Goal: Information Seeking & Learning: Learn about a topic

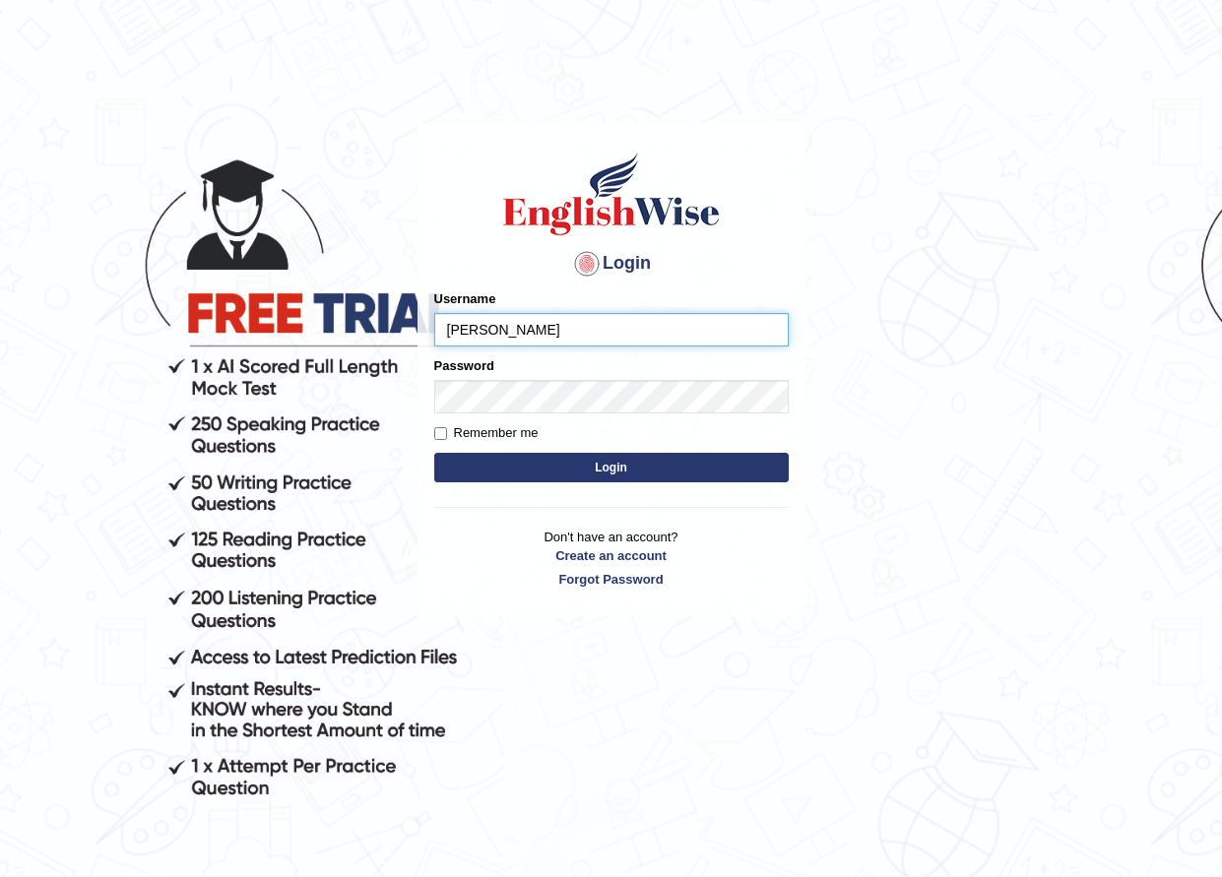
type input "[PERSON_NAME]"
click at [434, 453] on button "Login" at bounding box center [611, 468] width 354 height 30
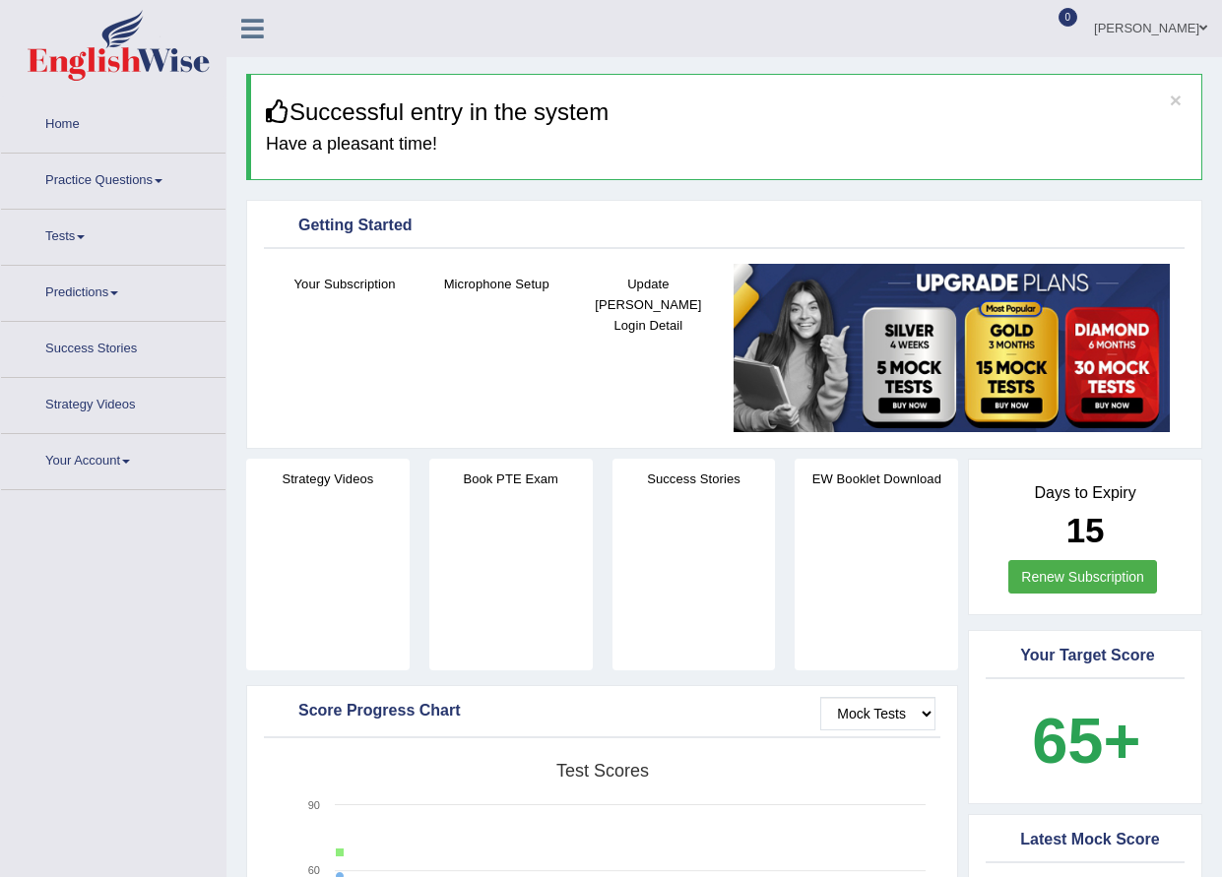
click at [127, 198] on link "Practice Questions" at bounding box center [113, 178] width 224 height 49
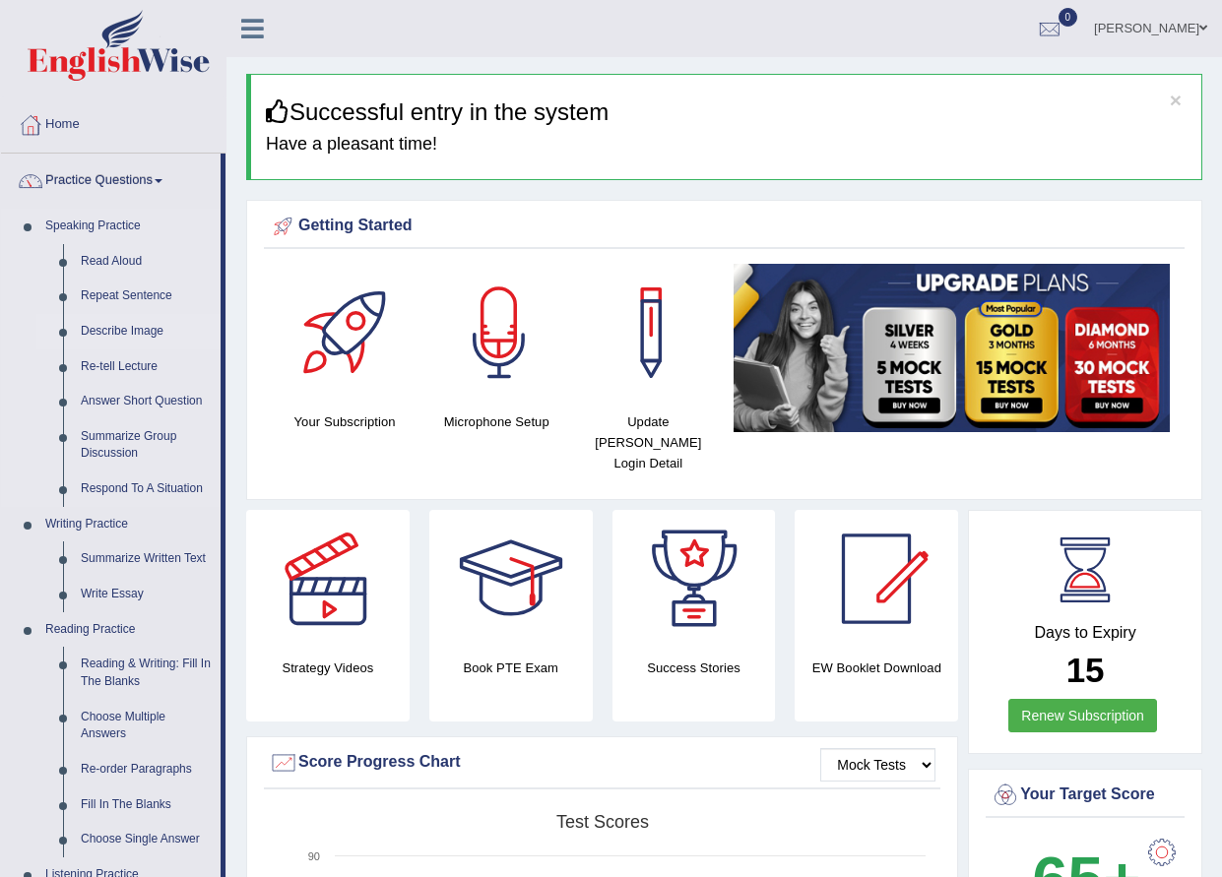
click at [114, 333] on link "Describe Image" at bounding box center [146, 331] width 149 height 35
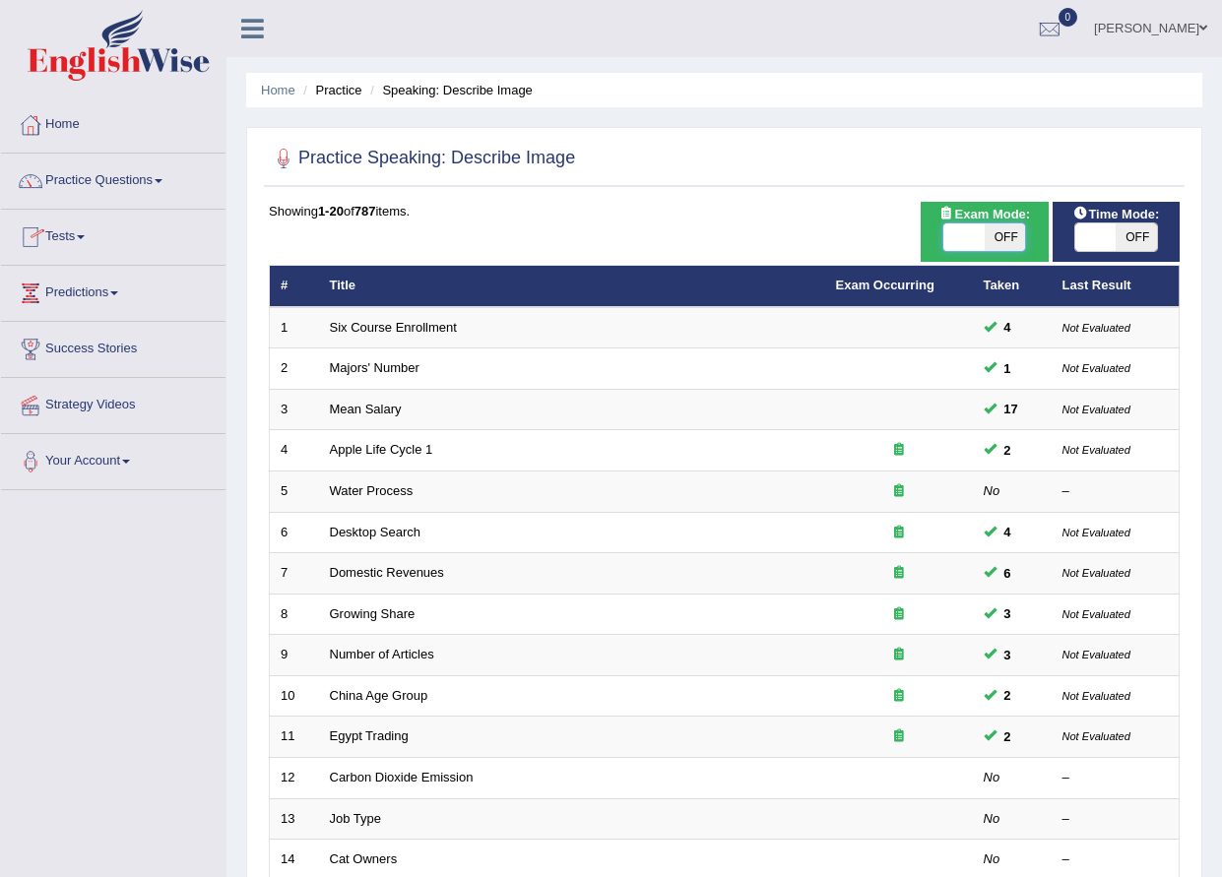
click at [954, 229] on span at bounding box center [963, 238] width 41 height 28
checkbox input "false"
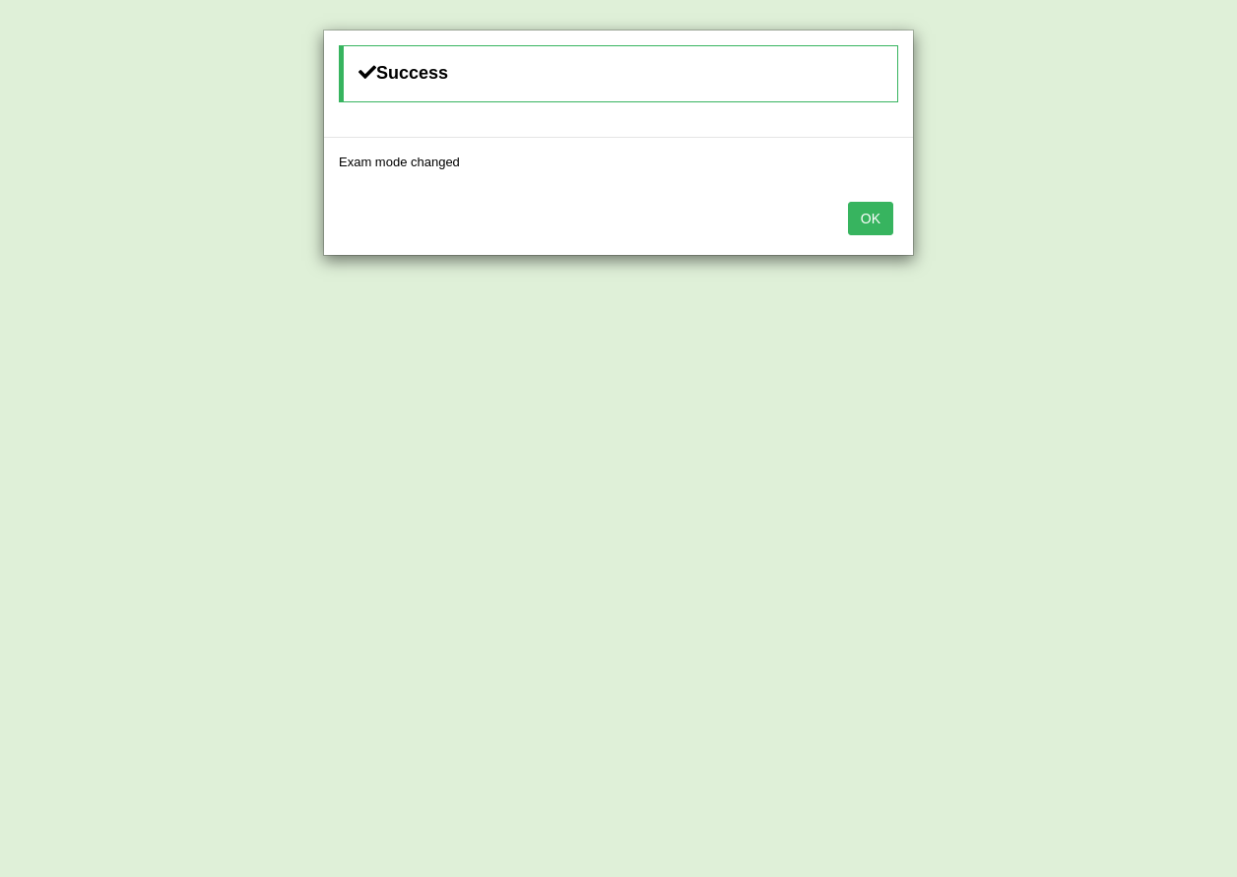
click at [879, 208] on button "OK" at bounding box center [870, 218] width 45 height 33
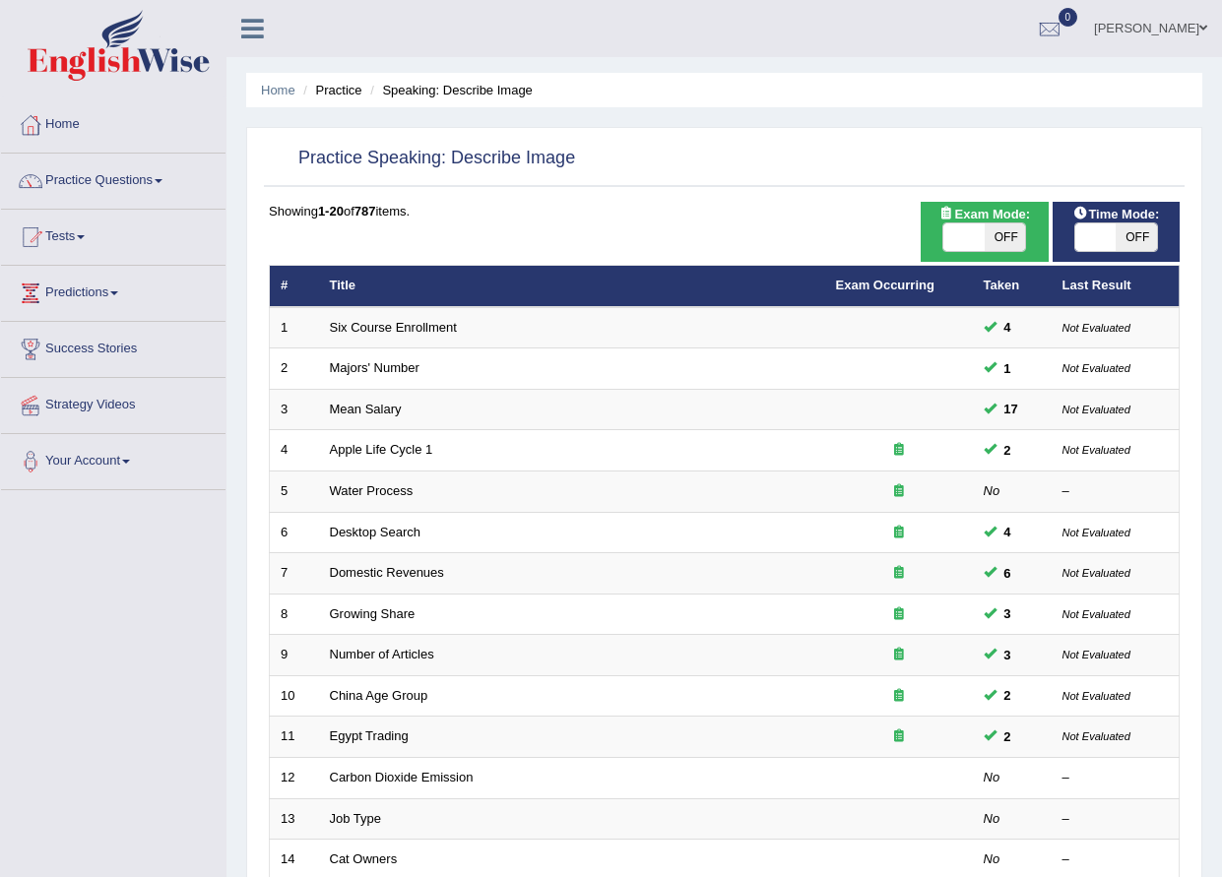
click at [971, 233] on span at bounding box center [963, 238] width 41 height 28
click at [985, 233] on span at bounding box center [1005, 238] width 41 height 28
checkbox input "false"
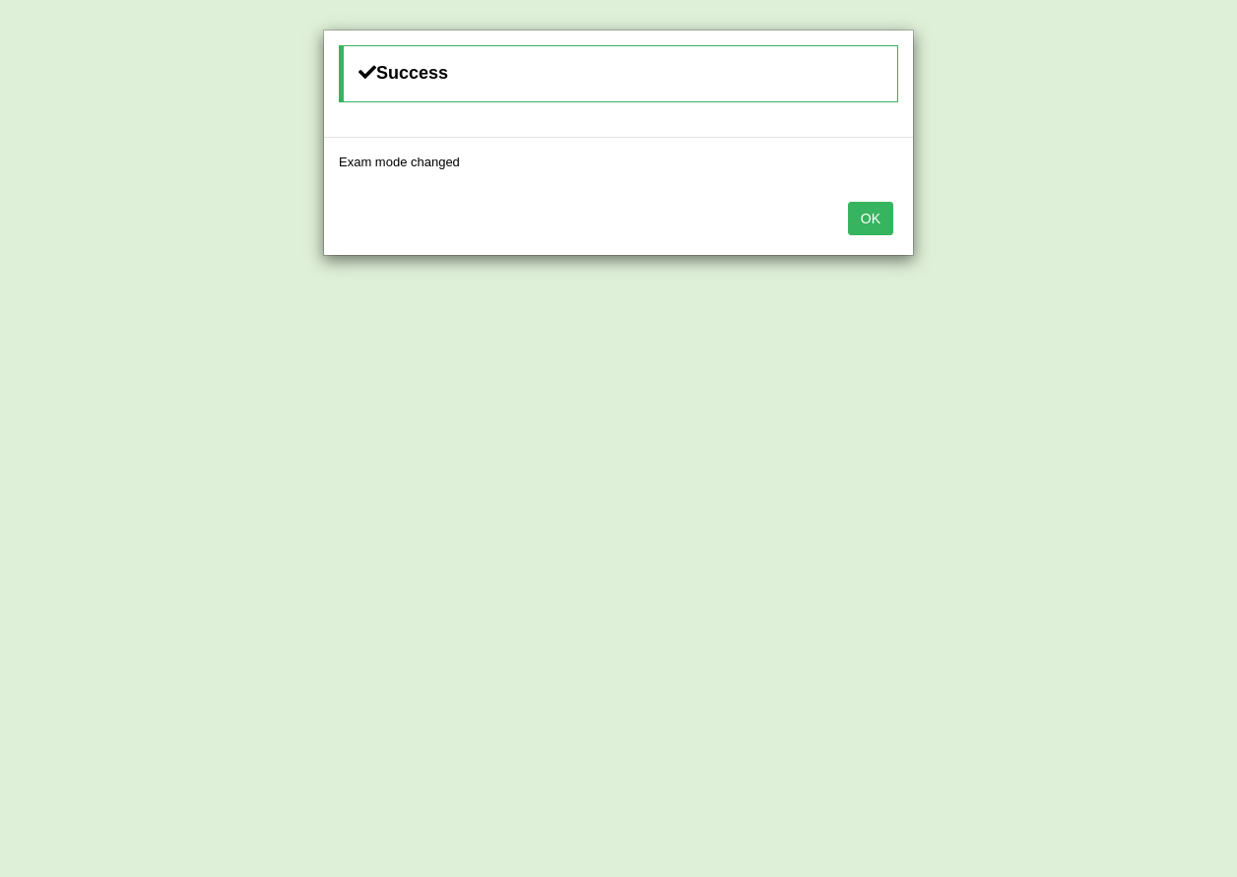
click at [878, 222] on button "OK" at bounding box center [870, 218] width 45 height 33
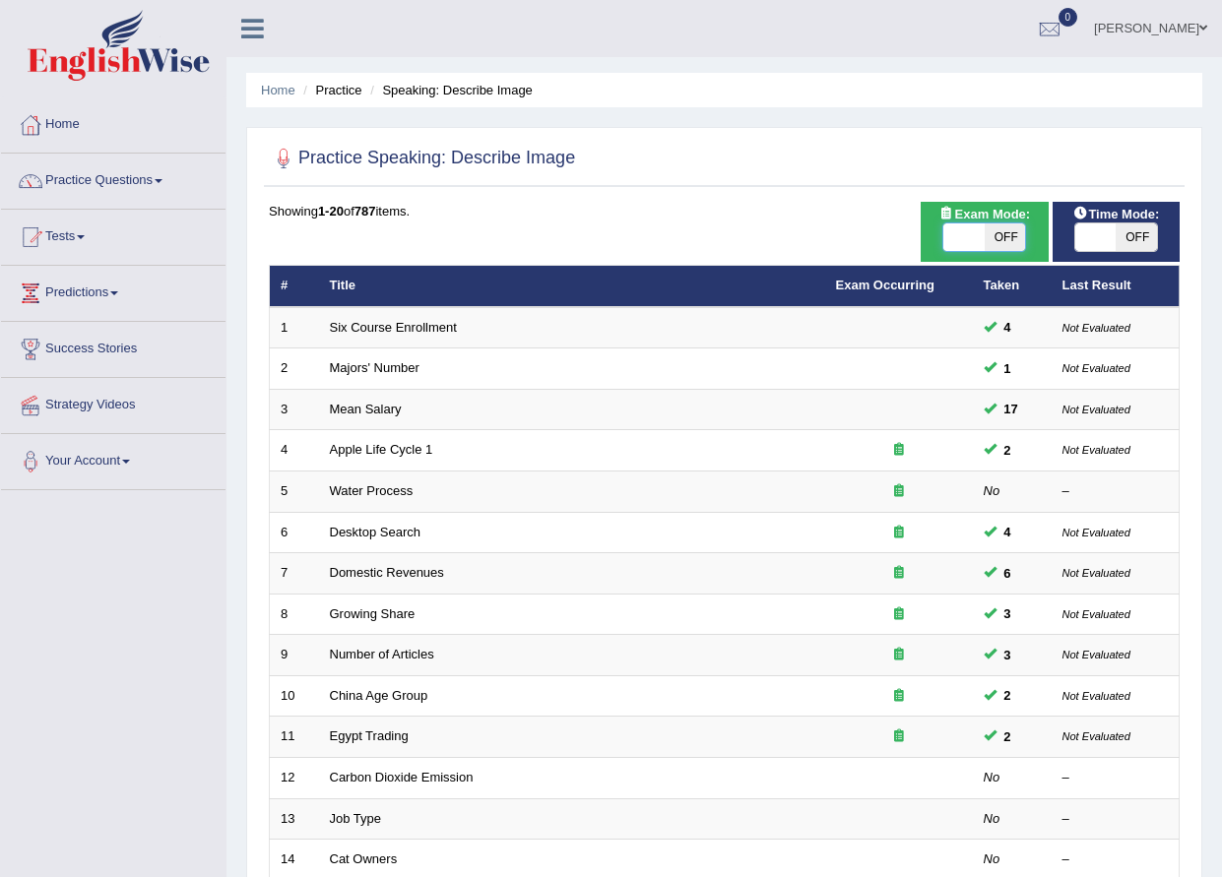
click at [957, 233] on span at bounding box center [963, 238] width 41 height 28
checkbox input "true"
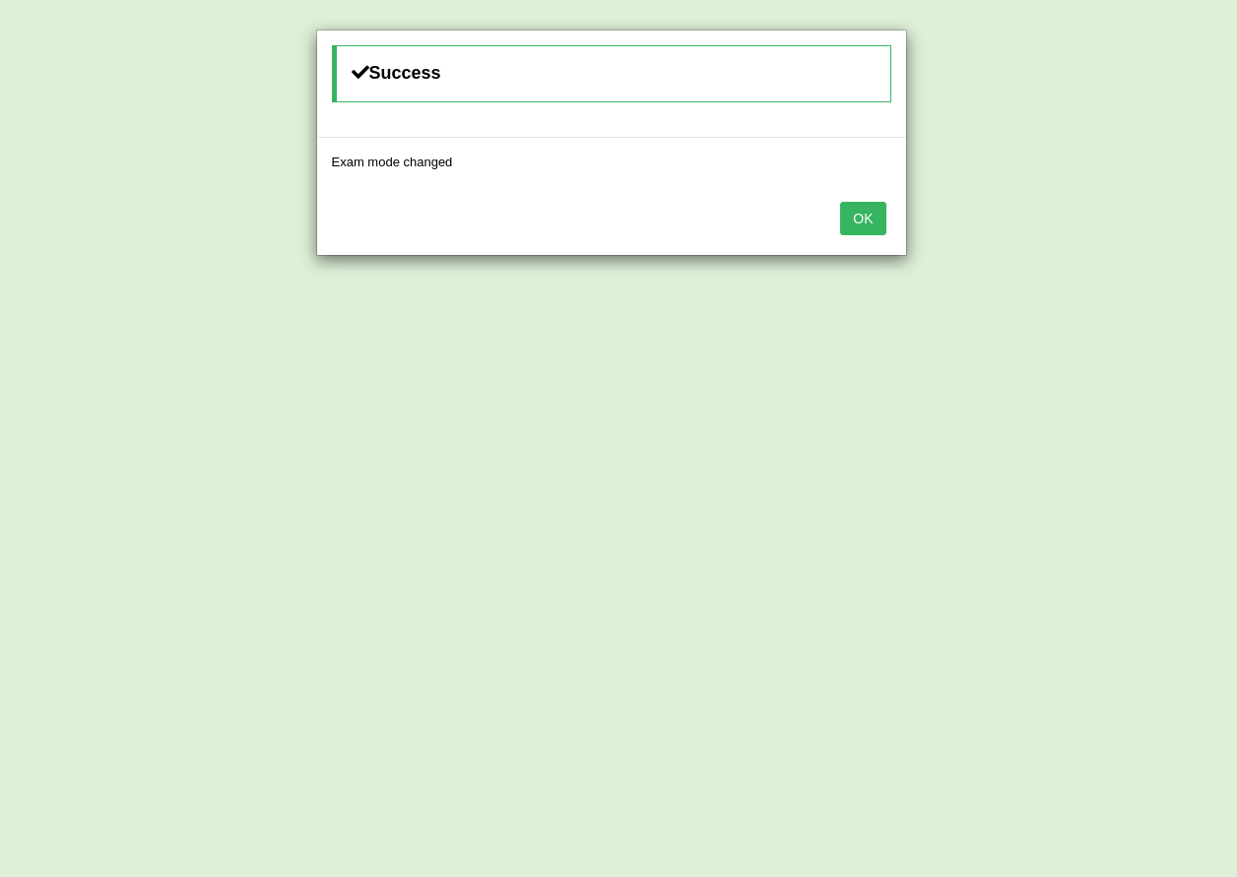
click at [873, 215] on button "OK" at bounding box center [862, 218] width 45 height 33
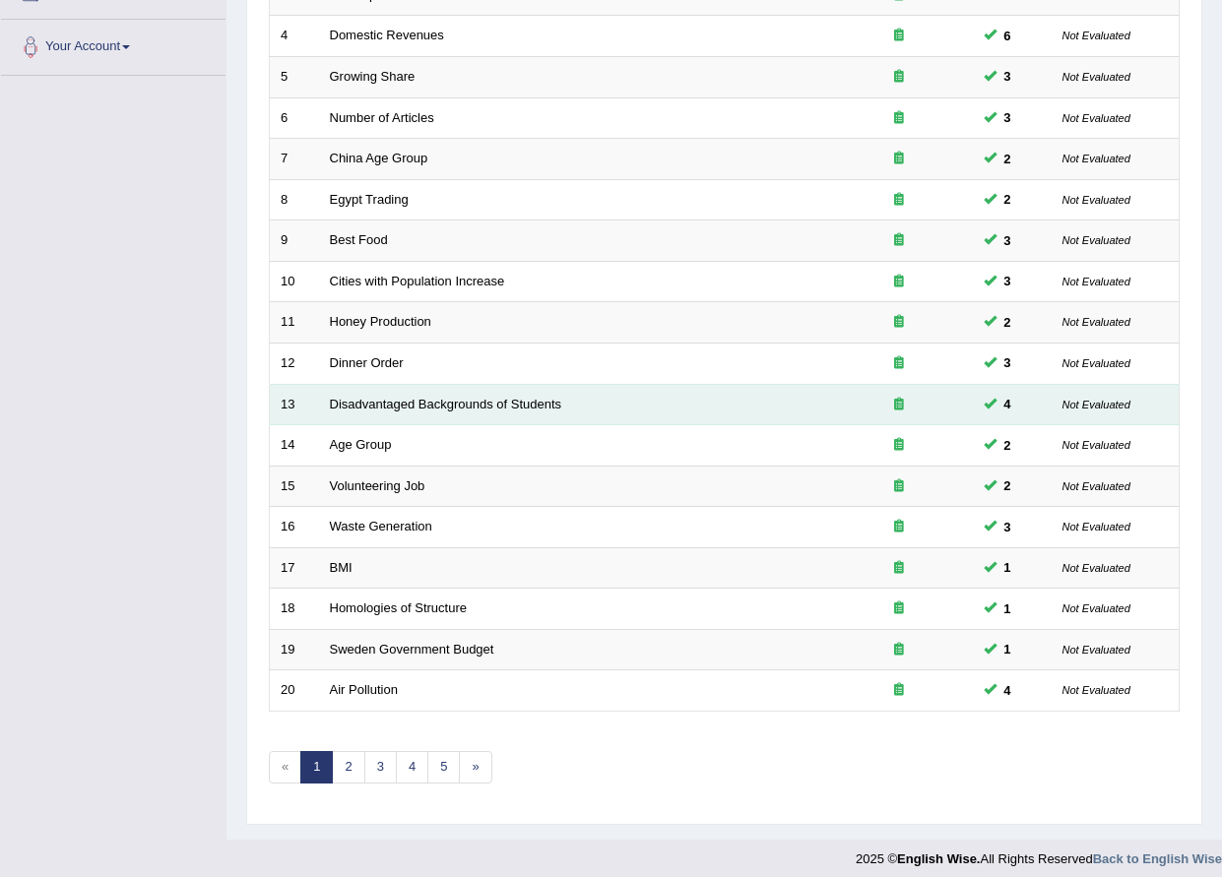
scroll to position [426, 0]
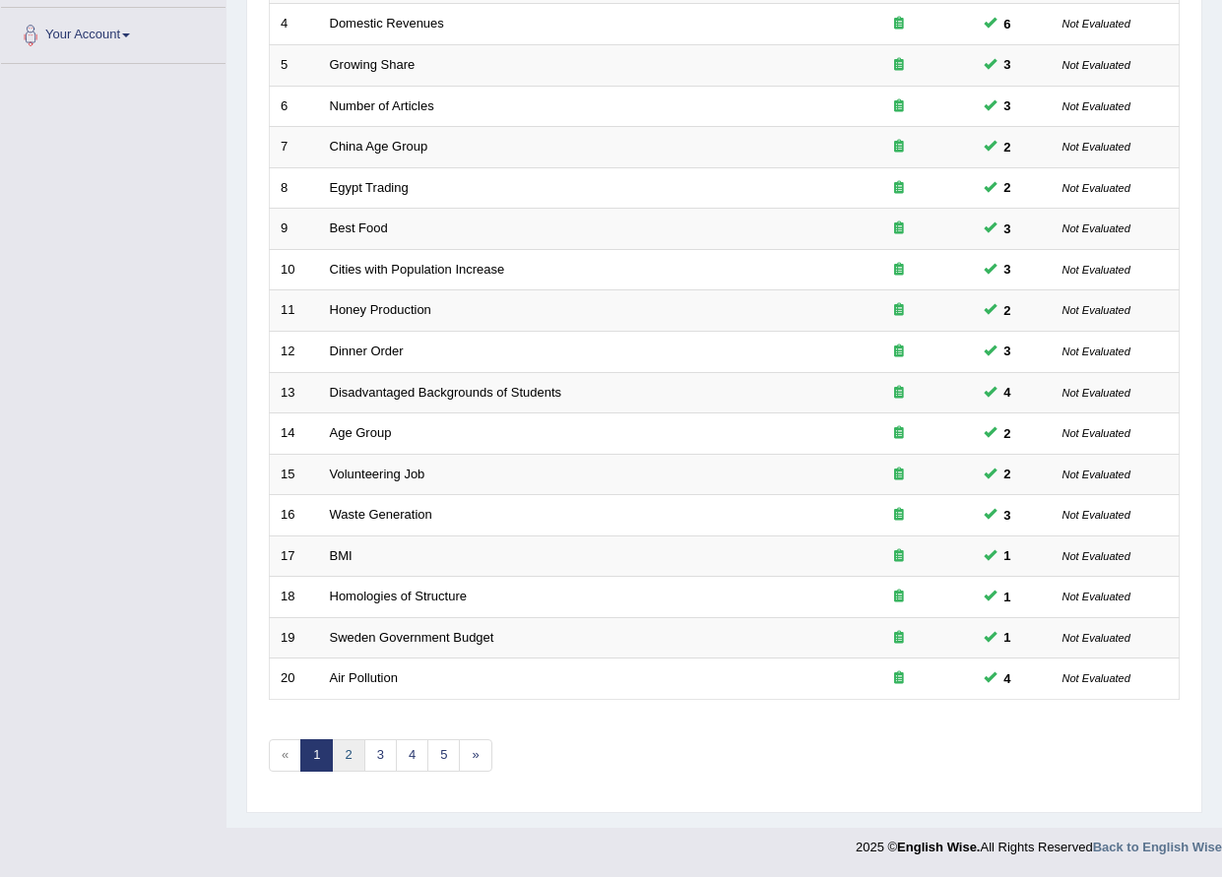
click at [341, 754] on link "2" at bounding box center [348, 755] width 32 height 32
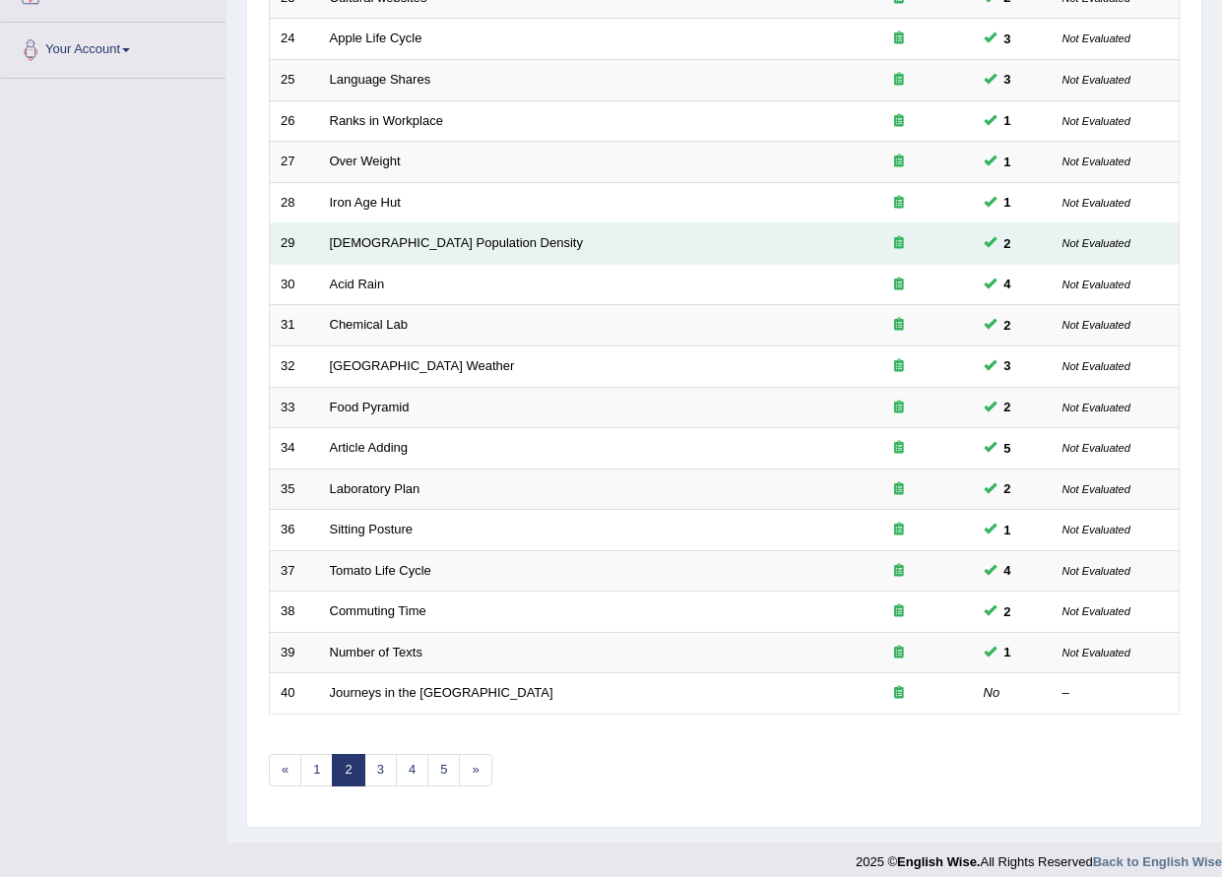
scroll to position [426, 0]
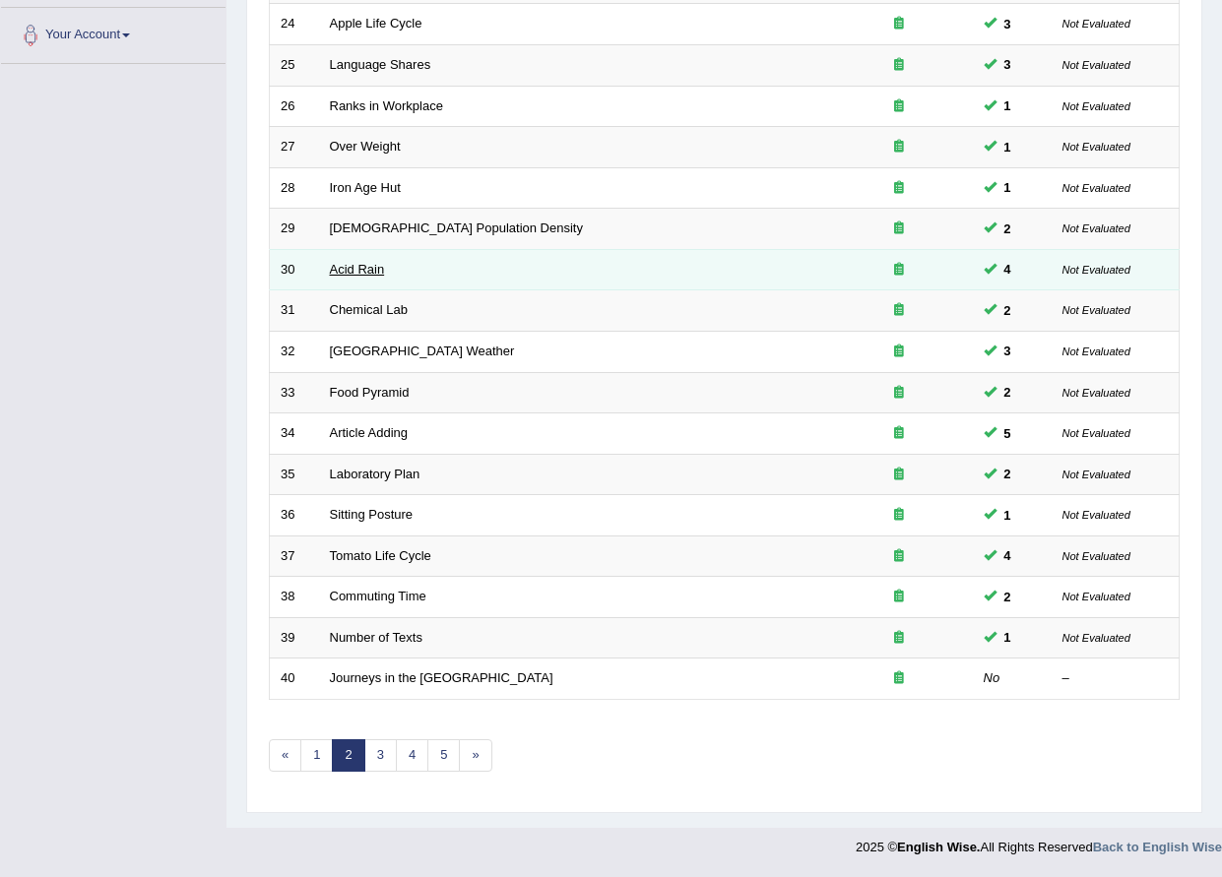
click at [369, 272] on link "Acid Rain" at bounding box center [357, 269] width 55 height 15
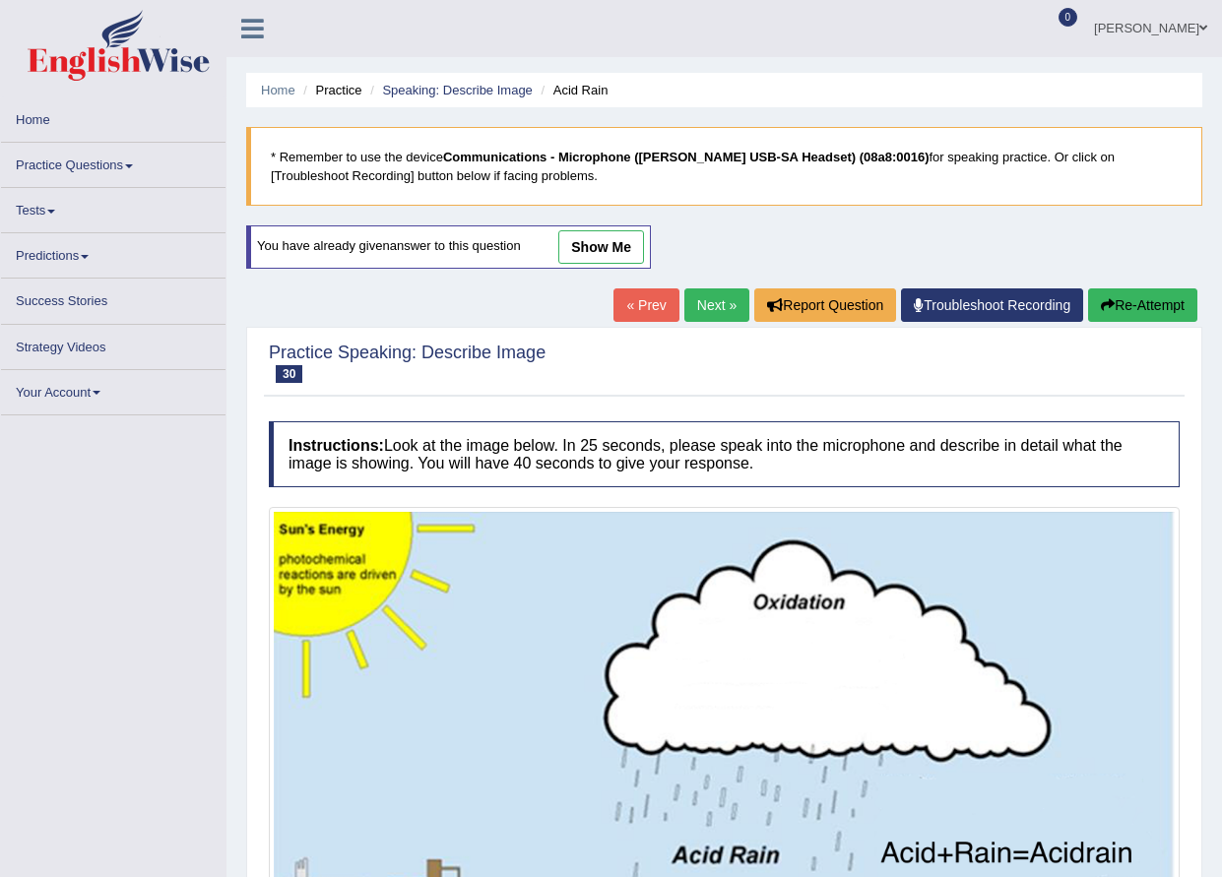
click at [592, 246] on link "show me" at bounding box center [601, 246] width 86 height 33
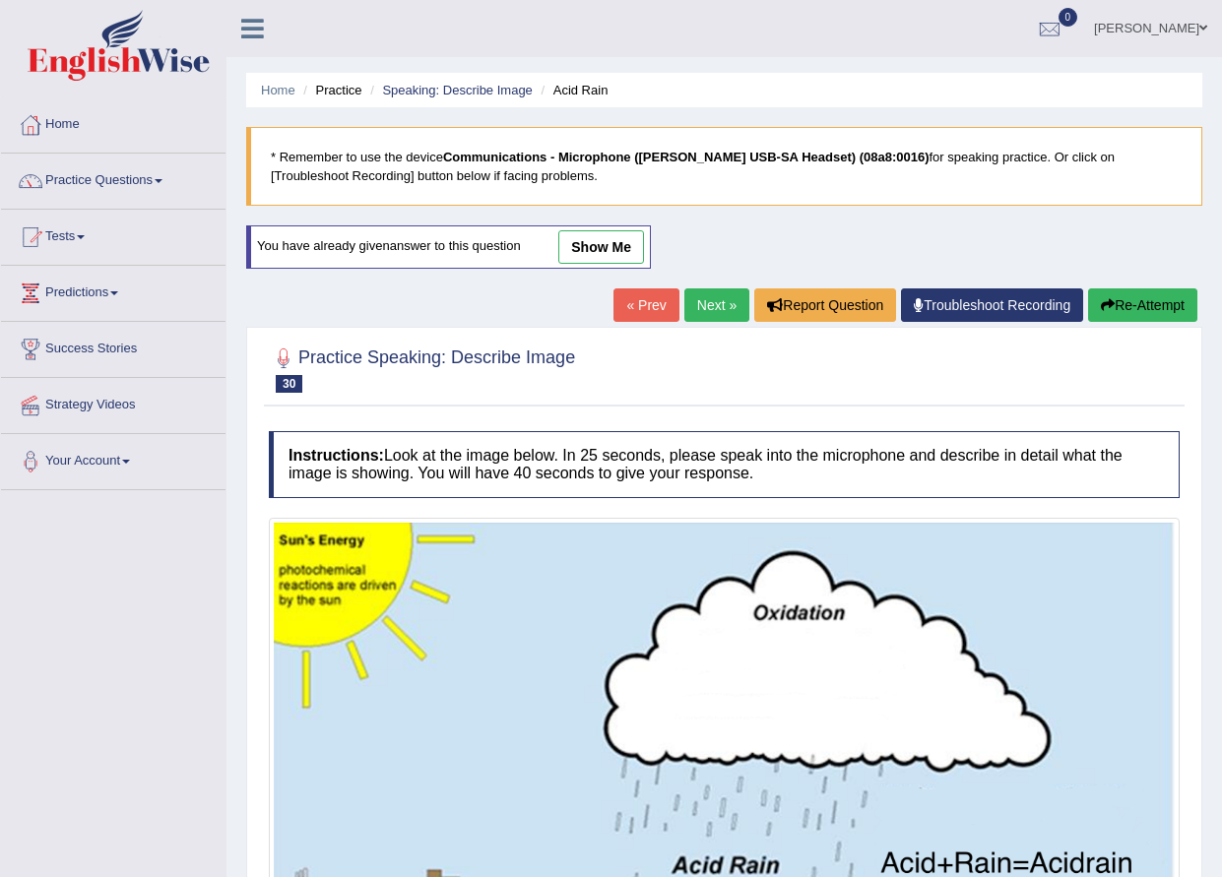
click at [612, 241] on link "show me" at bounding box center [601, 246] width 86 height 33
drag, startPoint x: 612, startPoint y: 241, endPoint x: 706, endPoint y: 243, distance: 93.6
click at [613, 288] on link "« Prev" at bounding box center [645, 304] width 65 height 33
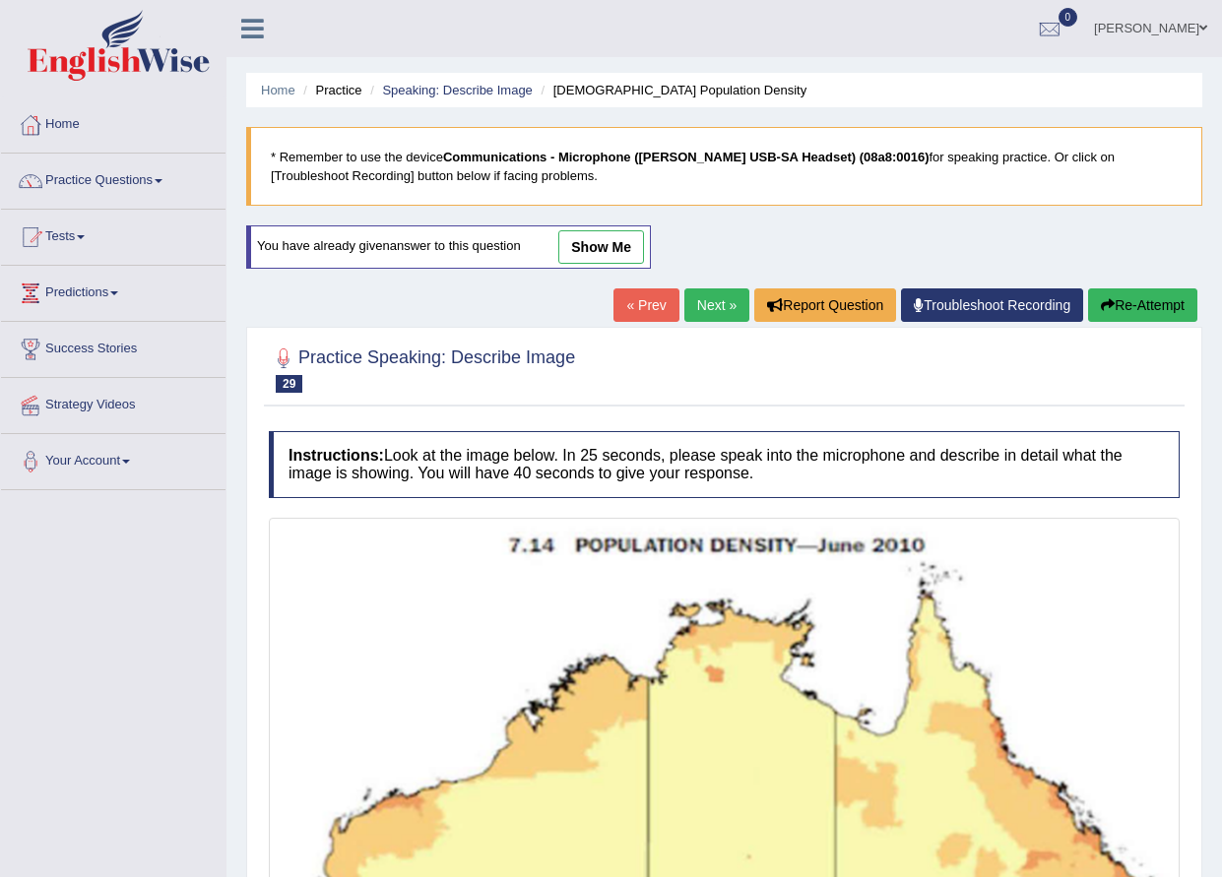
click at [658, 304] on link "« Prev" at bounding box center [645, 304] width 65 height 33
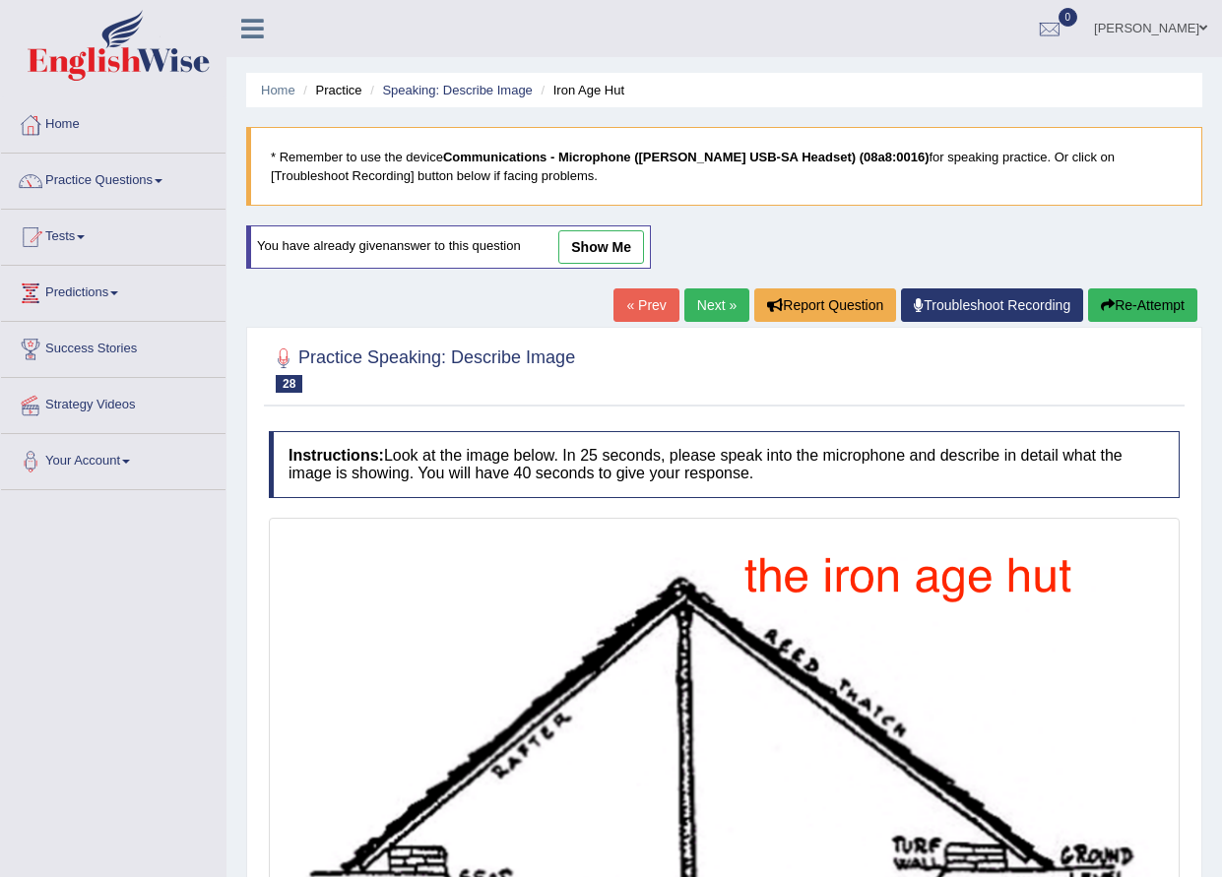
scroll to position [226, 0]
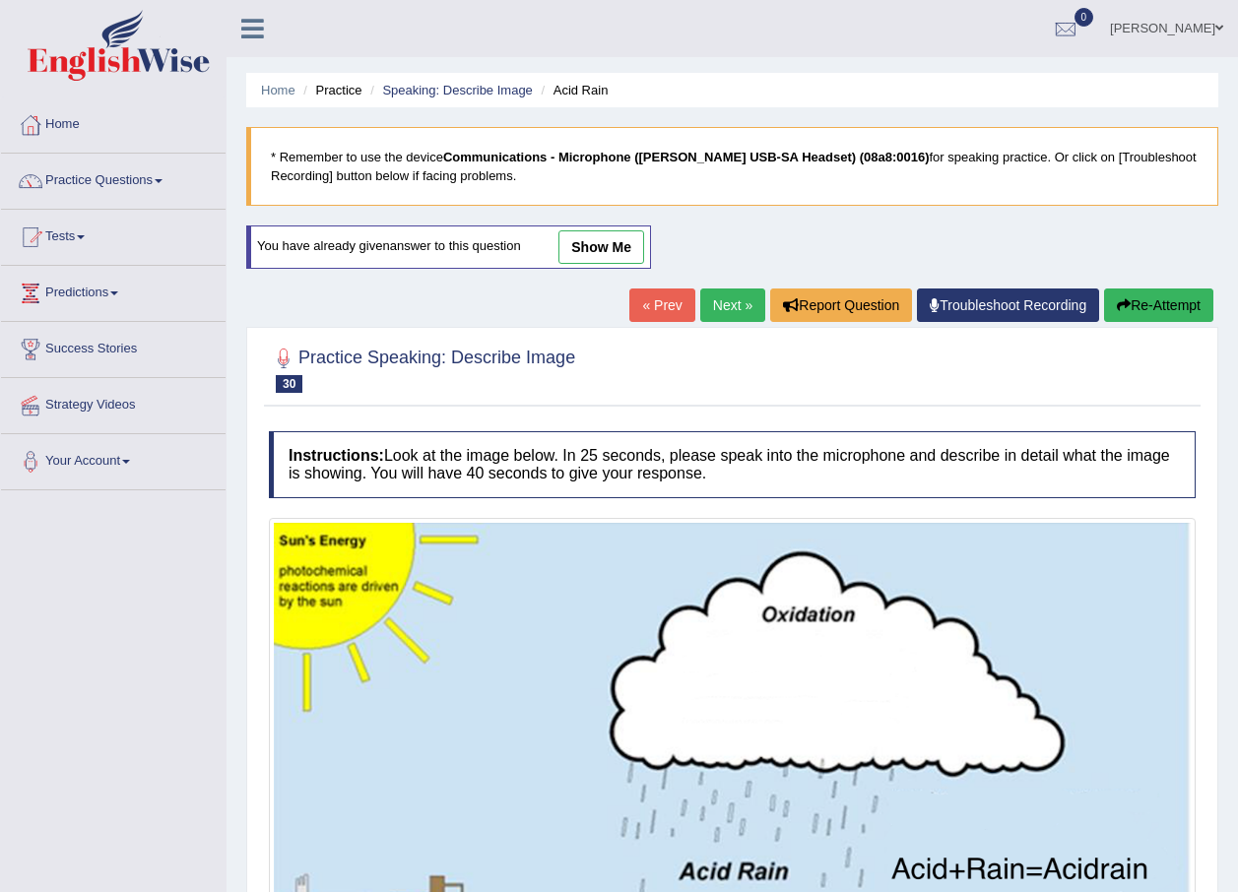
click at [584, 241] on link "show me" at bounding box center [601, 246] width 86 height 33
click at [584, 241] on div "Home Practice Speaking: Describe Image Acid Rain * Remember to use the device C…" at bounding box center [731, 579] width 1011 height 1158
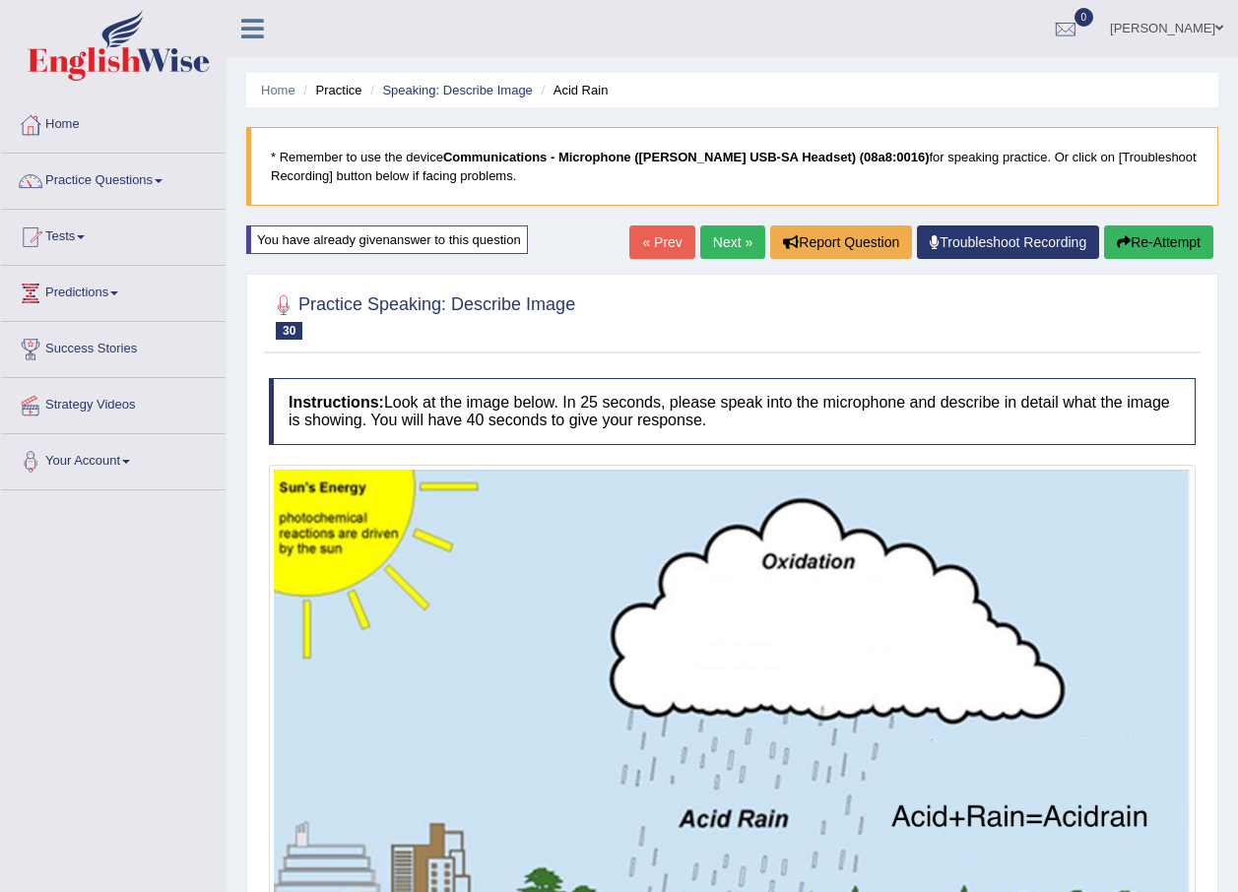
click at [722, 237] on link "Next »" at bounding box center [732, 241] width 65 height 33
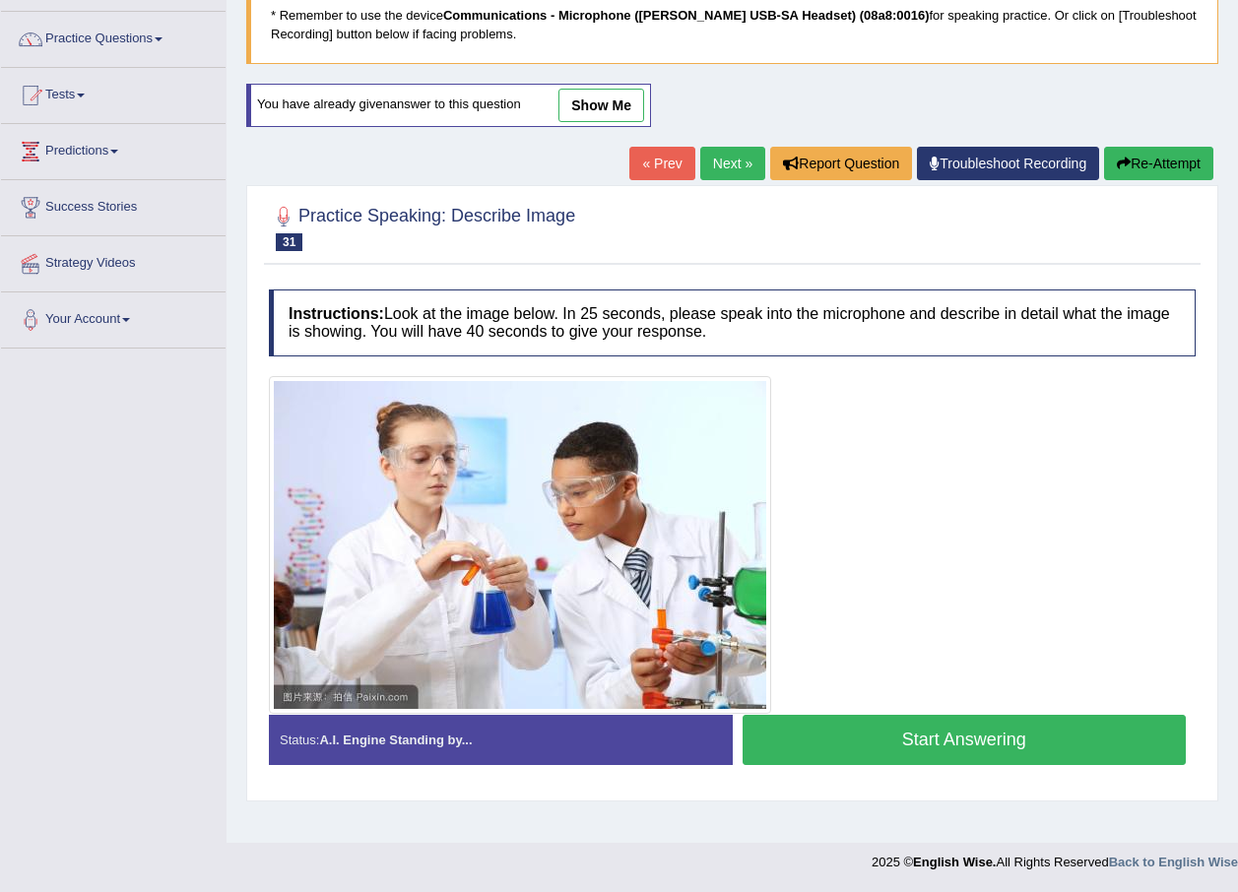
drag, startPoint x: 605, startPoint y: 119, endPoint x: 618, endPoint y: 284, distance: 165.0
click at [602, 119] on link "show me" at bounding box center [601, 105] width 86 height 33
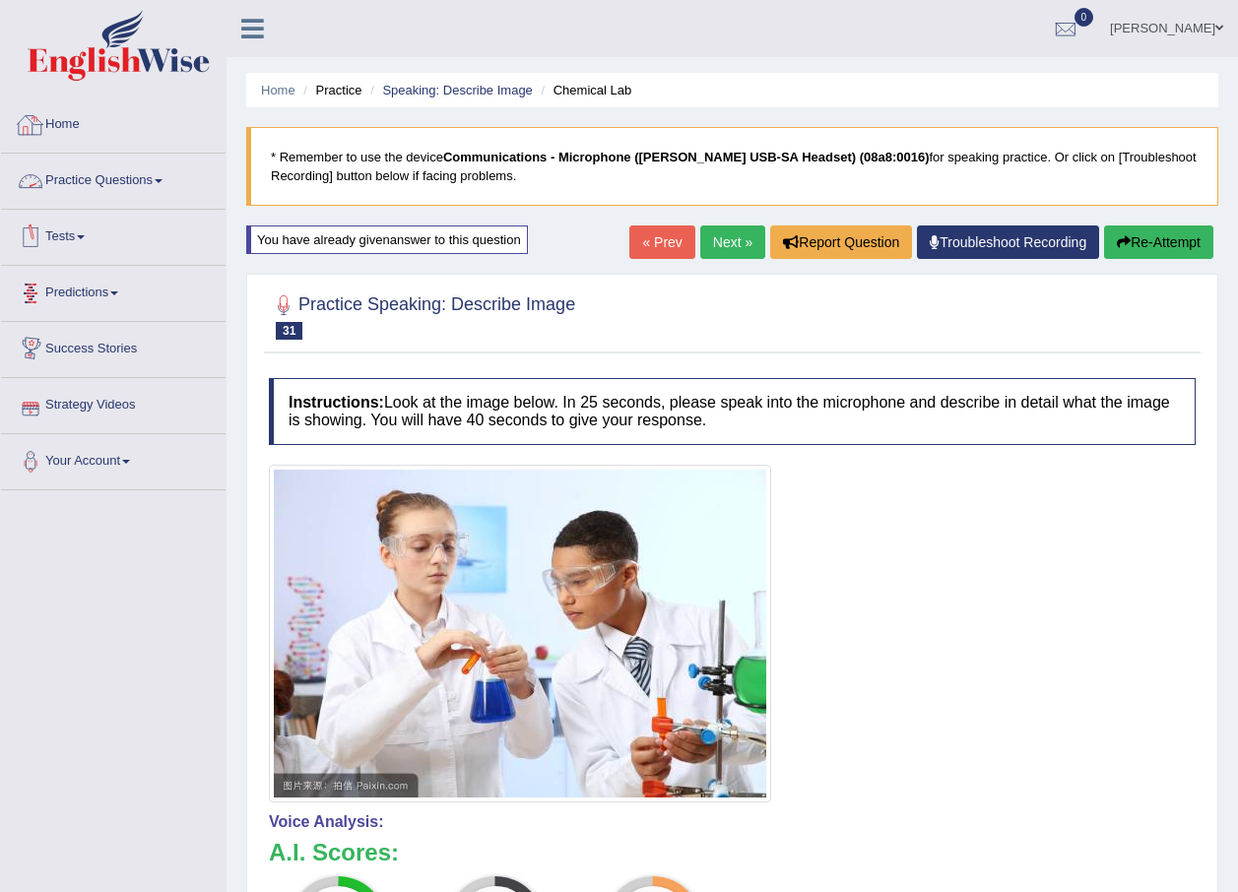
click at [96, 175] on link "Practice Questions" at bounding box center [113, 178] width 224 height 49
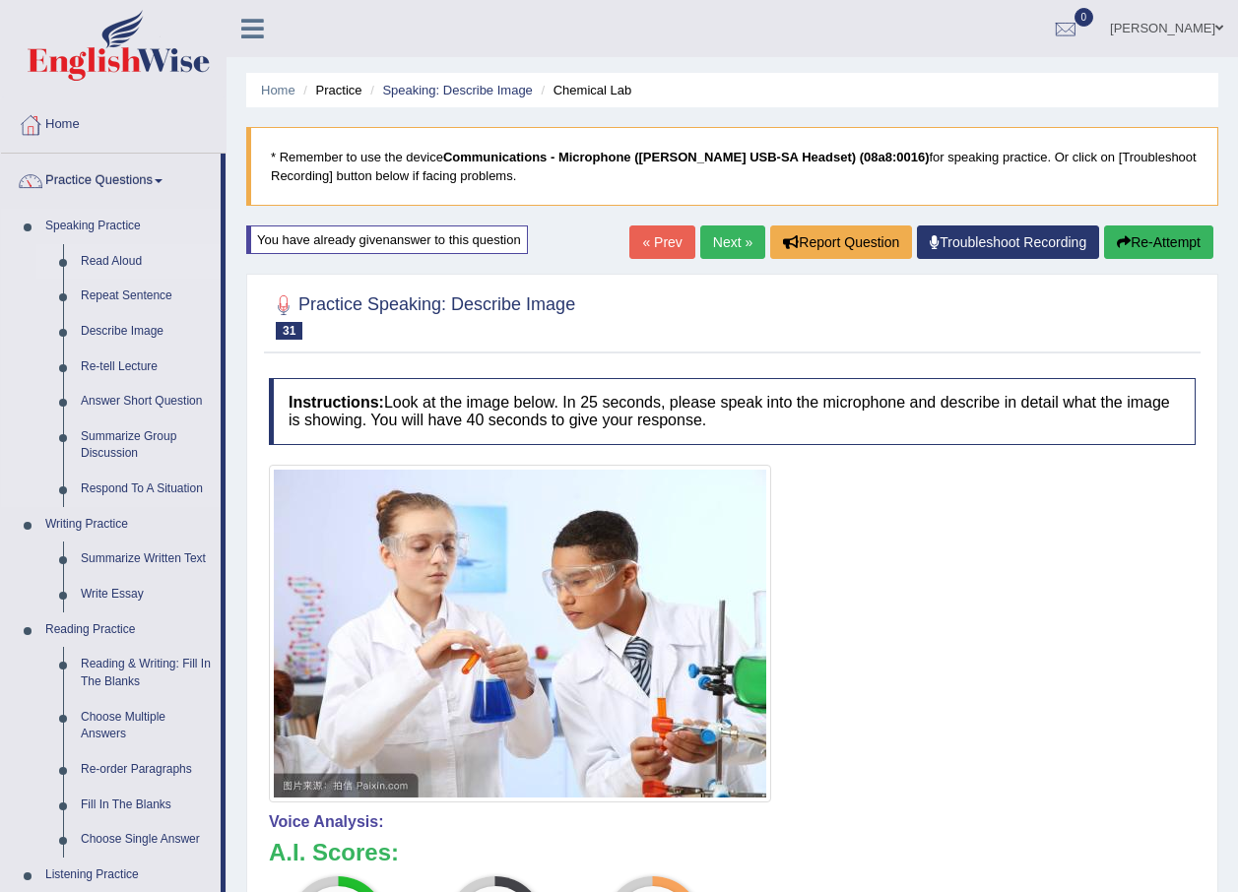
click at [98, 247] on link "Read Aloud" at bounding box center [146, 261] width 149 height 35
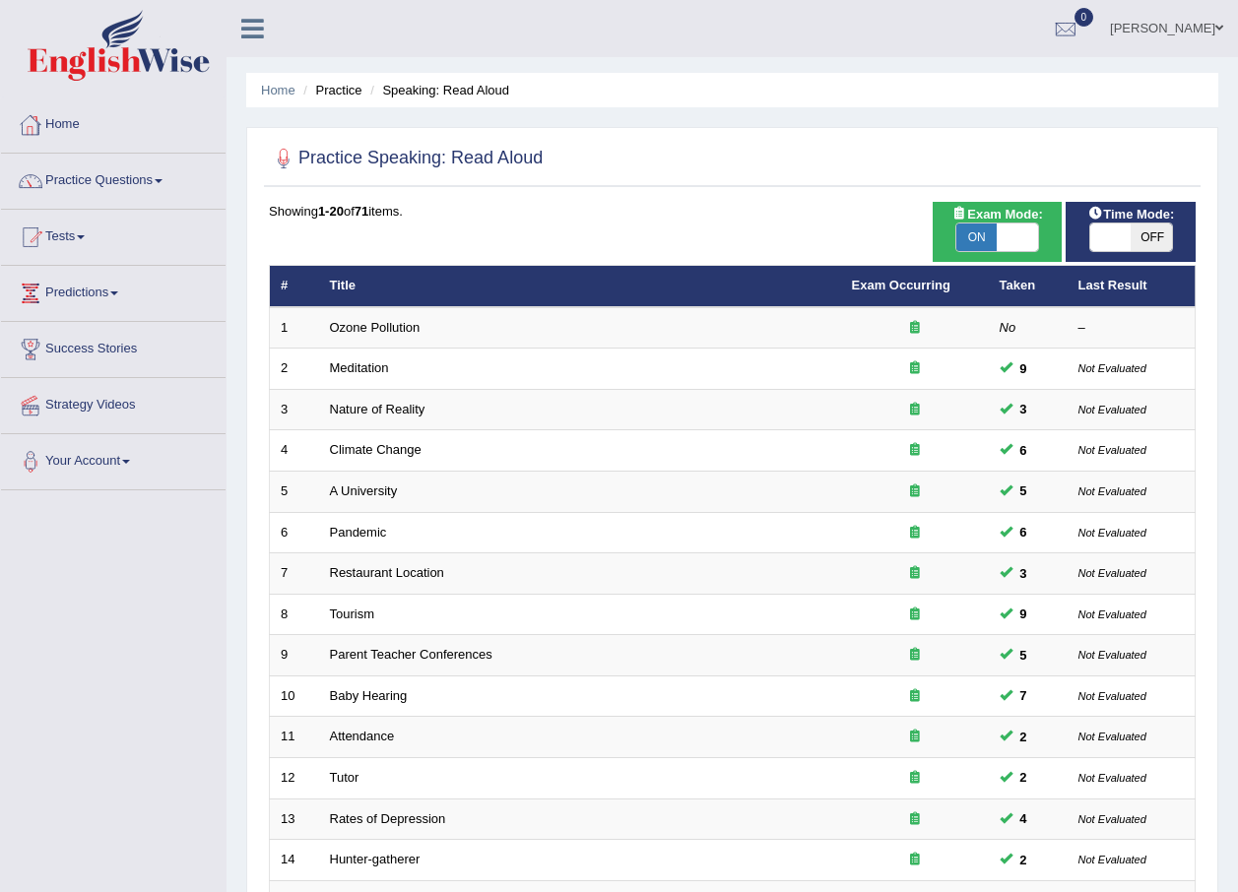
click at [1105, 242] on span at bounding box center [1110, 238] width 41 height 28
checkbox input "false"
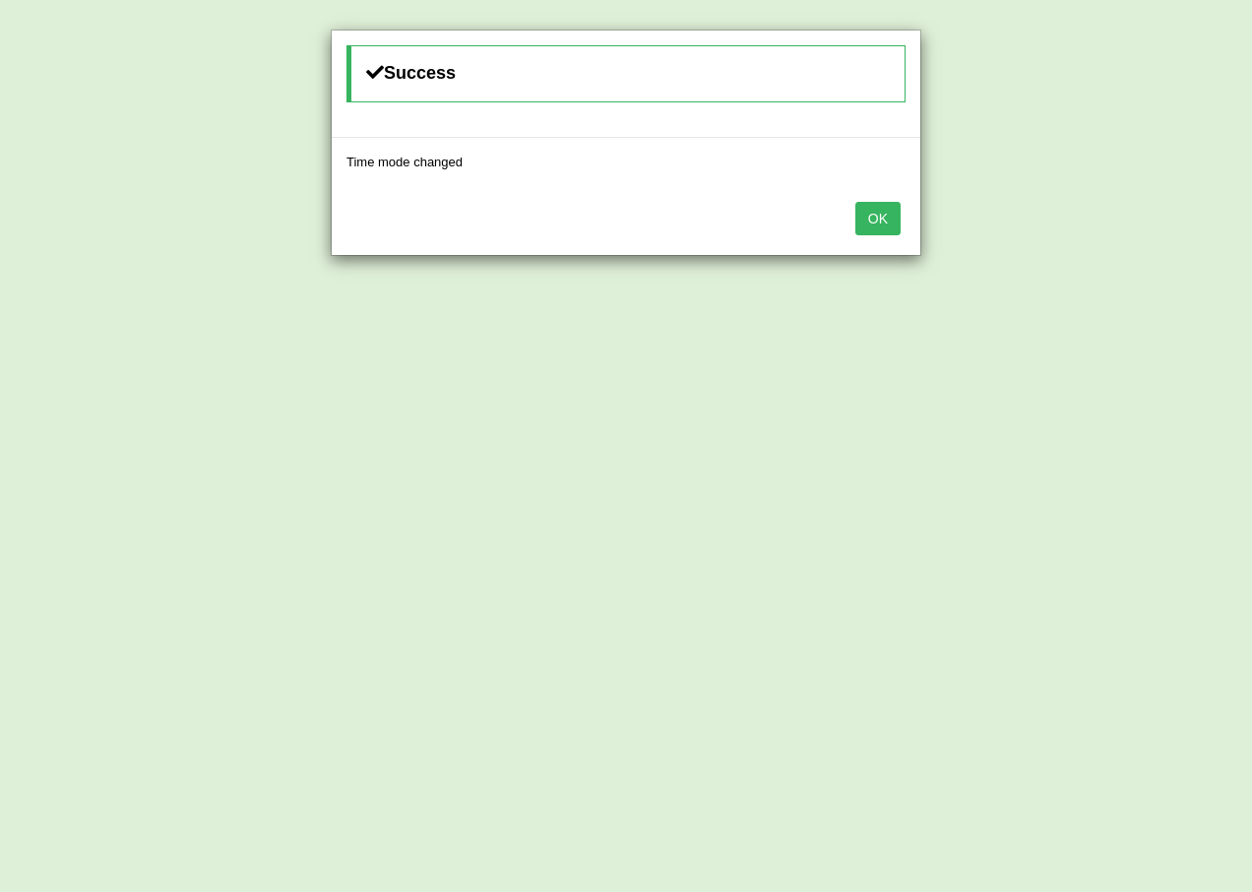
click at [891, 223] on button "OK" at bounding box center [878, 218] width 45 height 33
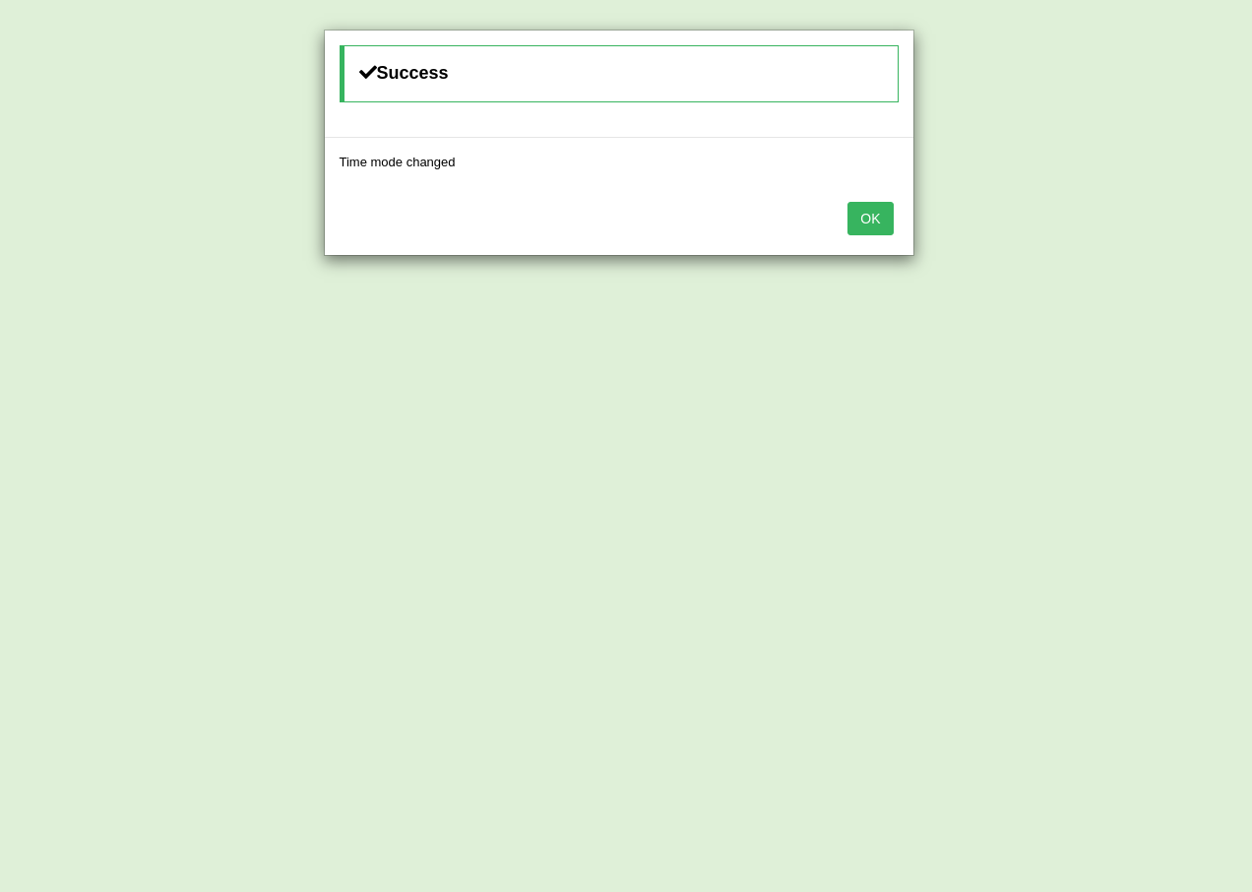
click at [891, 198] on div "OK" at bounding box center [626, 163] width 589 height 69
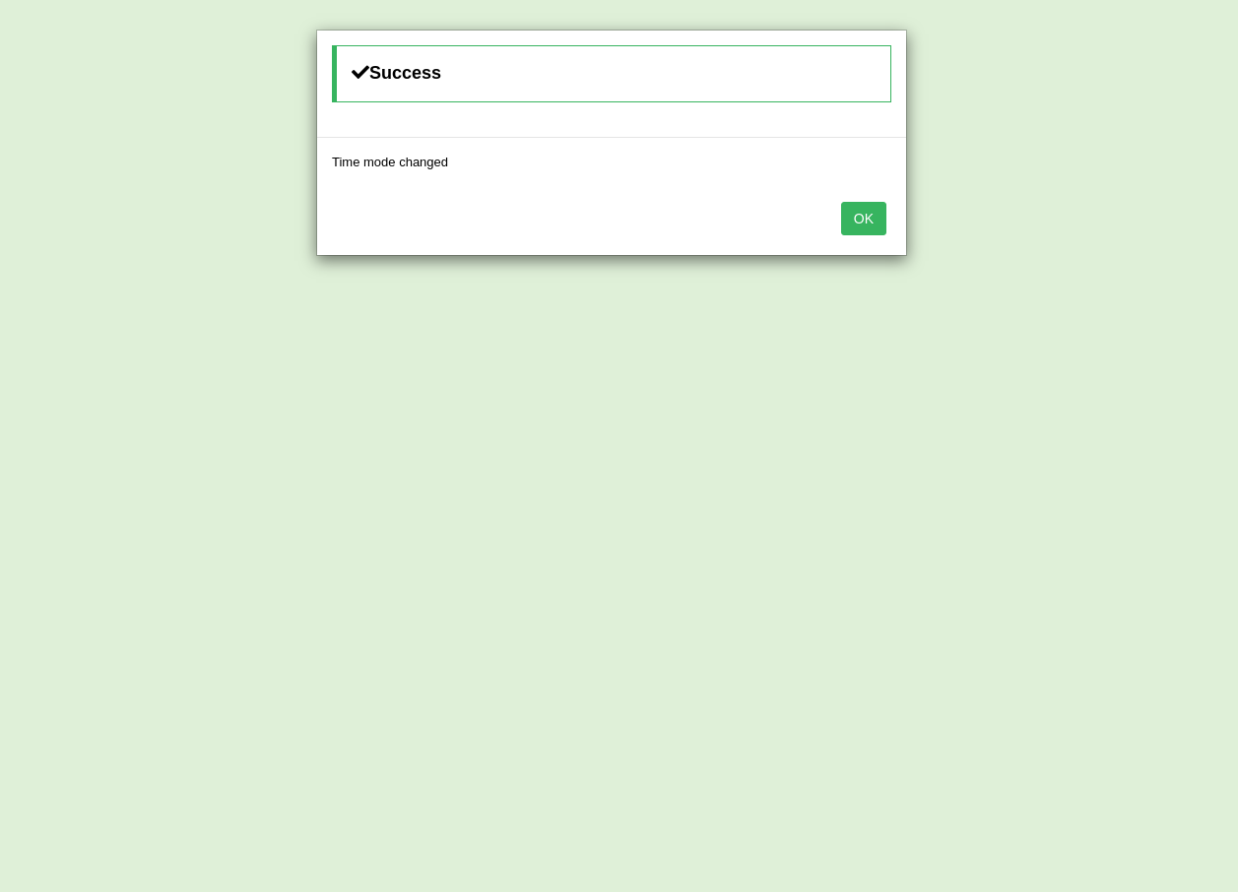
click at [861, 212] on button "OK" at bounding box center [863, 218] width 45 height 33
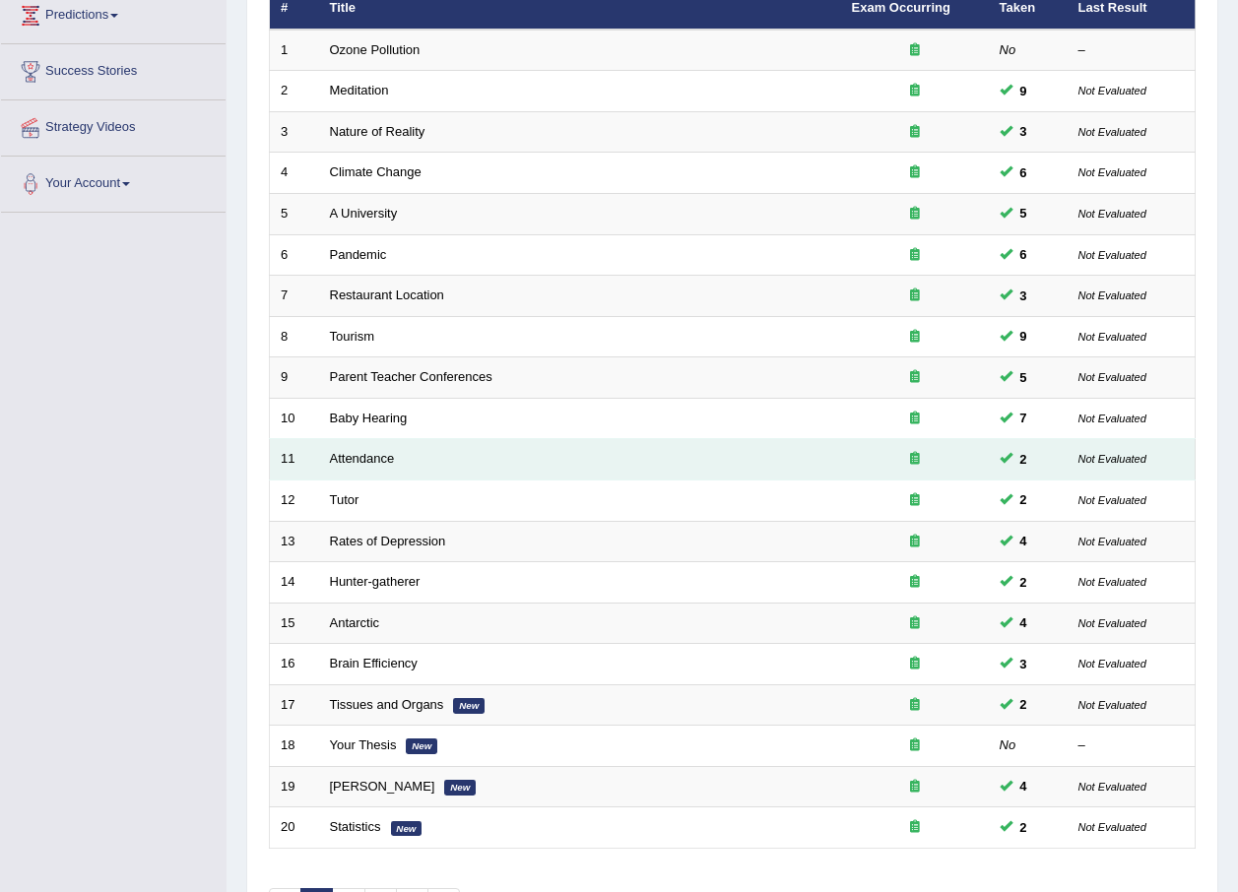
scroll to position [412, 0]
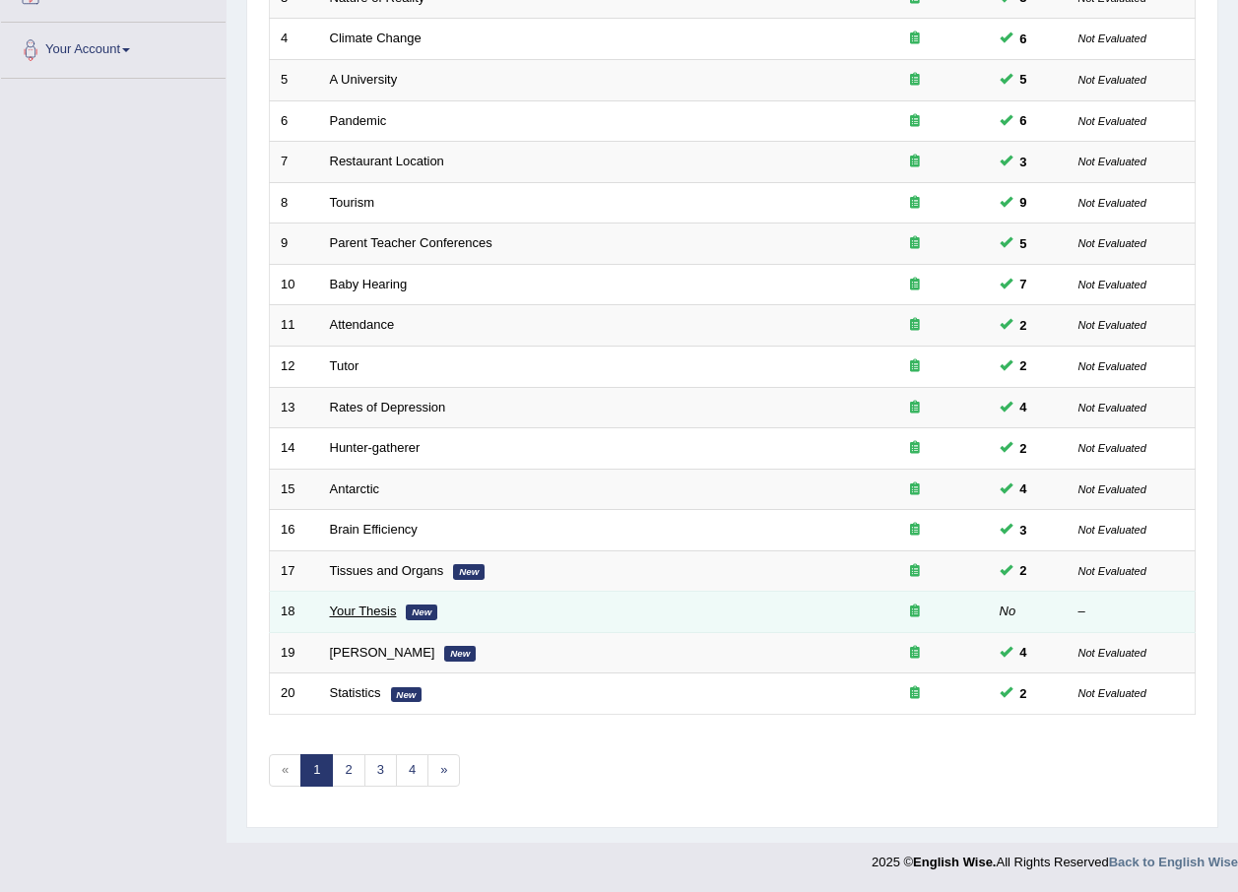
click at [377, 608] on link "Your Thesis" at bounding box center [363, 611] width 67 height 15
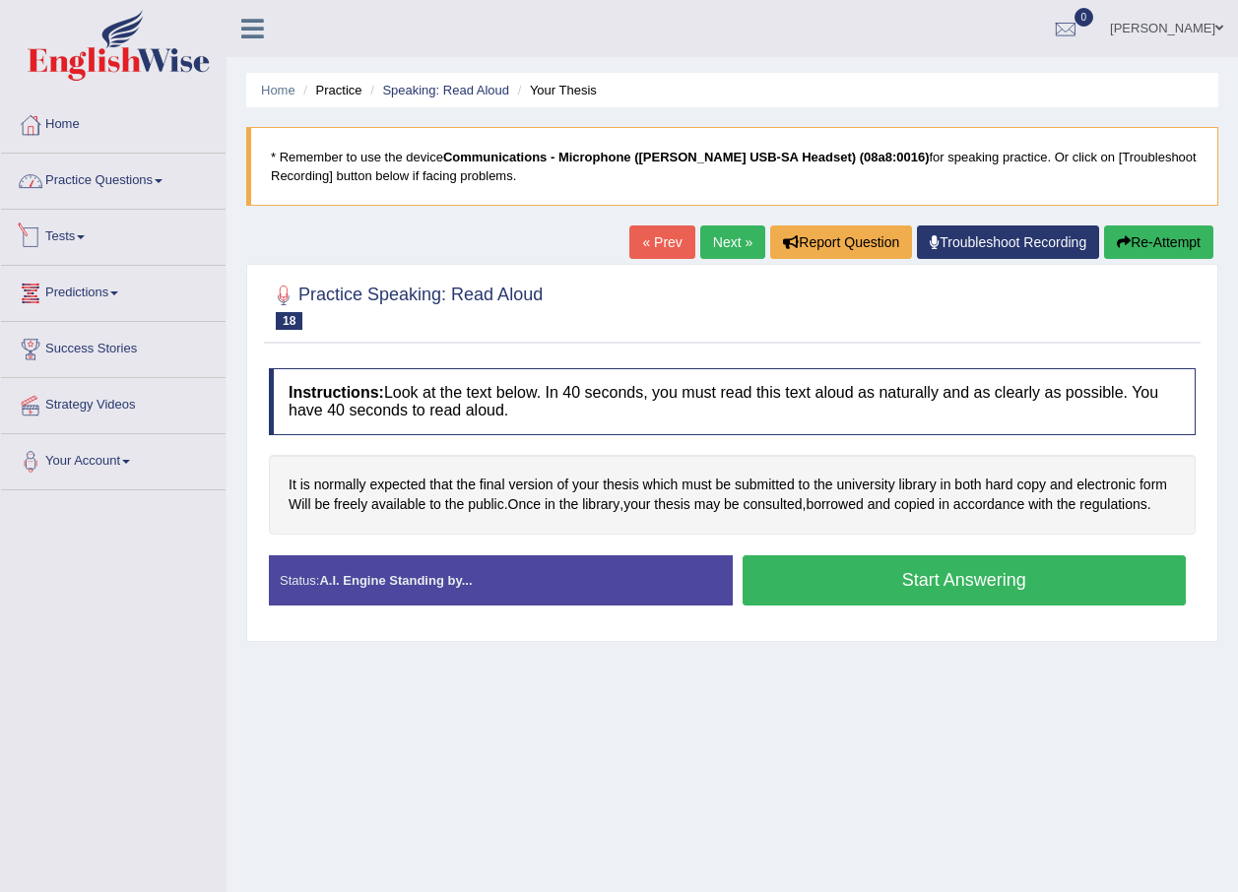
click at [121, 191] on link "Practice Questions" at bounding box center [113, 178] width 224 height 49
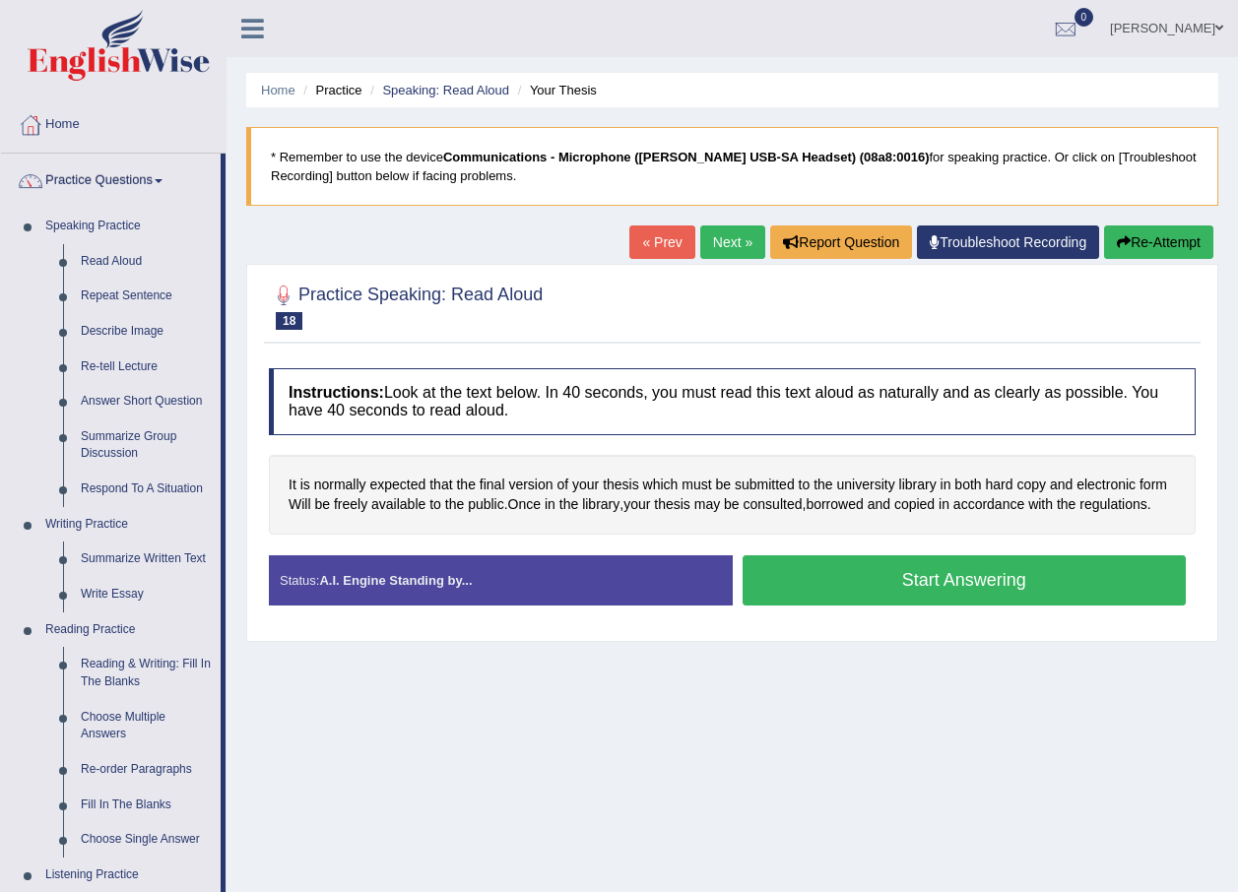
click at [1135, 247] on button "Re-Attempt" at bounding box center [1158, 241] width 109 height 33
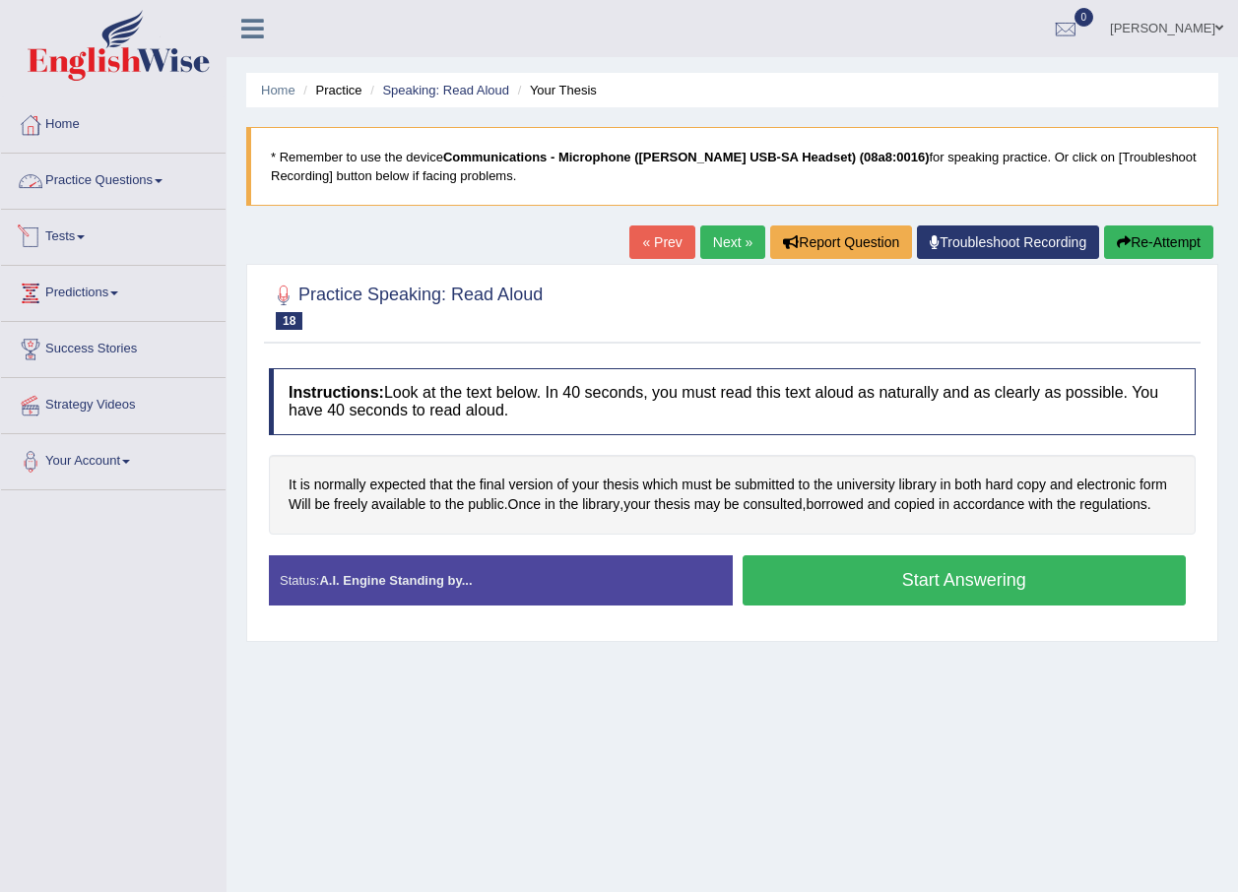
click at [91, 171] on link "Practice Questions" at bounding box center [113, 178] width 224 height 49
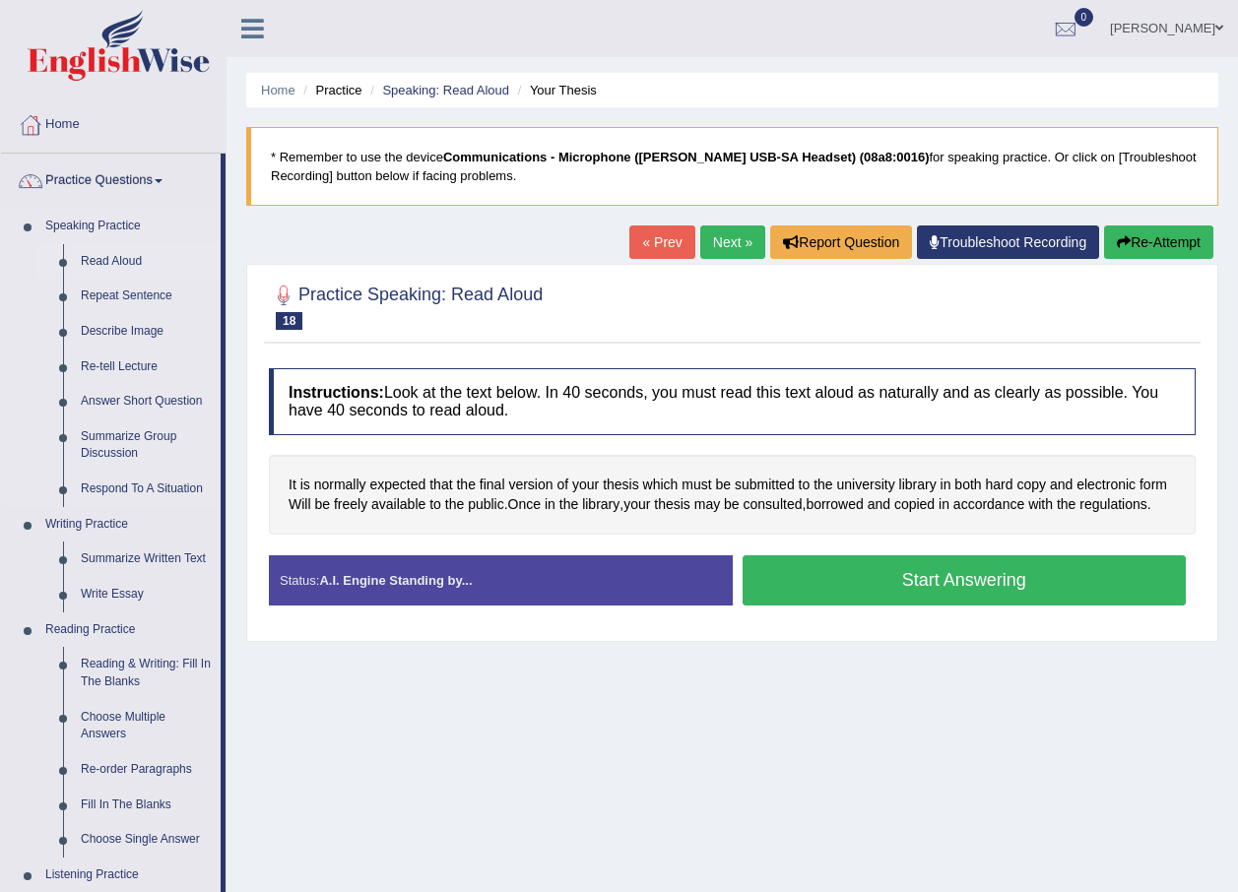
click at [104, 258] on link "Read Aloud" at bounding box center [146, 261] width 149 height 35
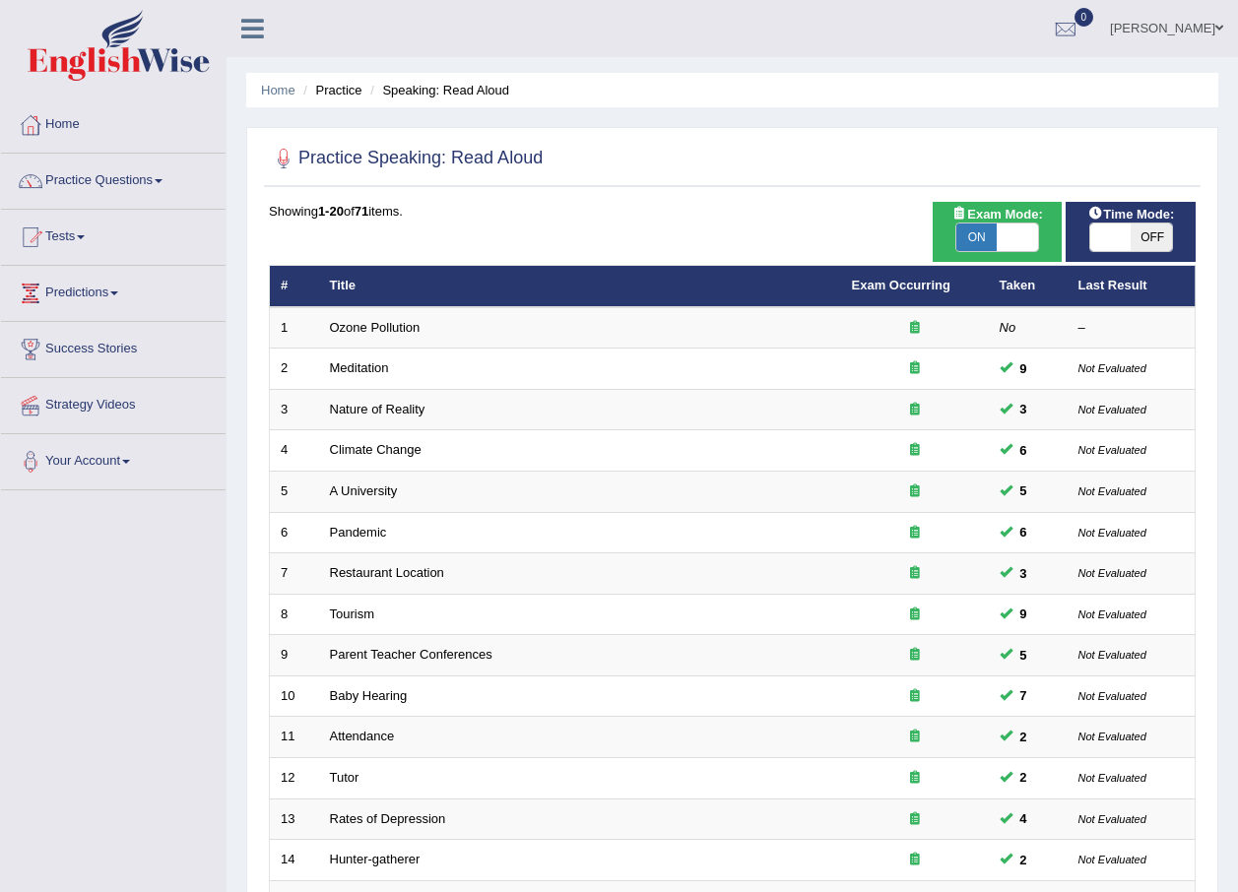
click at [1101, 242] on span at bounding box center [1110, 238] width 41 height 28
checkbox input "true"
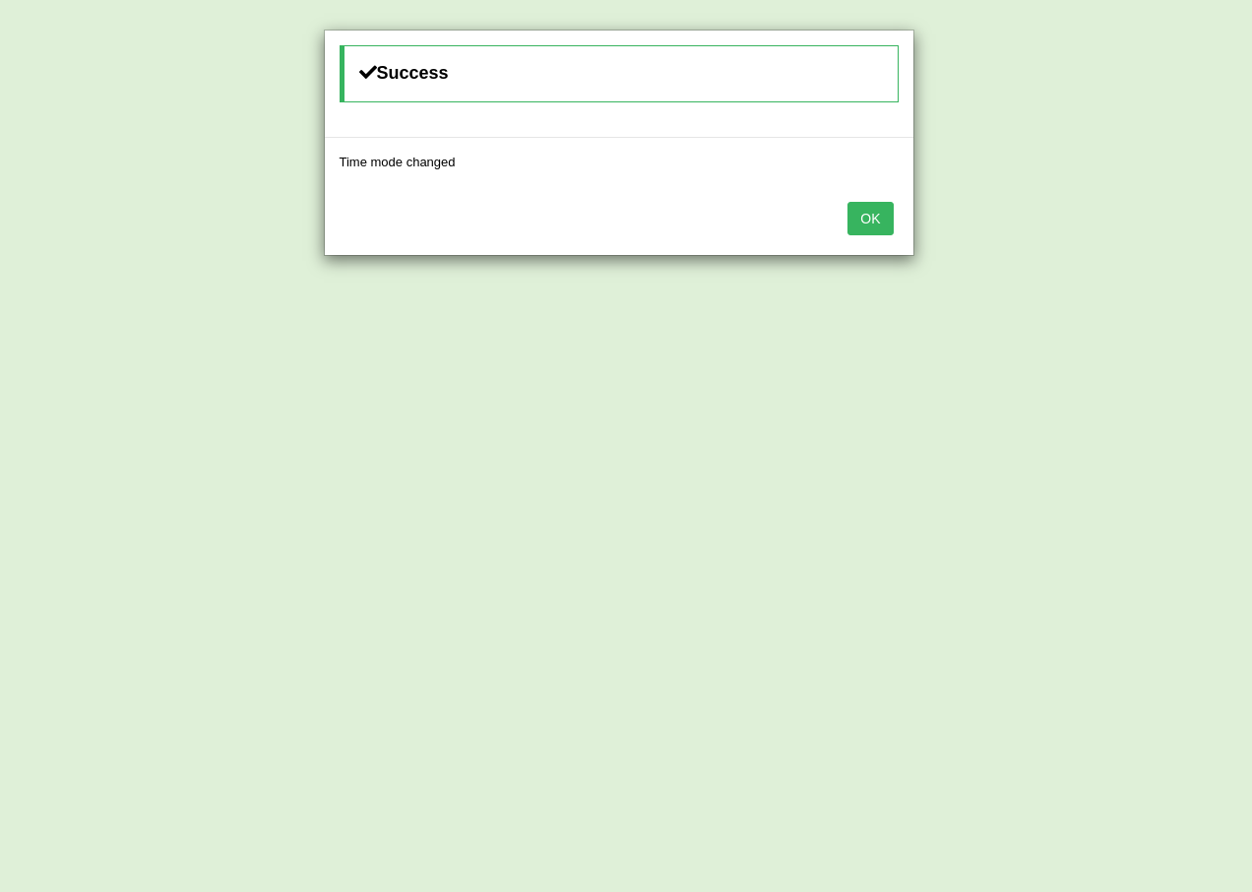
click at [884, 220] on button "OK" at bounding box center [870, 218] width 45 height 33
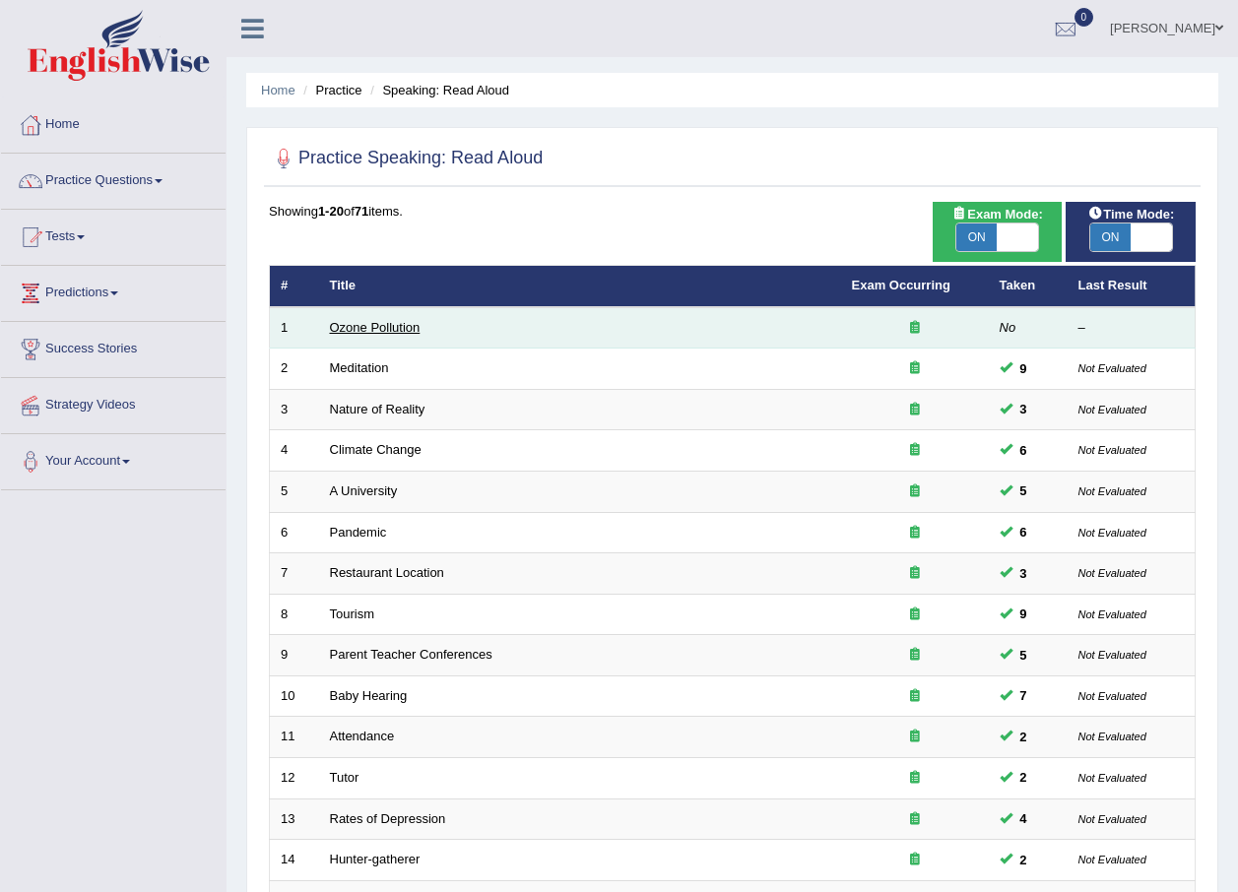
click at [374, 329] on link "Ozone Pollution" at bounding box center [375, 327] width 91 height 15
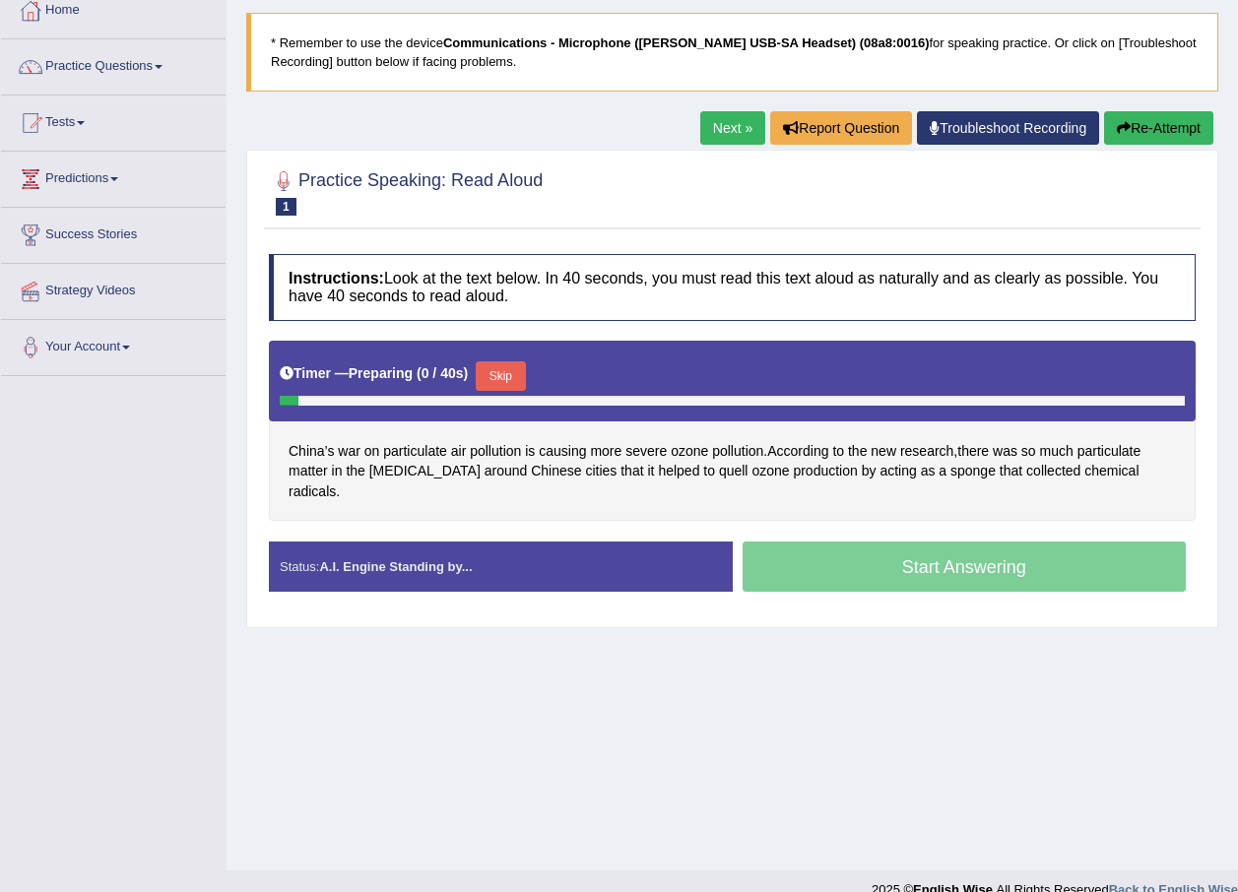
scroll to position [142, 0]
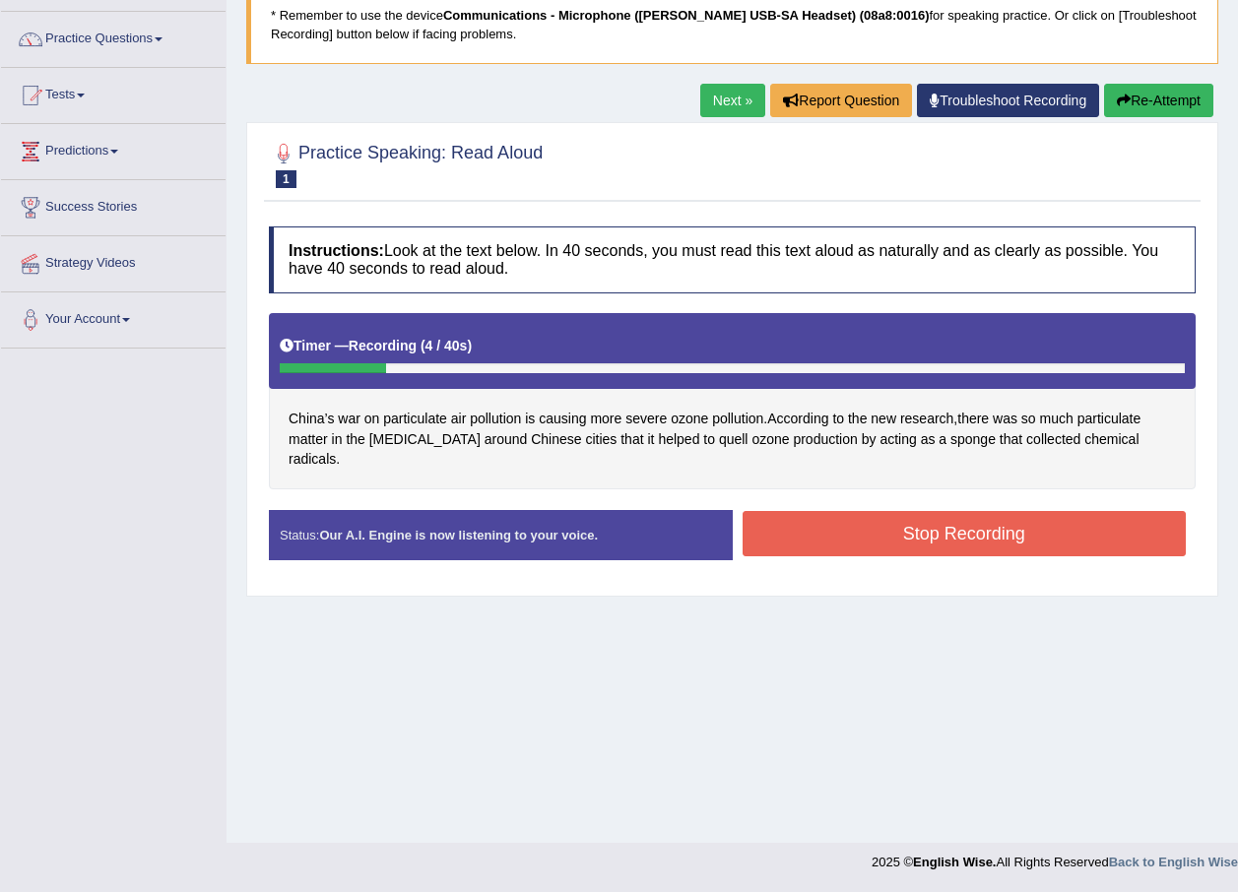
click at [864, 515] on button "Stop Recording" at bounding box center [964, 533] width 444 height 45
click at [864, 515] on div "Status: Our A.I. Engine is now listening to your voice. Start Answering Stop Re…" at bounding box center [732, 545] width 927 height 70
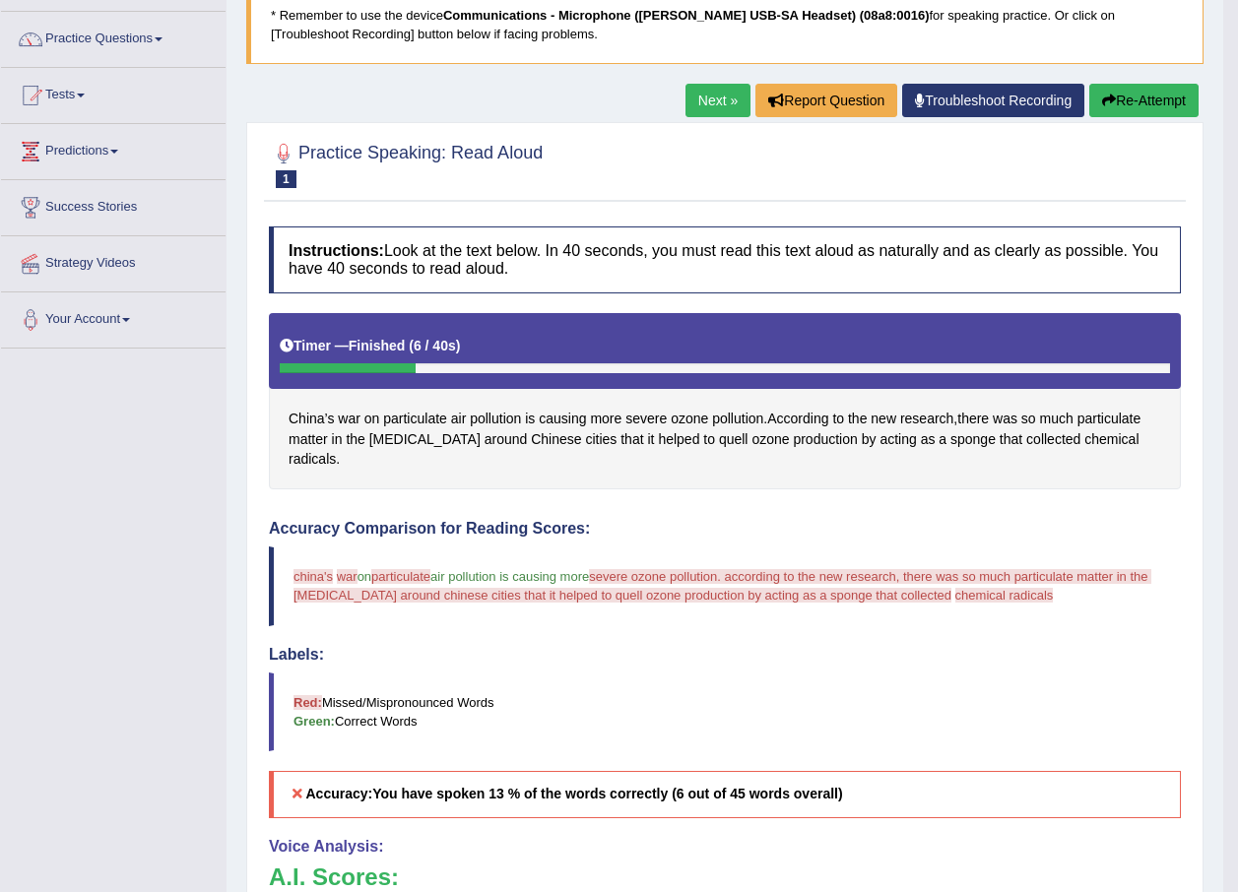
click at [122, 726] on div "Toggle navigation Home Practice Questions Speaking Practice Read Aloud Repeat S…" at bounding box center [611, 554] width 1223 height 1392
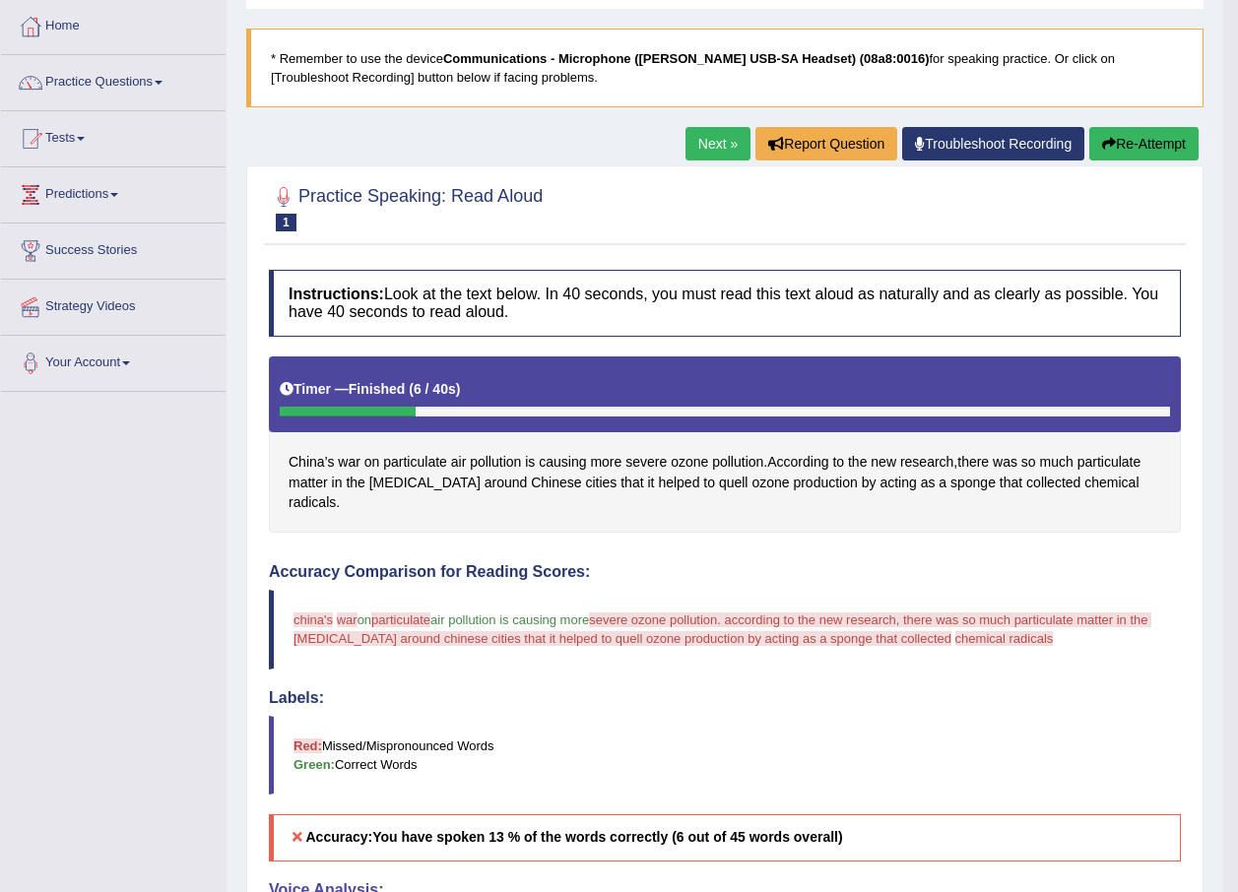
scroll to position [0, 0]
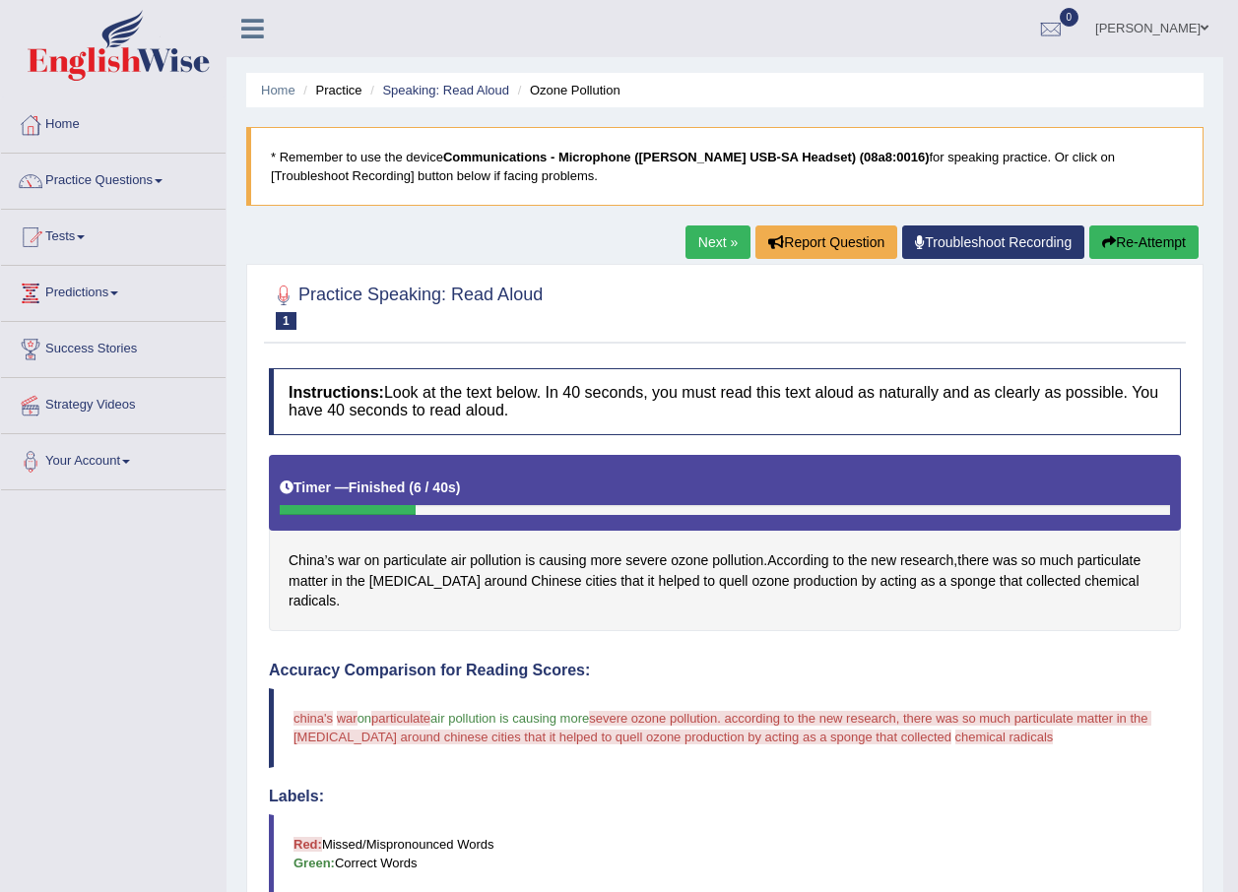
click at [1130, 238] on button "Re-Attempt" at bounding box center [1143, 241] width 109 height 33
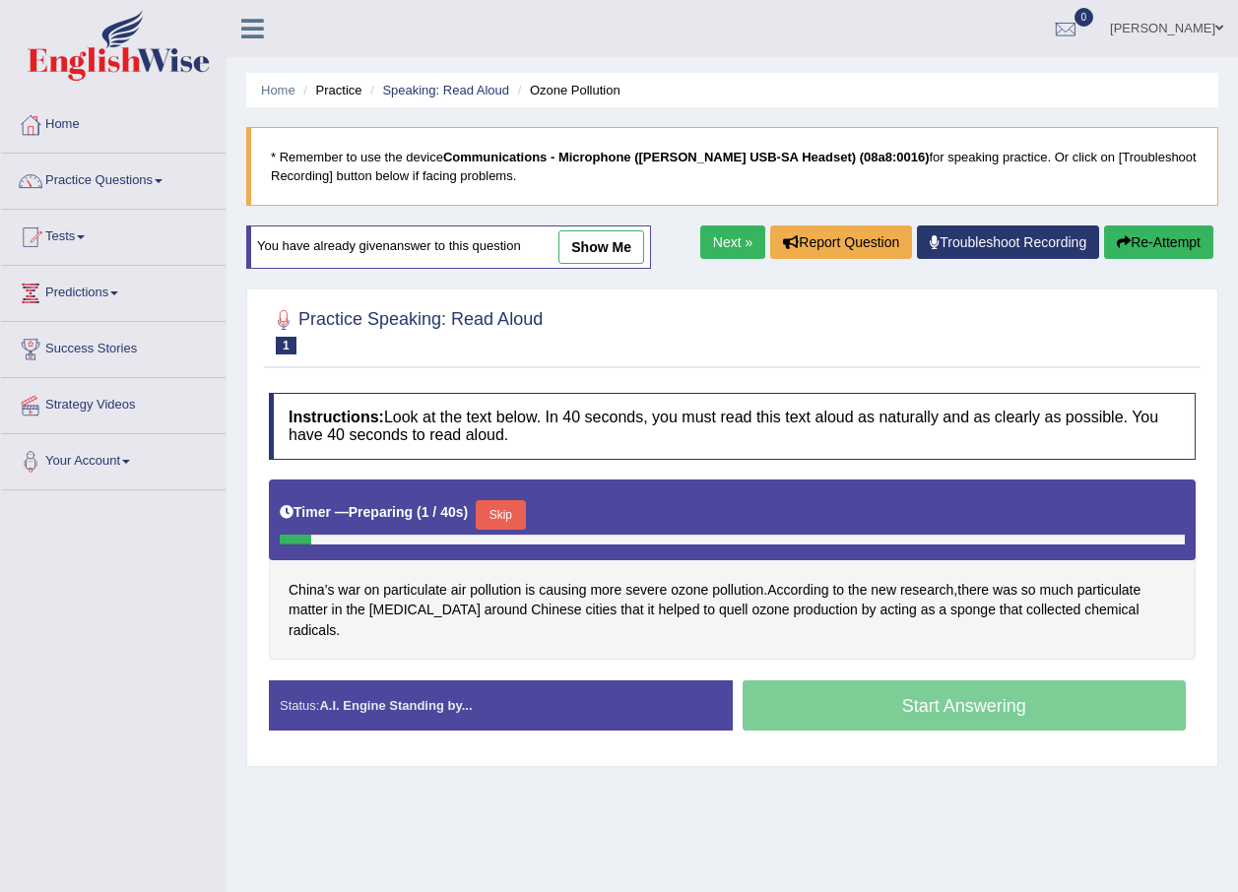
click at [504, 517] on button "Skip" at bounding box center [500, 515] width 49 height 30
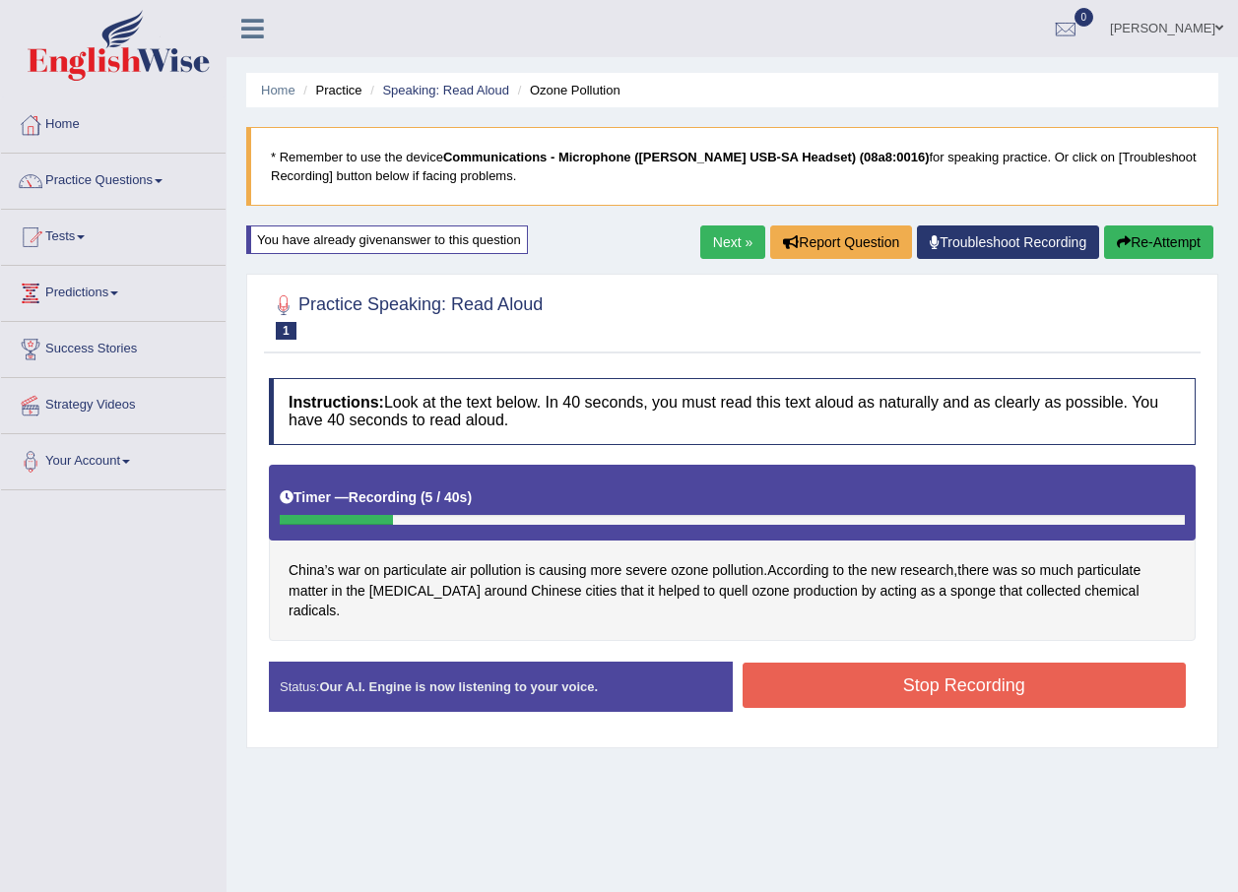
click at [838, 663] on button "Stop Recording" at bounding box center [964, 685] width 444 height 45
click at [838, 662] on div "Status: Our A.I. Engine is now listening to your voice. Start Answering Stop Re…" at bounding box center [732, 697] width 927 height 70
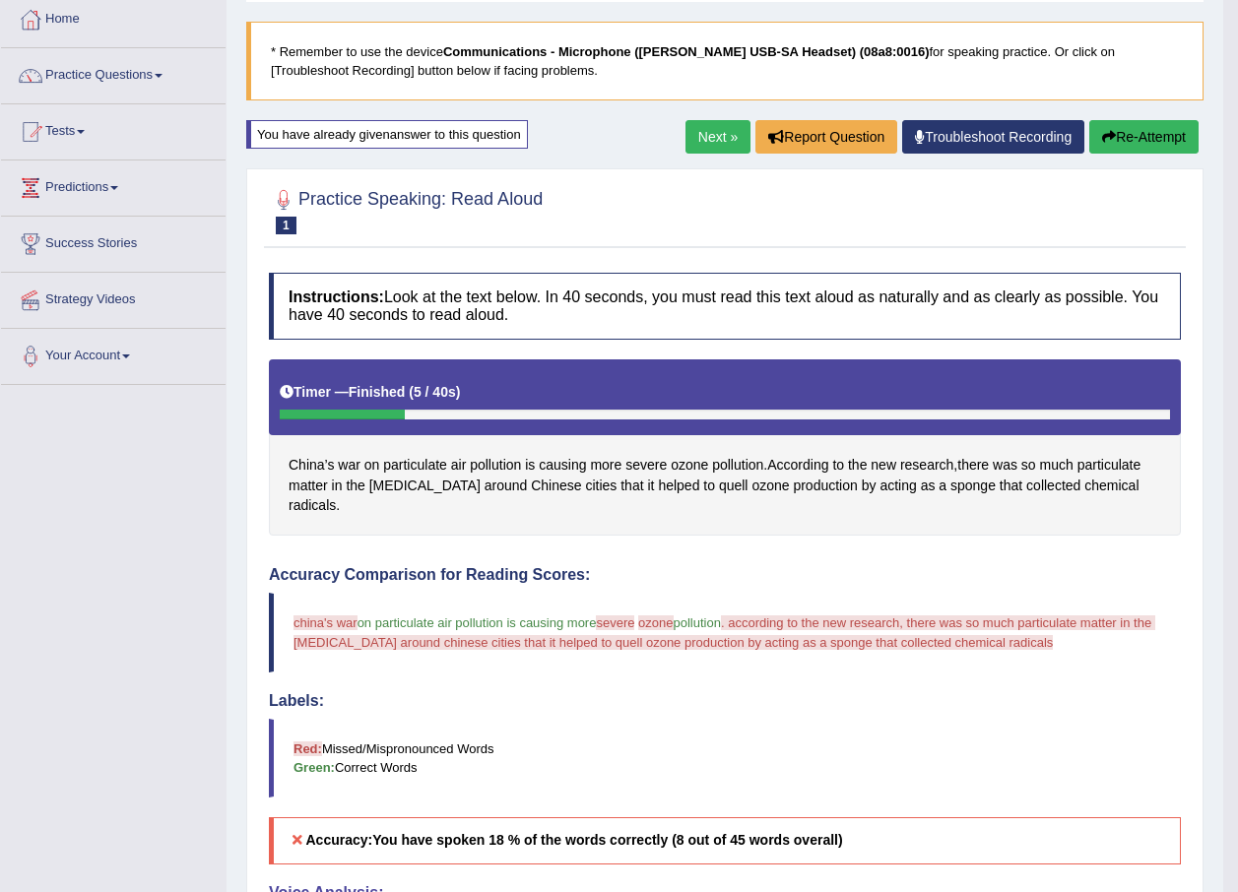
scroll to position [7, 0]
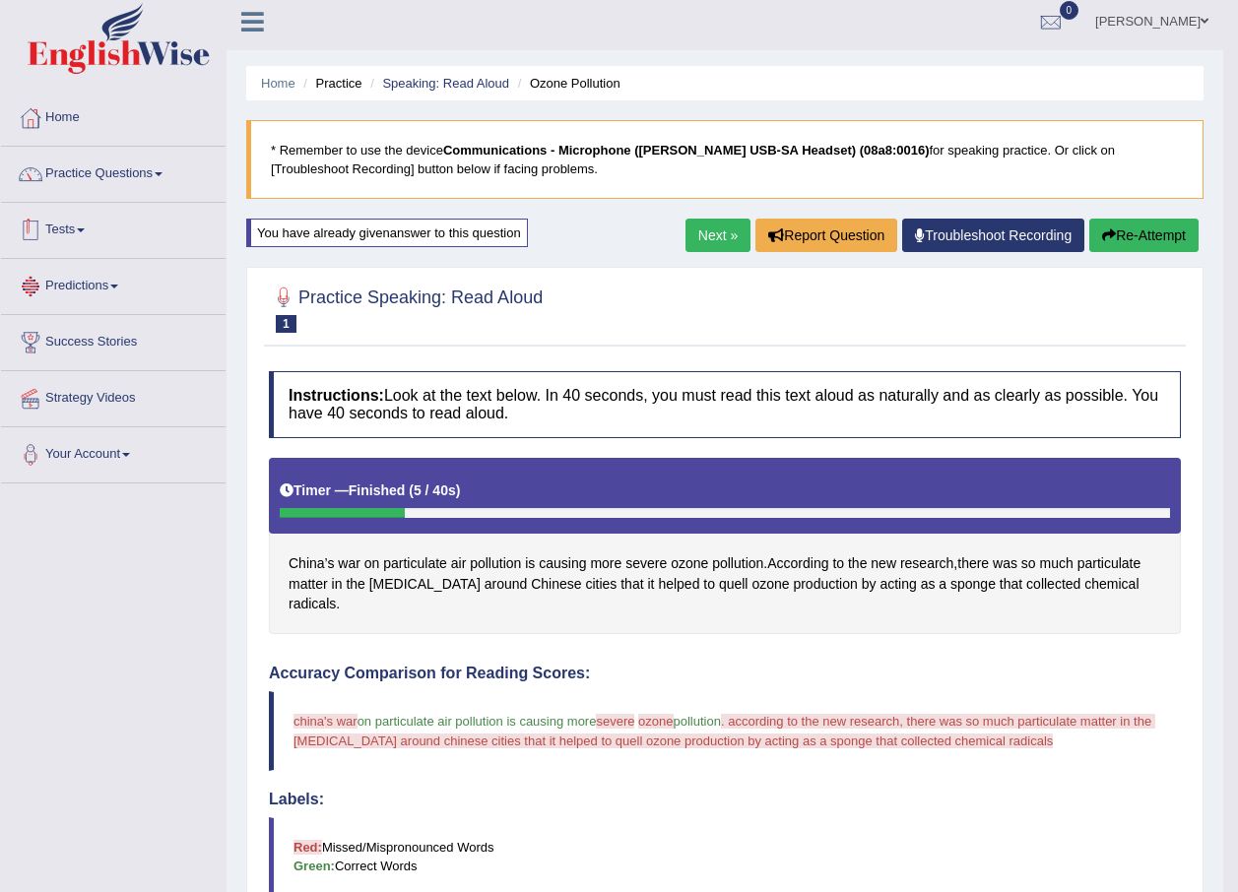
click at [162, 195] on link "Practice Questions" at bounding box center [113, 171] width 224 height 49
click at [137, 173] on link "Practice Questions" at bounding box center [113, 171] width 224 height 49
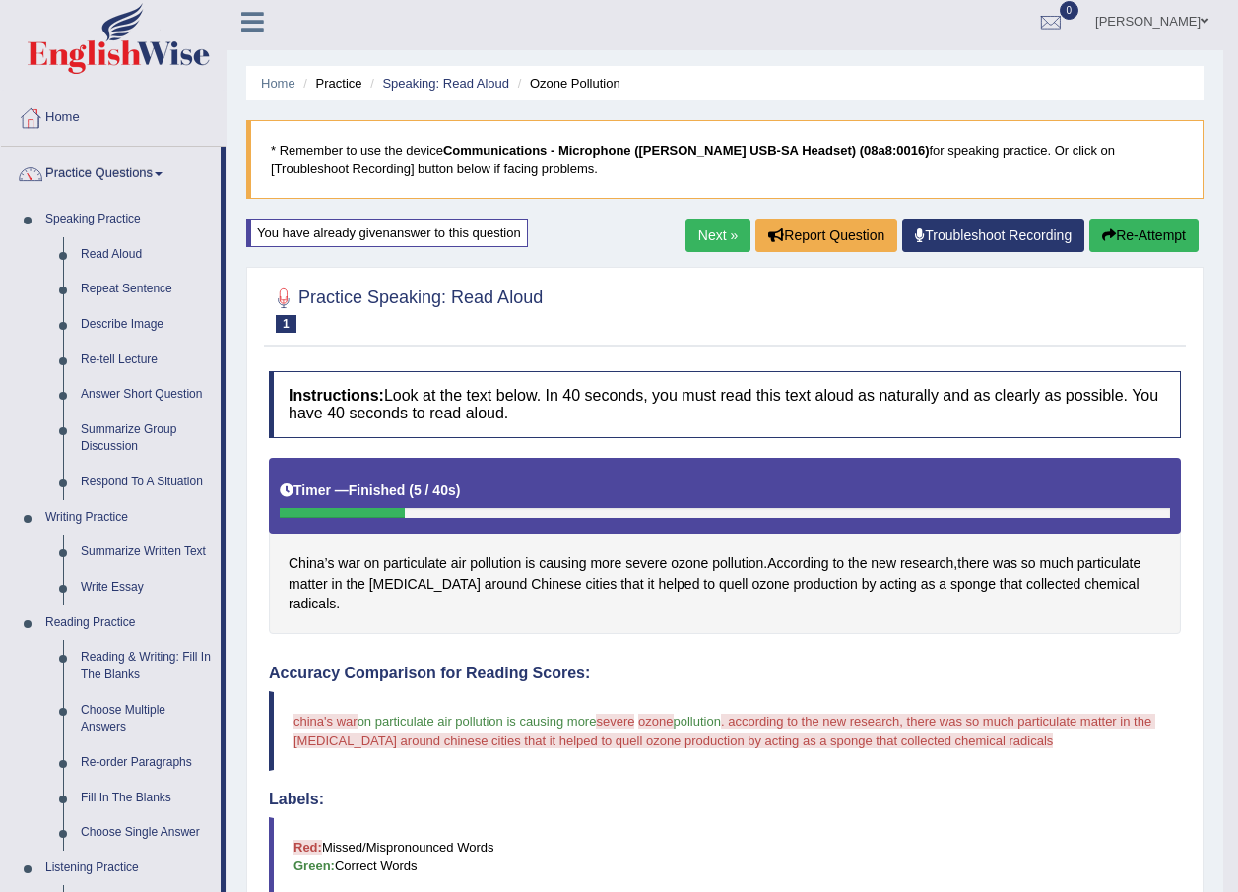
click at [1107, 242] on button "Re-Attempt" at bounding box center [1143, 235] width 109 height 33
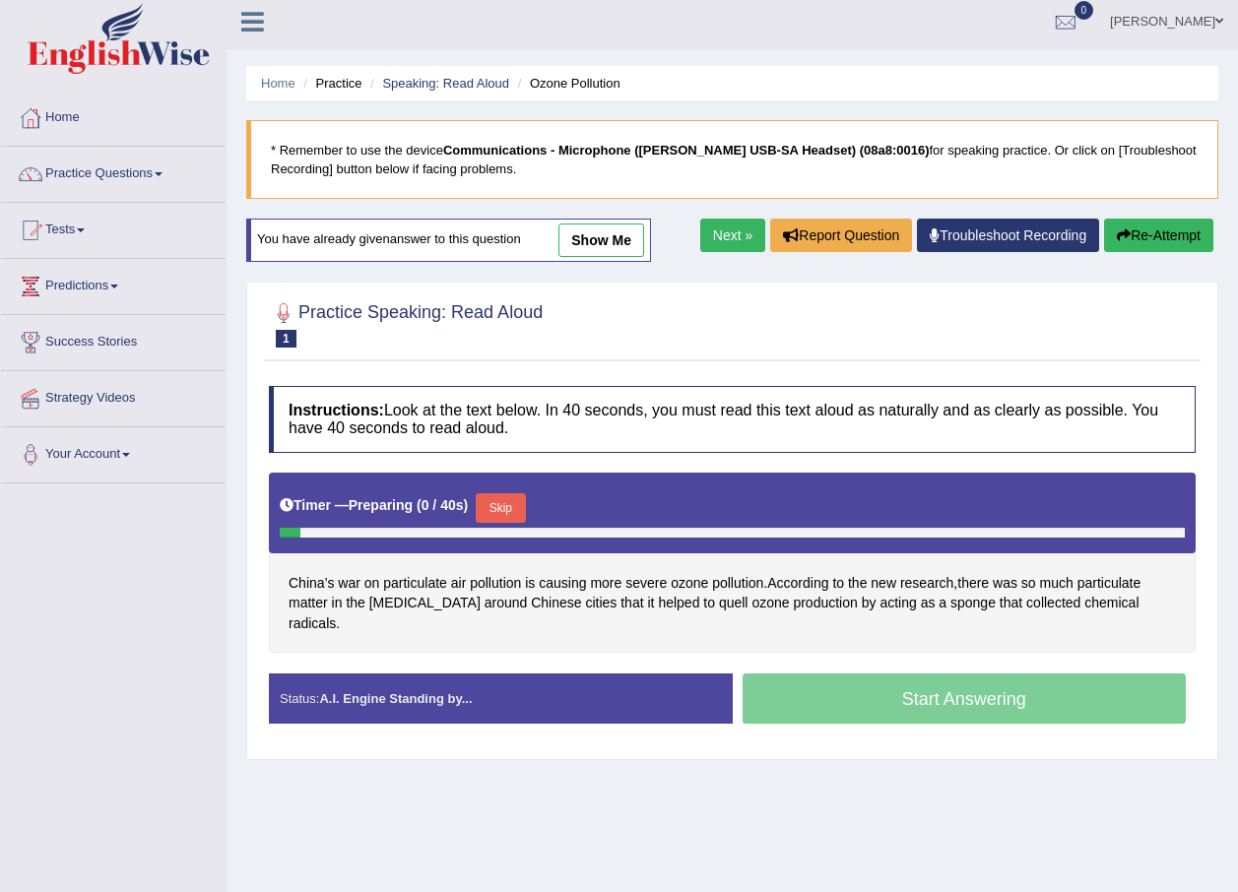
click at [508, 514] on button "Skip" at bounding box center [500, 508] width 49 height 30
click at [507, 514] on button "Skip" at bounding box center [500, 508] width 49 height 30
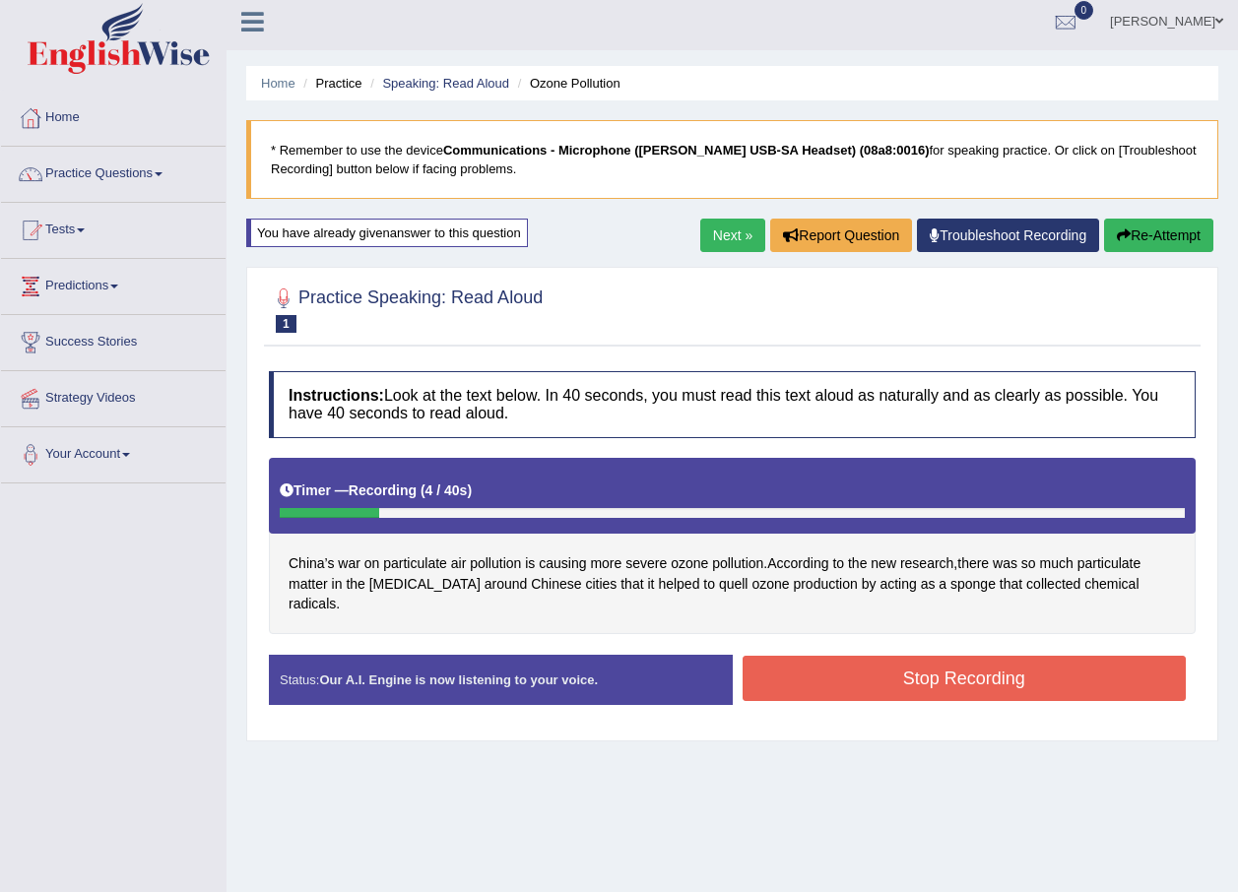
click at [812, 656] on button "Stop Recording" at bounding box center [964, 678] width 444 height 45
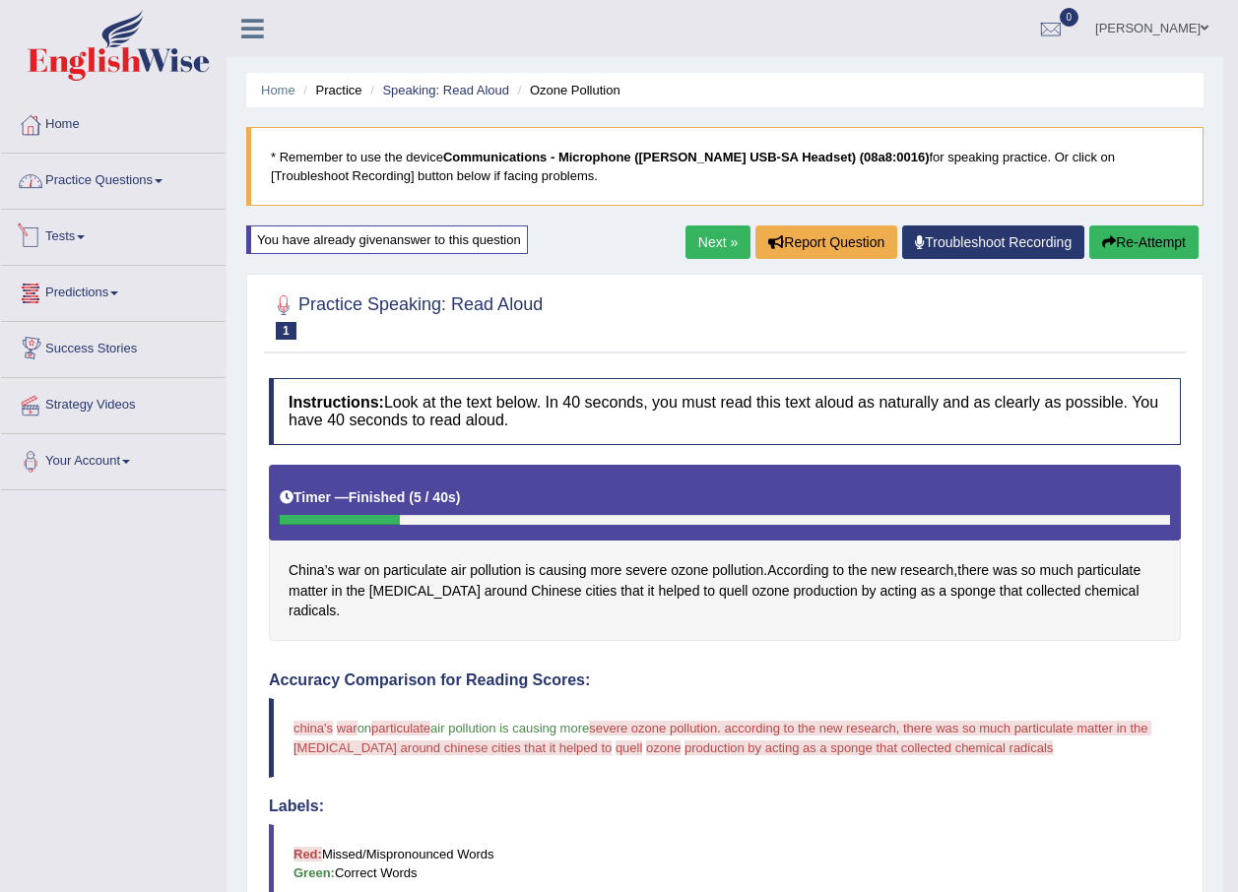
click at [135, 186] on link "Practice Questions" at bounding box center [113, 178] width 224 height 49
click at [149, 192] on link "Practice Questions" at bounding box center [113, 178] width 224 height 49
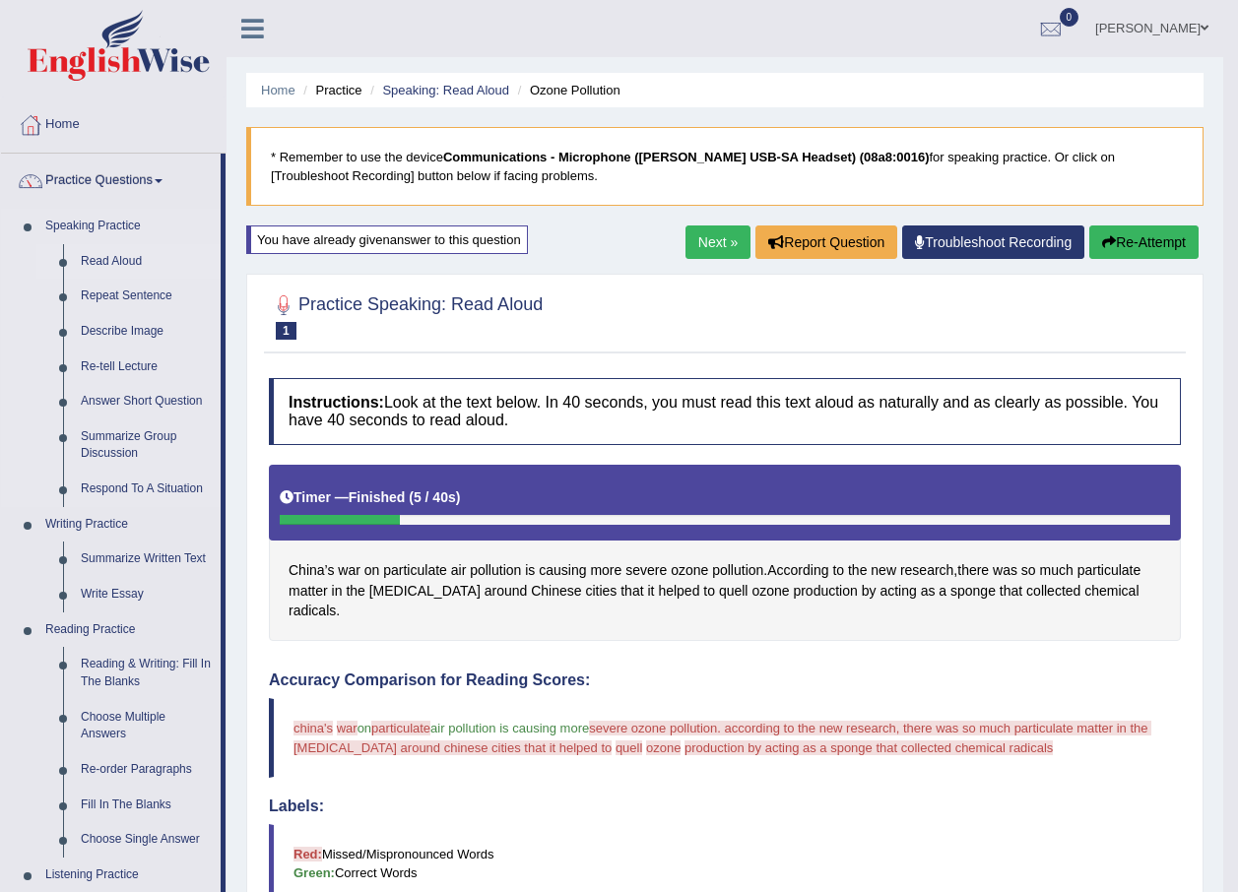
click at [105, 251] on link "Read Aloud" at bounding box center [146, 261] width 149 height 35
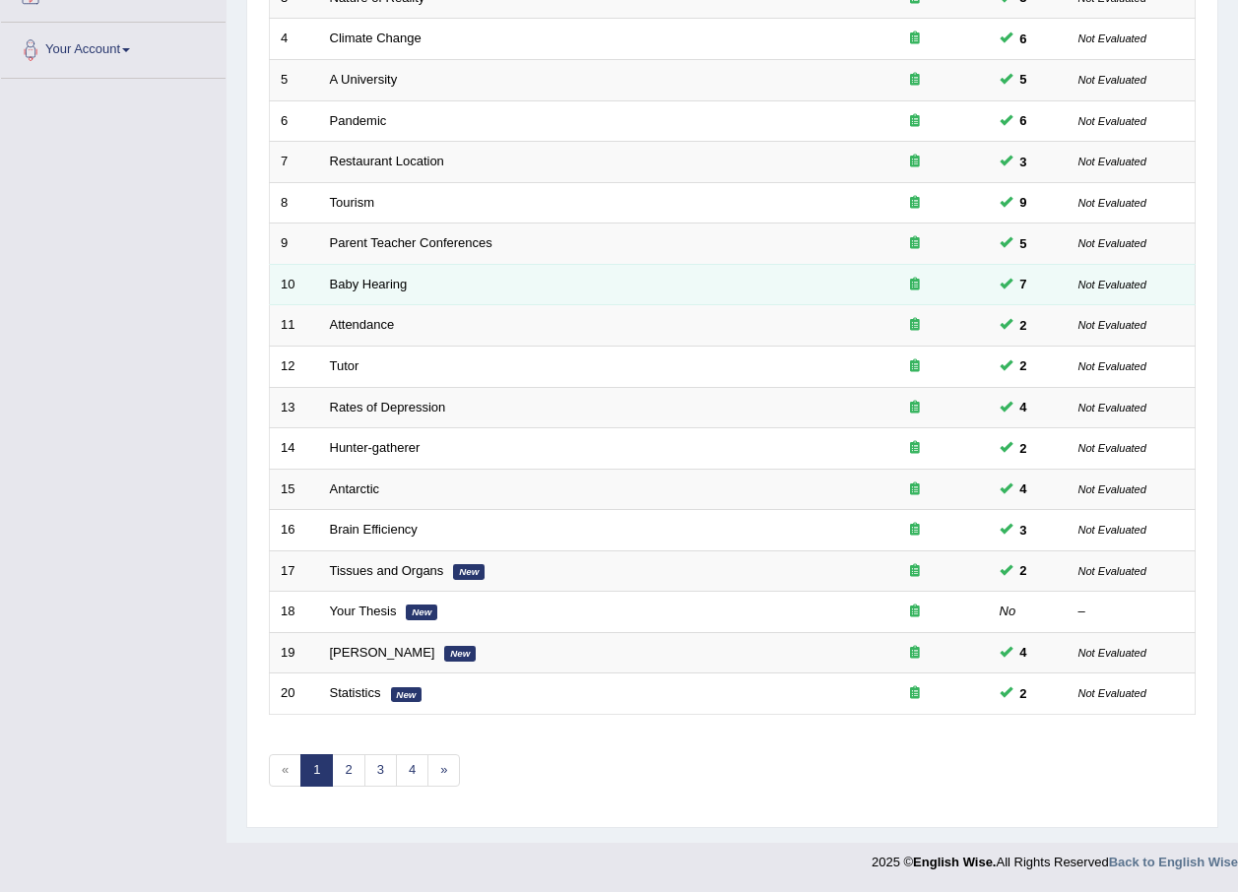
scroll to position [412, 0]
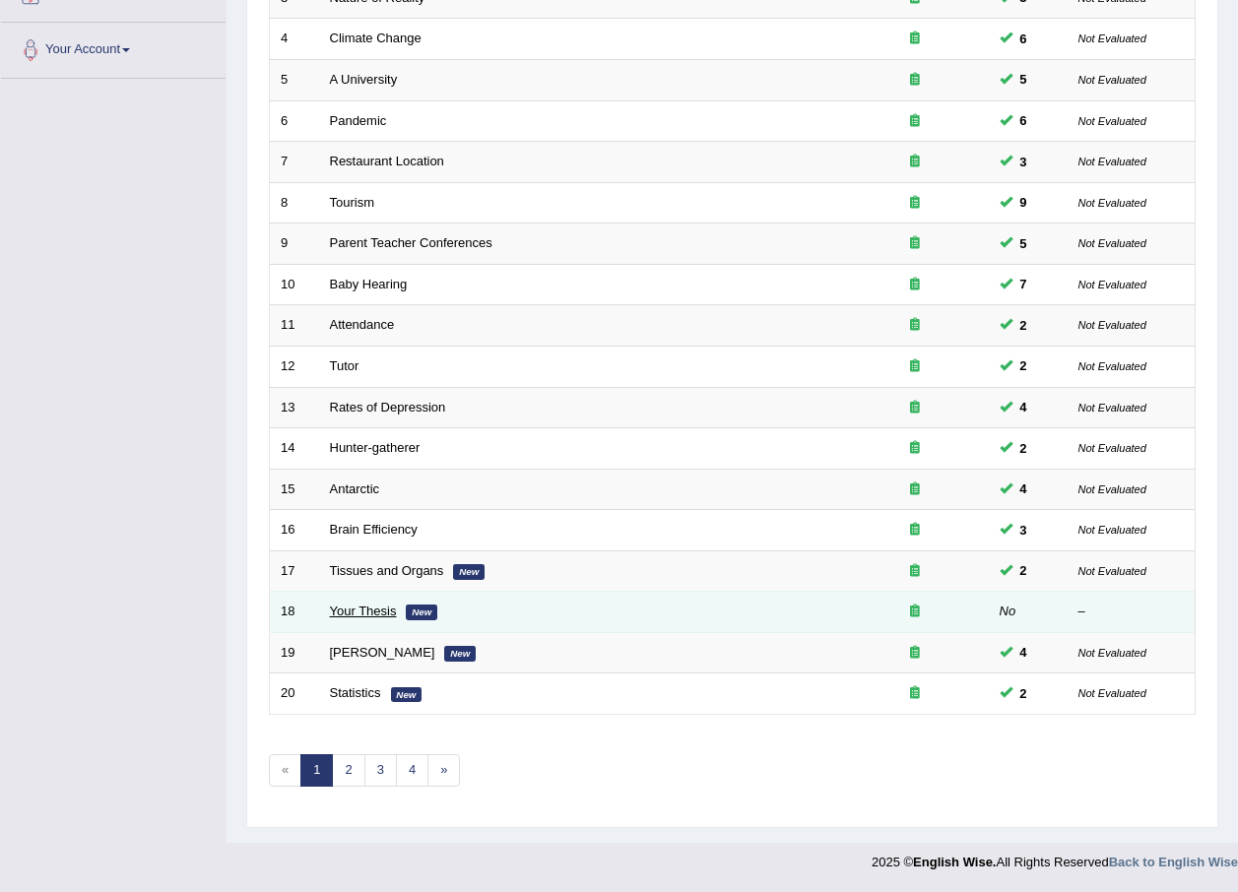
click at [381, 610] on link "Your Thesis" at bounding box center [363, 611] width 67 height 15
click at [381, 611] on link "Your Thesis" at bounding box center [363, 611] width 67 height 15
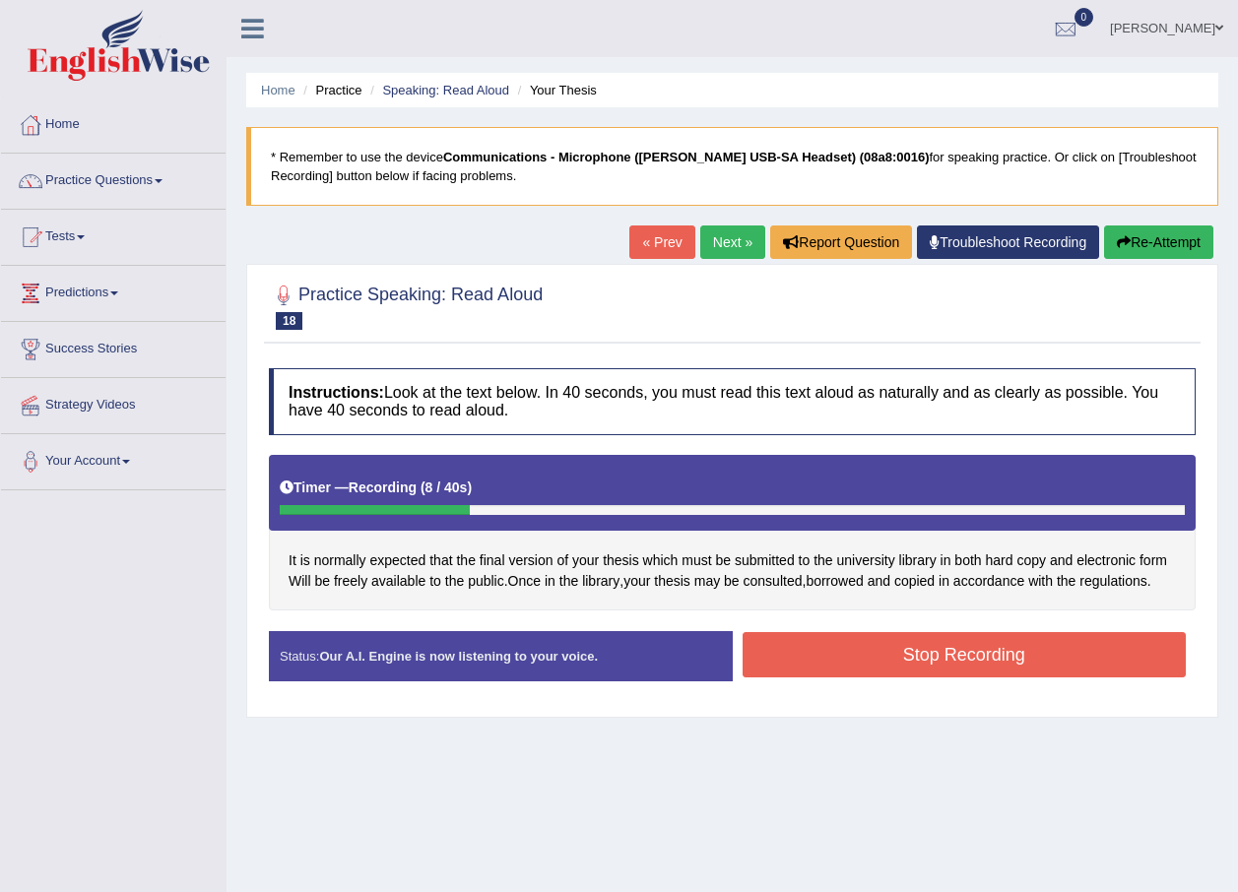
click at [1016, 668] on button "Stop Recording" at bounding box center [964, 654] width 444 height 45
click at [1016, 668] on div "Status: Our A.I. Engine is now listening to your voice. Start Answering Stop Re…" at bounding box center [732, 666] width 927 height 70
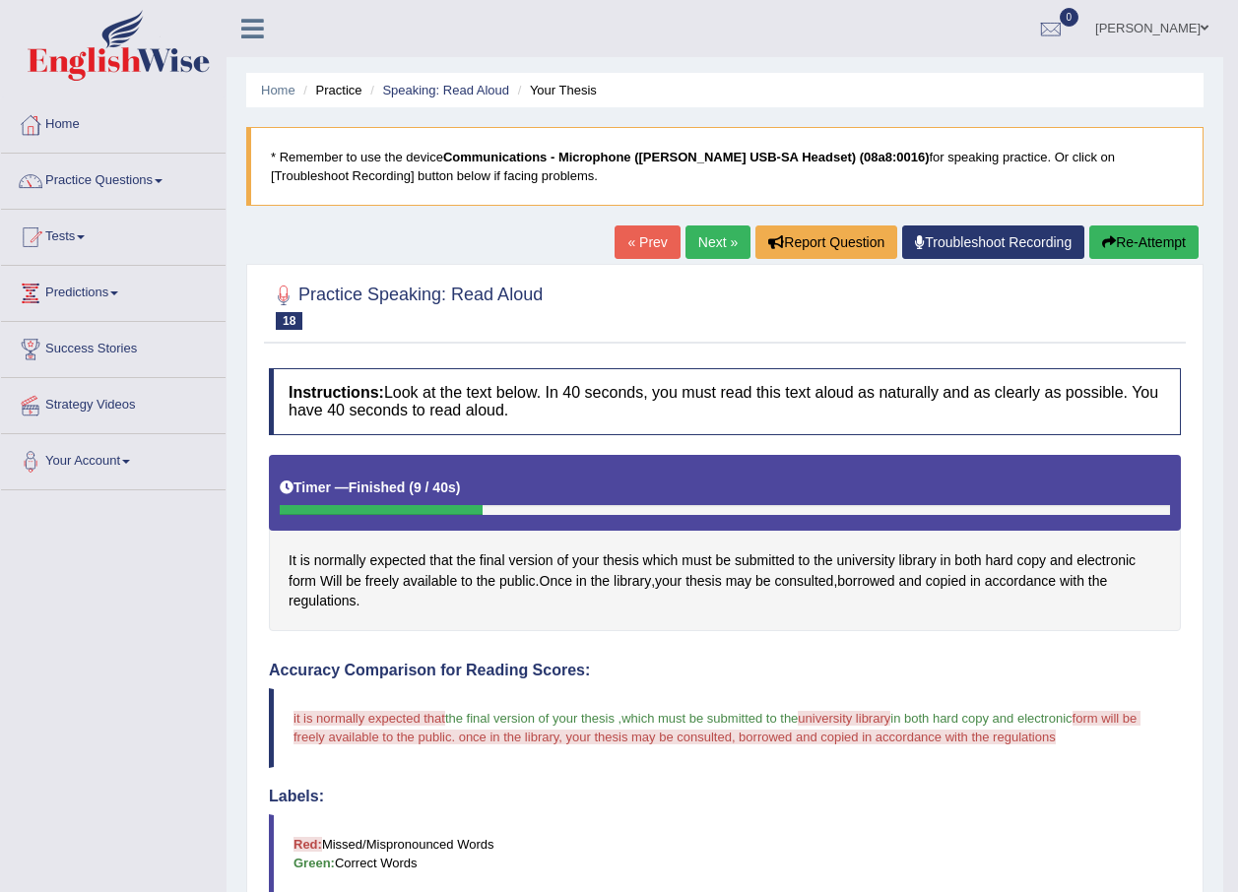
click at [1142, 238] on button "Re-Attempt" at bounding box center [1143, 241] width 109 height 33
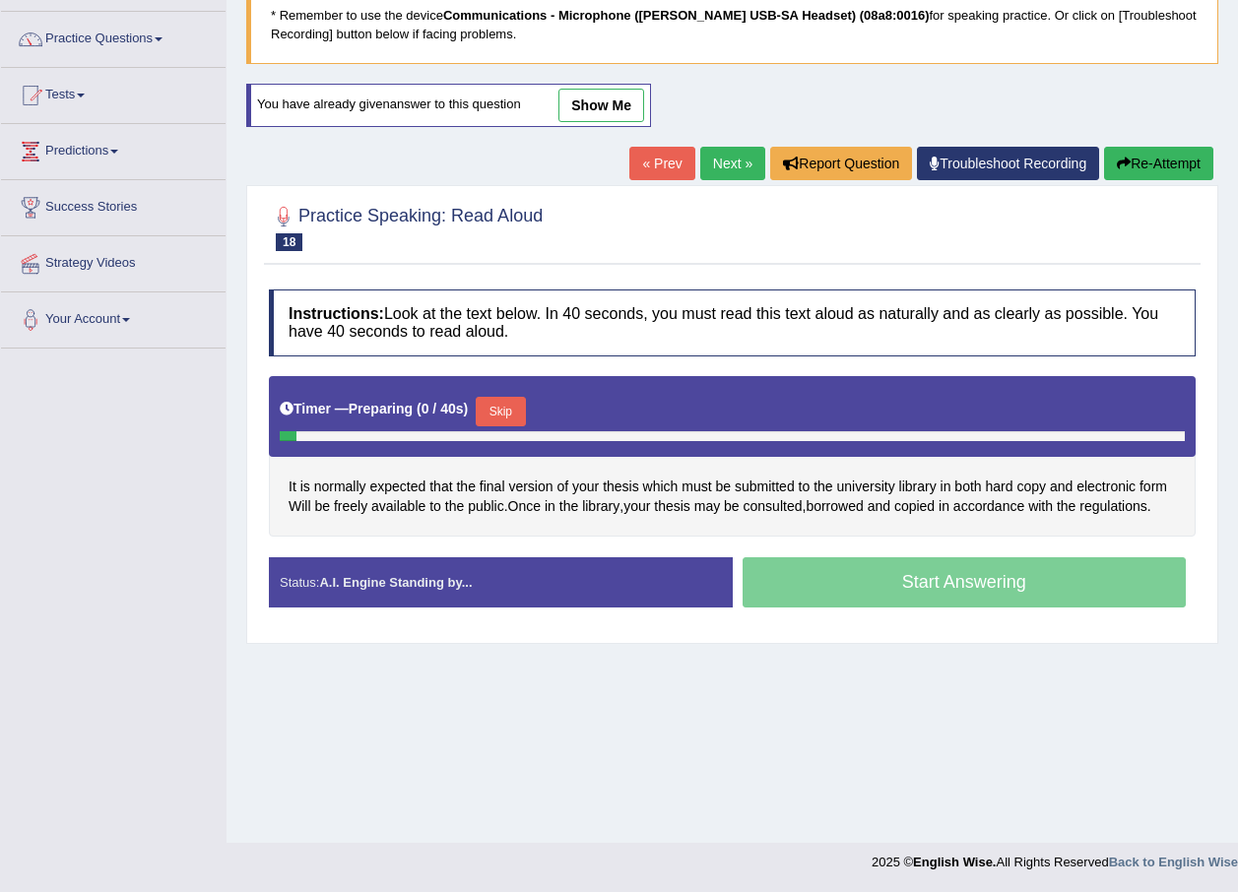
click at [496, 405] on button "Skip" at bounding box center [500, 412] width 49 height 30
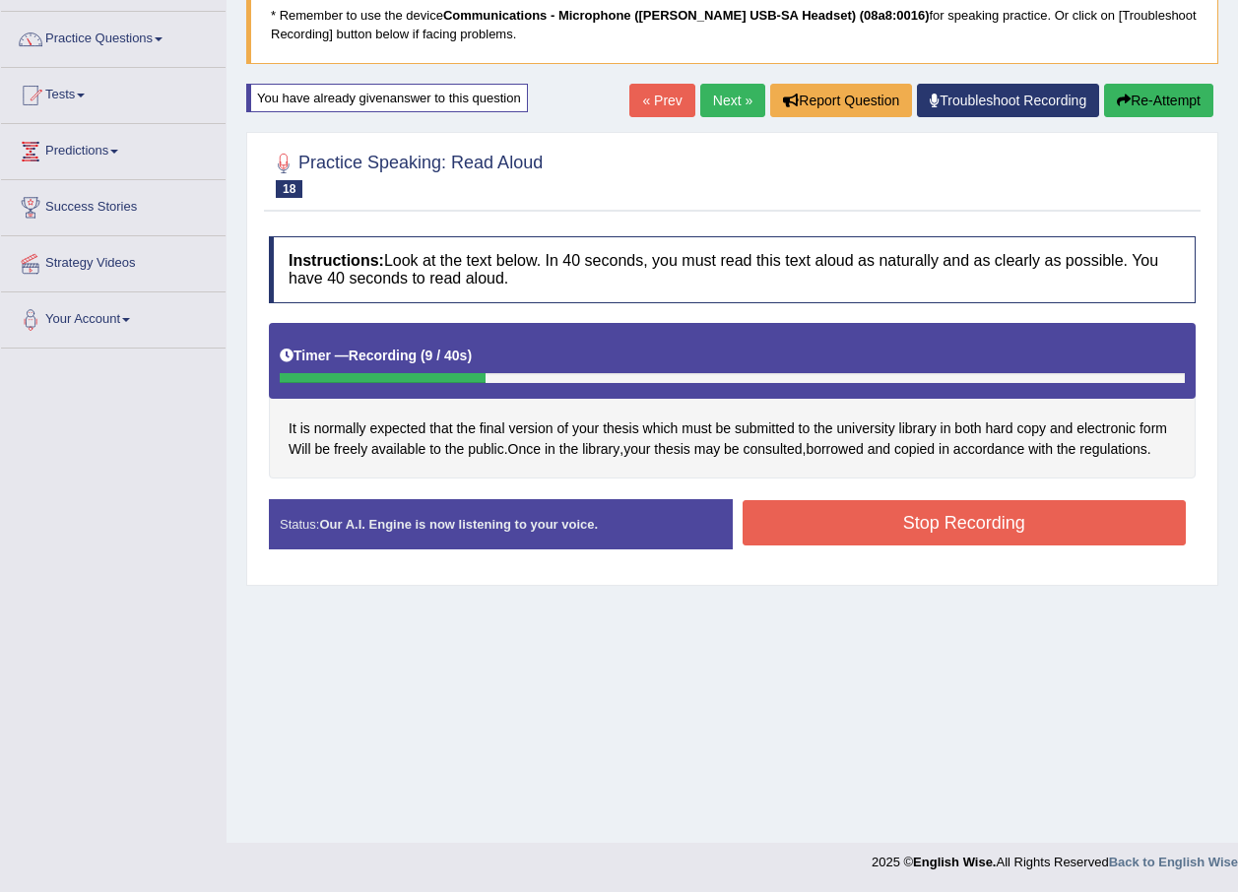
click at [887, 535] on button "Stop Recording" at bounding box center [964, 522] width 444 height 45
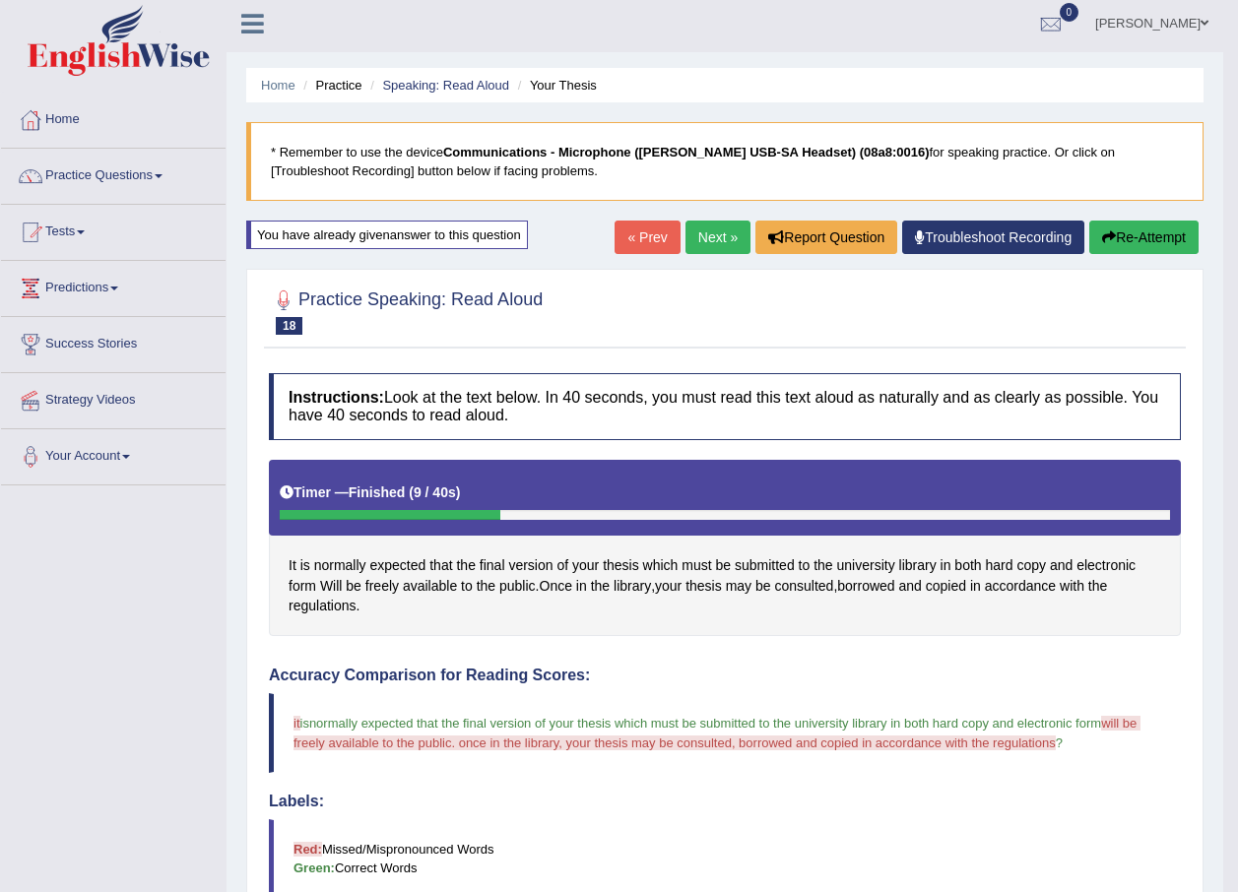
scroll to position [0, 0]
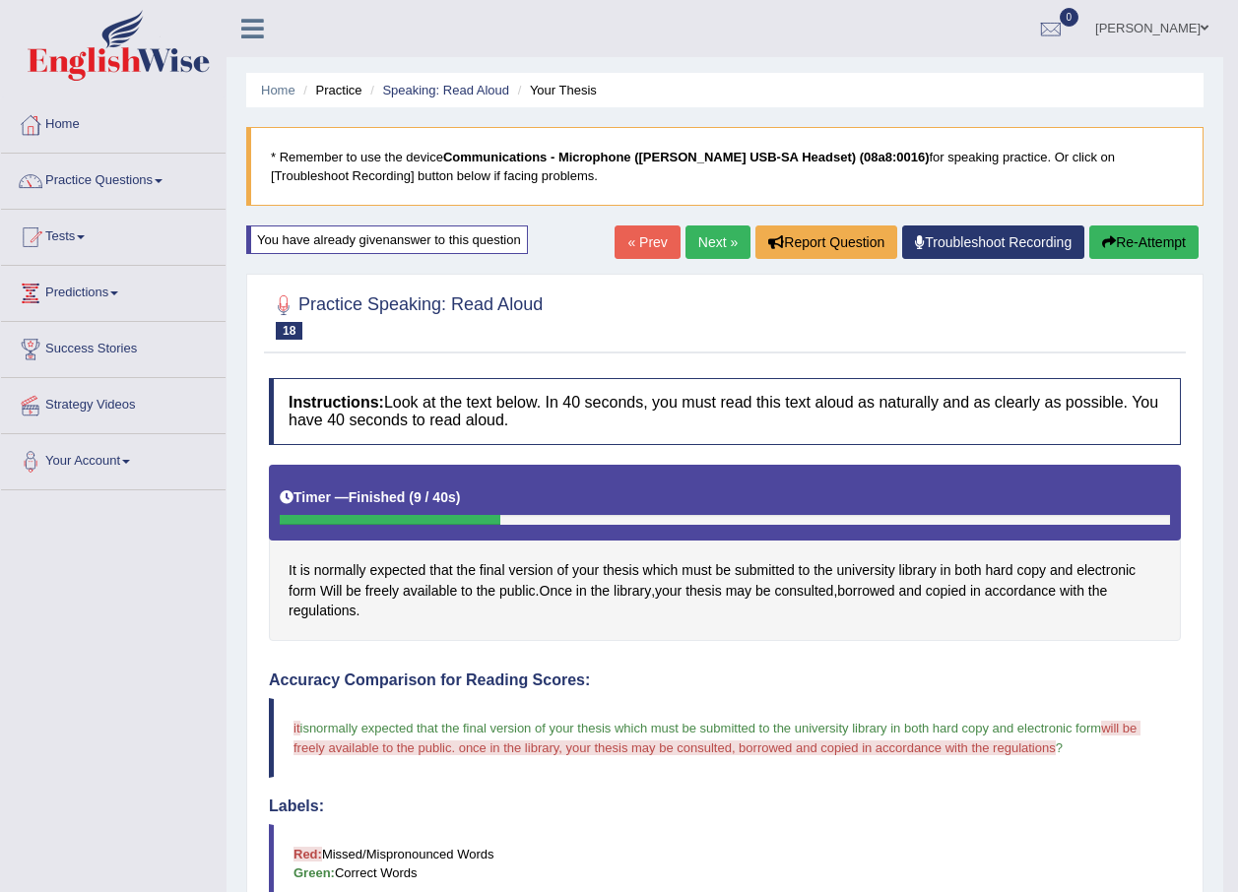
click at [707, 236] on link "Next »" at bounding box center [717, 241] width 65 height 33
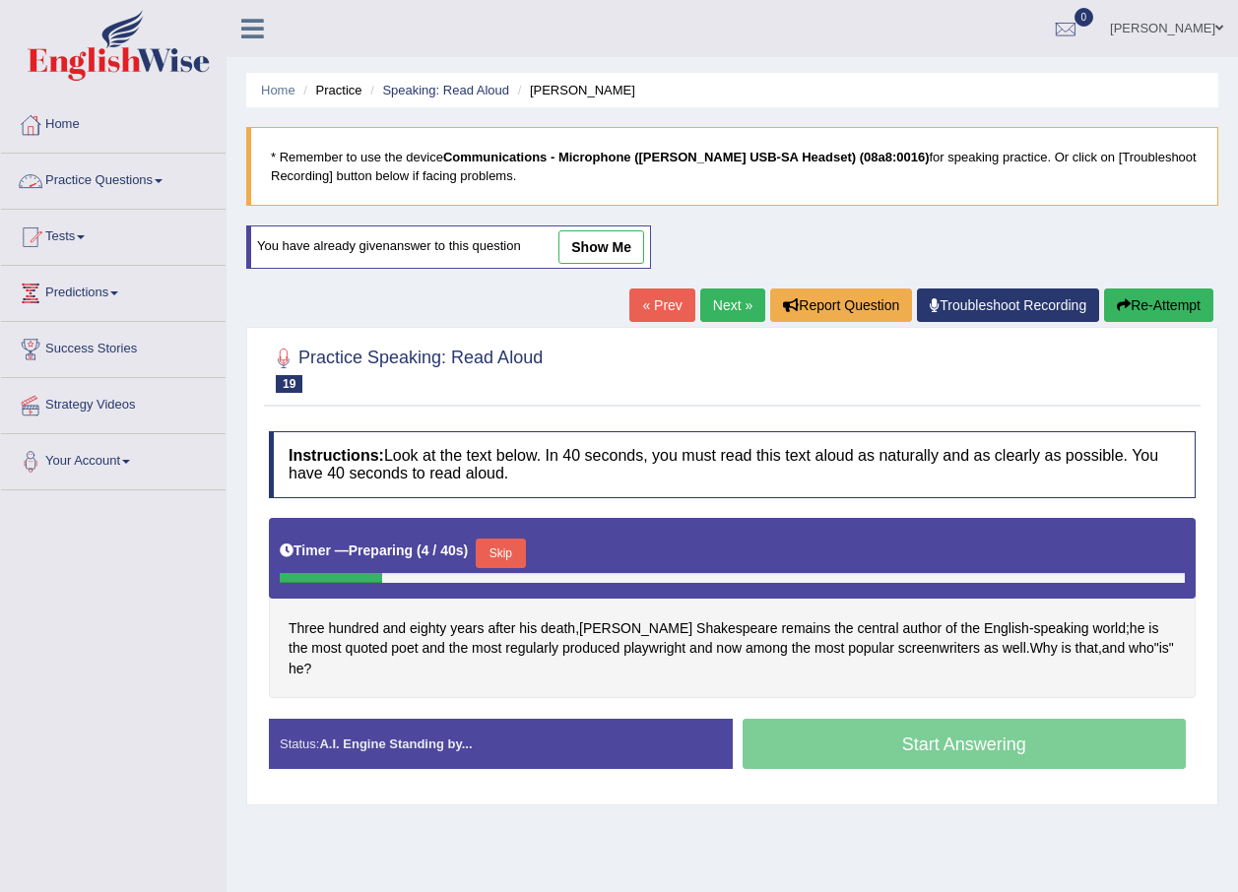
click at [118, 176] on link "Practice Questions" at bounding box center [113, 178] width 224 height 49
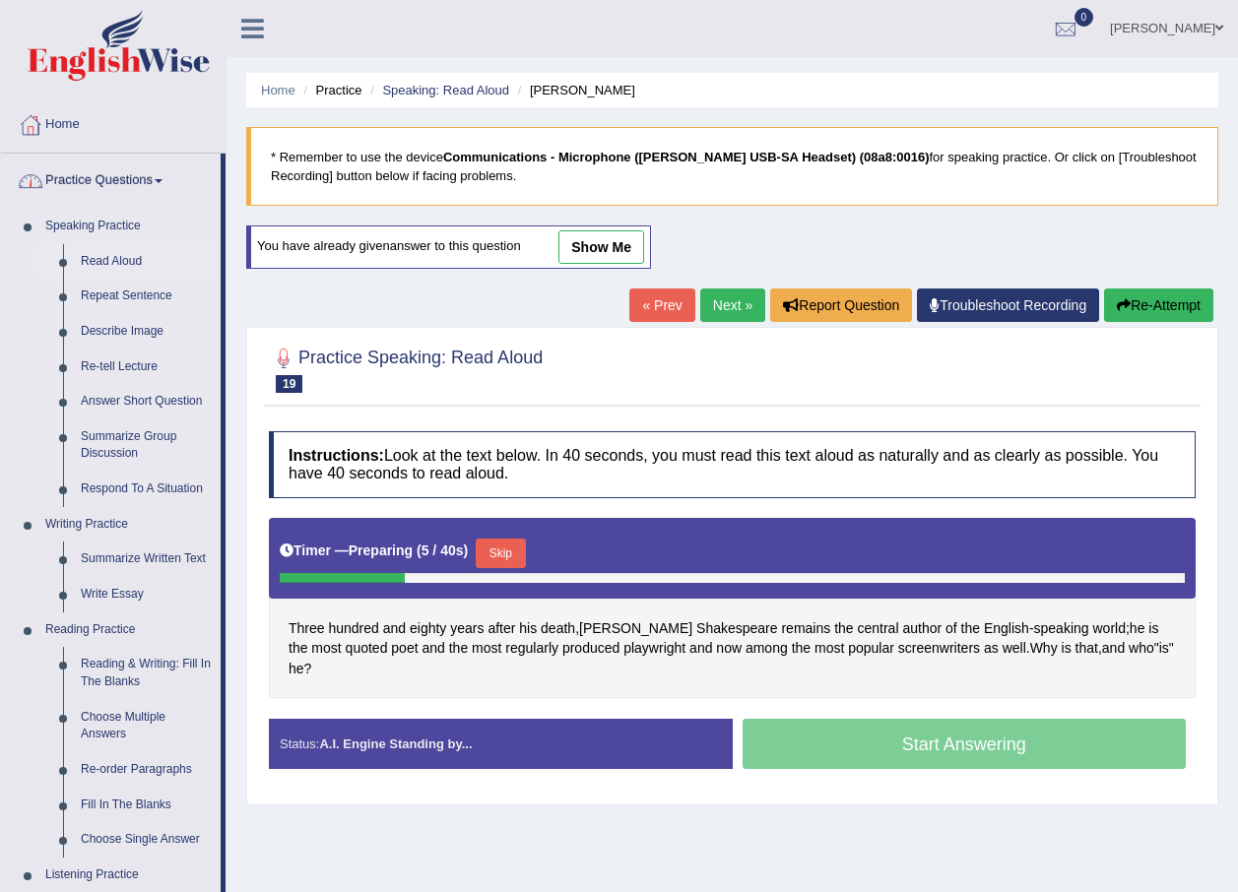
click at [105, 263] on link "Read Aloud" at bounding box center [146, 261] width 149 height 35
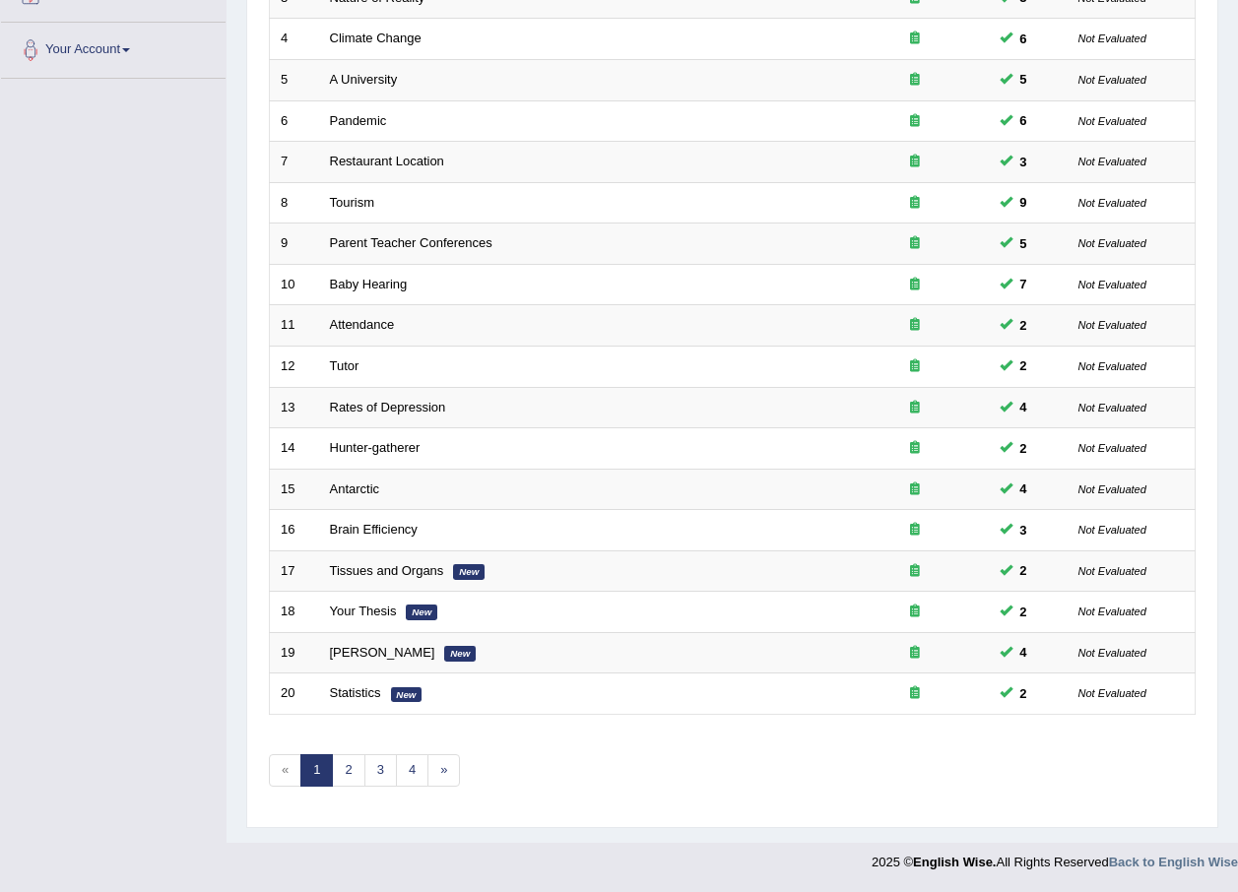
scroll to position [412, 0]
click at [347, 779] on link "2" at bounding box center [348, 770] width 32 height 32
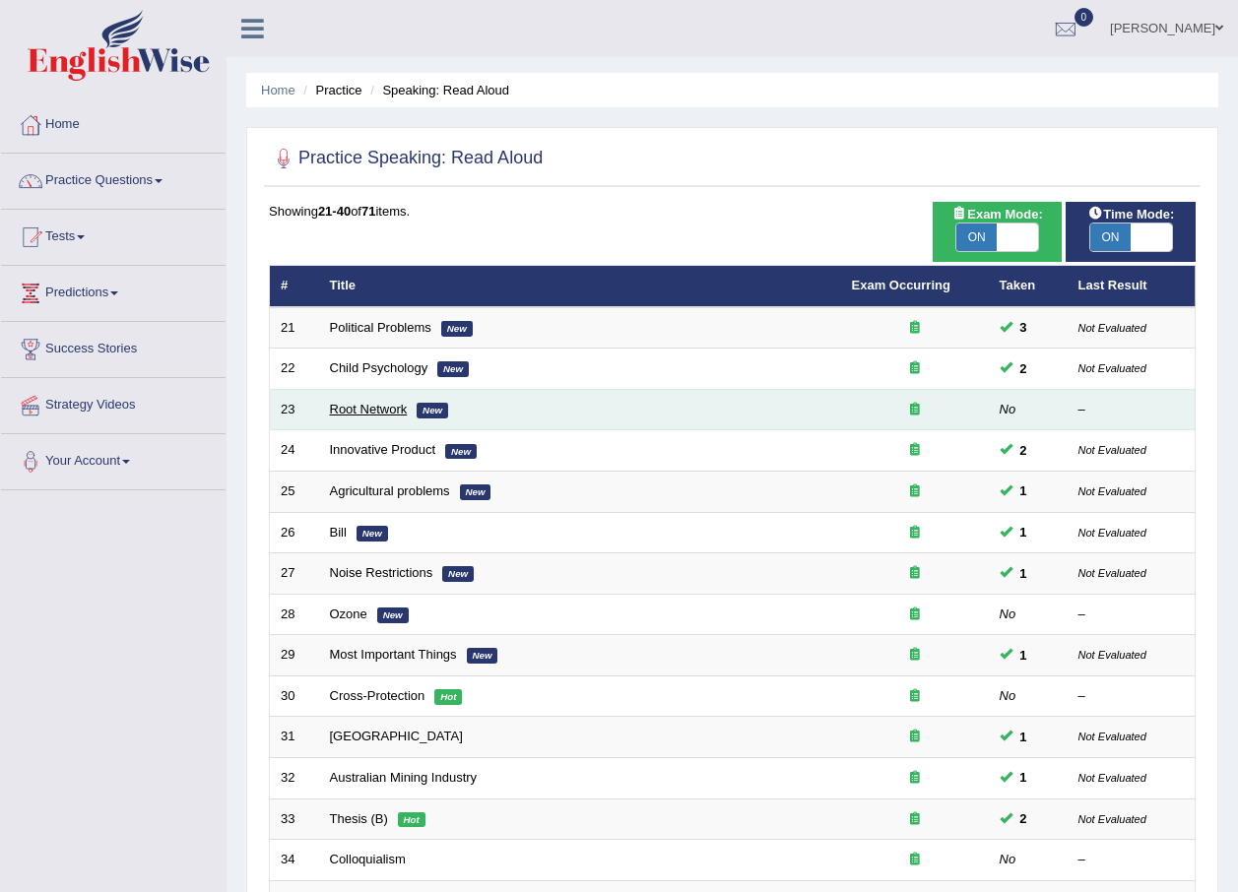
click at [371, 408] on link "Root Network" at bounding box center [369, 409] width 78 height 15
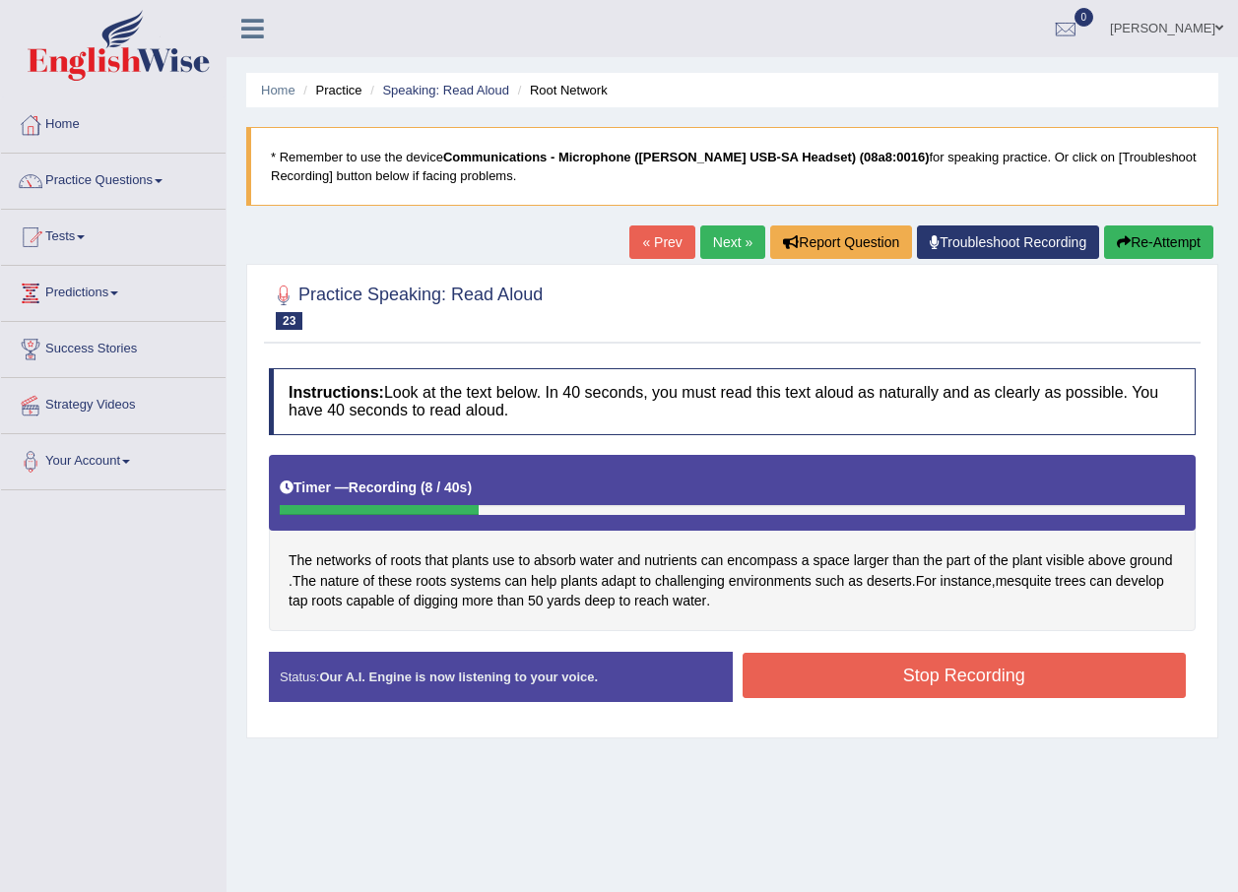
click at [1023, 676] on button "Stop Recording" at bounding box center [964, 675] width 444 height 45
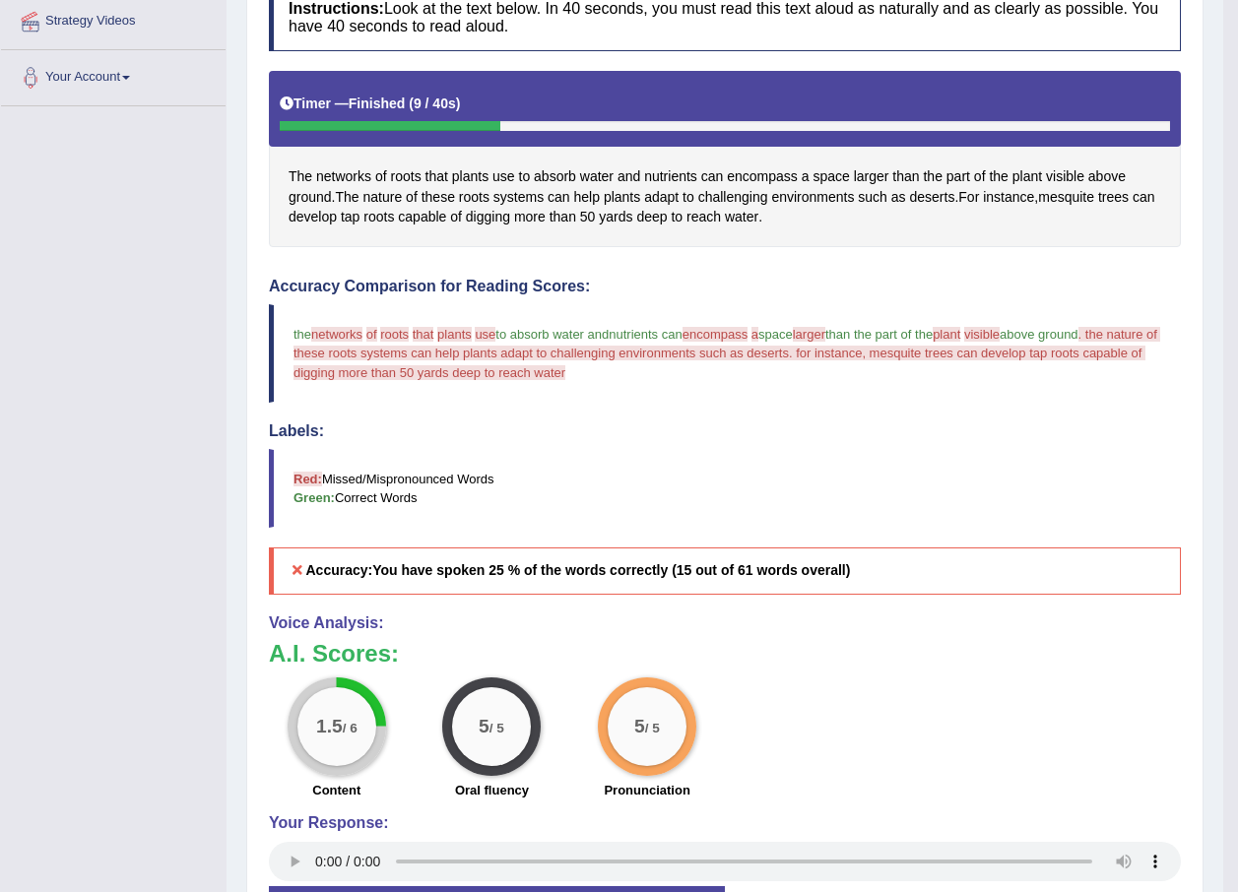
scroll to position [36, 0]
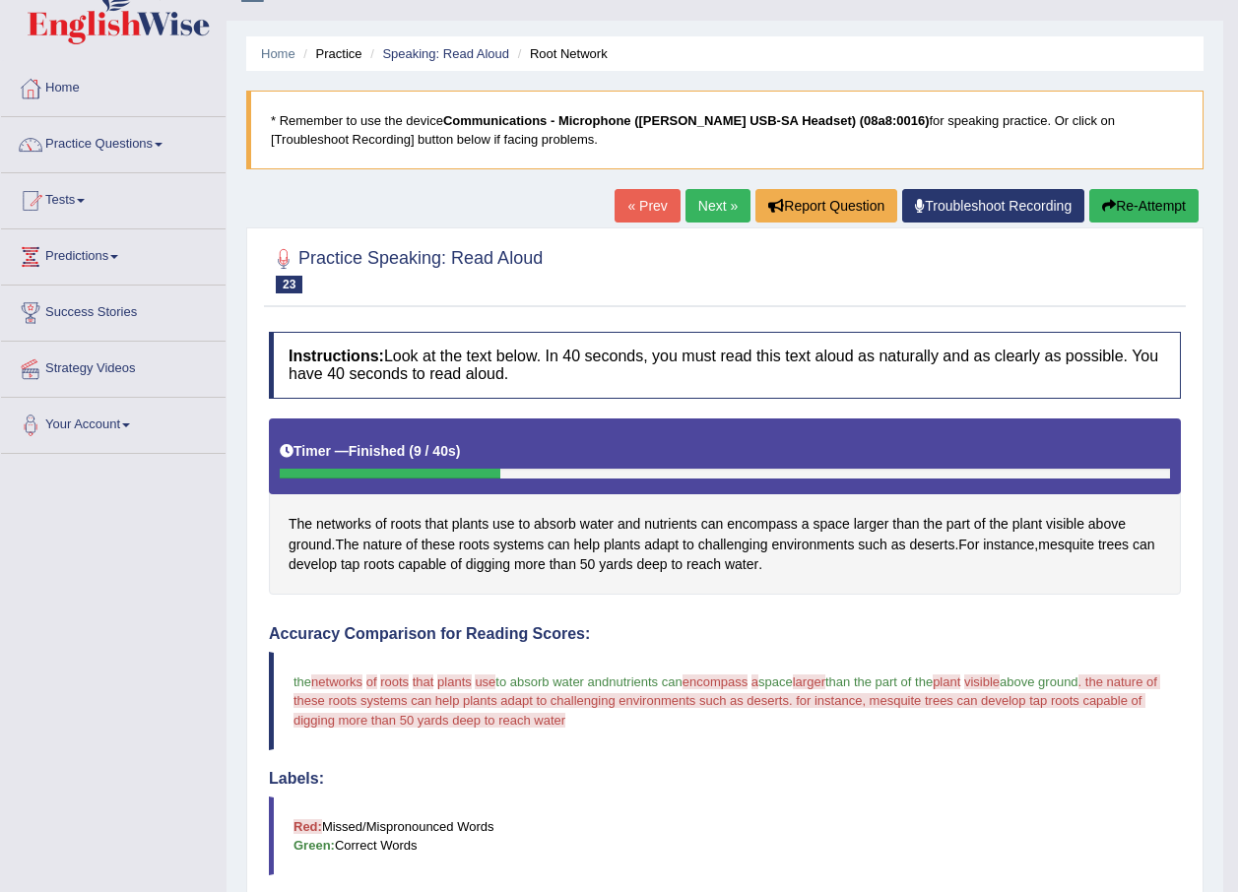
click at [1125, 209] on button "Re-Attempt" at bounding box center [1143, 205] width 109 height 33
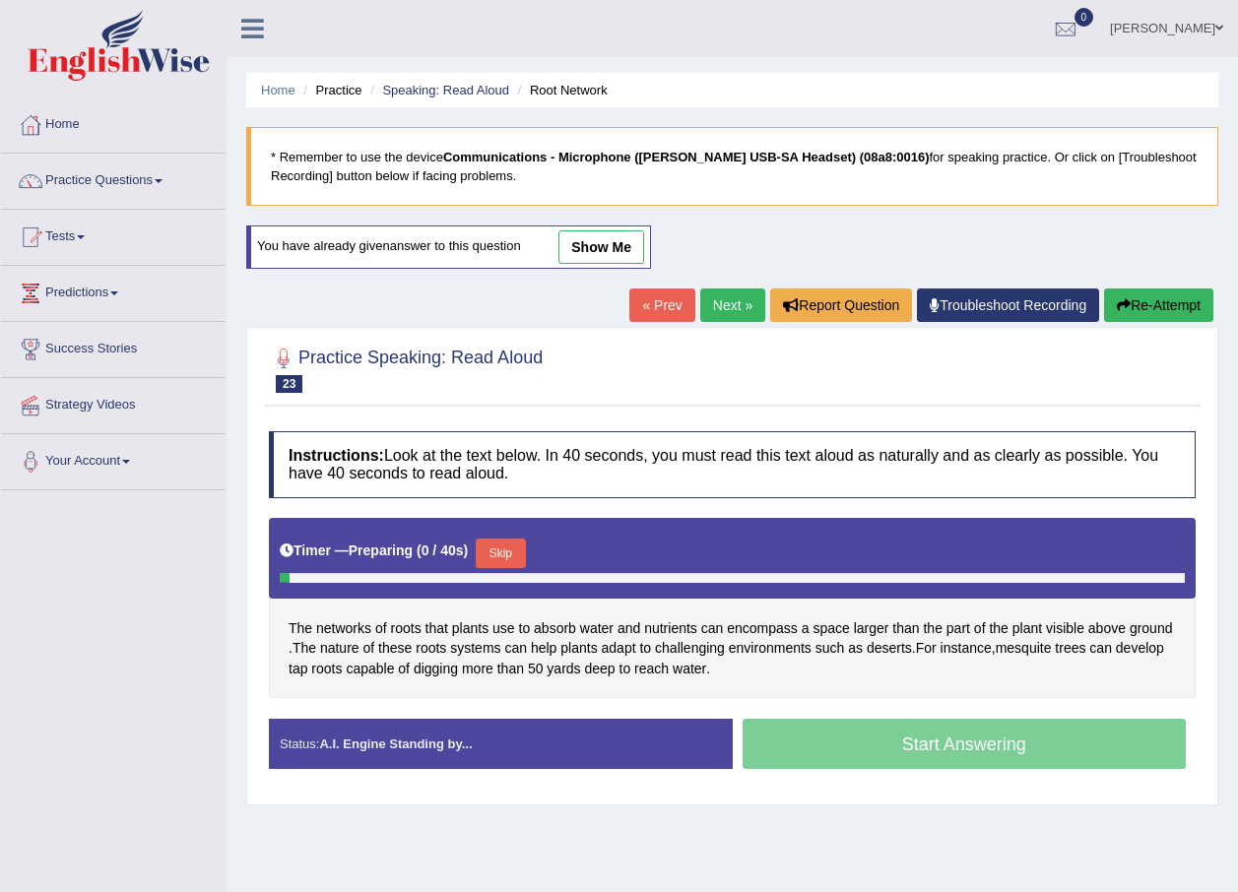
click at [493, 539] on button "Skip" at bounding box center [500, 554] width 49 height 30
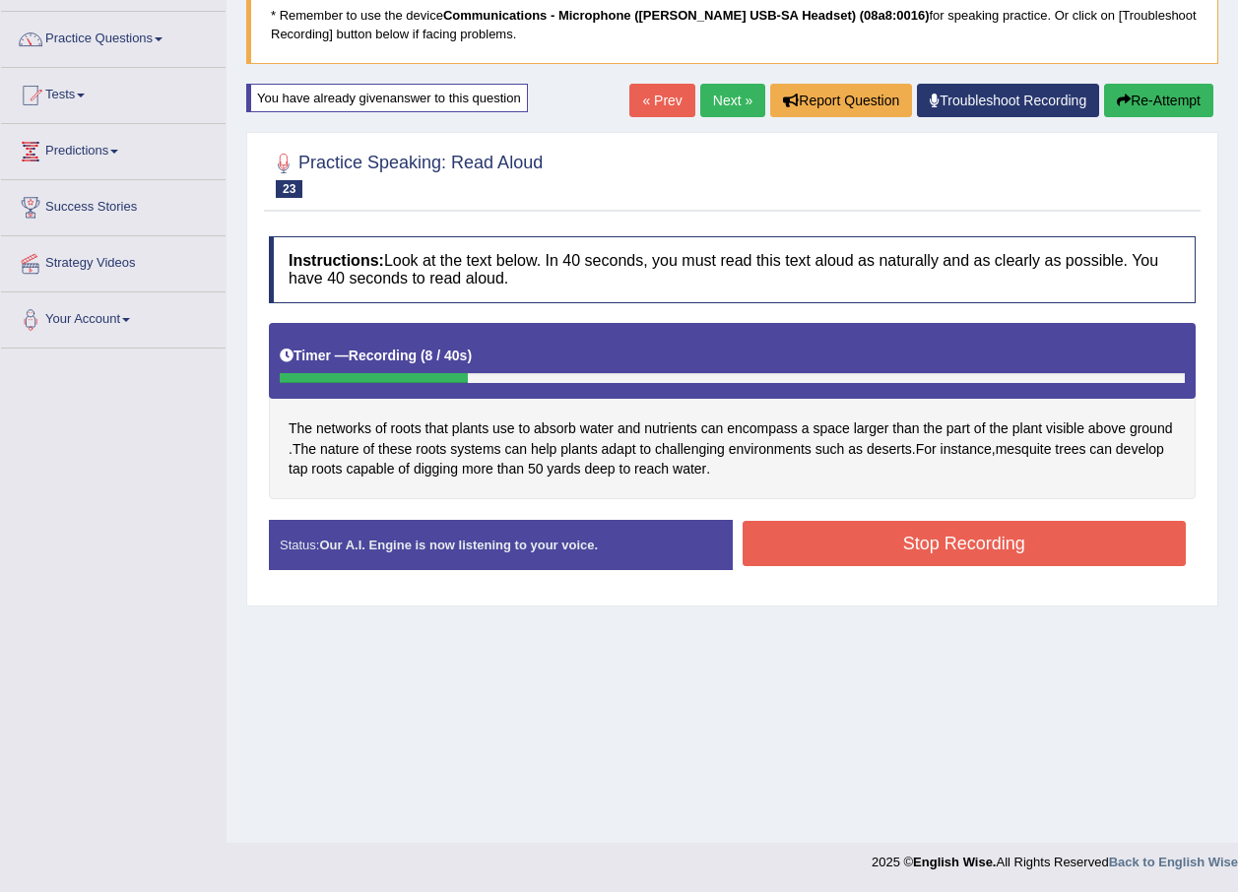
click at [978, 530] on button "Stop Recording" at bounding box center [964, 543] width 444 height 45
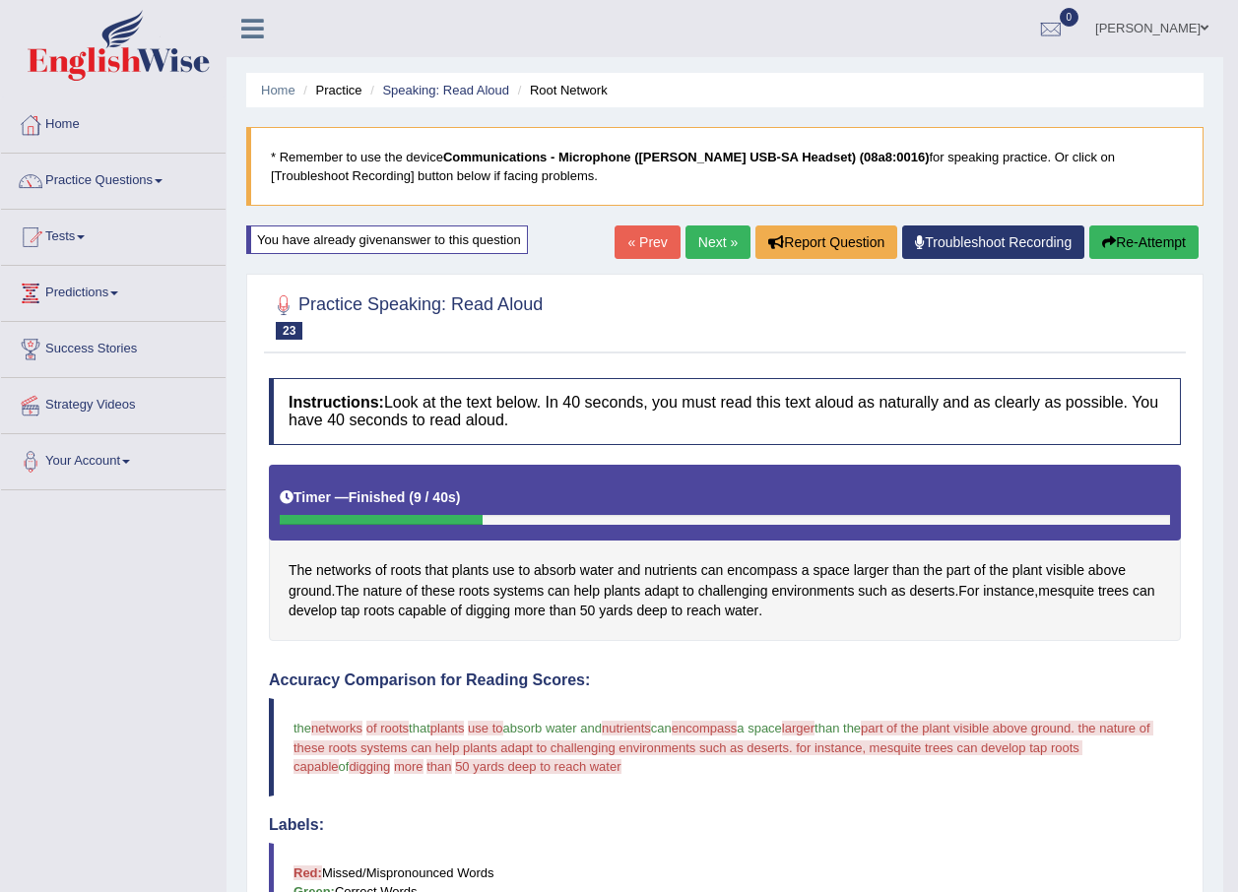
click at [690, 243] on link "Next »" at bounding box center [717, 241] width 65 height 33
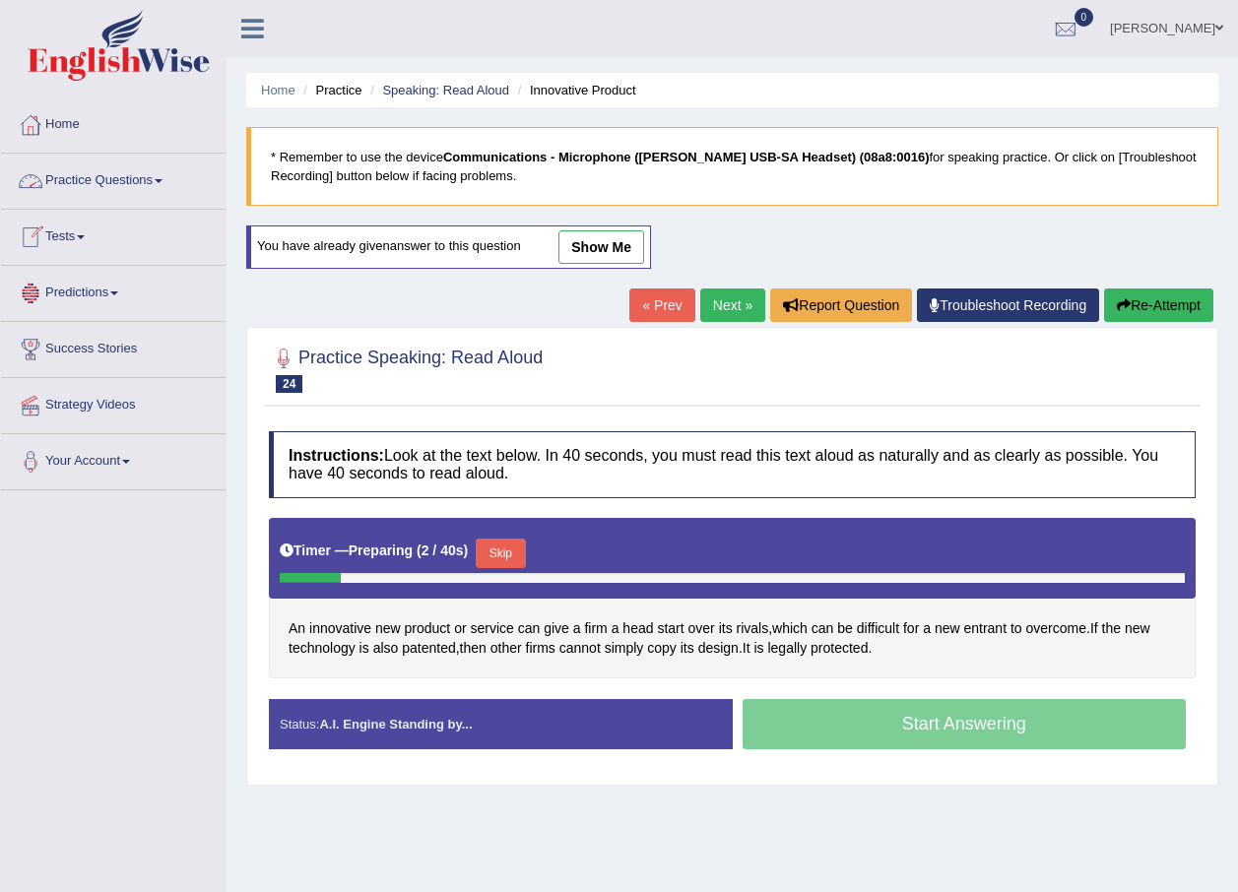
click at [118, 180] on link "Practice Questions" at bounding box center [113, 178] width 224 height 49
click at [130, 189] on link "Practice Questions" at bounding box center [113, 178] width 224 height 49
click at [133, 188] on link "Practice Questions" at bounding box center [113, 178] width 224 height 49
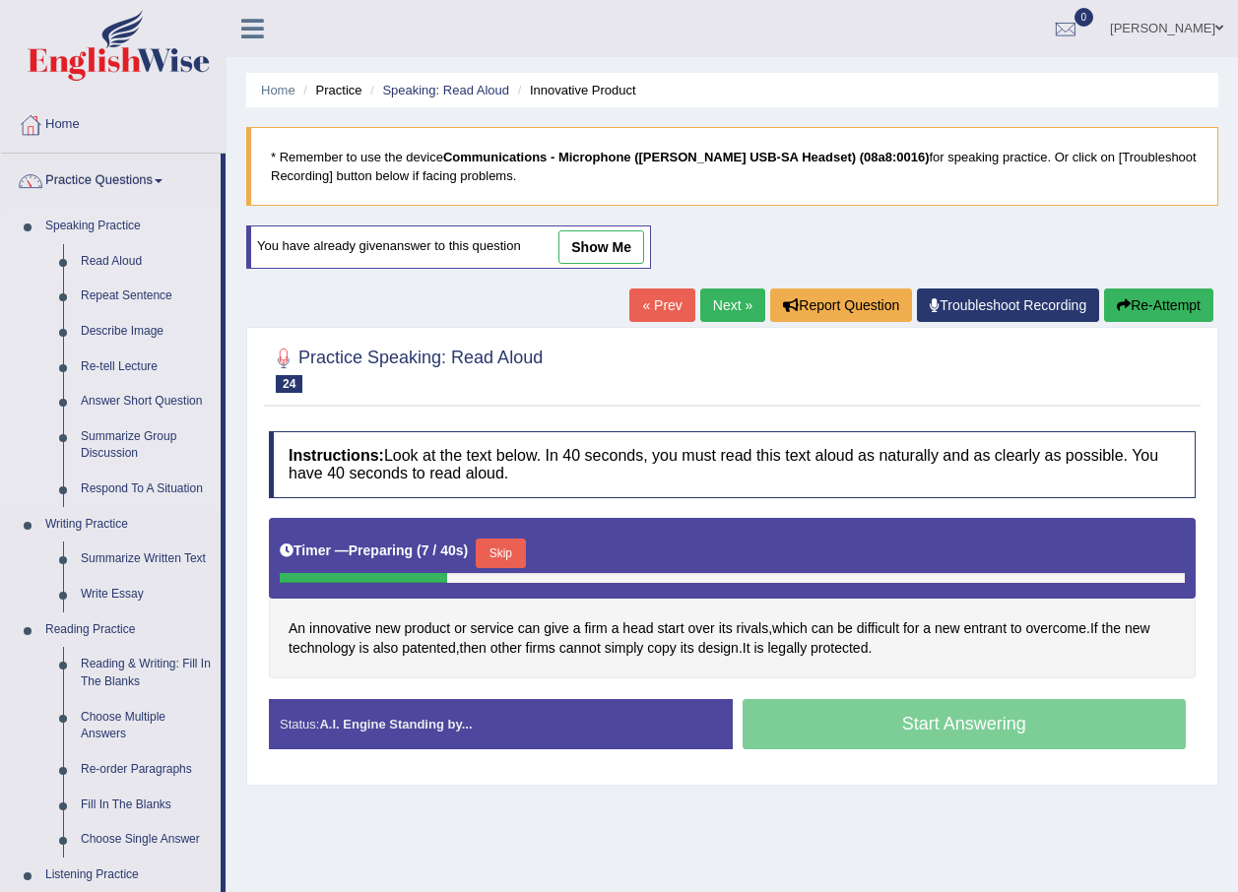
click at [115, 252] on link "Read Aloud" at bounding box center [146, 261] width 149 height 35
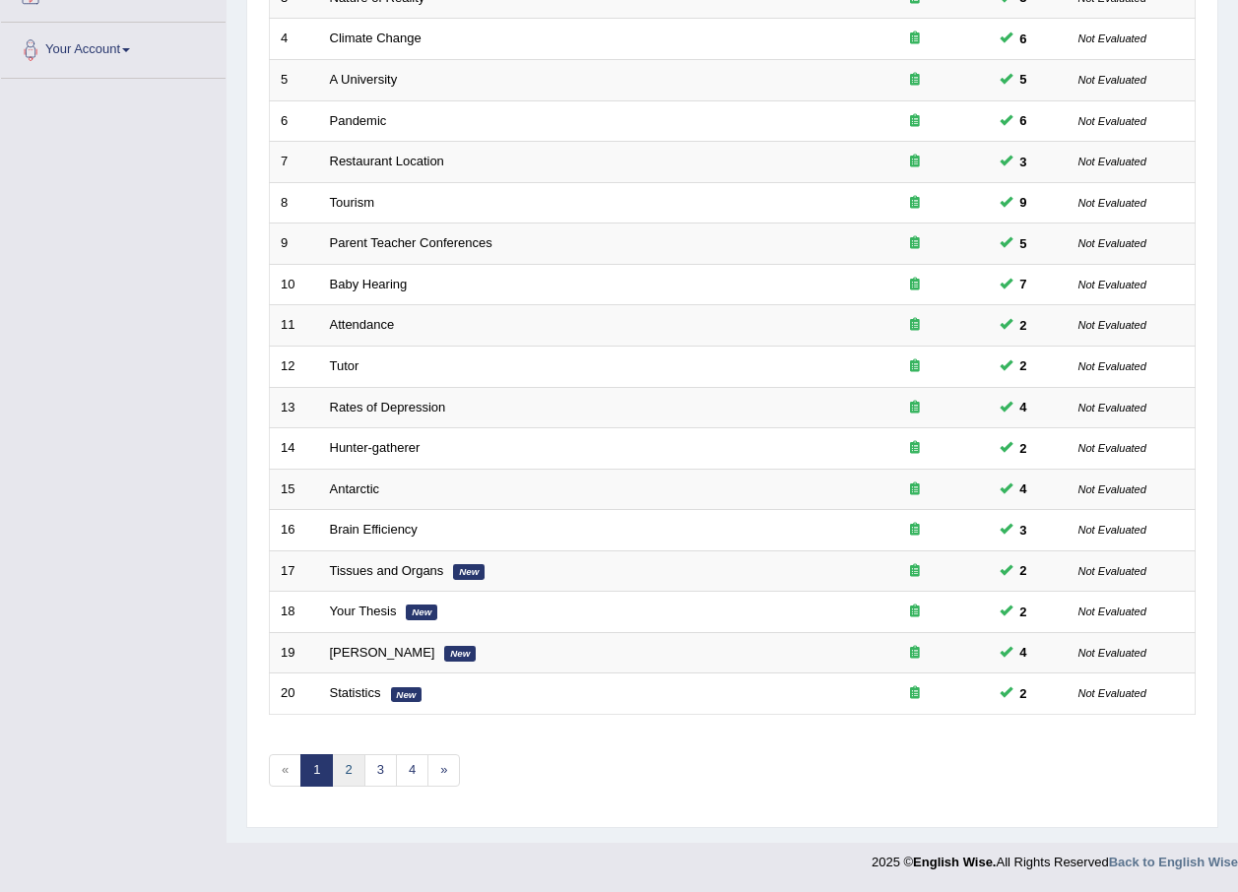
click at [352, 780] on link "2" at bounding box center [348, 770] width 32 height 32
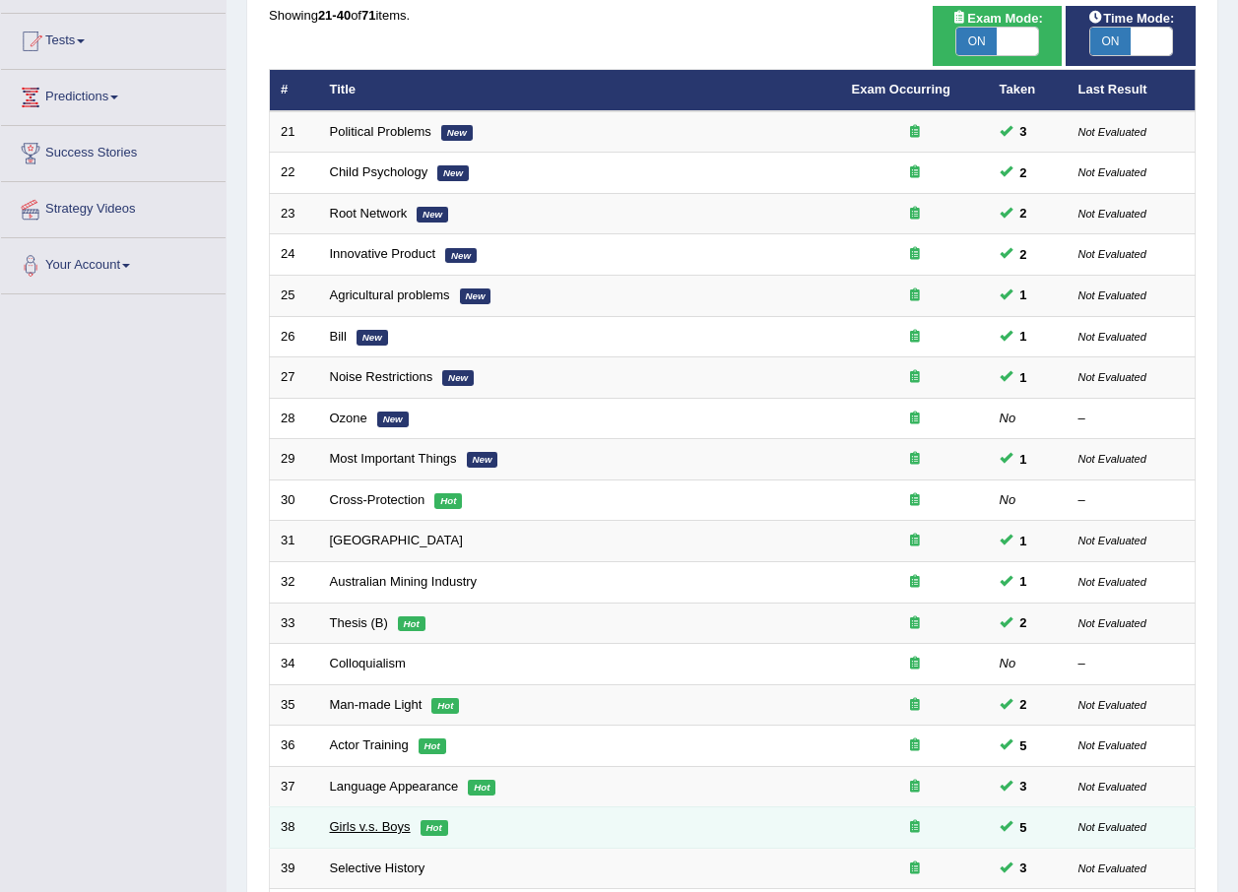
scroll to position [412, 0]
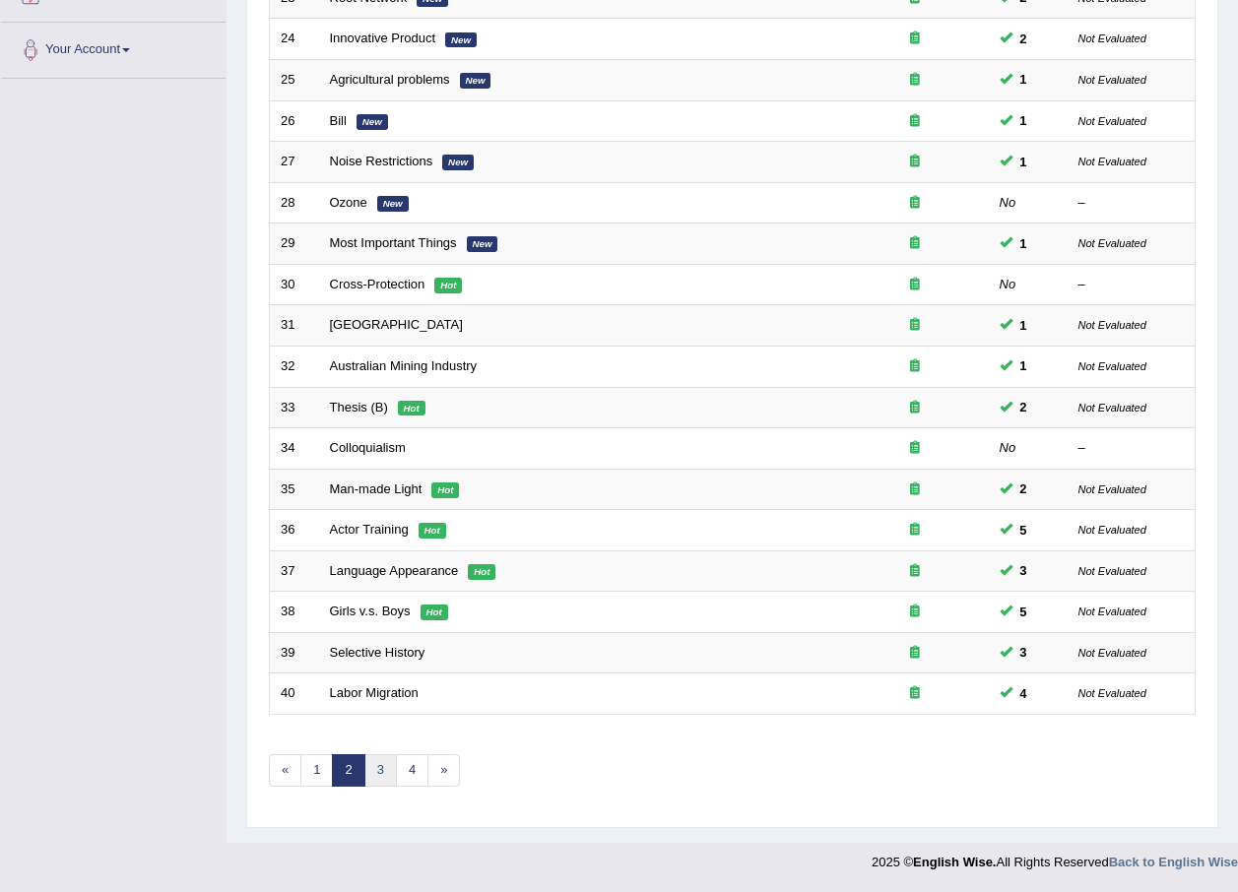
click at [382, 778] on link "3" at bounding box center [380, 770] width 32 height 32
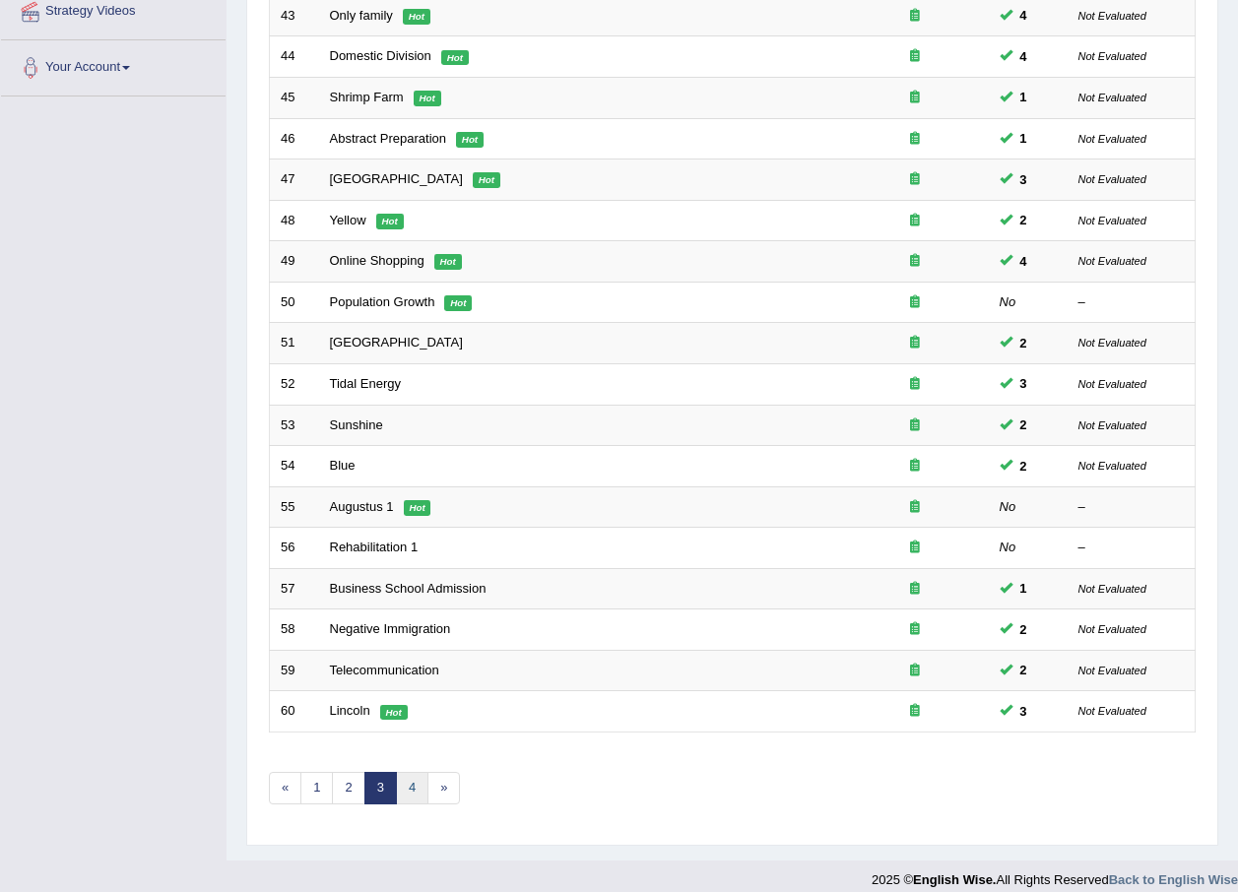
click at [408, 789] on link "4" at bounding box center [412, 788] width 32 height 32
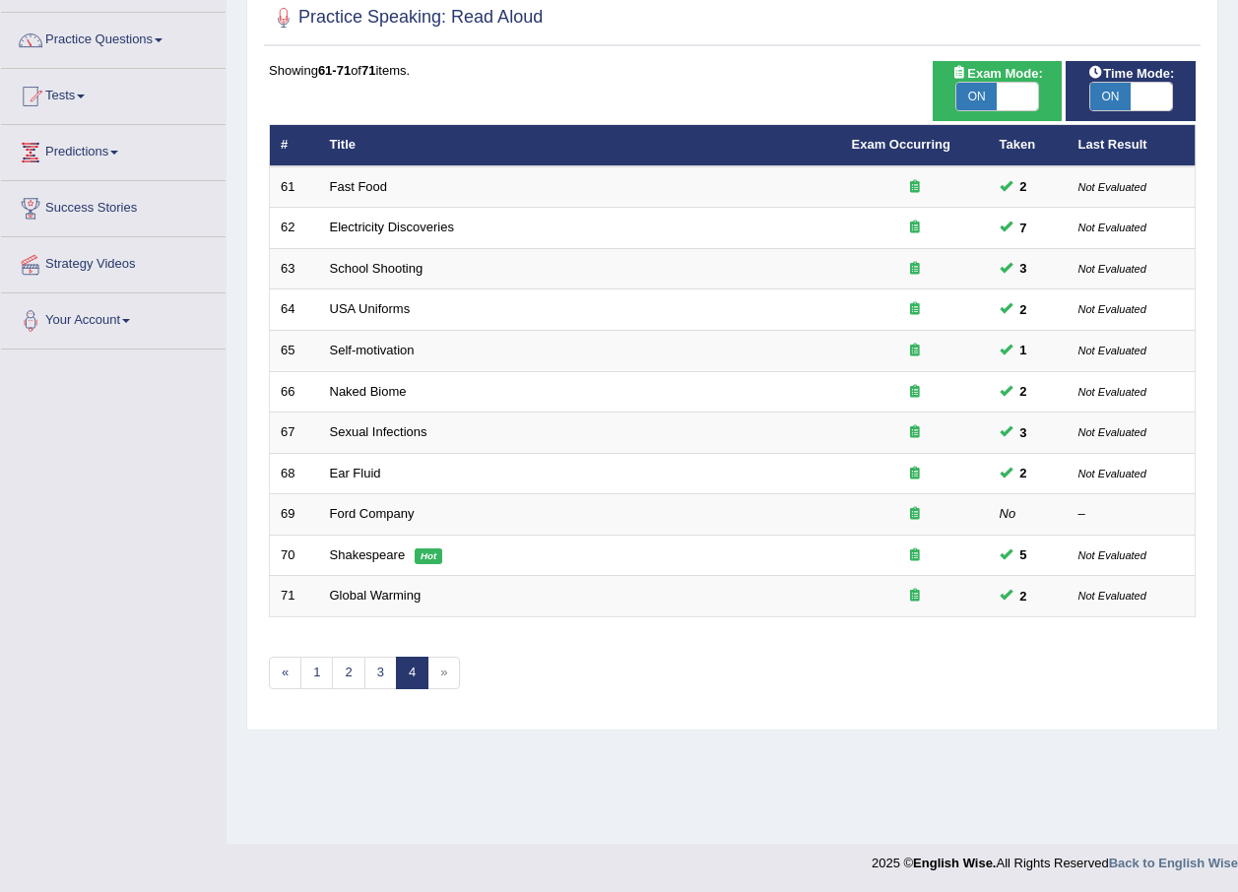
scroll to position [142, 0]
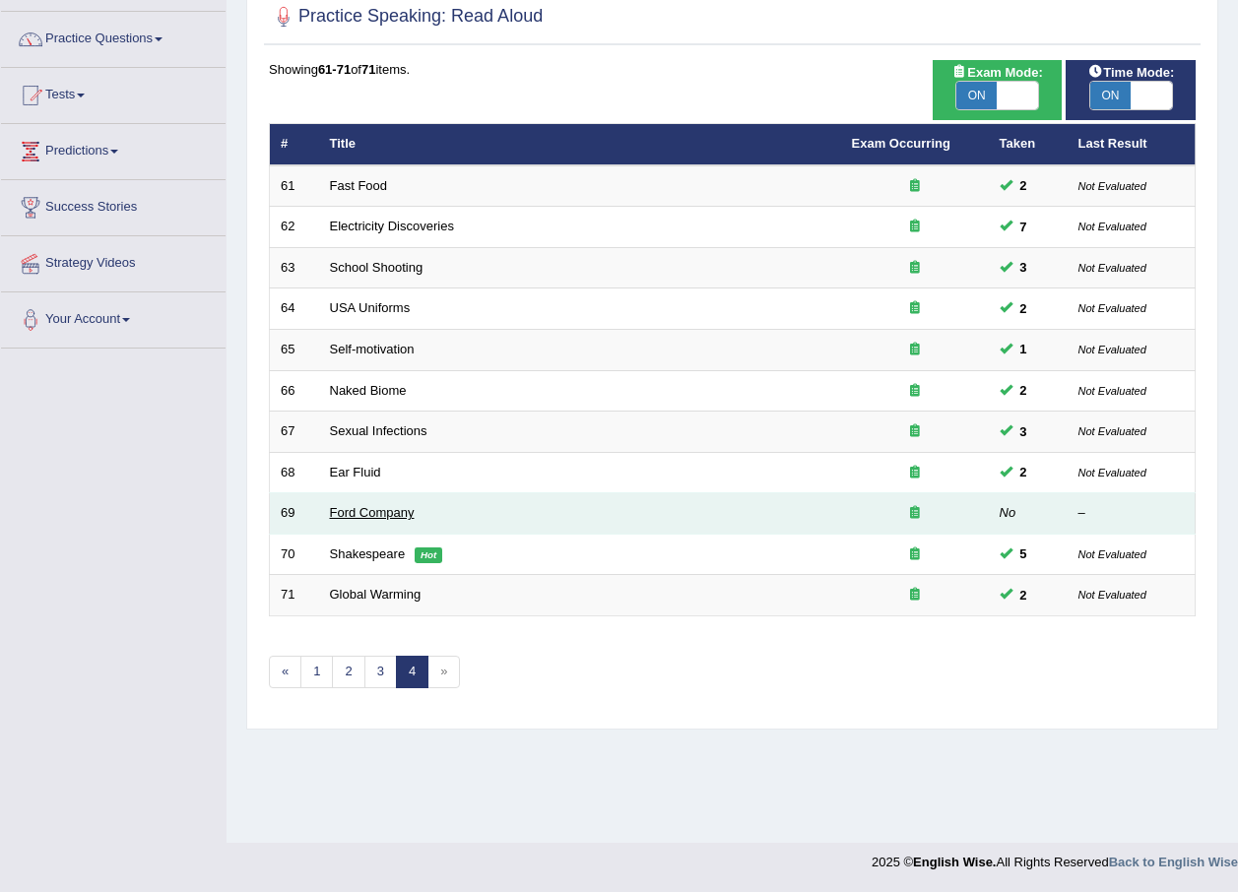
click at [367, 515] on link "Ford Company" at bounding box center [372, 512] width 85 height 15
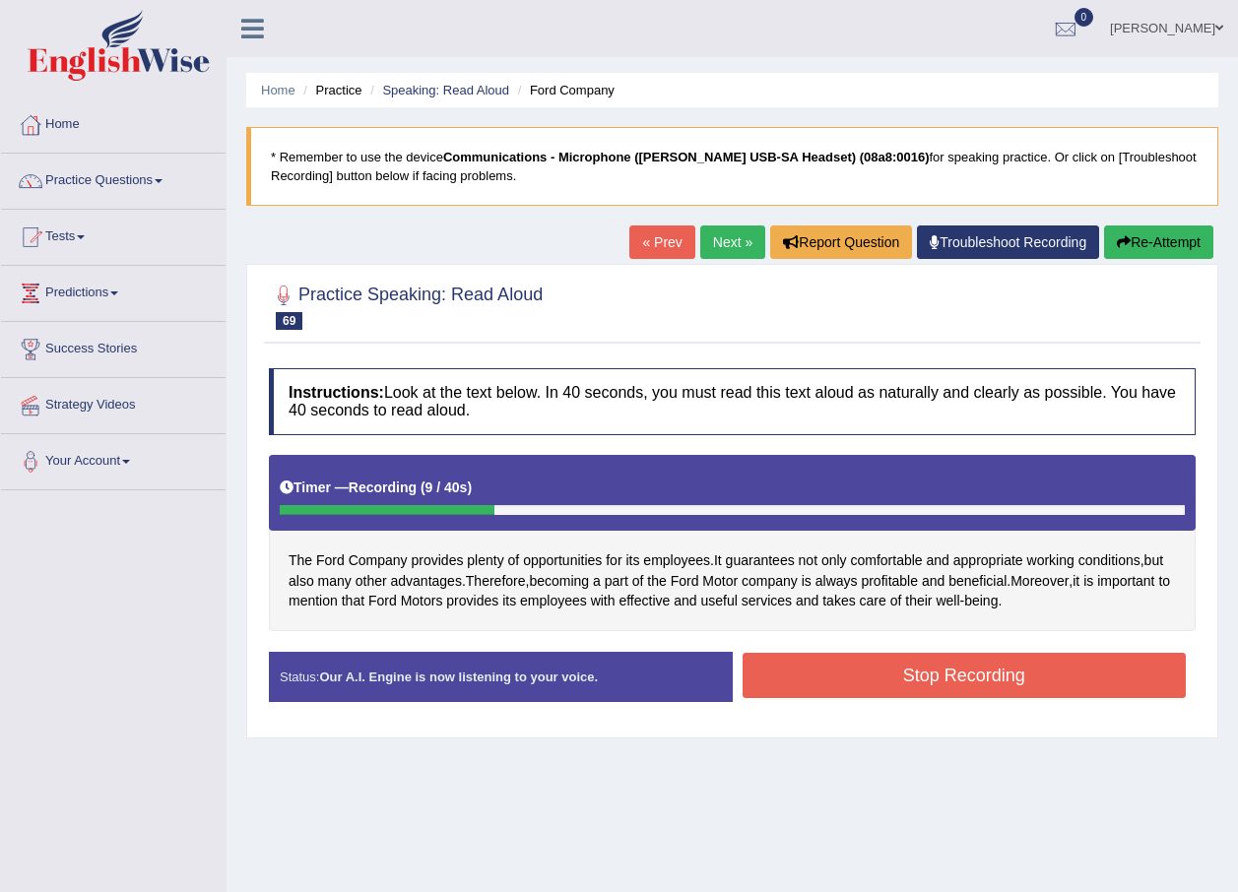
click at [895, 675] on button "Stop Recording" at bounding box center [964, 675] width 444 height 45
click at [895, 675] on div "Status: Our A.I. Engine is now listening to your voice. Start Answering Stop Re…" at bounding box center [732, 687] width 927 height 70
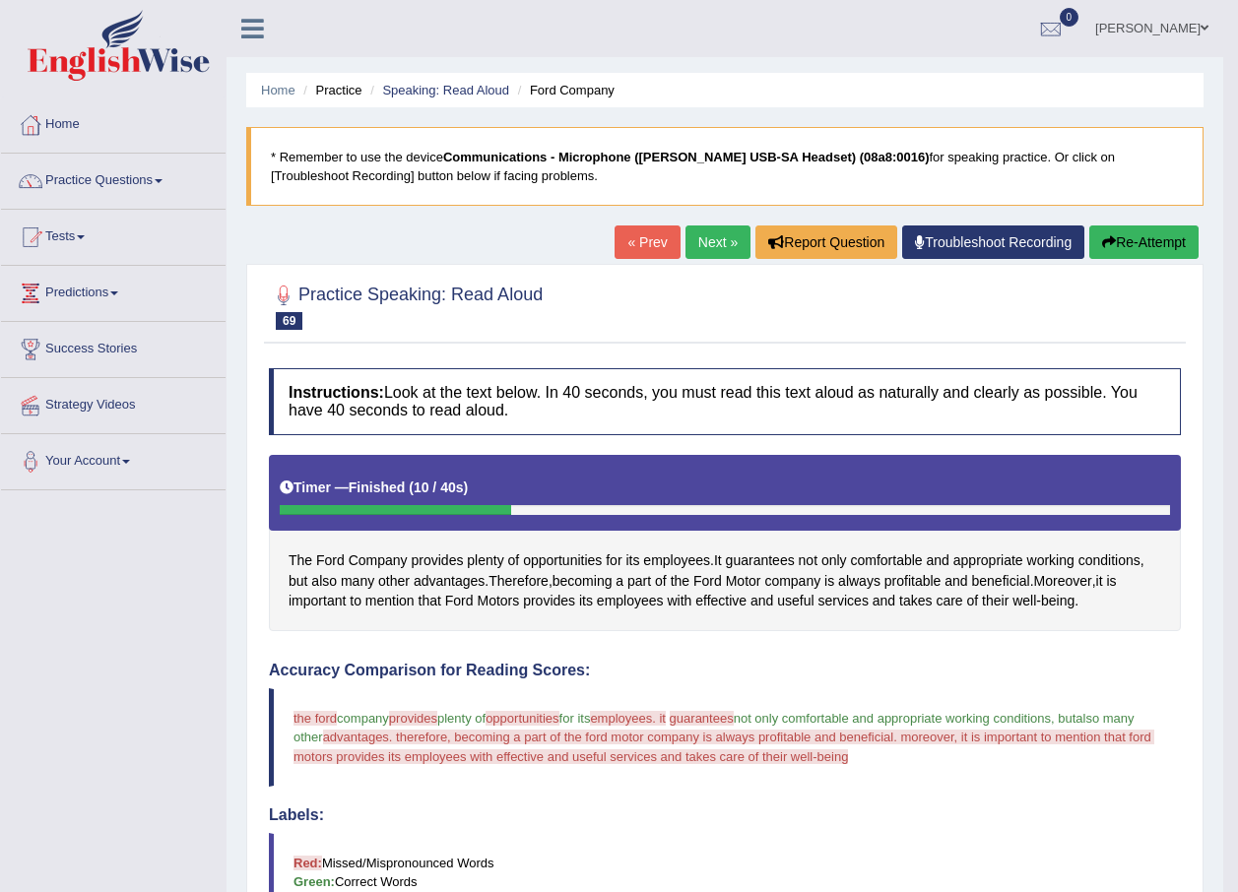
click at [1142, 238] on button "Re-Attempt" at bounding box center [1143, 241] width 109 height 33
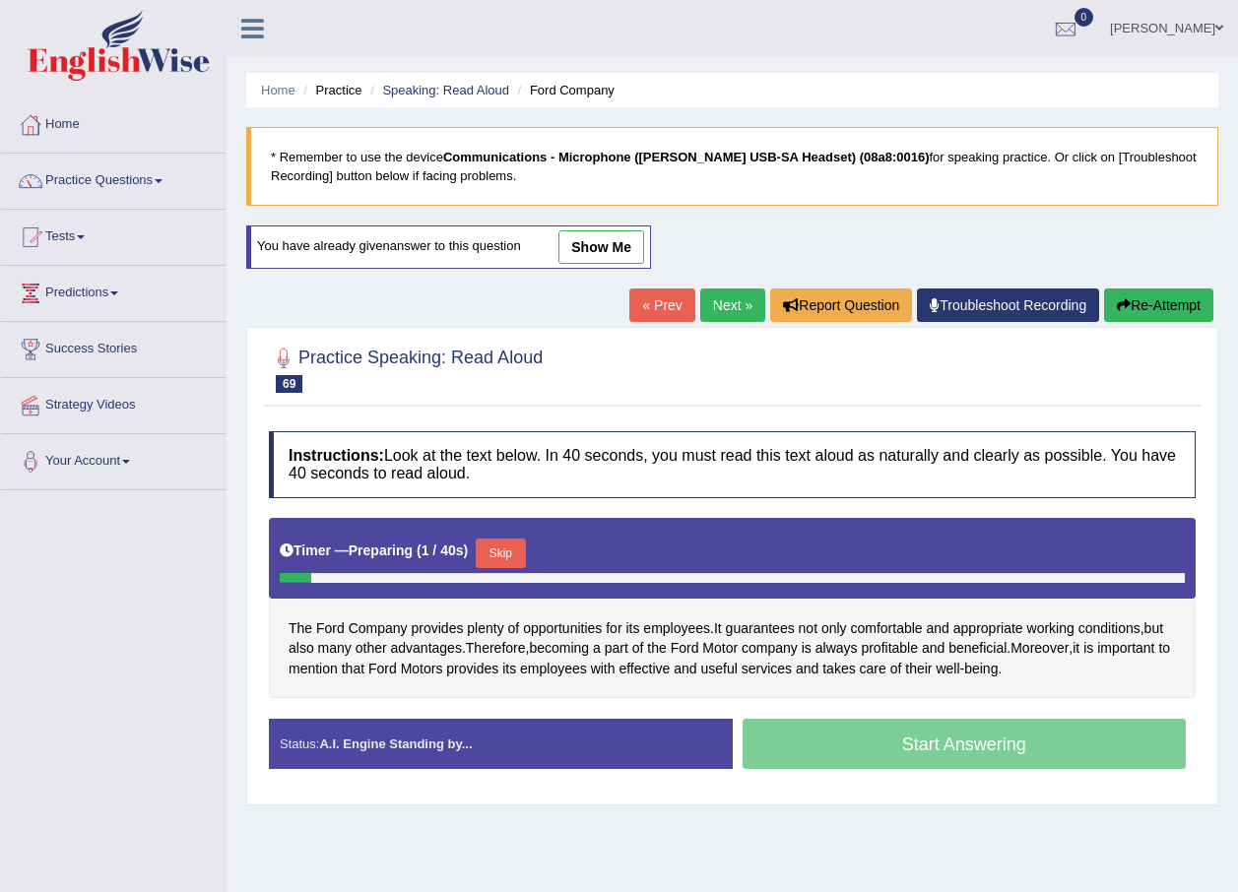
click at [502, 549] on button "Skip" at bounding box center [500, 554] width 49 height 30
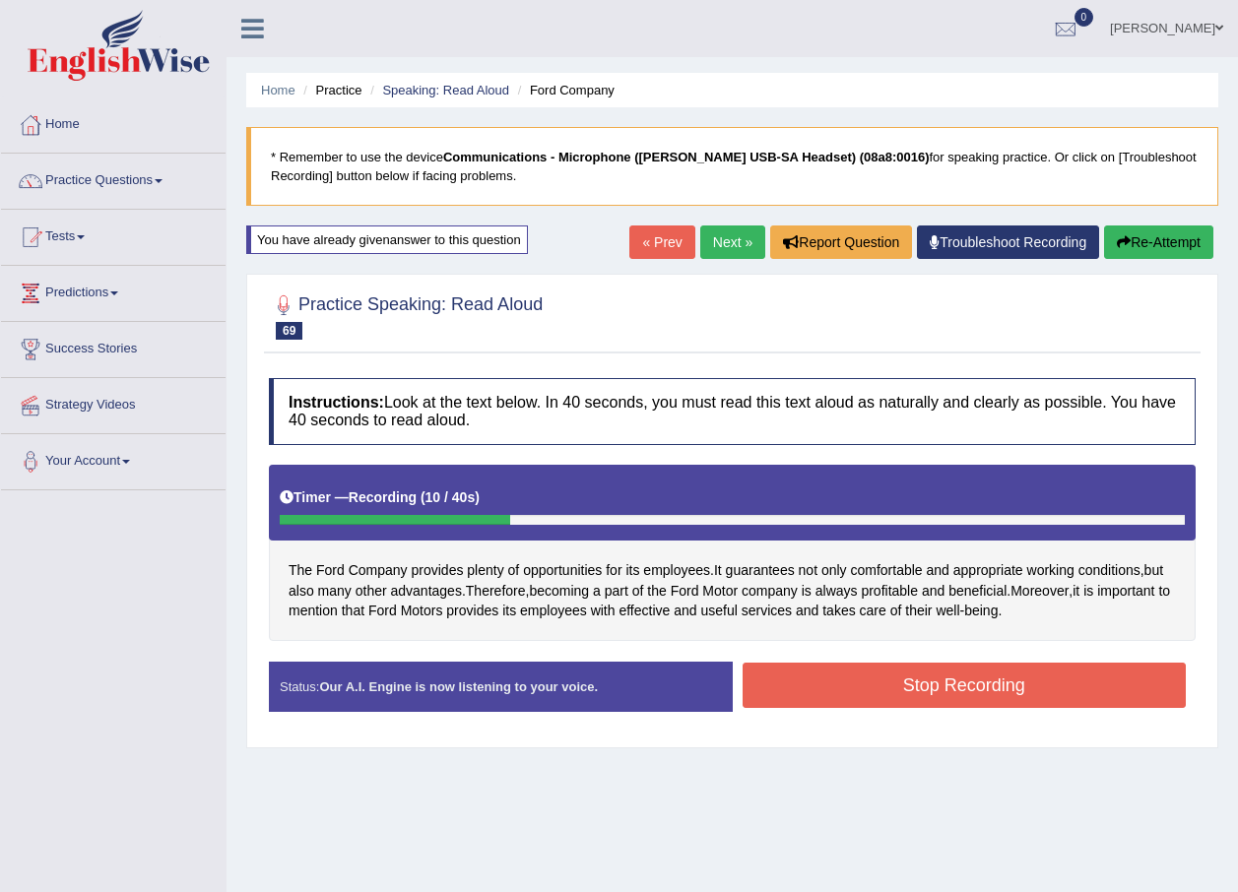
click at [840, 663] on button "Stop Recording" at bounding box center [964, 685] width 444 height 45
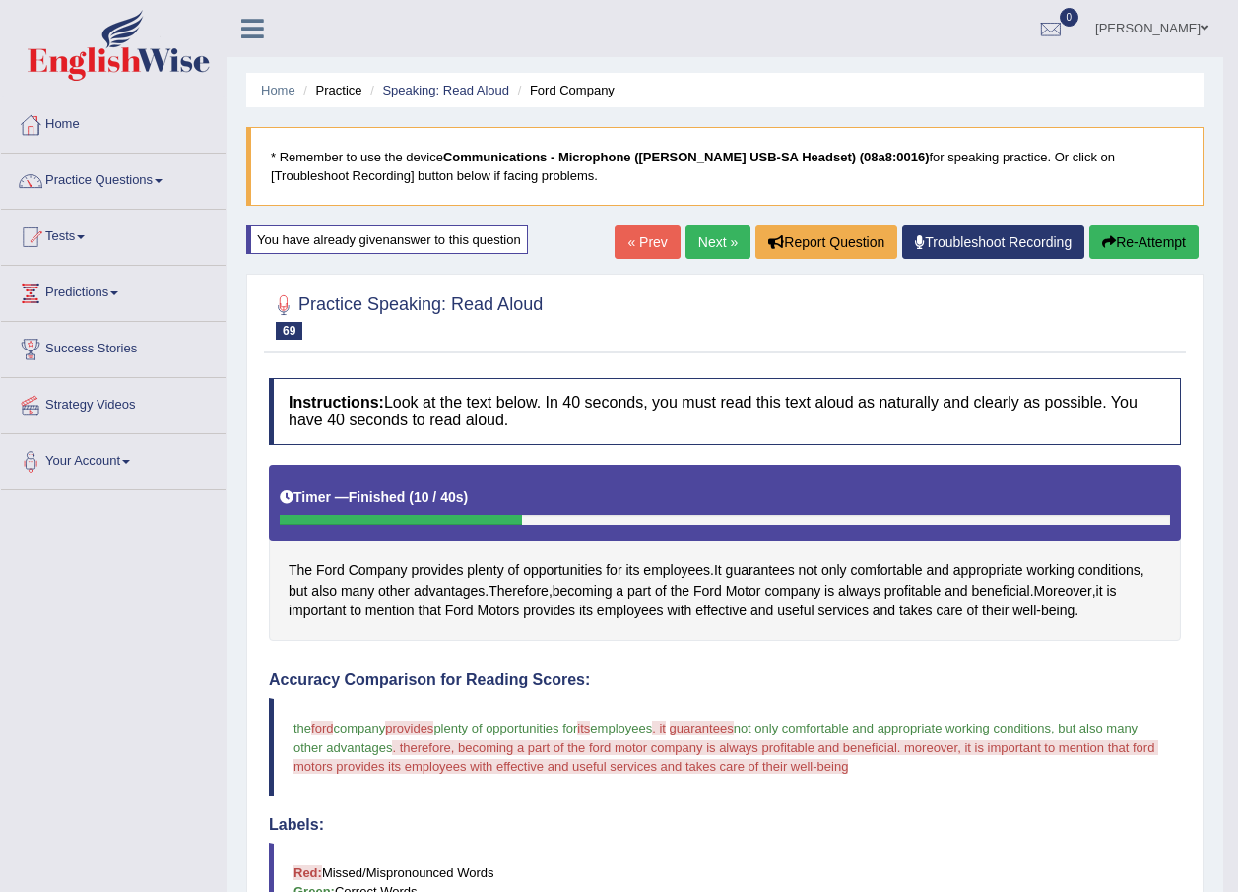
click at [1145, 244] on button "Re-Attempt" at bounding box center [1143, 241] width 109 height 33
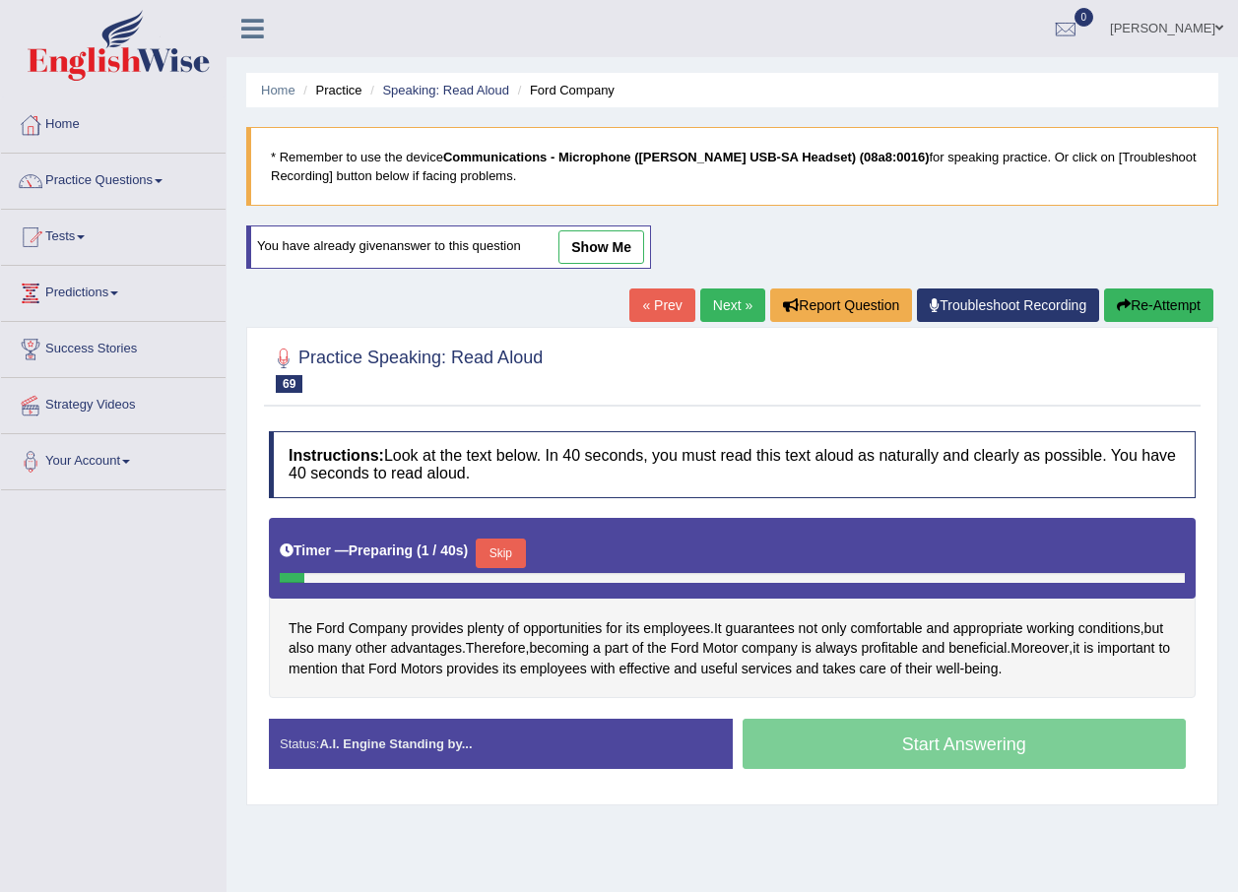
click at [497, 548] on button "Skip" at bounding box center [500, 554] width 49 height 30
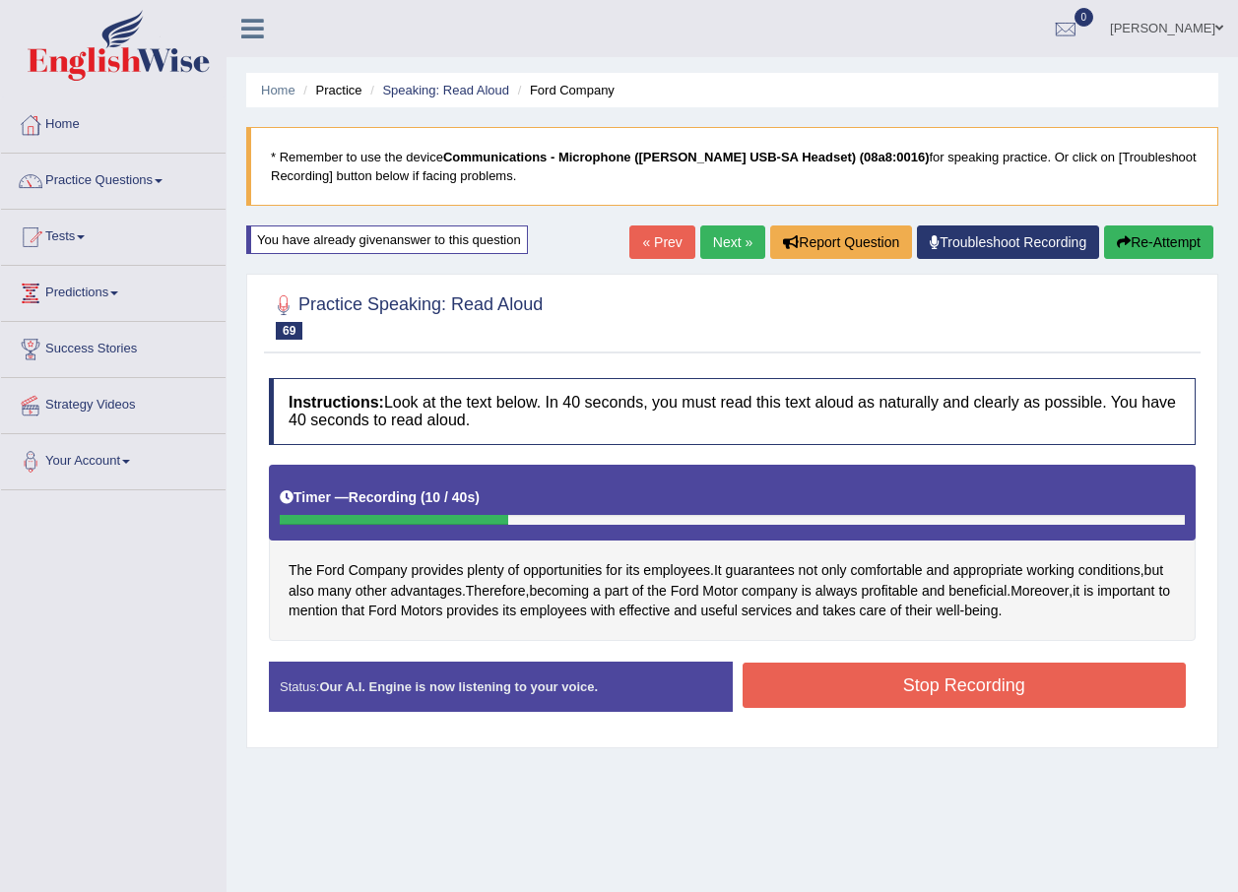
click at [815, 676] on button "Stop Recording" at bounding box center [964, 685] width 444 height 45
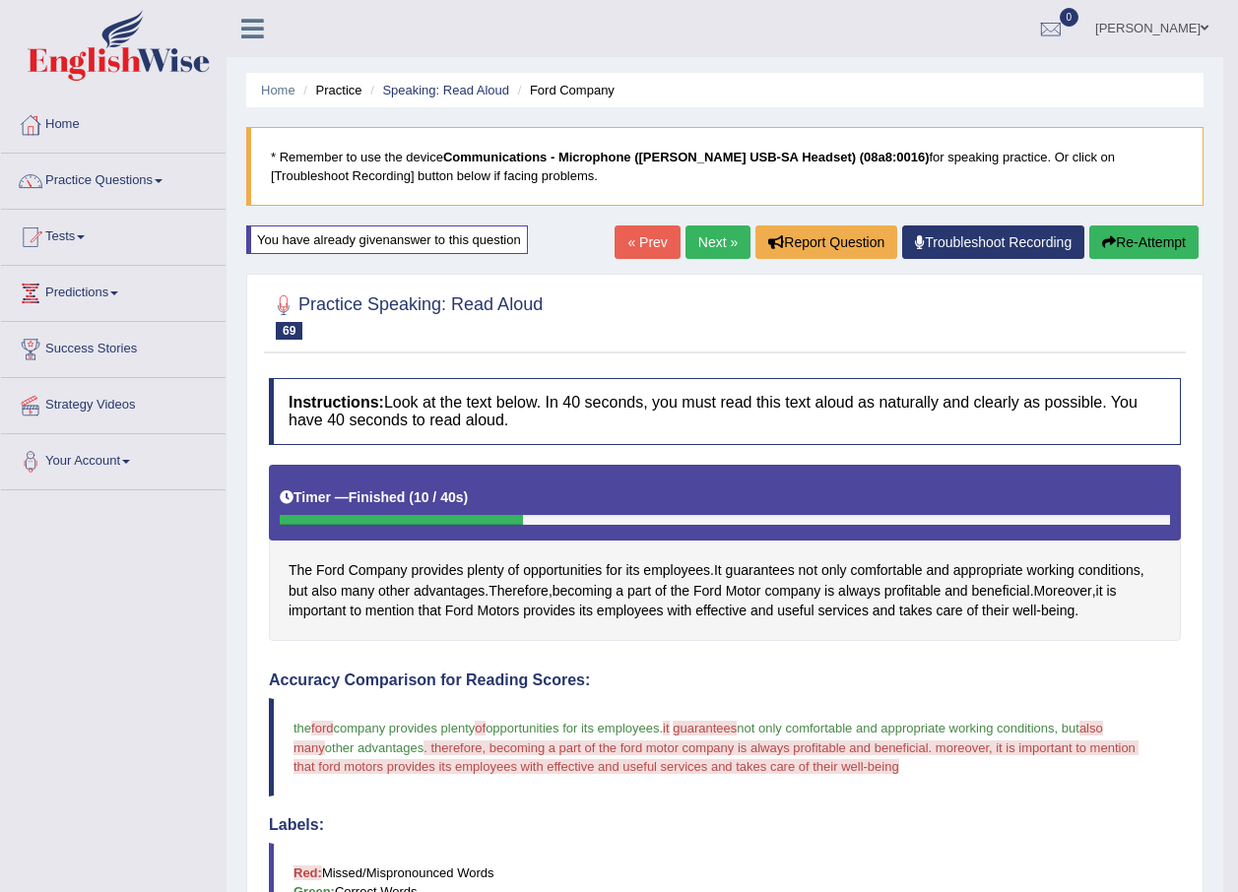
click at [1120, 241] on button "Re-Attempt" at bounding box center [1143, 241] width 109 height 33
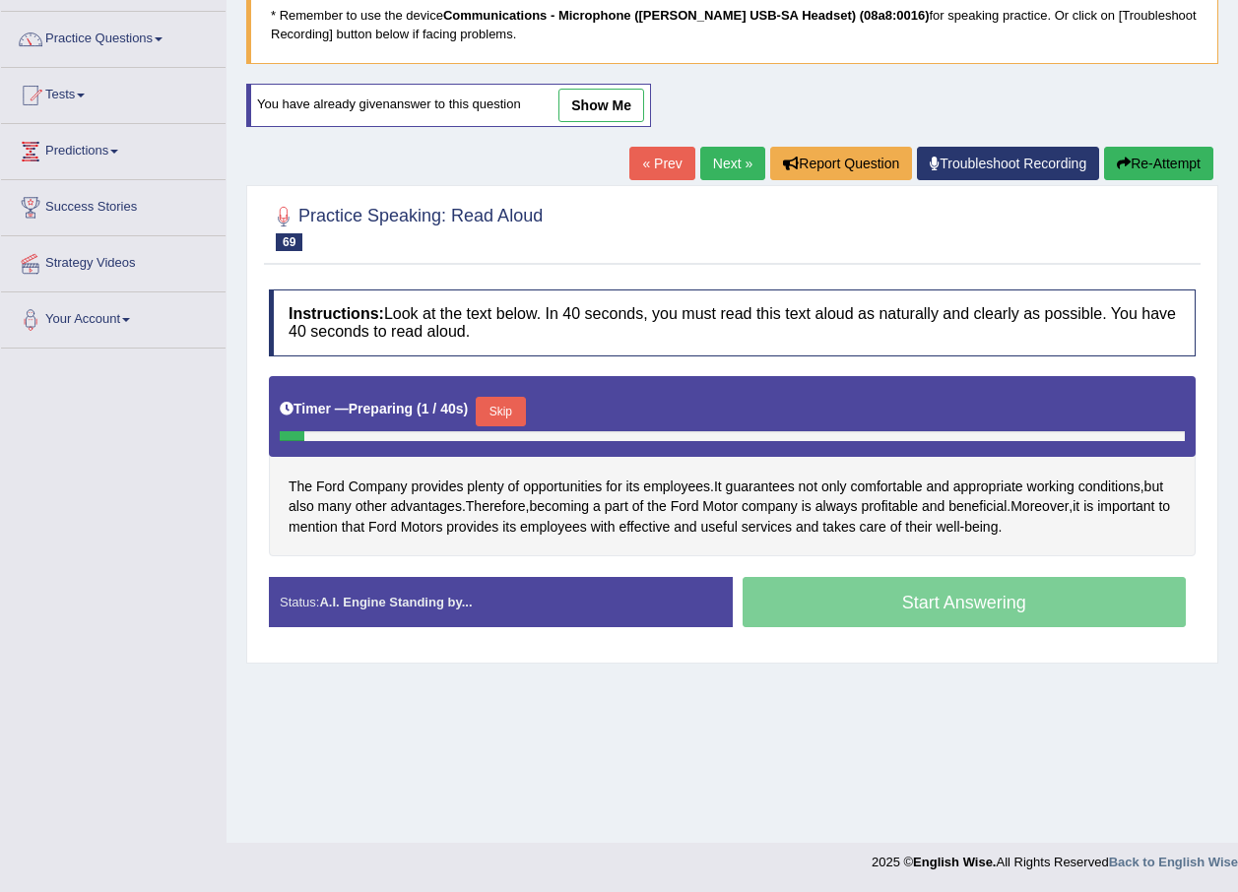
click at [493, 426] on div "Skip" at bounding box center [500, 414] width 49 height 34
click at [503, 408] on button "Skip" at bounding box center [500, 412] width 49 height 30
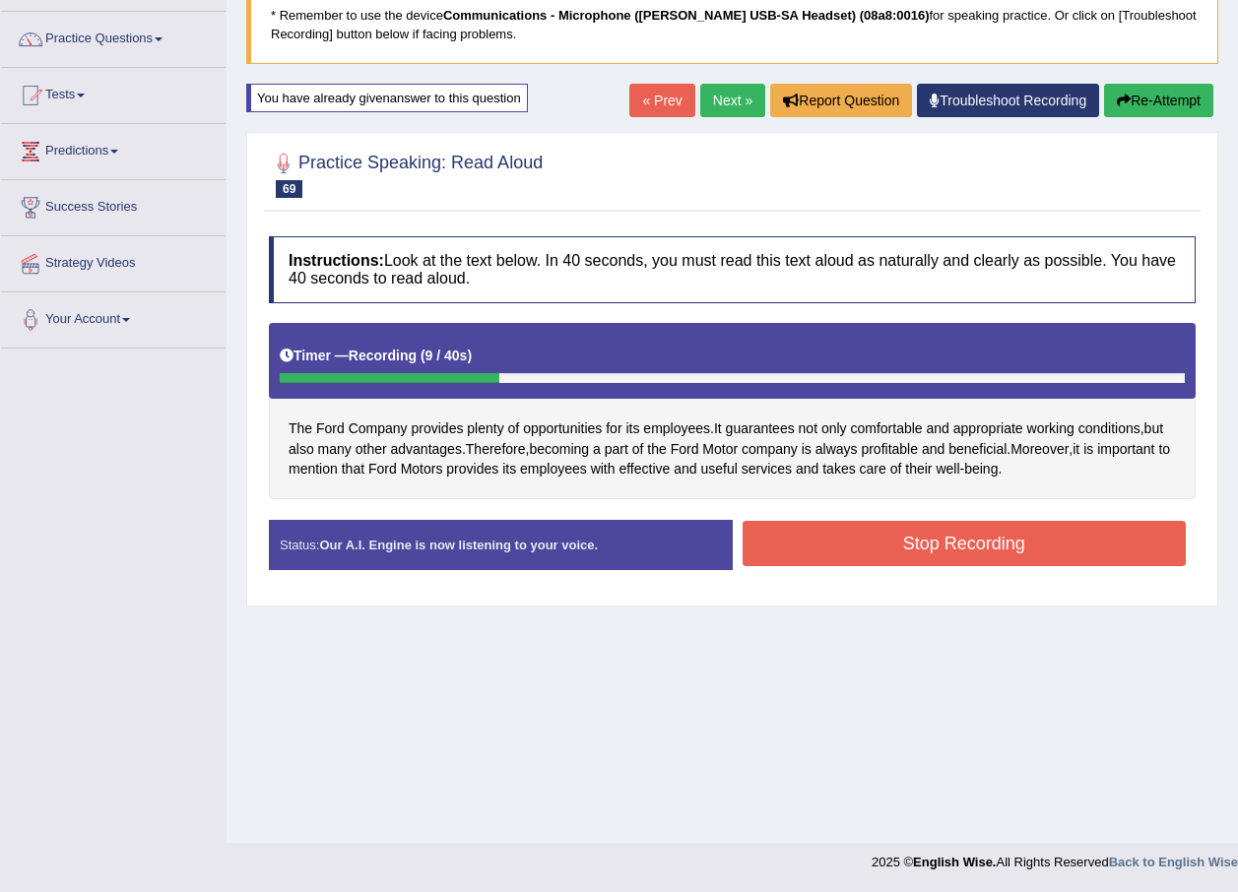
click at [859, 542] on button "Stop Recording" at bounding box center [964, 543] width 444 height 45
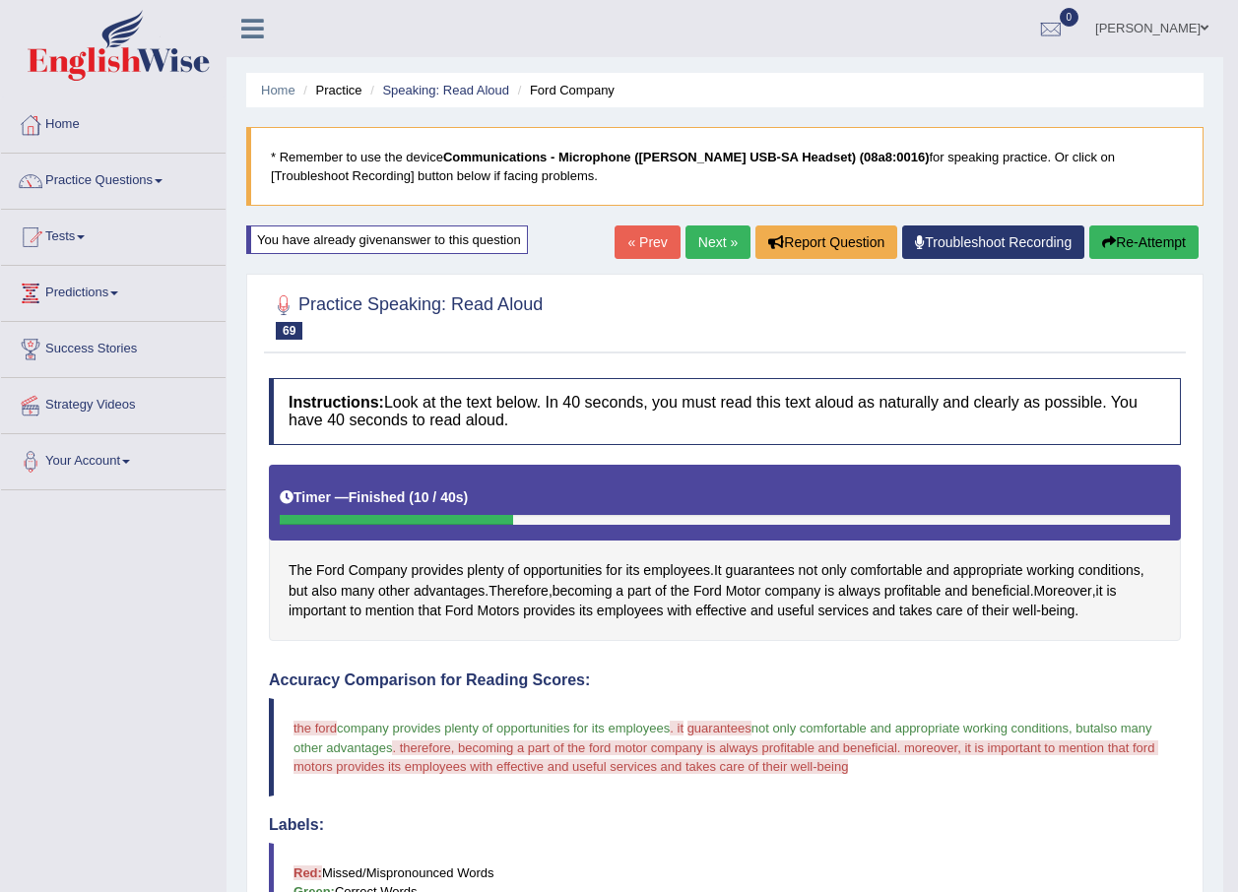
click at [699, 238] on link "Next »" at bounding box center [717, 241] width 65 height 33
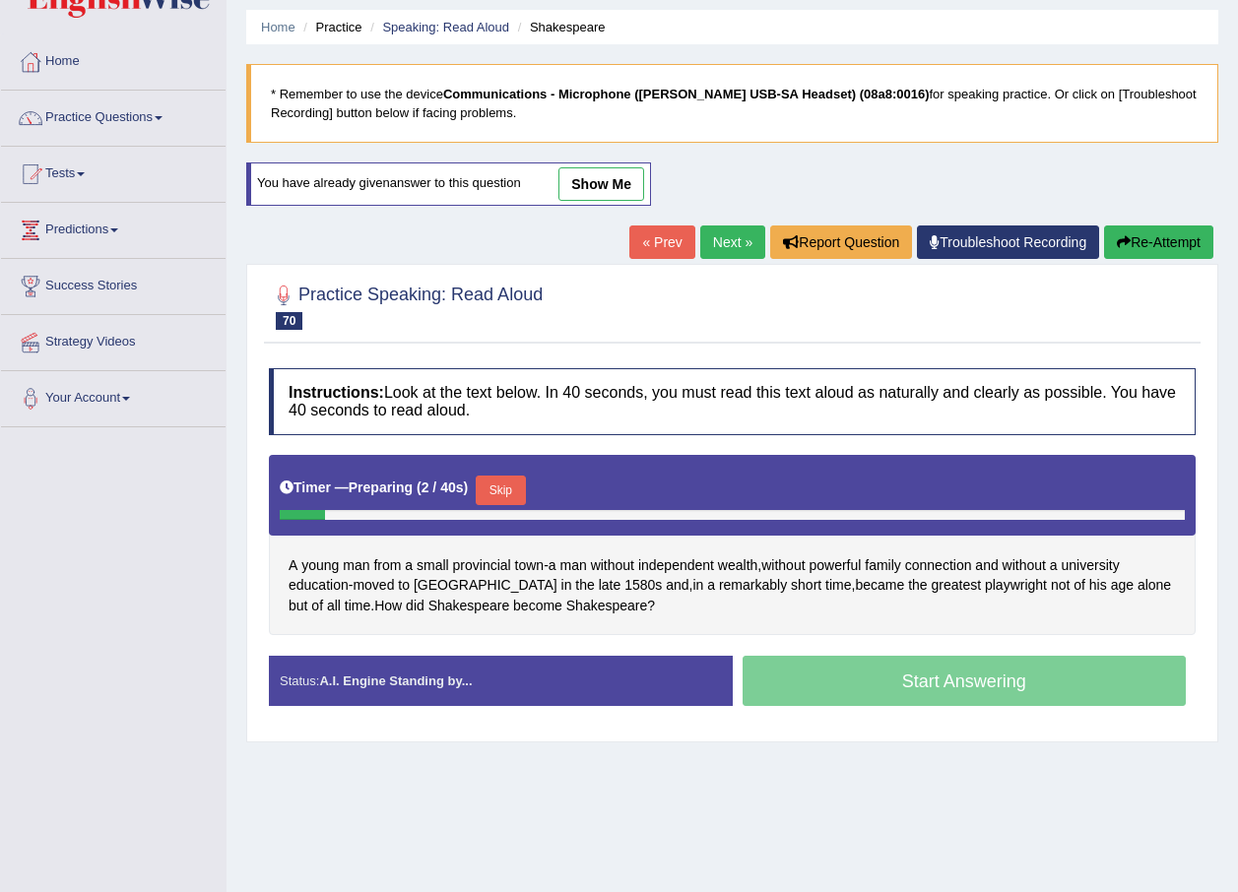
scroll to position [98, 0]
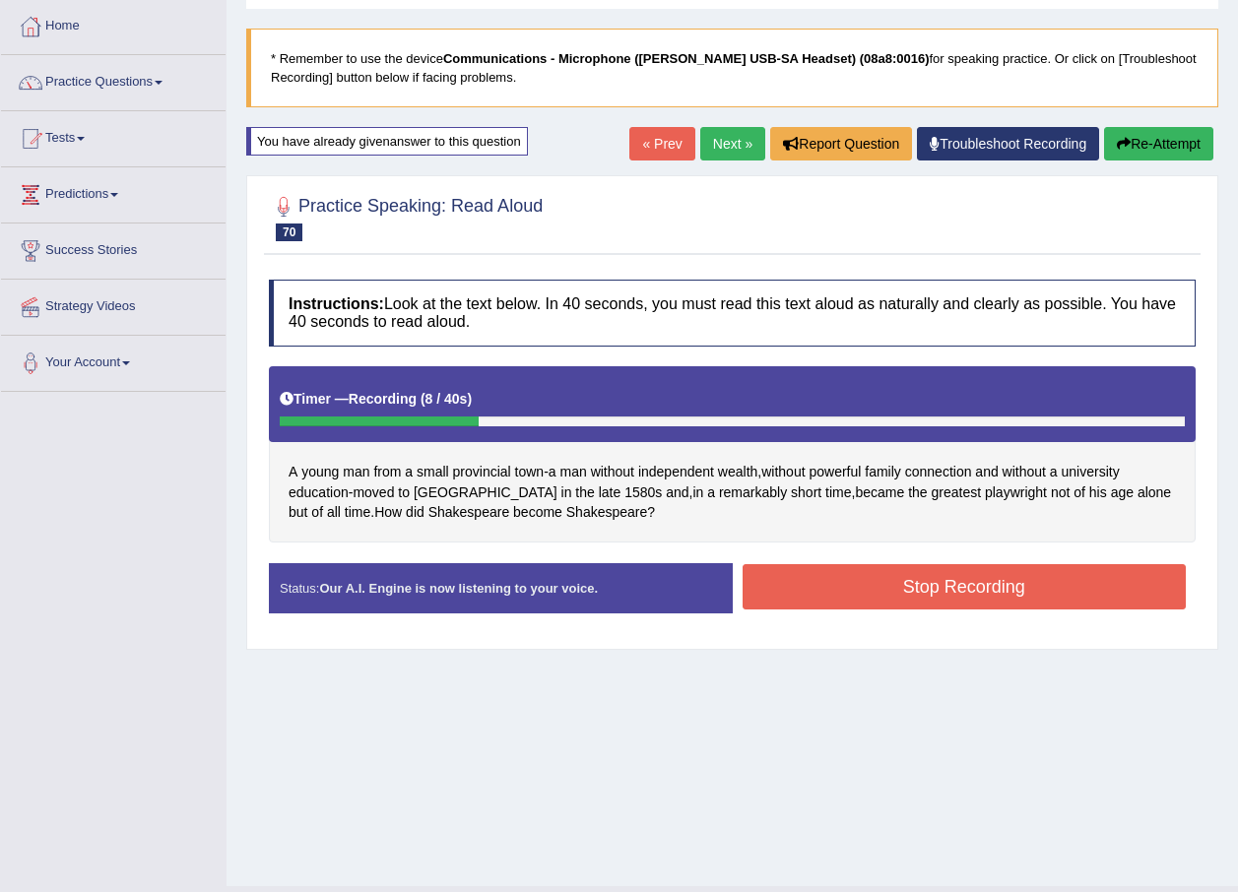
click at [977, 583] on button "Stop Recording" at bounding box center [964, 586] width 444 height 45
click at [977, 583] on div "Status: Our A.I. Engine is now listening to your voice. Start Answering Stop Re…" at bounding box center [732, 598] width 927 height 70
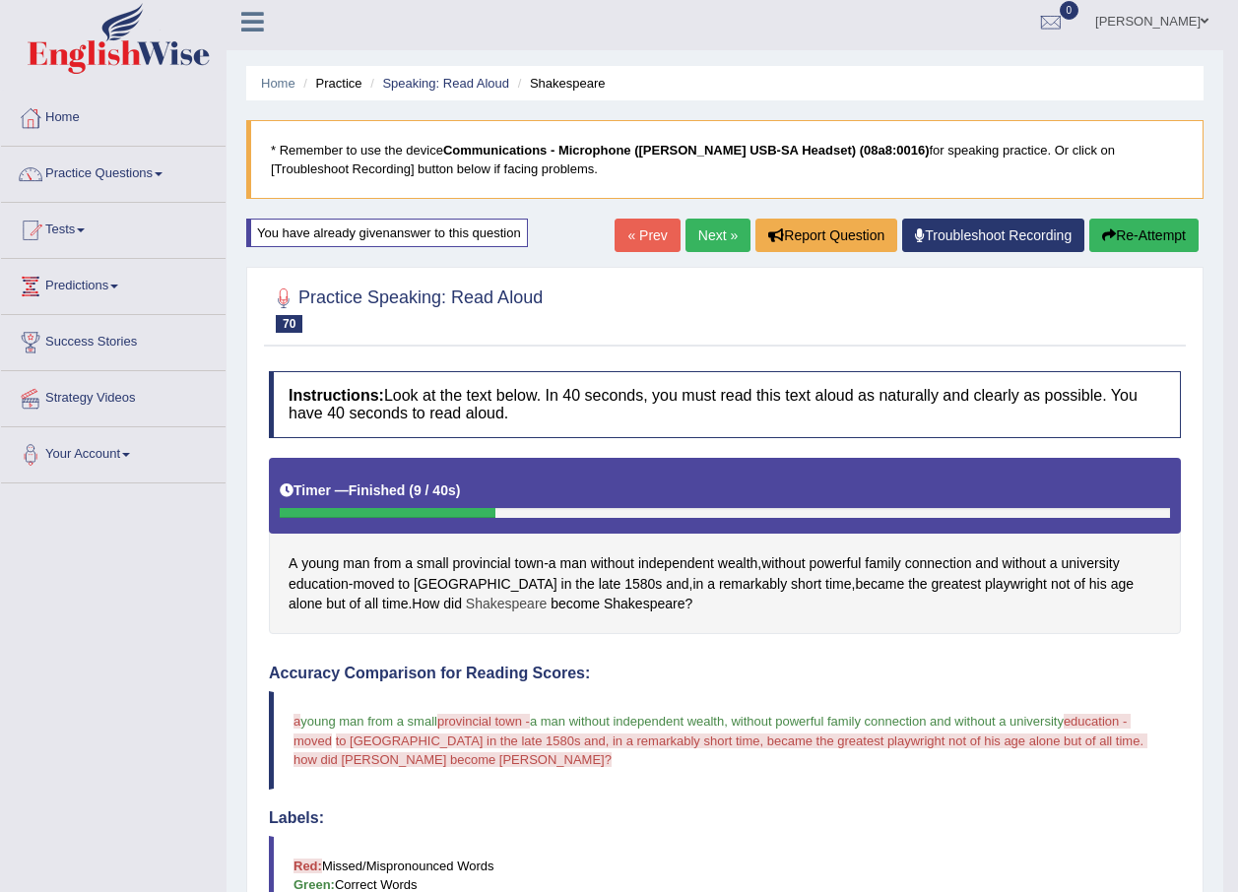
scroll to position [0, 0]
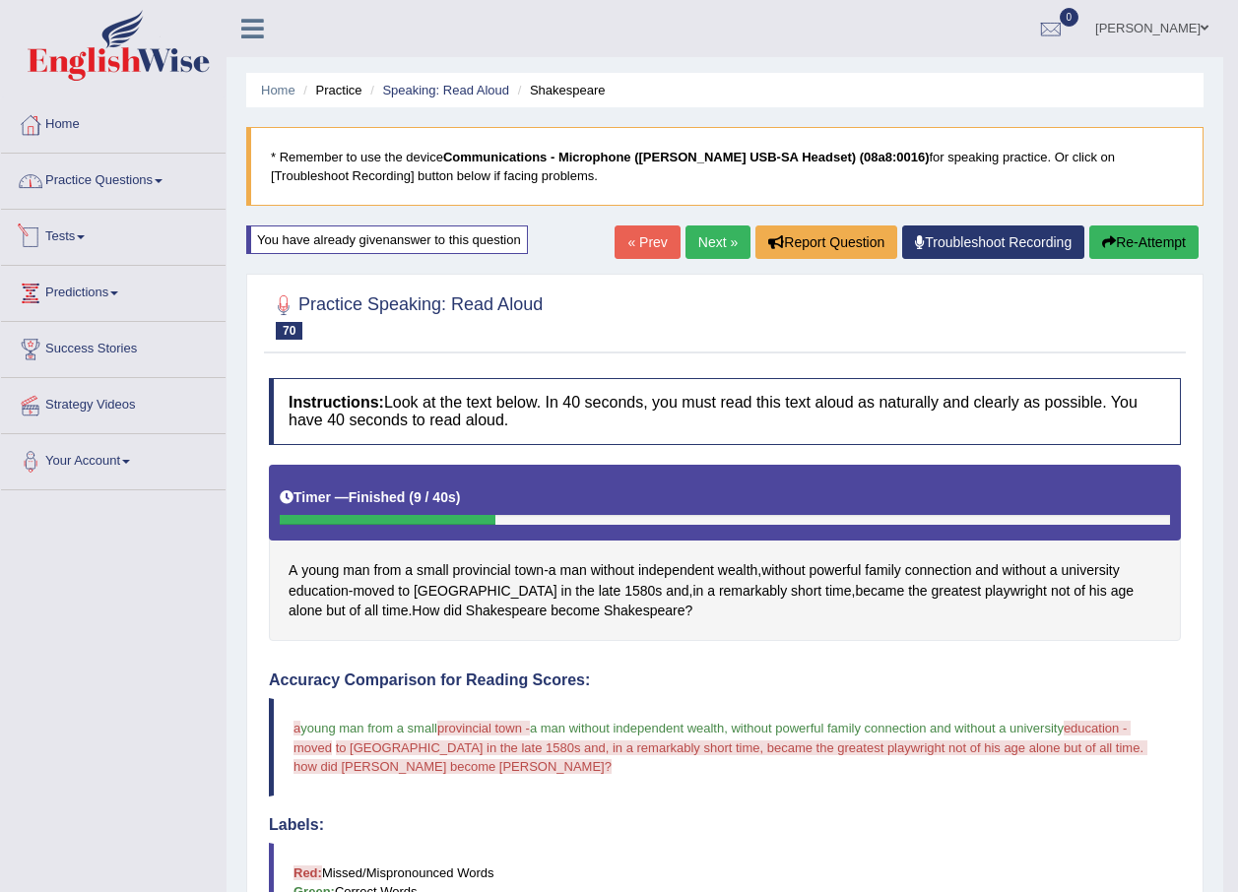
click at [137, 175] on link "Practice Questions" at bounding box center [113, 178] width 224 height 49
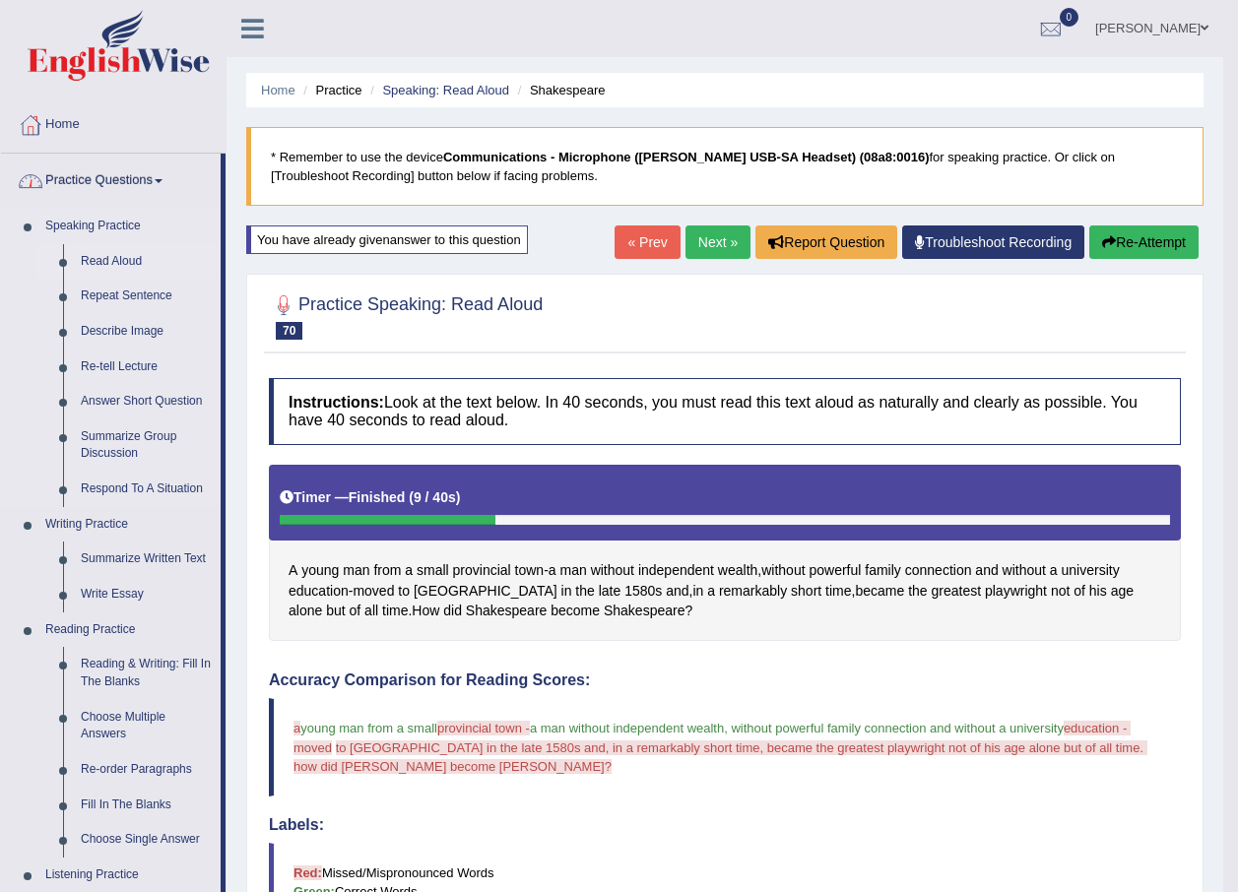
click at [106, 254] on link "Read Aloud" at bounding box center [146, 261] width 149 height 35
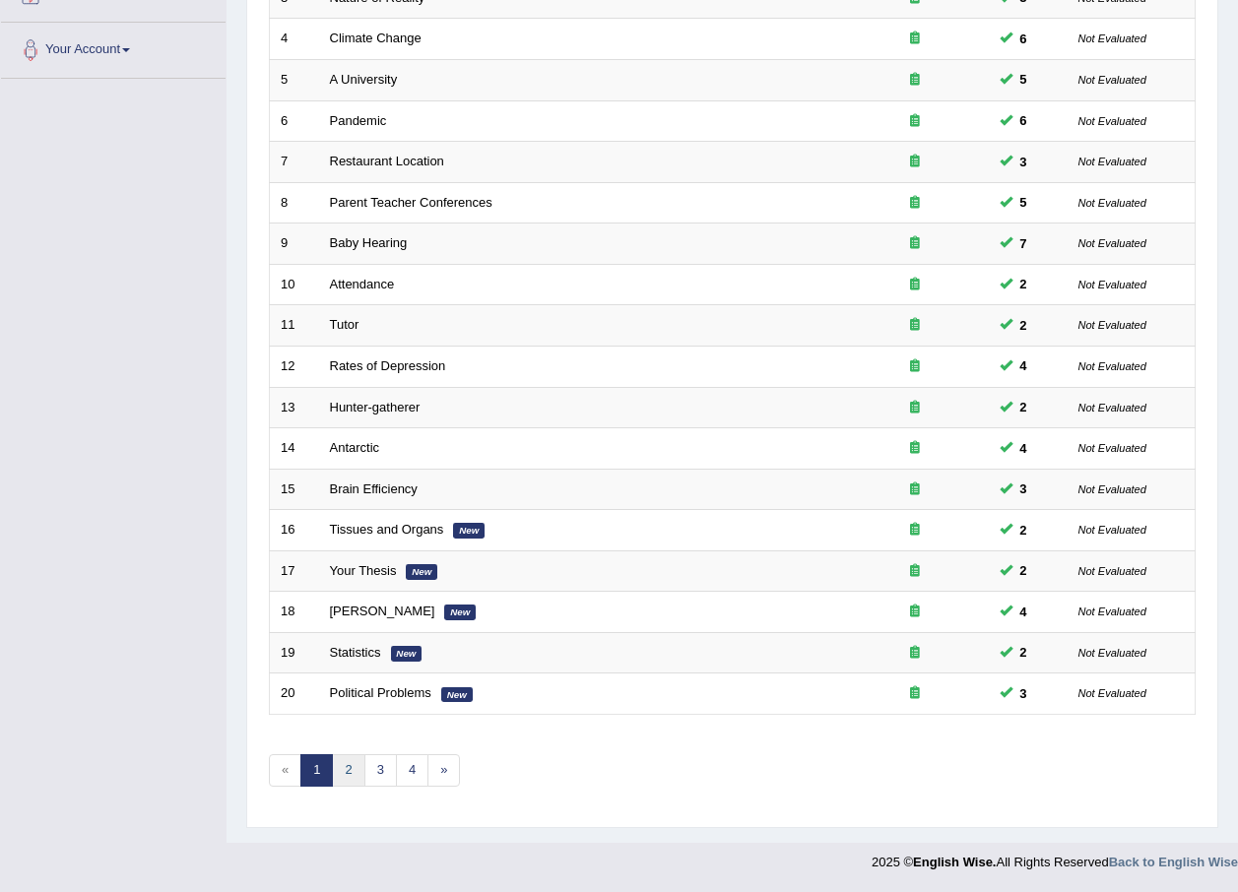
click at [336, 781] on link "2" at bounding box center [348, 770] width 32 height 32
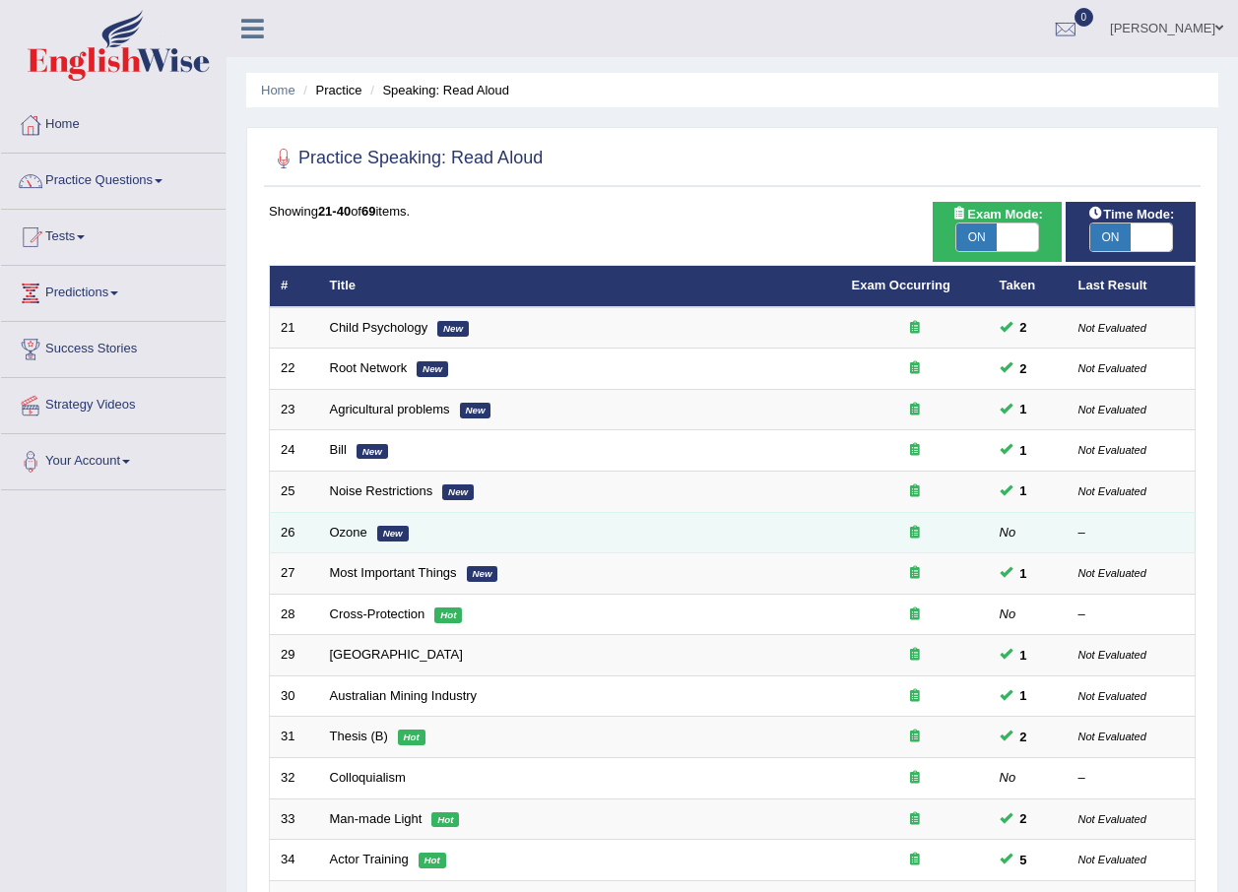
click at [347, 519] on td "Ozone New" at bounding box center [580, 532] width 522 height 41
click at [346, 532] on link "Ozone" at bounding box center [348, 532] width 37 height 15
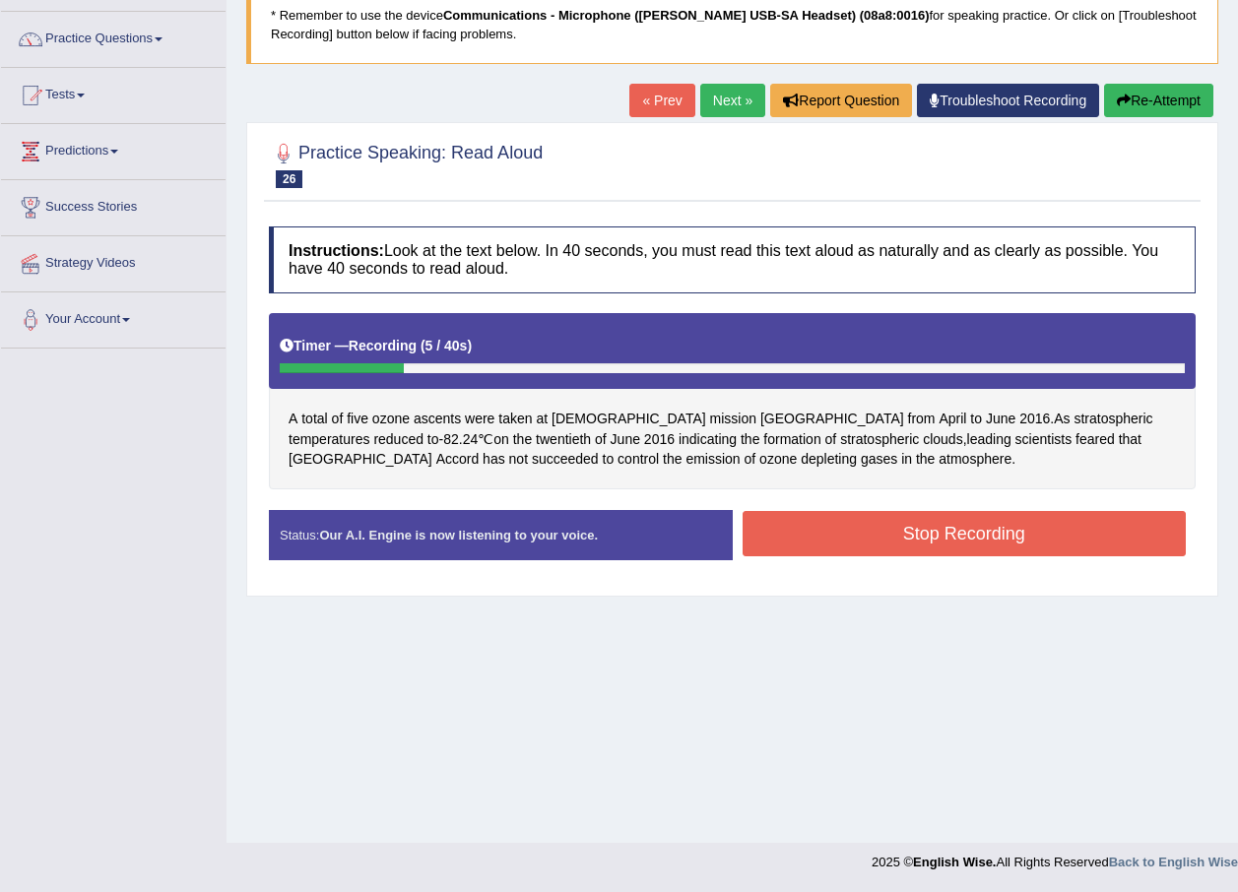
click at [843, 516] on button "Stop Recording" at bounding box center [964, 533] width 444 height 45
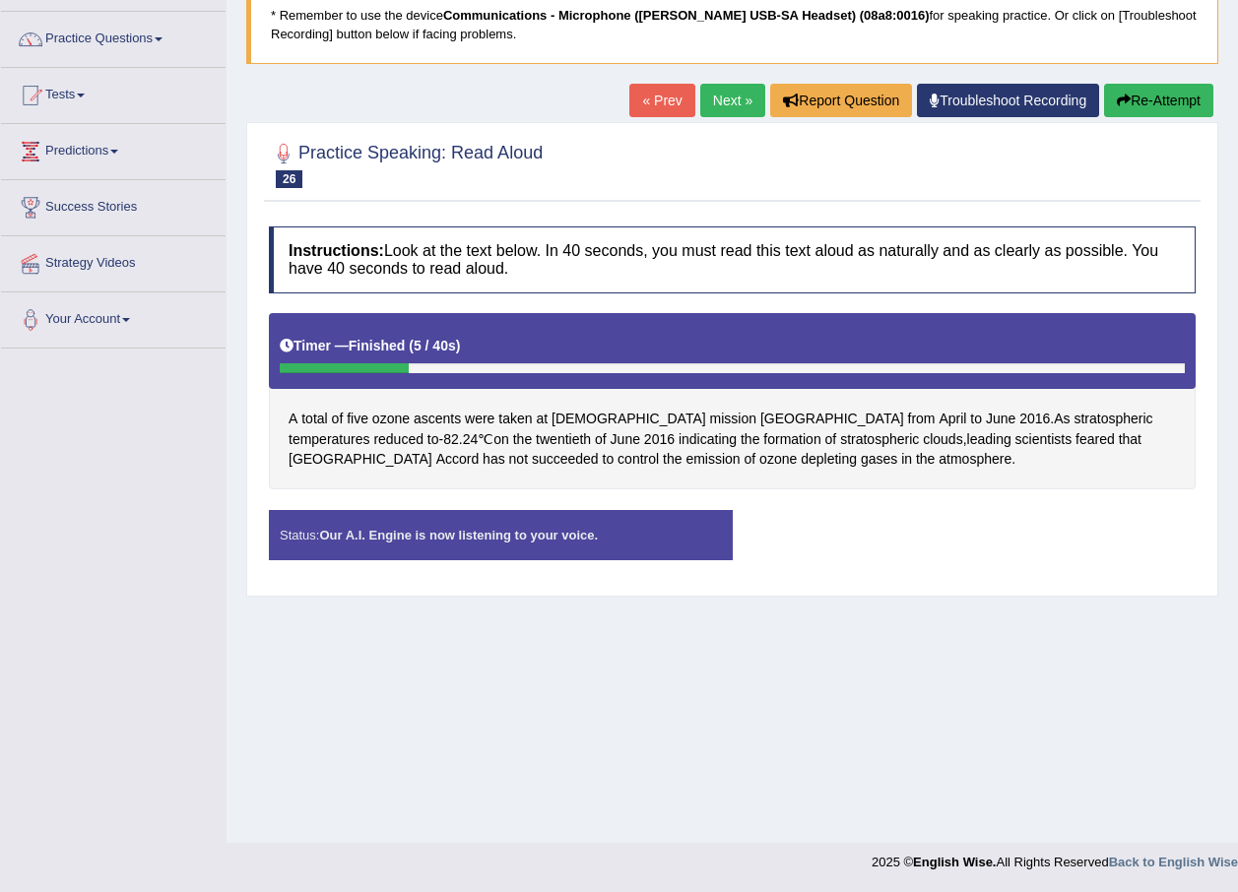
click at [843, 516] on div "Status: Our A.I. Engine is now listening to your voice. Start Answering Stop Re…" at bounding box center [732, 545] width 927 height 70
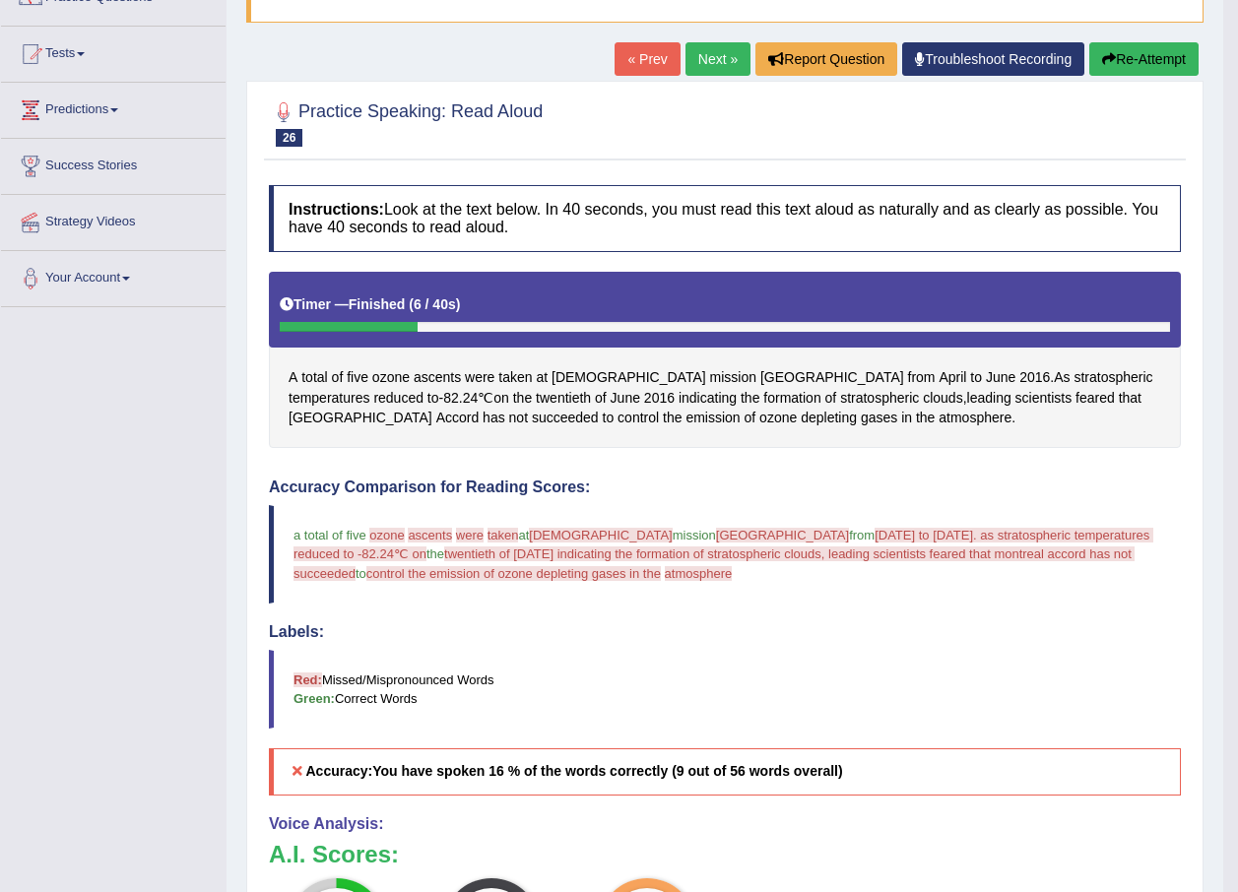
scroll to position [135, 0]
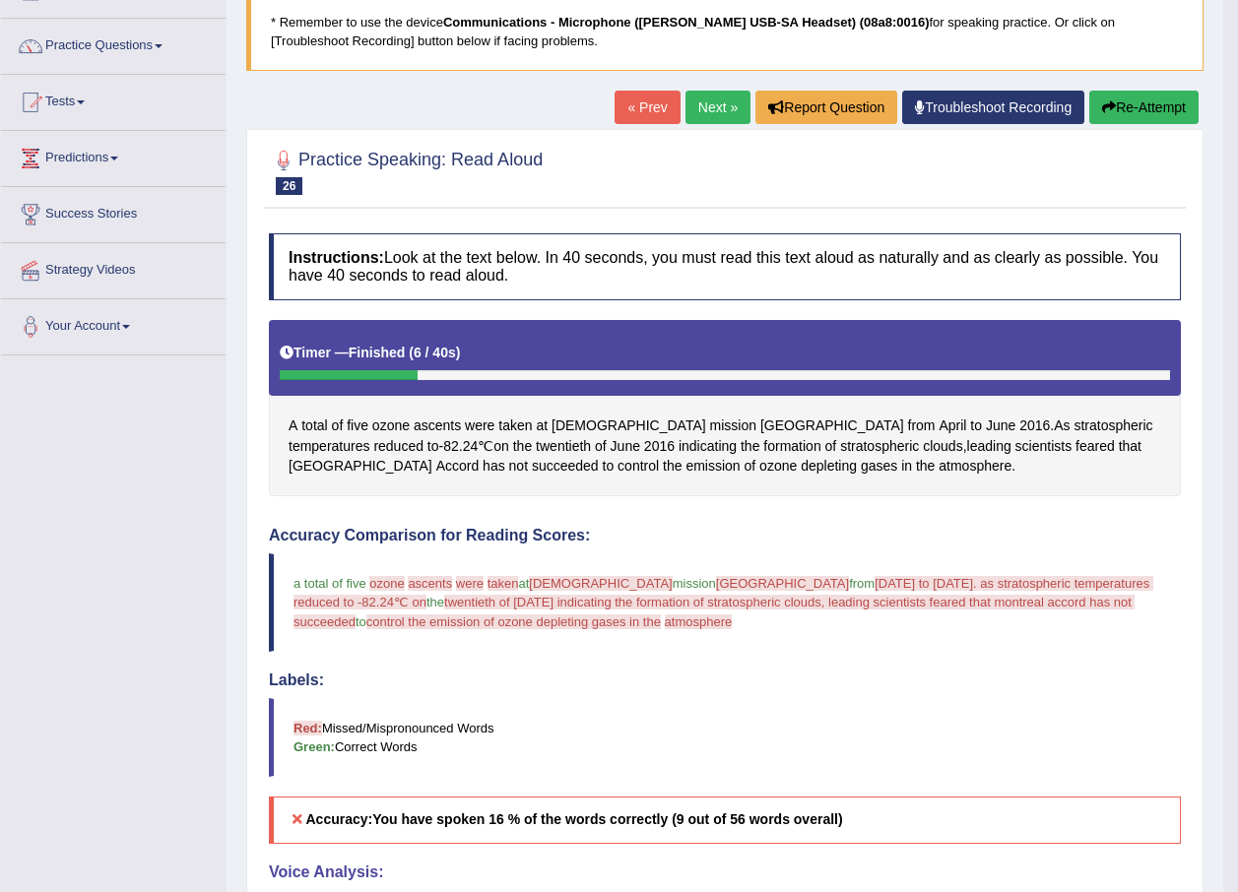
click at [1127, 98] on button "Re-Attempt" at bounding box center [1143, 107] width 109 height 33
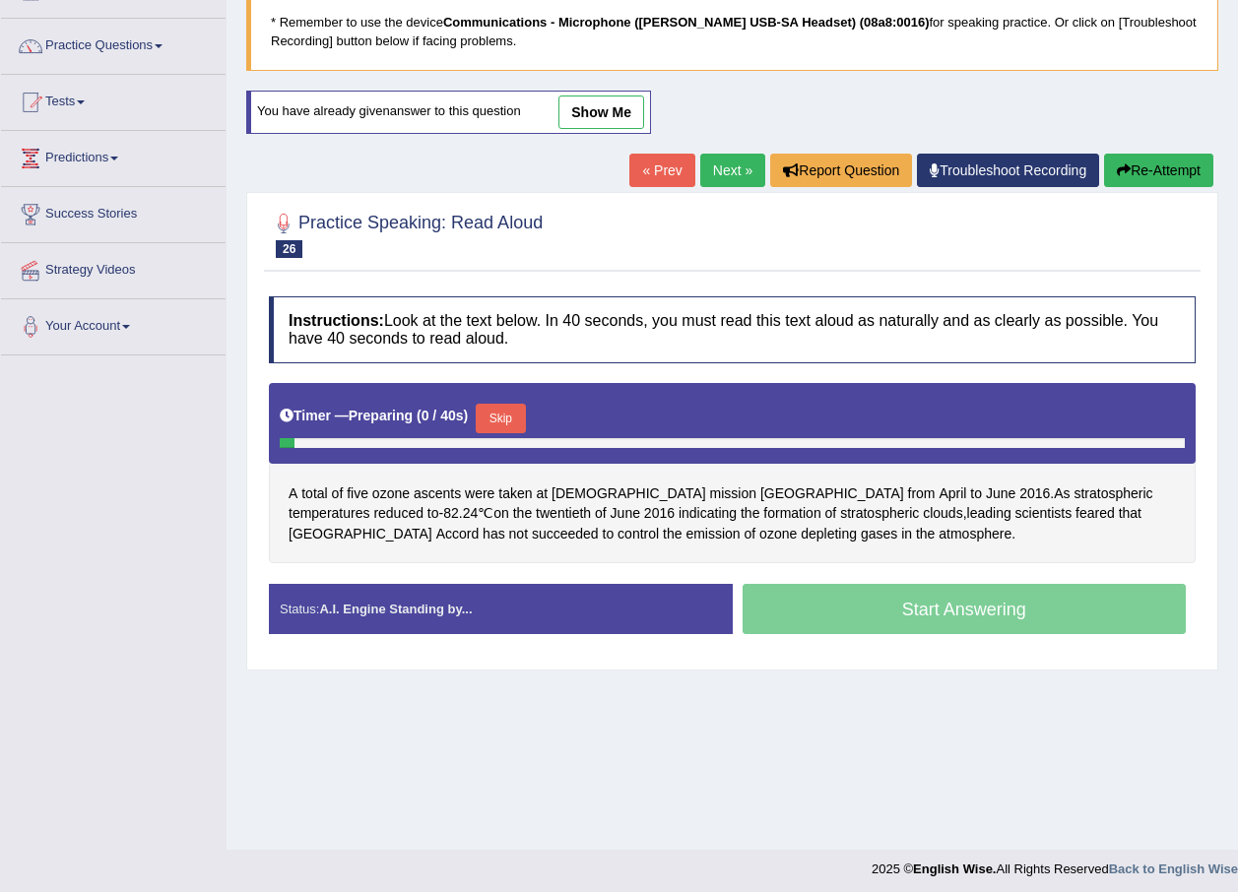
click at [497, 425] on button "Skip" at bounding box center [500, 419] width 49 height 30
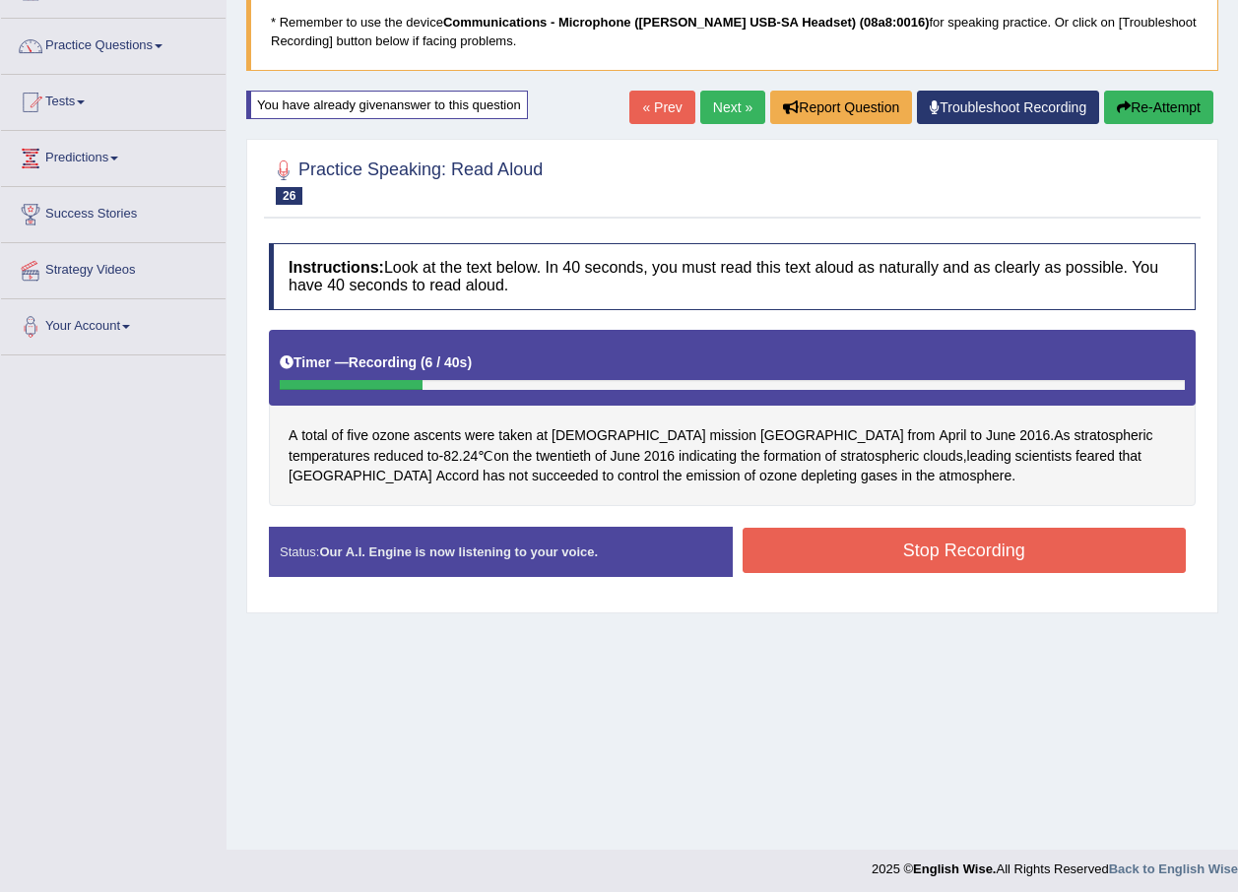
click at [851, 544] on button "Stop Recording" at bounding box center [964, 550] width 444 height 45
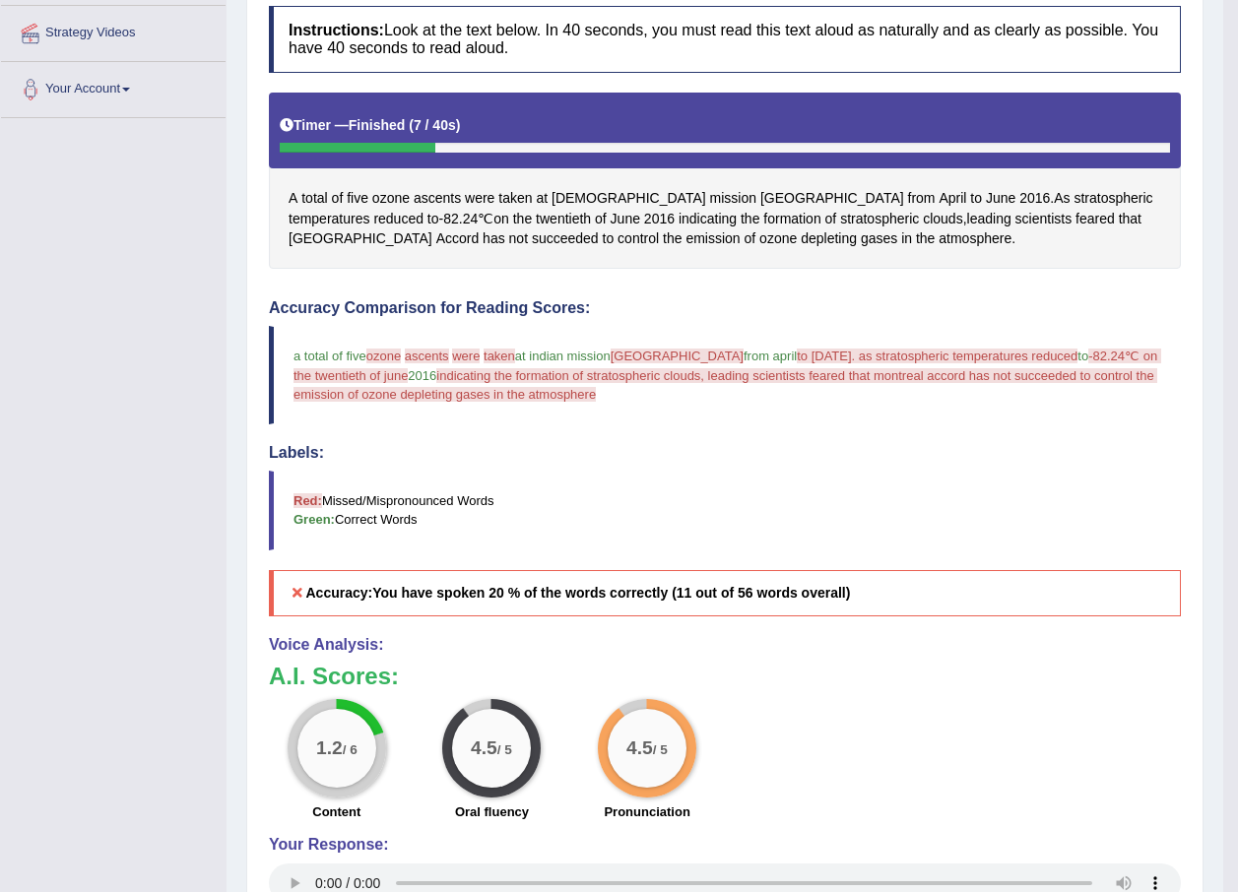
scroll to position [36, 0]
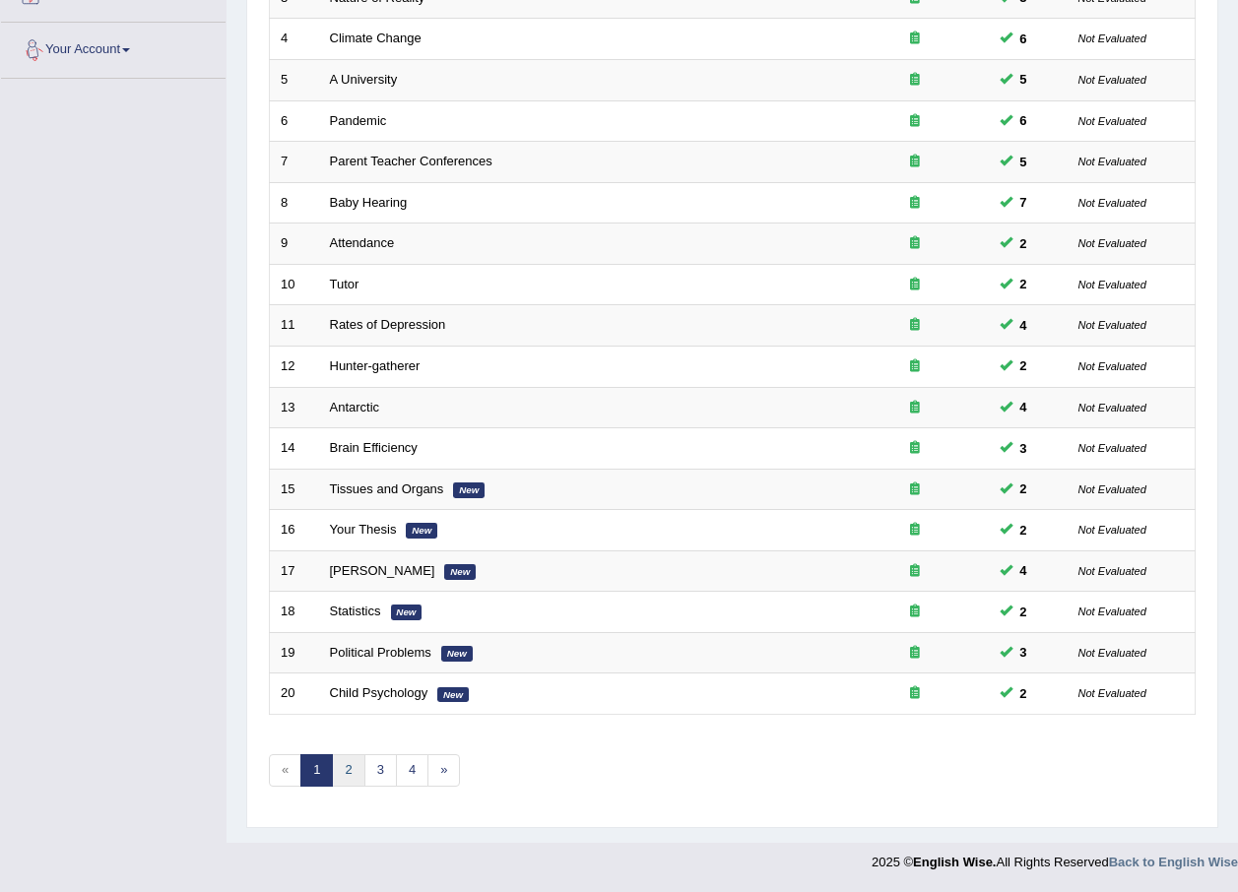
click at [348, 779] on link "2" at bounding box center [348, 770] width 32 height 32
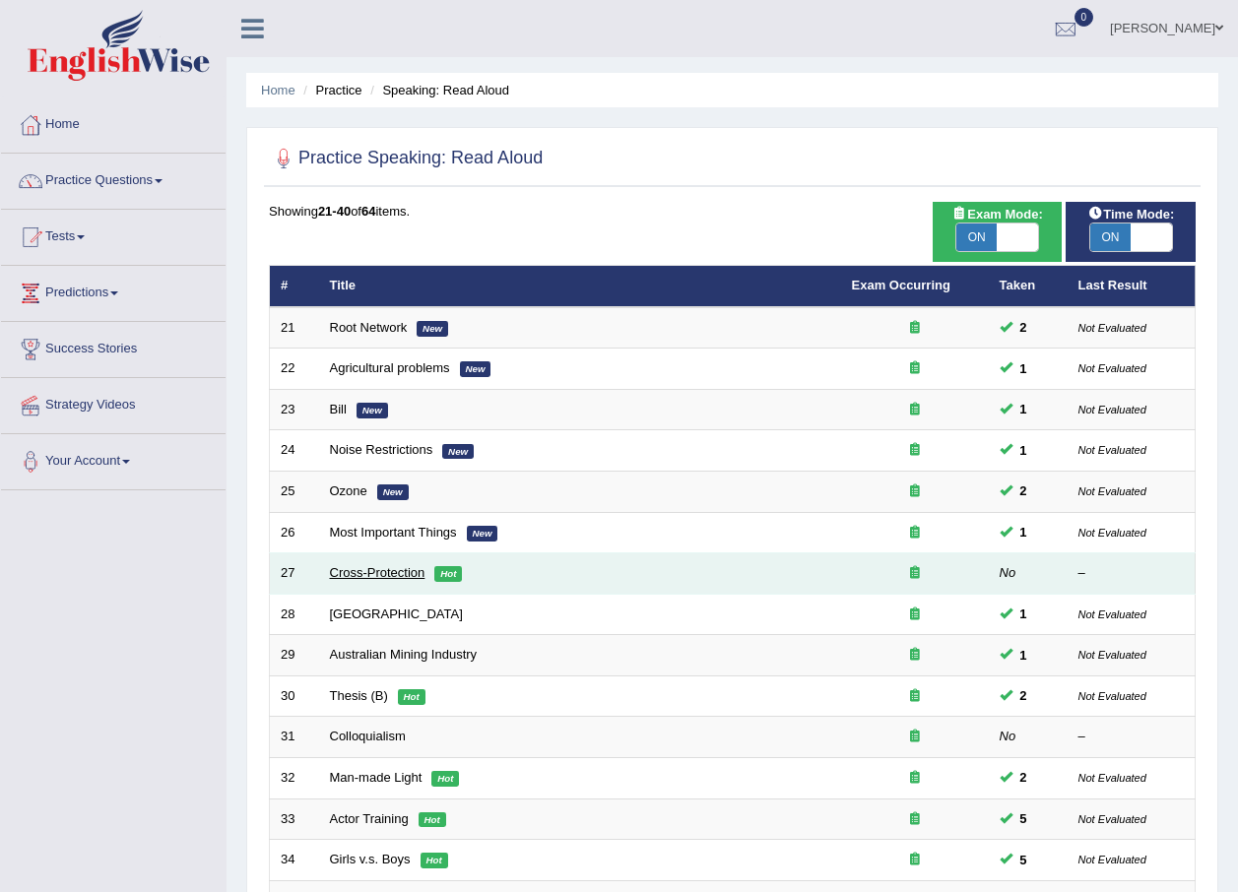
click at [365, 568] on link "Cross-Protection" at bounding box center [378, 572] width 96 height 15
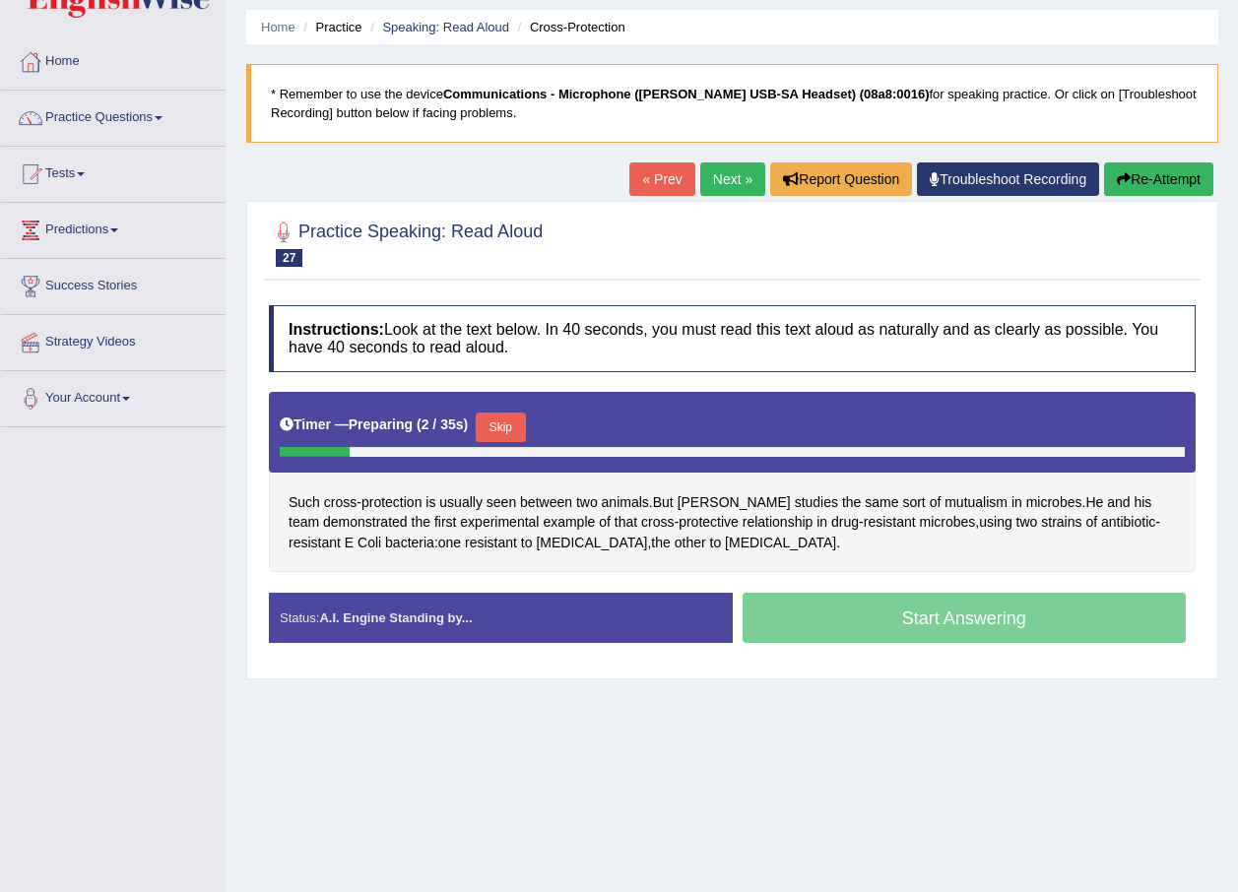
scroll to position [98, 0]
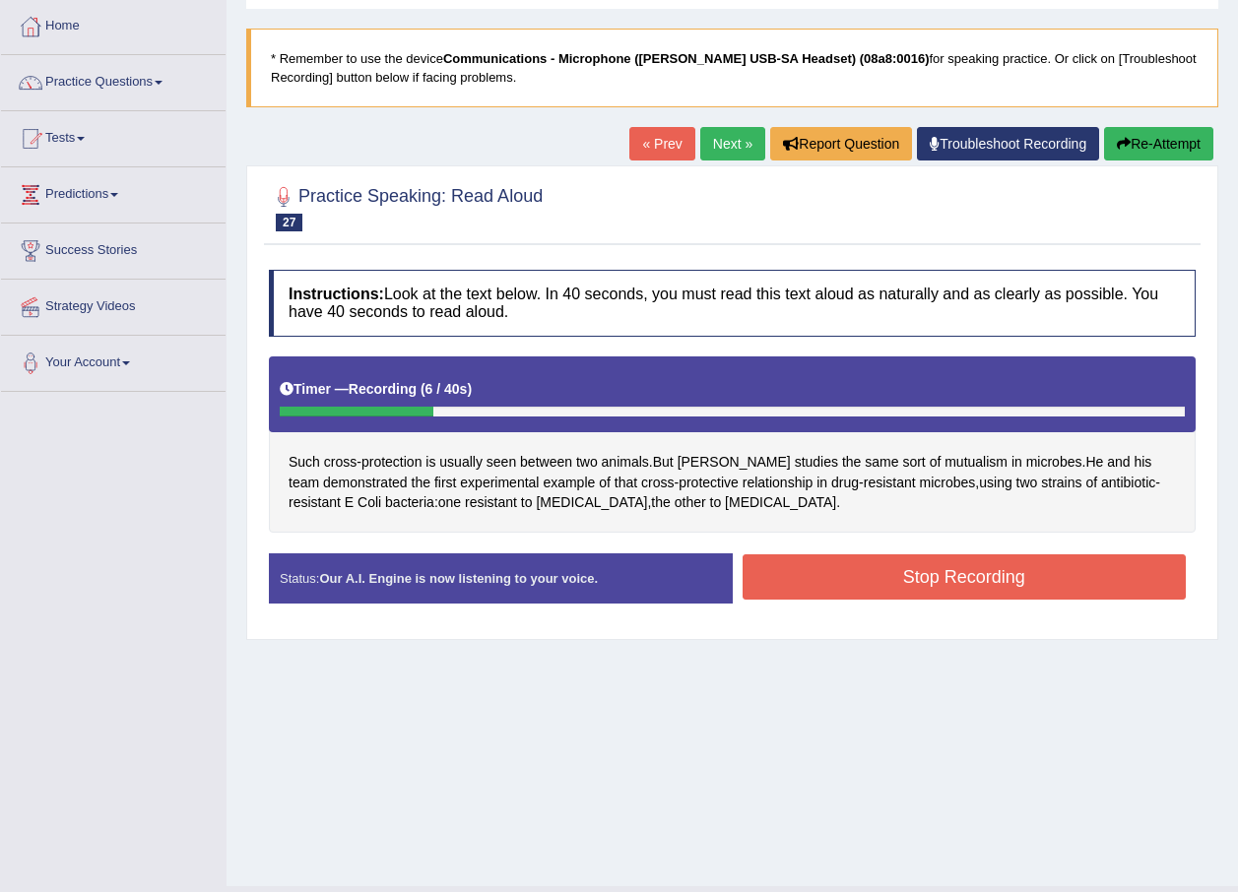
click at [910, 584] on button "Stop Recording" at bounding box center [964, 576] width 444 height 45
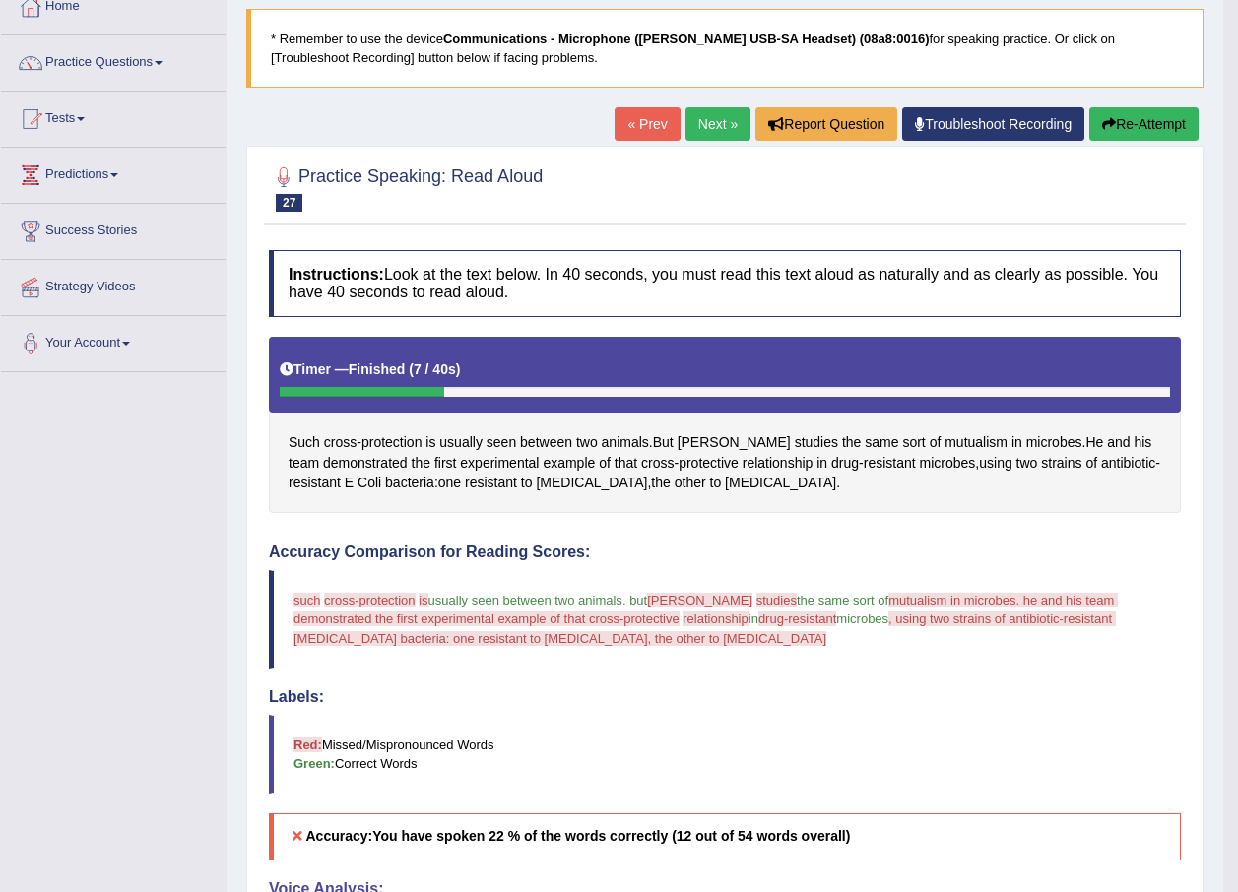
scroll to position [0, 0]
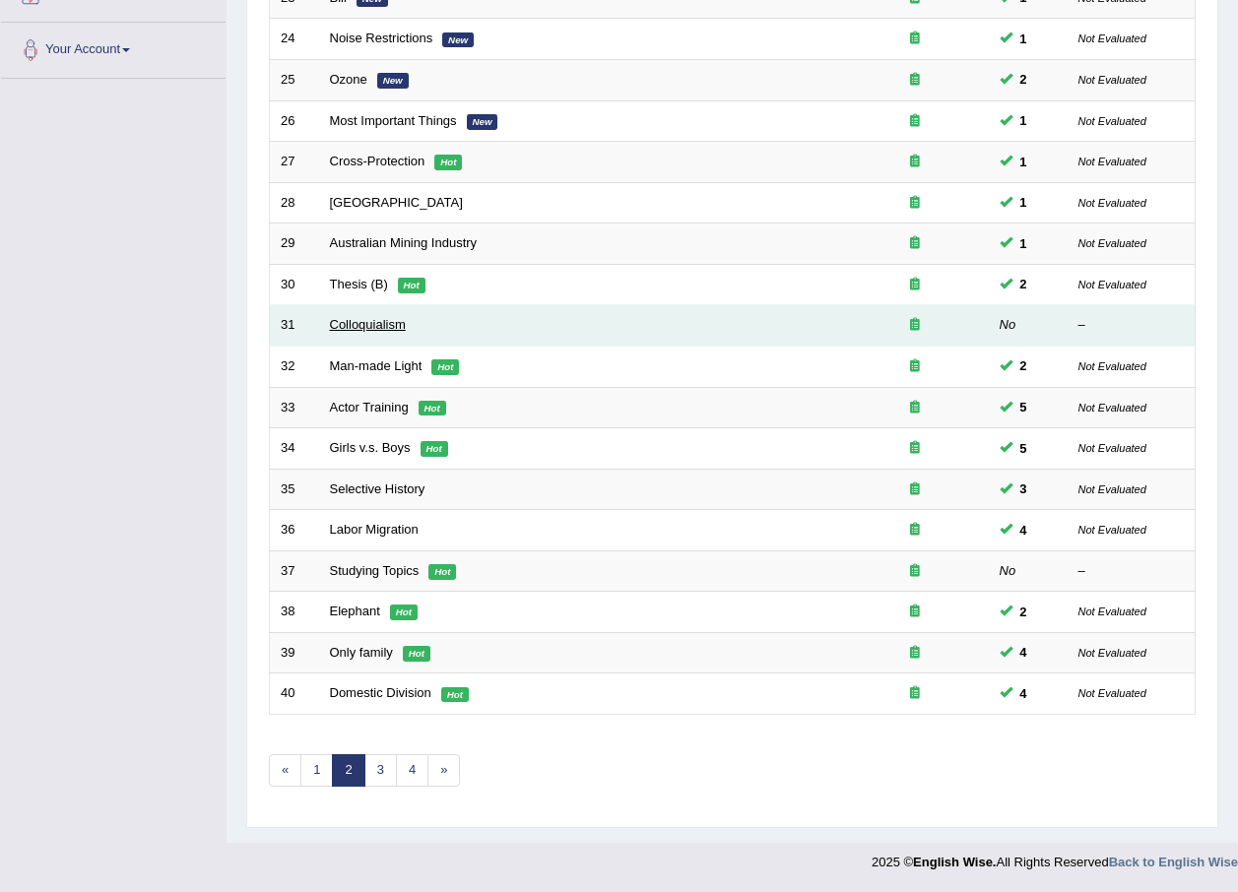
click at [352, 323] on link "Colloquialism" at bounding box center [368, 324] width 76 height 15
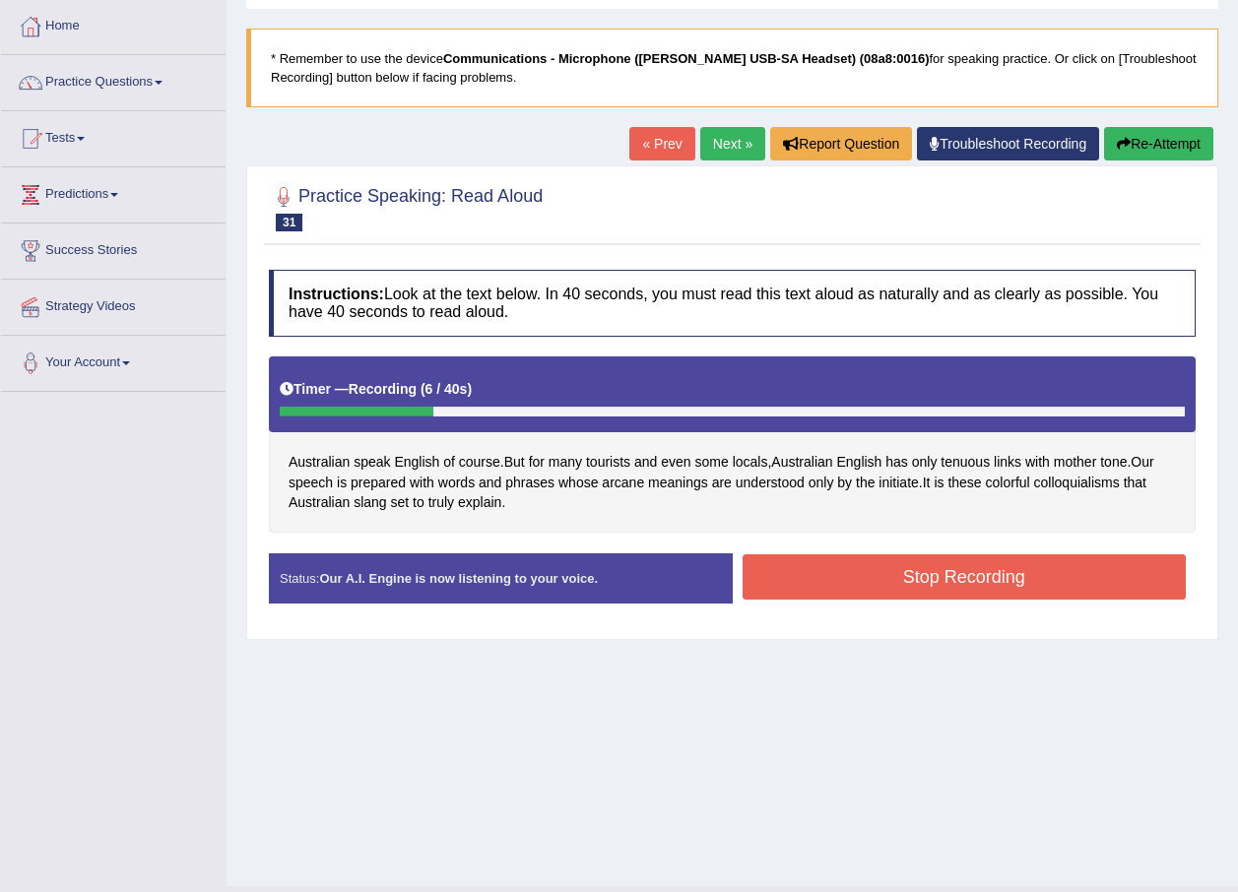
click at [1017, 557] on button "Stop Recording" at bounding box center [964, 576] width 444 height 45
click at [1017, 557] on div "Status: Our A.I. Engine is now listening to your voice. Start Answering Stop Re…" at bounding box center [732, 588] width 927 height 70
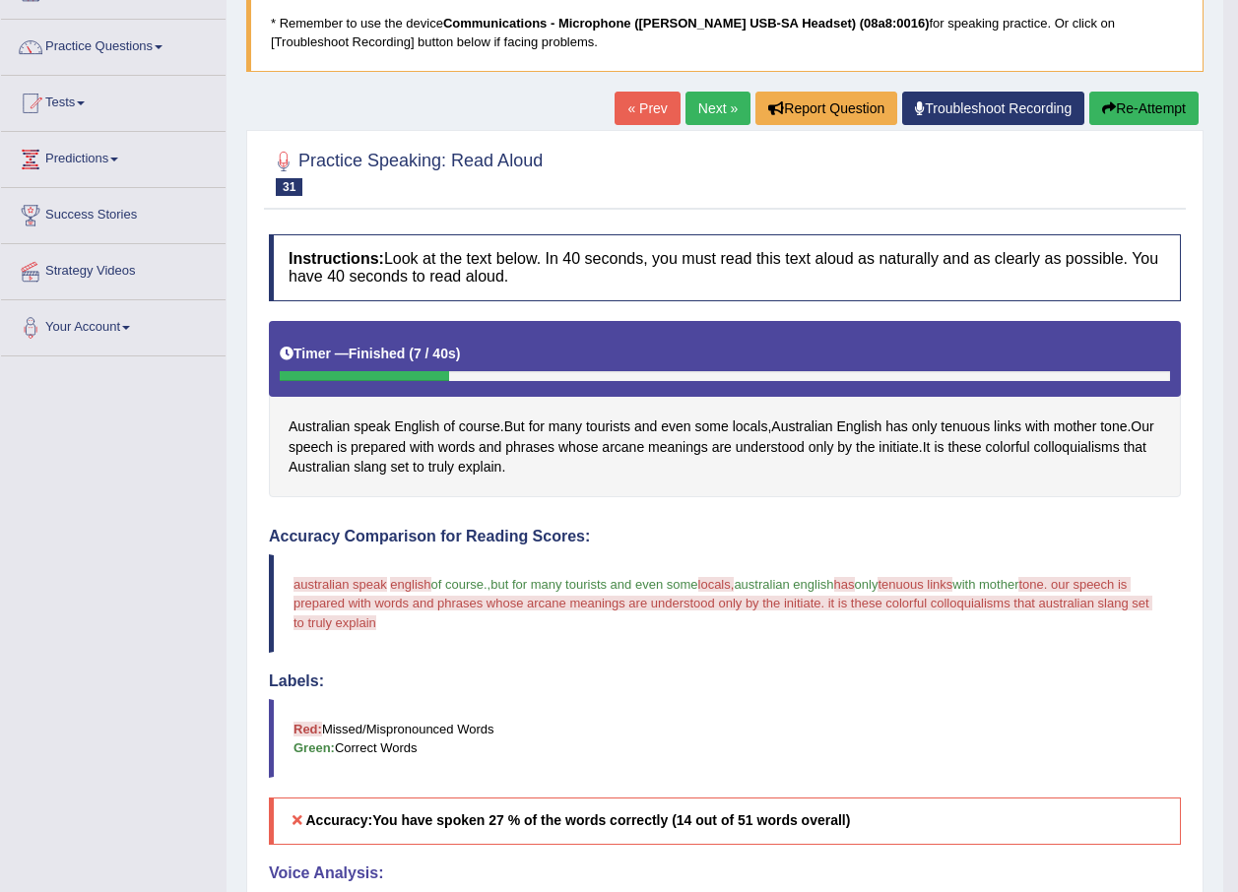
scroll to position [98, 0]
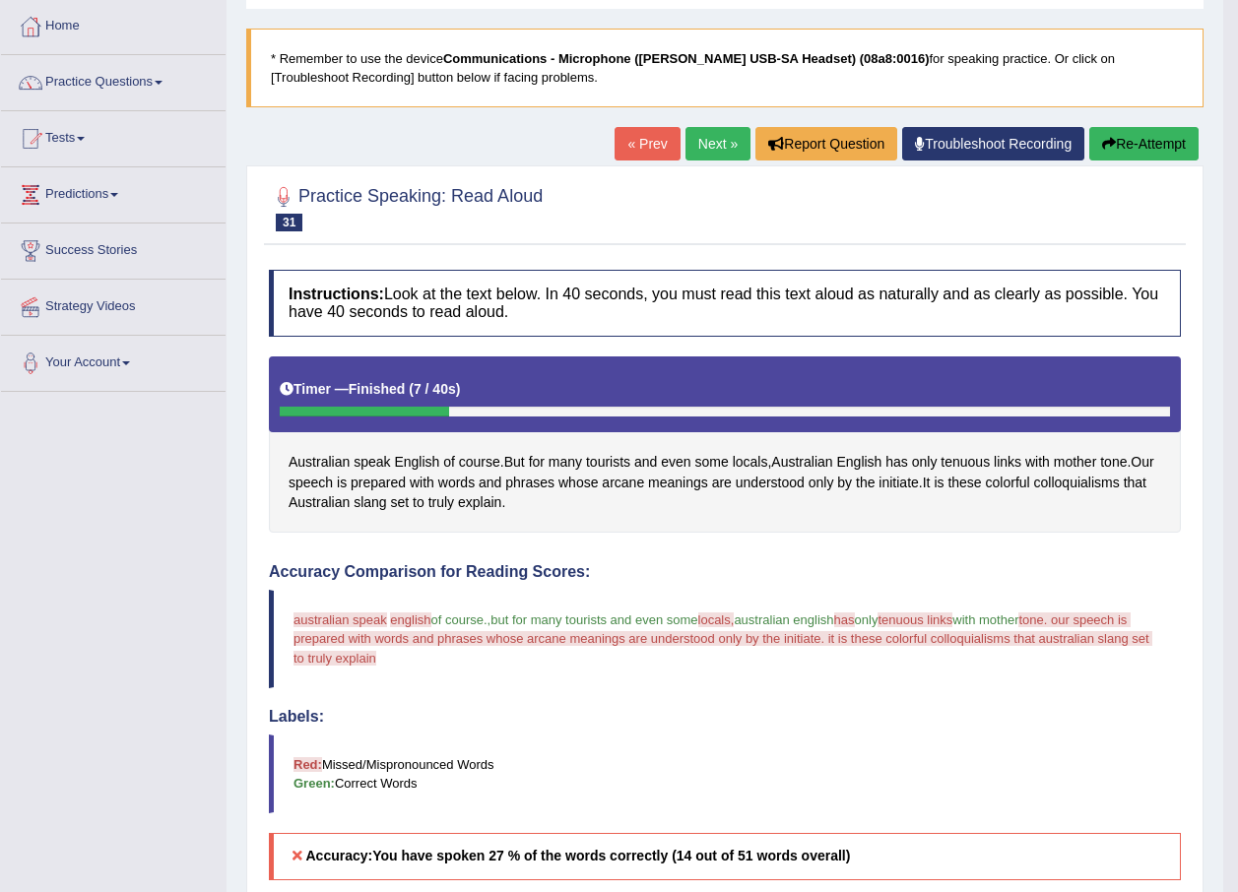
click at [1141, 152] on button "Re-Attempt" at bounding box center [1143, 143] width 109 height 33
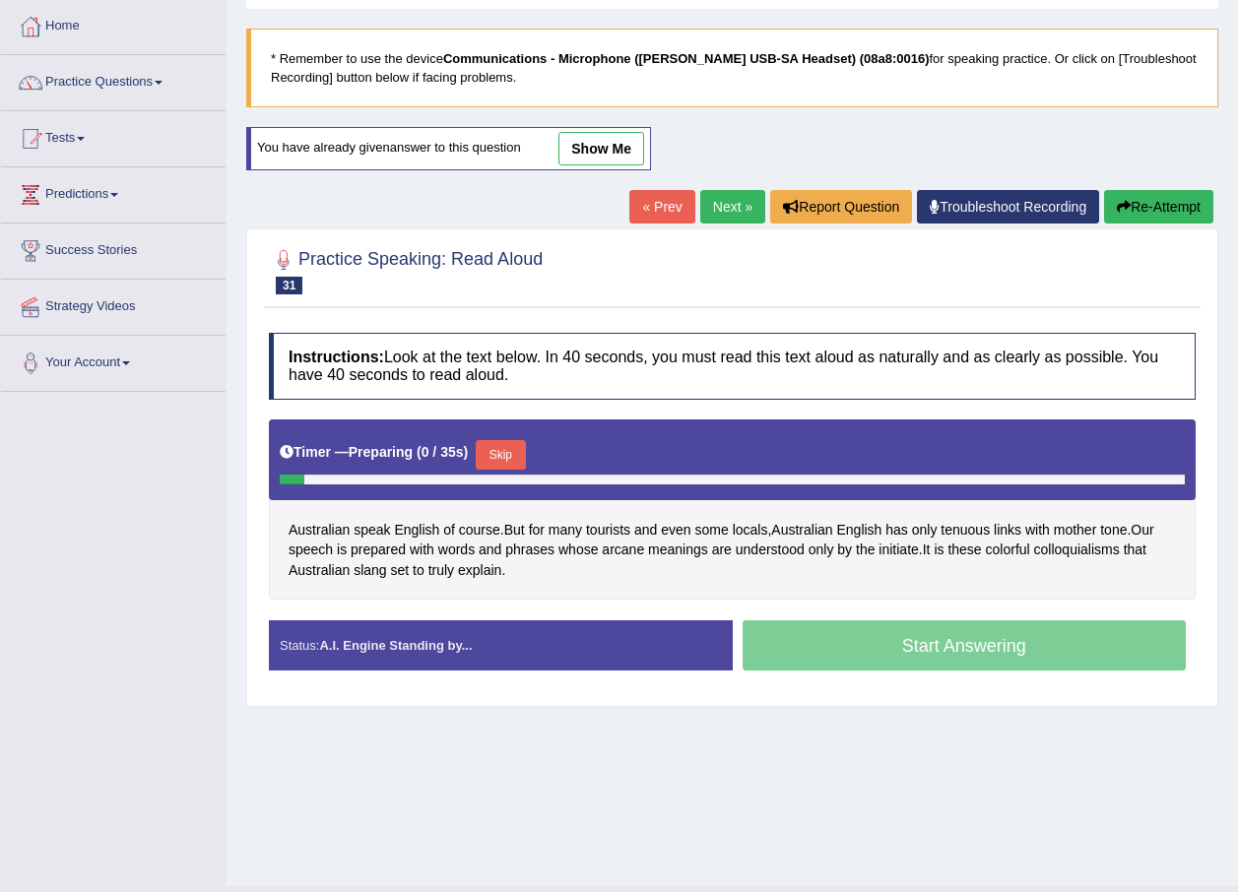
click at [515, 455] on button "Skip" at bounding box center [500, 455] width 49 height 30
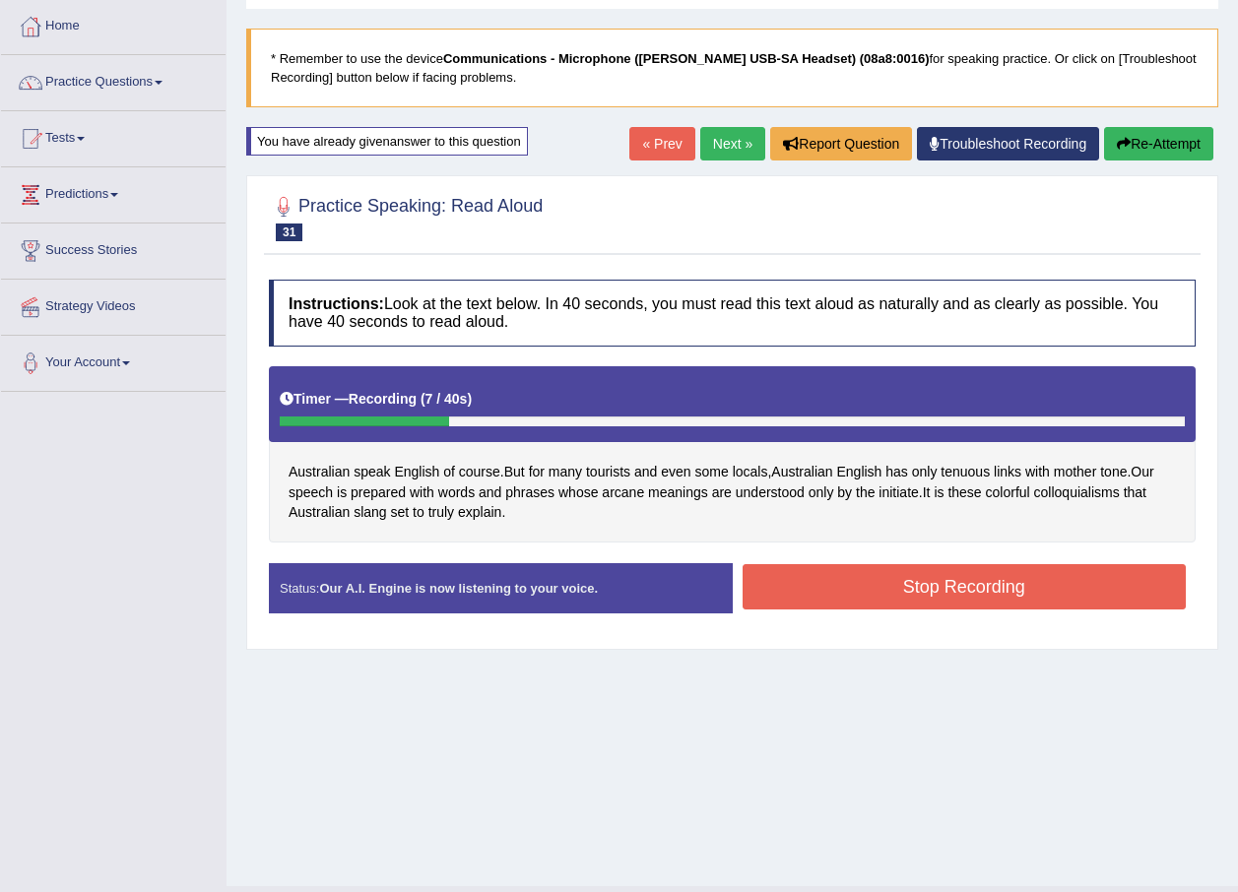
click at [1026, 567] on button "Stop Recording" at bounding box center [964, 586] width 444 height 45
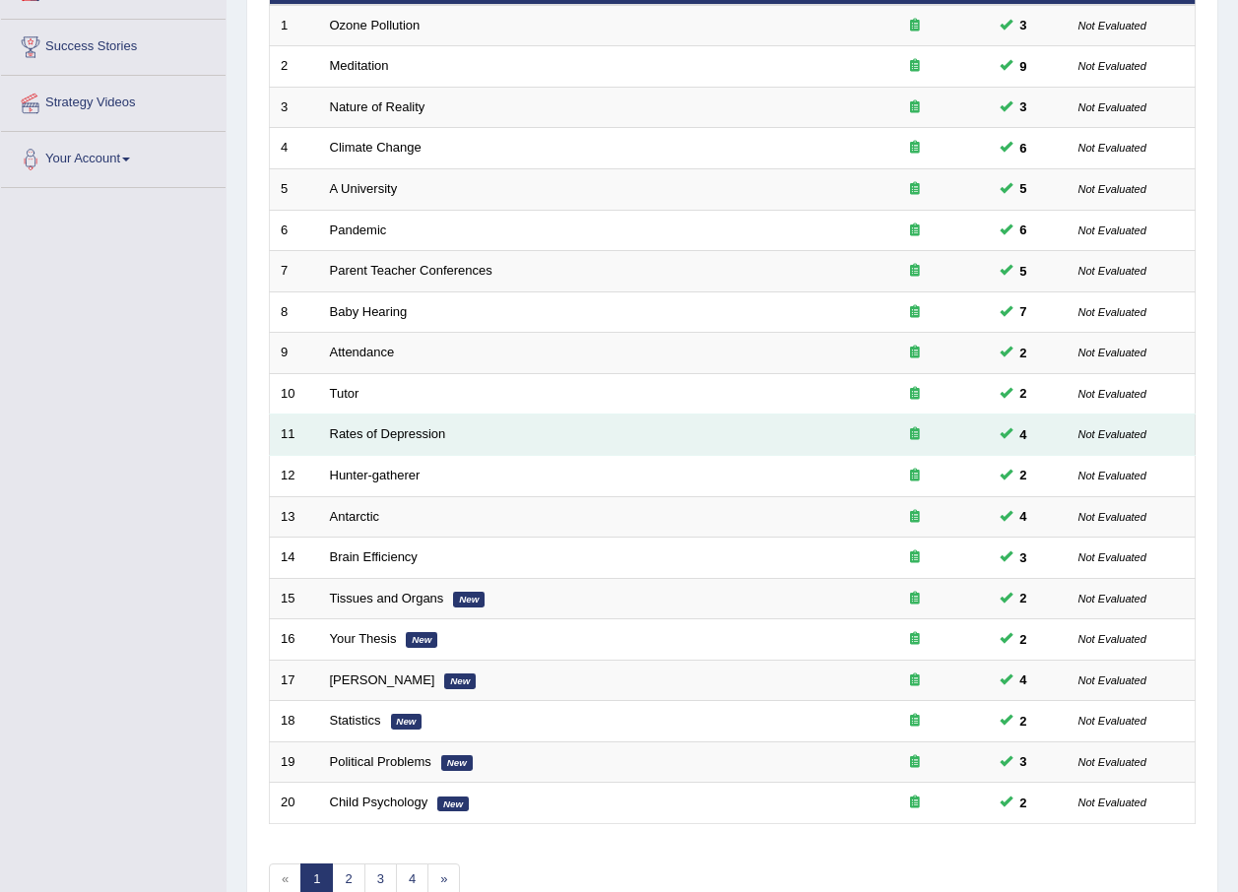
scroll to position [412, 0]
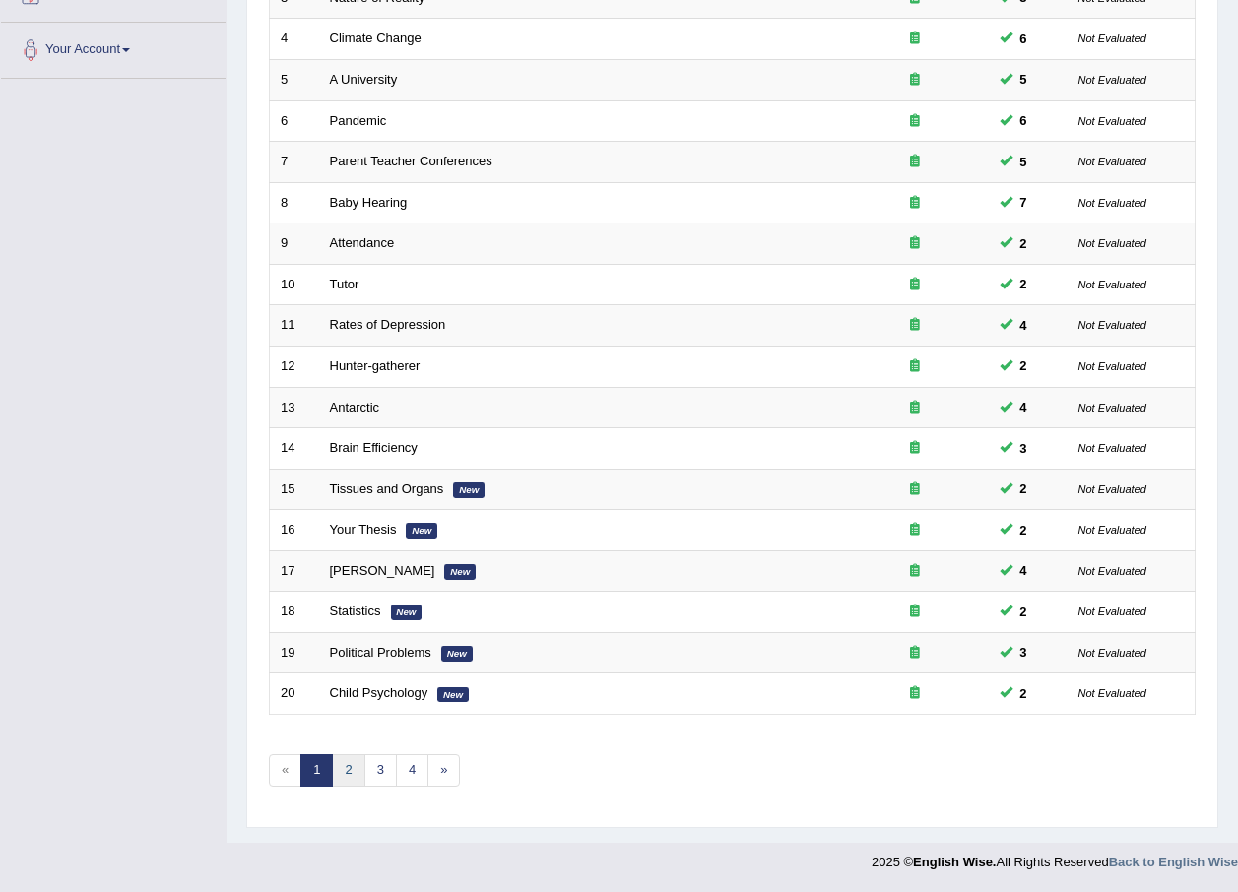
click at [341, 771] on link "2" at bounding box center [348, 770] width 32 height 32
click at [342, 771] on link "2" at bounding box center [348, 770] width 32 height 32
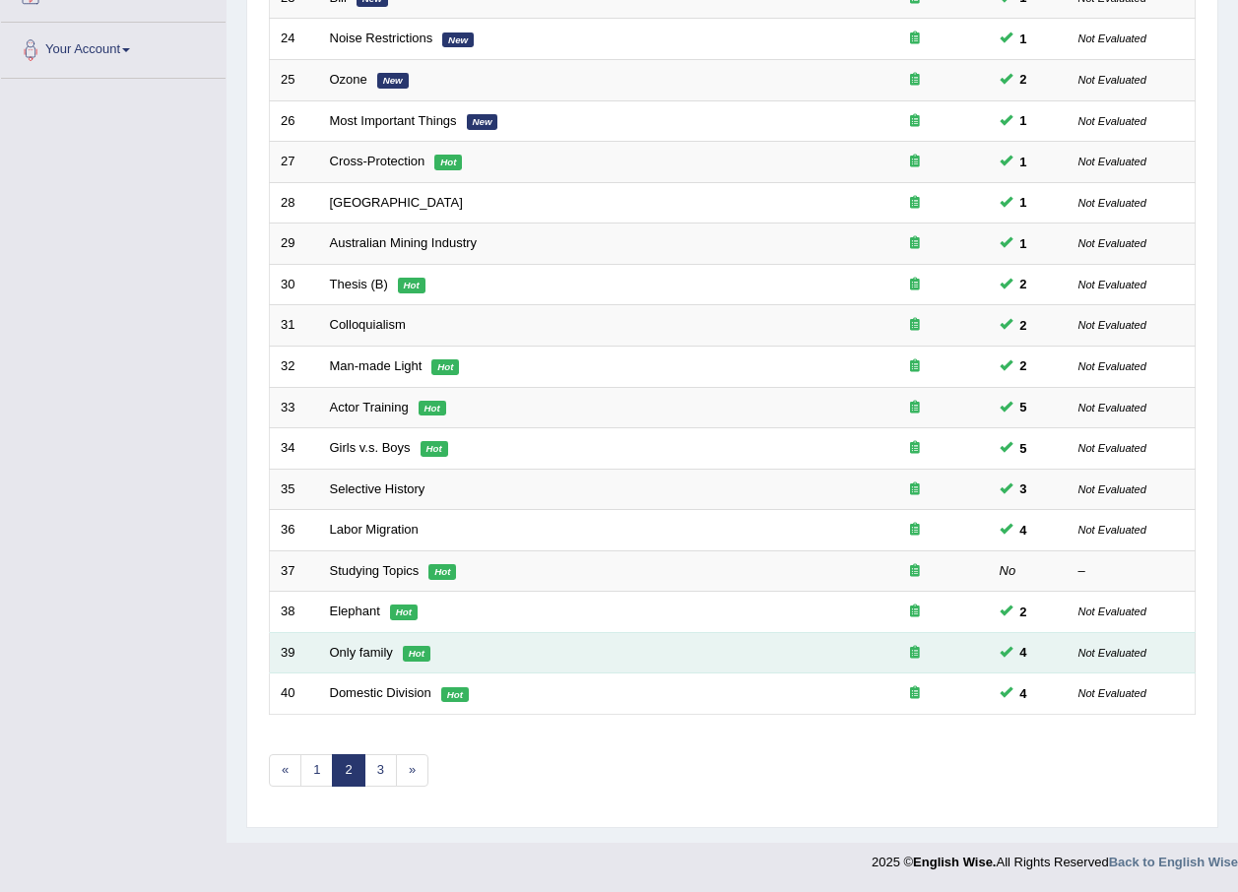
scroll to position [412, 0]
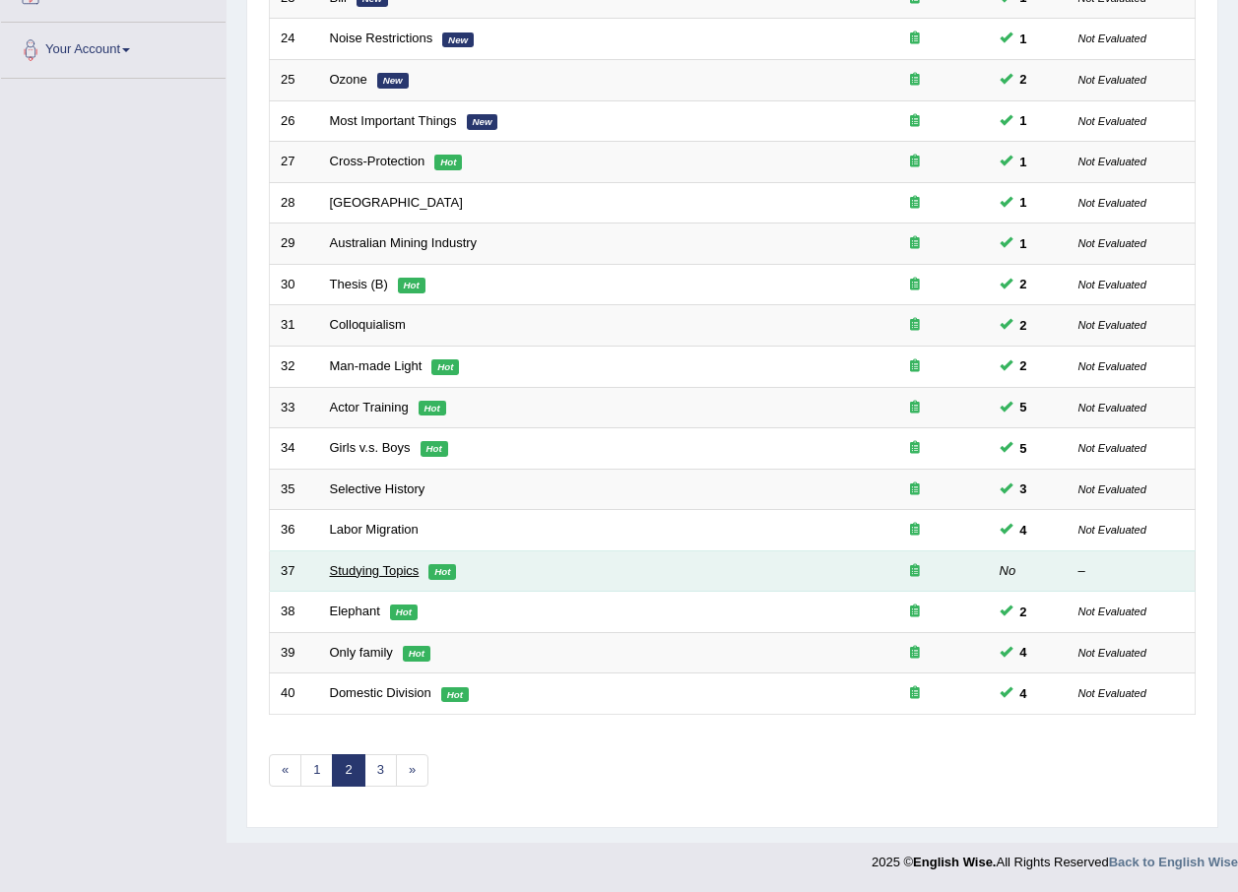
click at [386, 577] on link "Studying Topics" at bounding box center [375, 570] width 90 height 15
click at [386, 576] on link "Studying Topics" at bounding box center [375, 570] width 90 height 15
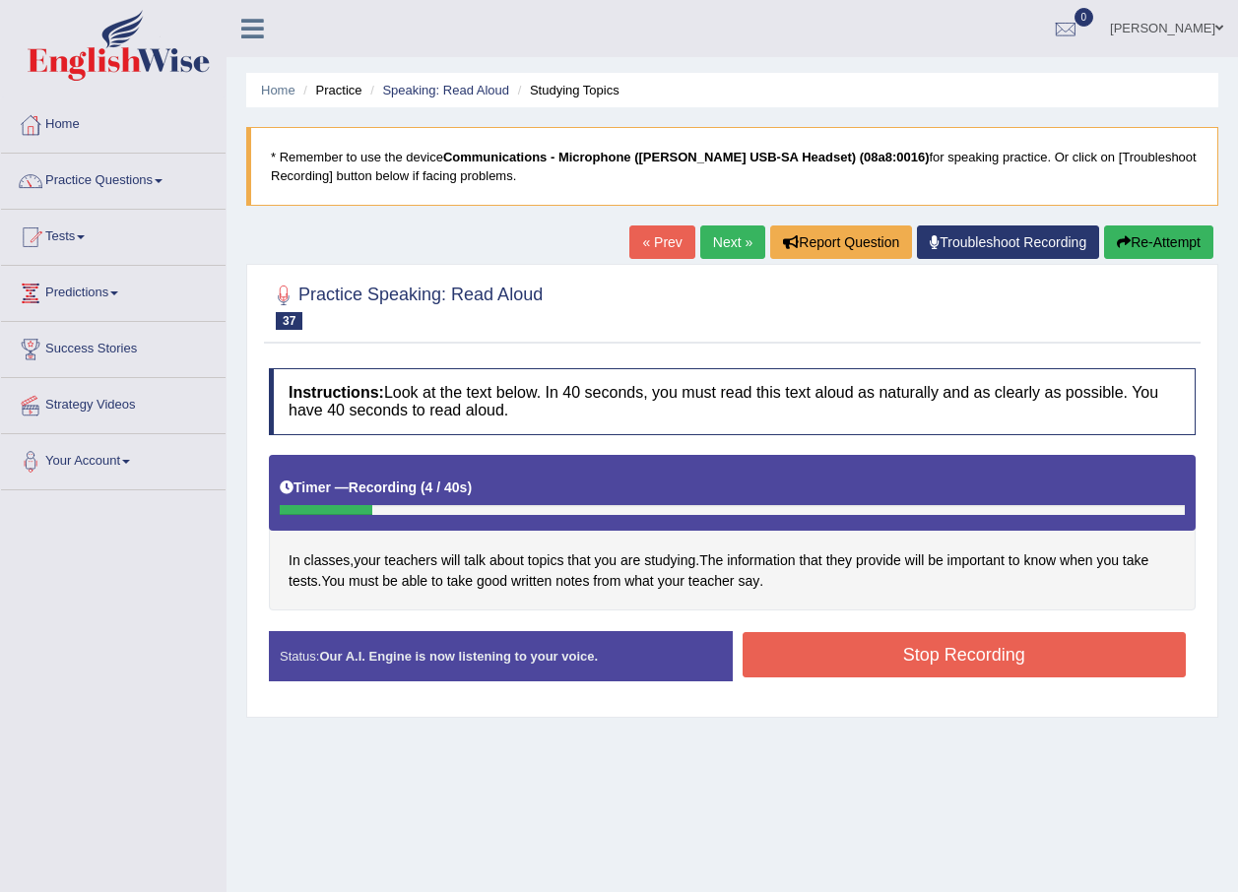
click at [1163, 242] on button "Re-Attempt" at bounding box center [1158, 241] width 109 height 33
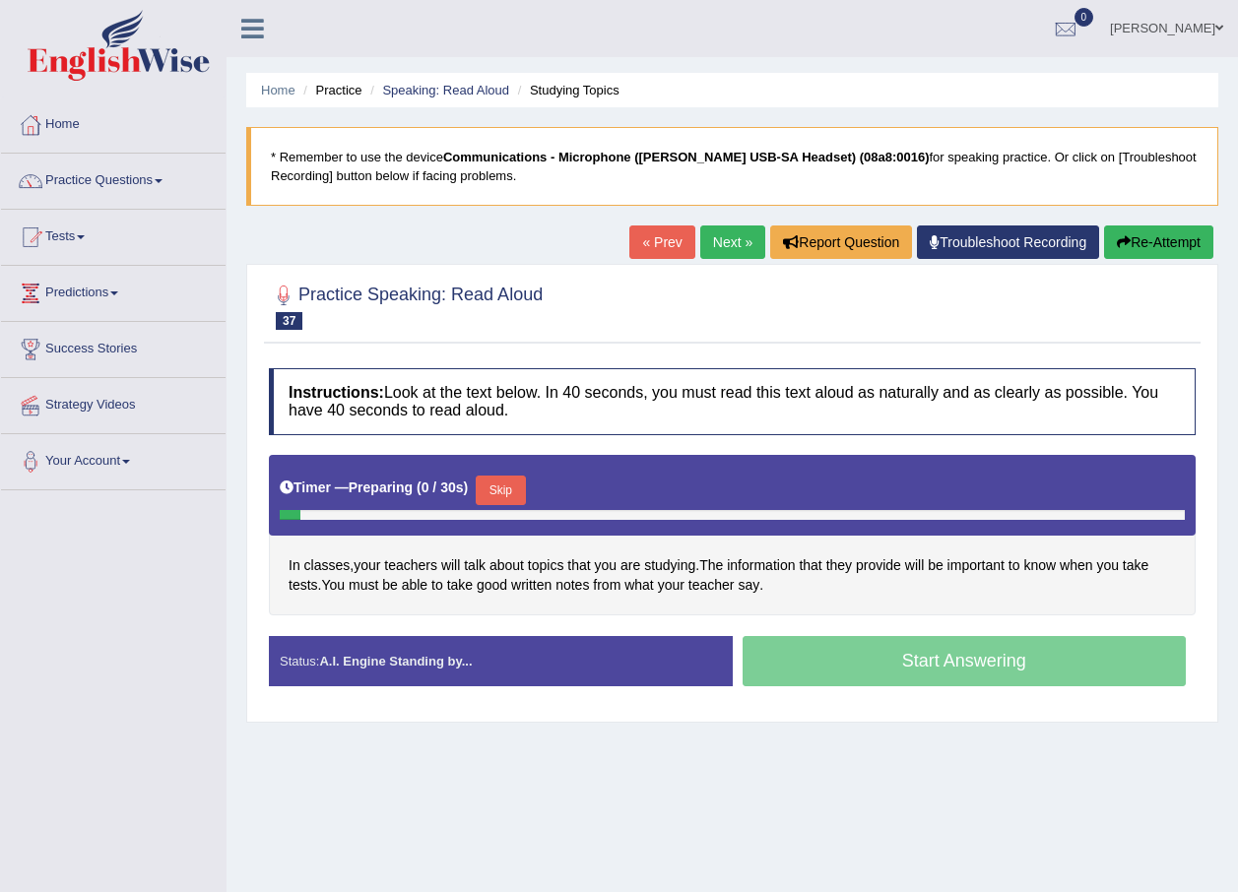
click at [500, 493] on button "Skip" at bounding box center [500, 491] width 49 height 30
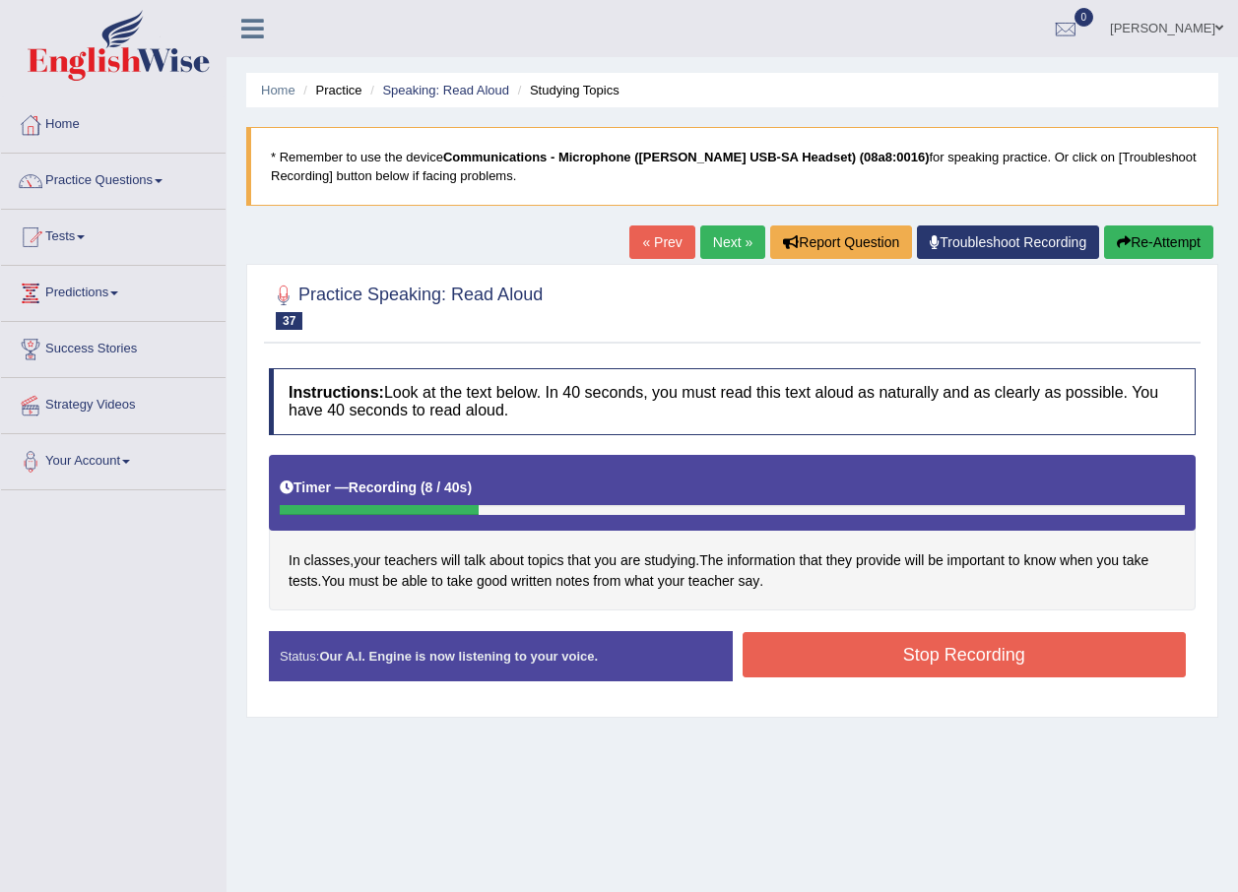
click at [859, 672] on button "Stop Recording" at bounding box center [964, 654] width 444 height 45
click at [859, 672] on div "Status: Our A.I. Engine is now listening to your voice. Start Answering Stop Re…" at bounding box center [732, 666] width 927 height 70
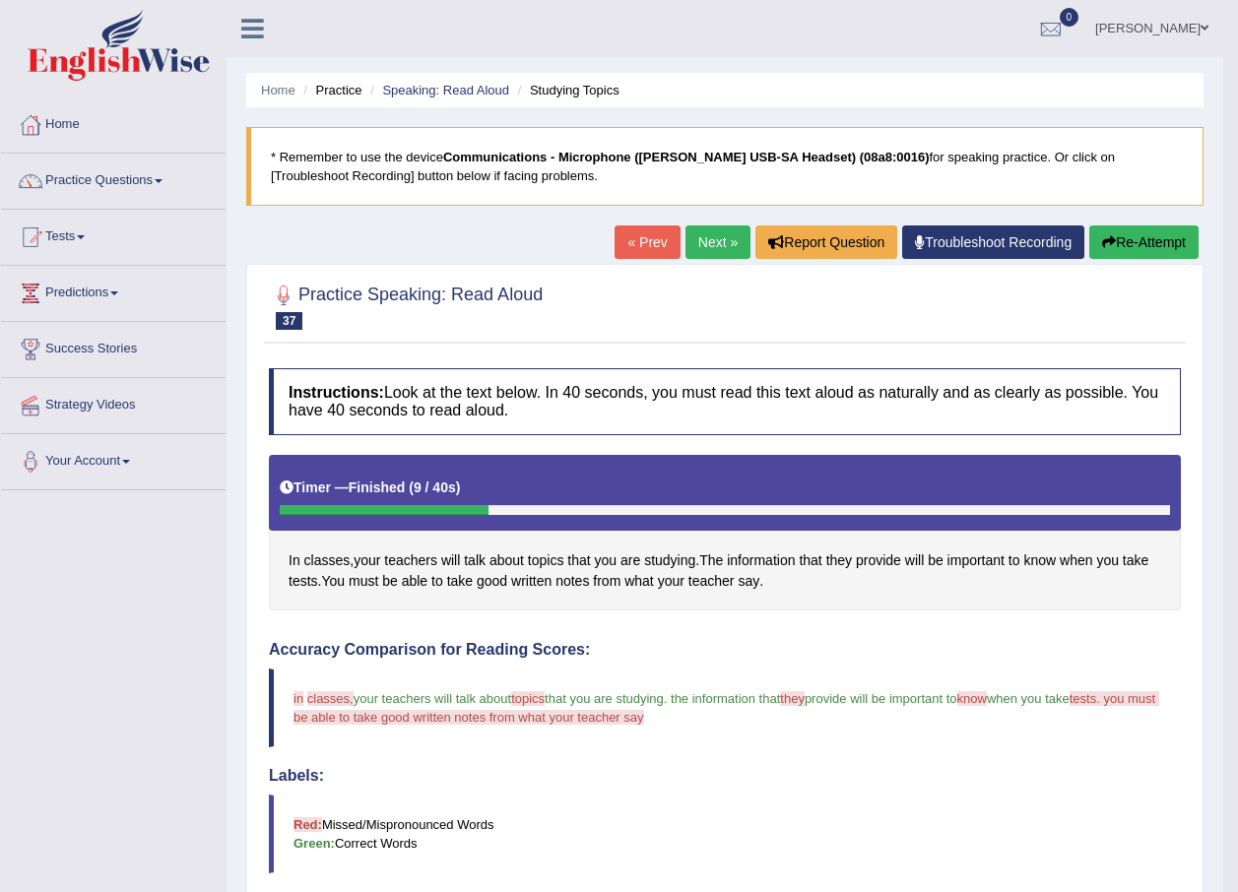
click at [1171, 241] on button "Re-Attempt" at bounding box center [1143, 241] width 109 height 33
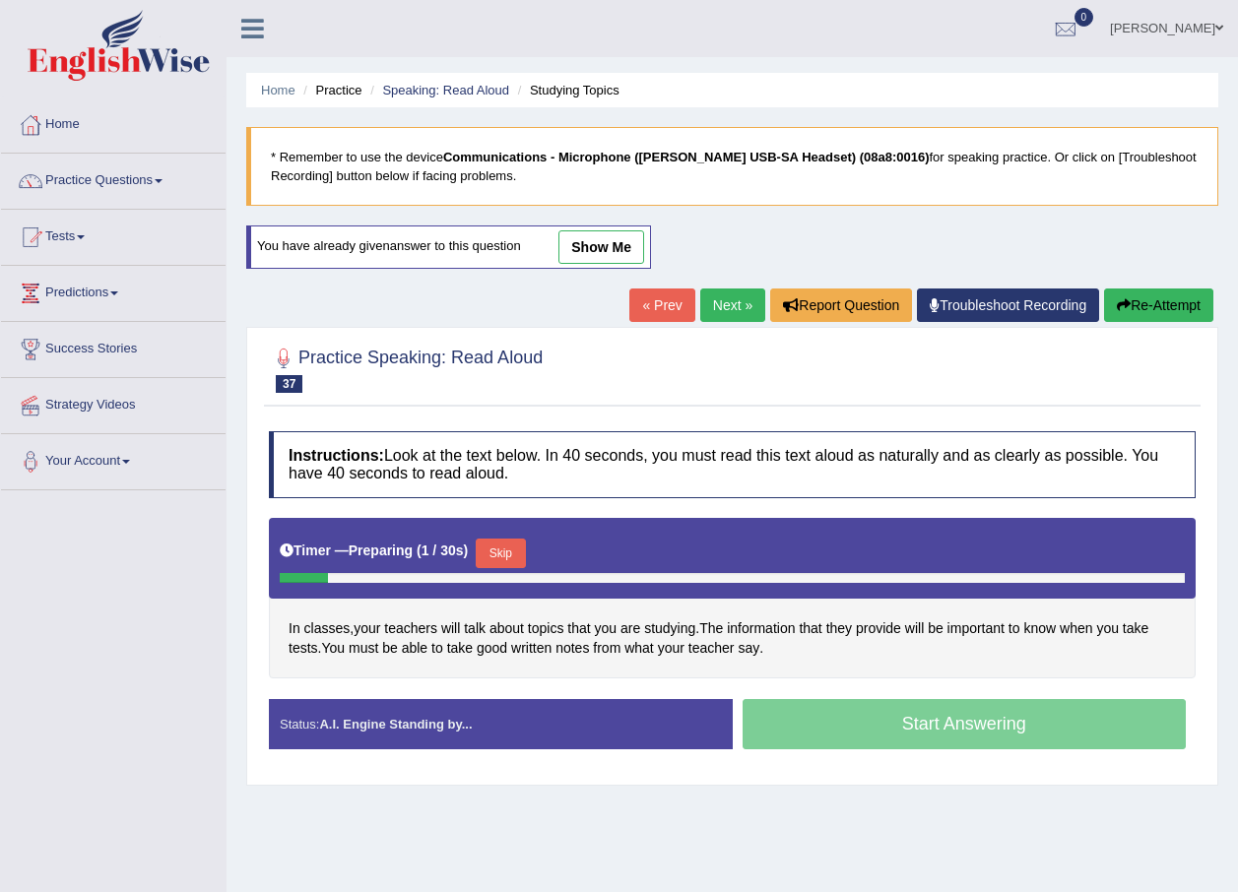
click at [486, 552] on button "Skip" at bounding box center [500, 554] width 49 height 30
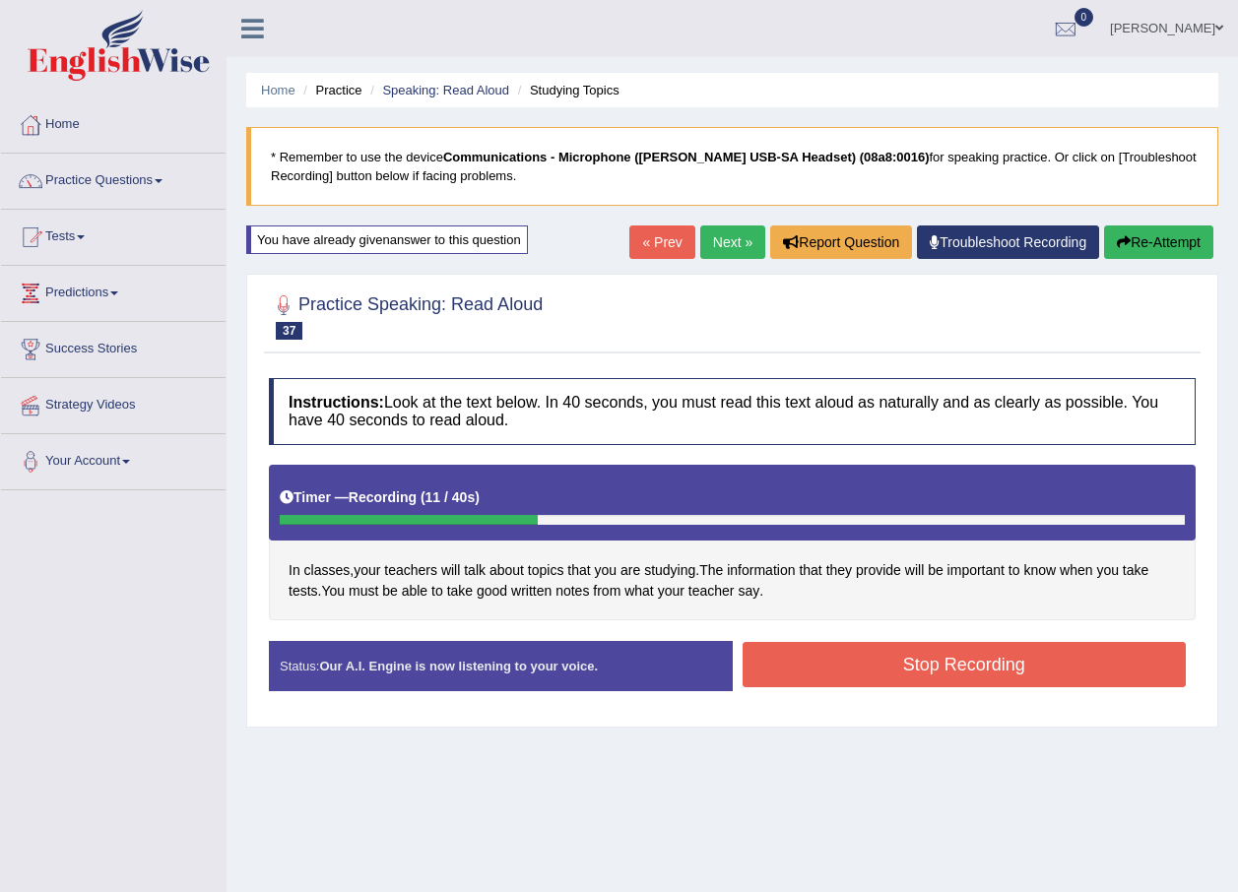
click at [817, 659] on button "Stop Recording" at bounding box center [964, 664] width 444 height 45
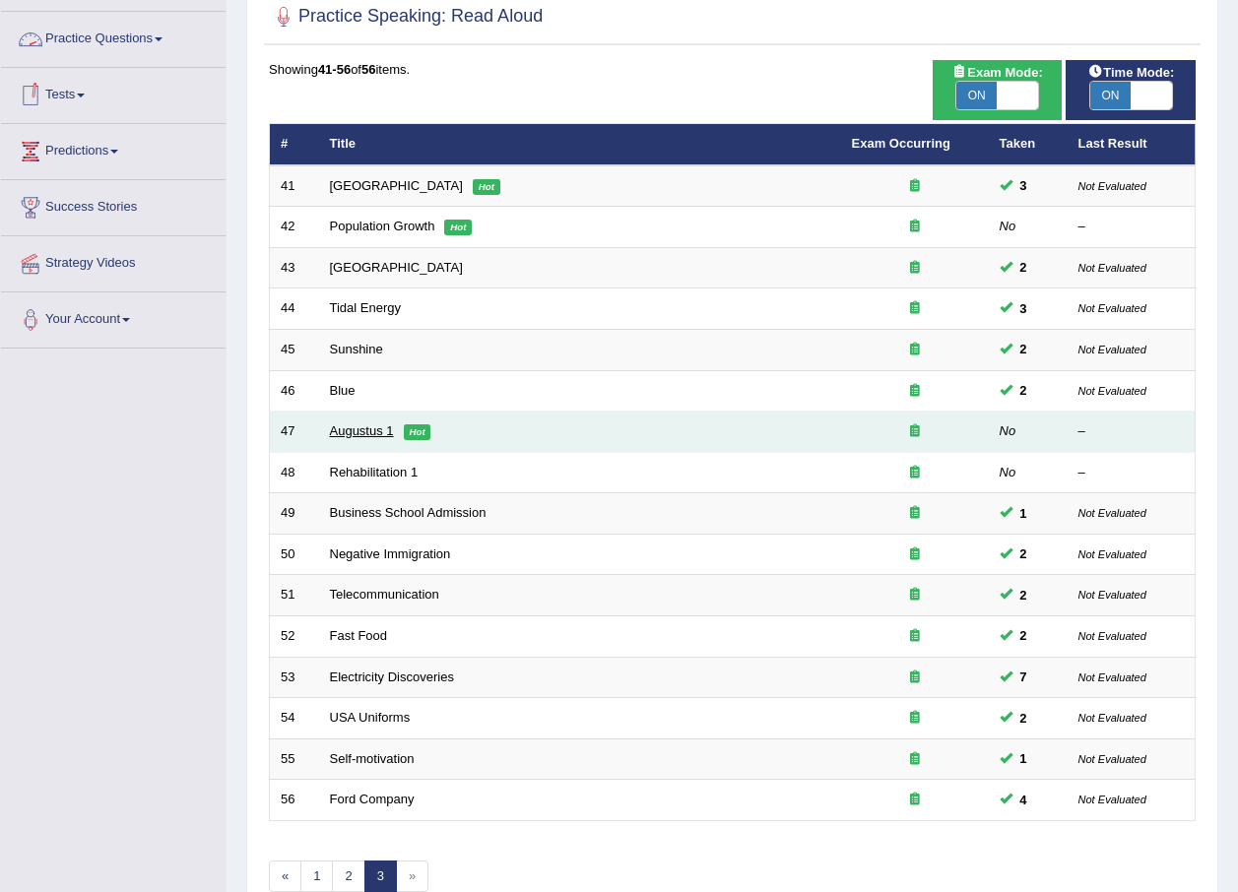
click at [368, 425] on link "Augustus 1" at bounding box center [362, 430] width 64 height 15
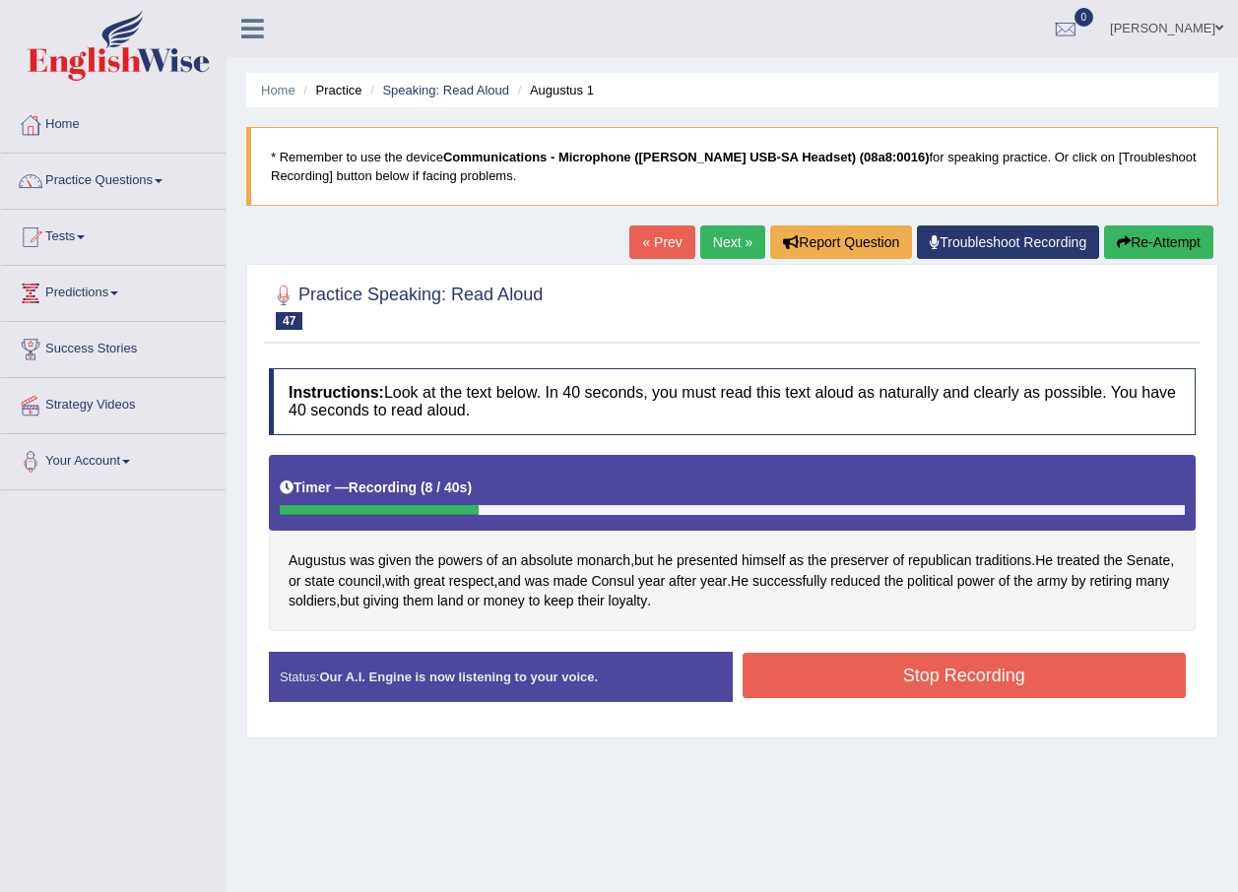
click at [914, 670] on button "Stop Recording" at bounding box center [964, 675] width 444 height 45
click at [914, 670] on div "Status: Our A.I. Engine is now listening to your voice. Start Answering Stop Re…" at bounding box center [732, 687] width 927 height 70
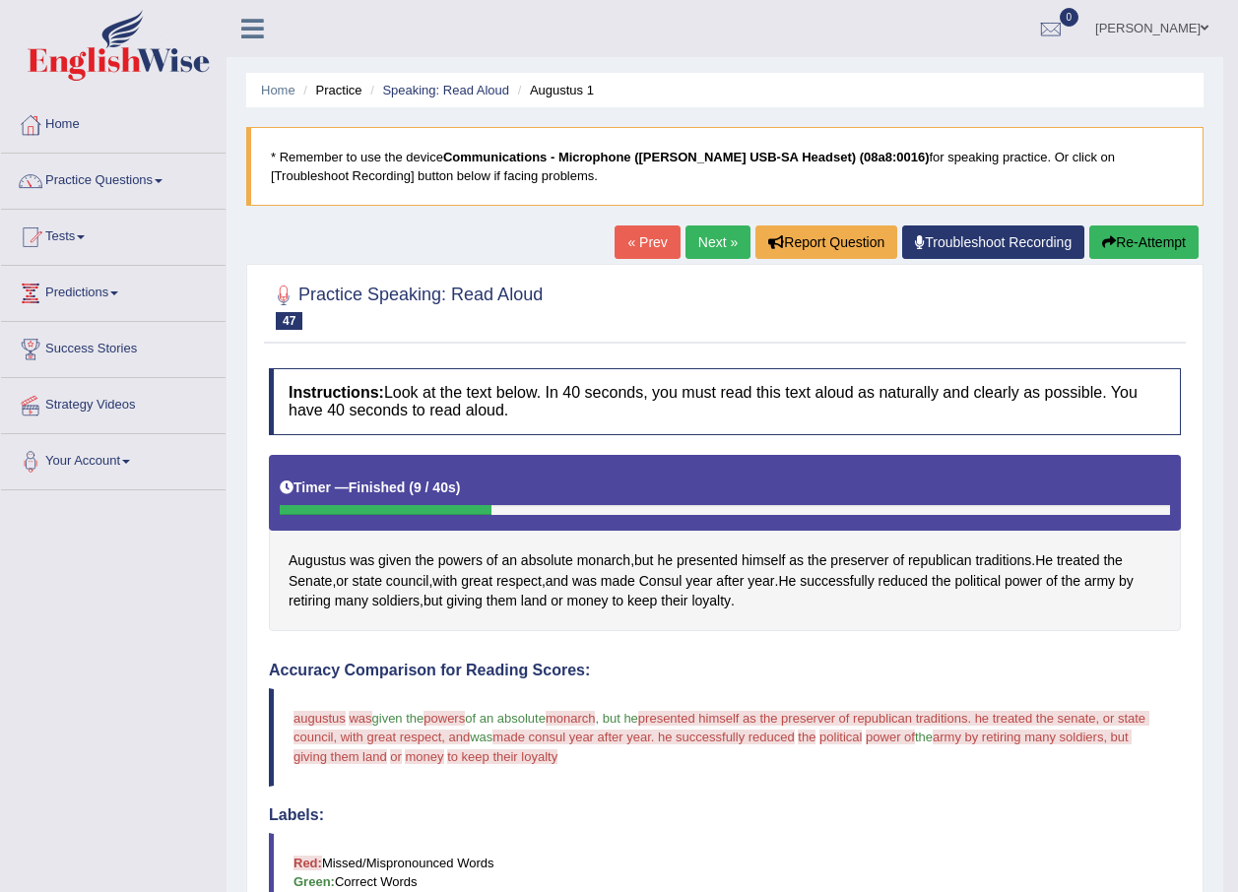
click at [1139, 247] on button "Re-Attempt" at bounding box center [1143, 241] width 109 height 33
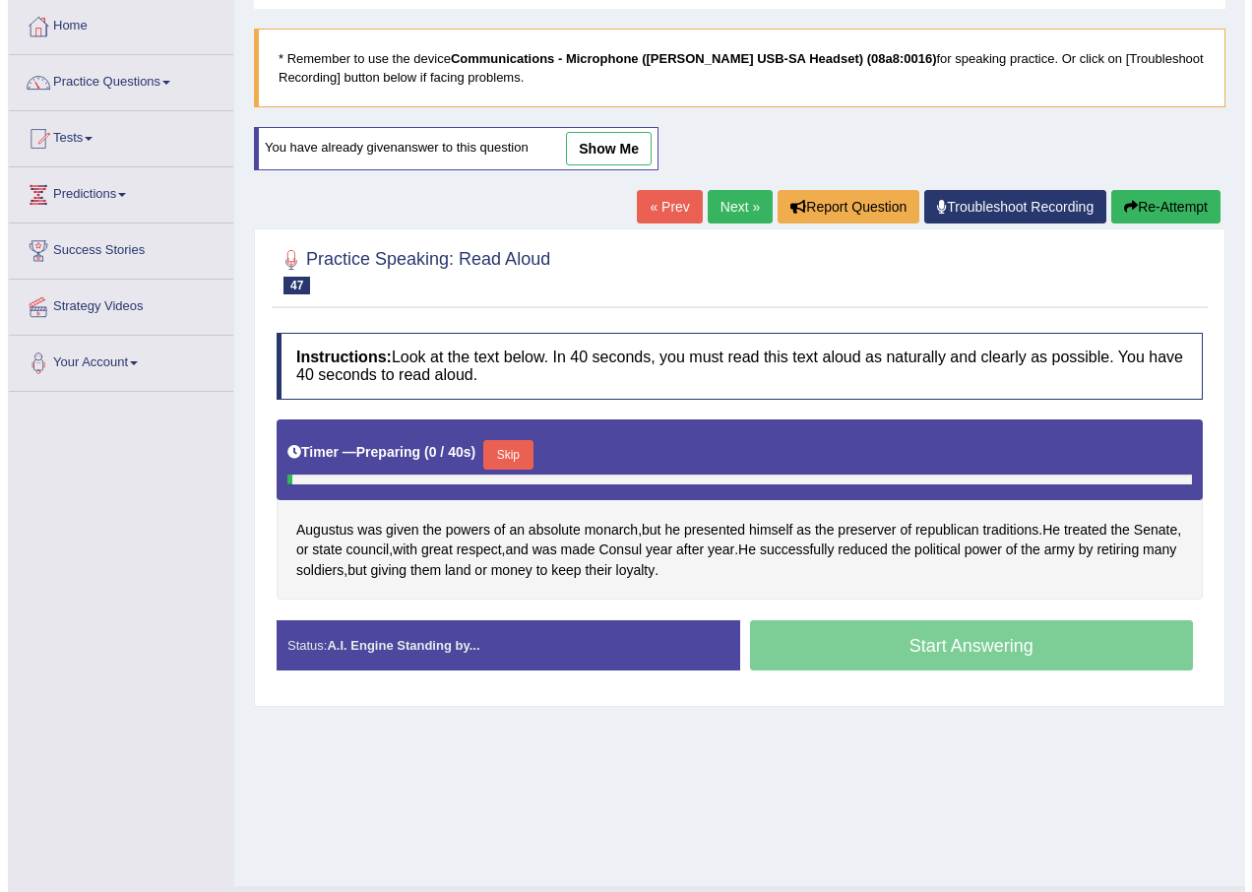
scroll to position [142, 0]
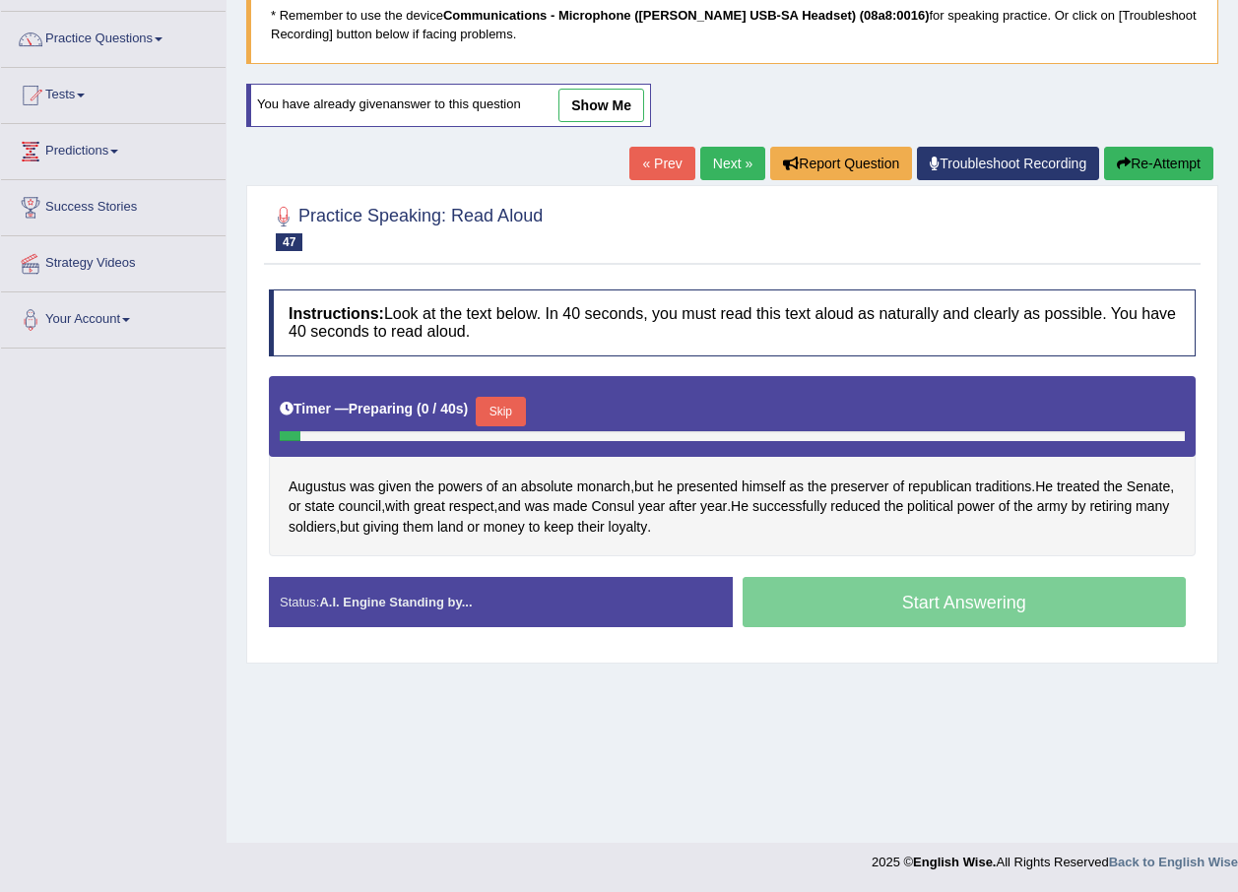
click at [498, 414] on button "Skip" at bounding box center [500, 412] width 49 height 30
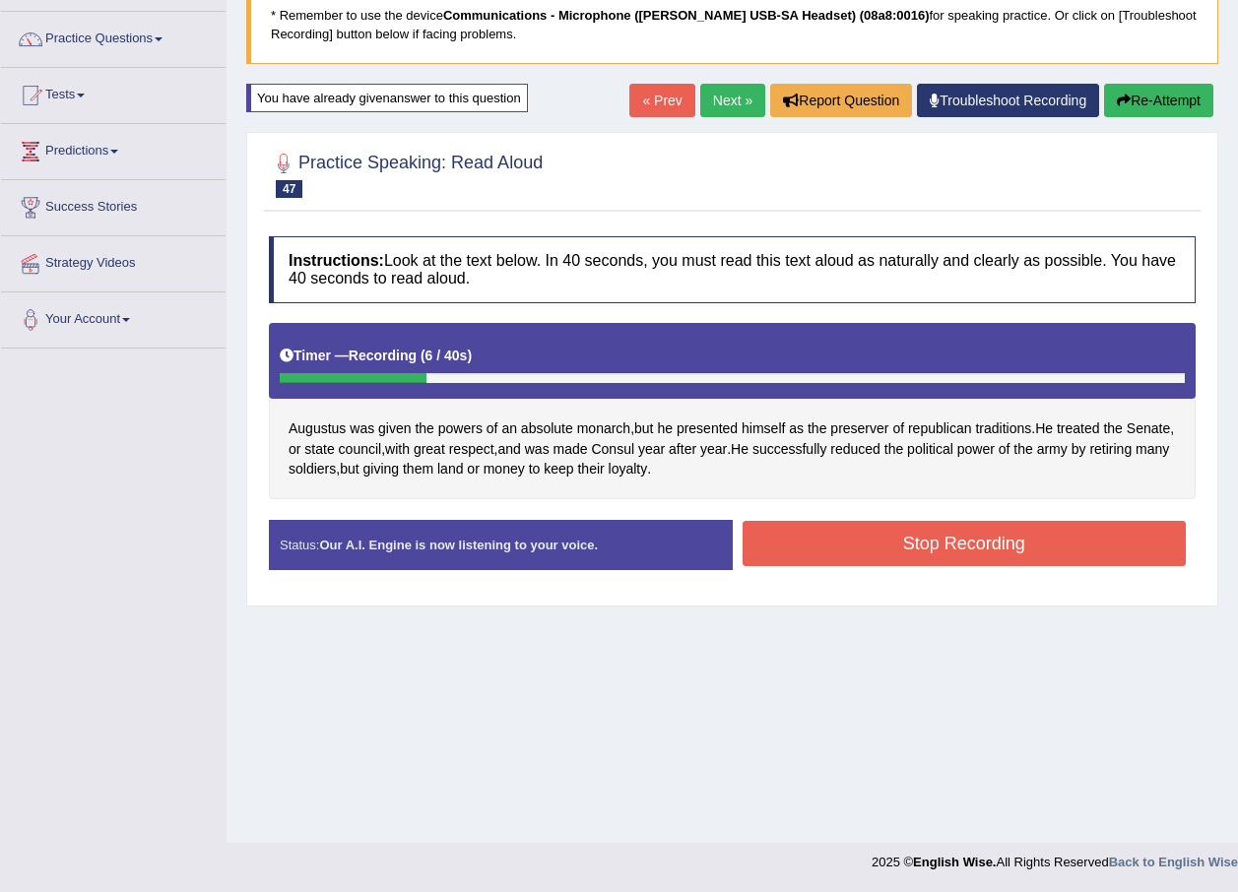
click at [913, 540] on button "Stop Recording" at bounding box center [964, 543] width 444 height 45
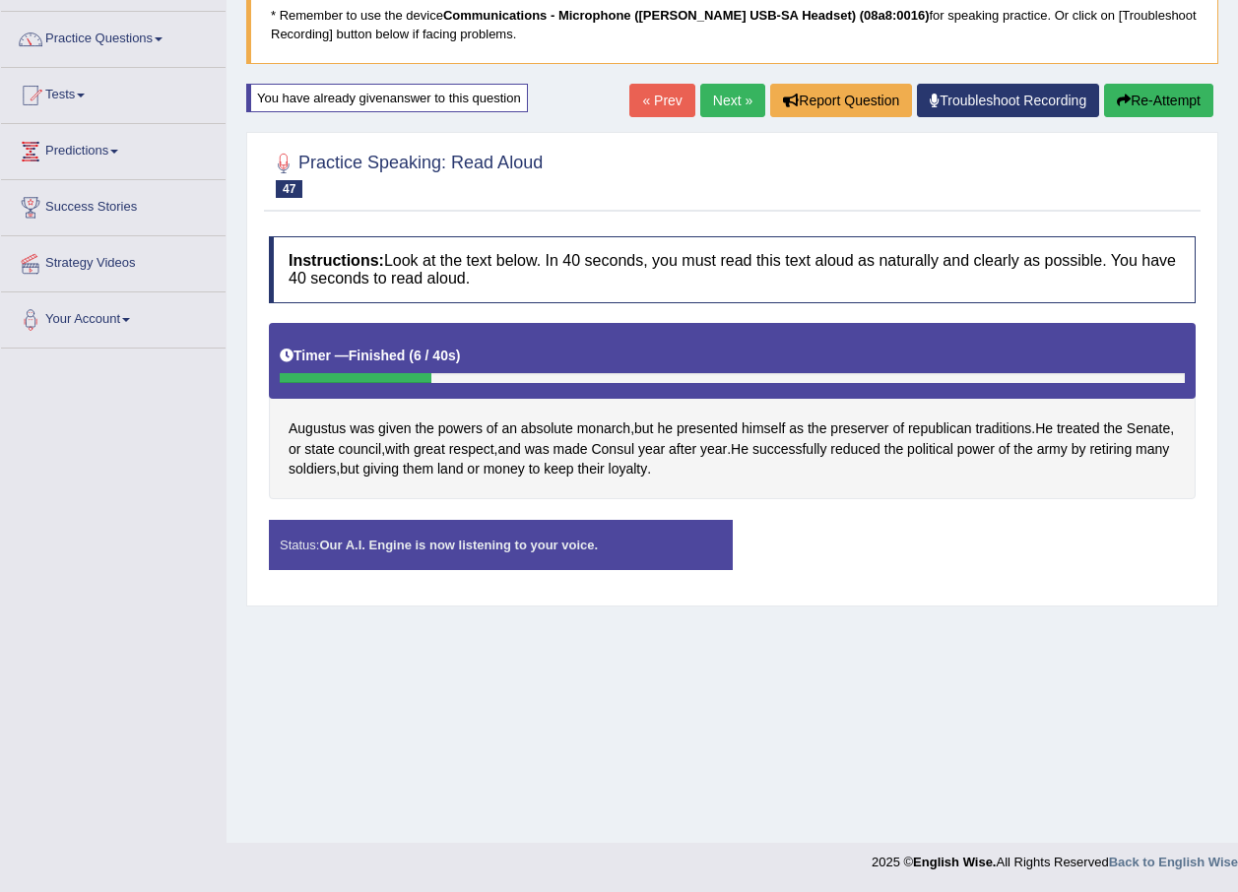
click at [913, 538] on div "Status: Our A.I. Engine is now listening to your voice. Start Answering Stop Re…" at bounding box center [732, 555] width 927 height 70
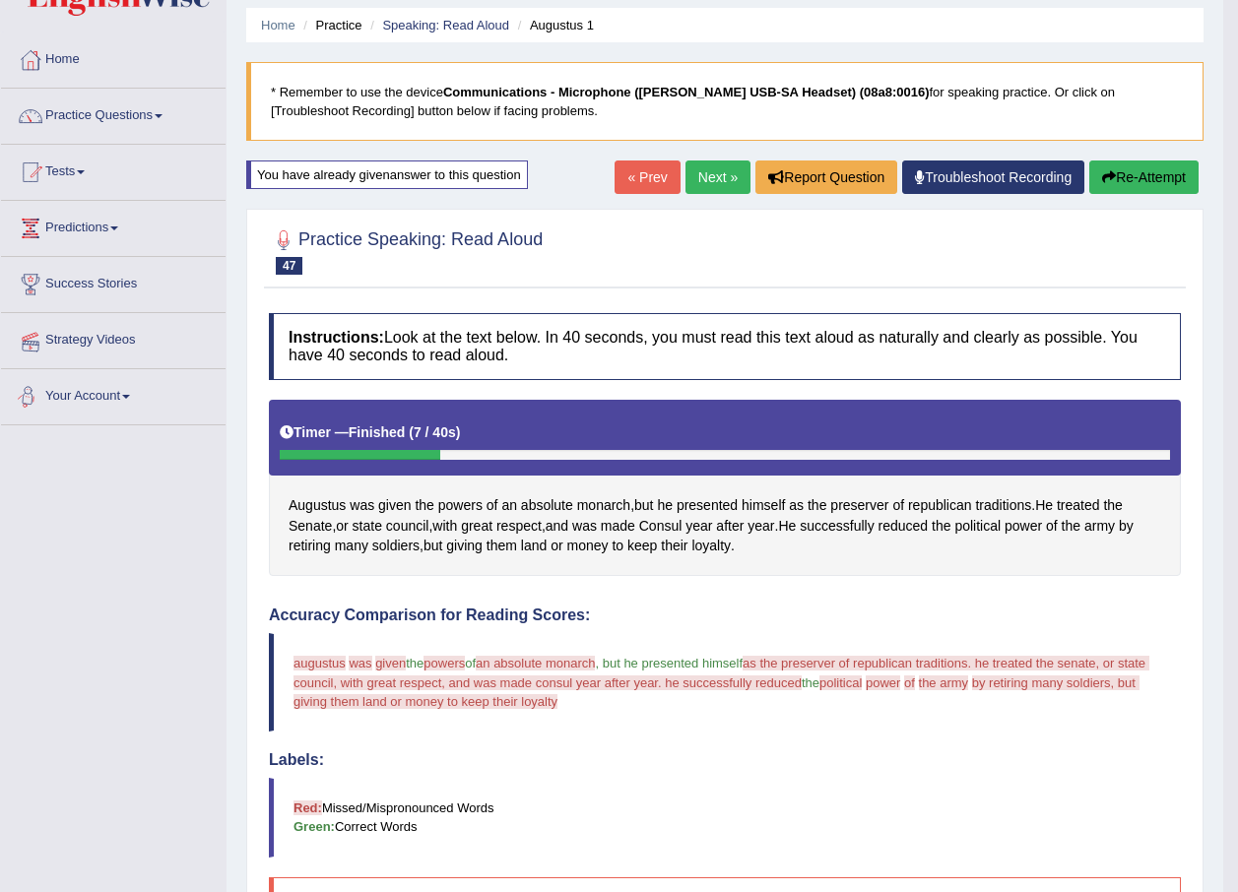
scroll to position [0, 0]
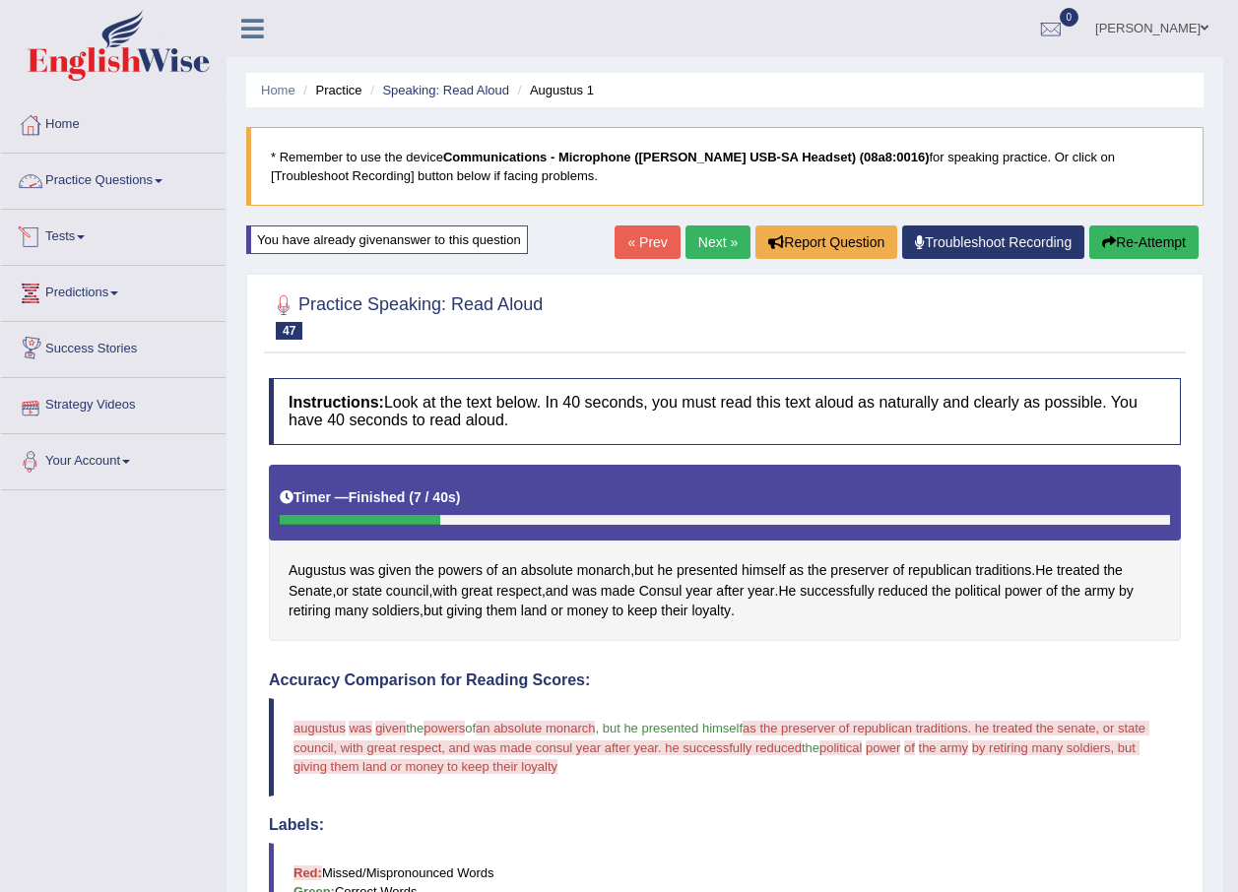
click at [128, 178] on link "Practice Questions" at bounding box center [113, 178] width 224 height 49
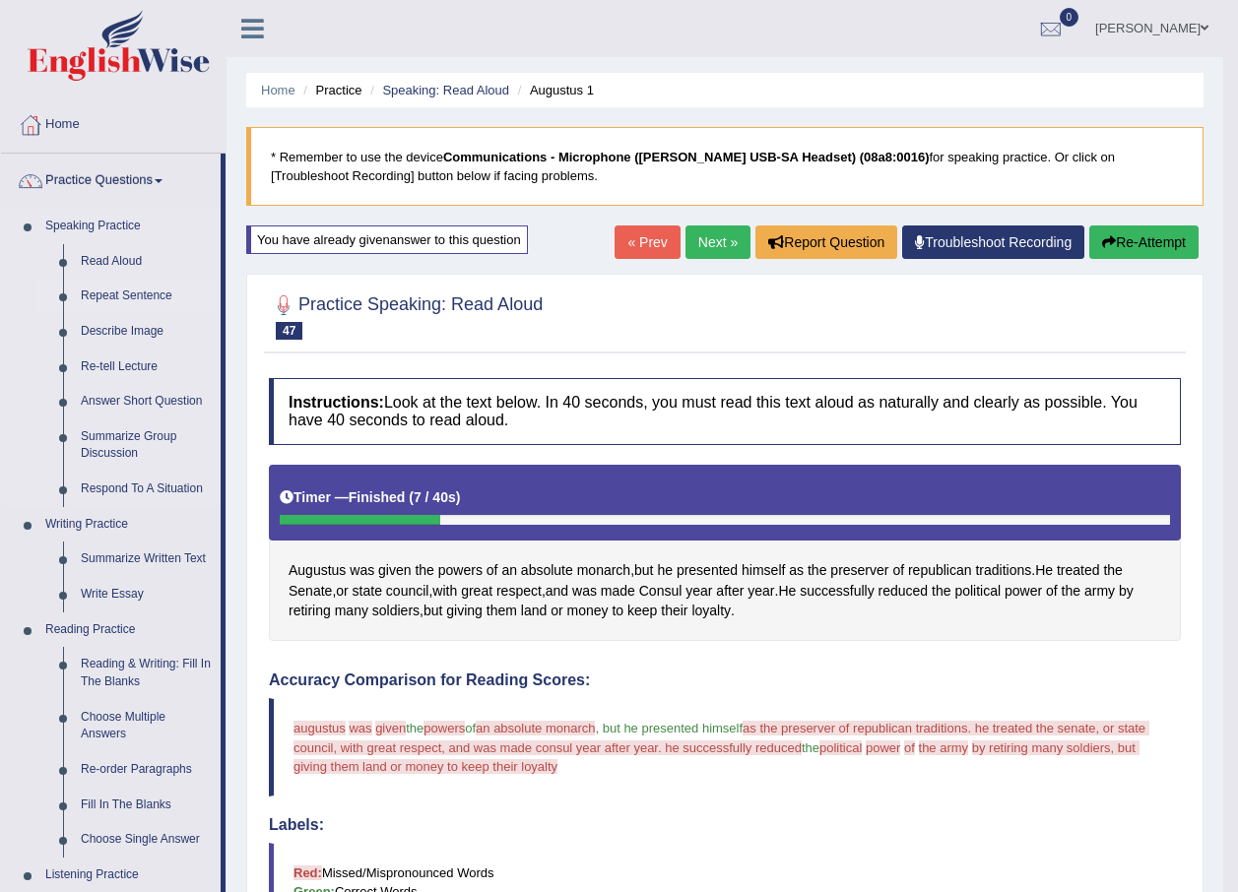
click at [150, 295] on link "Repeat Sentence" at bounding box center [146, 296] width 149 height 35
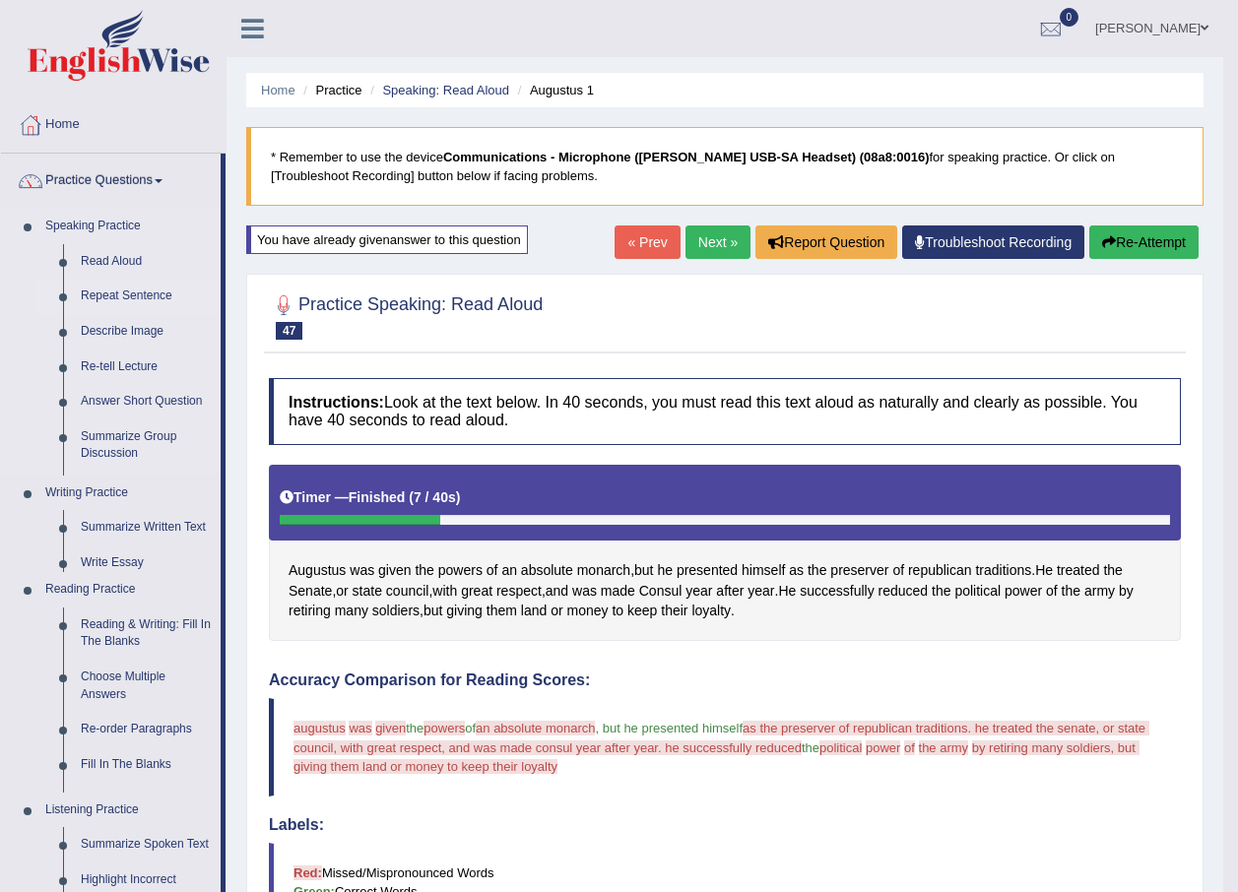
click at [150, 295] on link "Repeat Sentence" at bounding box center [146, 296] width 149 height 35
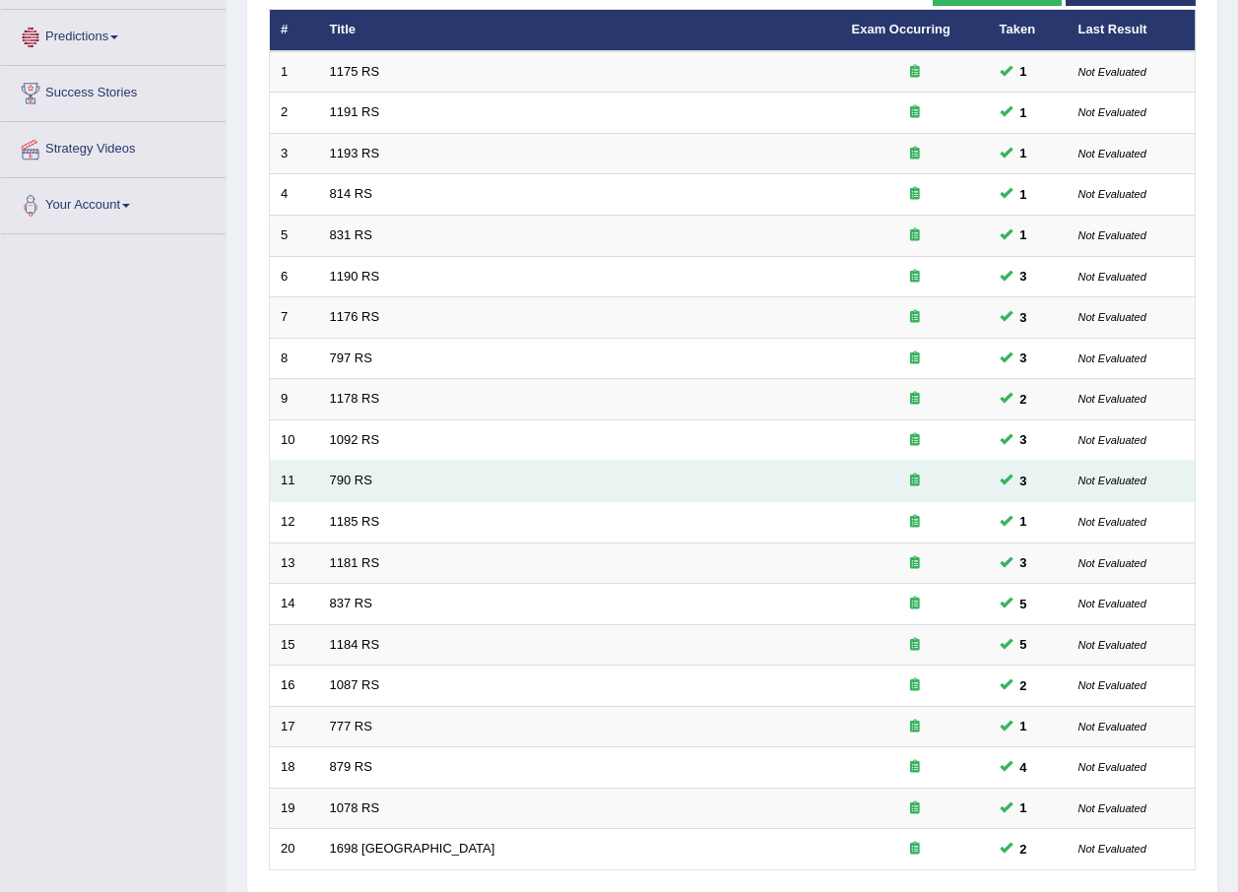
scroll to position [412, 0]
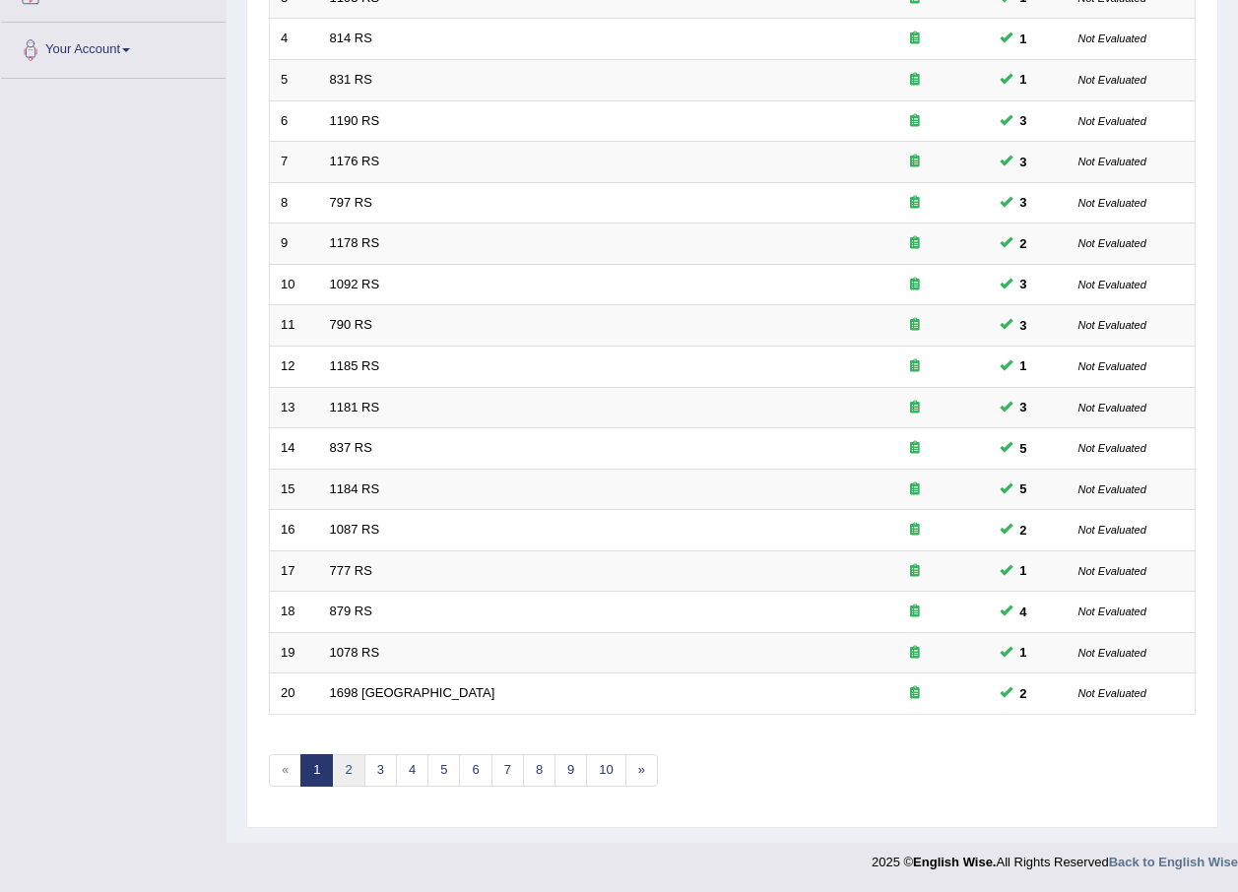
click at [342, 770] on link "2" at bounding box center [348, 770] width 32 height 32
click at [370, 774] on link "3" at bounding box center [380, 770] width 32 height 32
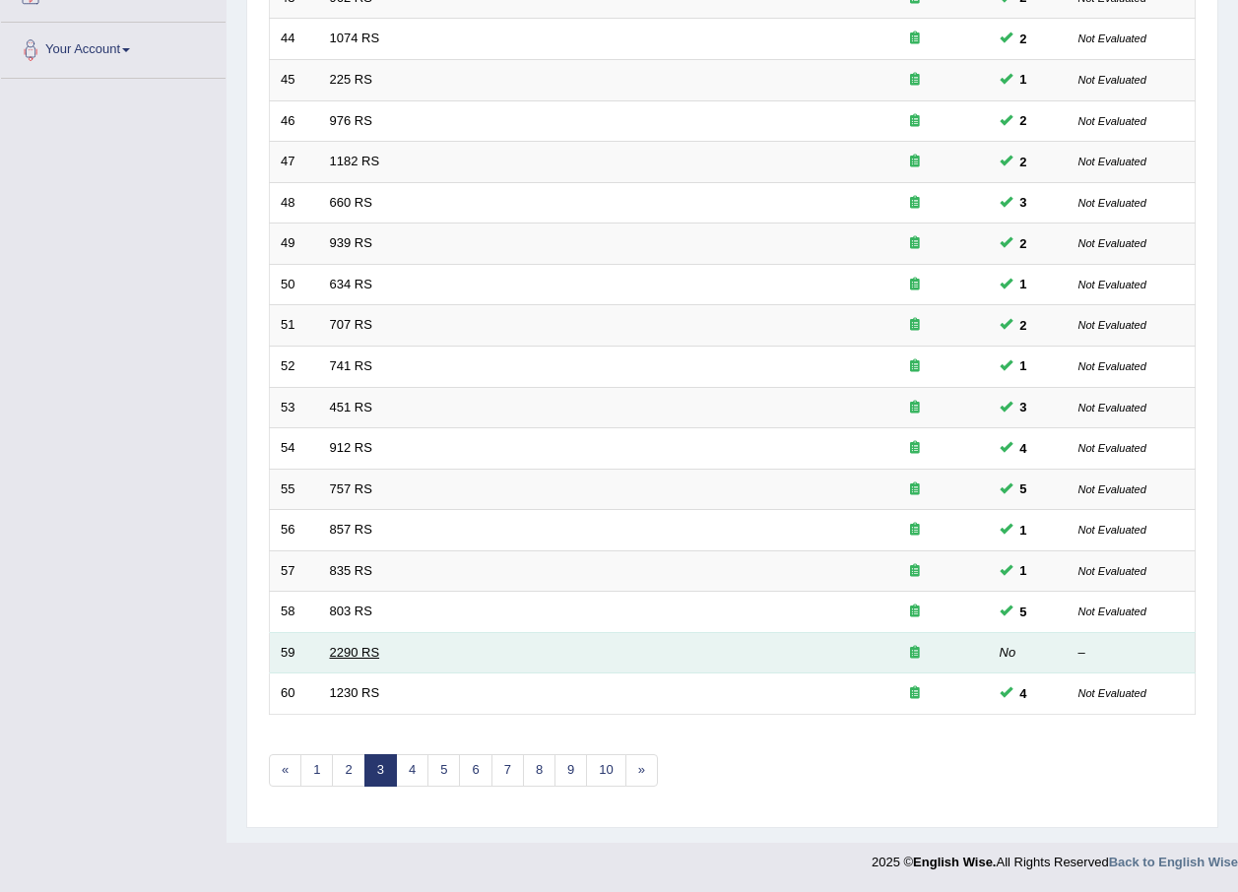
click at [350, 659] on link "2290 RS" at bounding box center [355, 652] width 50 height 15
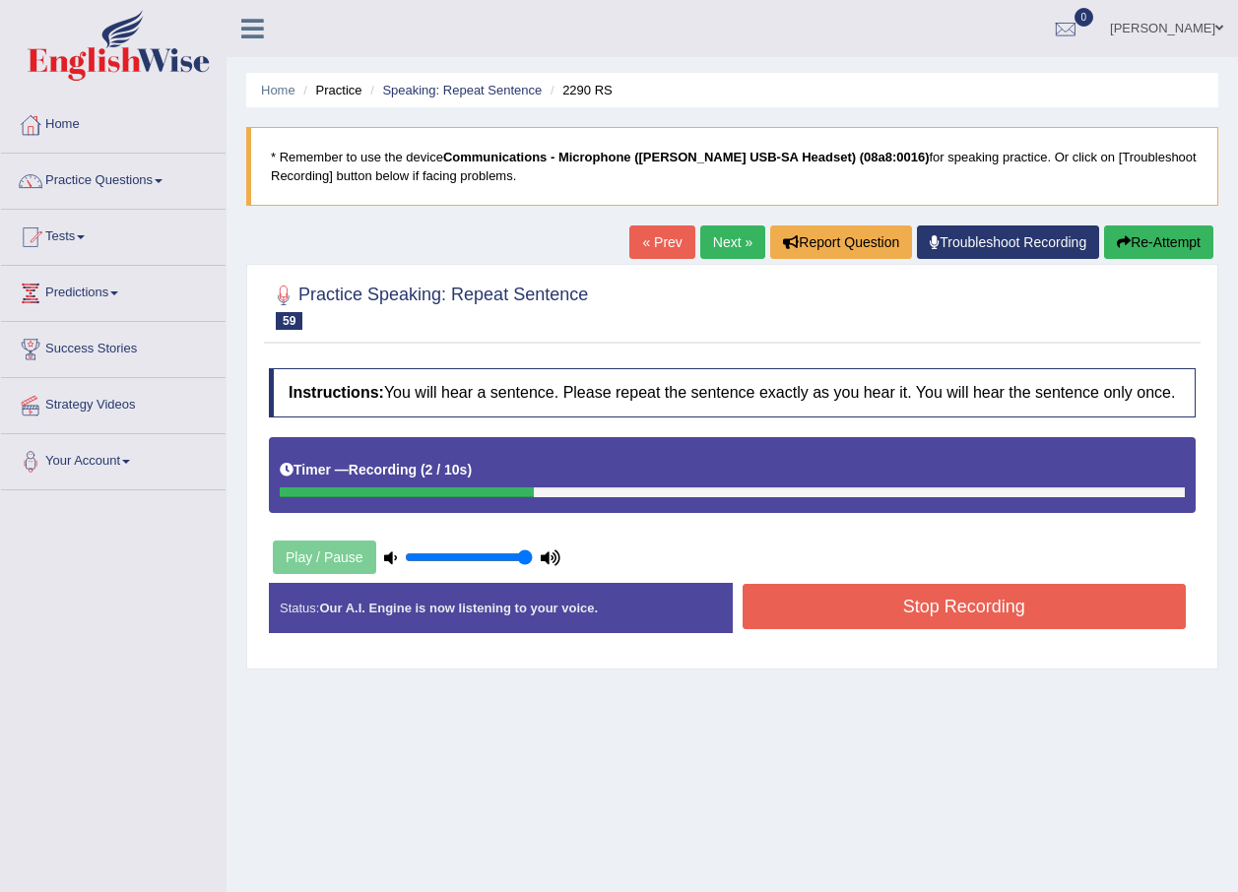
click at [761, 607] on button "Stop Recording" at bounding box center [964, 606] width 444 height 45
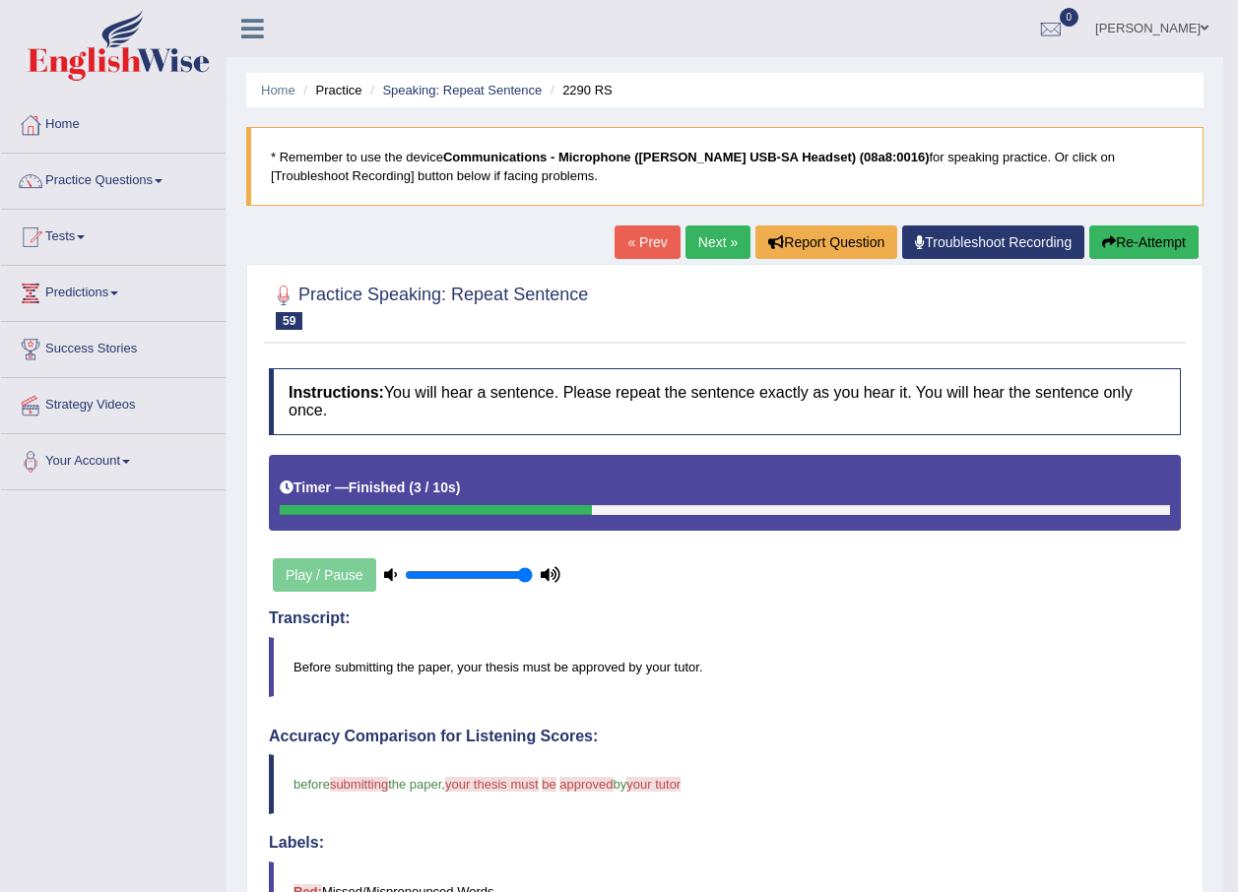
click at [1120, 251] on button "Re-Attempt" at bounding box center [1143, 241] width 109 height 33
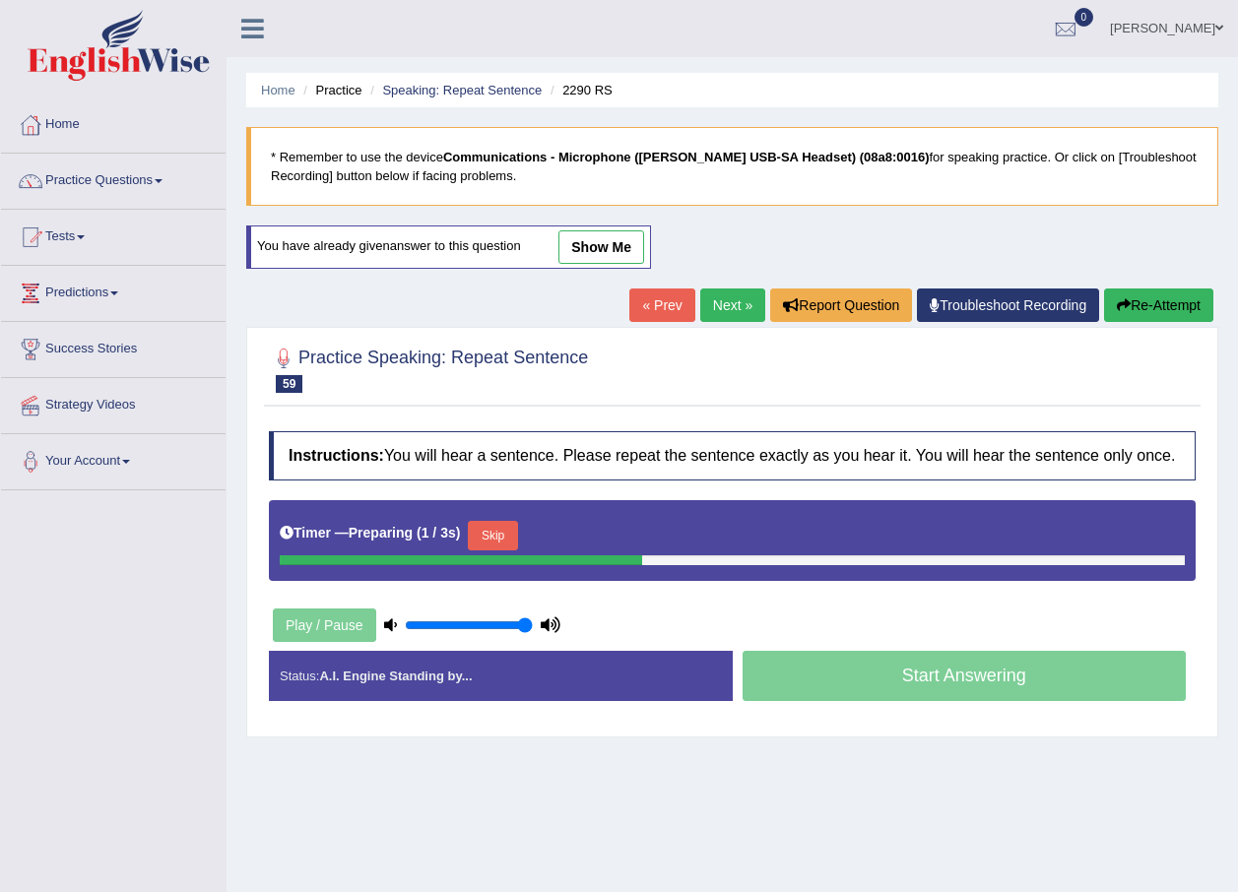
click at [495, 532] on button "Skip" at bounding box center [492, 536] width 49 height 30
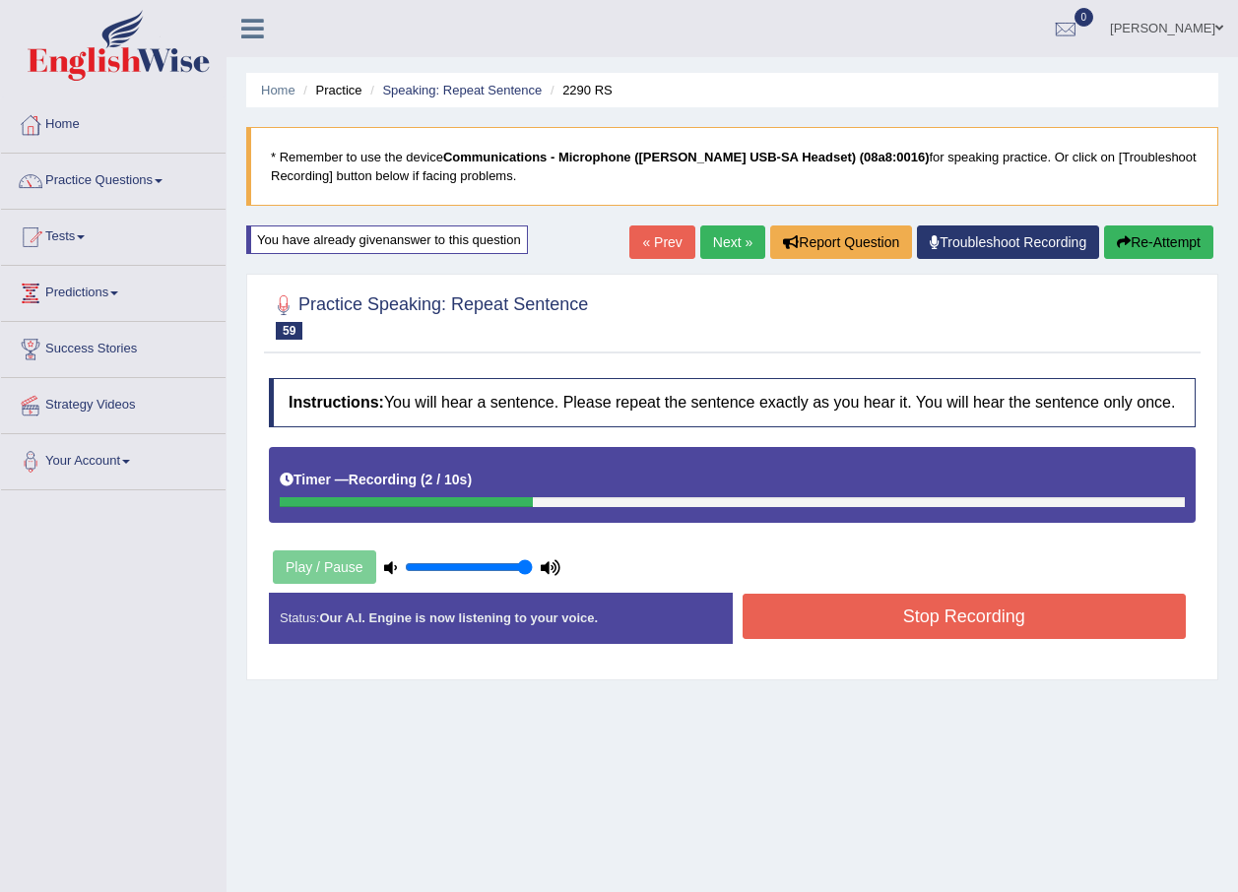
click at [841, 623] on button "Stop Recording" at bounding box center [964, 616] width 444 height 45
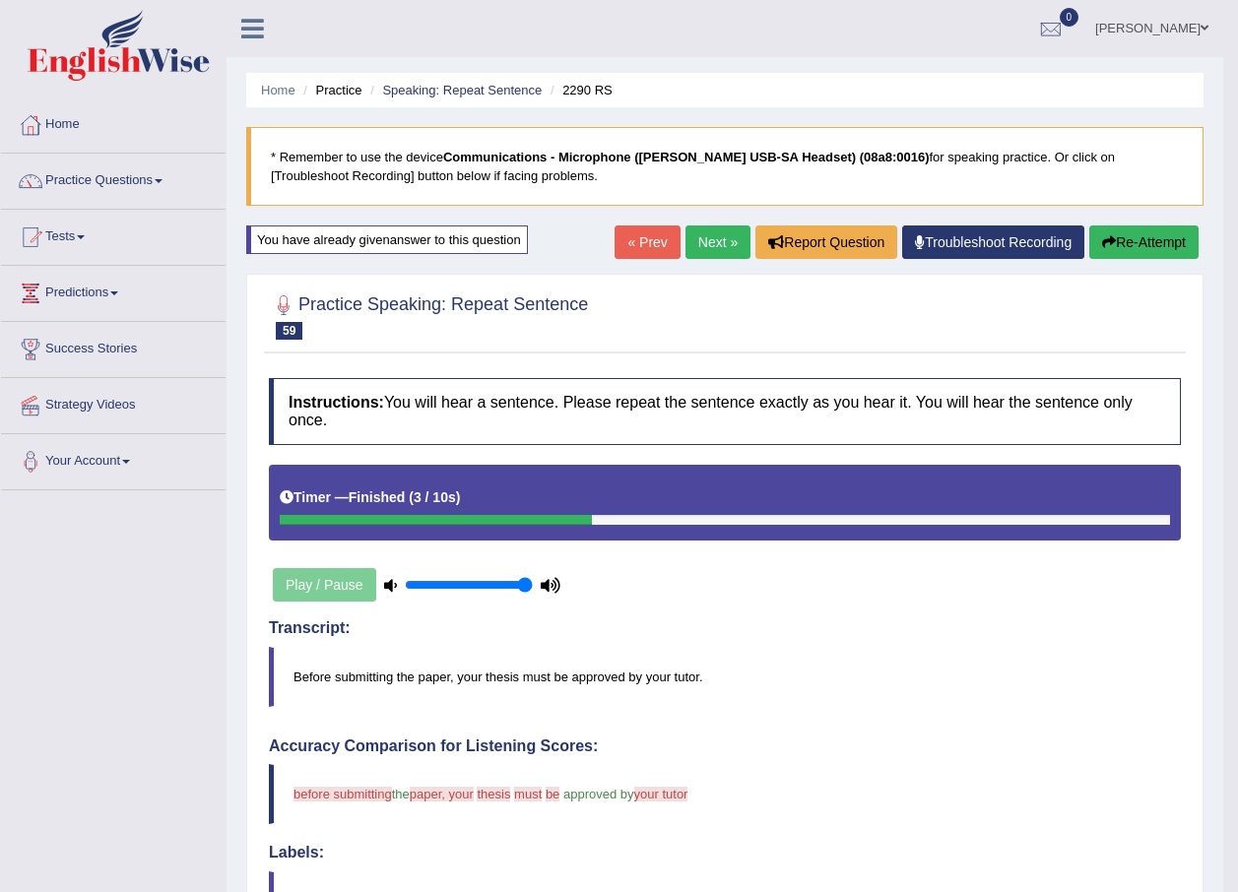
click at [702, 229] on link "Next »" at bounding box center [717, 241] width 65 height 33
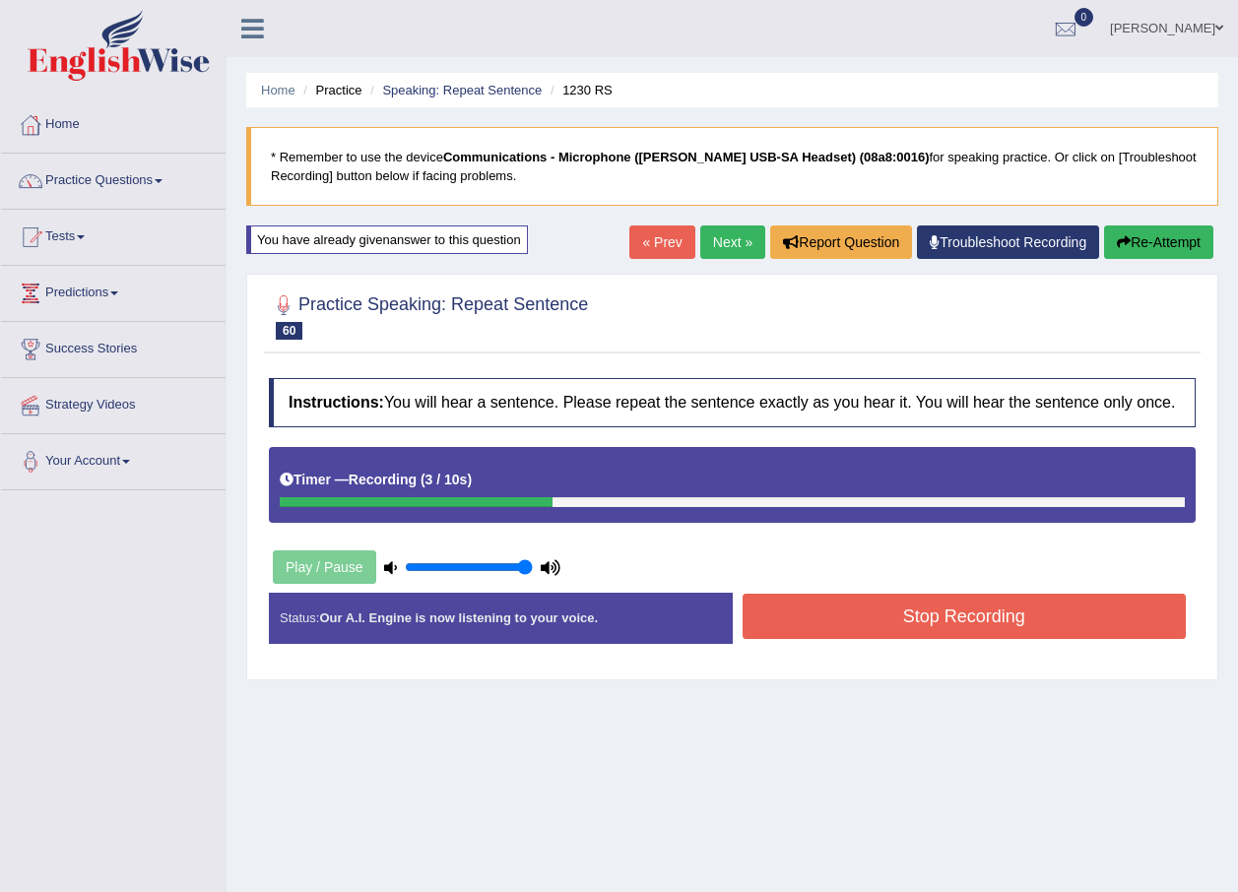
click at [834, 600] on button "Stop Recording" at bounding box center [964, 616] width 444 height 45
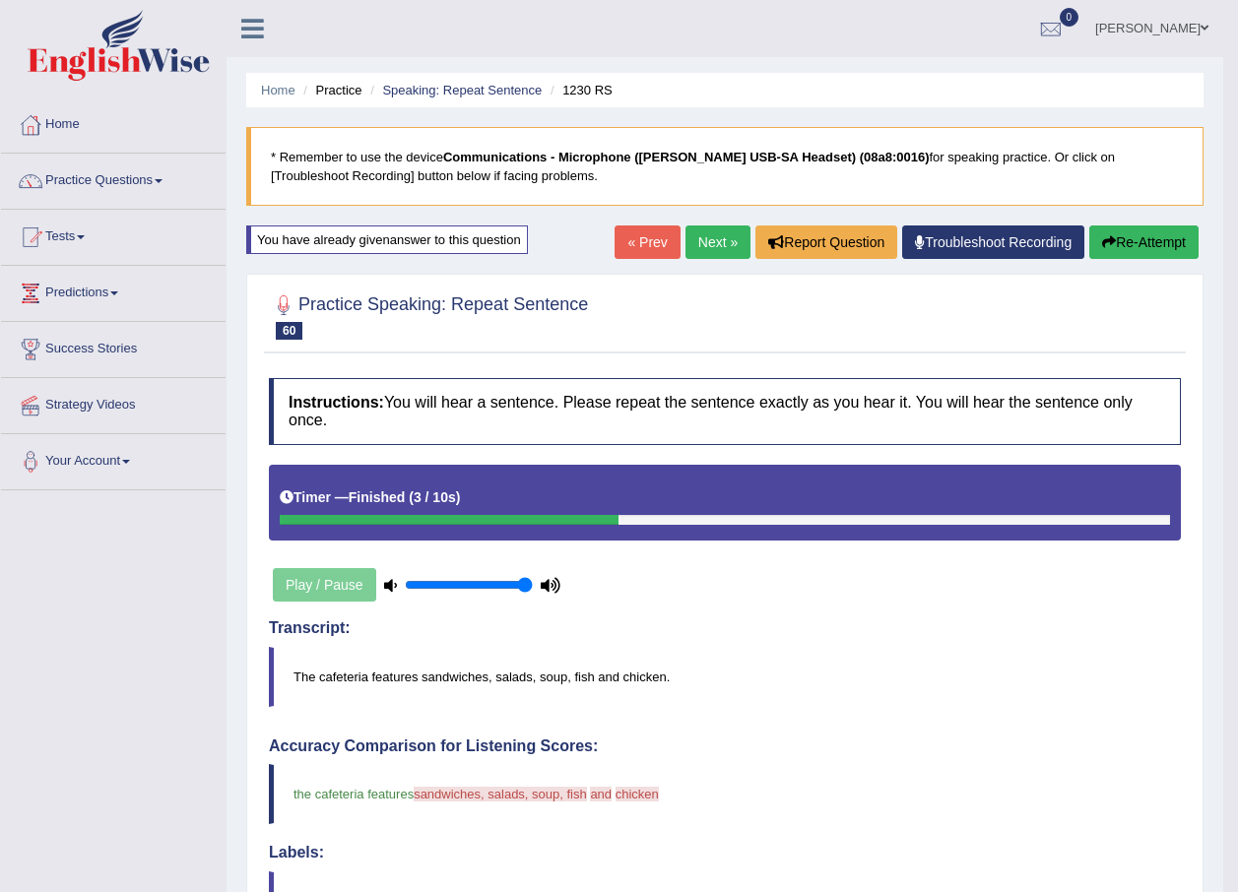
click at [1118, 254] on button "Re-Attempt" at bounding box center [1143, 241] width 109 height 33
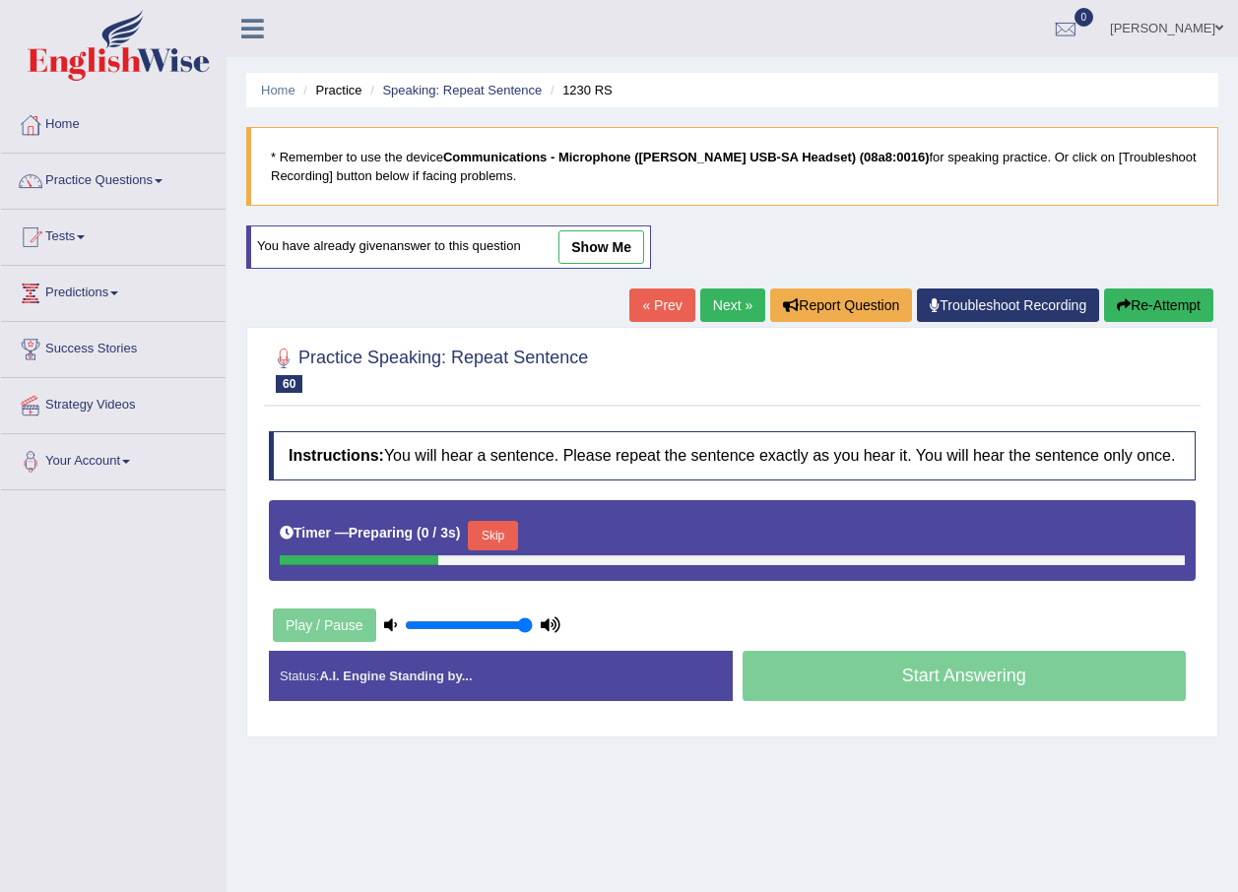
click at [491, 523] on button "Skip" at bounding box center [492, 536] width 49 height 30
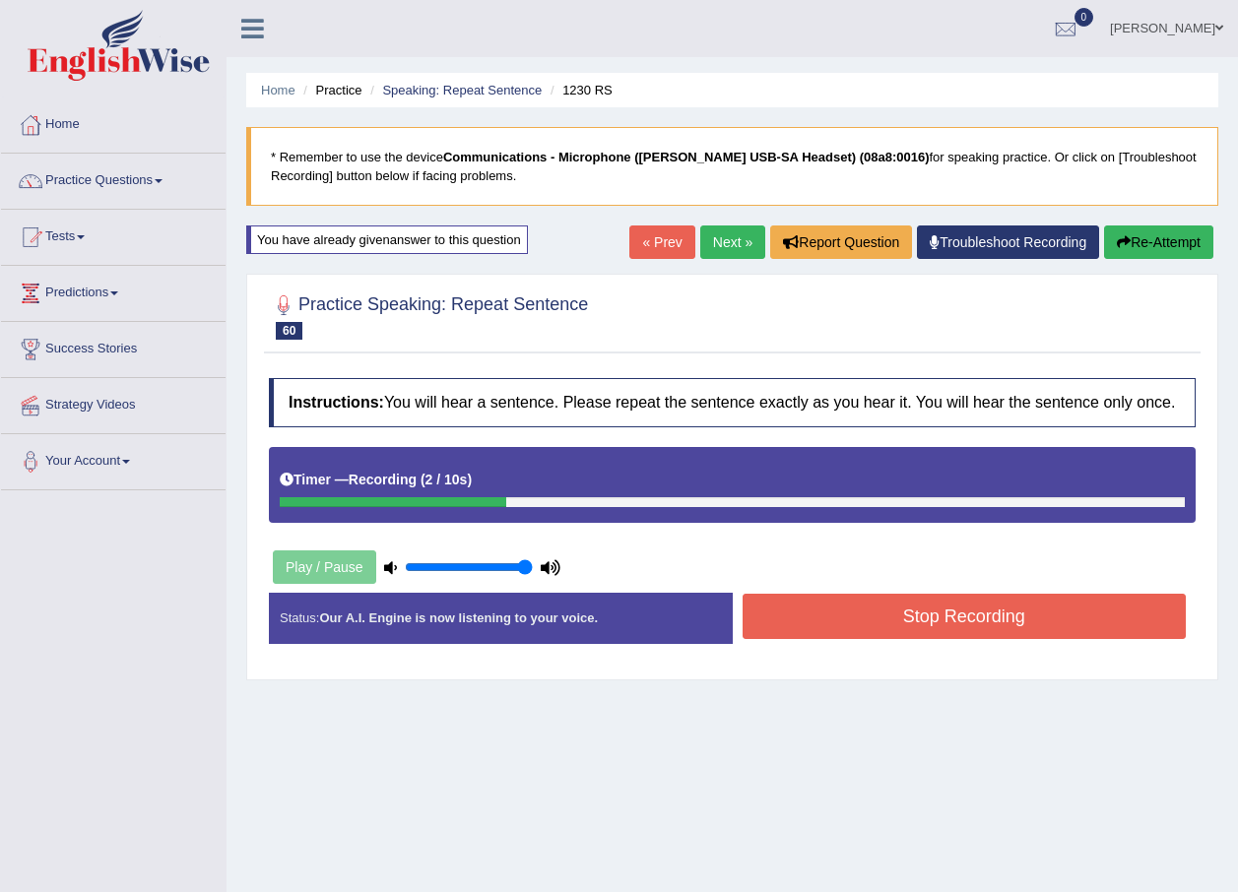
click at [889, 620] on button "Stop Recording" at bounding box center [964, 616] width 444 height 45
click at [889, 620] on div "Status: Our A.I. Engine is now listening to your voice. Start Answering Stop Re…" at bounding box center [732, 628] width 927 height 70
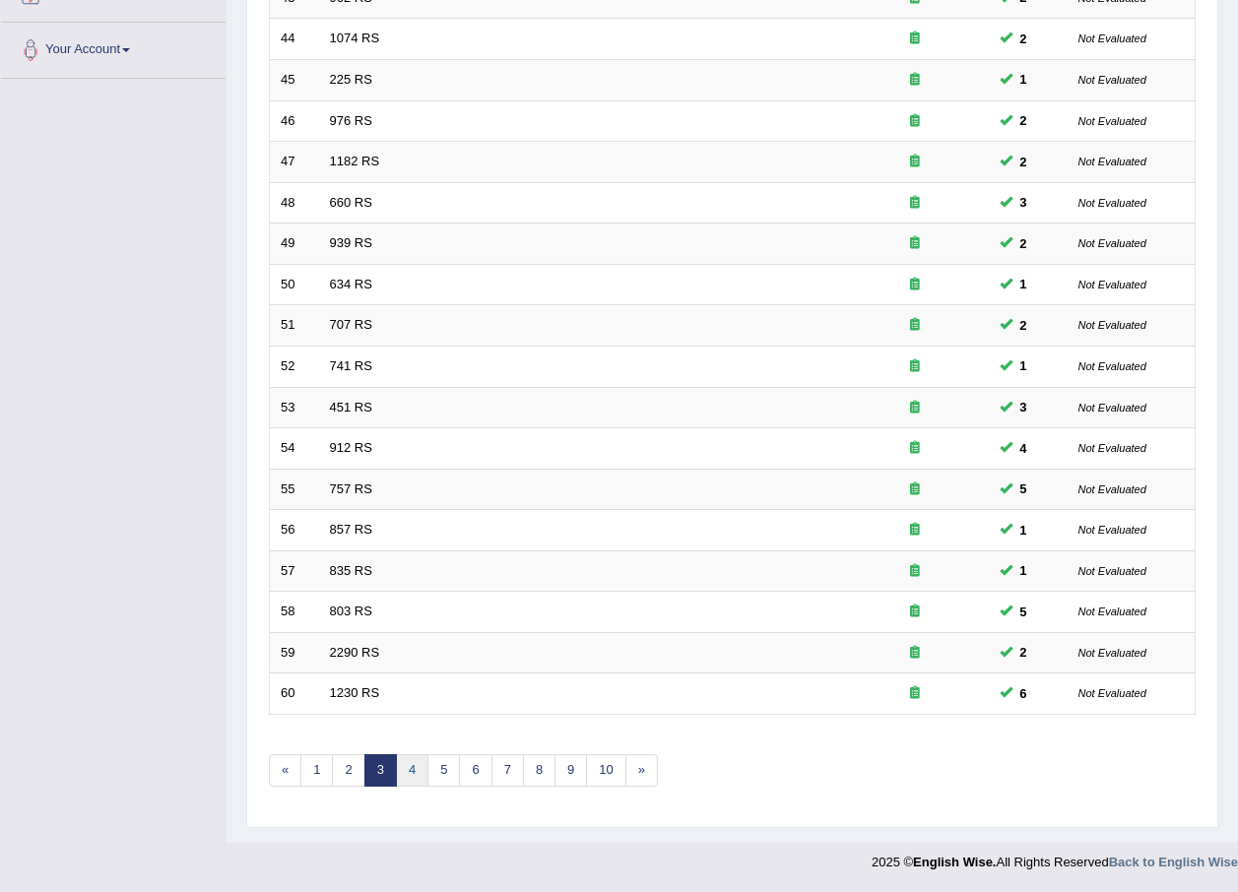
click at [417, 778] on link "4" at bounding box center [412, 770] width 32 height 32
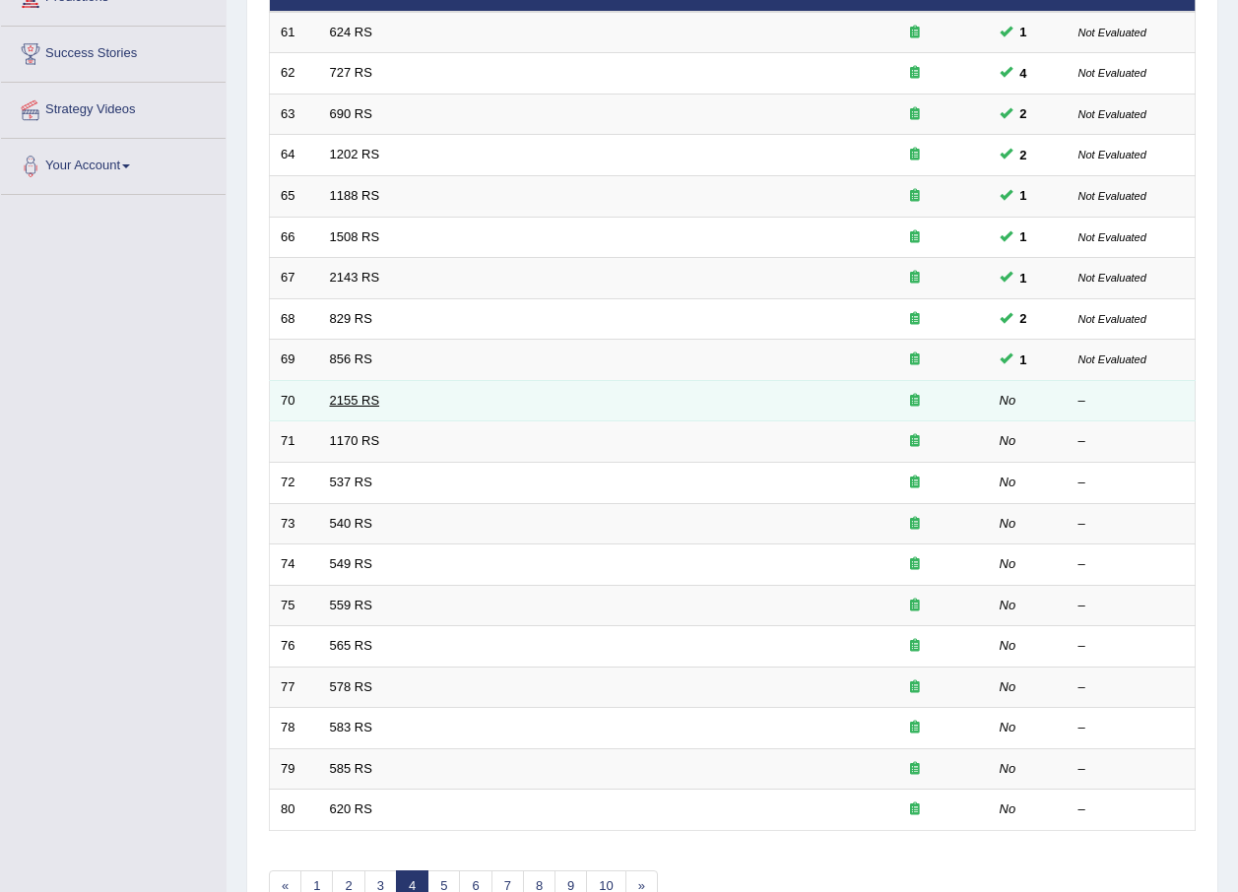
click at [354, 403] on link "2155 RS" at bounding box center [355, 400] width 50 height 15
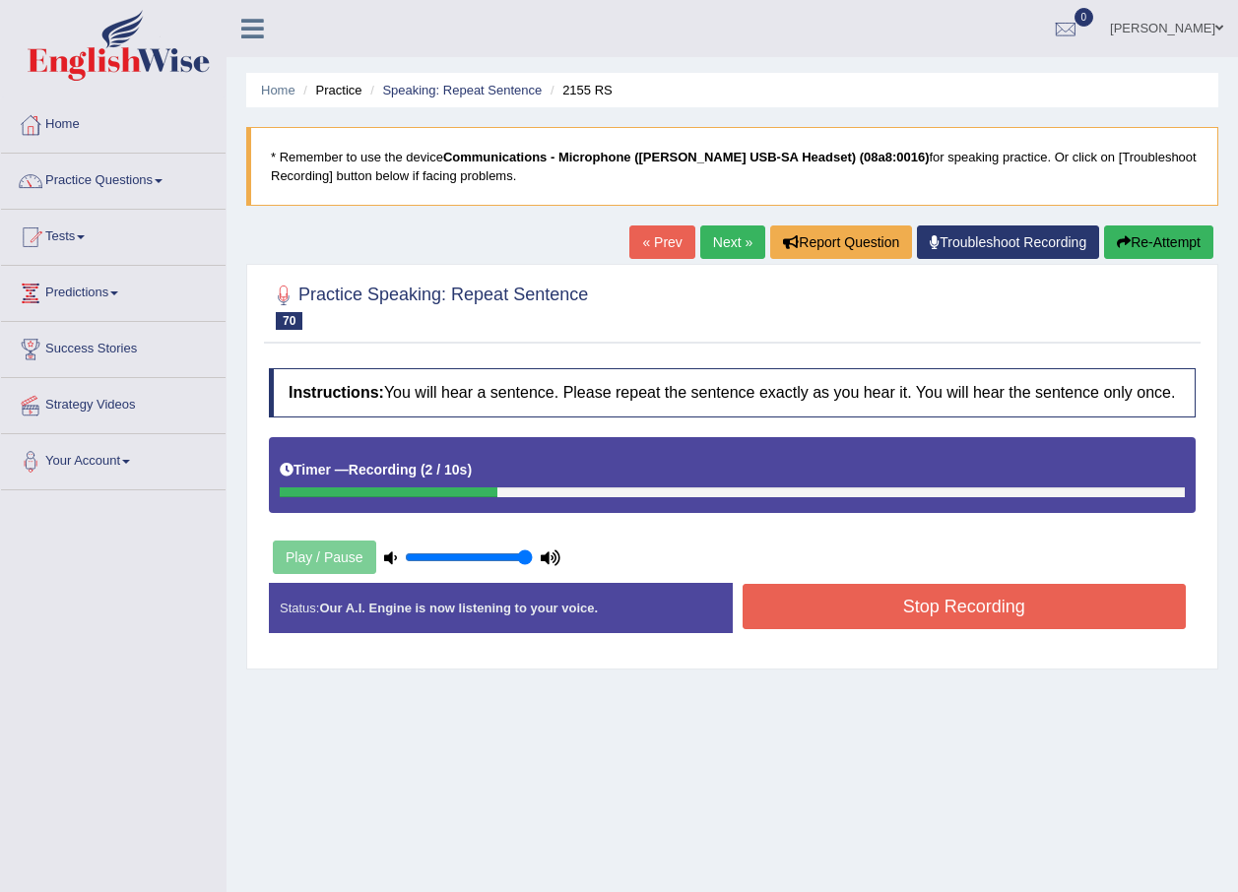
click at [828, 603] on button "Stop Recording" at bounding box center [964, 606] width 444 height 45
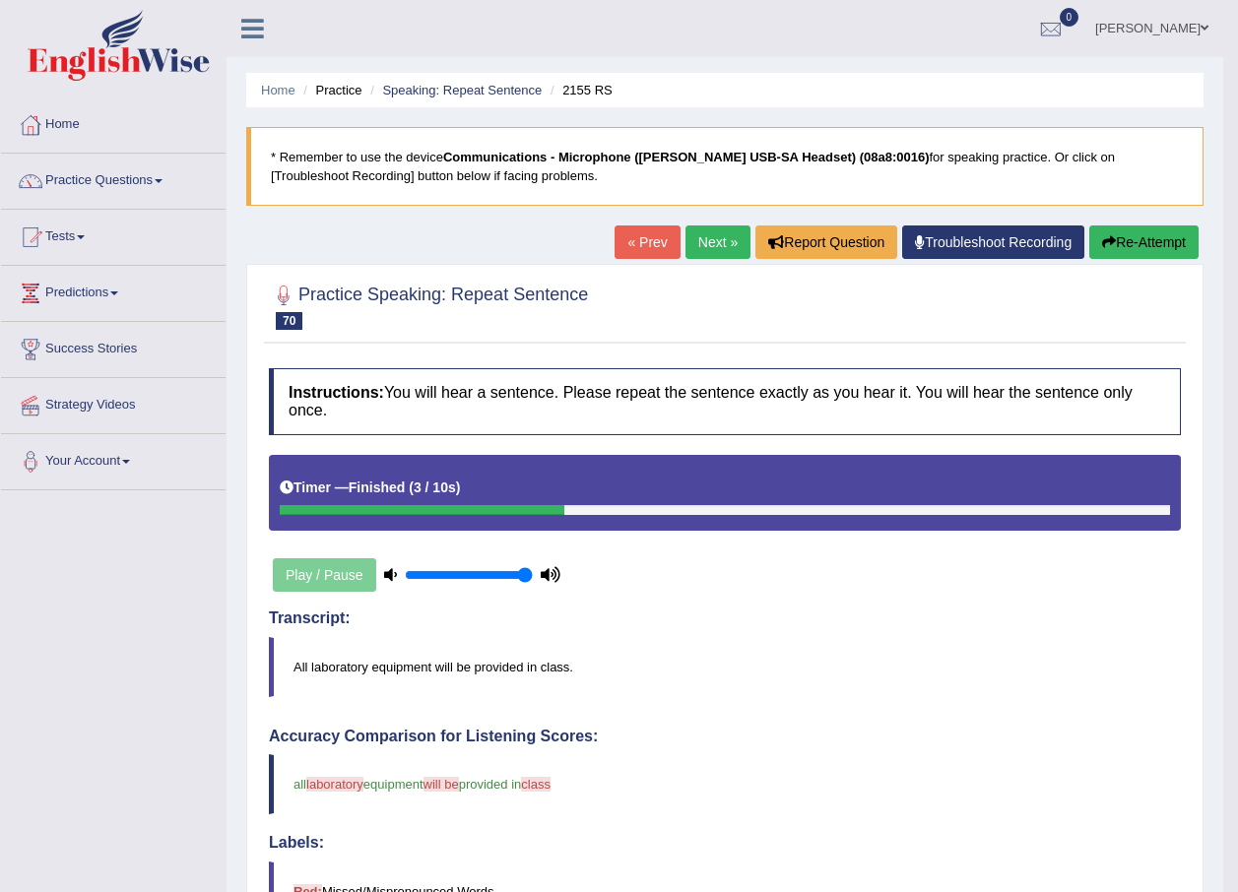
click at [1116, 250] on button "Re-Attempt" at bounding box center [1143, 241] width 109 height 33
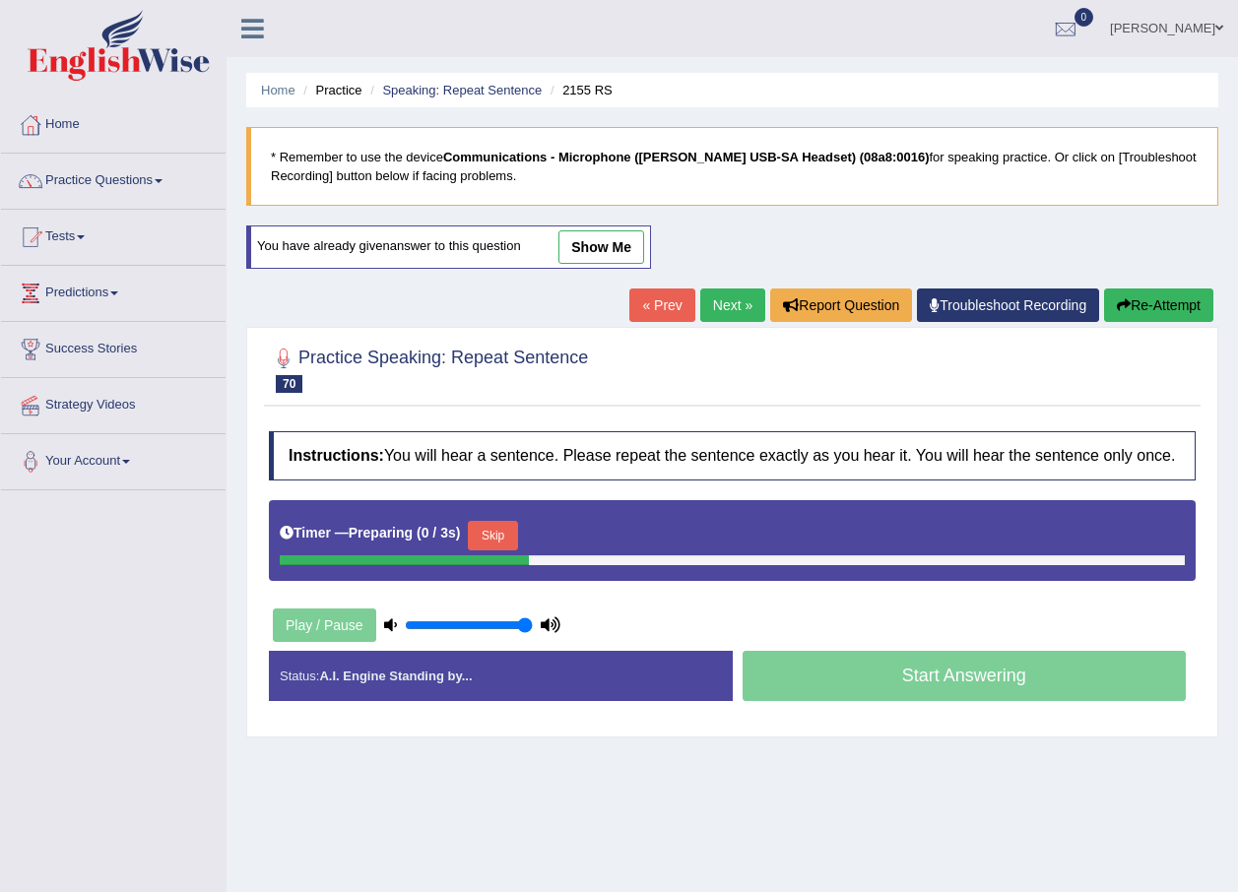
click at [497, 534] on button "Skip" at bounding box center [492, 536] width 49 height 30
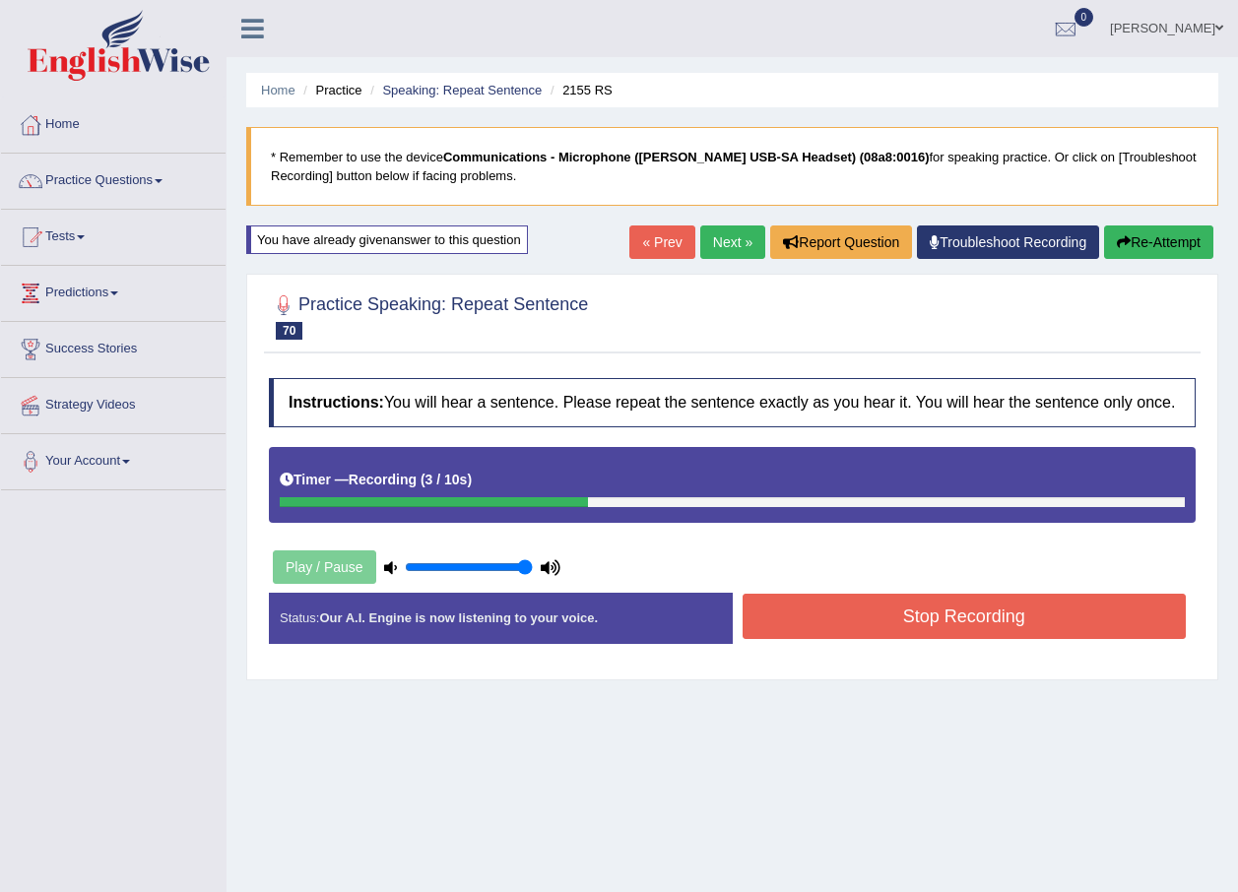
click at [843, 605] on button "Stop Recording" at bounding box center [964, 616] width 444 height 45
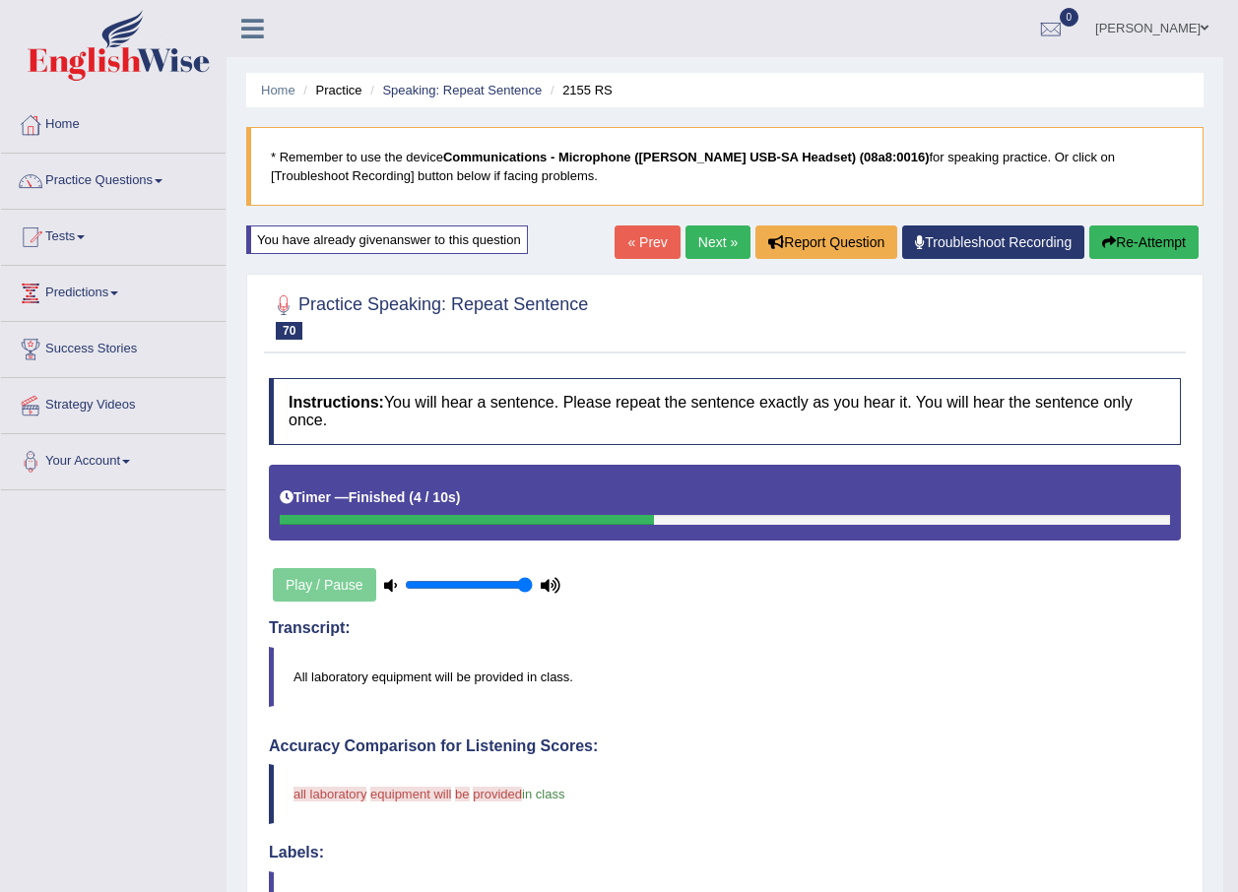
click at [710, 236] on link "Next »" at bounding box center [717, 241] width 65 height 33
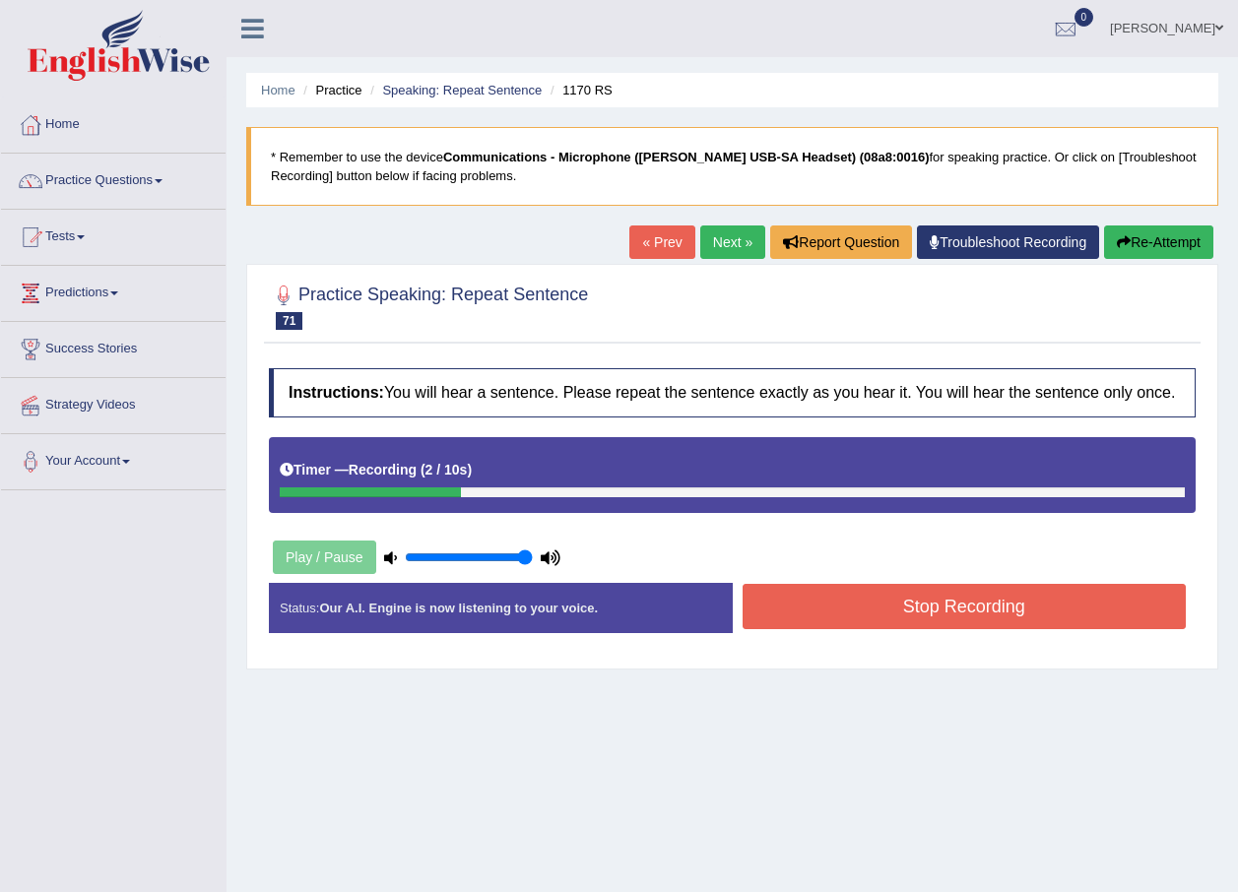
click at [830, 591] on button "Stop Recording" at bounding box center [964, 606] width 444 height 45
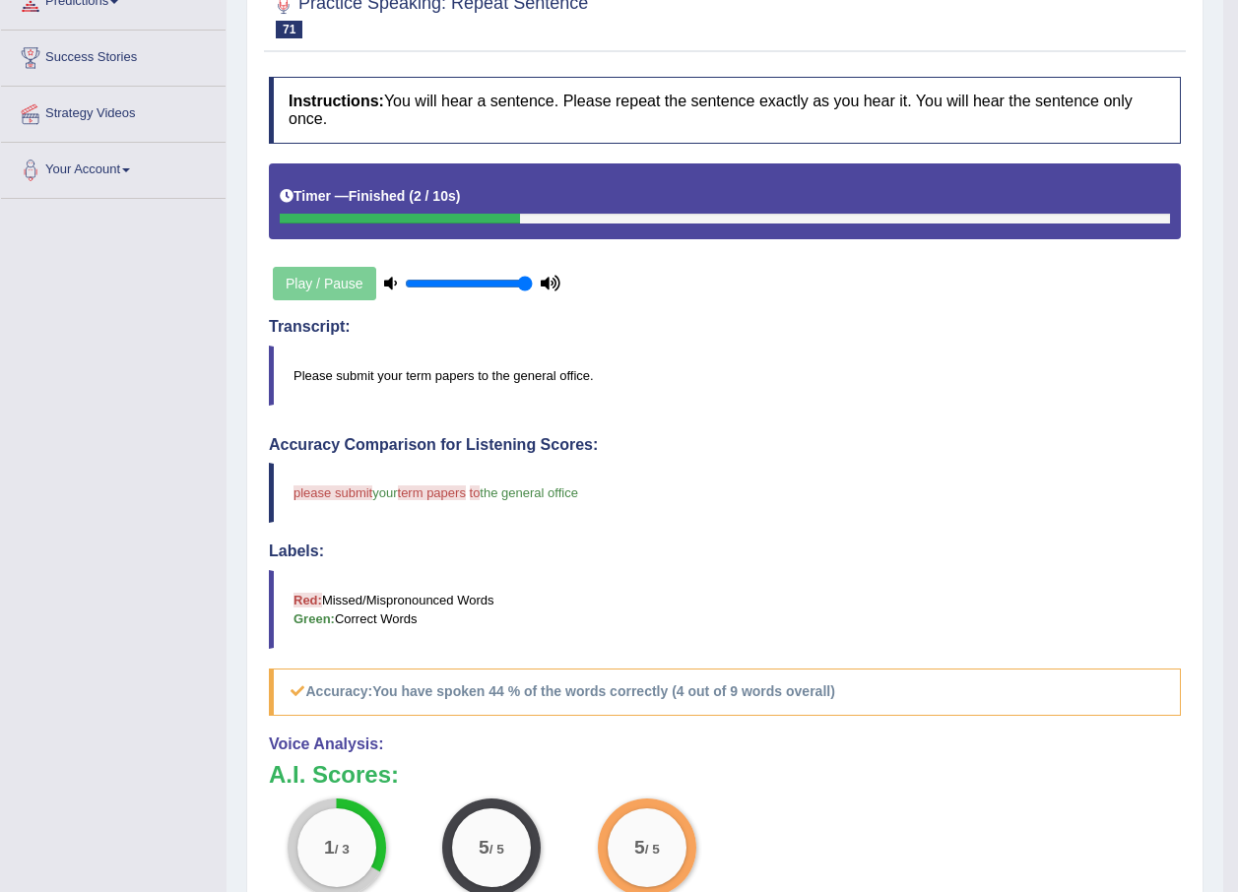
scroll to position [98, 0]
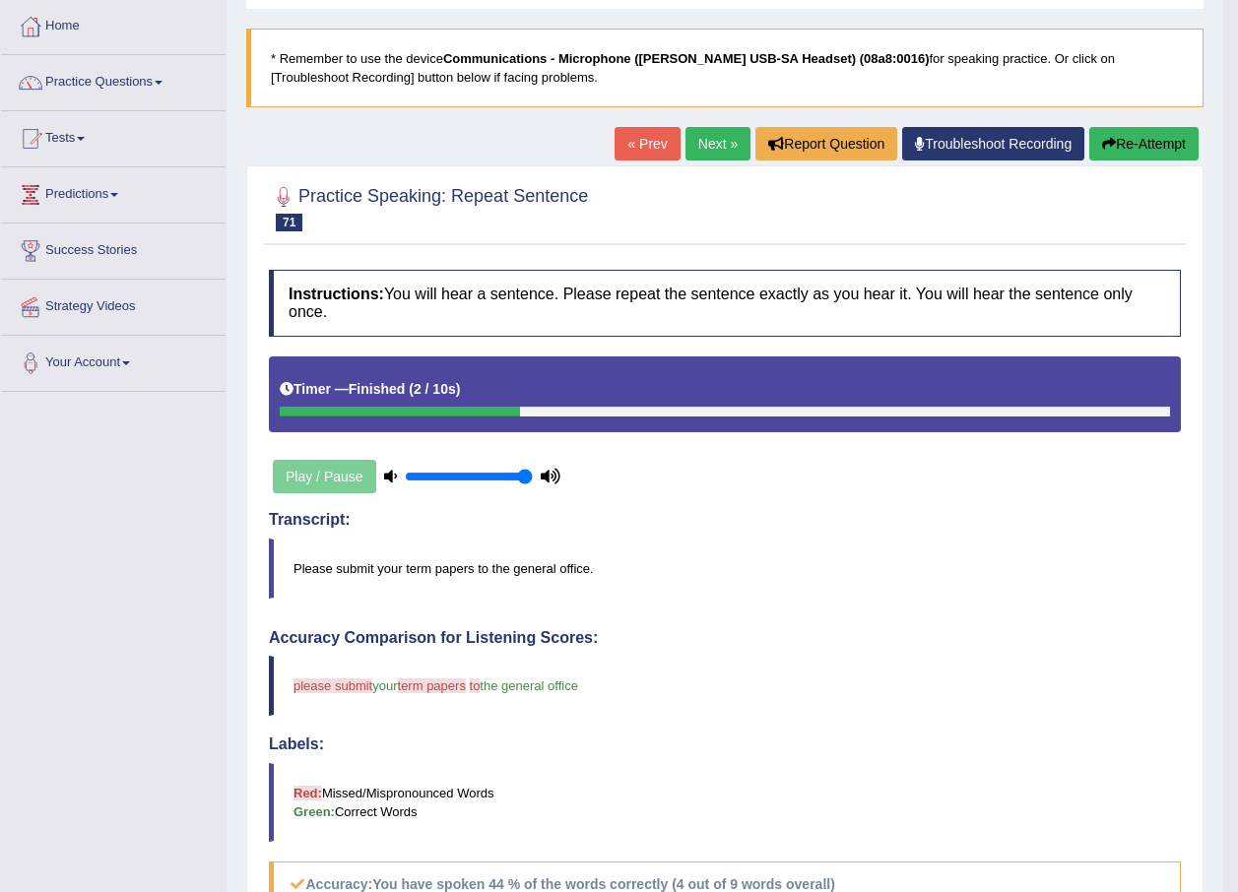
click at [706, 158] on link "Next »" at bounding box center [717, 143] width 65 height 33
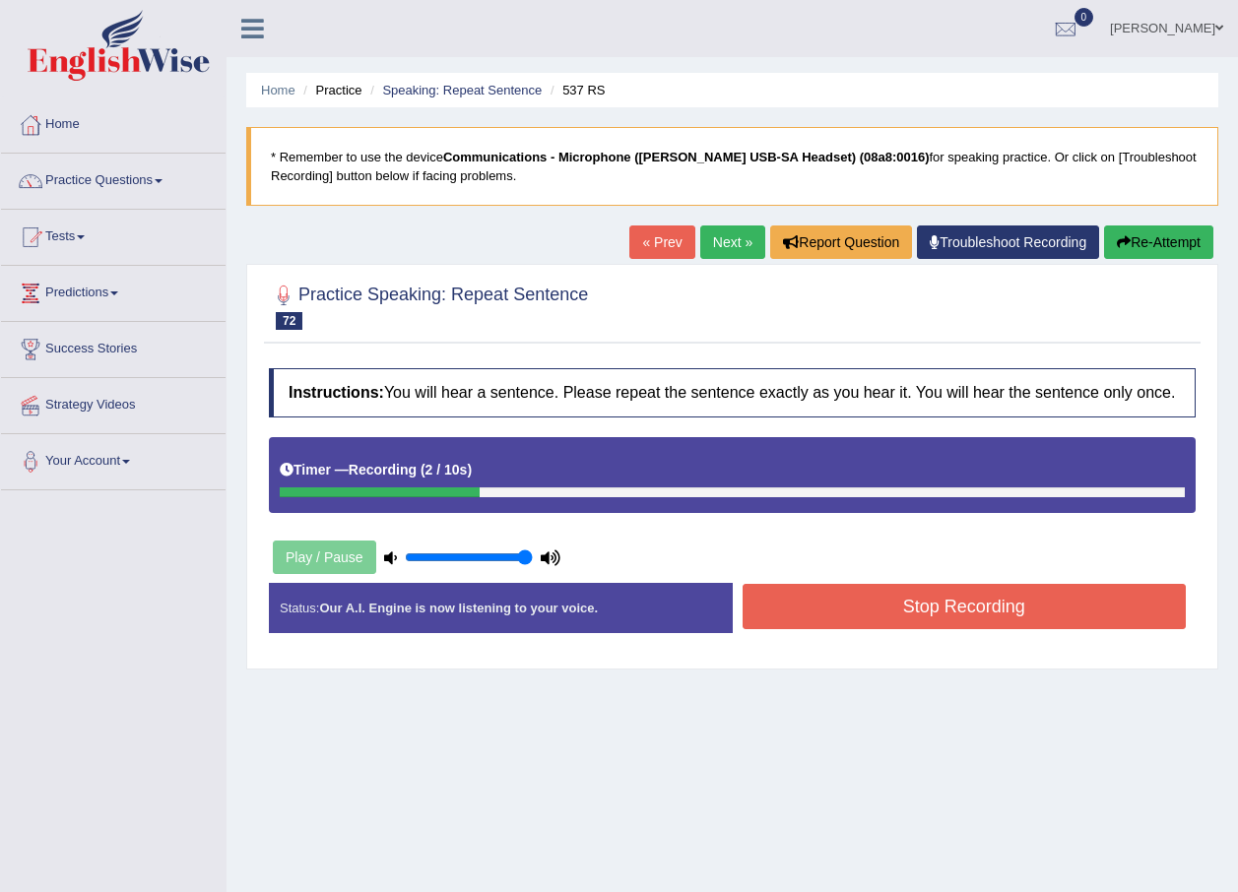
click at [822, 603] on button "Stop Recording" at bounding box center [964, 606] width 444 height 45
click at [822, 603] on div "Status: Our A.I. Engine is now listening to your voice. Start Answering Stop Re…" at bounding box center [732, 618] width 927 height 70
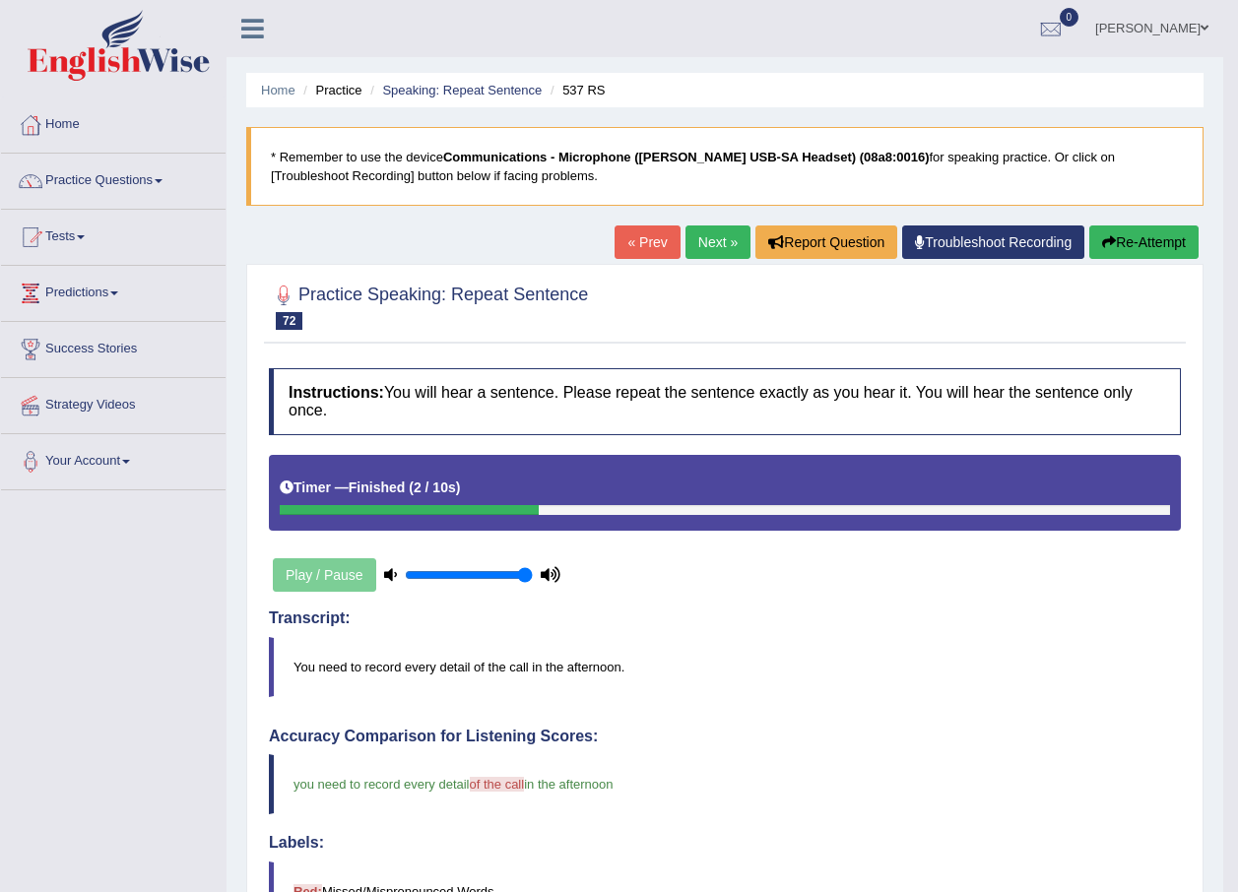
click at [713, 248] on link "Next »" at bounding box center [717, 241] width 65 height 33
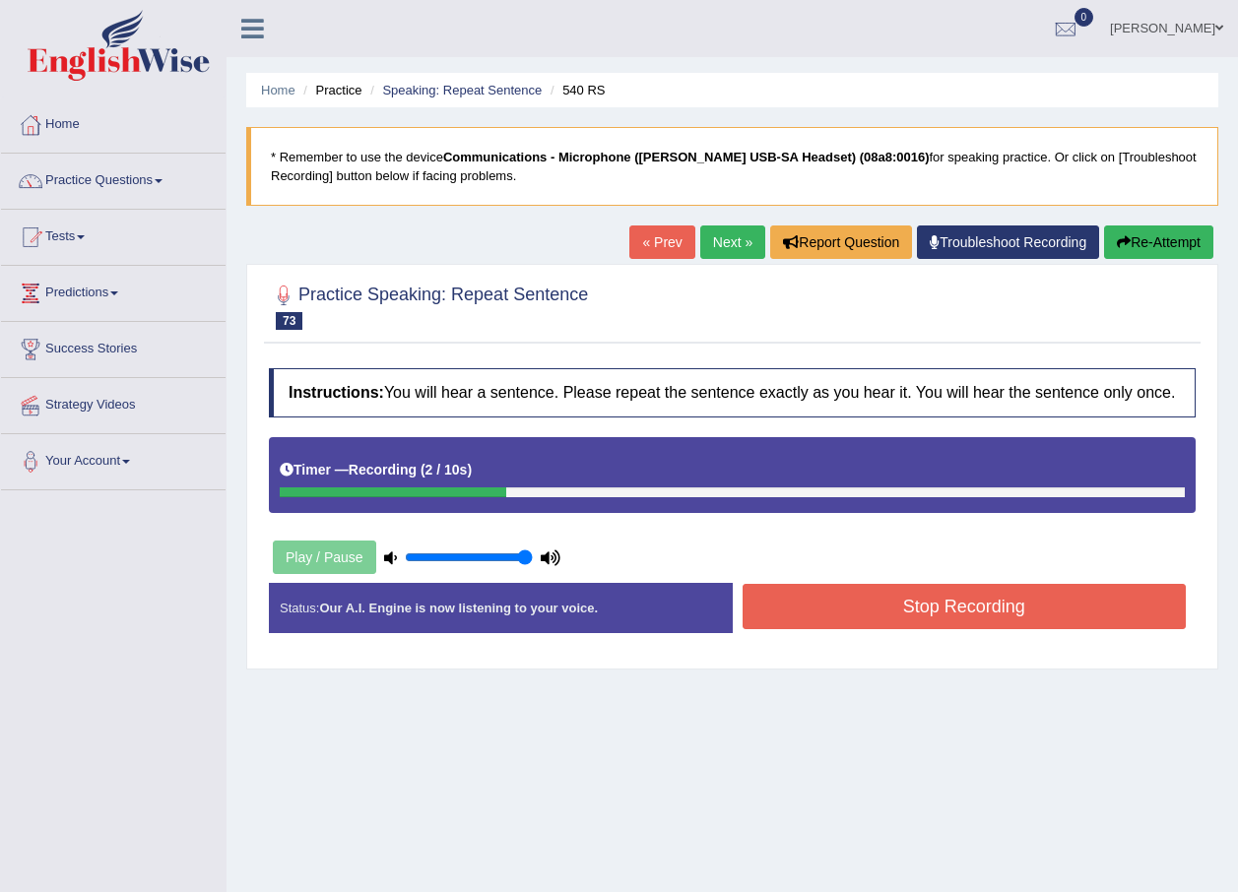
click at [938, 594] on button "Stop Recording" at bounding box center [964, 606] width 444 height 45
click at [938, 594] on div "Status: Our A.I. Engine is now listening to your voice. Start Answering Stop Re…" at bounding box center [732, 618] width 927 height 70
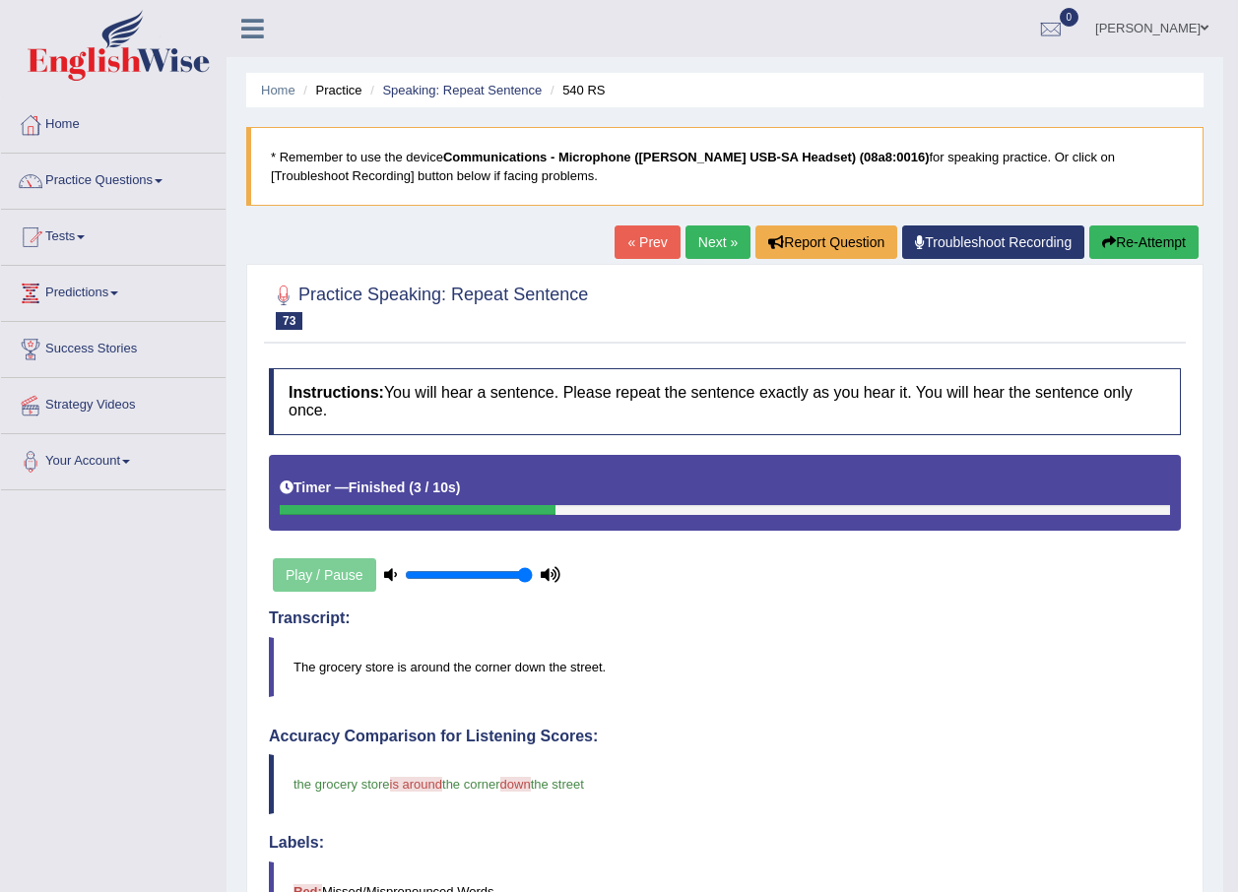
click at [700, 250] on link "Next »" at bounding box center [717, 241] width 65 height 33
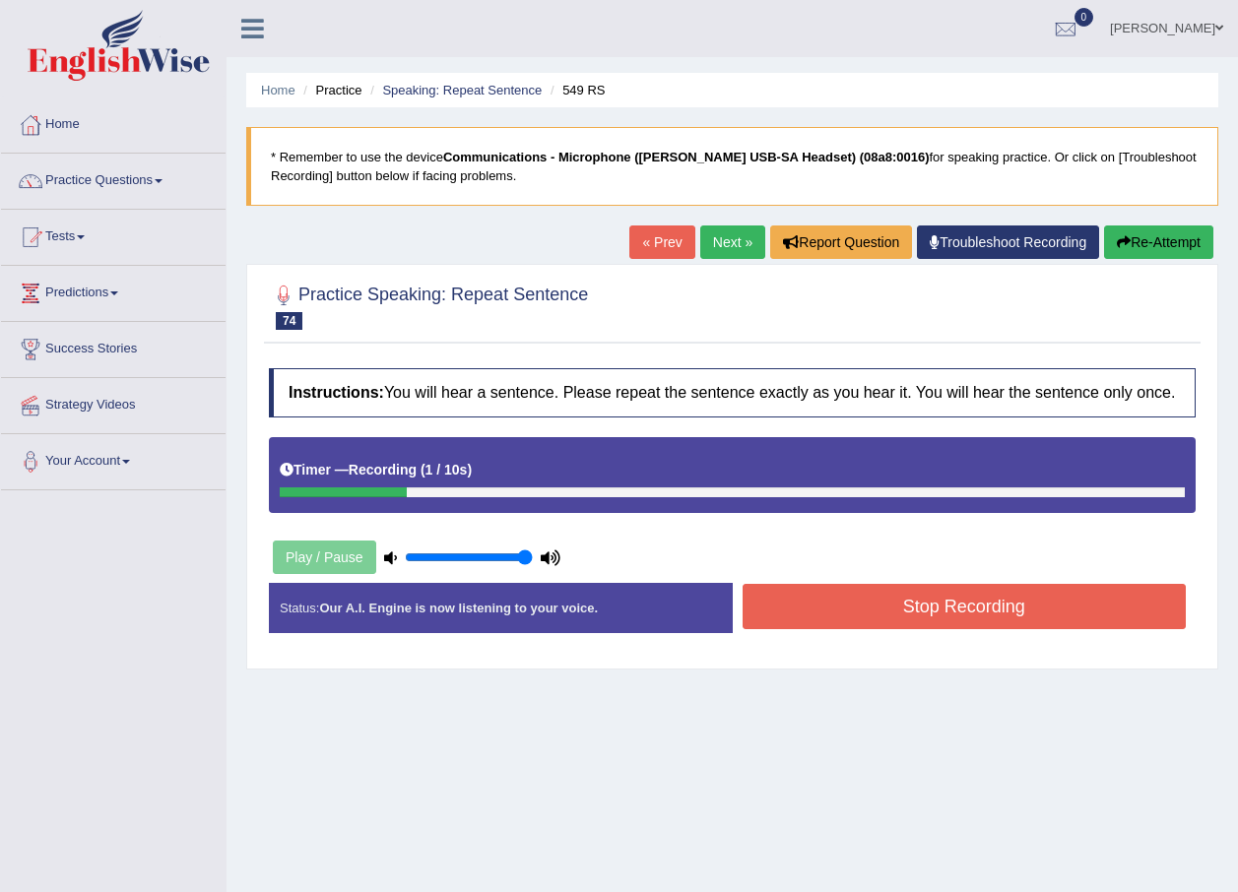
click at [837, 618] on button "Stop Recording" at bounding box center [964, 606] width 444 height 45
click at [837, 618] on div "Status: Our A.I. Engine is now listening to your voice. Start Answering Stop Re…" at bounding box center [732, 618] width 927 height 70
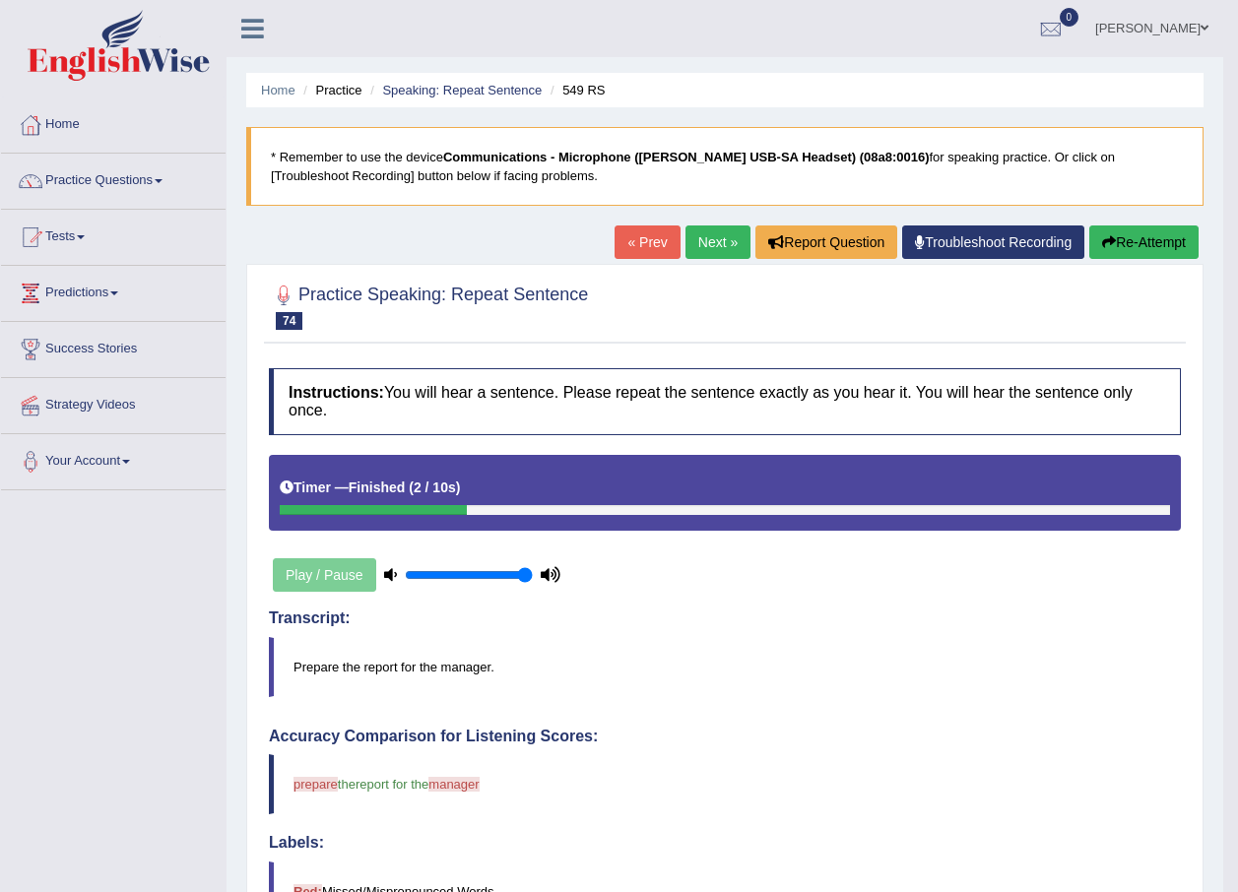
click at [696, 230] on link "Next »" at bounding box center [717, 241] width 65 height 33
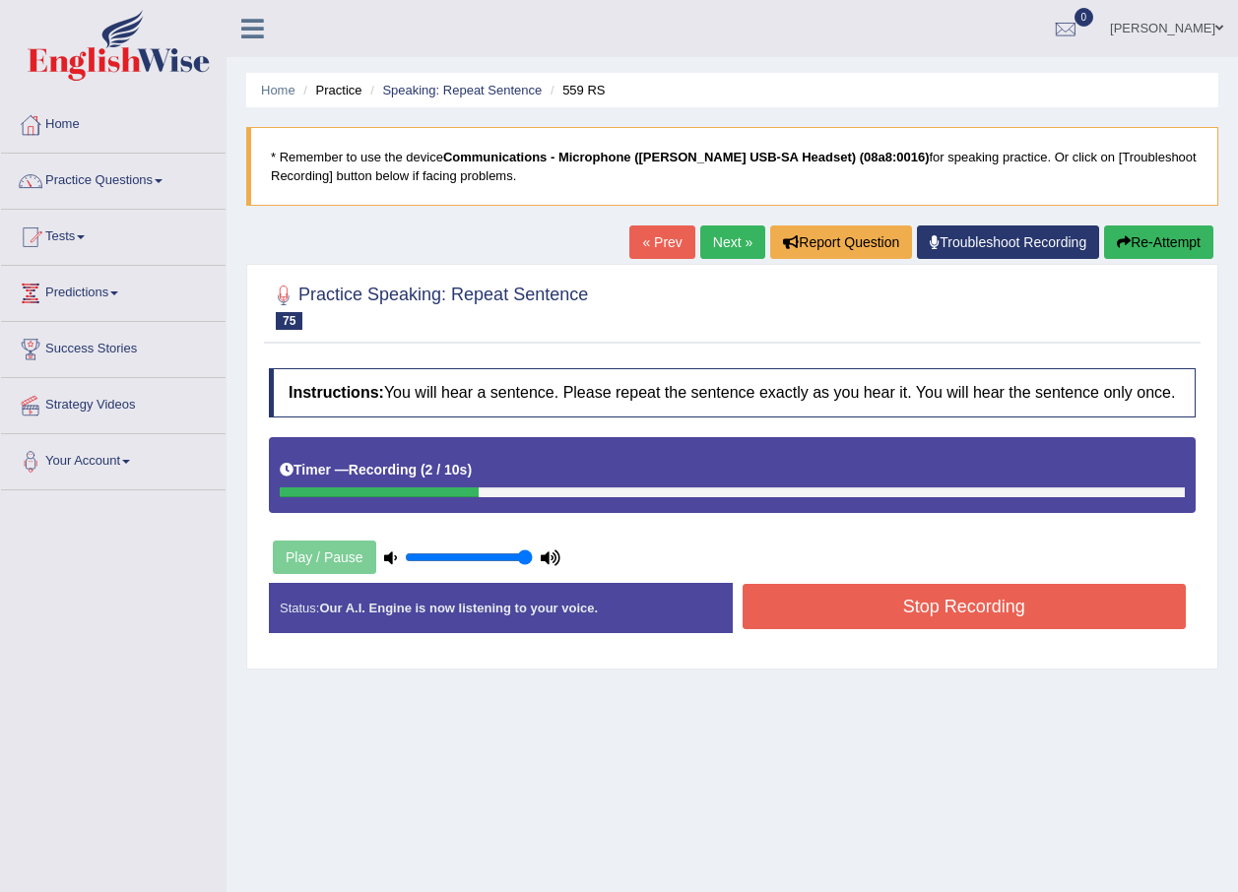
click at [838, 616] on button "Stop Recording" at bounding box center [964, 606] width 444 height 45
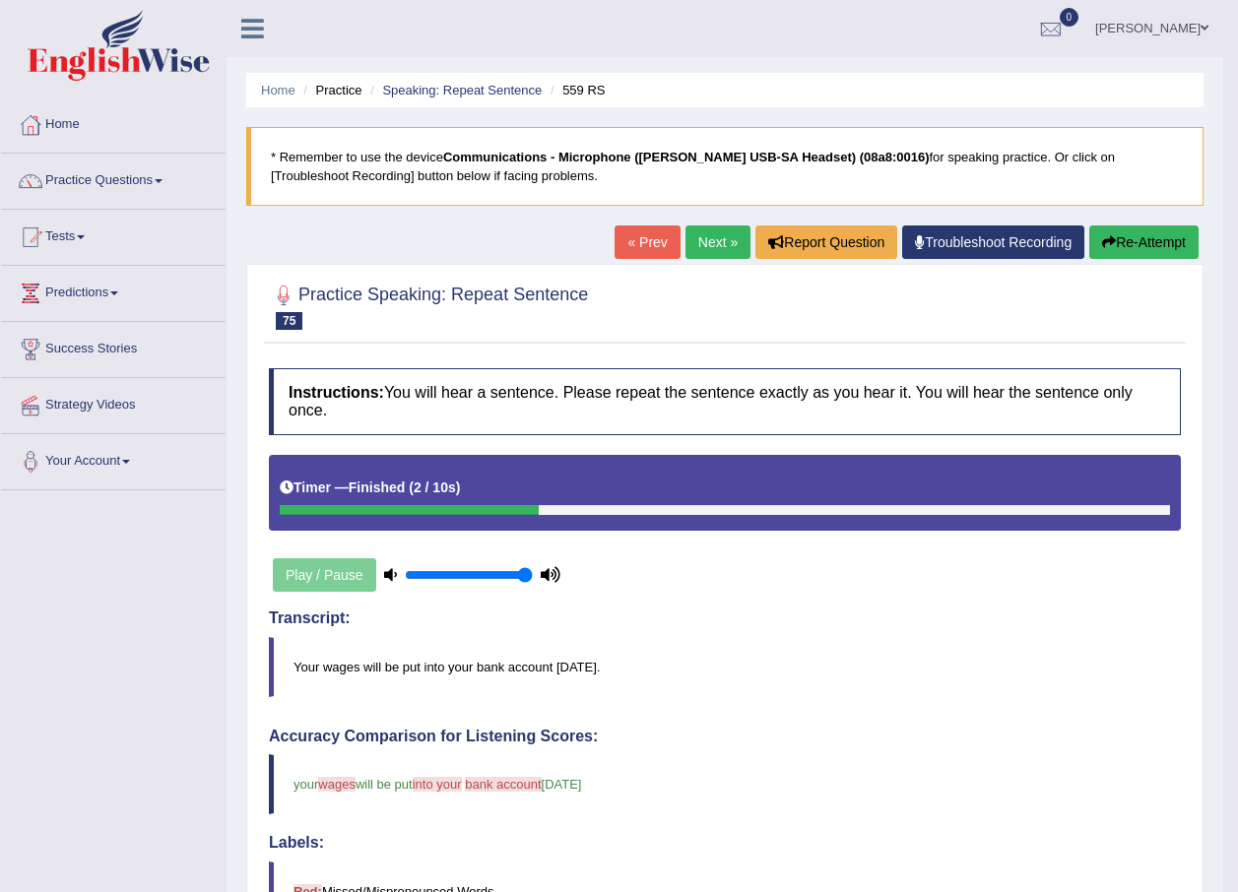
click at [692, 245] on link "Next »" at bounding box center [717, 241] width 65 height 33
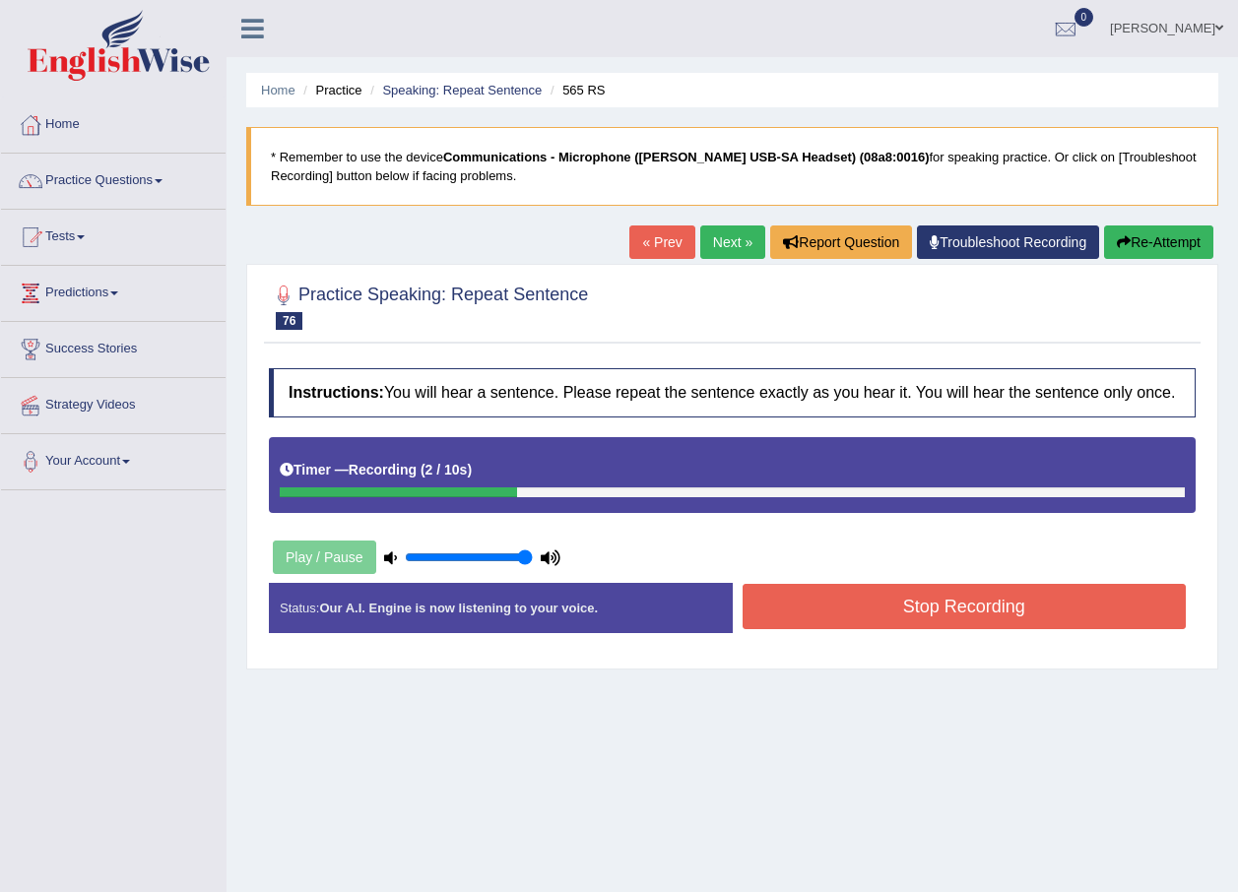
click at [883, 589] on button "Stop Recording" at bounding box center [964, 606] width 444 height 45
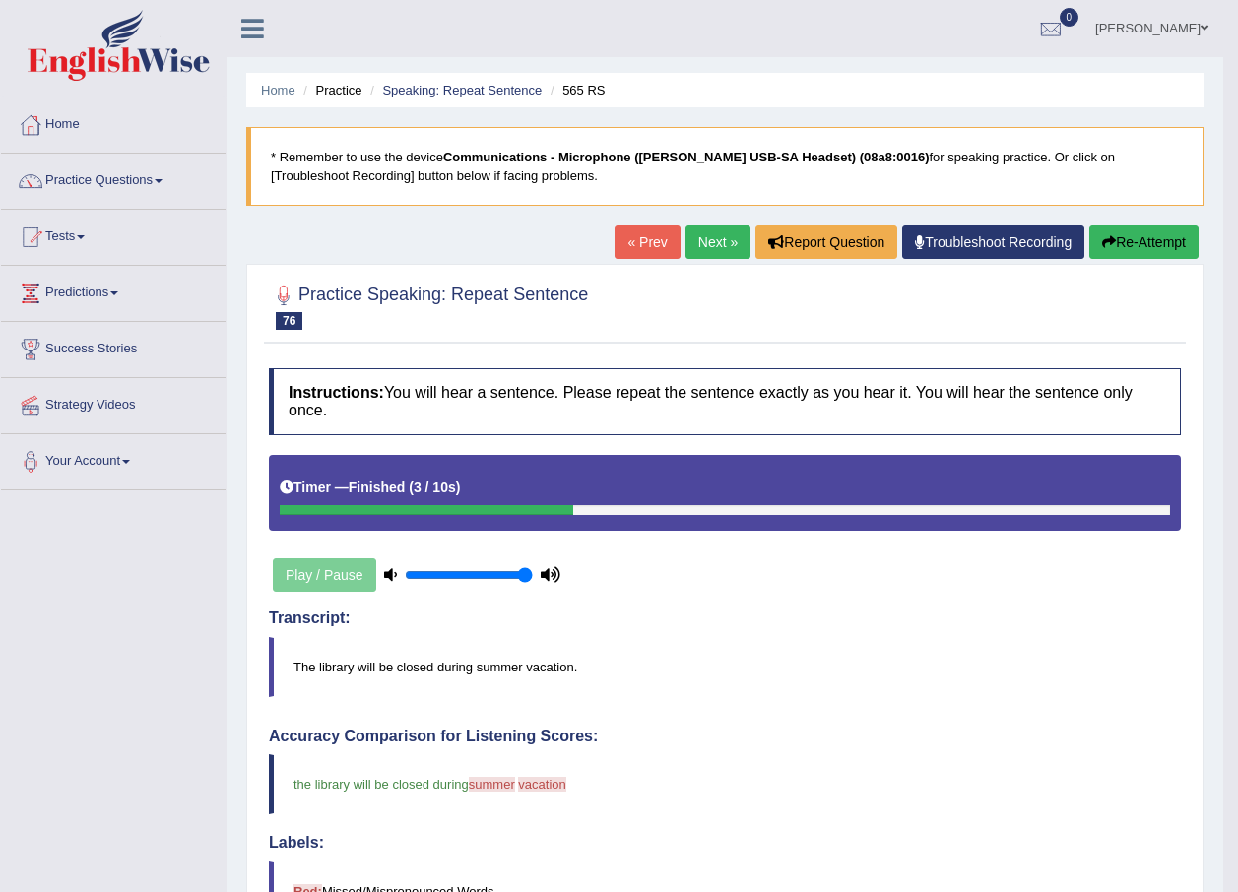
click at [711, 237] on link "Next »" at bounding box center [717, 241] width 65 height 33
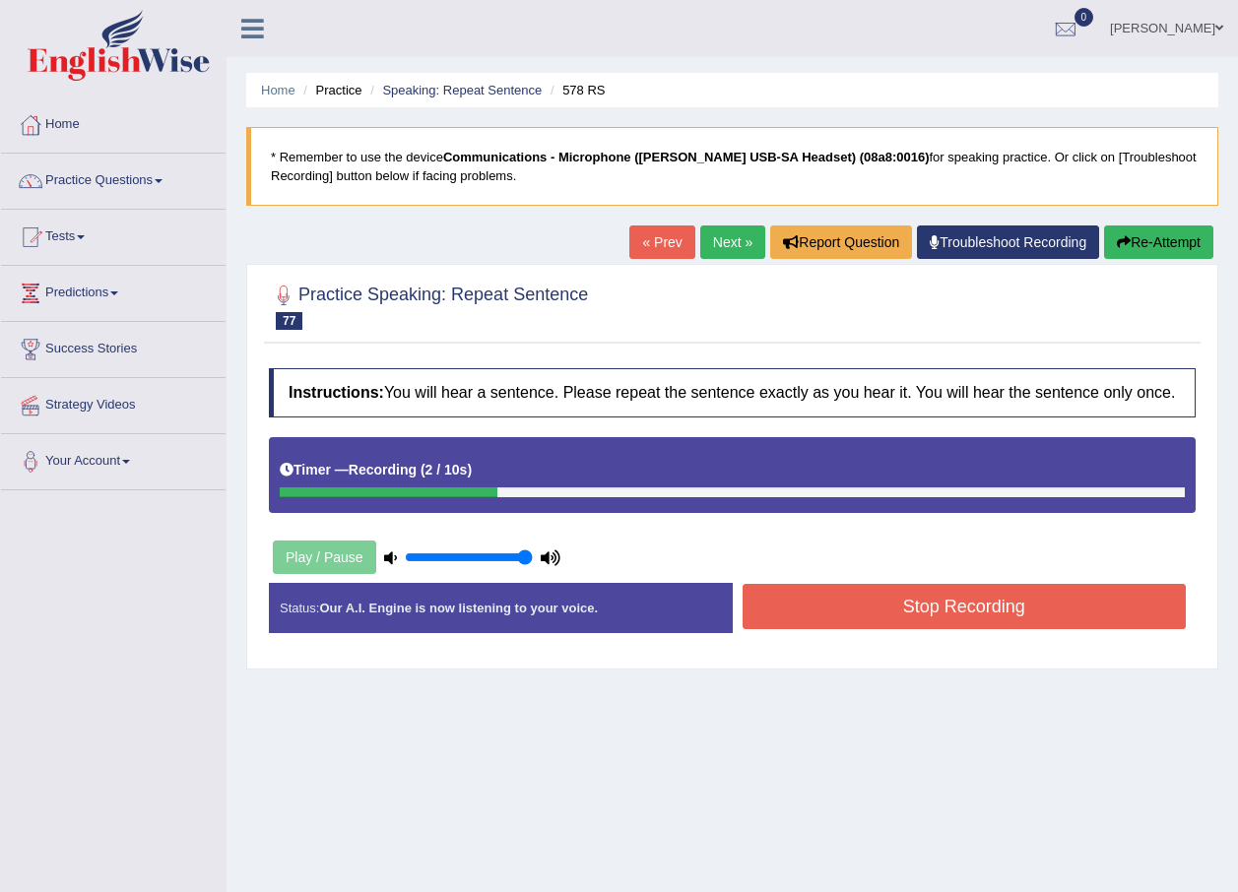
click at [903, 600] on button "Stop Recording" at bounding box center [964, 606] width 444 height 45
click at [903, 600] on div "Status: Our A.I. Engine is now listening to your voice. Start Answering Stop Re…" at bounding box center [732, 618] width 927 height 70
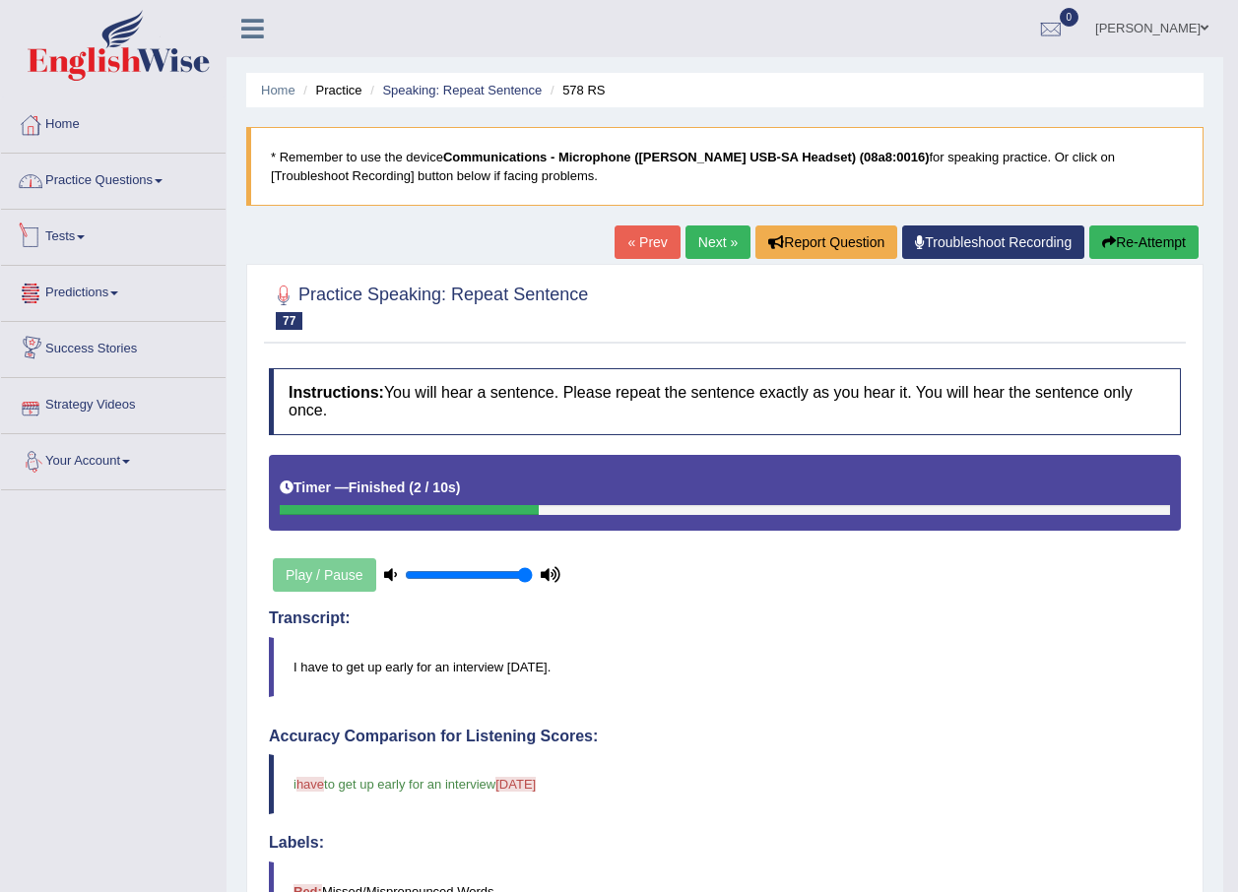
click at [142, 195] on link "Practice Questions" at bounding box center [113, 178] width 224 height 49
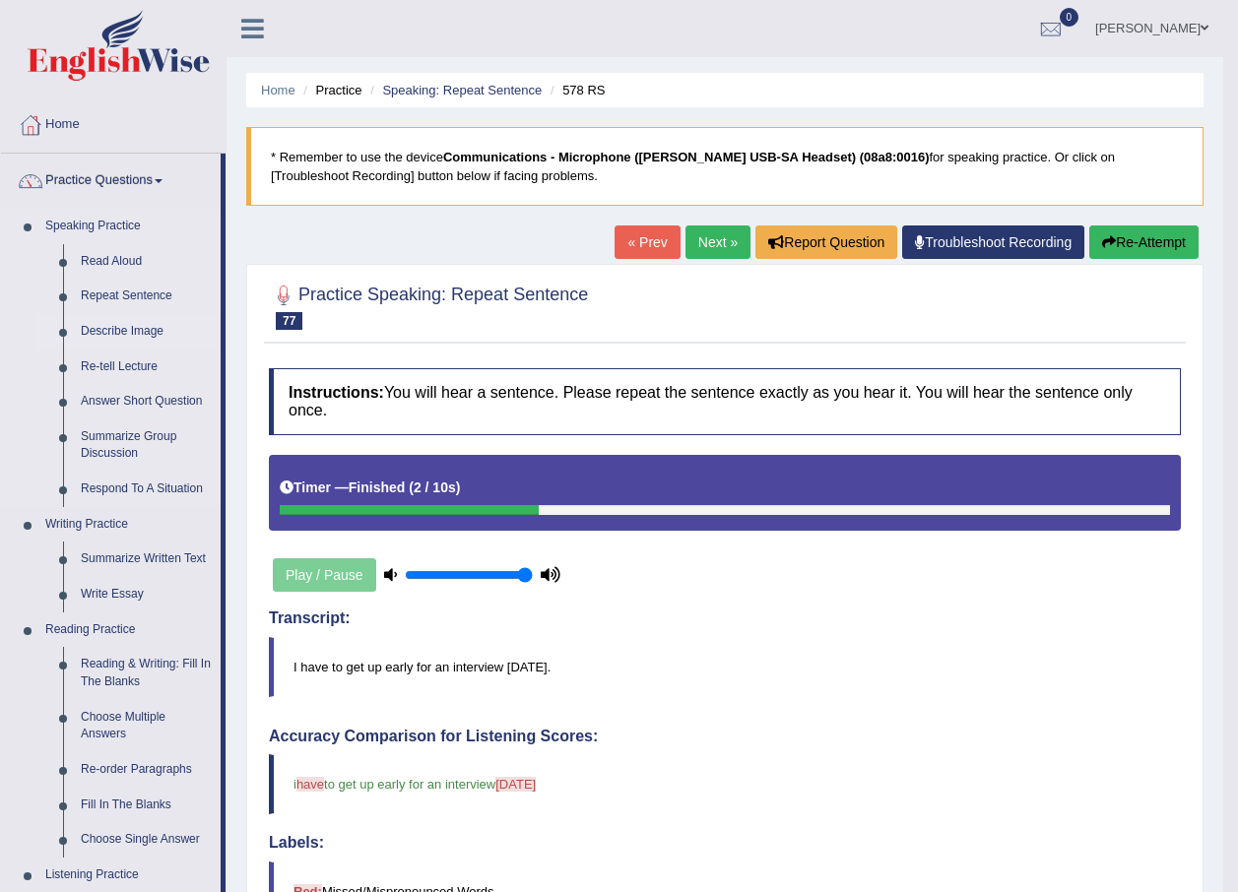
click at [121, 327] on link "Describe Image" at bounding box center [146, 331] width 149 height 35
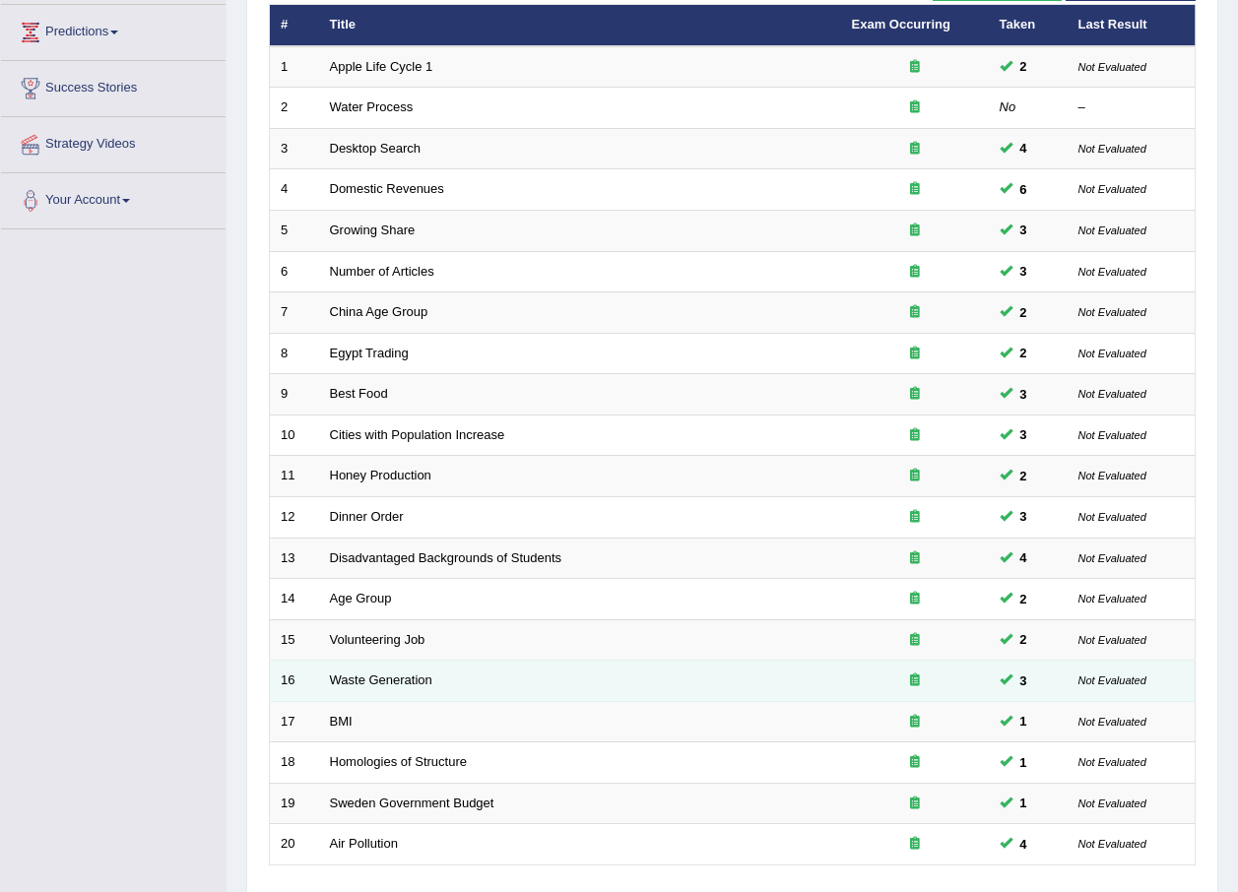
scroll to position [412, 0]
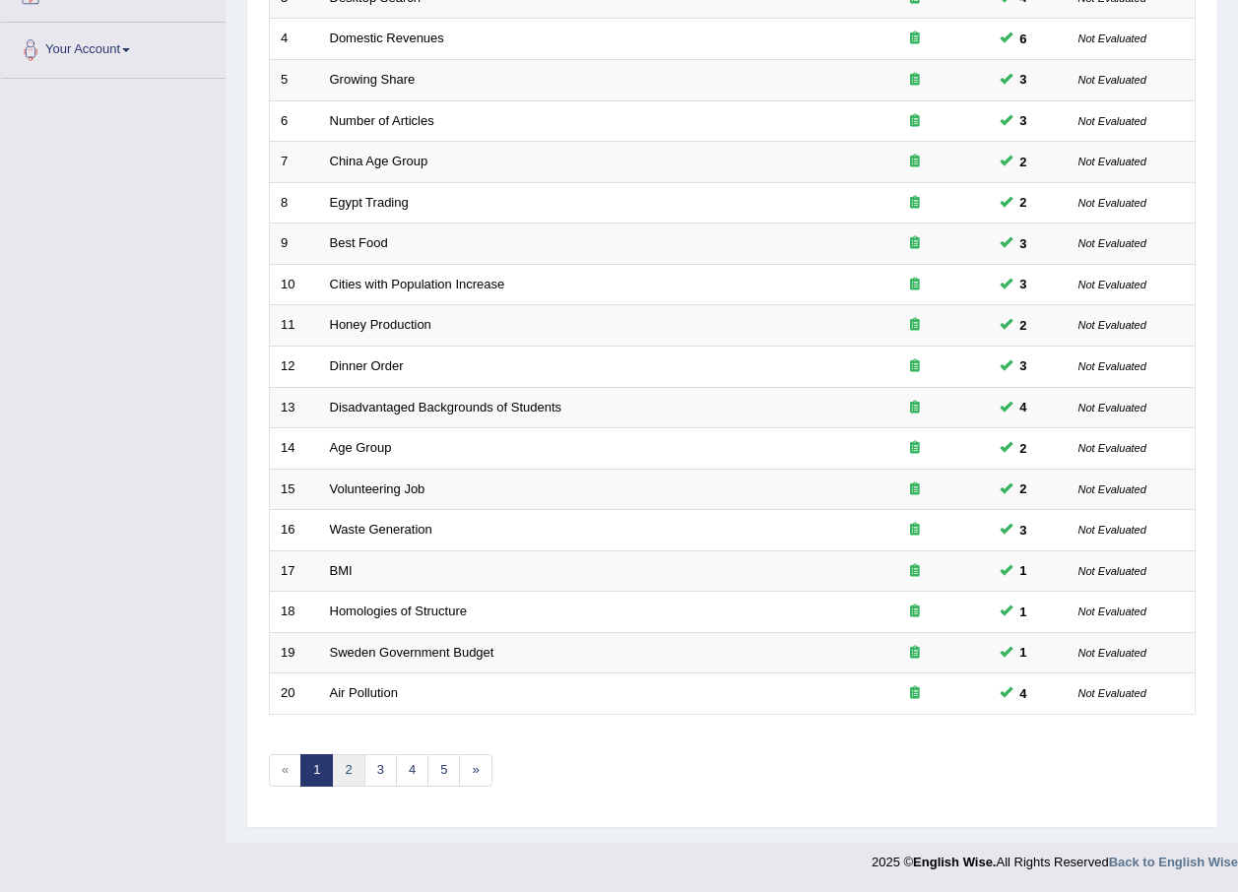
click at [346, 772] on link "2" at bounding box center [348, 770] width 32 height 32
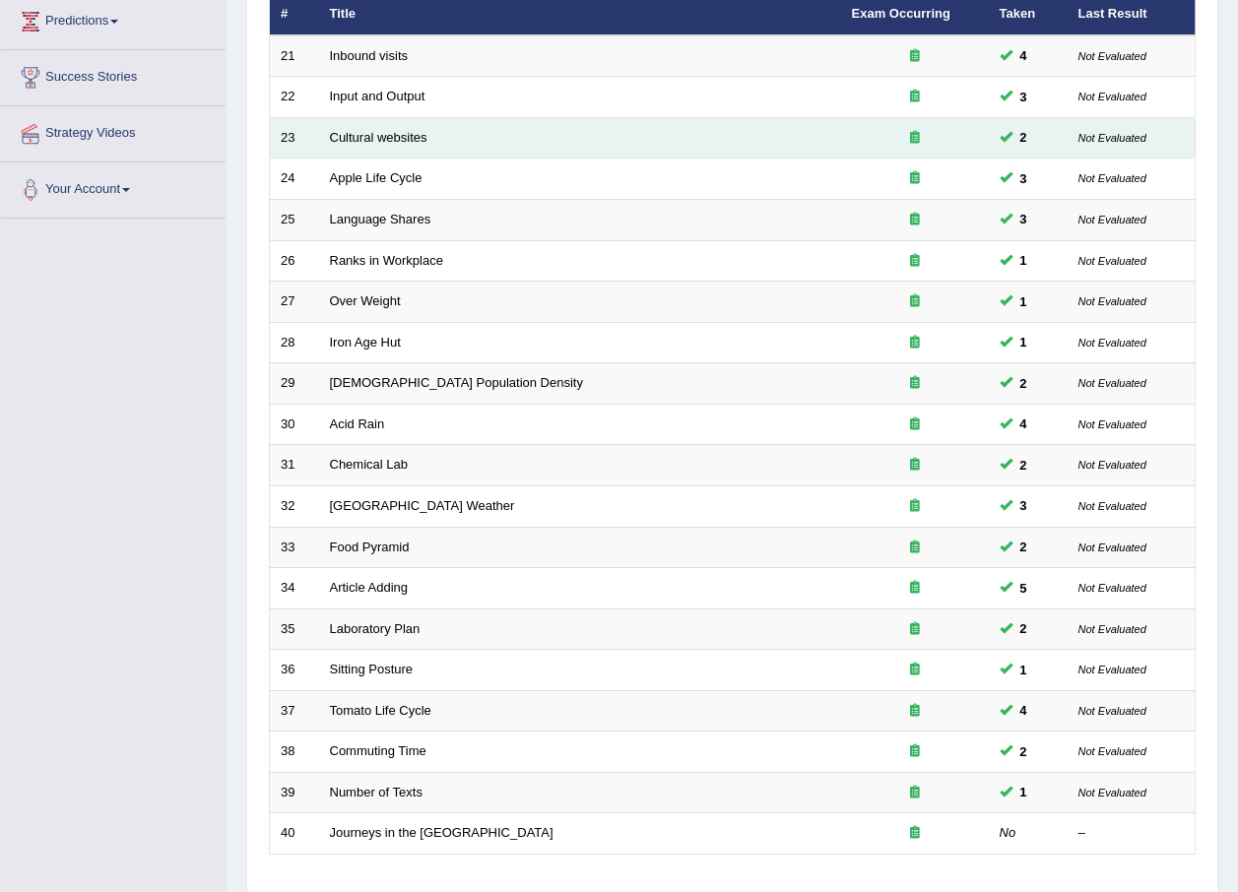
scroll to position [295, 0]
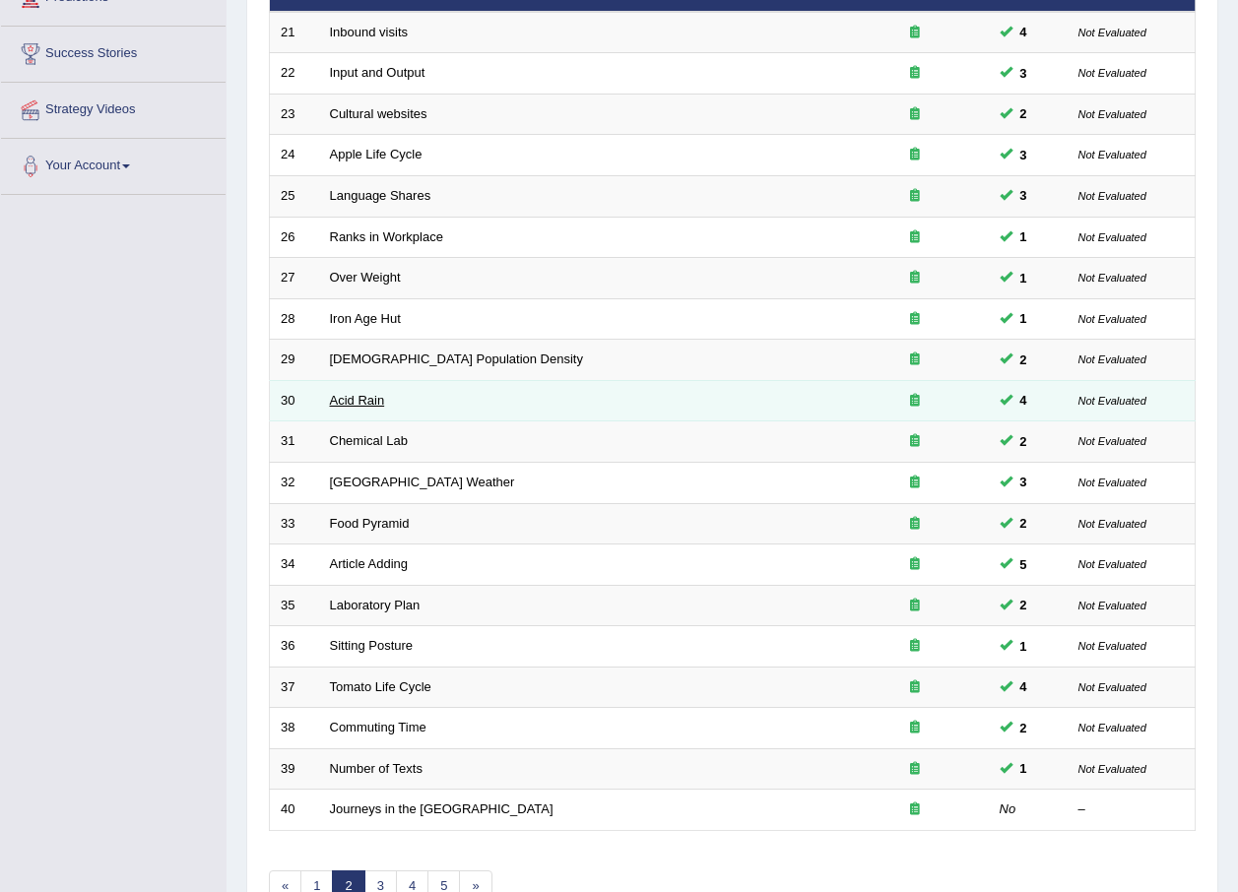
click at [363, 405] on link "Acid Rain" at bounding box center [357, 400] width 55 height 15
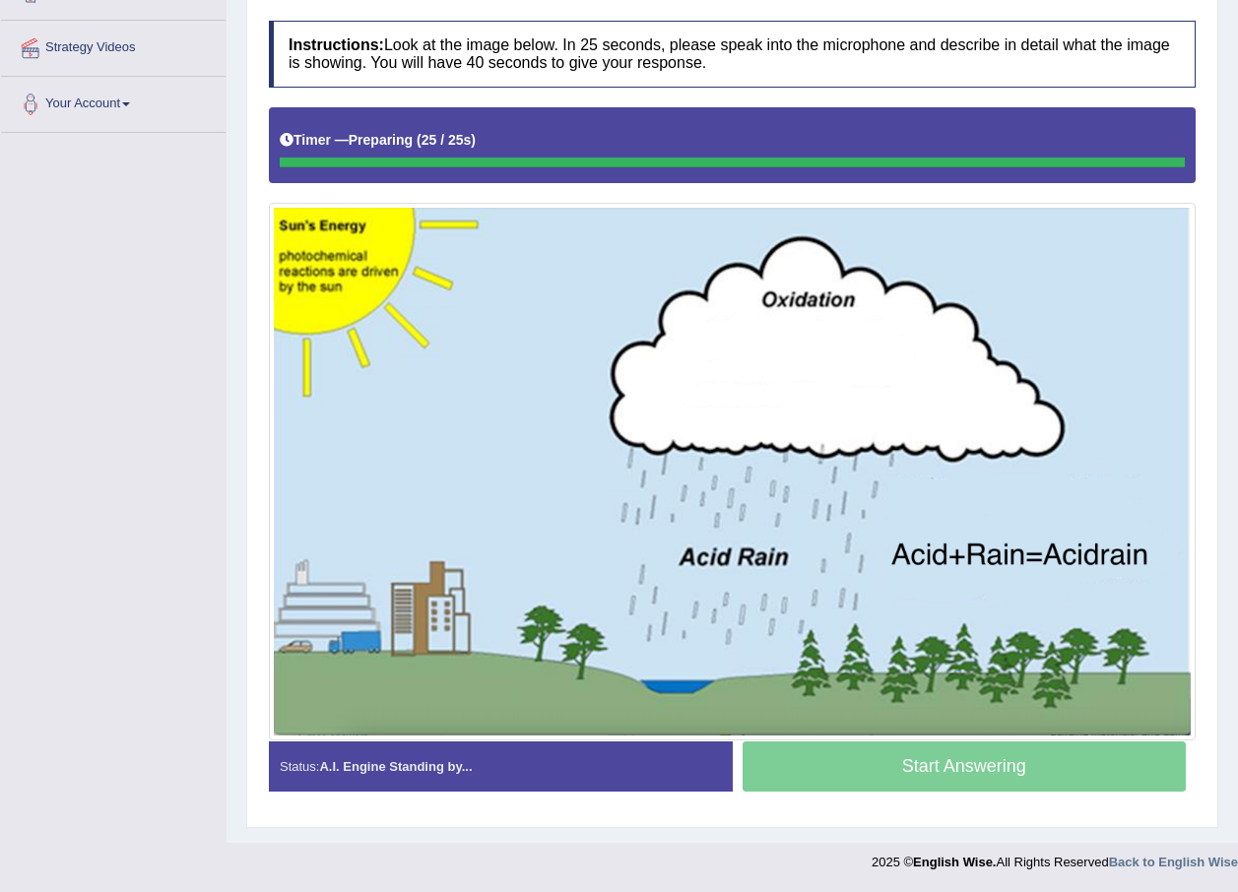
scroll to position [357, 0]
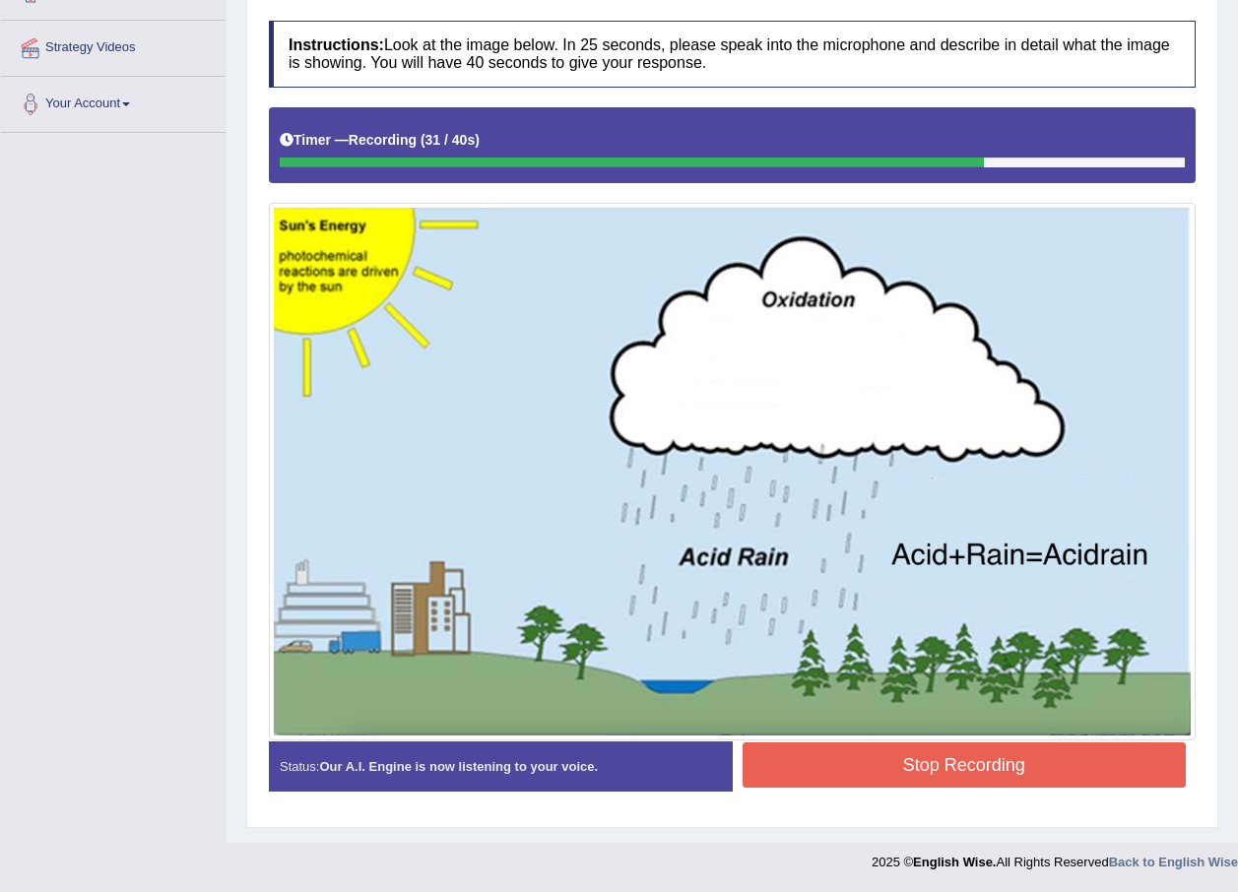
click at [959, 766] on button "Stop Recording" at bounding box center [964, 764] width 444 height 45
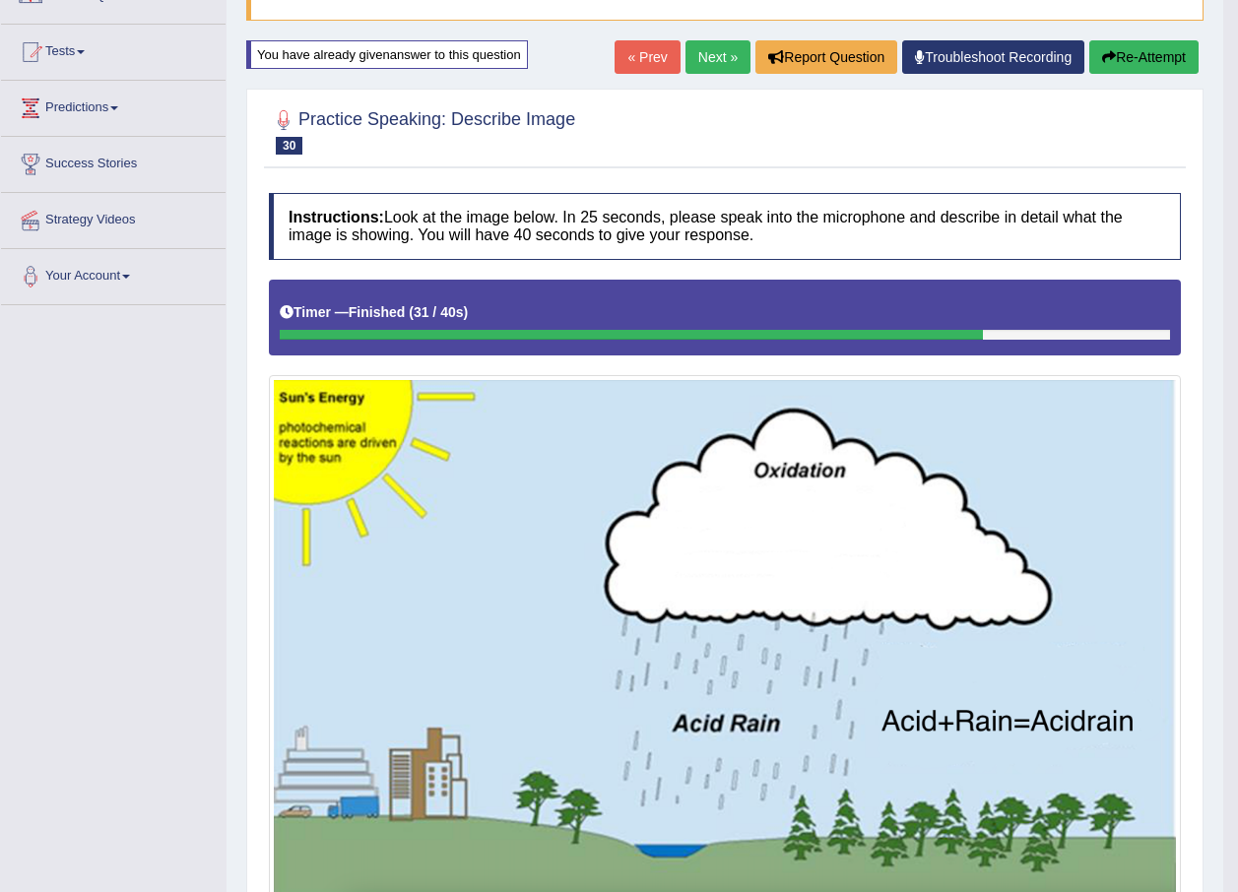
scroll to position [157, 0]
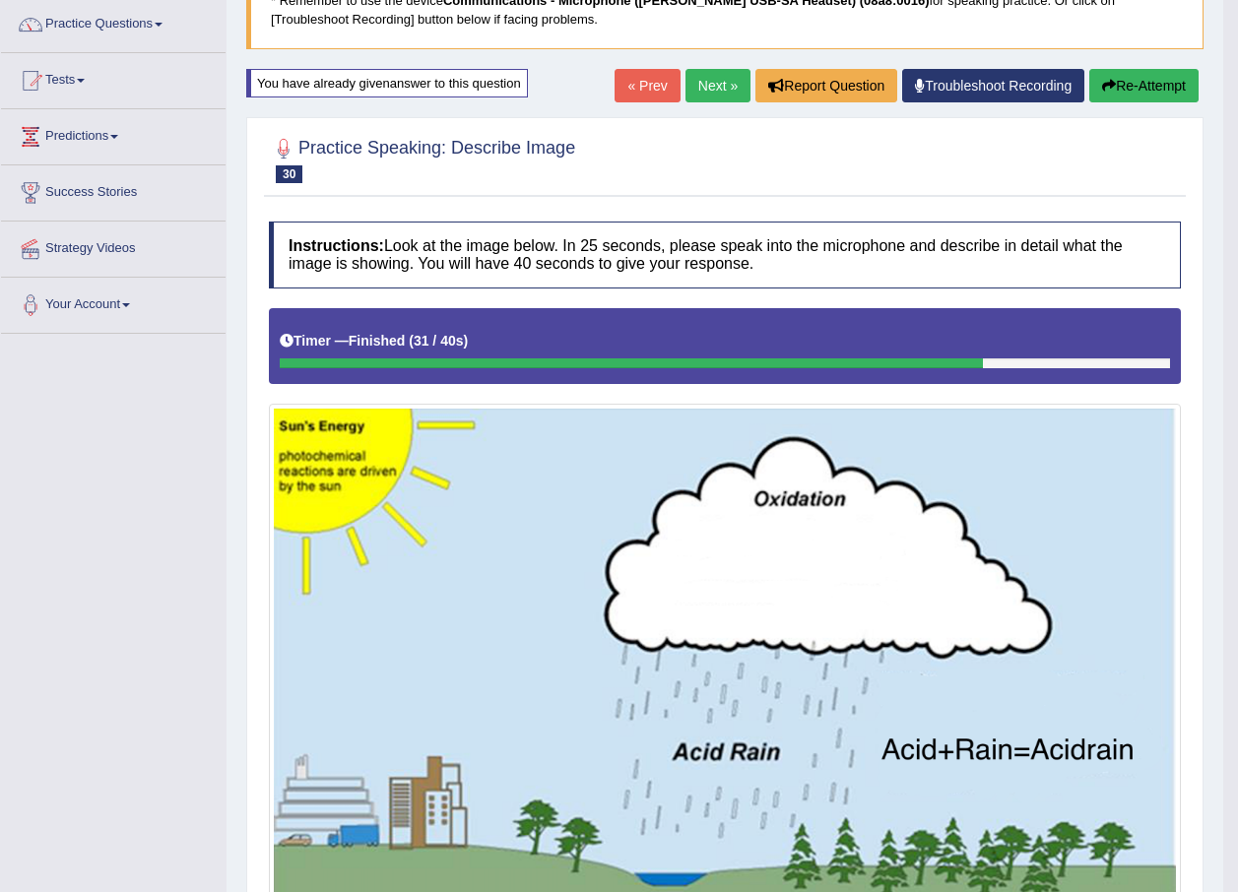
click at [717, 88] on link "Next »" at bounding box center [717, 85] width 65 height 33
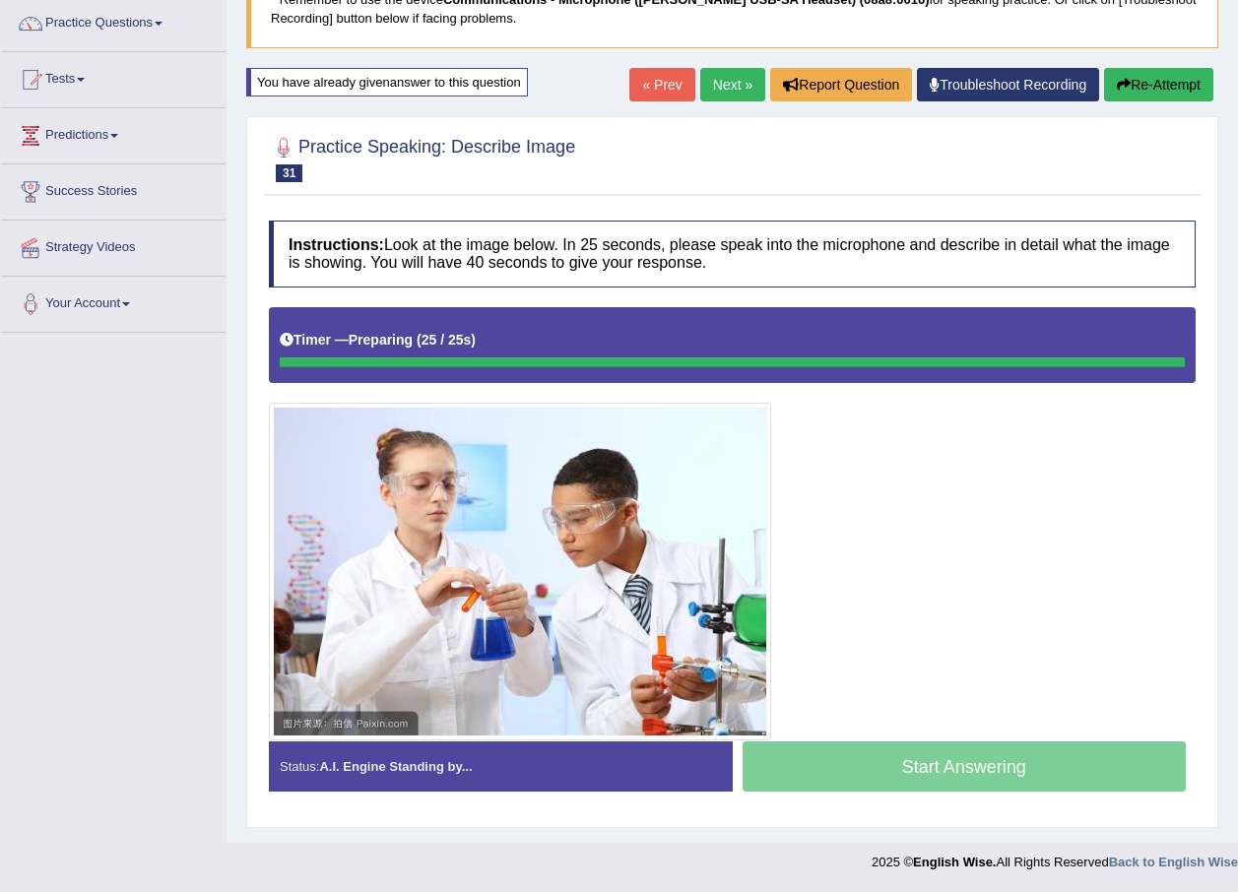
scroll to position [158, 0]
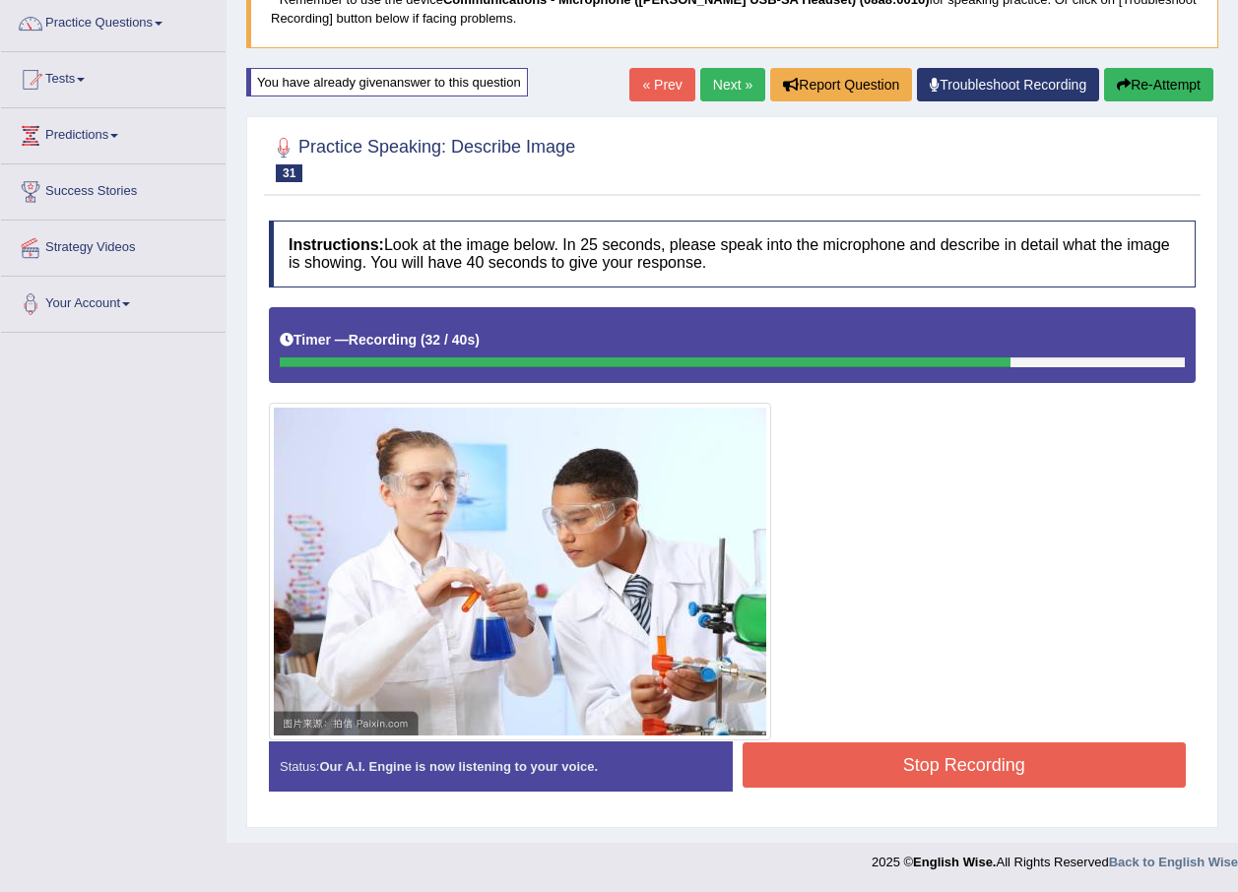
click at [870, 751] on button "Stop Recording" at bounding box center [964, 764] width 444 height 45
click at [870, 751] on div "Status: Our A.I. Engine is now listening to your voice. Start Answering Stop Re…" at bounding box center [732, 776] width 927 height 70
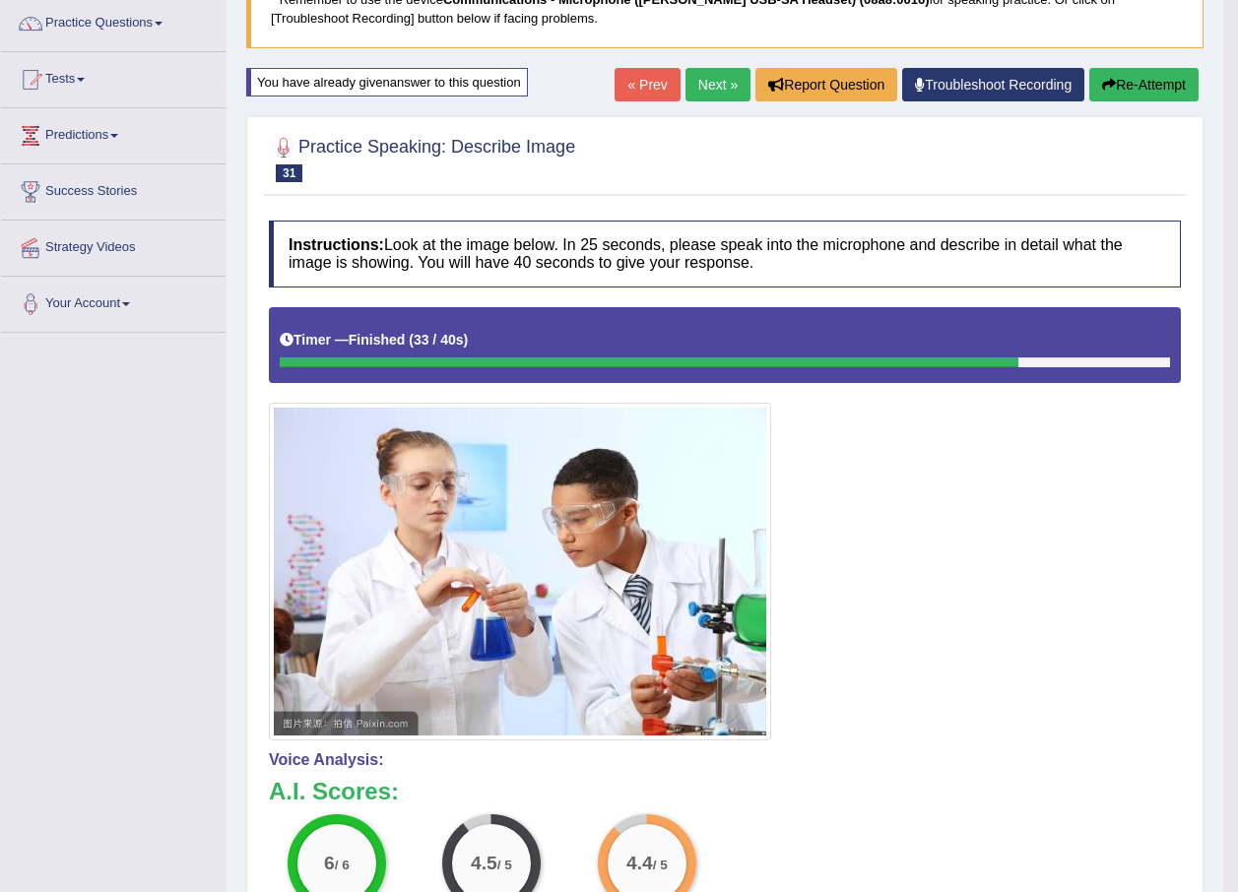
click at [693, 94] on link "Next »" at bounding box center [717, 84] width 65 height 33
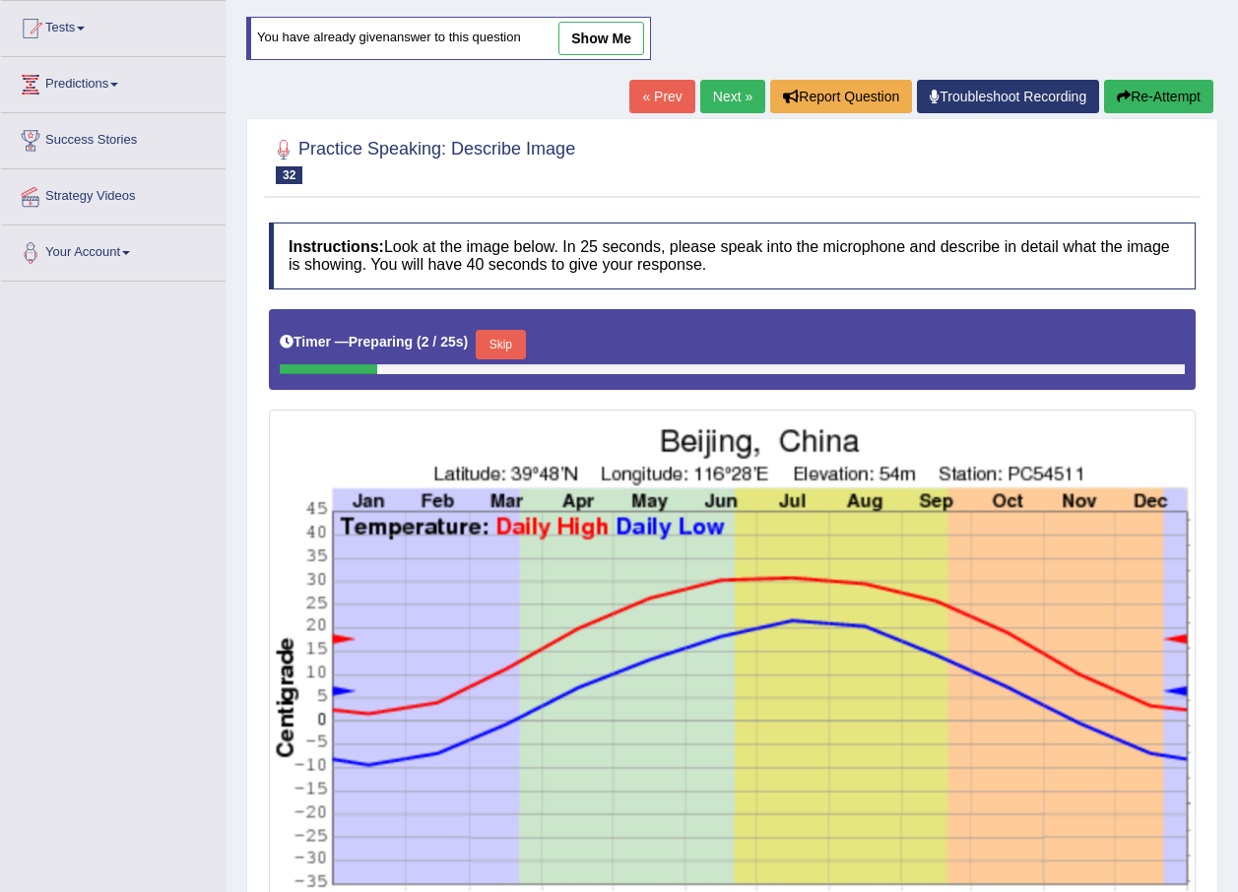
scroll to position [98, 0]
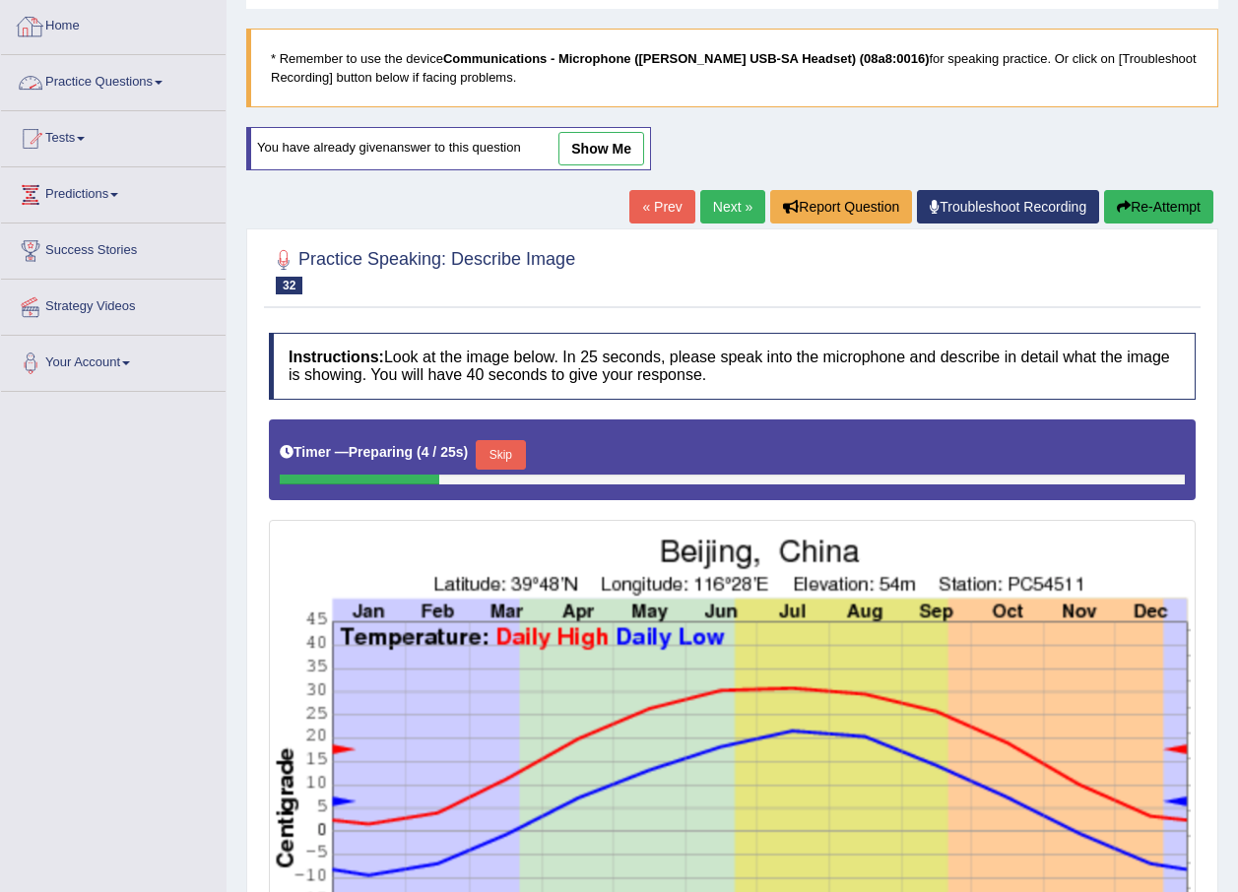
click at [107, 90] on link "Practice Questions" at bounding box center [113, 79] width 224 height 49
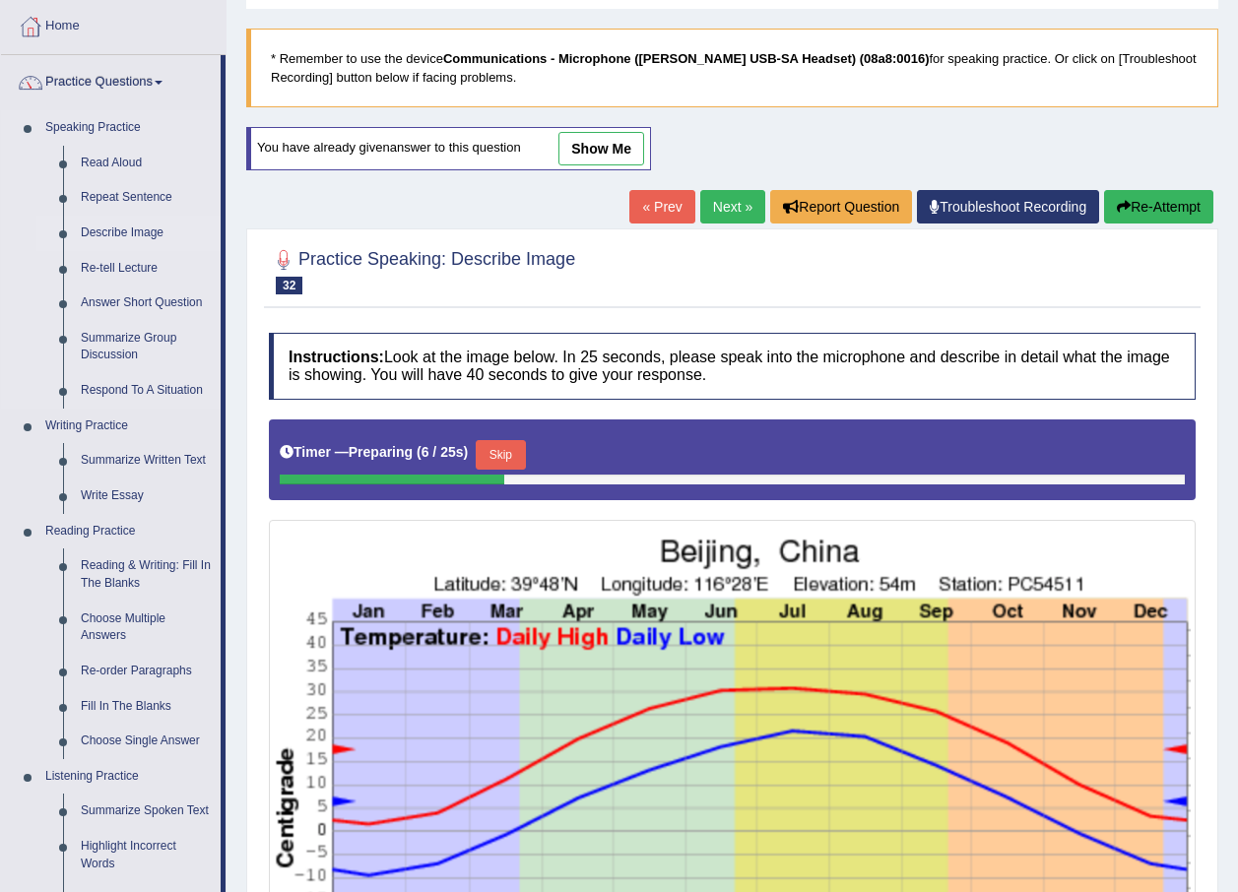
click at [108, 230] on link "Describe Image" at bounding box center [146, 233] width 149 height 35
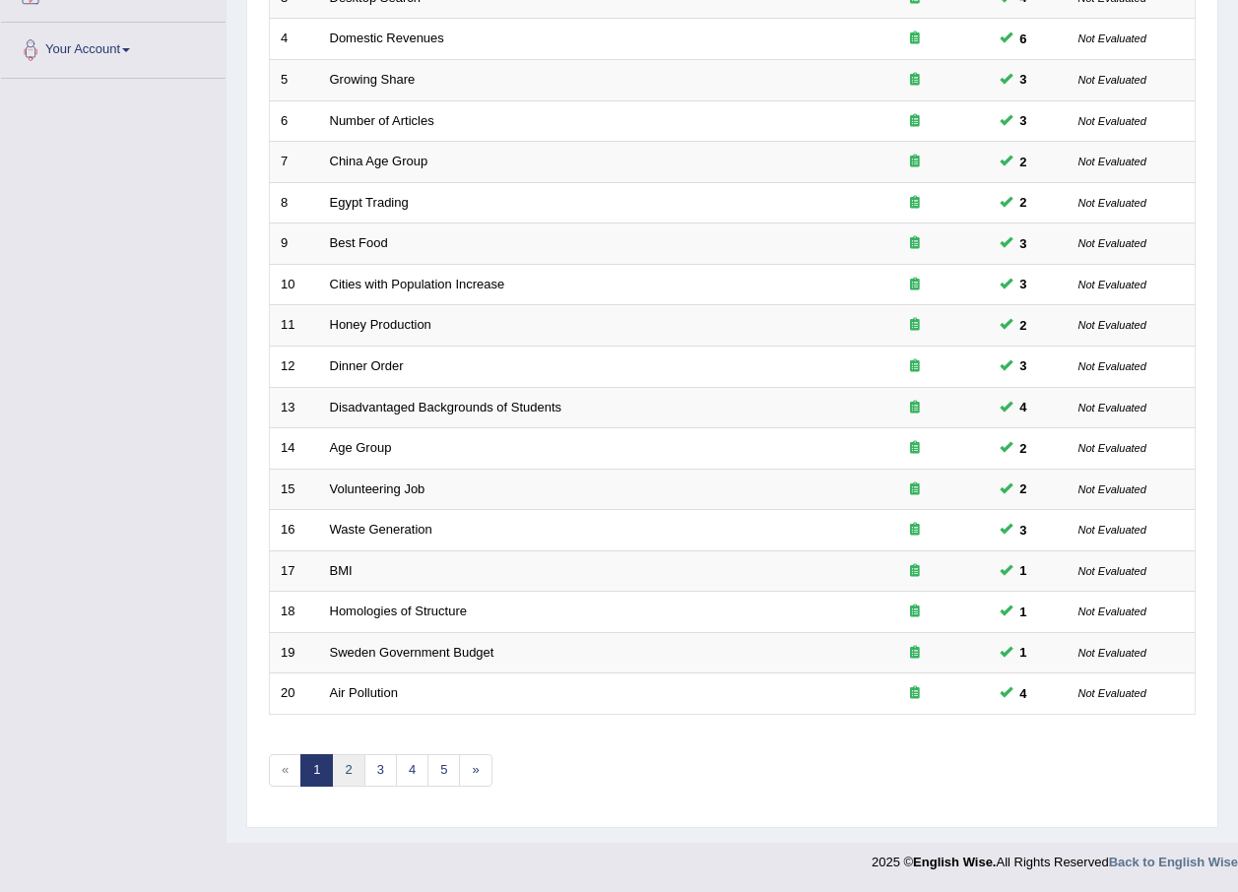
click at [354, 758] on link "2" at bounding box center [348, 770] width 32 height 32
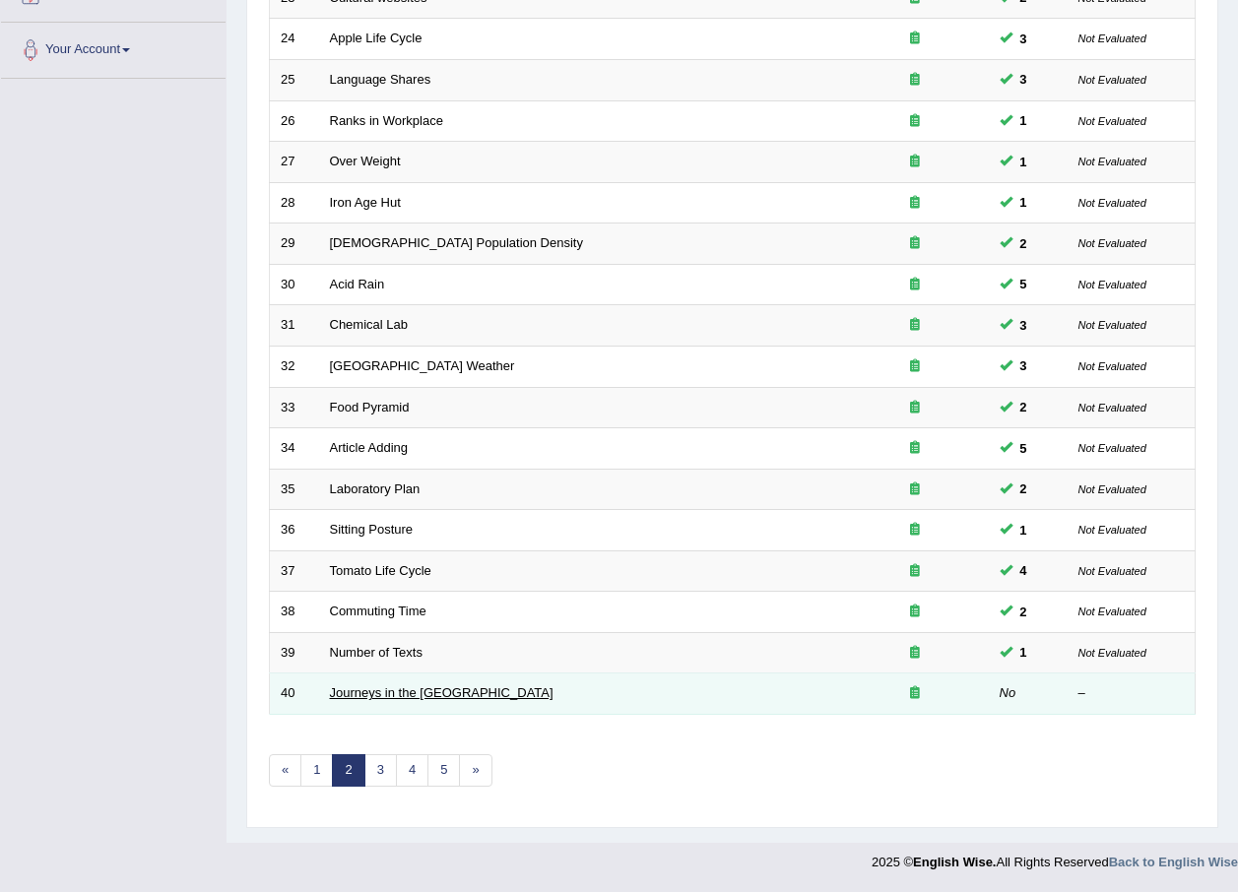
click at [374, 690] on link "Journeys in the UK" at bounding box center [442, 692] width 224 height 15
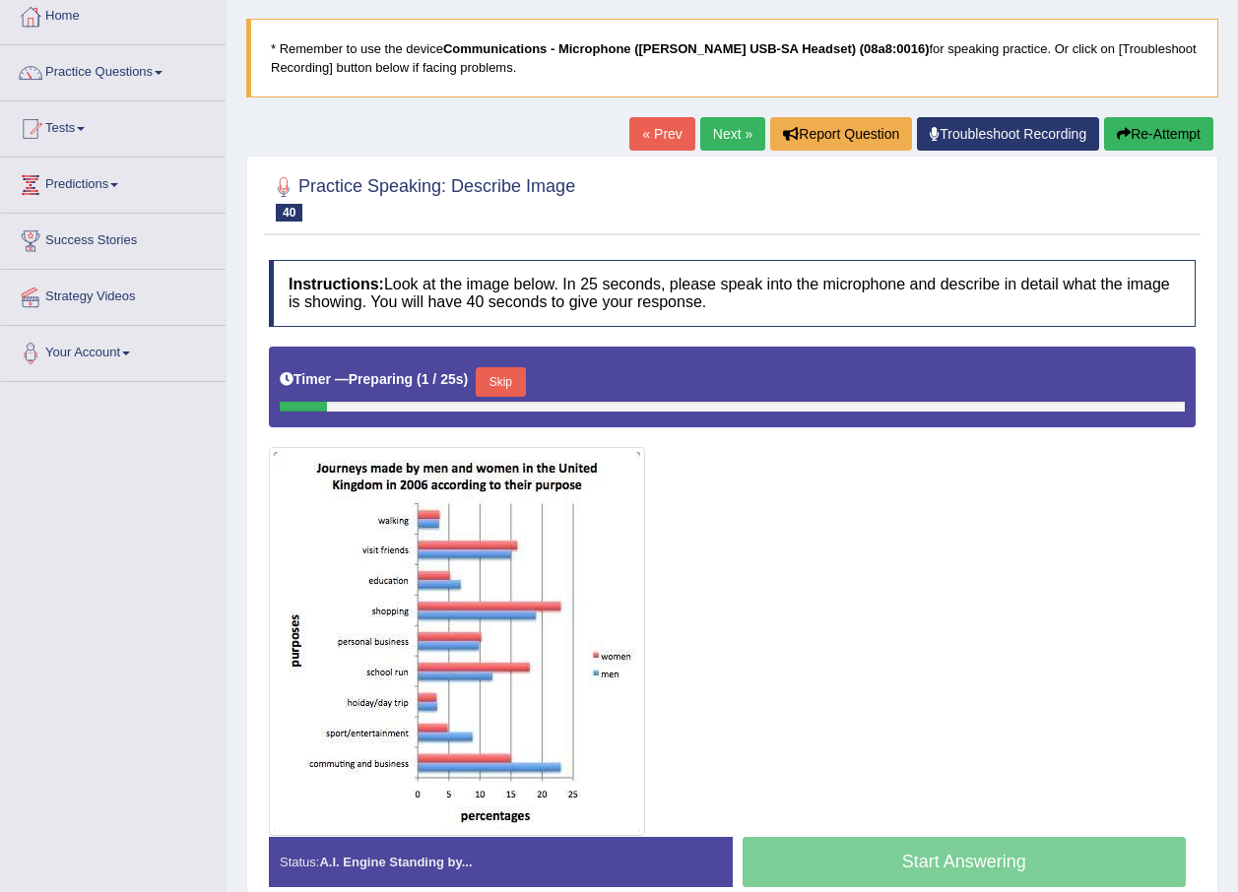
scroll to position [197, 0]
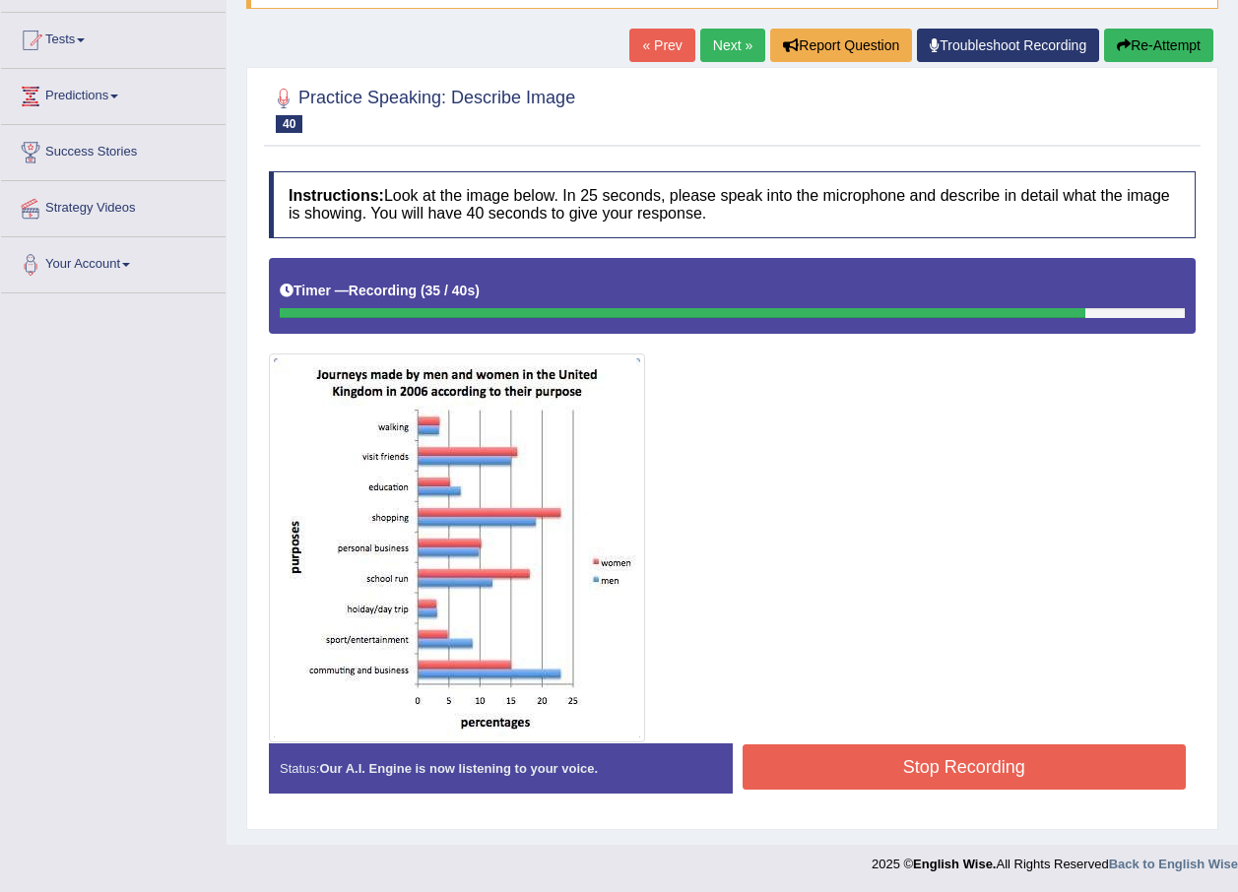
click at [875, 768] on button "Stop Recording" at bounding box center [964, 766] width 444 height 45
click at [875, 768] on div "Status: Our A.I. Engine is now listening to your voice. Start Answering Stop Re…" at bounding box center [732, 778] width 927 height 70
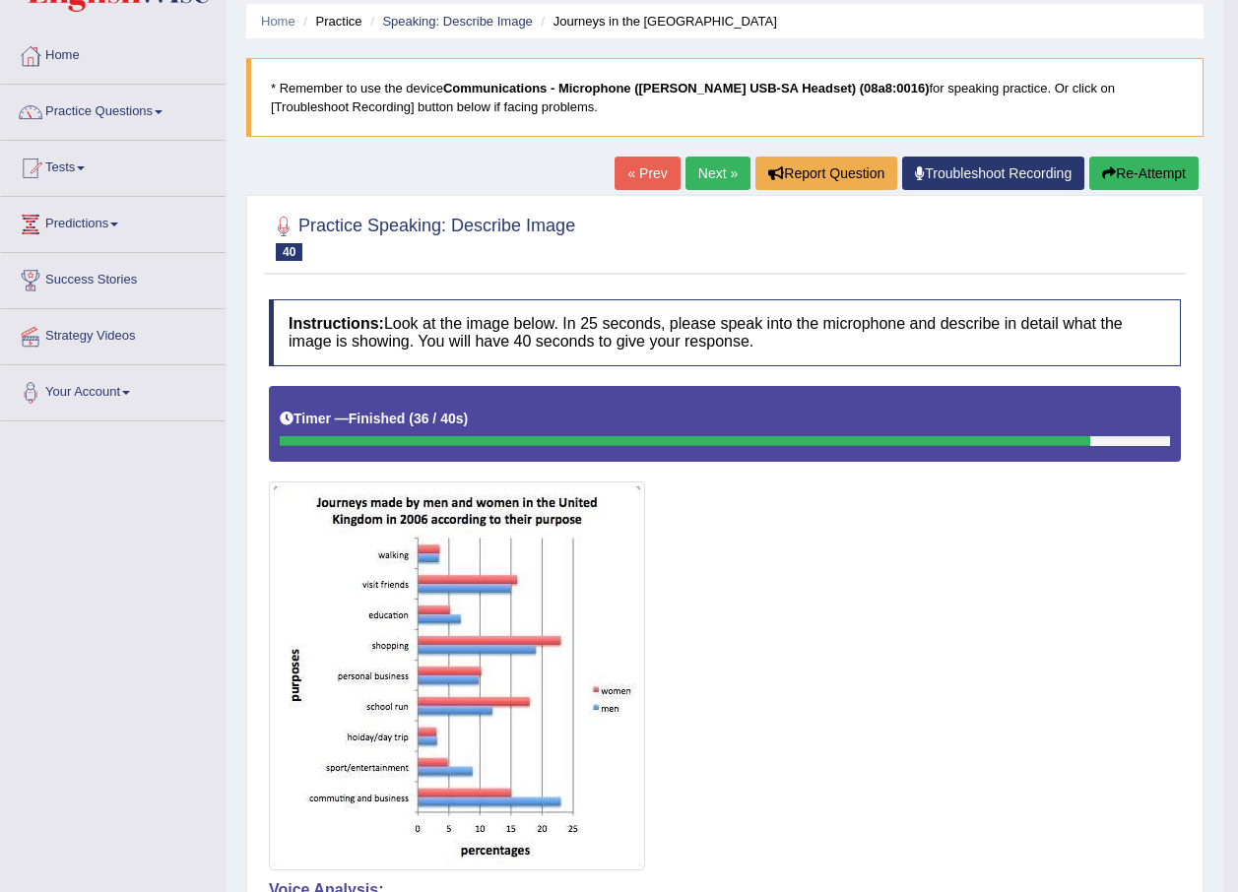
scroll to position [98, 0]
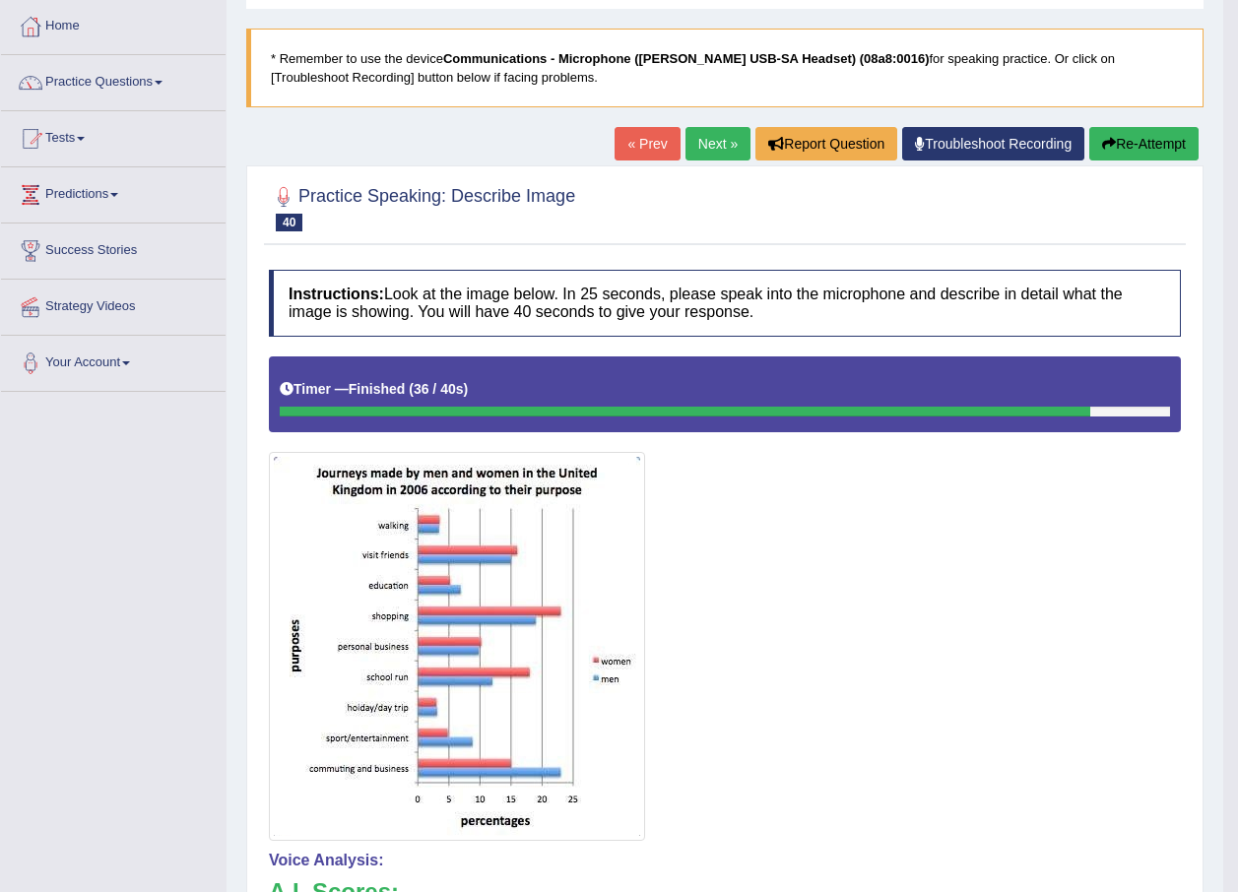
click at [1155, 133] on button "Re-Attempt" at bounding box center [1143, 143] width 109 height 33
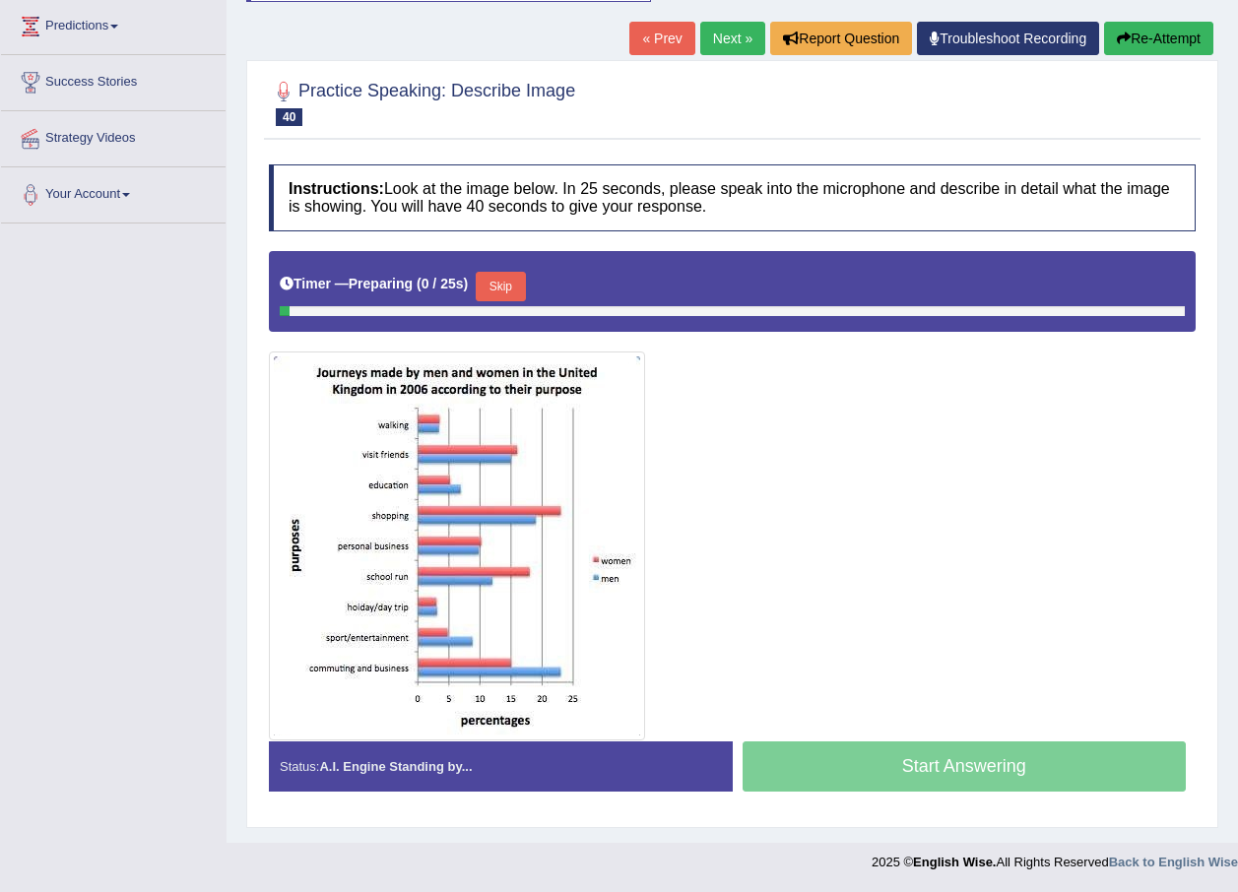
scroll to position [267, 0]
click at [502, 283] on button "Skip" at bounding box center [500, 287] width 49 height 30
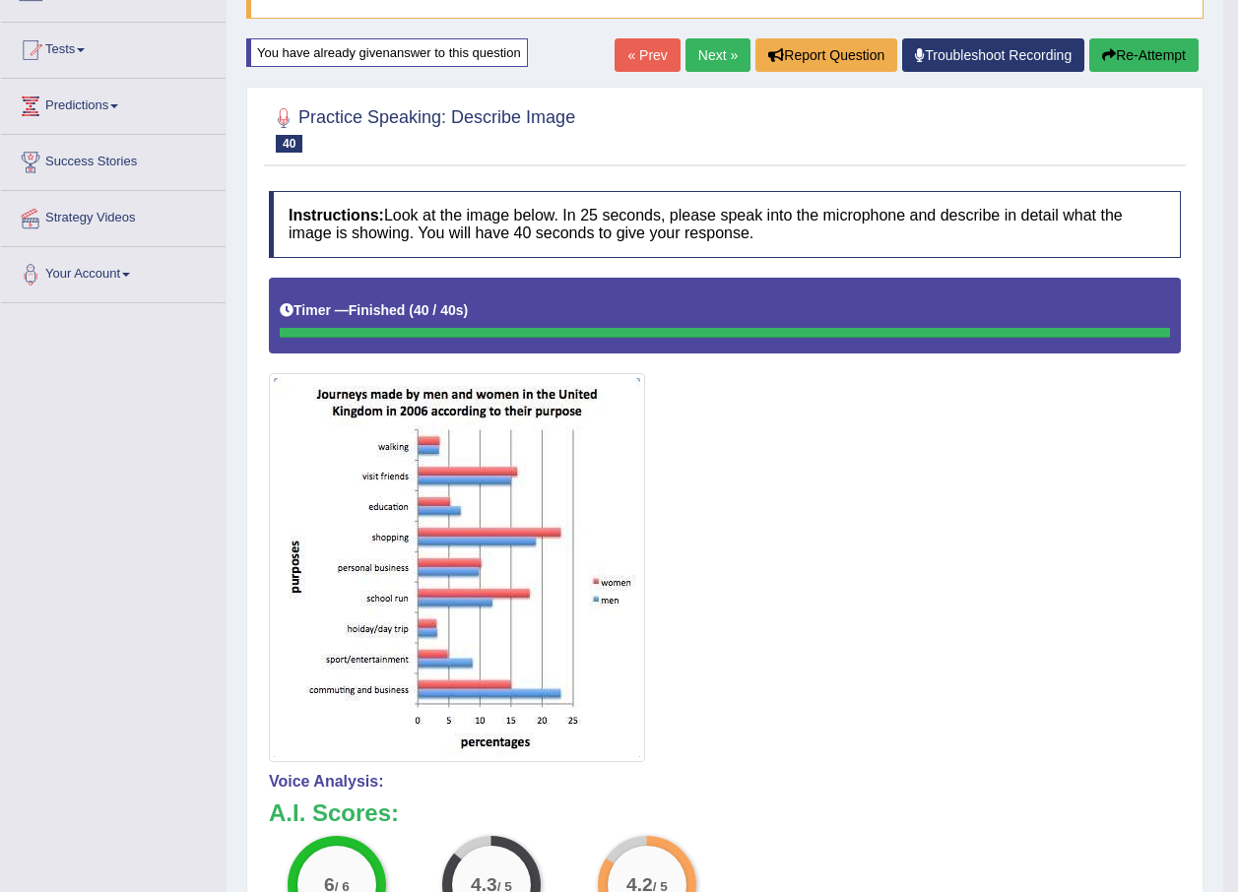
scroll to position [0, 0]
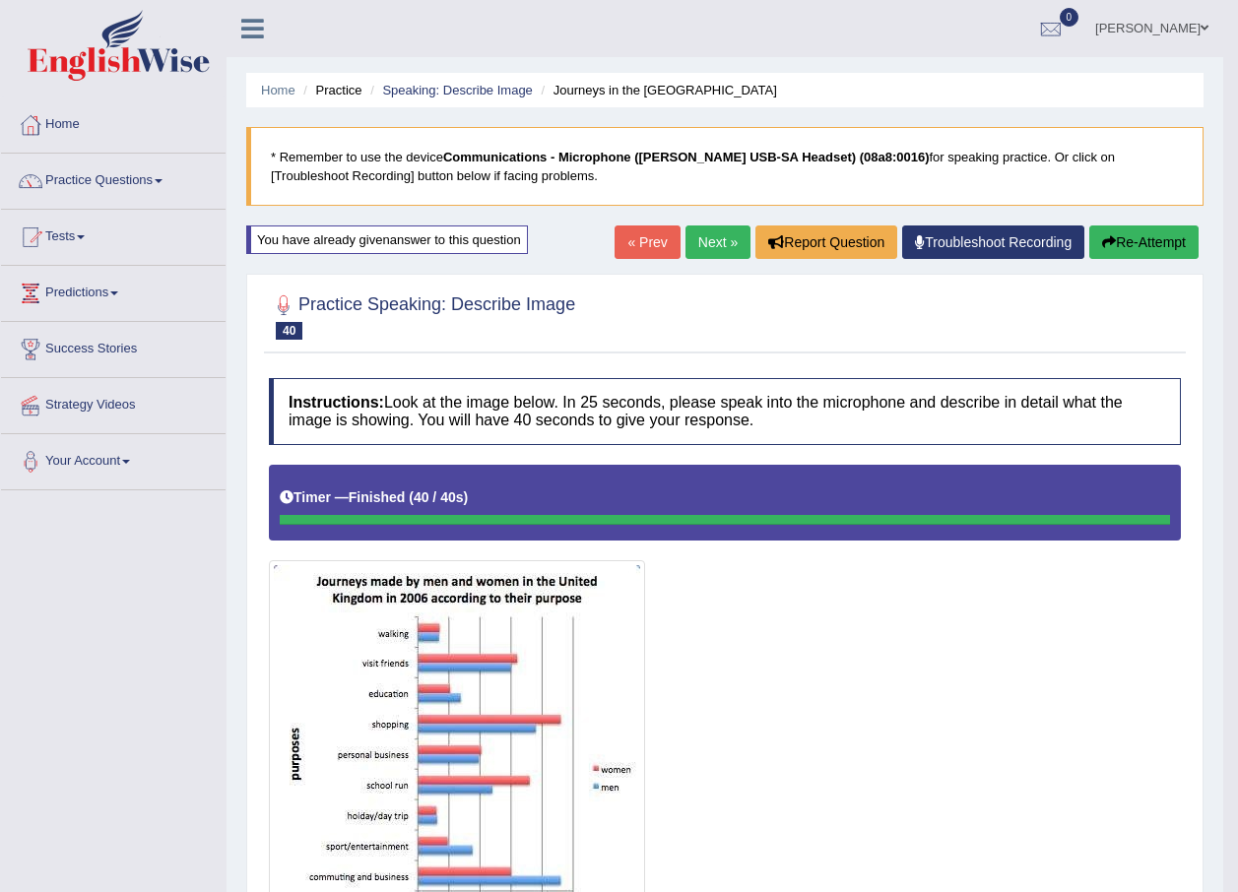
click at [714, 254] on link "Next »" at bounding box center [717, 241] width 65 height 33
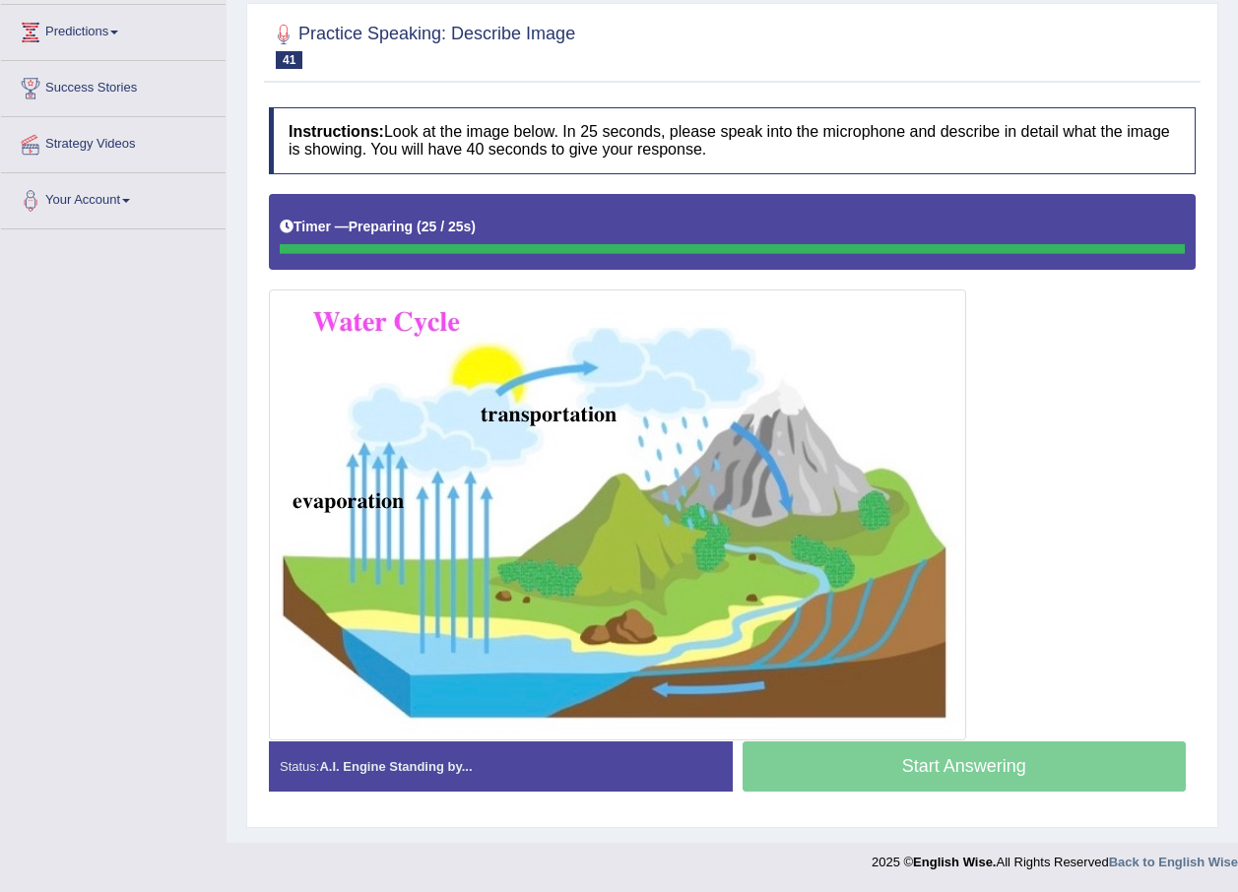
scroll to position [261, 0]
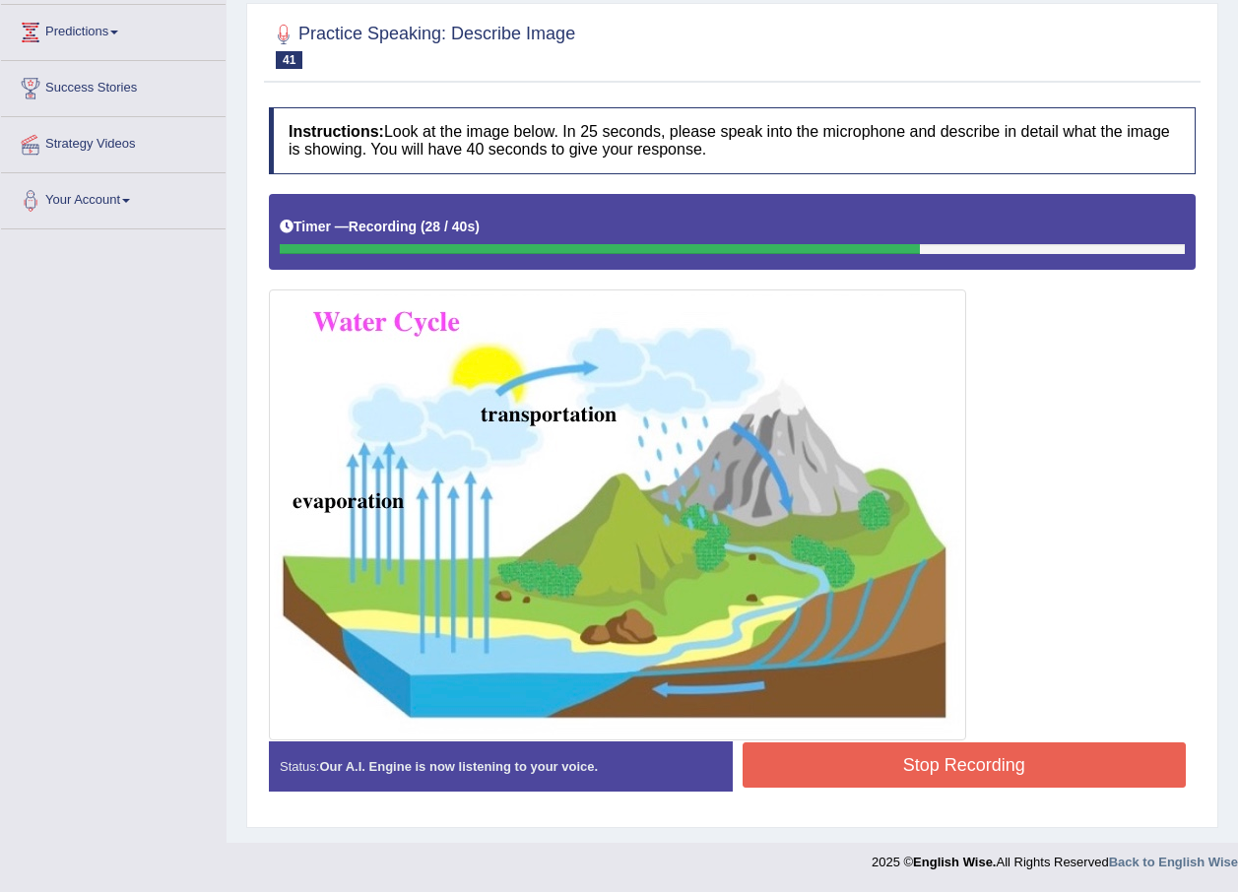
click at [927, 751] on button "Stop Recording" at bounding box center [964, 764] width 444 height 45
click at [927, 751] on div "Status: Our A.I. Engine is now listening to your voice. Start Answering Stop Re…" at bounding box center [732, 776] width 927 height 70
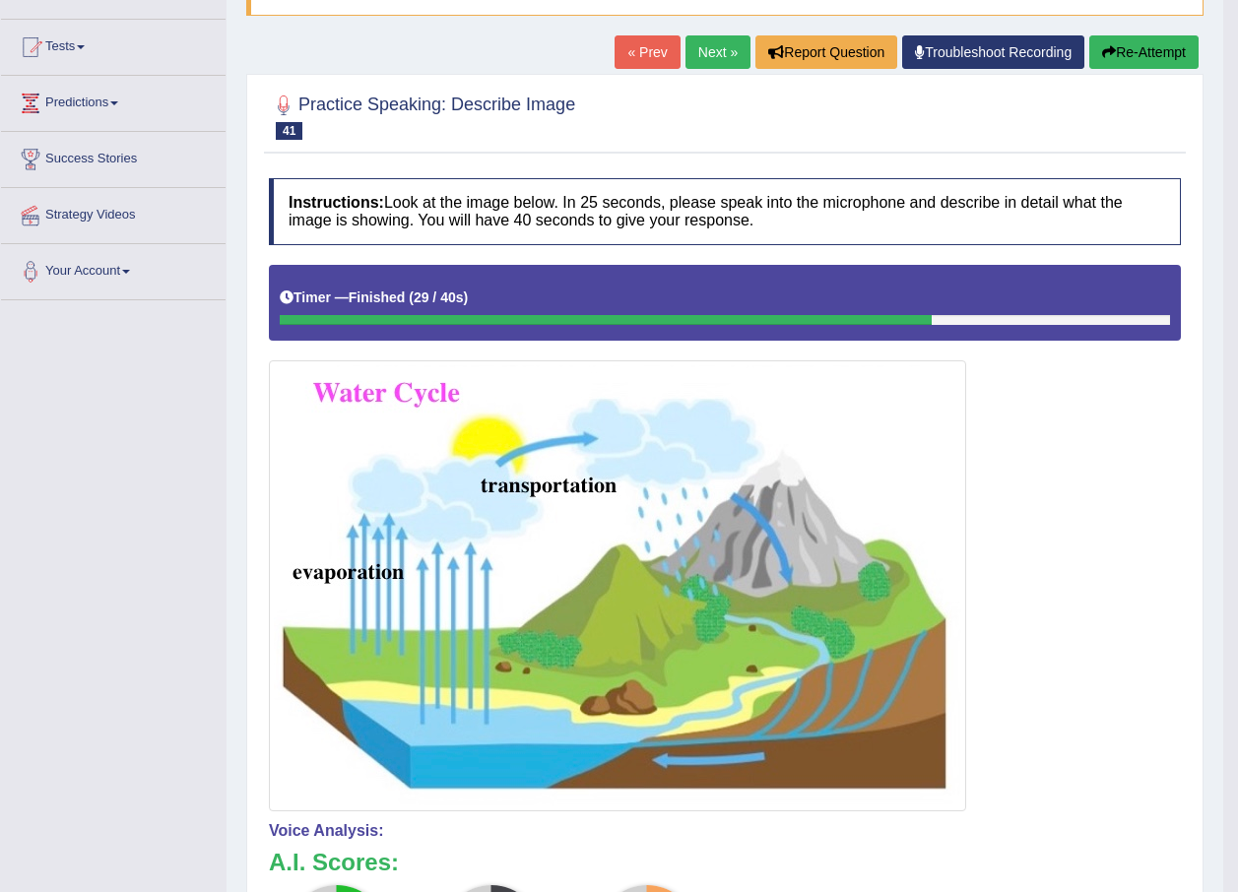
scroll to position [167, 0]
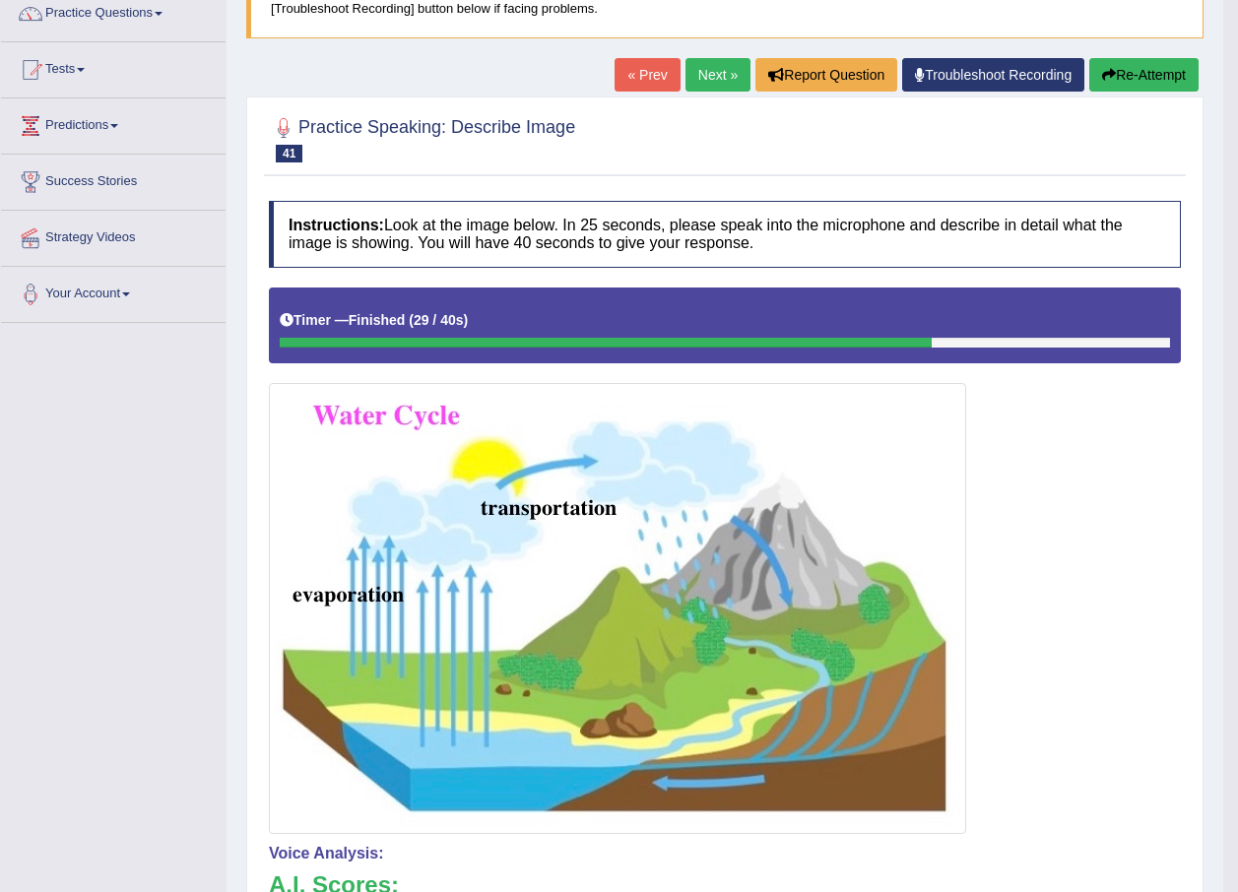
click at [1128, 88] on button "Re-Attempt" at bounding box center [1143, 74] width 109 height 33
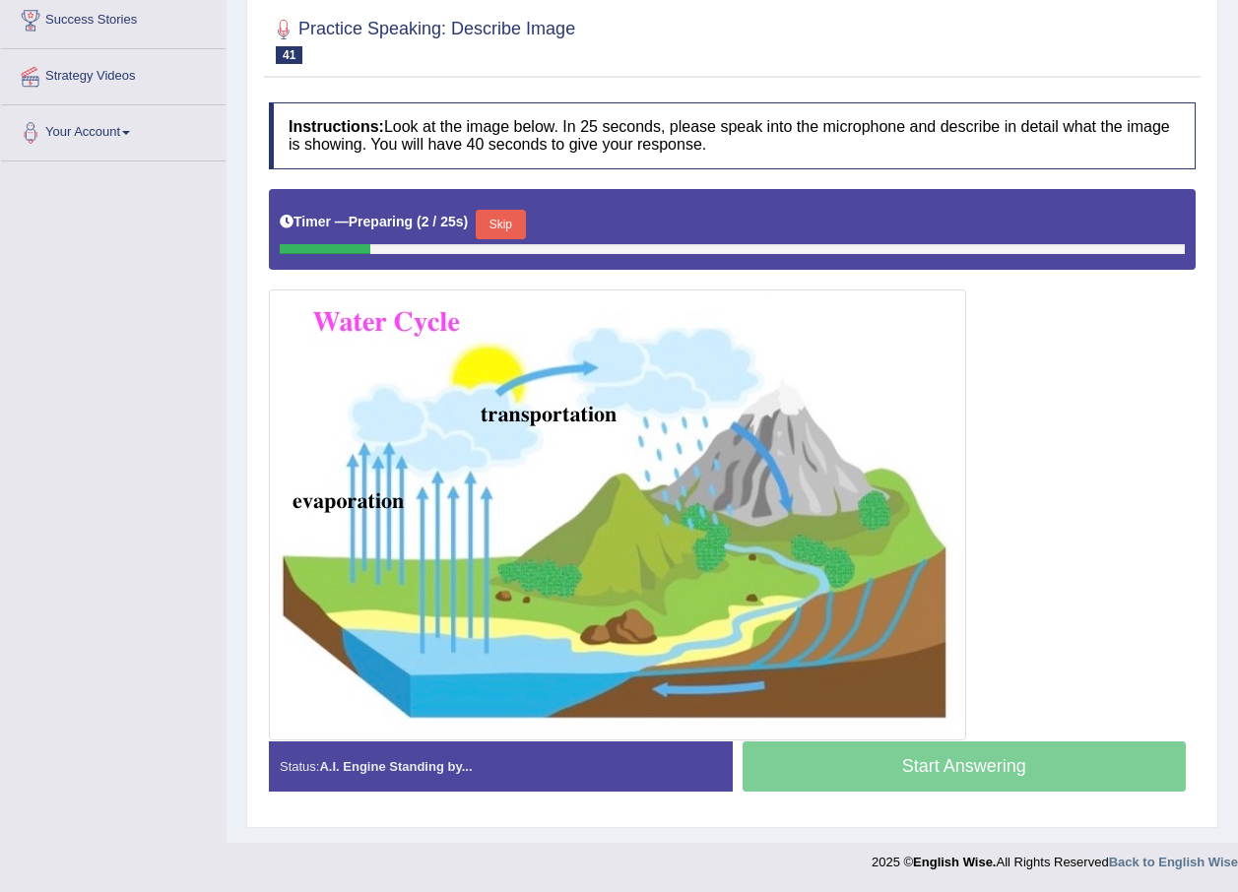
click at [505, 225] on button "Skip" at bounding box center [500, 225] width 49 height 30
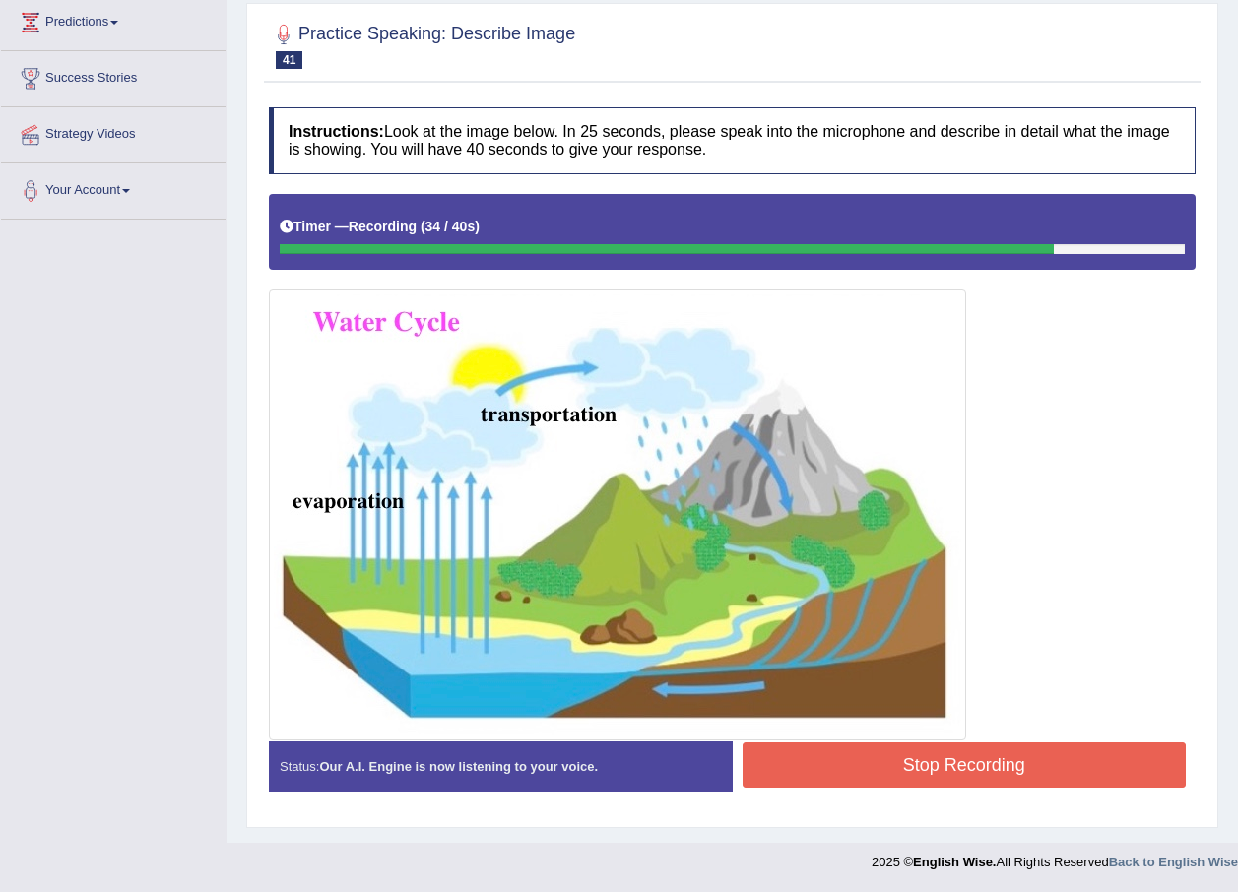
click at [914, 765] on button "Stop Recording" at bounding box center [964, 764] width 444 height 45
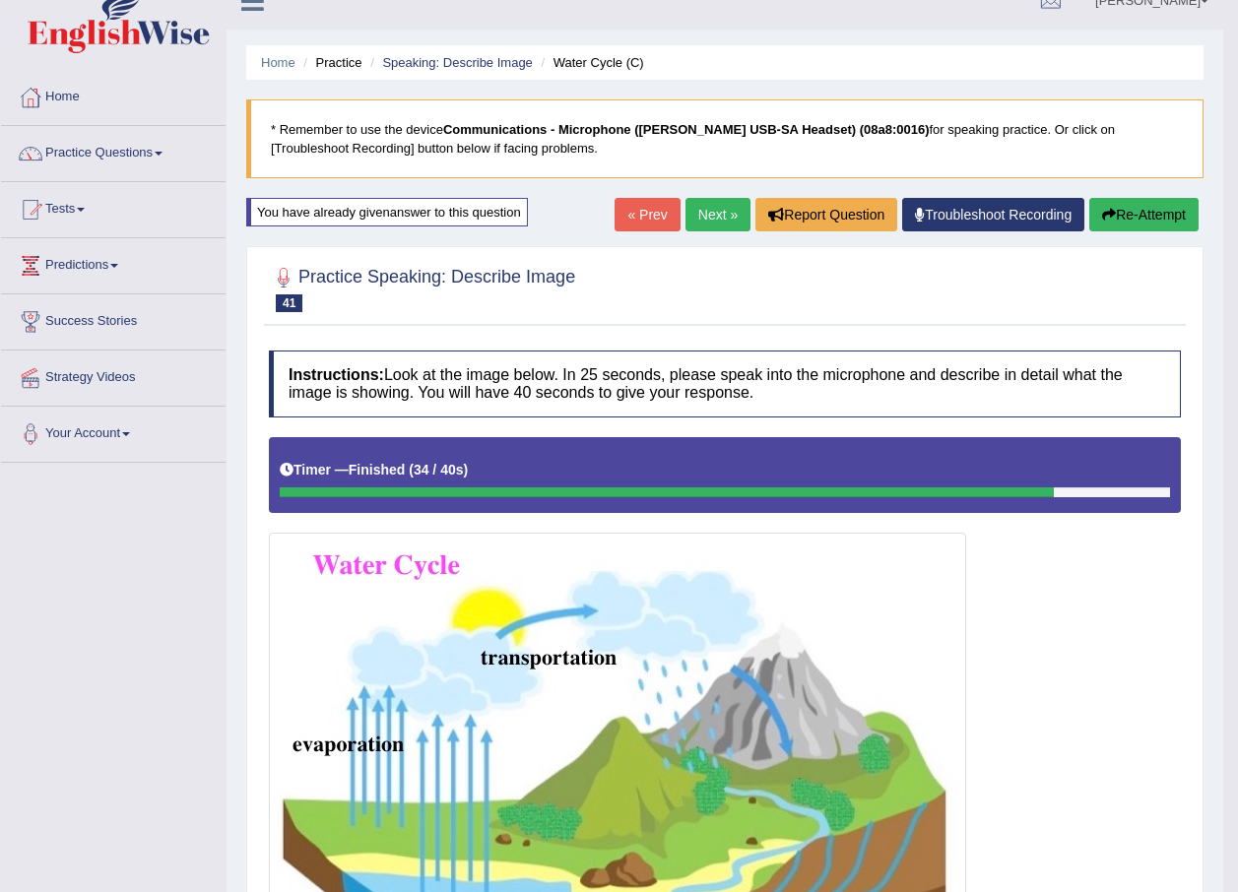
scroll to position [0, 0]
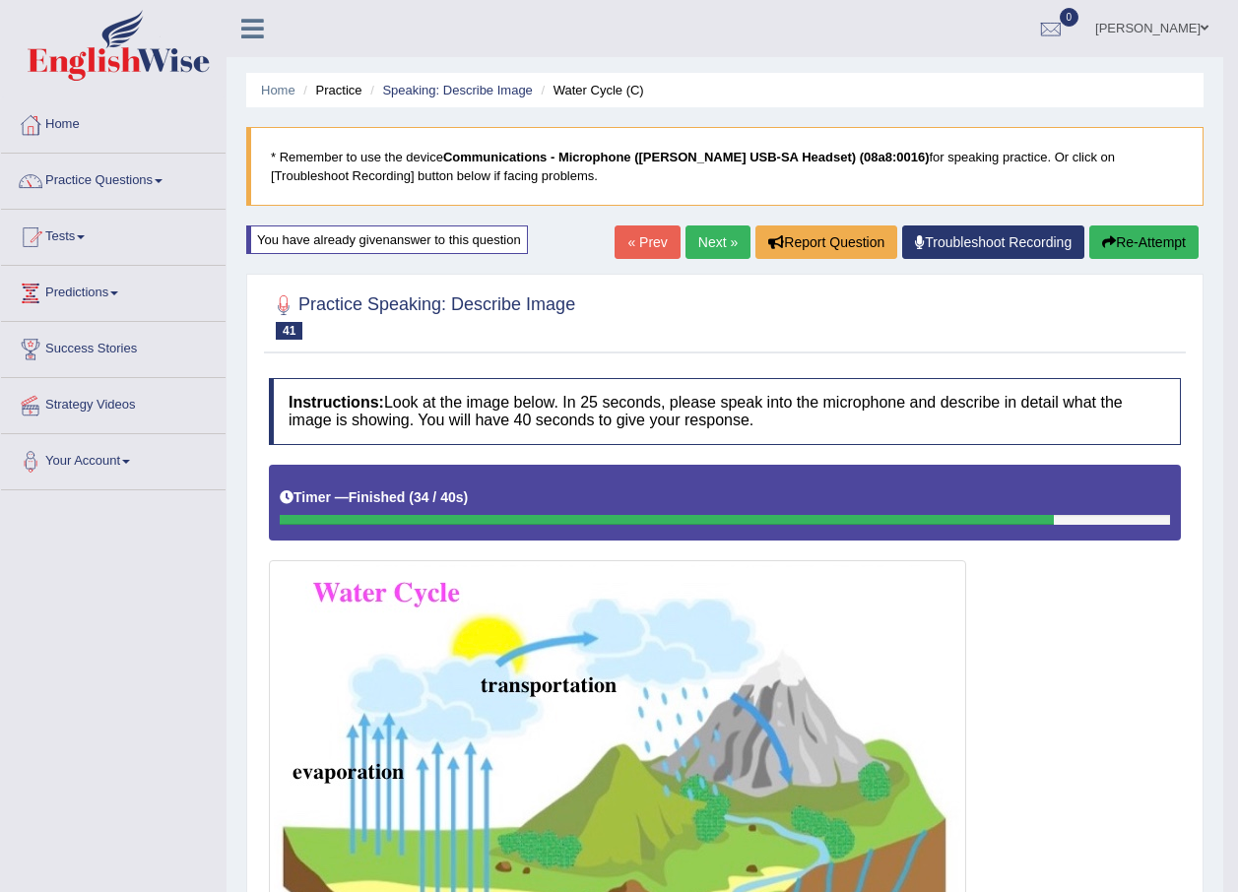
click at [709, 238] on link "Next »" at bounding box center [717, 241] width 65 height 33
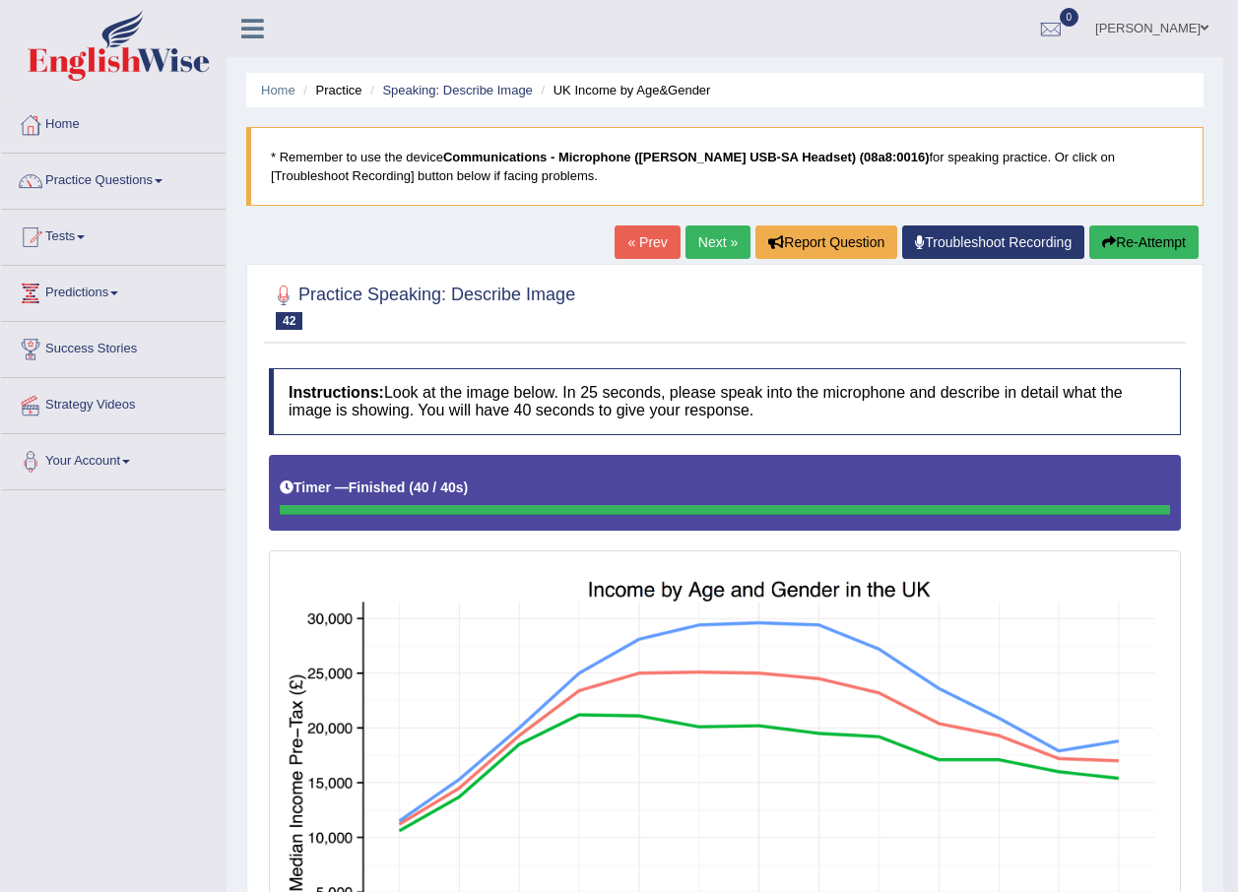
click at [1135, 249] on button "Re-Attempt" at bounding box center [1143, 241] width 109 height 33
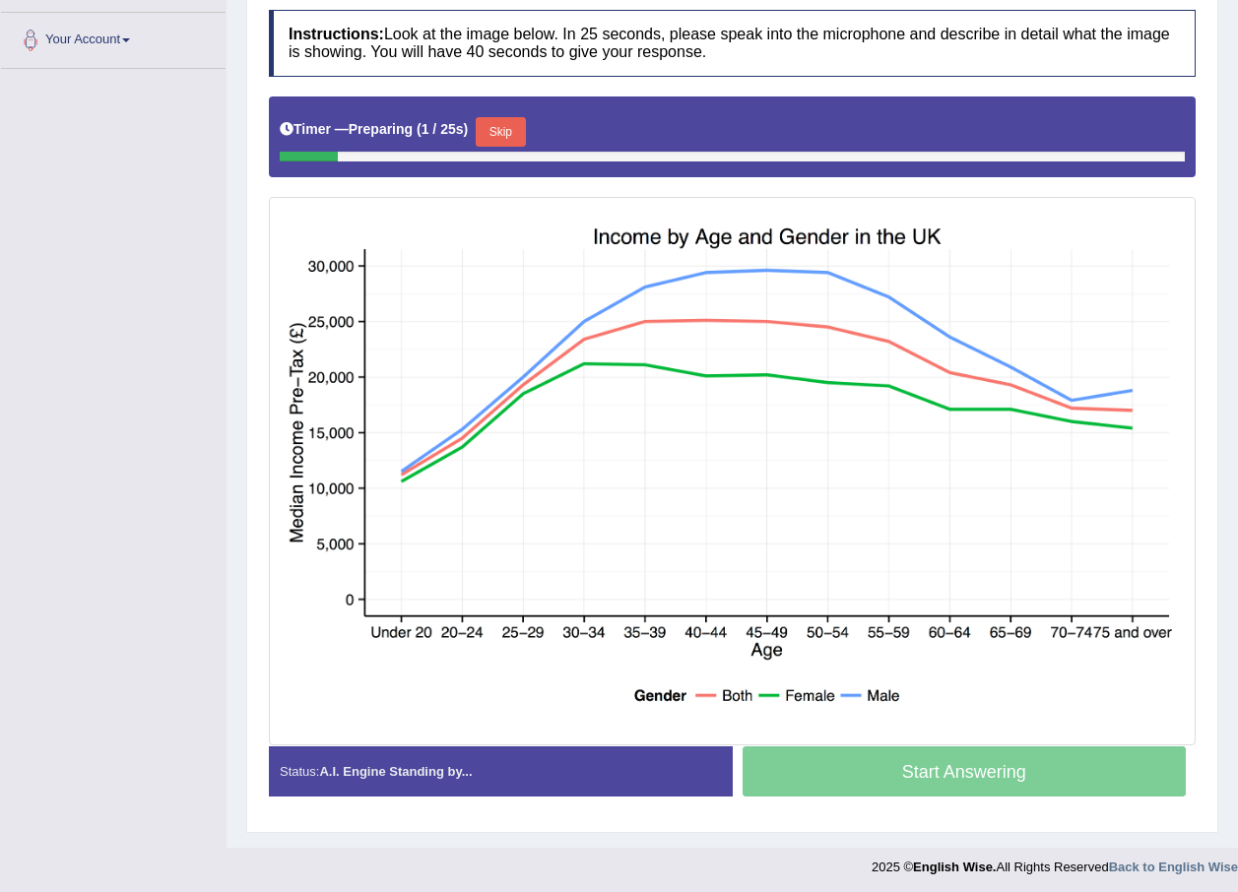
scroll to position [426, 0]
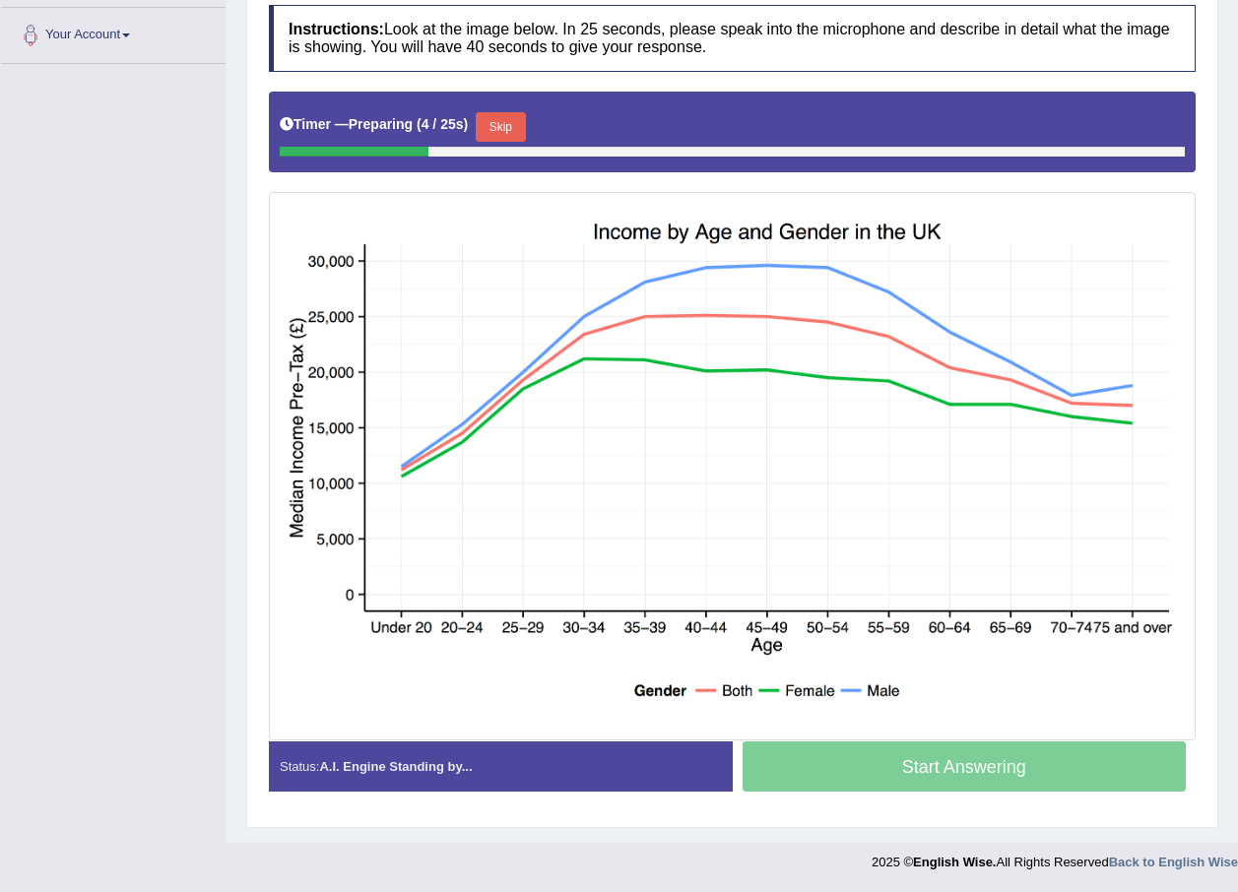
click at [496, 128] on button "Skip" at bounding box center [500, 127] width 49 height 30
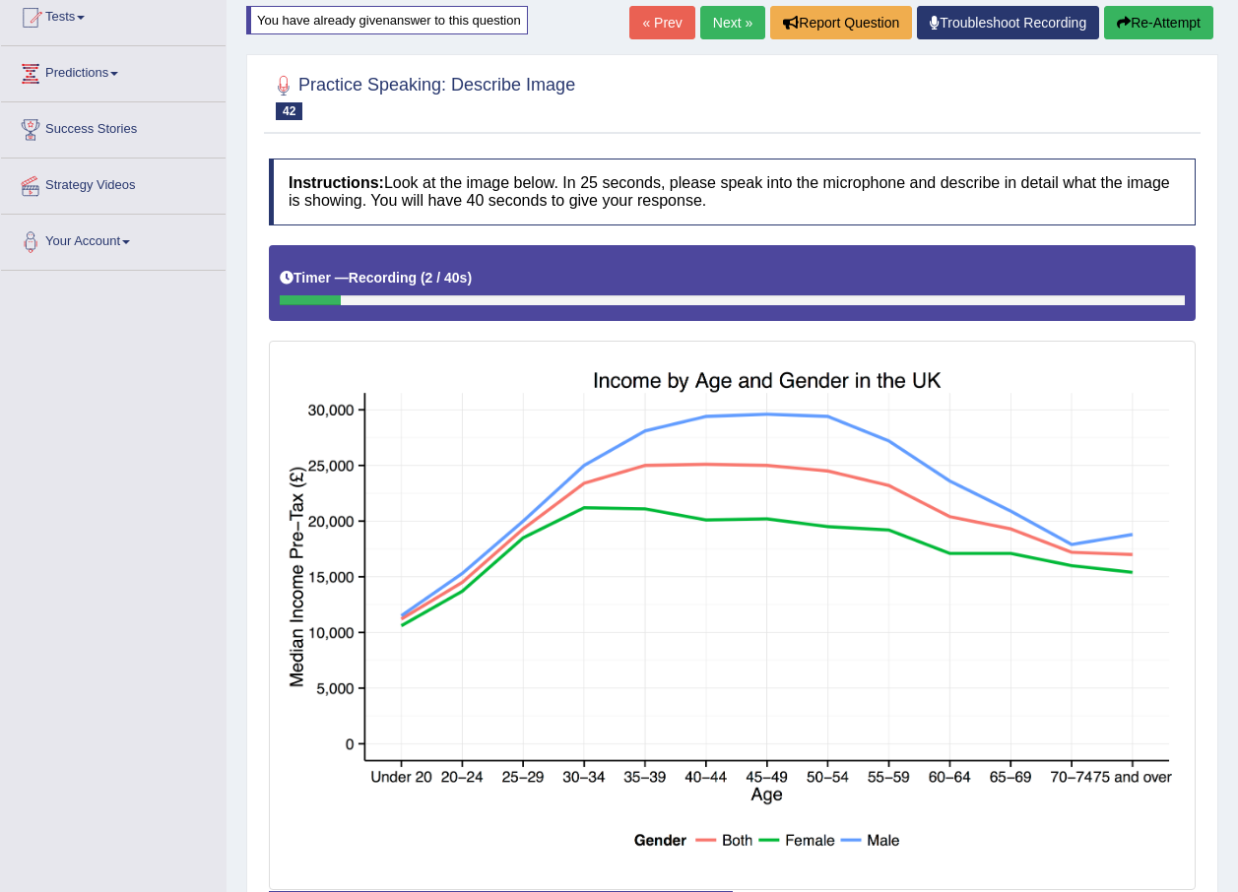
scroll to position [74, 0]
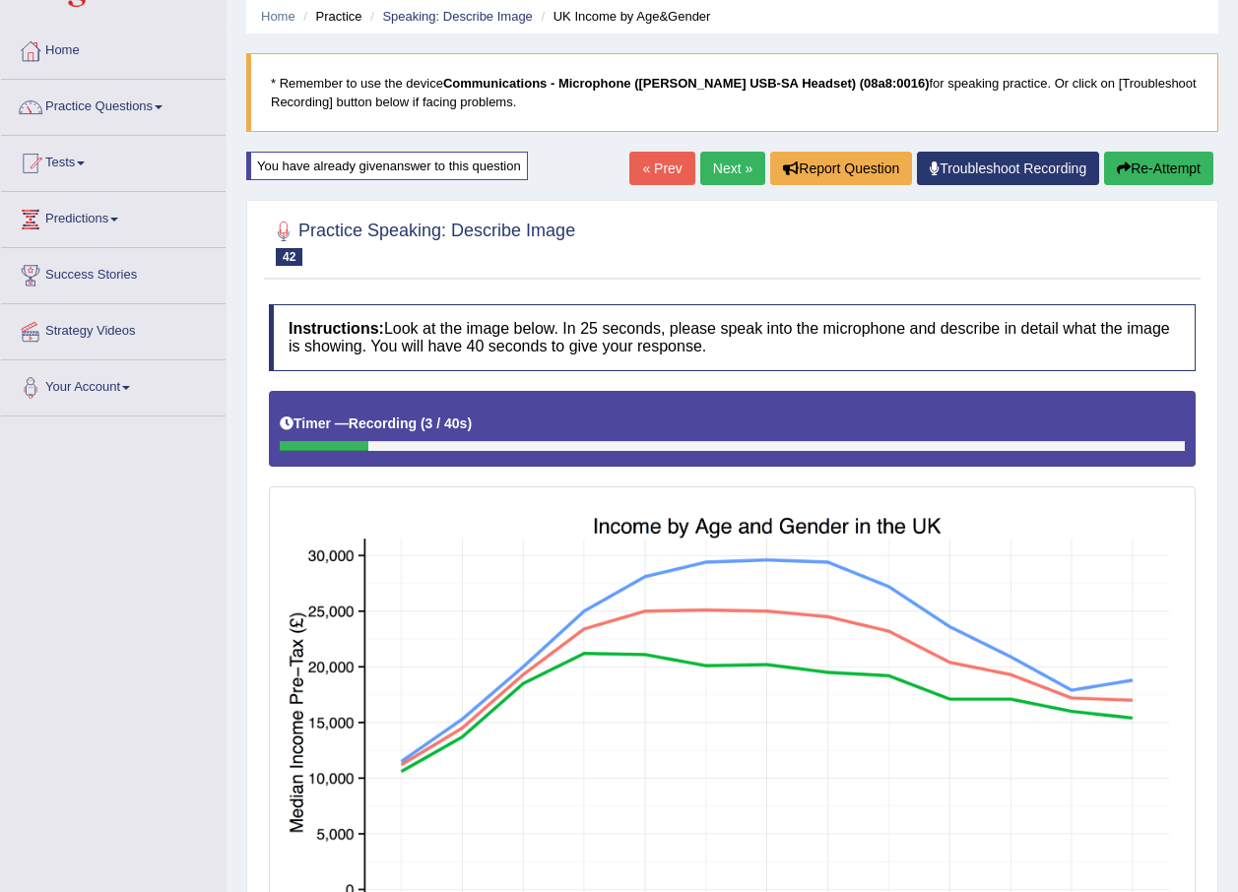
click at [1119, 170] on icon "button" at bounding box center [1124, 168] width 14 height 14
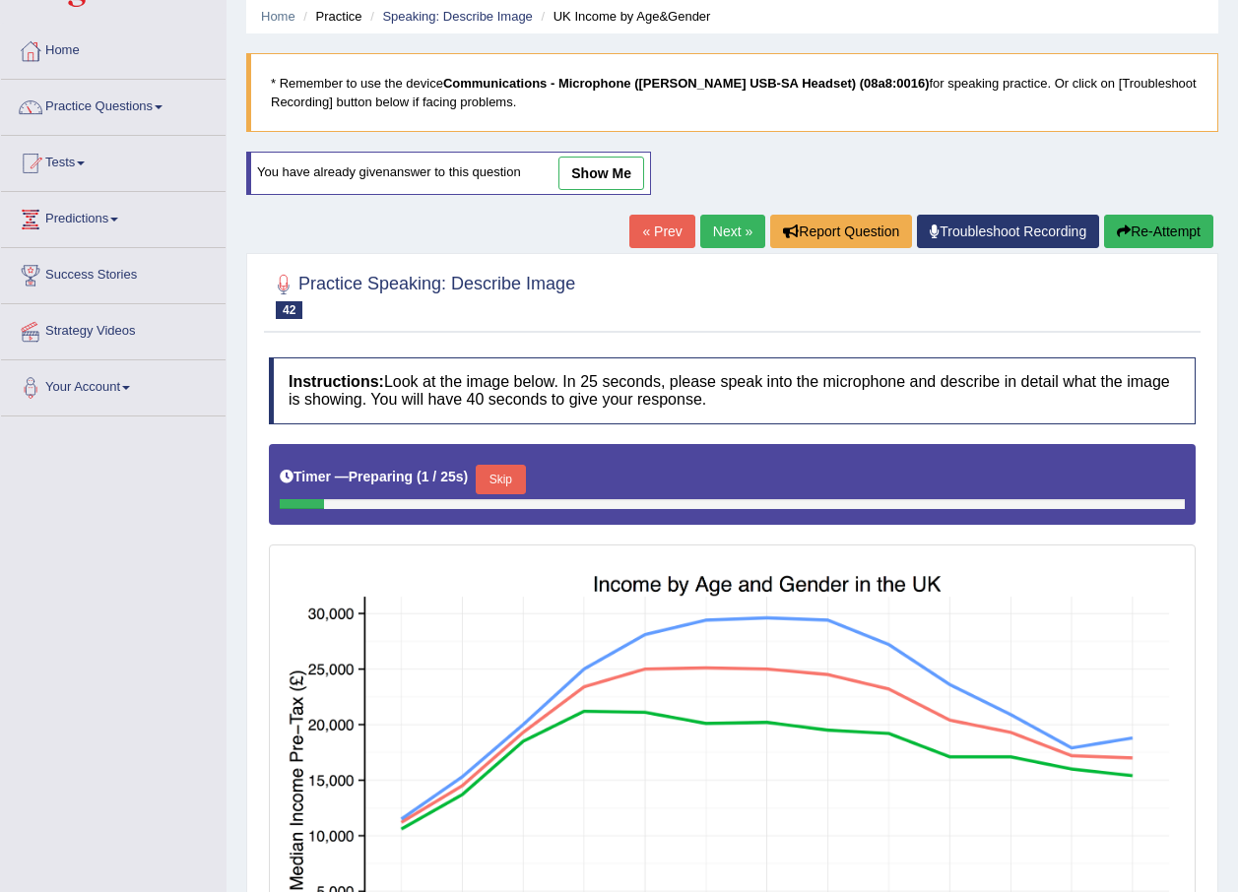
scroll to position [271, 0]
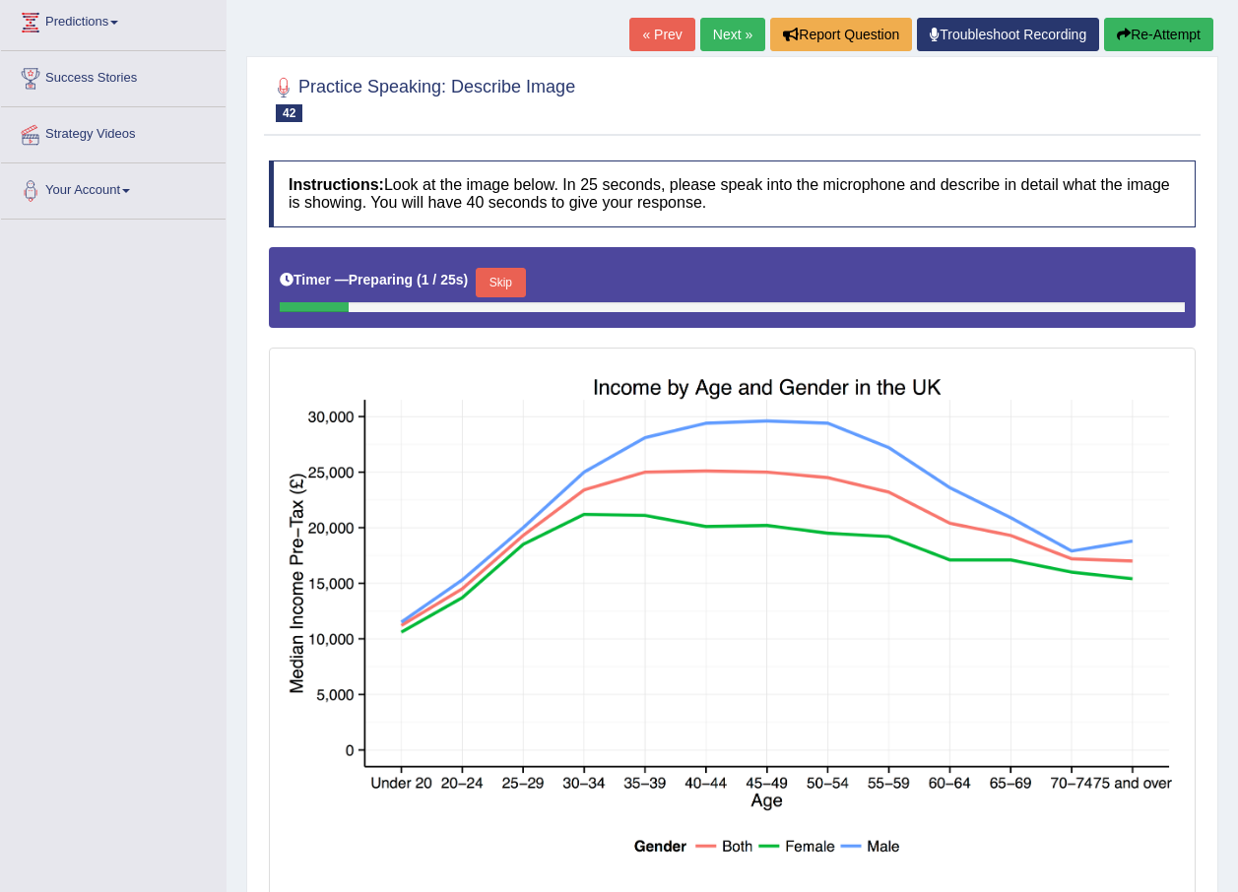
click at [488, 292] on button "Skip" at bounding box center [500, 283] width 49 height 30
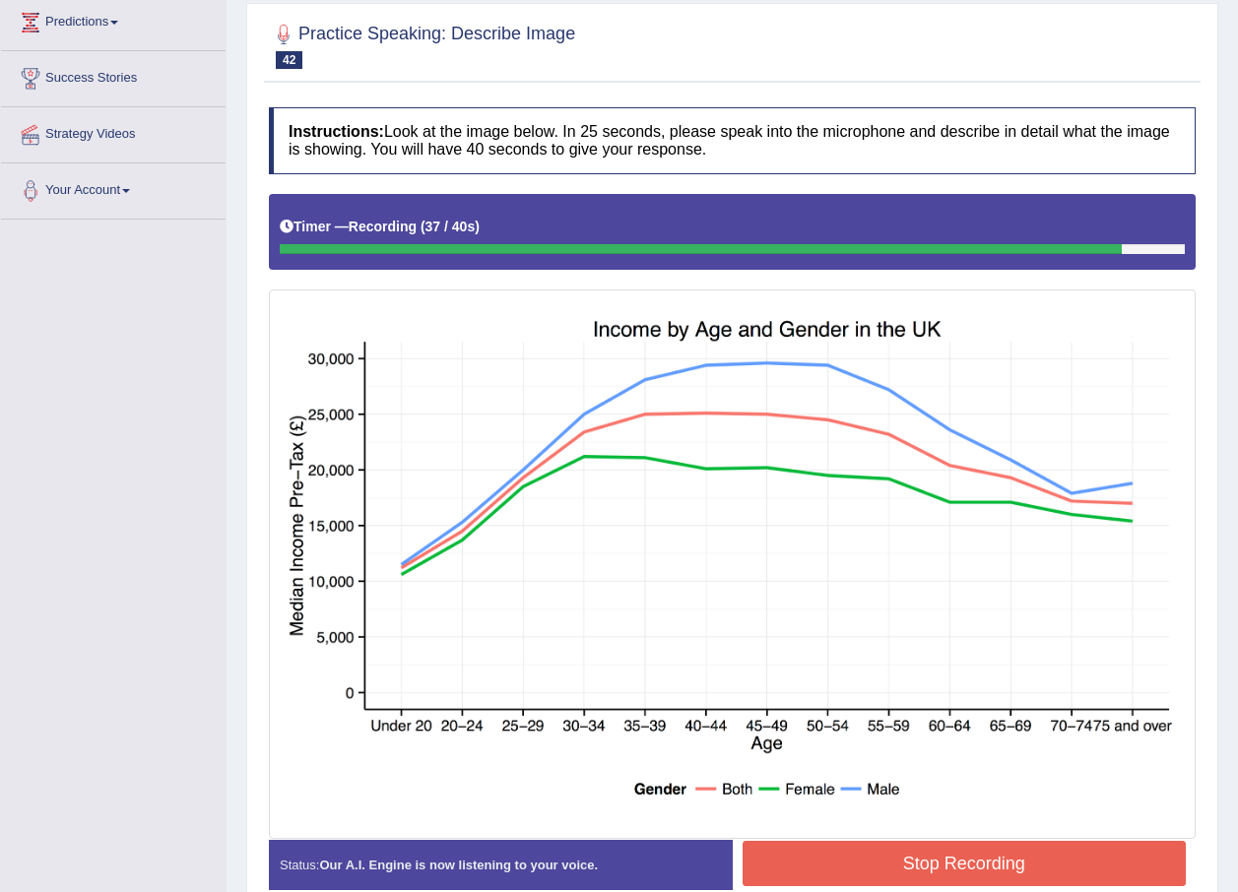
click at [911, 851] on button "Stop Recording" at bounding box center [964, 863] width 444 height 45
click at [911, 851] on div "Status: Our A.I. Engine is now listening to your voice. Start Answering Stop Re…" at bounding box center [732, 875] width 927 height 70
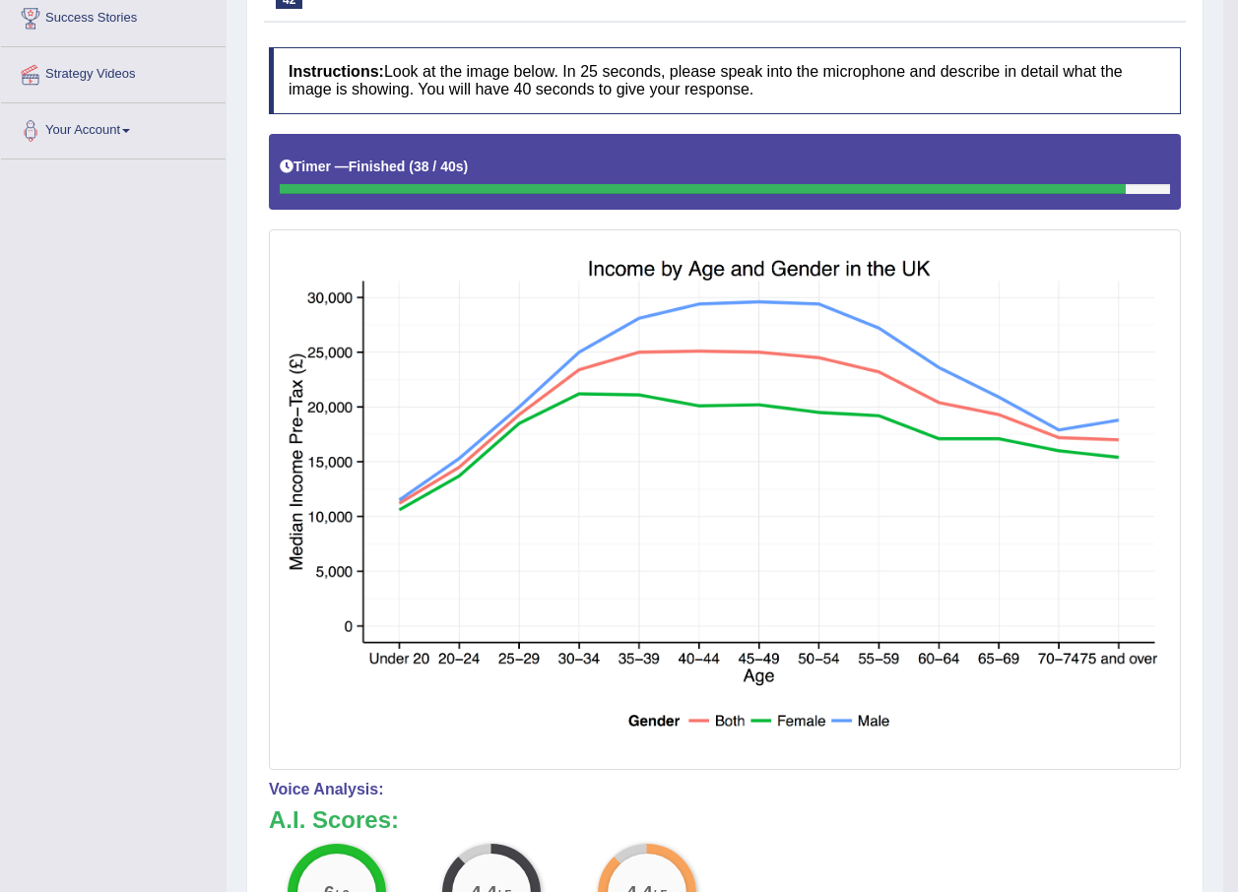
scroll to position [0, 0]
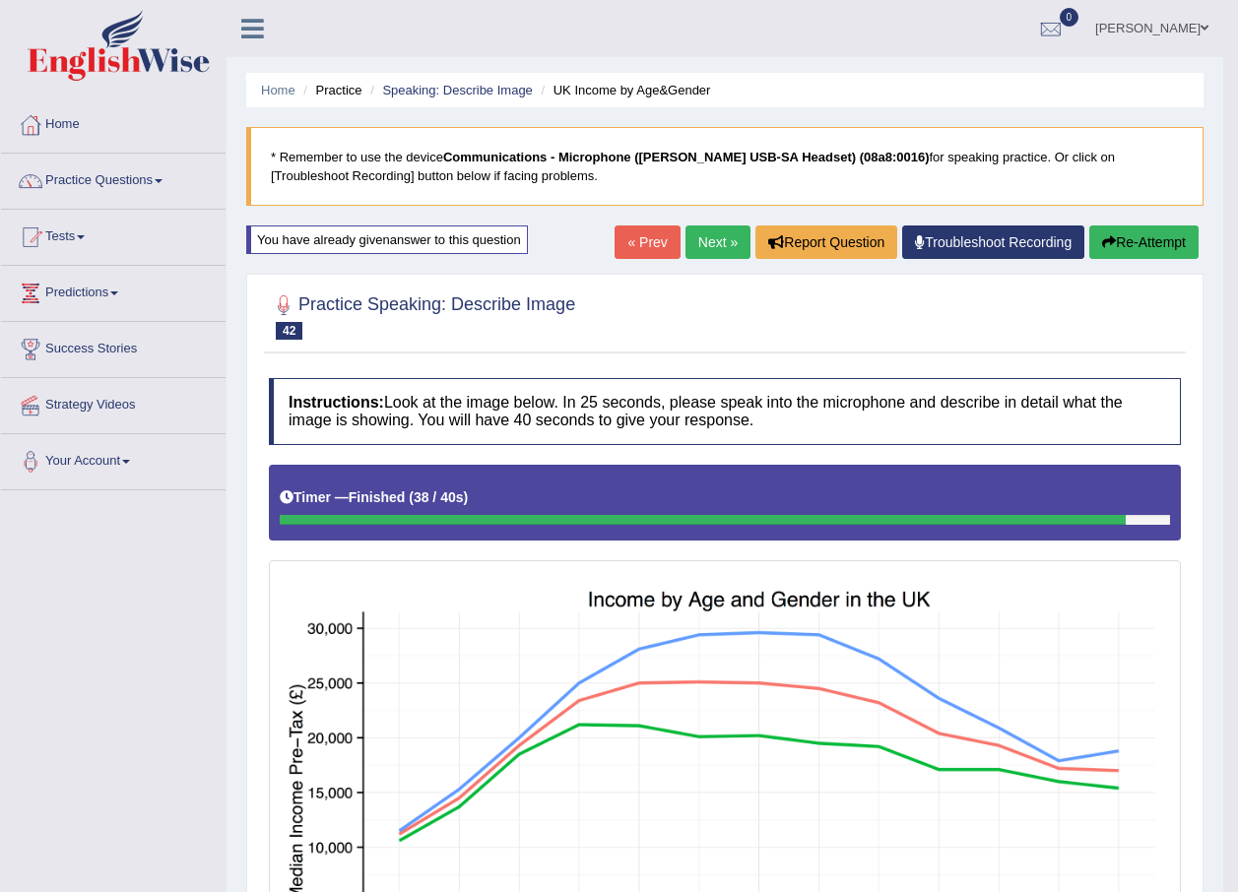
click at [713, 239] on link "Next »" at bounding box center [717, 241] width 65 height 33
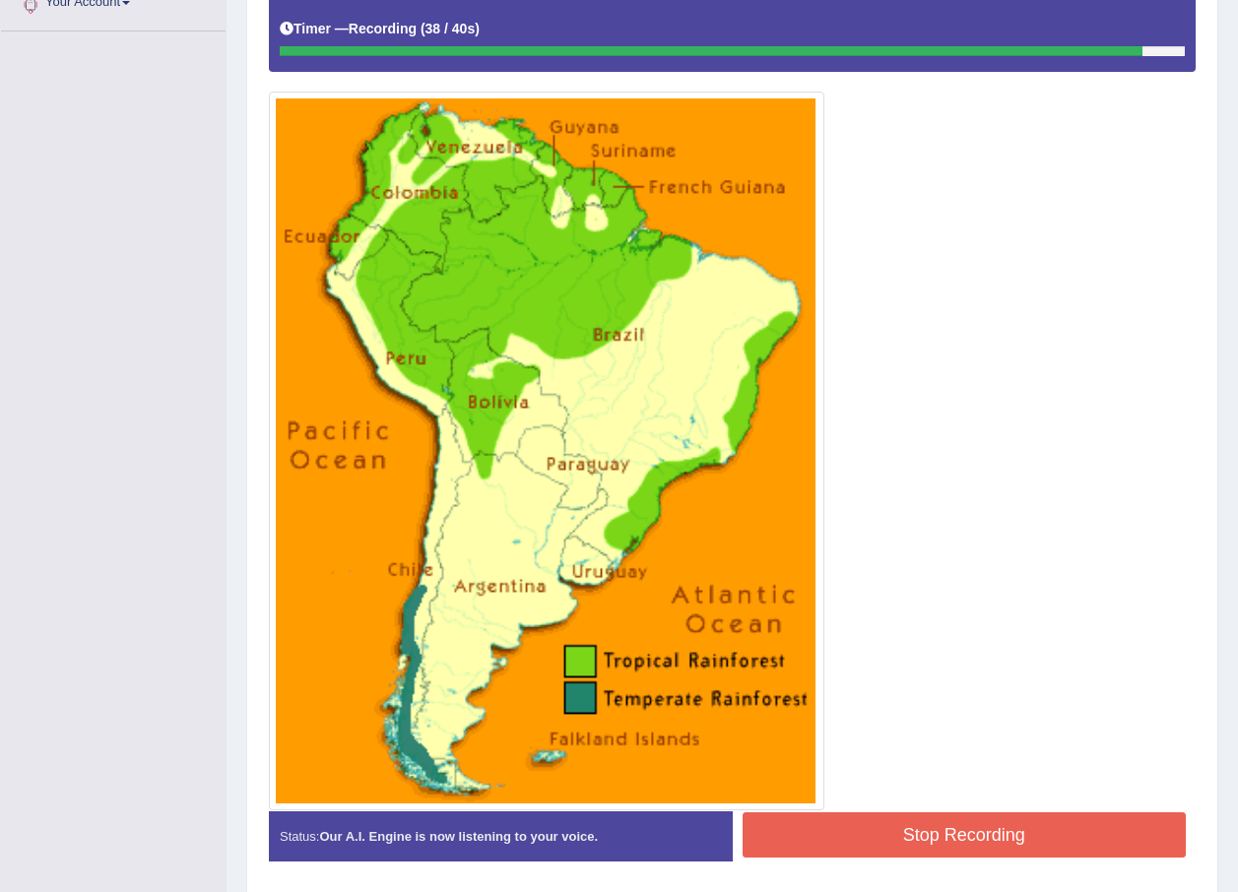
scroll to position [529, 0]
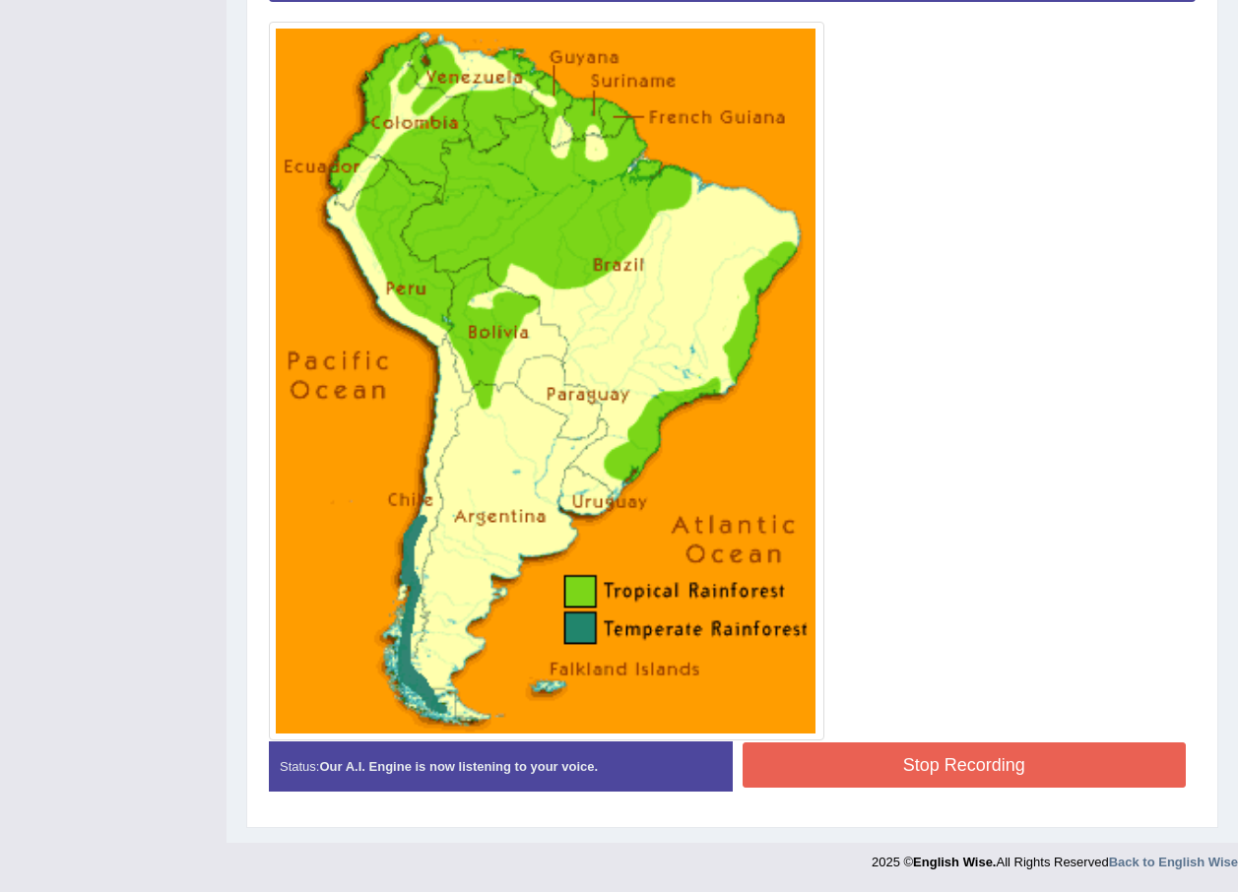
click at [902, 760] on button "Stop Recording" at bounding box center [964, 764] width 444 height 45
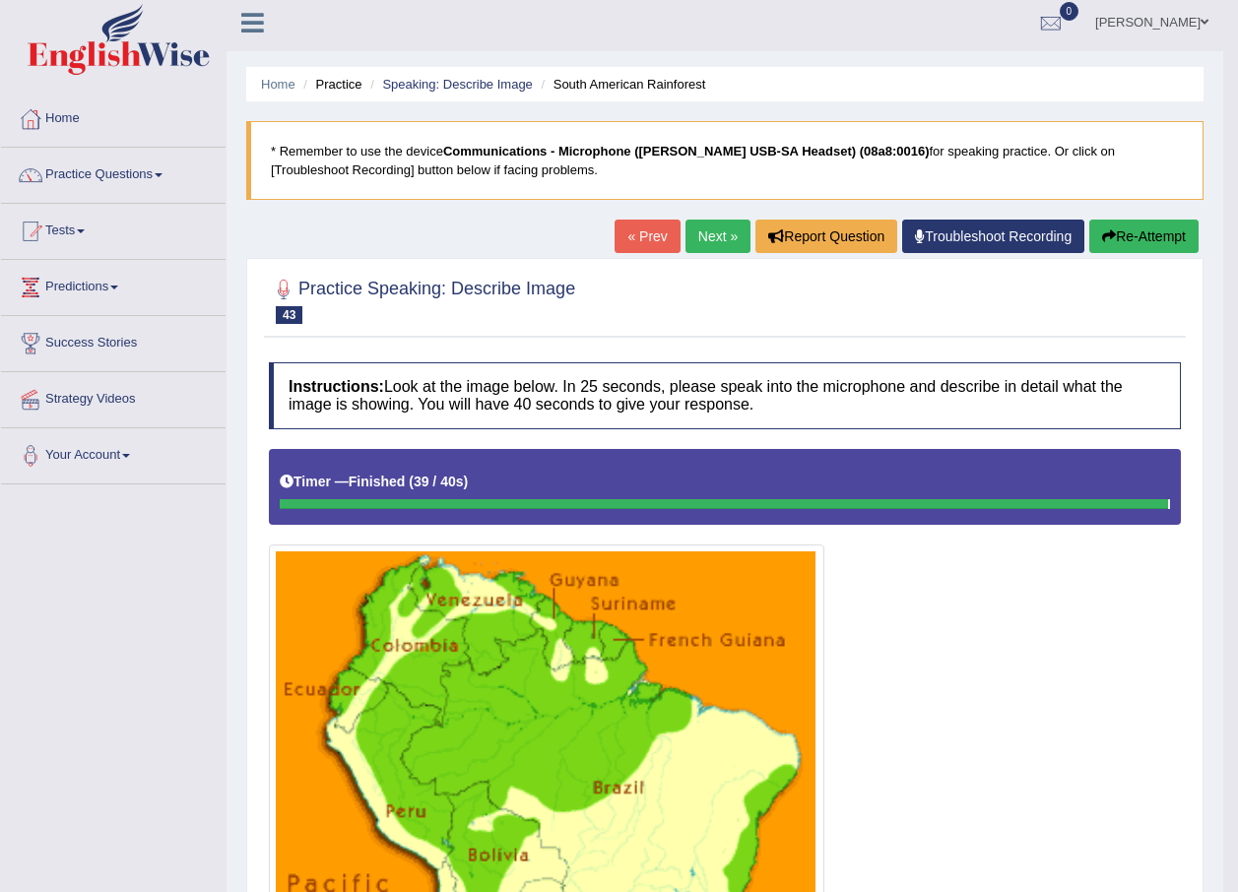
scroll to position [0, 0]
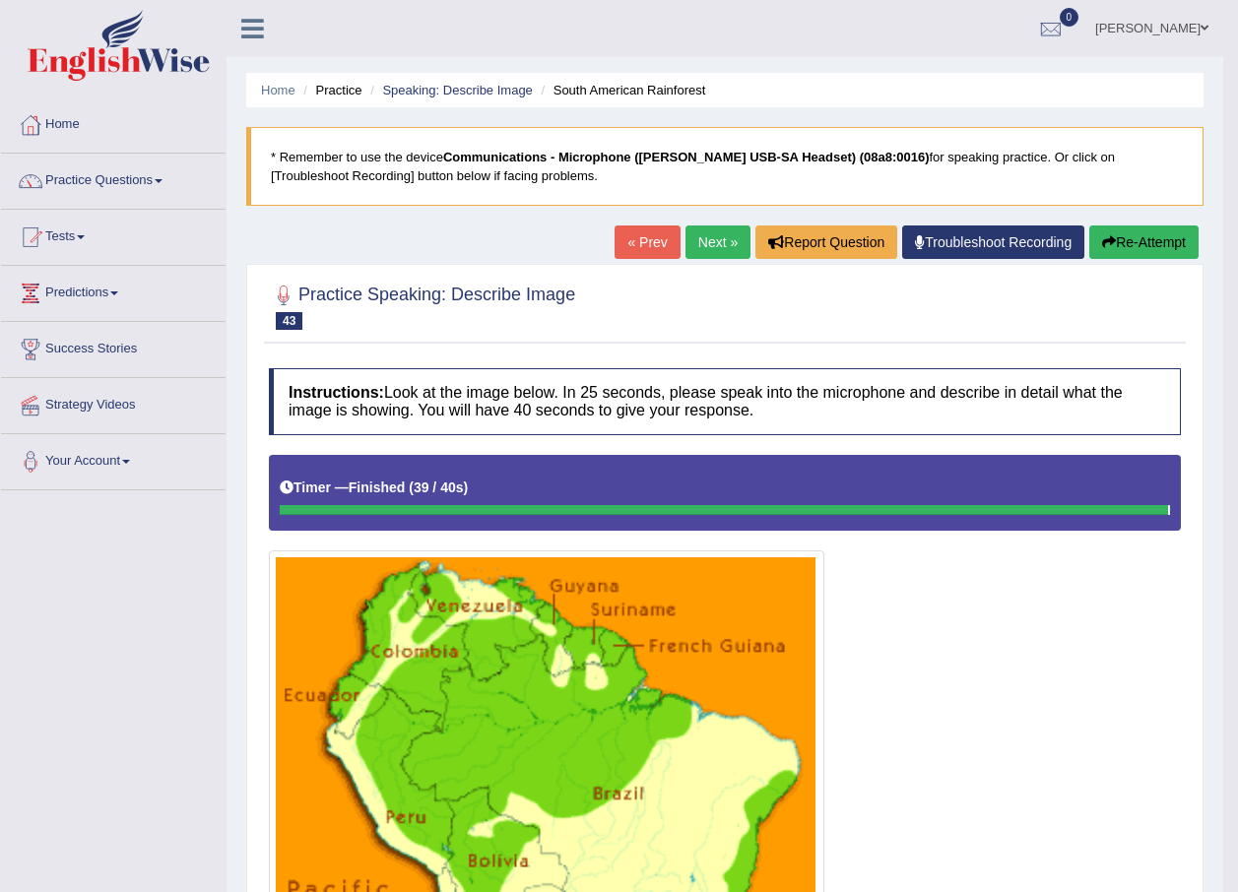
click at [1136, 250] on button "Re-Attempt" at bounding box center [1143, 241] width 109 height 33
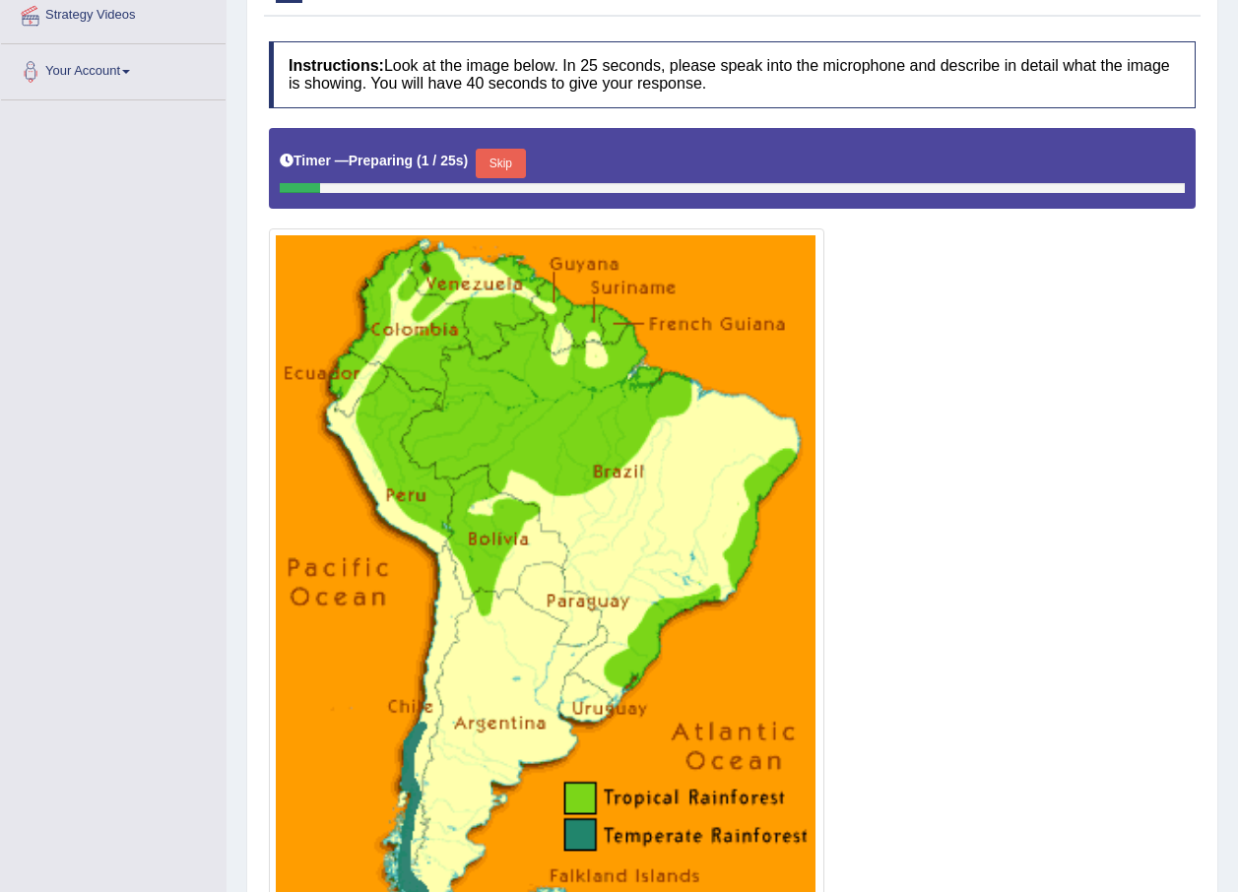
scroll to position [394, 0]
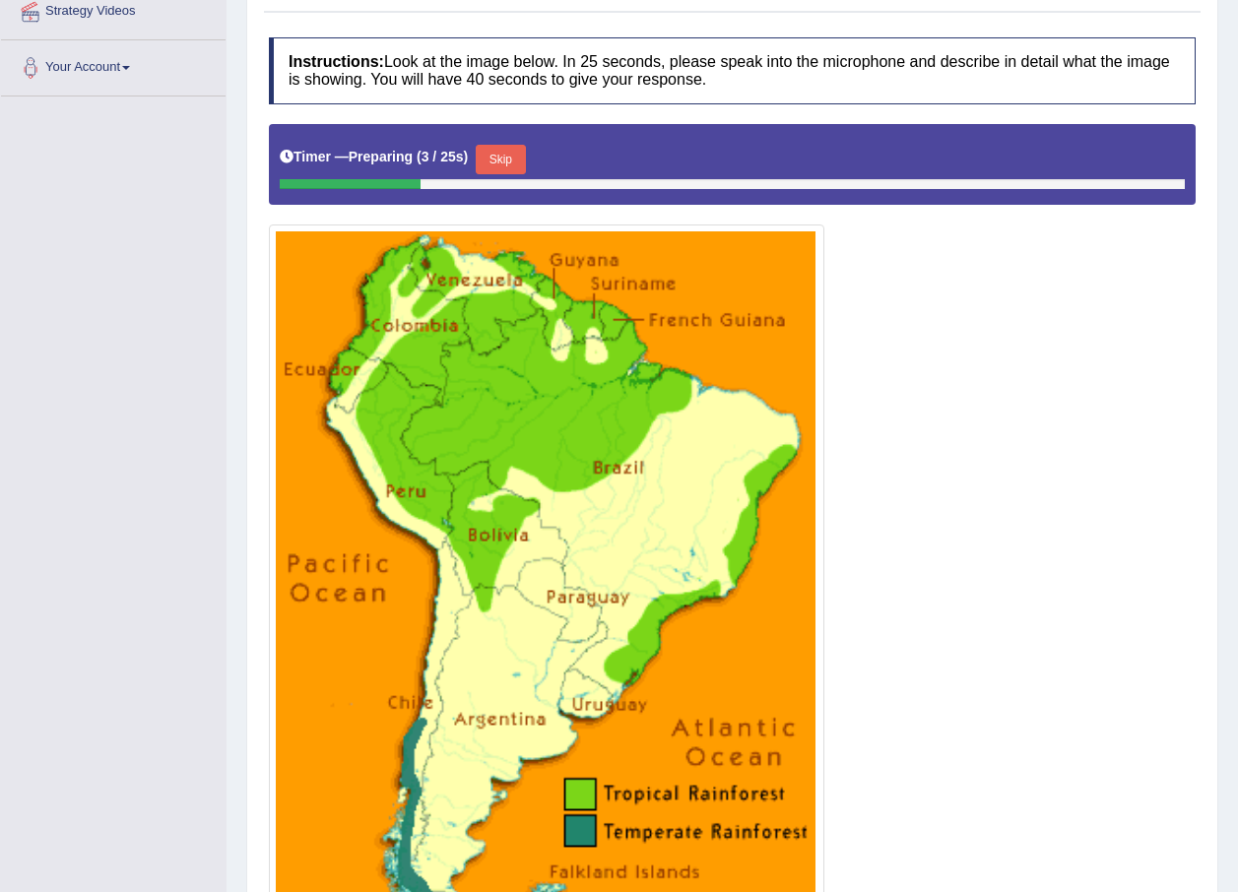
click at [492, 149] on button "Skip" at bounding box center [500, 160] width 49 height 30
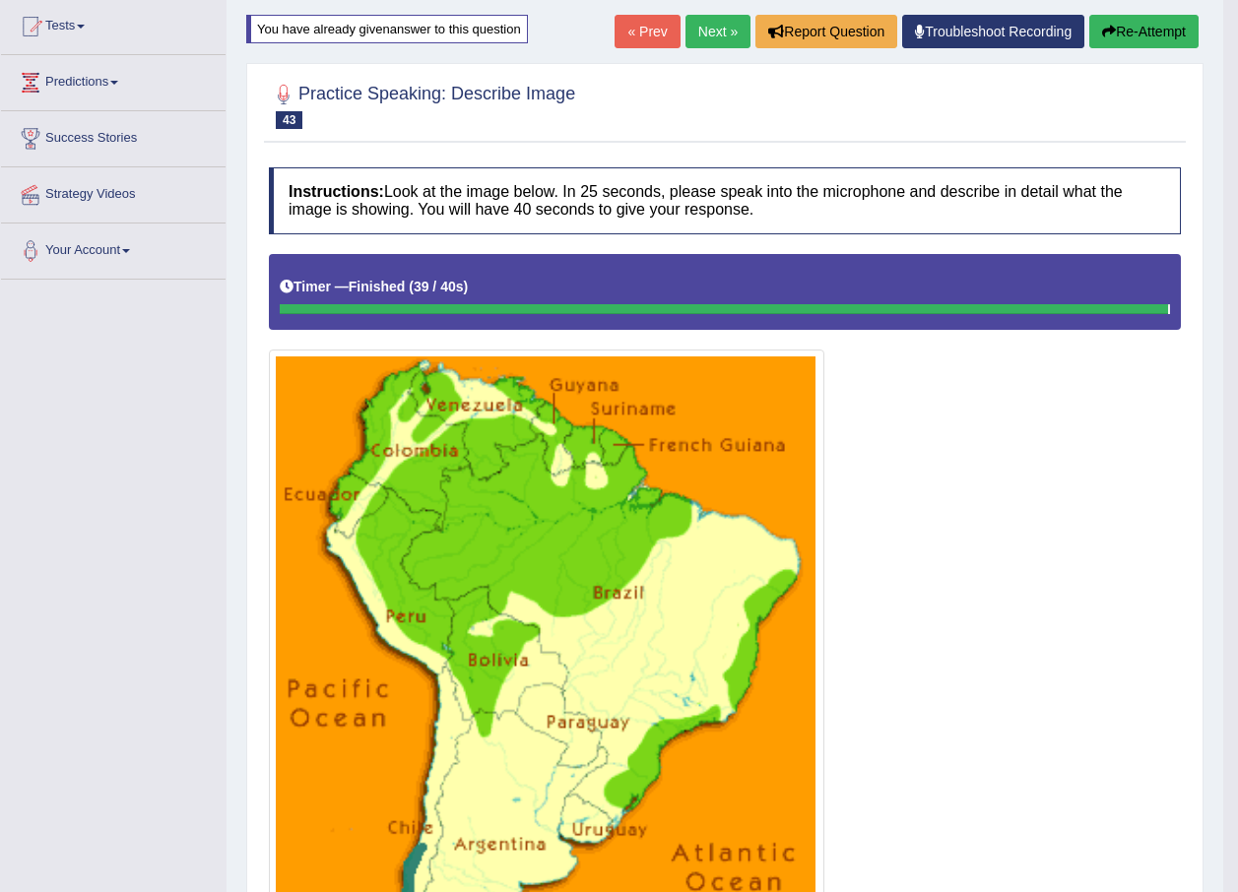
scroll to position [46, 0]
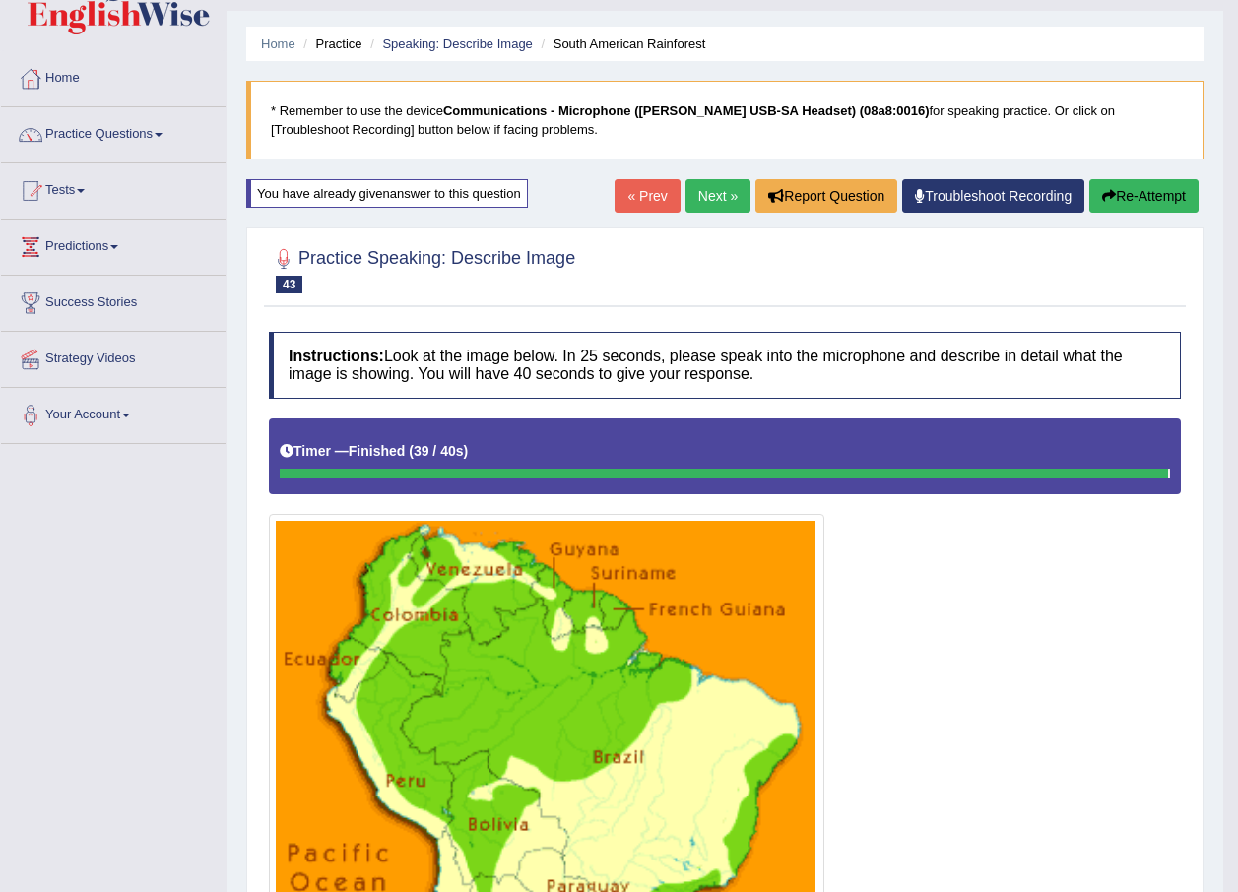
click at [698, 189] on link "Next »" at bounding box center [717, 195] width 65 height 33
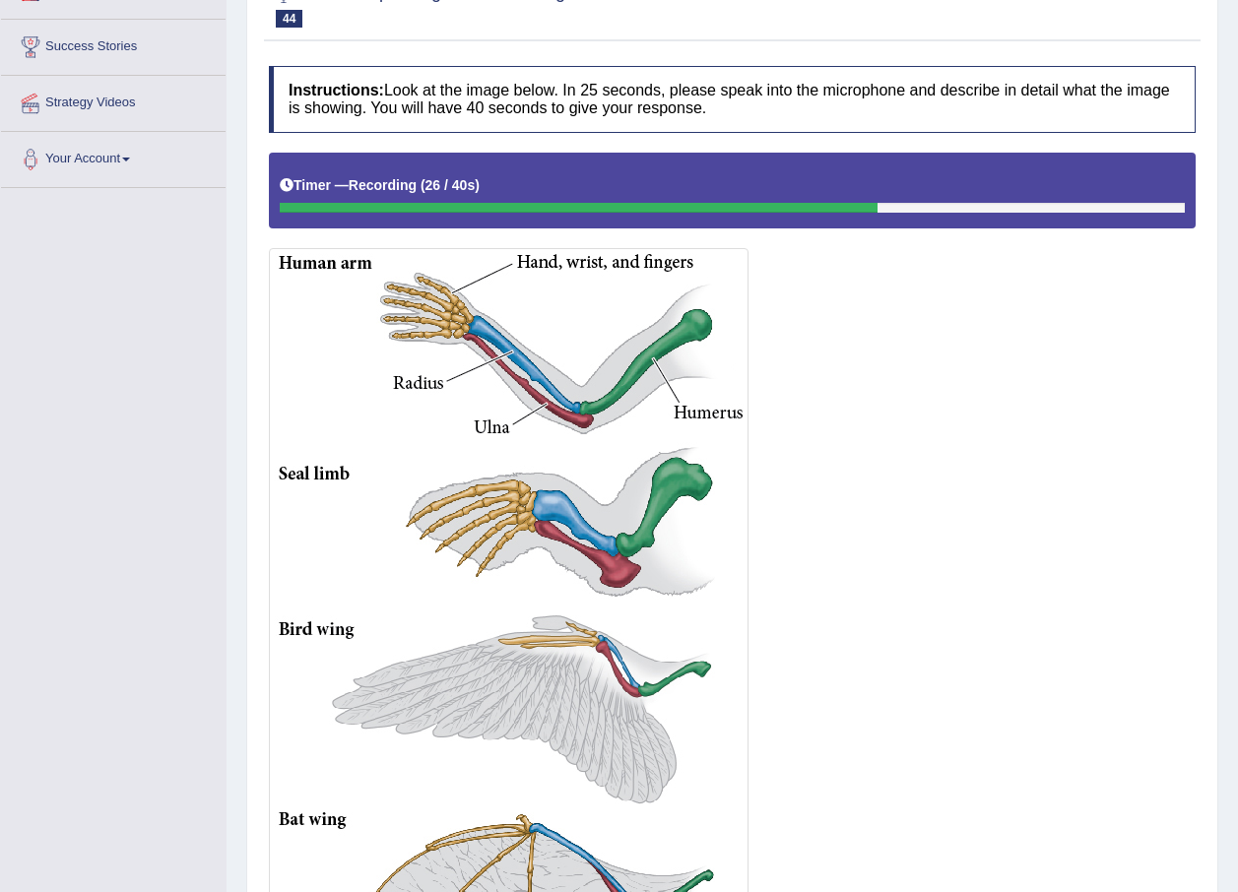
scroll to position [501, 0]
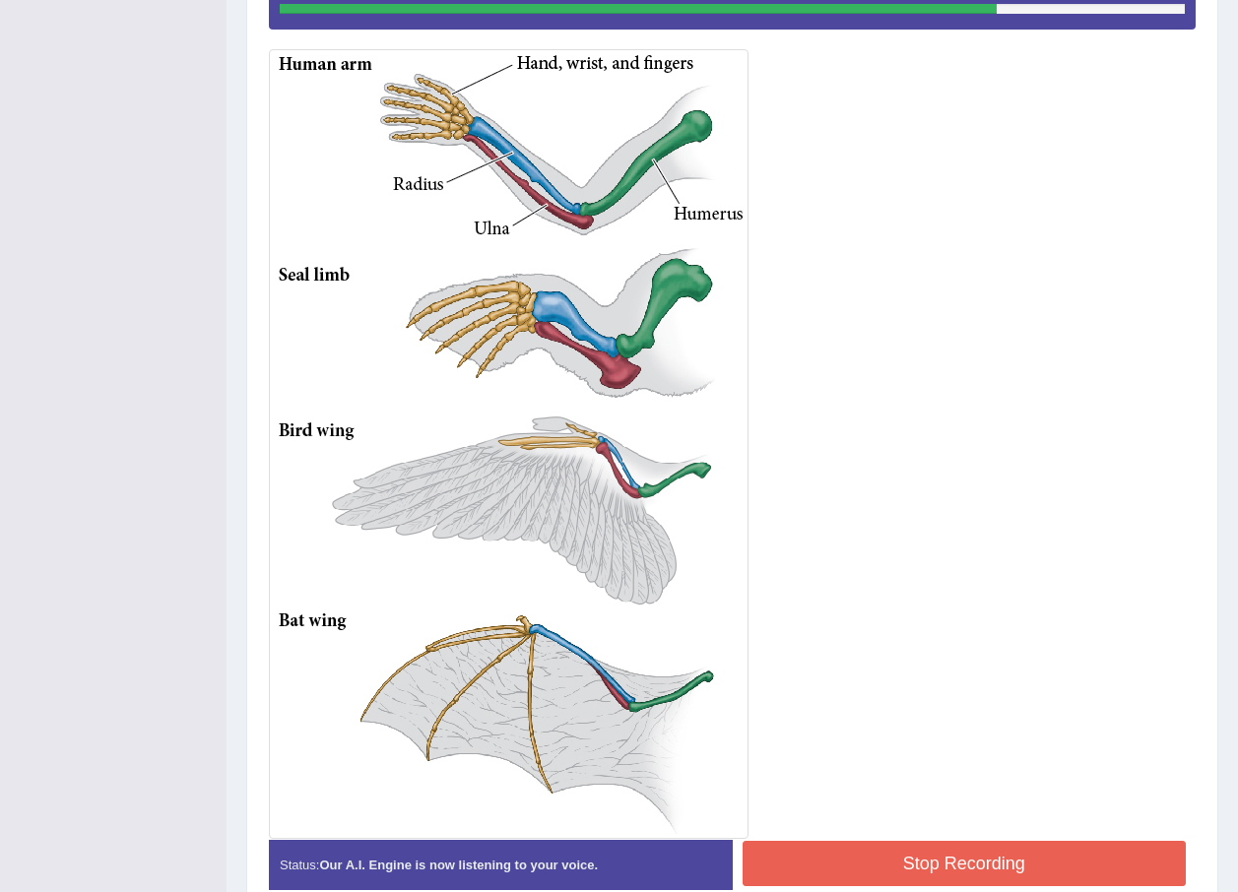
click at [950, 870] on button "Stop Recording" at bounding box center [964, 863] width 444 height 45
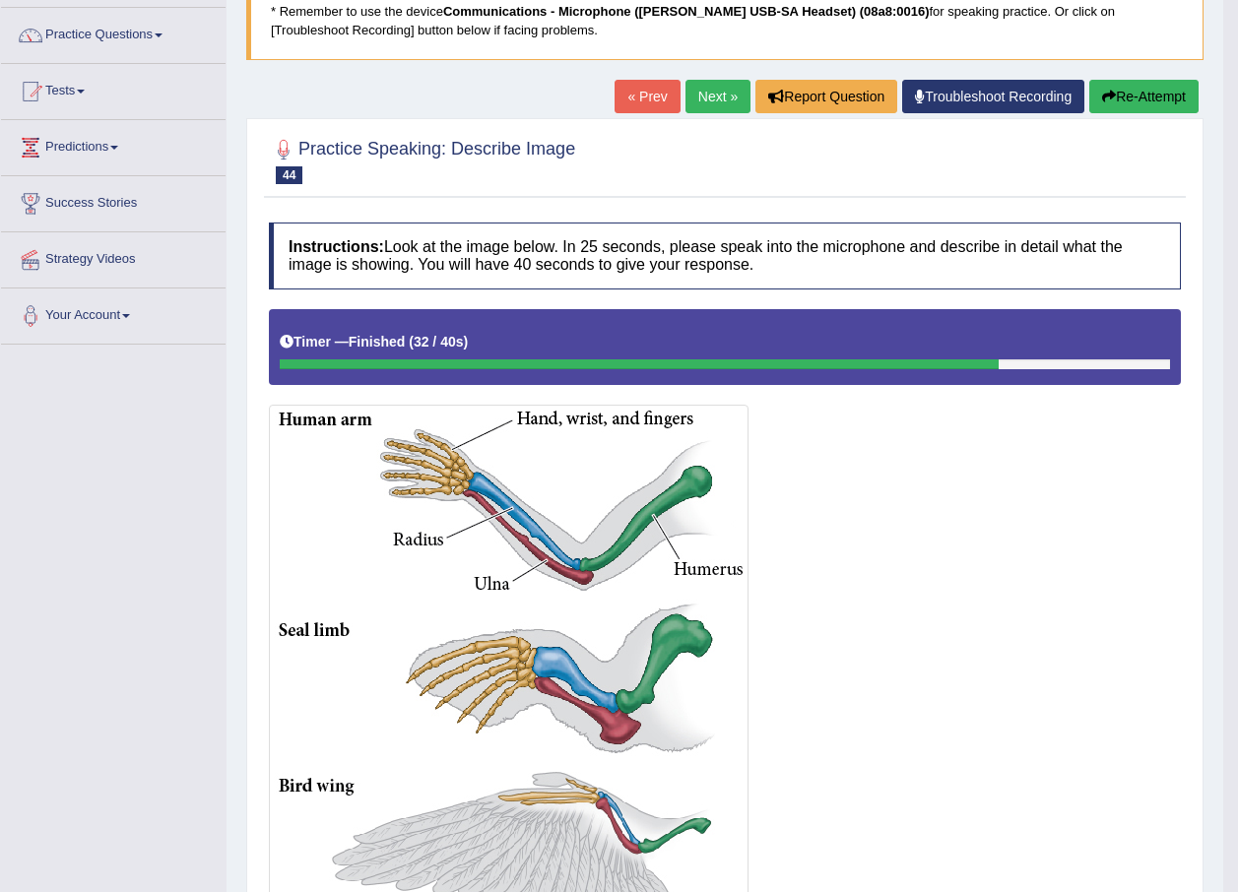
scroll to position [0, 0]
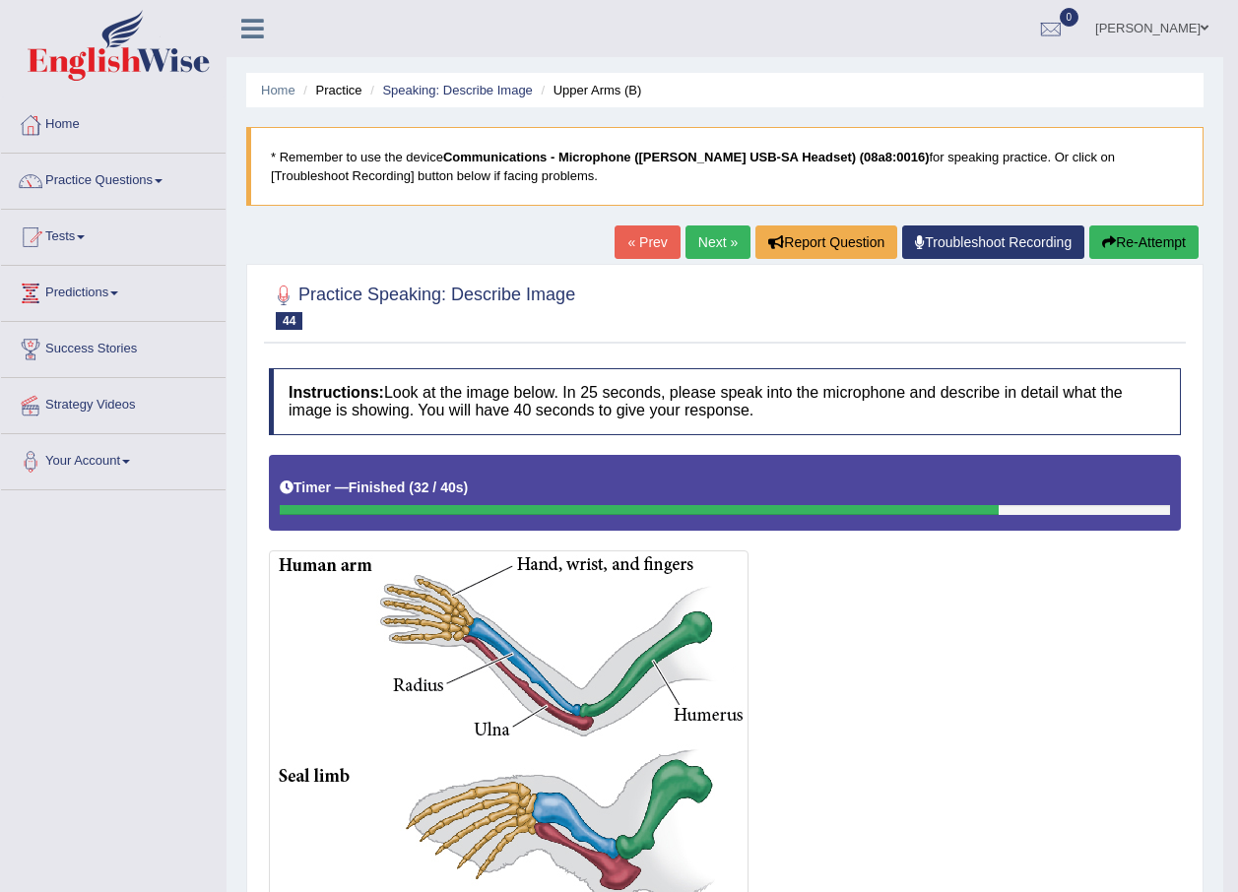
click at [698, 239] on link "Next »" at bounding box center [717, 241] width 65 height 33
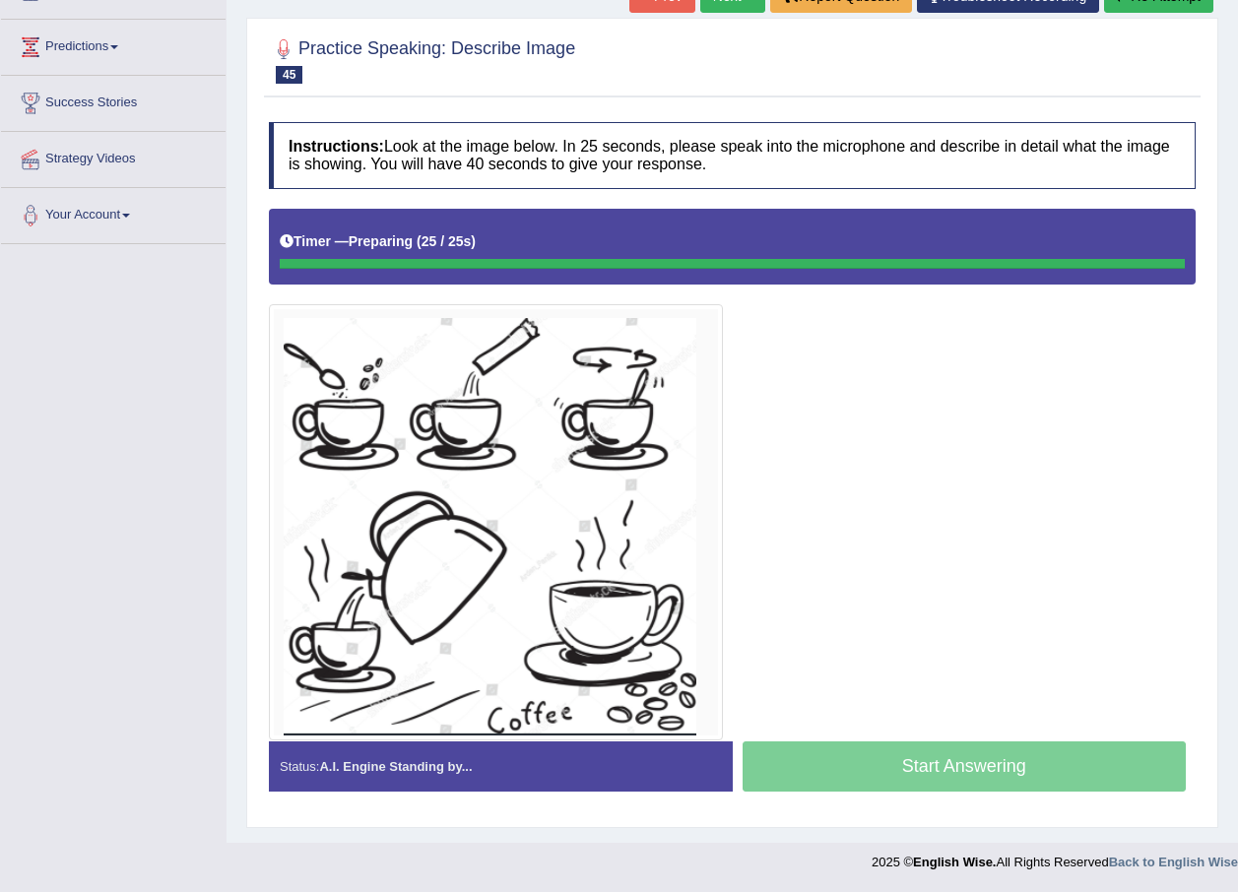
scroll to position [246, 0]
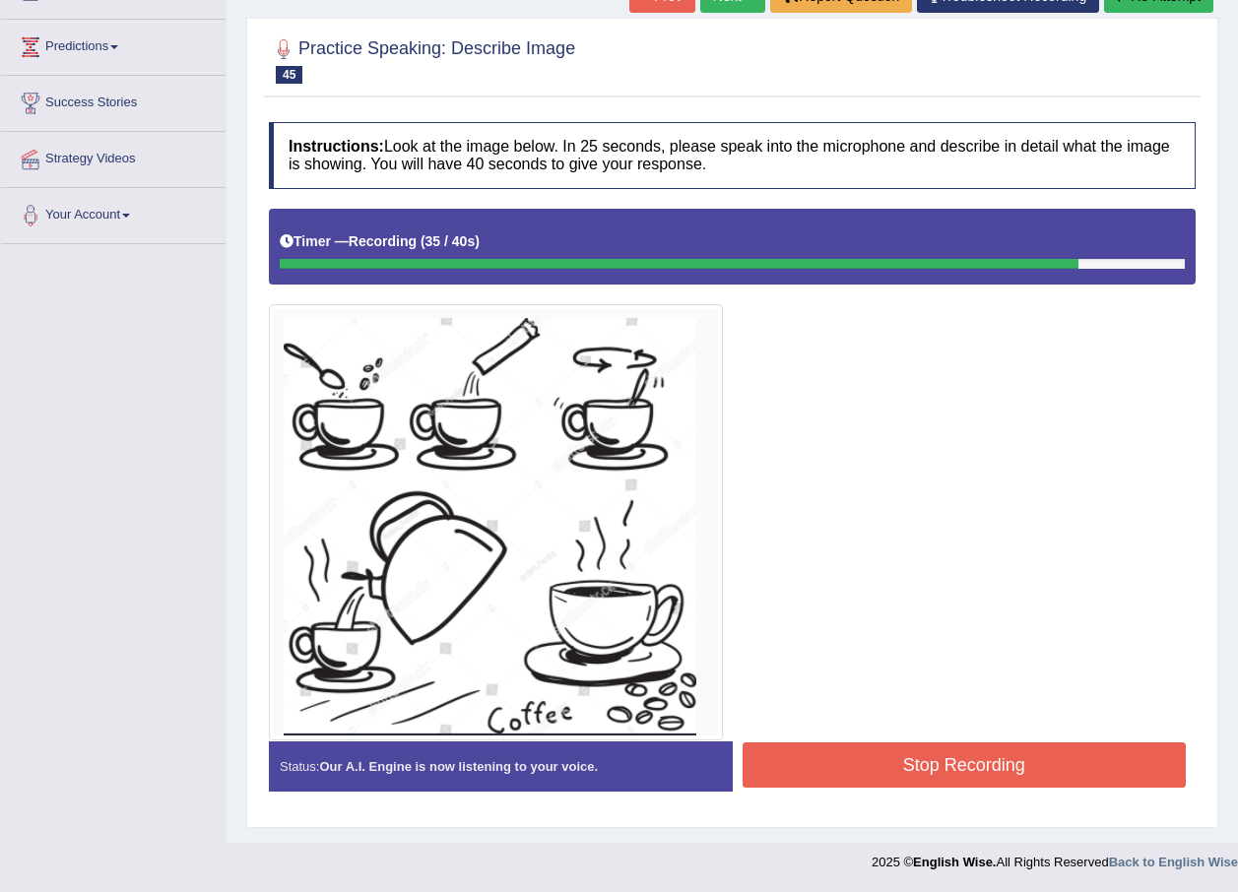
click at [836, 761] on button "Stop Recording" at bounding box center [964, 764] width 444 height 45
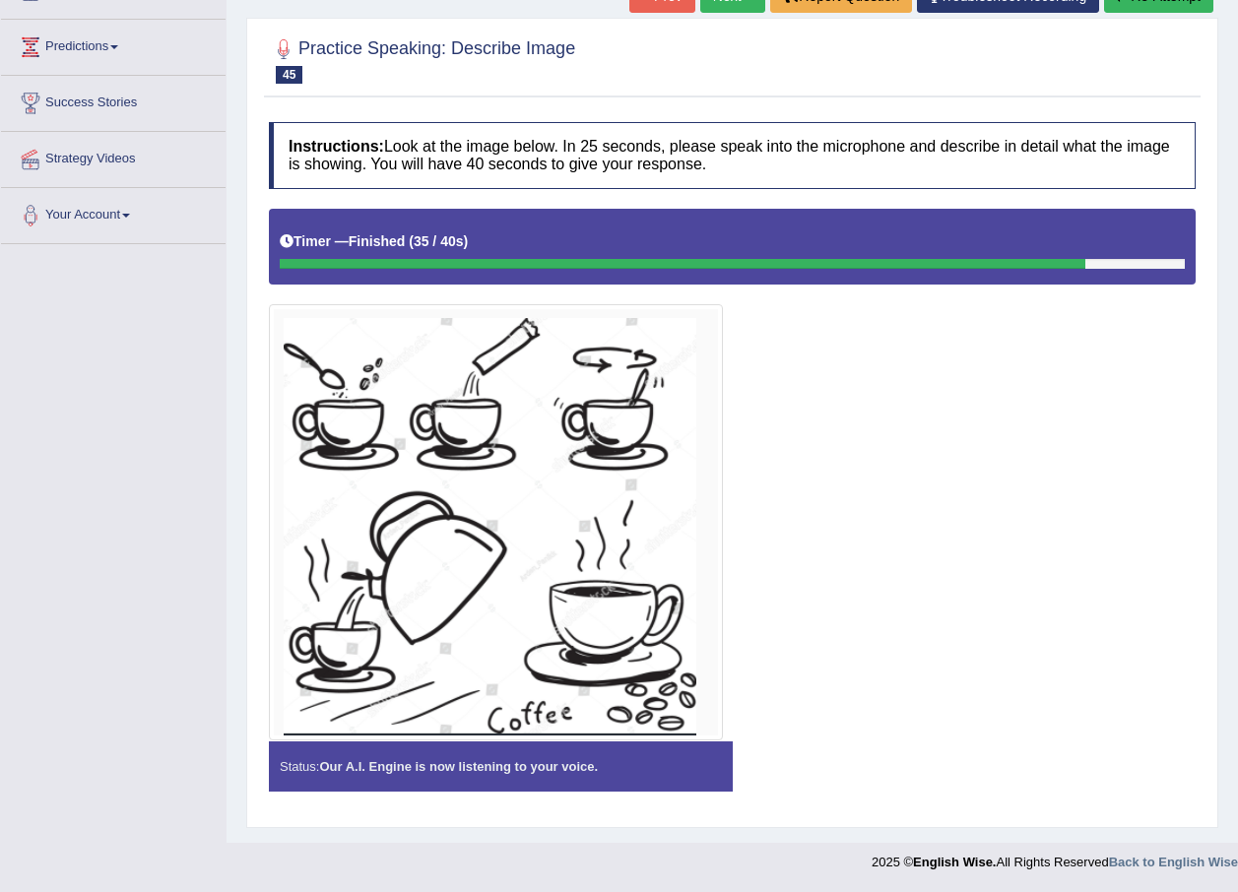
click at [836, 761] on div "Status: Our A.I. Engine is now listening to your voice. Start Answering Stop Re…" at bounding box center [732, 776] width 927 height 70
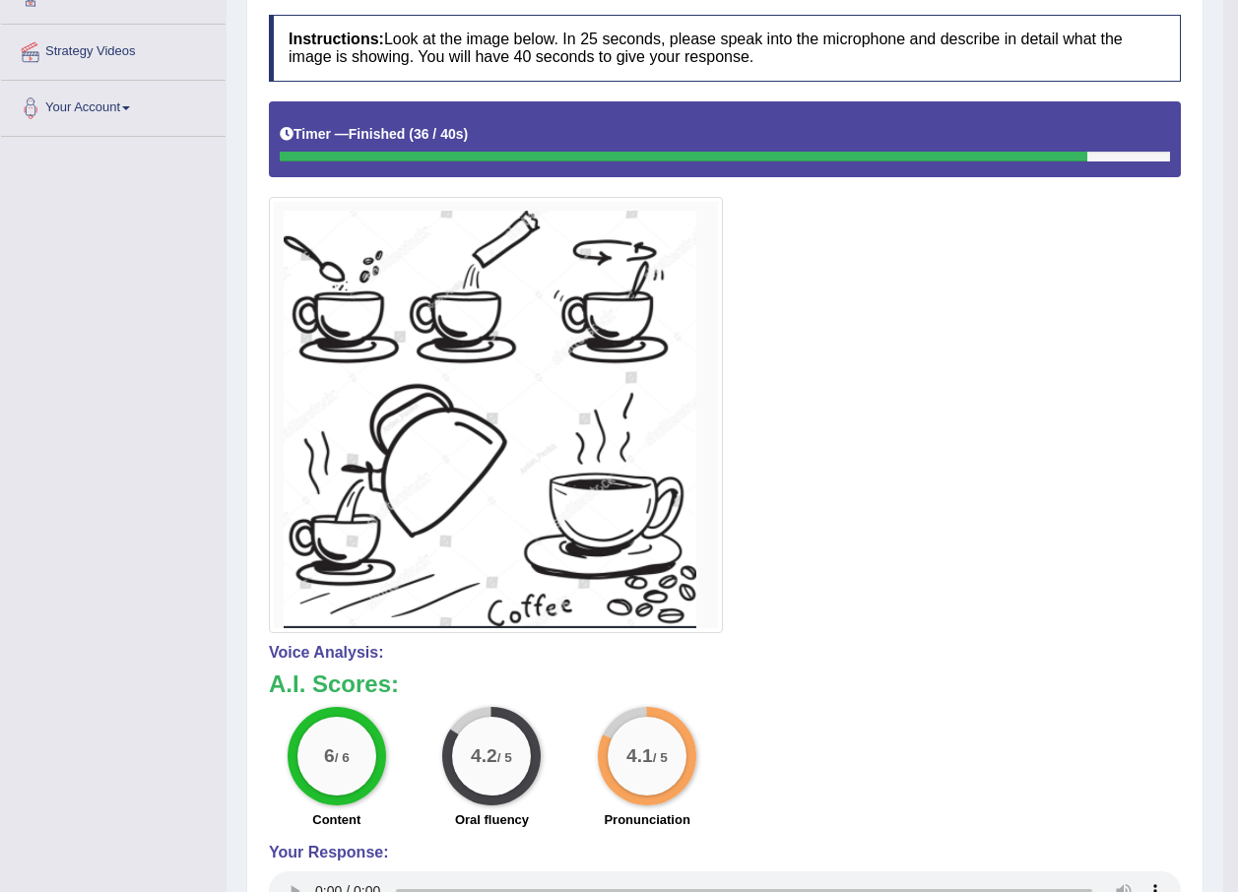
scroll to position [0, 0]
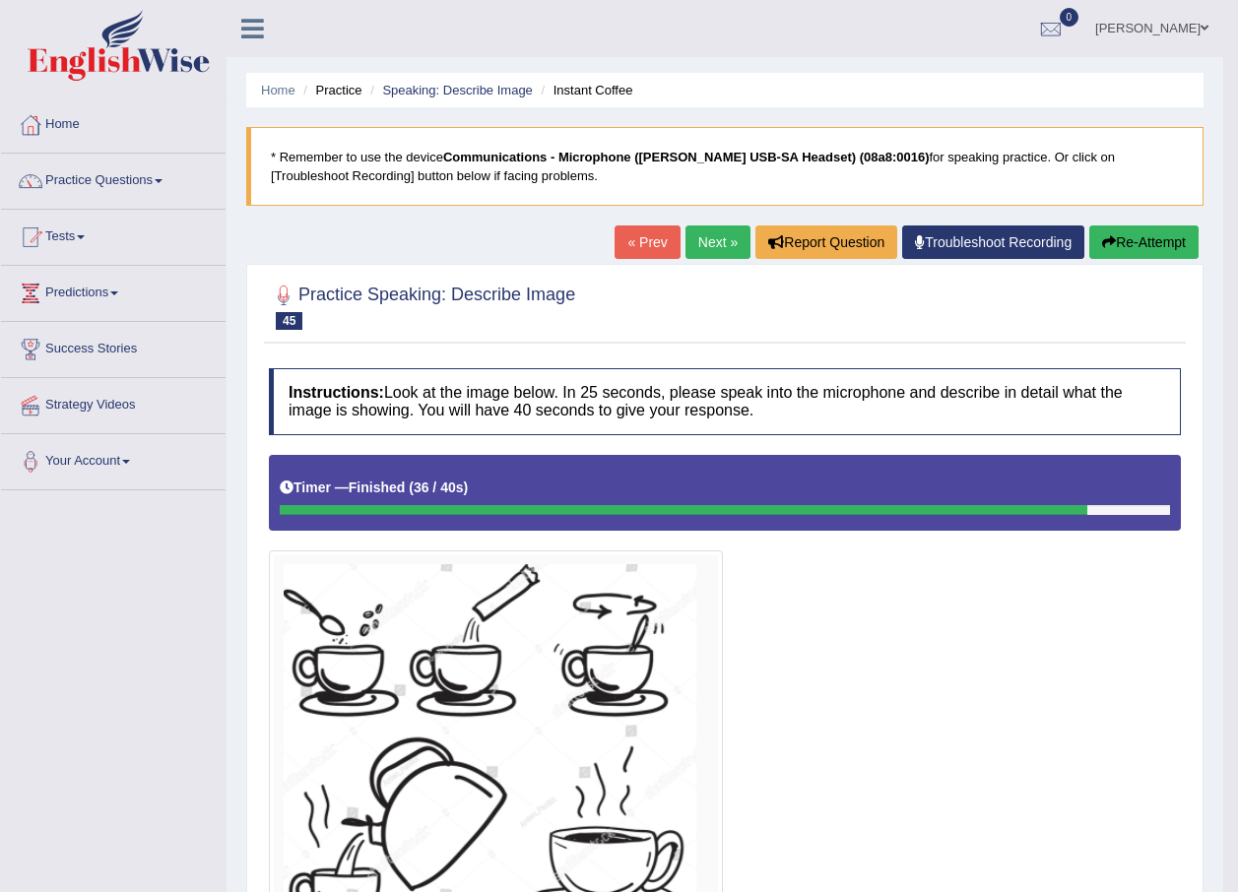
click at [706, 239] on link "Next »" at bounding box center [717, 241] width 65 height 33
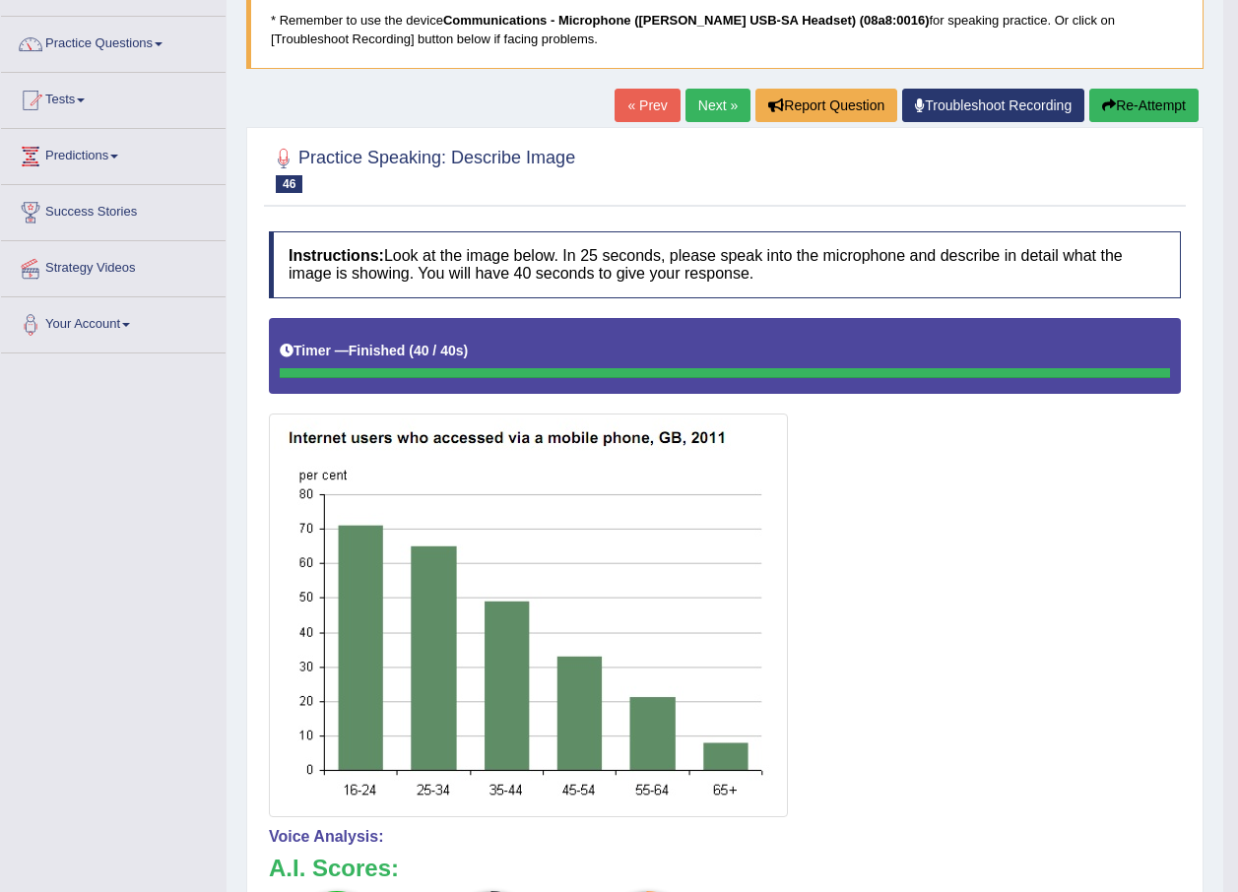
scroll to position [120, 0]
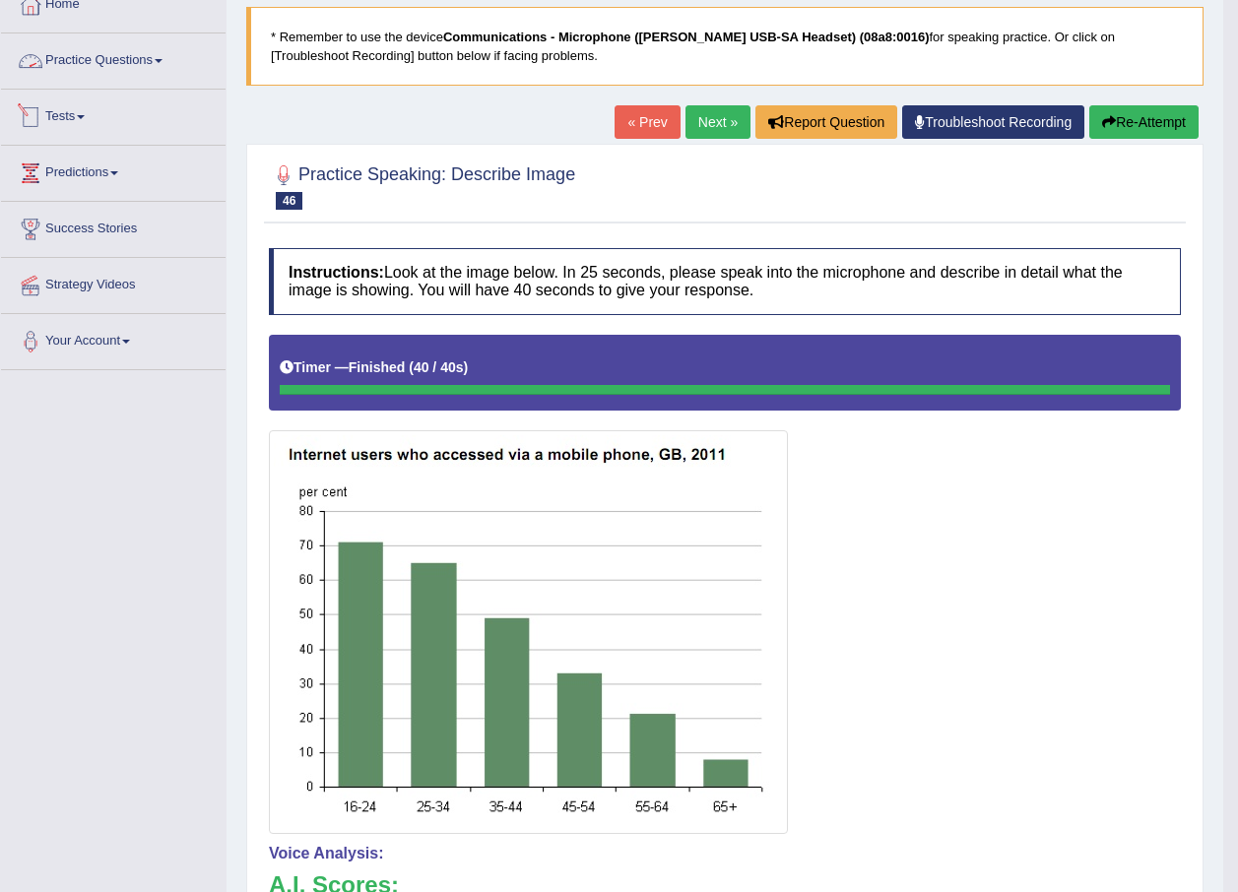
click at [95, 69] on link "Practice Questions" at bounding box center [113, 57] width 224 height 49
click at [162, 51] on link "Practice Questions" at bounding box center [113, 57] width 224 height 49
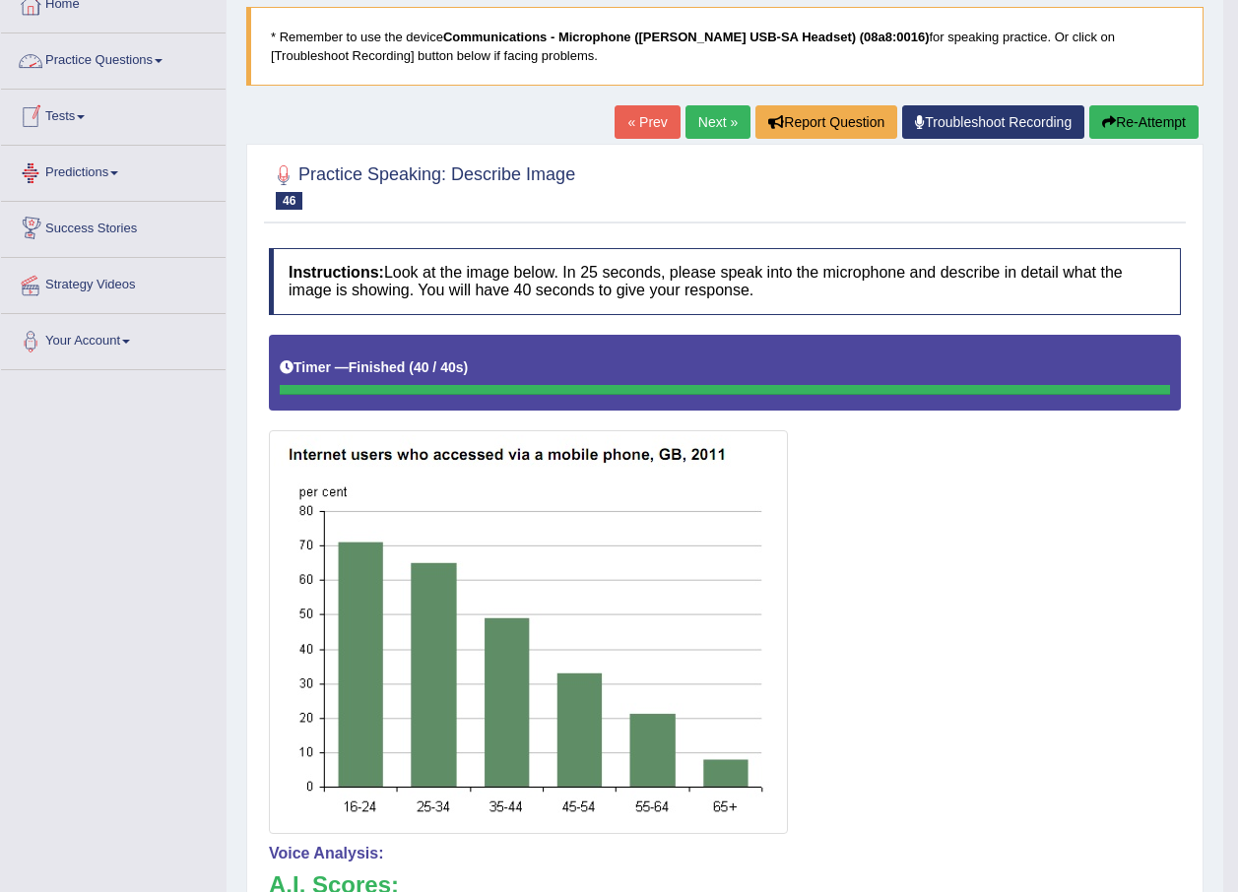
click at [162, 51] on link "Practice Questions" at bounding box center [113, 57] width 224 height 49
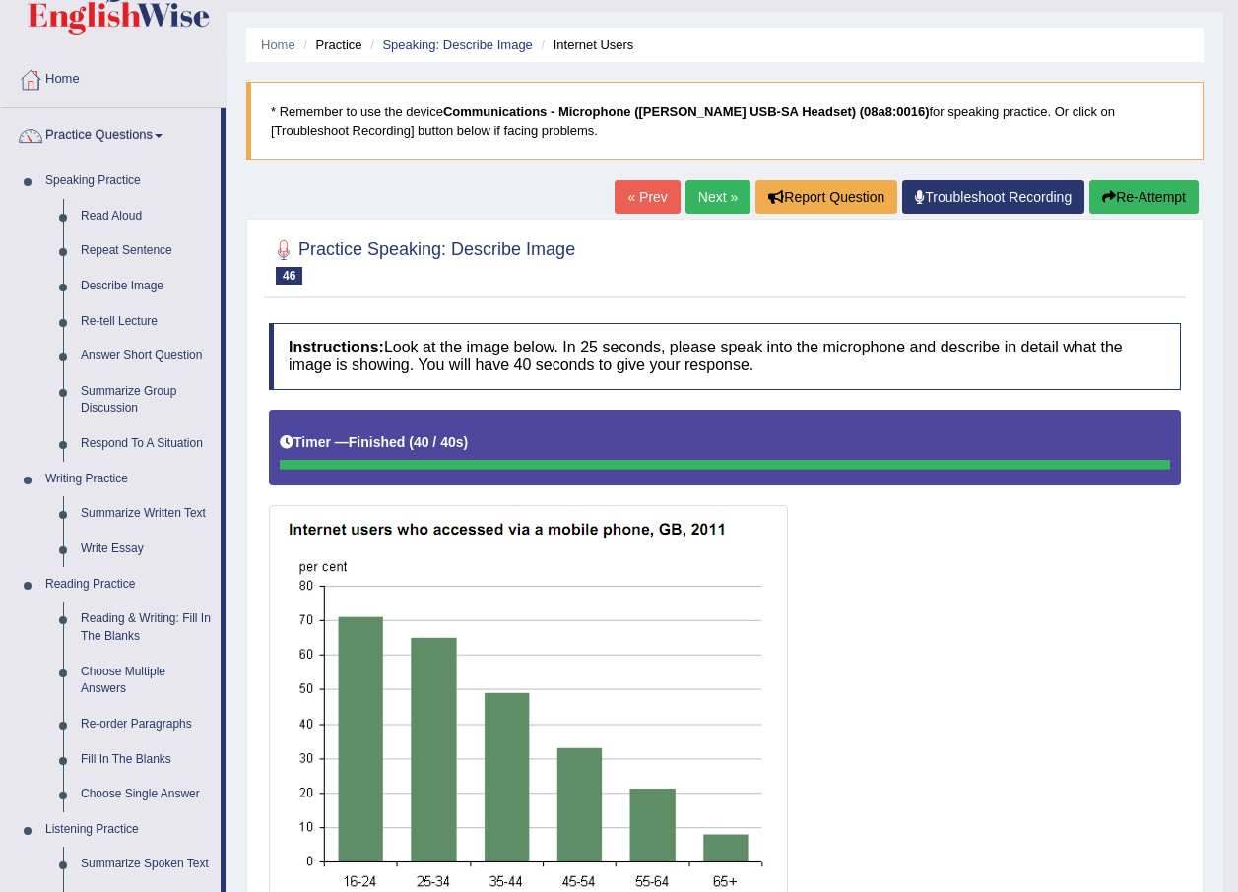
scroll to position [22, 0]
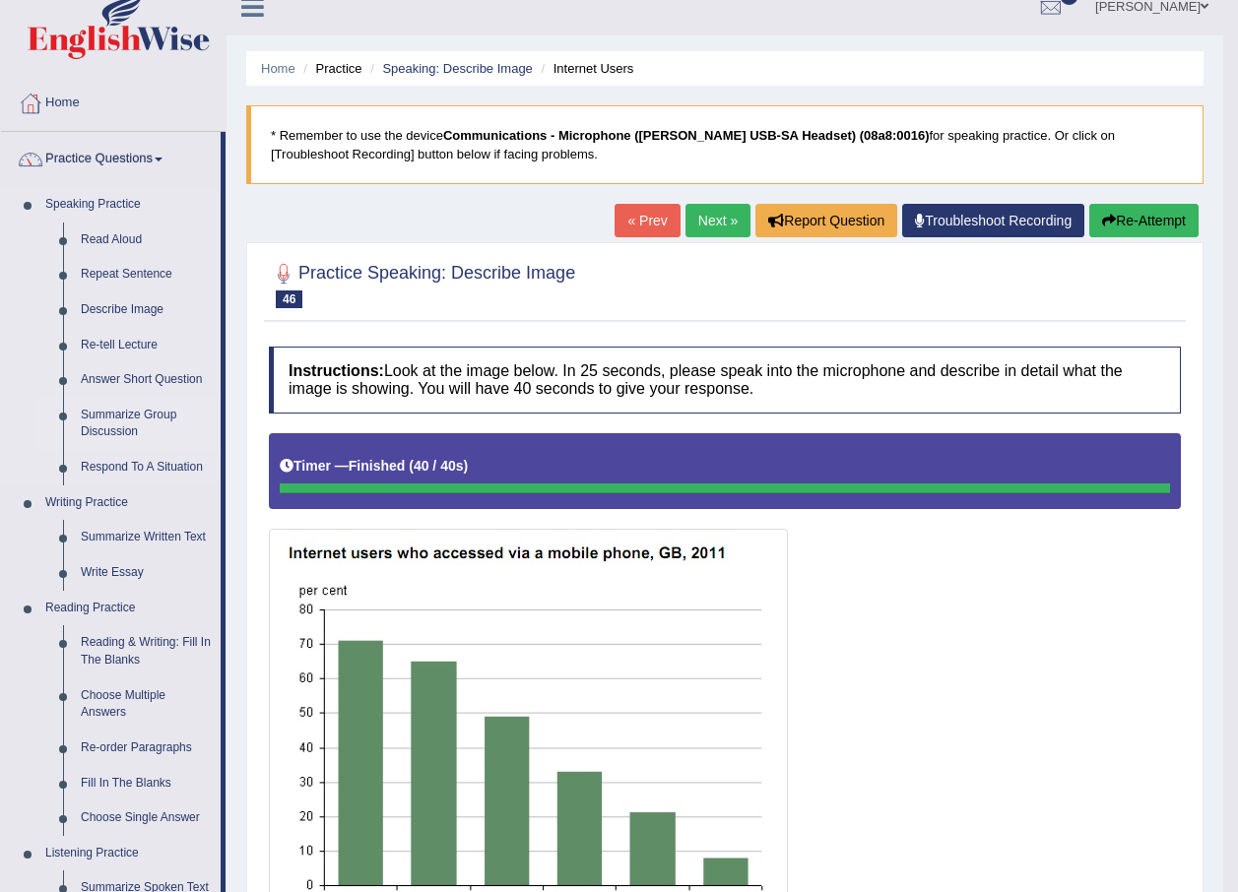
click at [153, 416] on link "Summarize Group Discussion" at bounding box center [146, 424] width 149 height 52
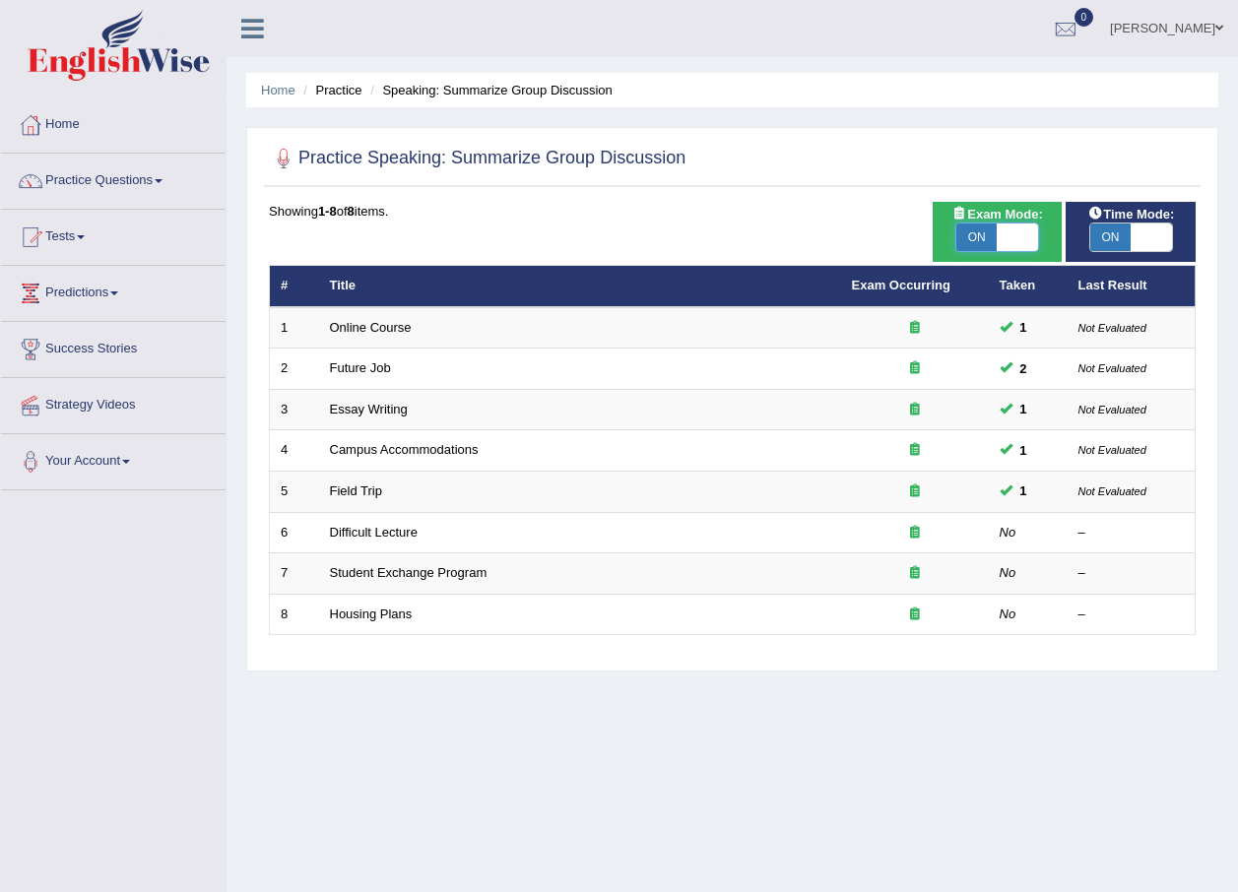
click at [1021, 241] on span at bounding box center [1016, 238] width 41 height 28
checkbox input "false"
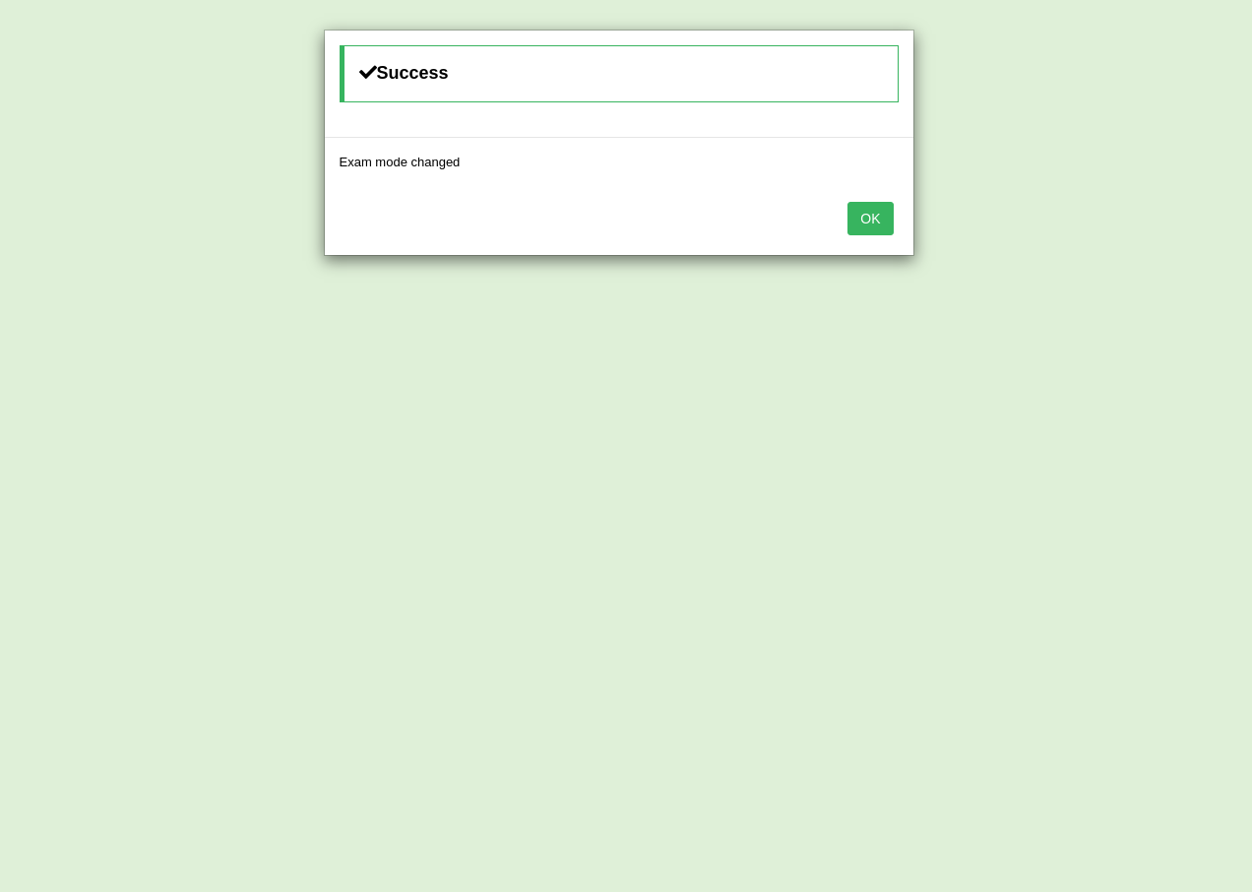
click at [872, 208] on button "OK" at bounding box center [870, 218] width 45 height 33
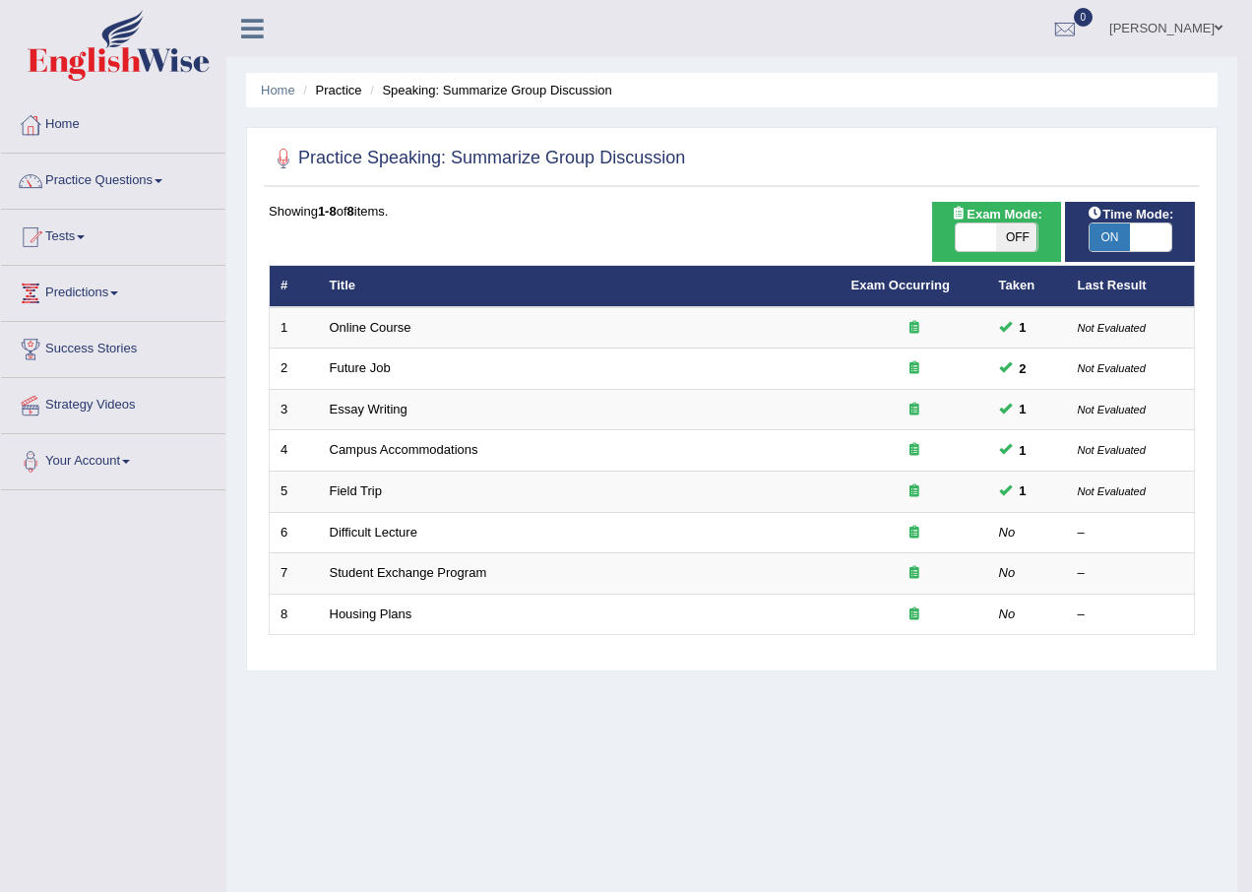
click at [872, 178] on button "OK" at bounding box center [870, 161] width 45 height 33
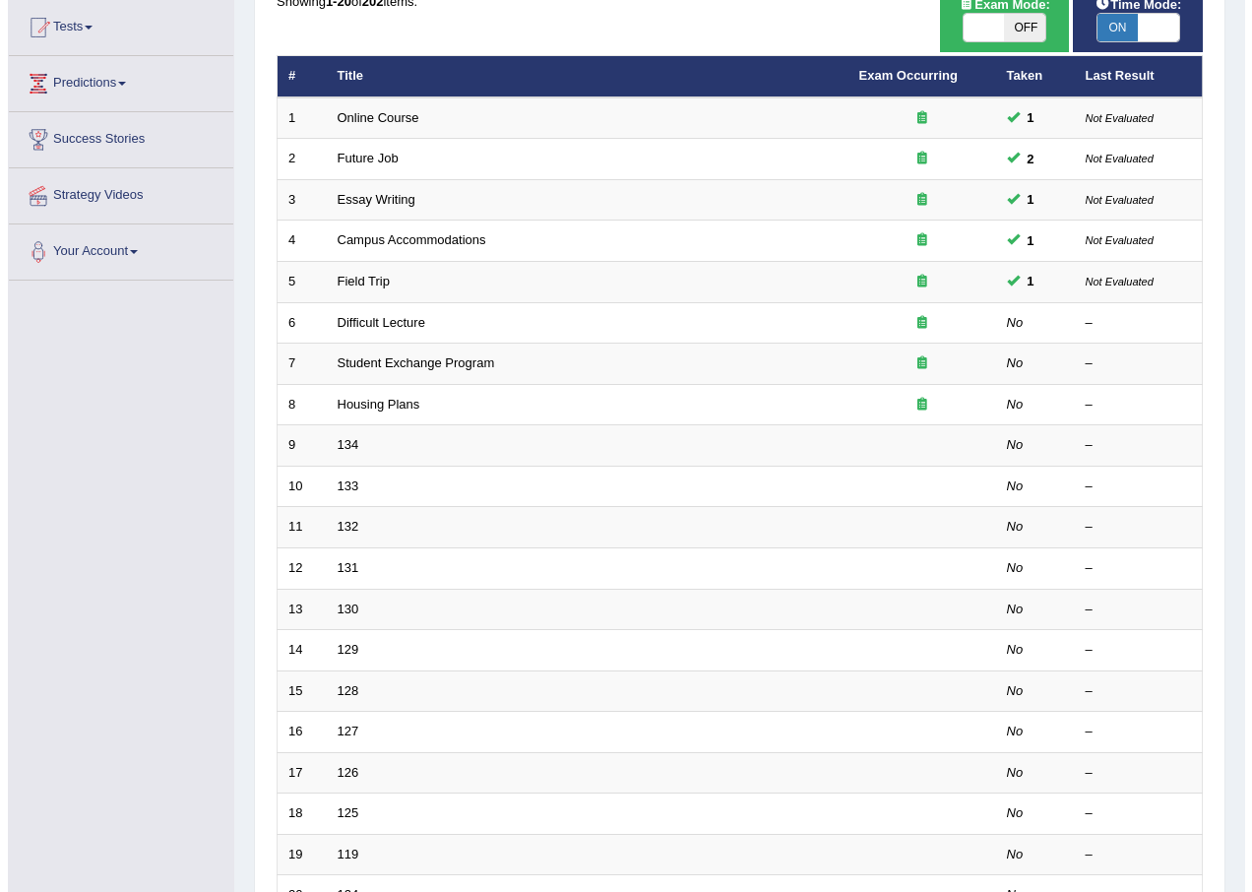
scroll to position [18, 0]
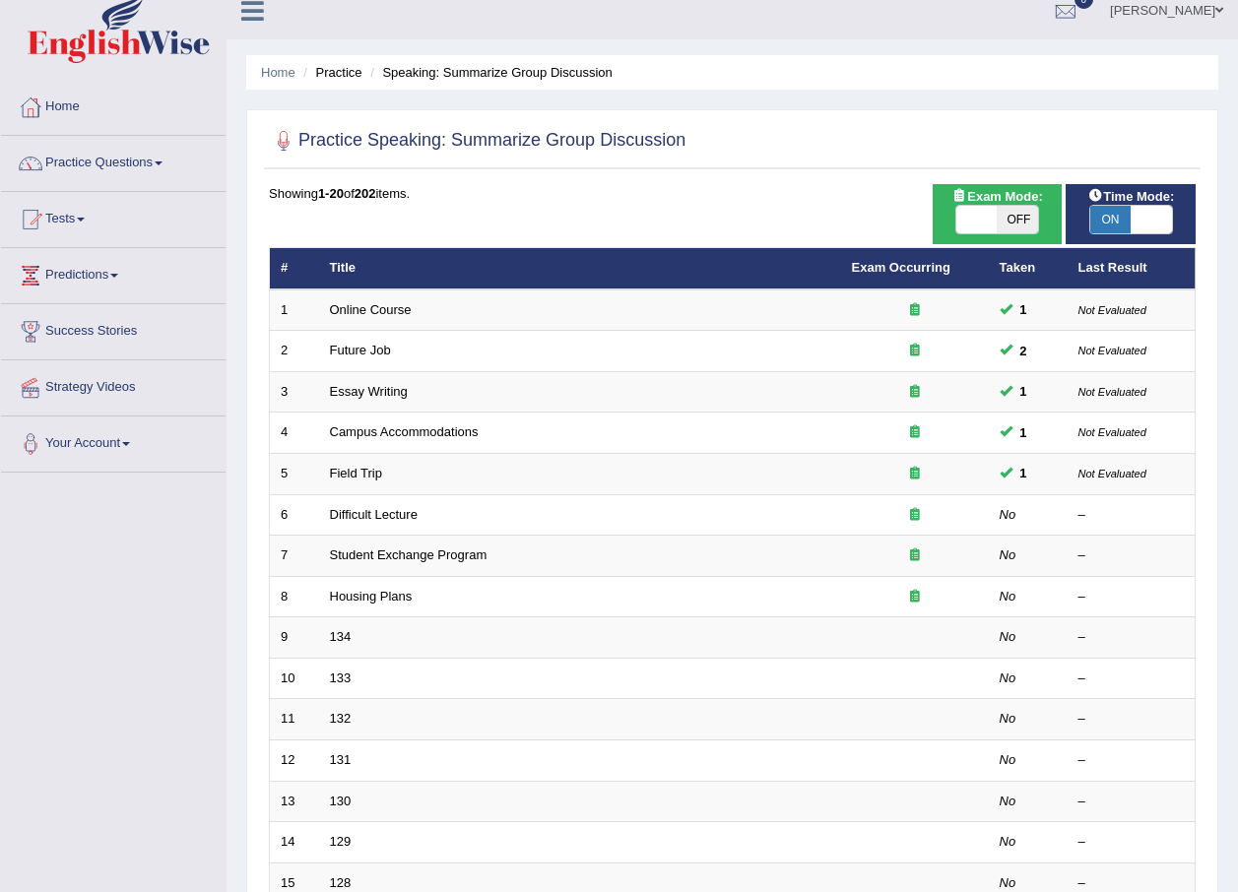
click at [984, 228] on span at bounding box center [976, 220] width 41 height 28
click at [996, 228] on span at bounding box center [1016, 220] width 41 height 28
checkbox input "false"
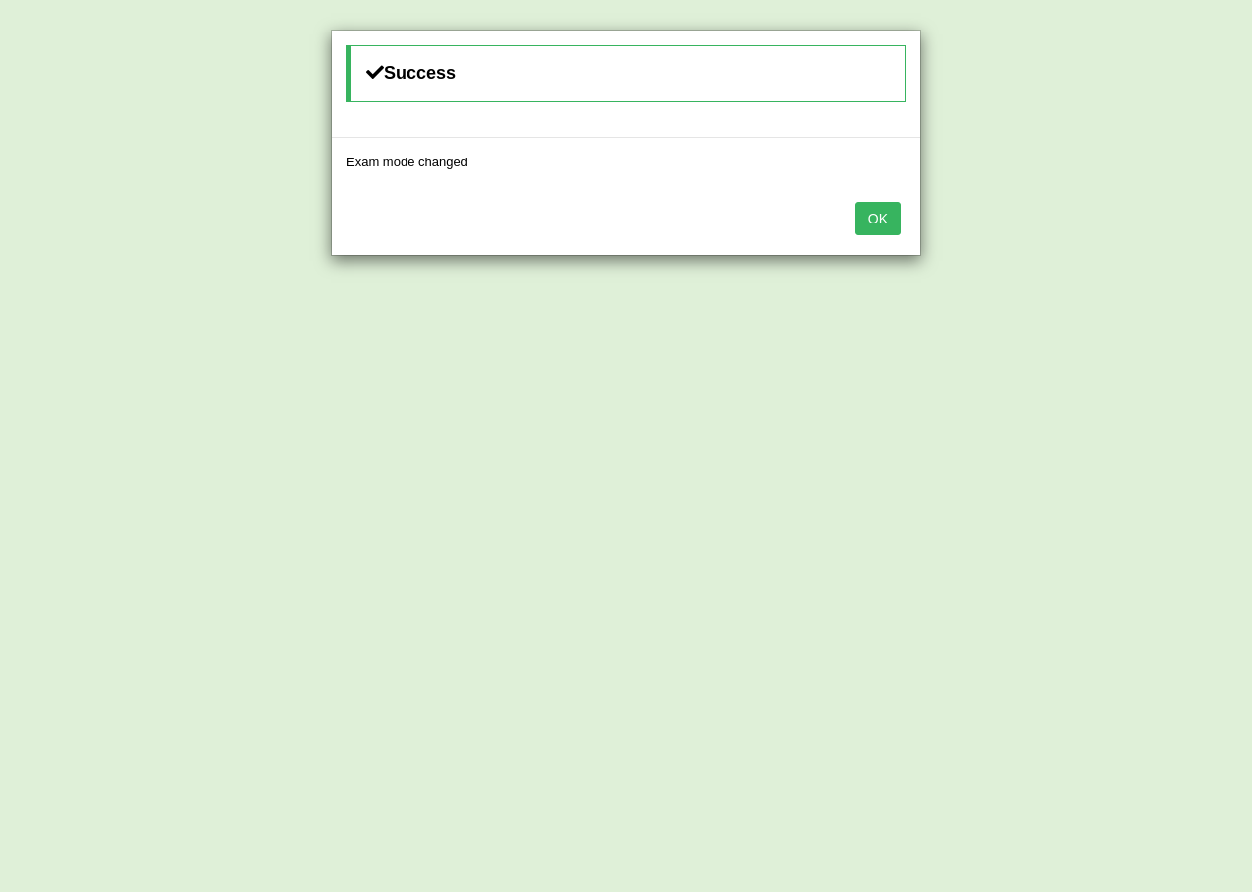
click at [880, 219] on button "OK" at bounding box center [878, 218] width 45 height 33
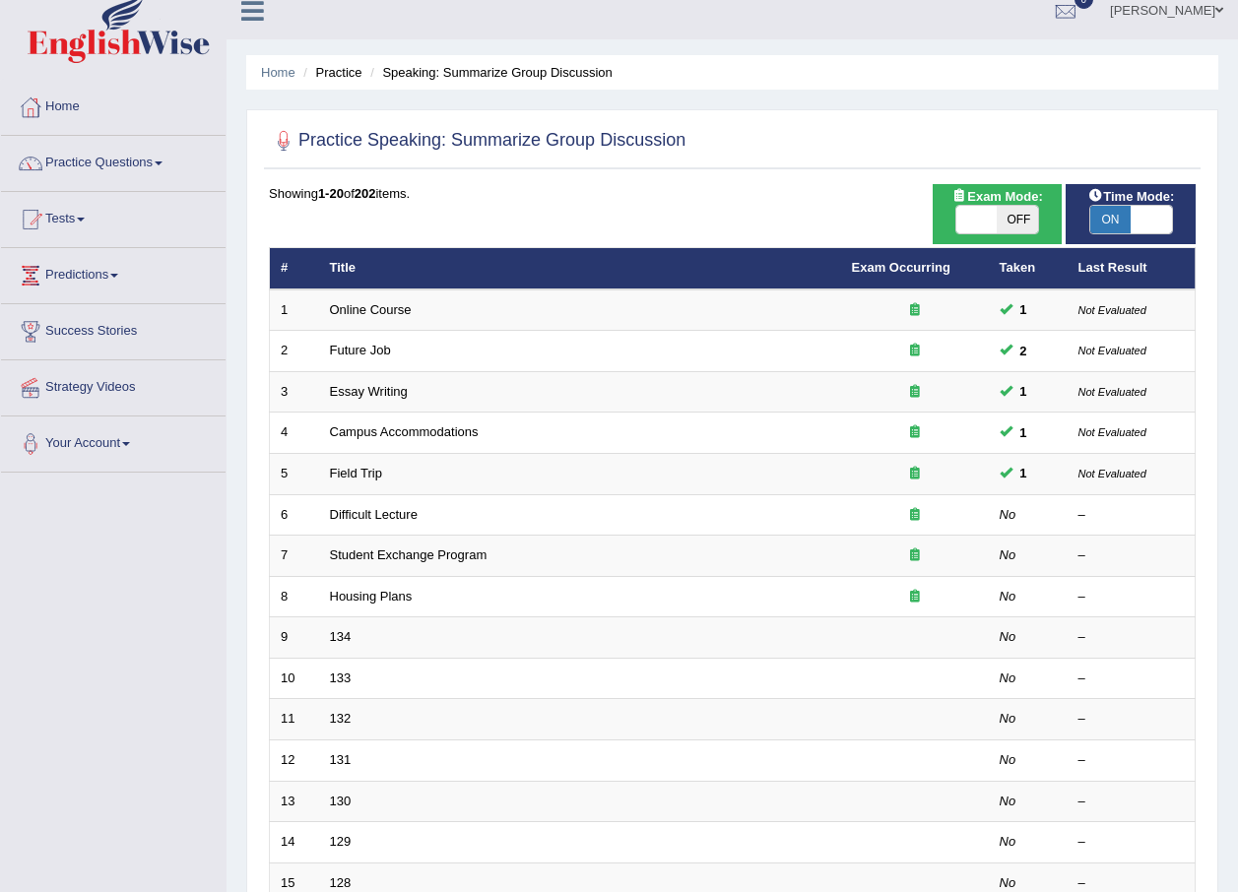
click at [992, 212] on span at bounding box center [976, 220] width 41 height 28
checkbox input "false"
click at [992, 212] on span at bounding box center [976, 220] width 41 height 28
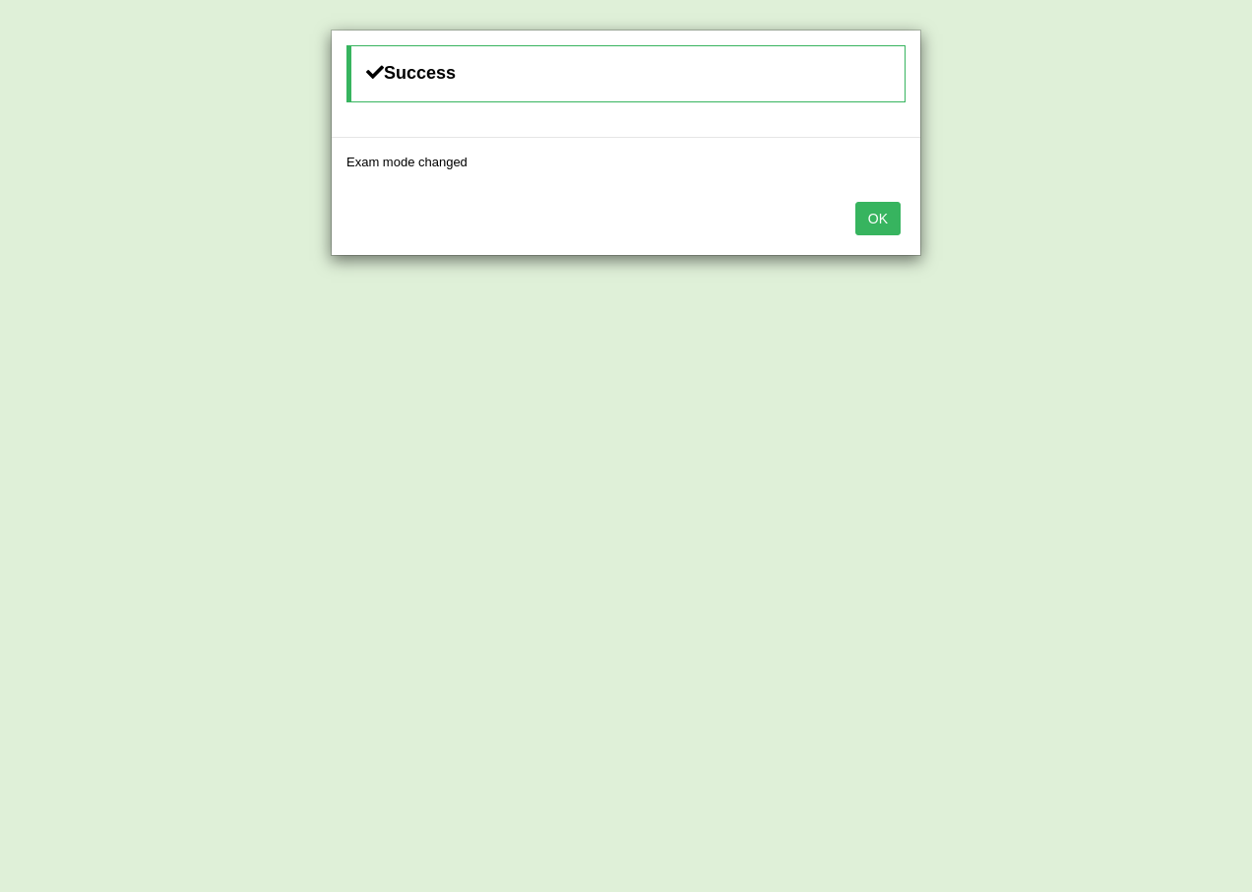
click at [878, 219] on button "OK" at bounding box center [878, 218] width 45 height 33
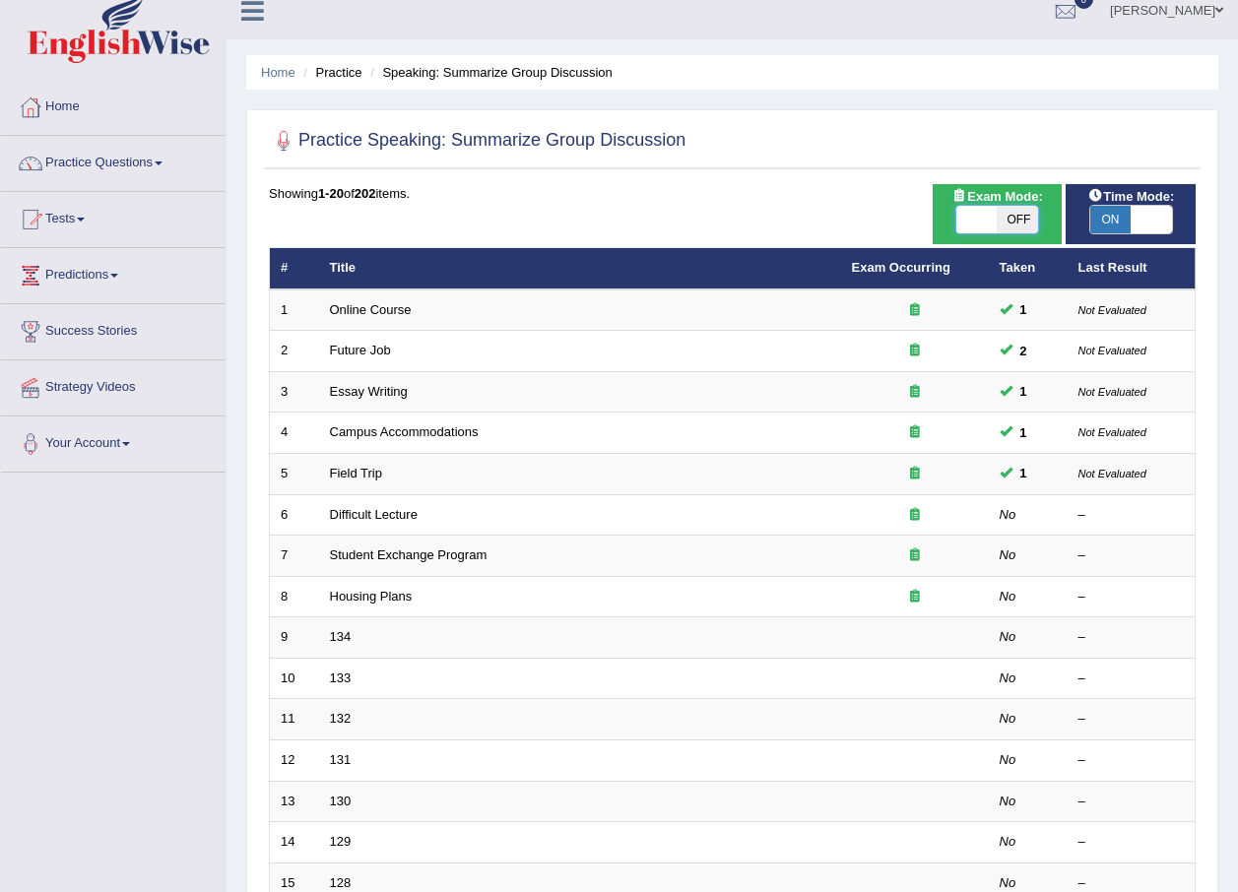
click at [985, 222] on span at bounding box center [976, 220] width 41 height 28
checkbox input "false"
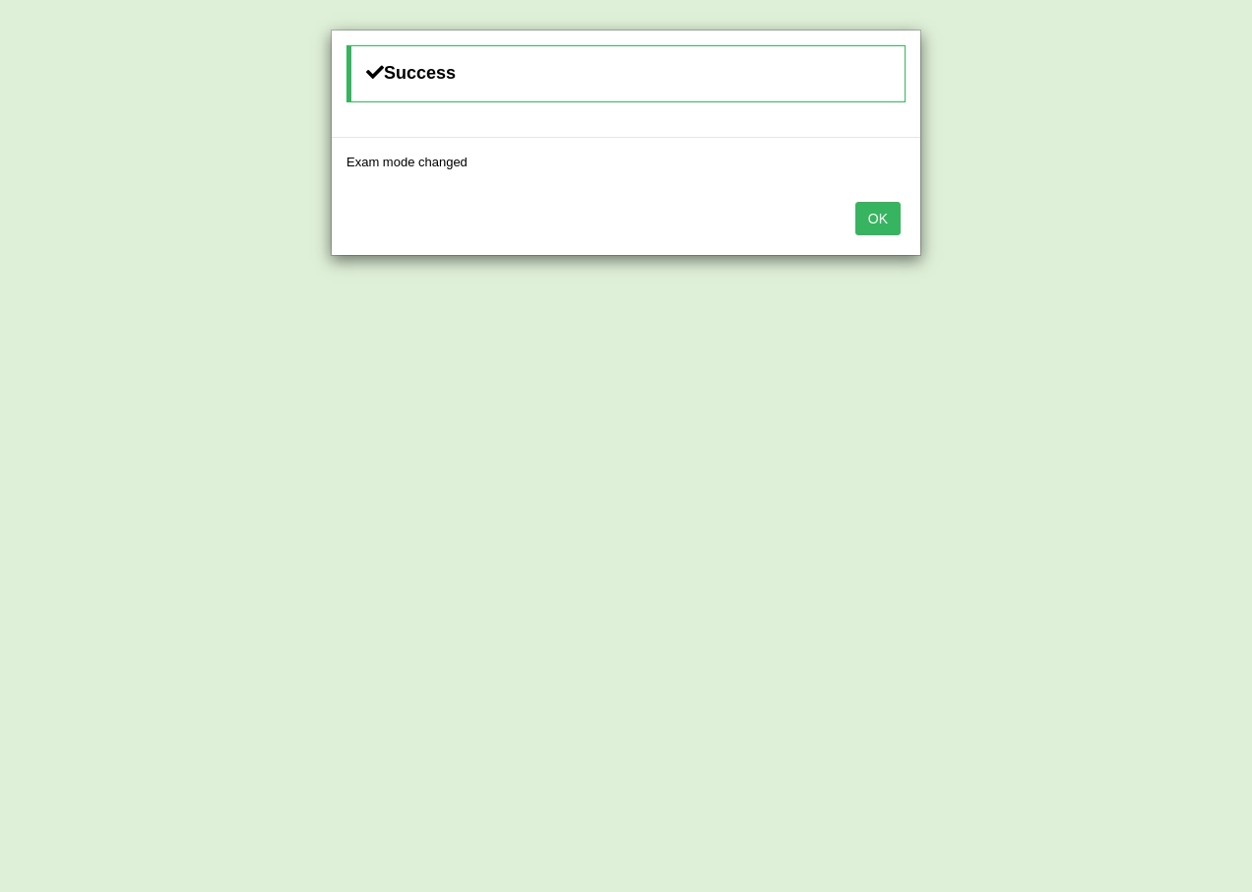
click at [876, 218] on button "OK" at bounding box center [878, 218] width 45 height 33
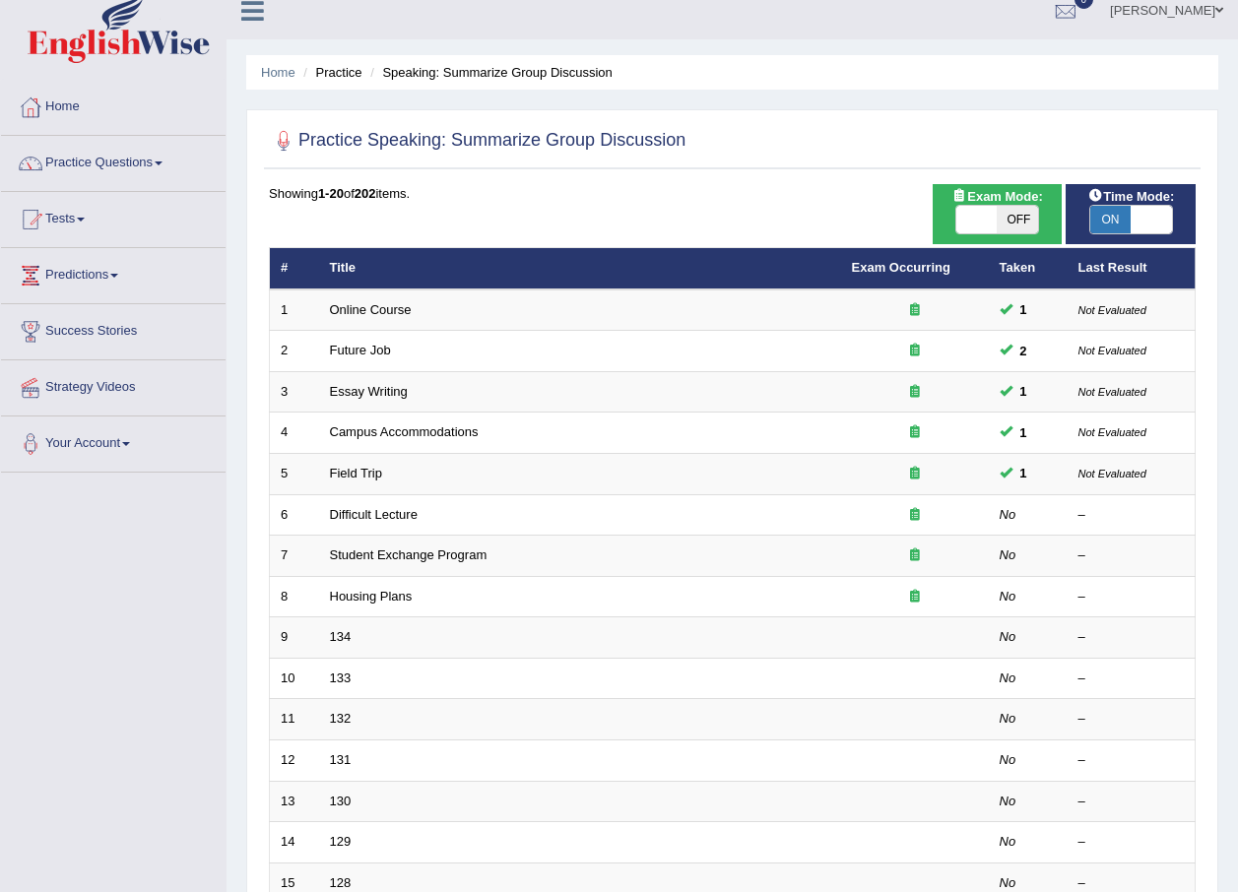
click at [963, 225] on span at bounding box center [976, 220] width 41 height 28
checkbox input "true"
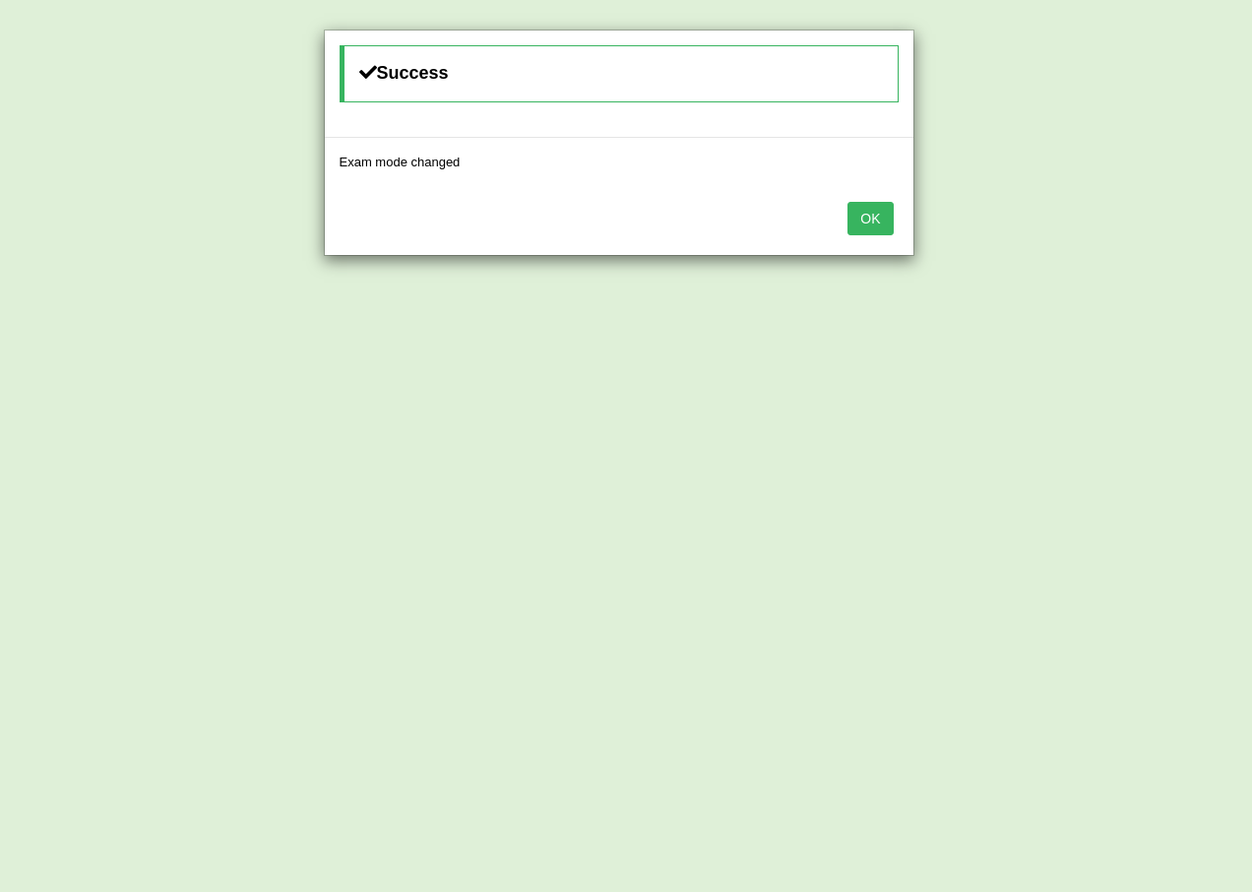
click at [873, 216] on button "OK" at bounding box center [870, 218] width 45 height 33
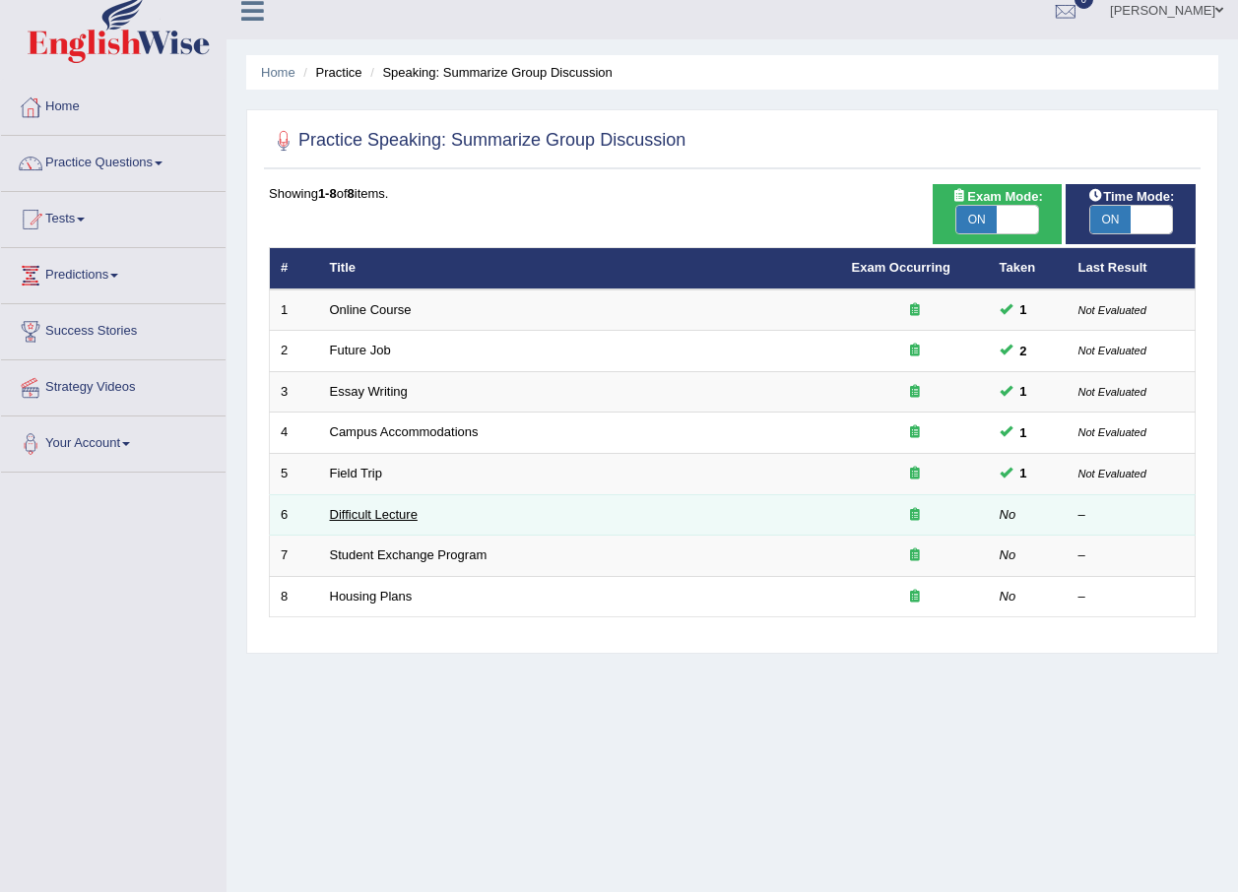
click at [393, 511] on link "Difficult Lecture" at bounding box center [374, 514] width 88 height 15
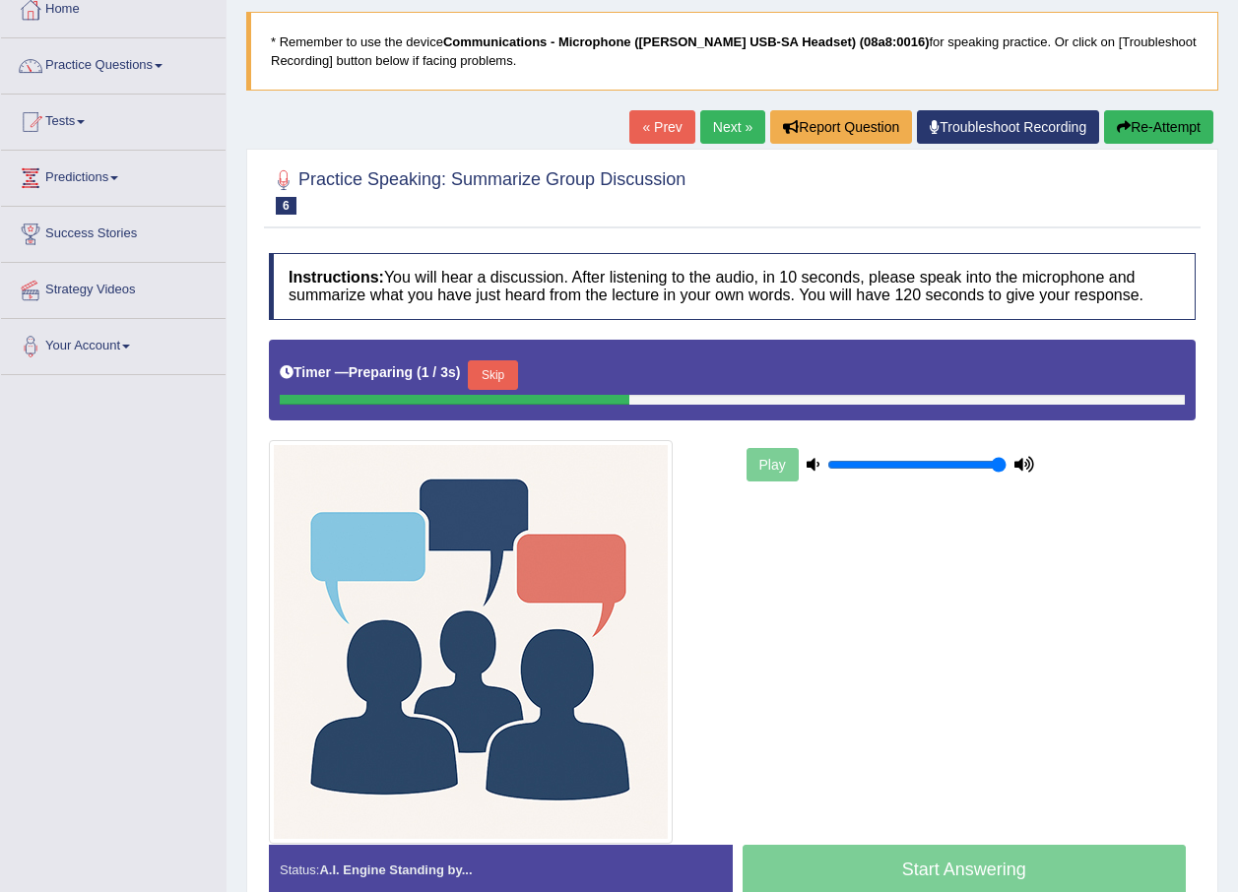
scroll to position [197, 0]
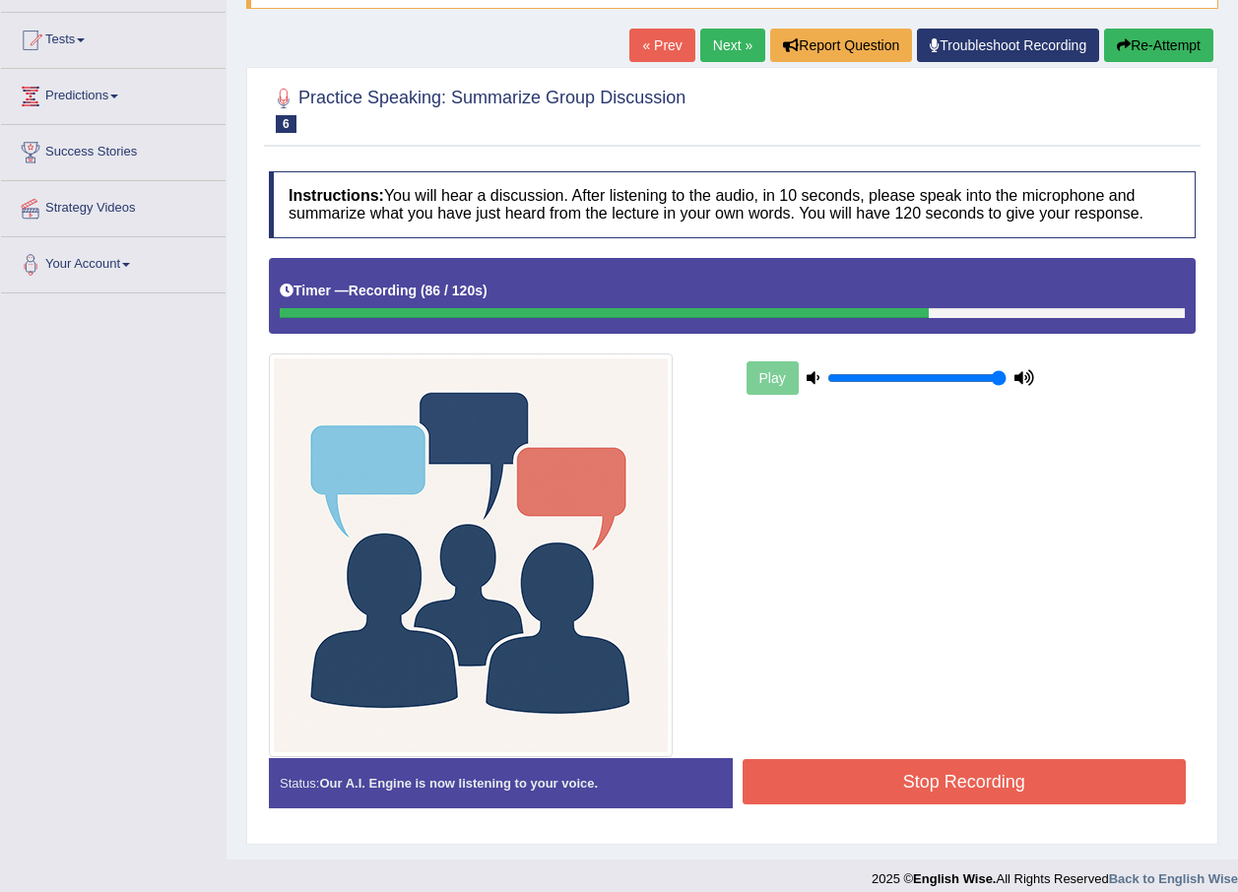
click at [834, 774] on button "Stop Recording" at bounding box center [964, 781] width 444 height 45
click at [834, 774] on div "Status: Our A.I. Engine is now listening to your voice. Start Answering Stop Re…" at bounding box center [732, 793] width 927 height 70
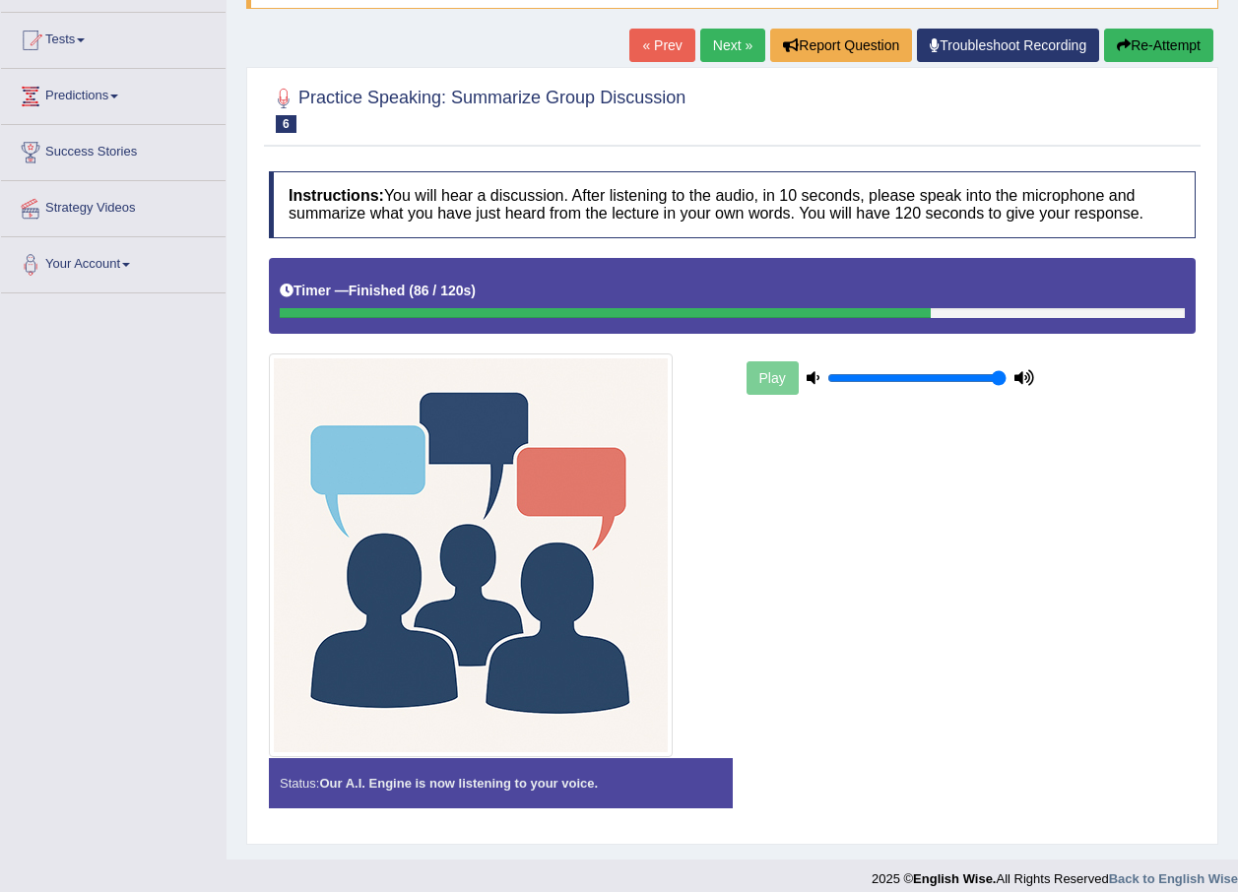
click at [834, 774] on div "Status: Our A.I. Engine is now listening to your voice. Start Answering Stop Re…" at bounding box center [732, 793] width 927 height 70
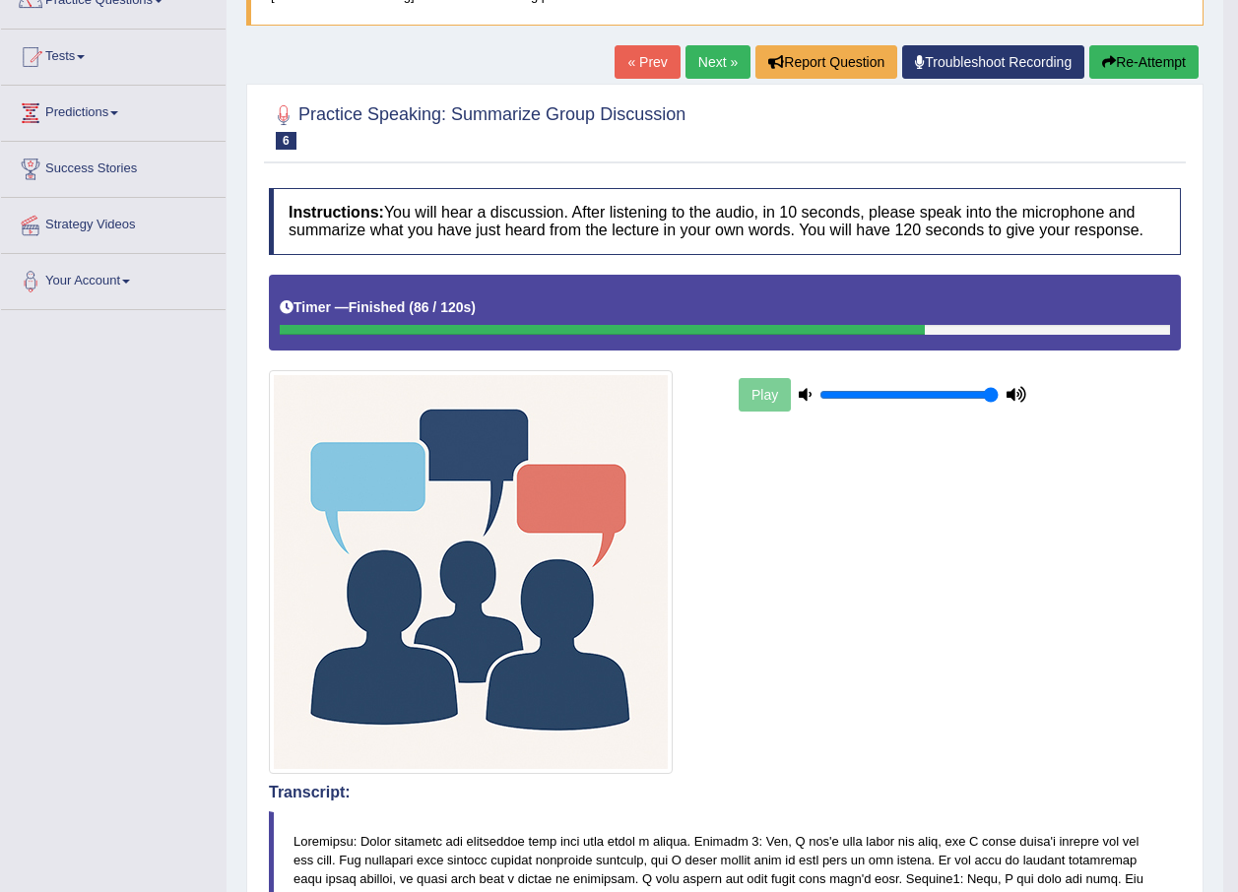
scroll to position [0, 0]
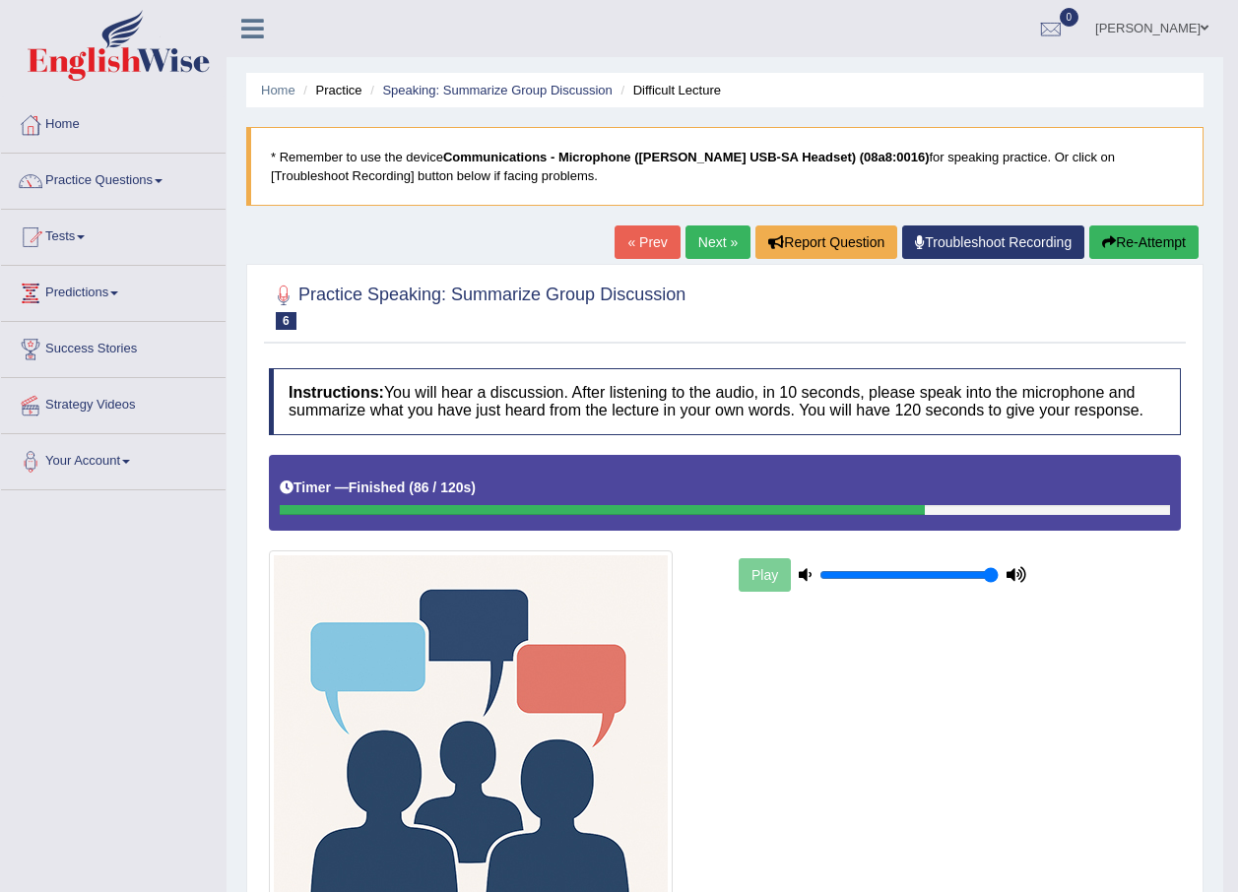
click at [707, 255] on link "Next »" at bounding box center [717, 241] width 65 height 33
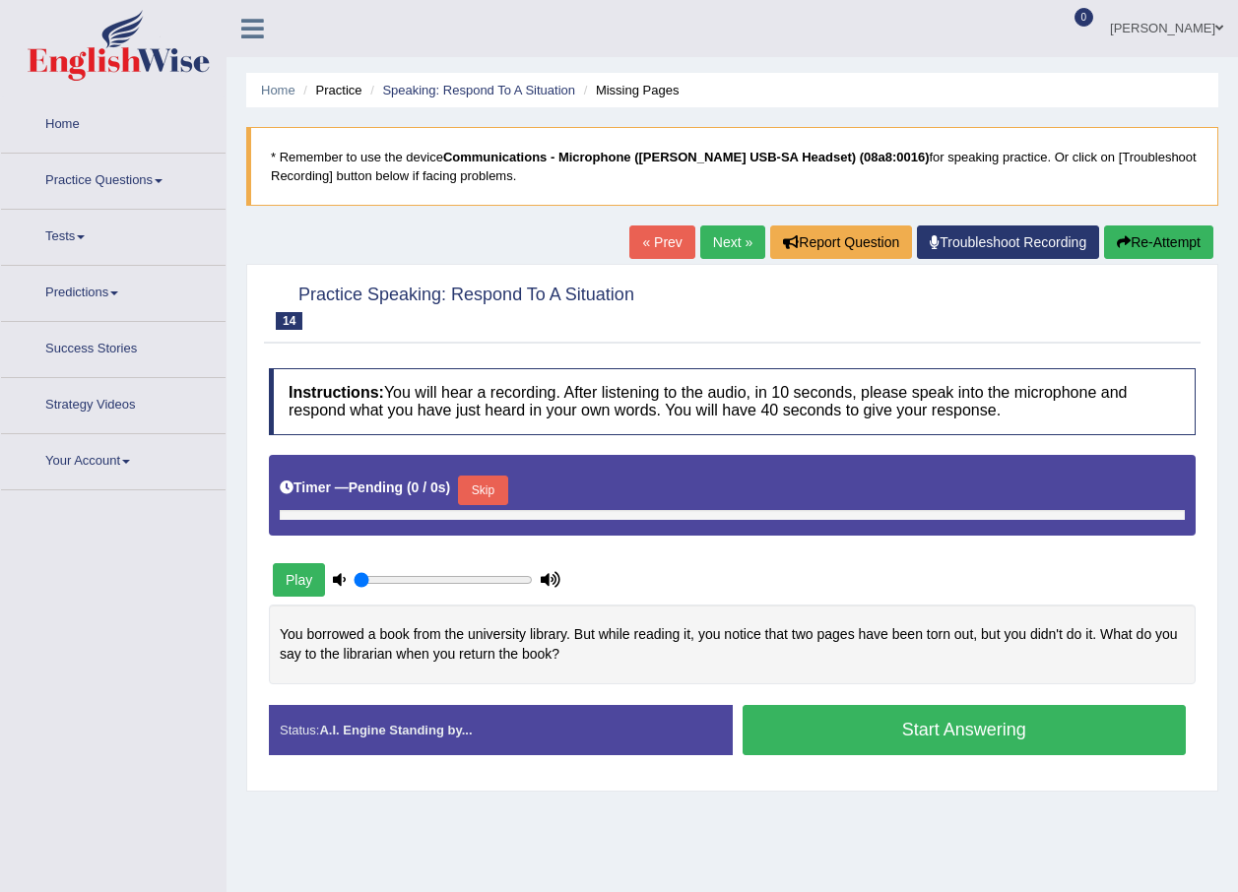
type input "1"
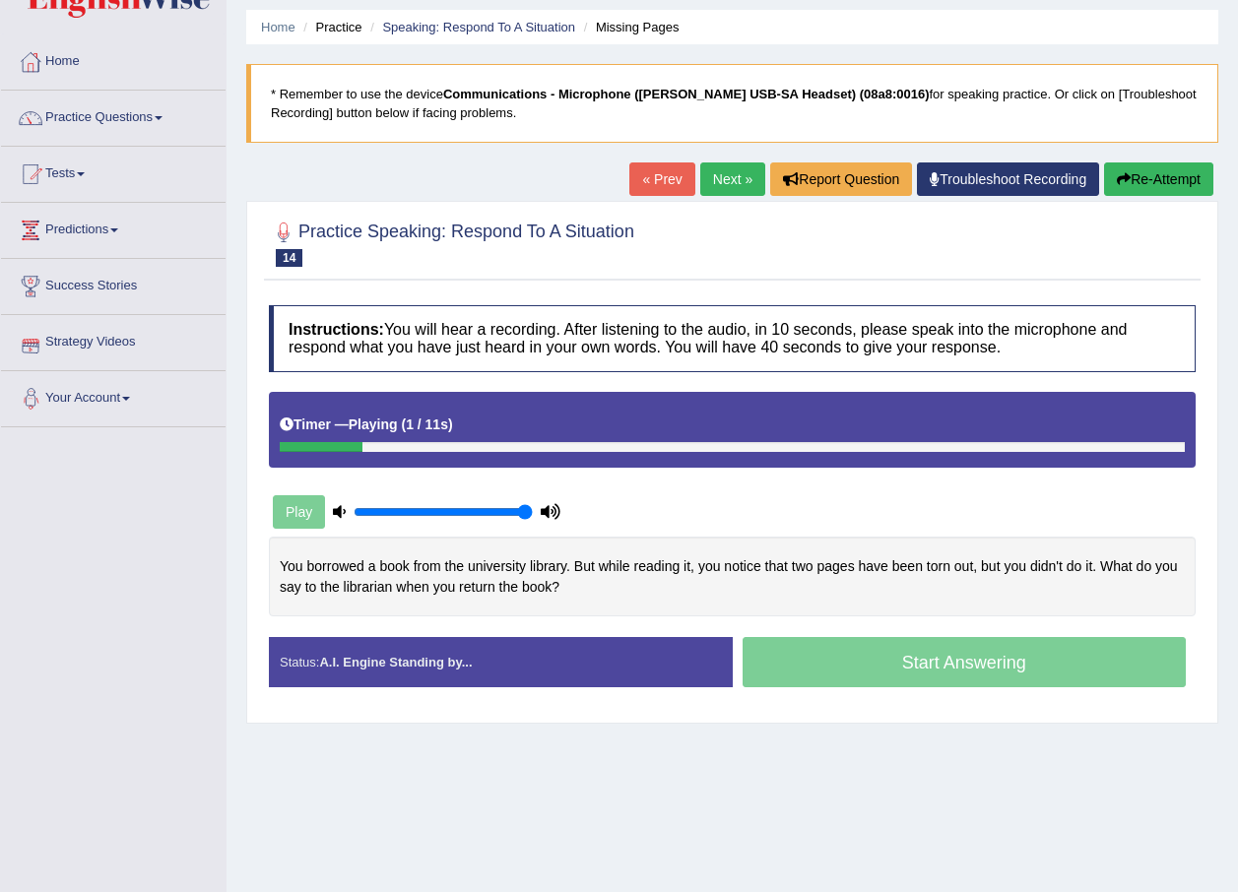
scroll to position [98, 0]
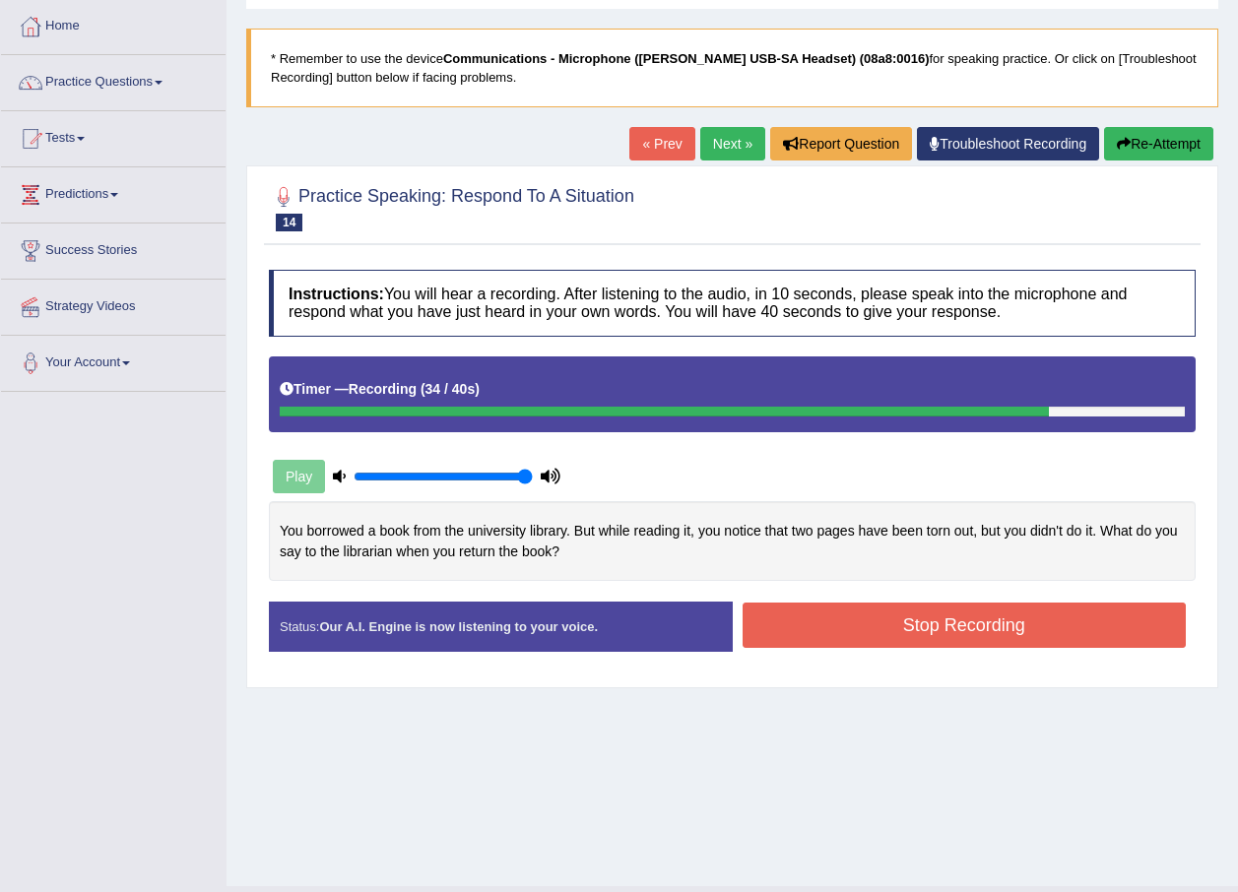
click at [799, 622] on button "Stop Recording" at bounding box center [964, 625] width 444 height 45
click at [799, 622] on div "Status: Our A.I. Engine is now listening to your voice. Start Answering Stop Re…" at bounding box center [732, 637] width 927 height 70
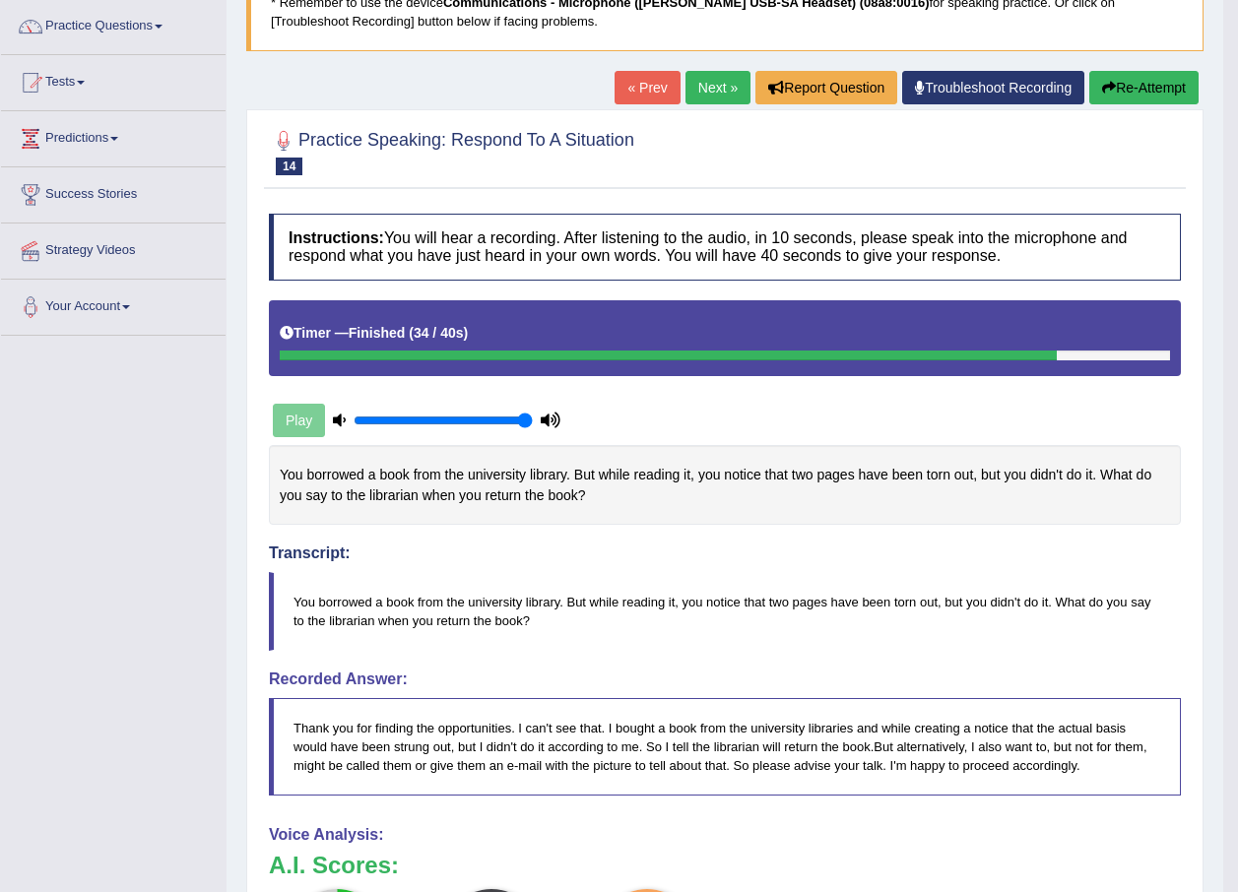
scroll to position [0, 0]
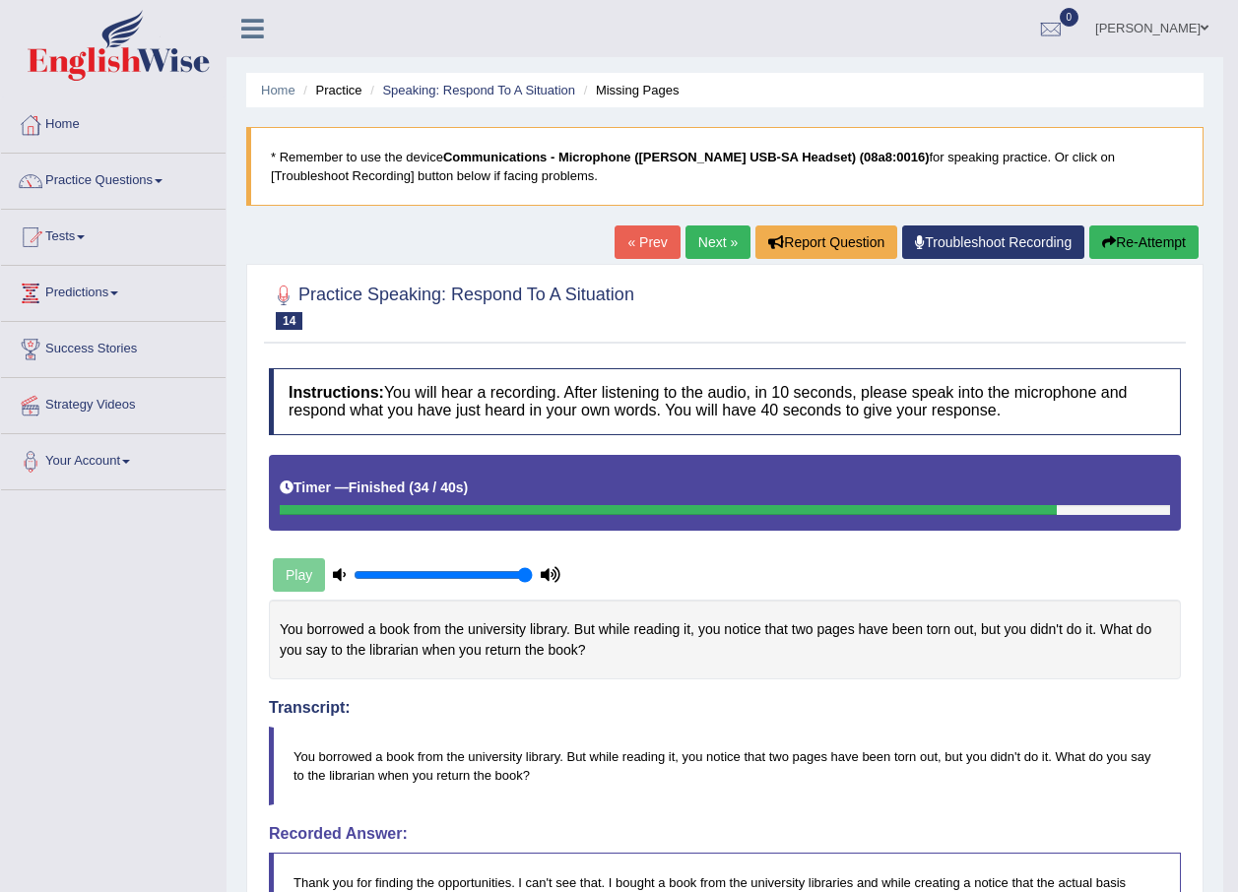
click at [712, 235] on link "Next »" at bounding box center [717, 241] width 65 height 33
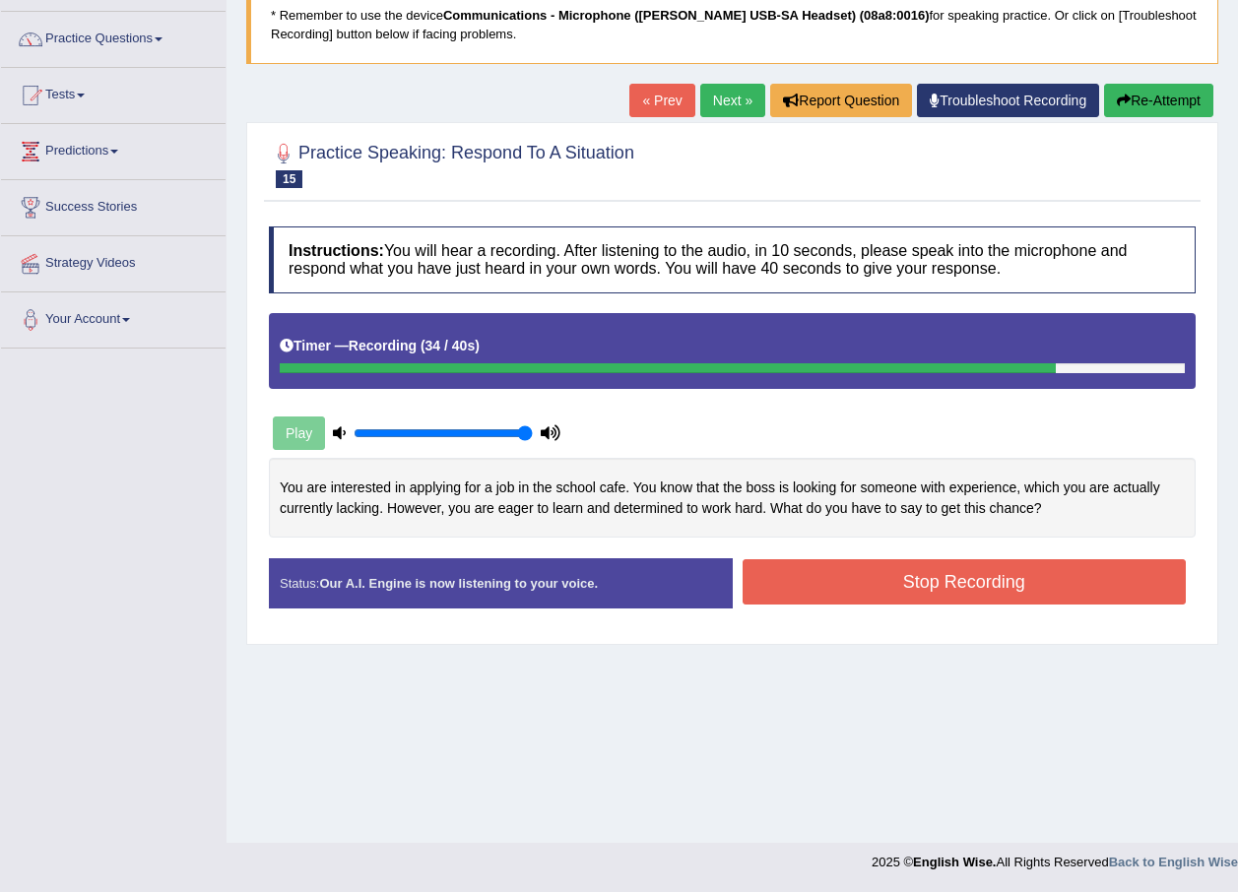
click at [960, 582] on button "Stop Recording" at bounding box center [964, 581] width 444 height 45
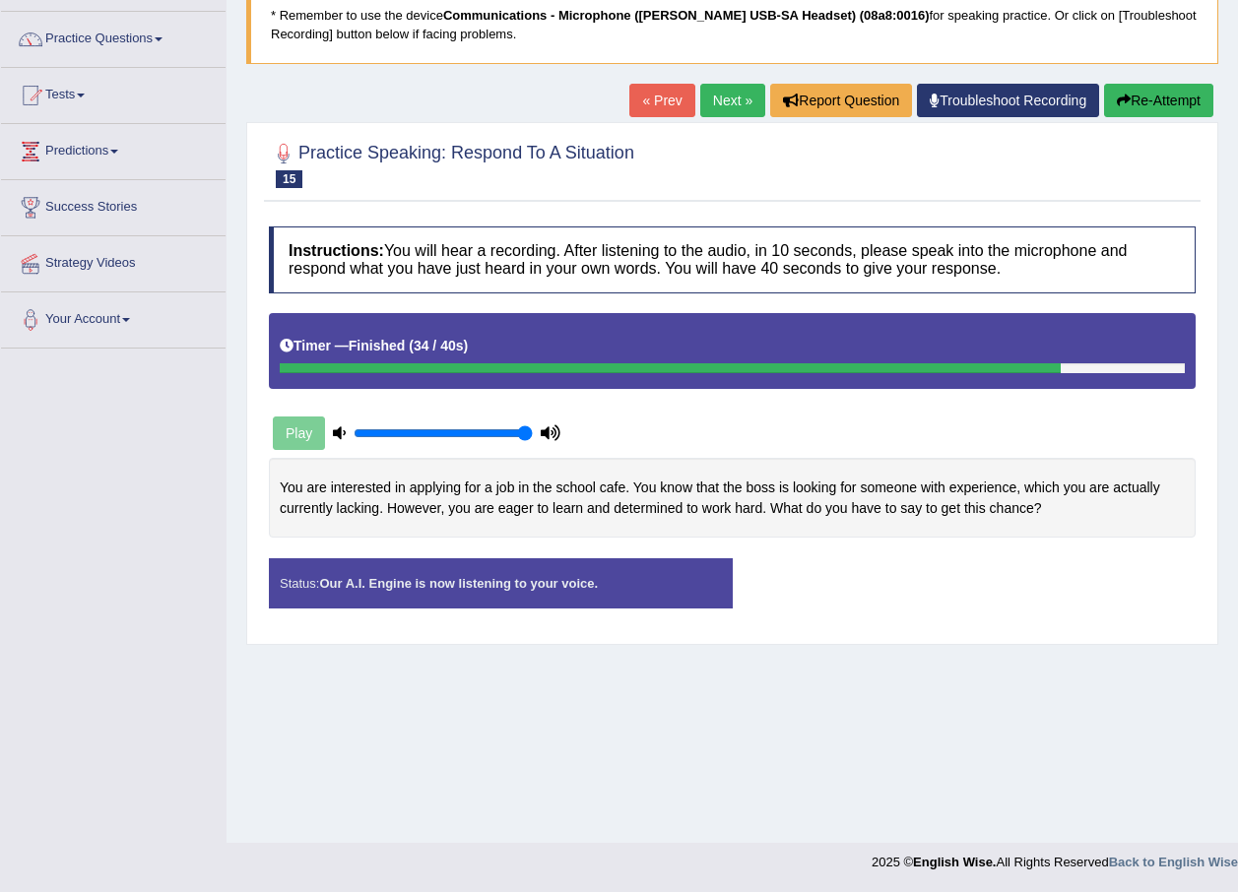
click at [960, 582] on div "Status: Our A.I. Engine is now listening to your voice. Start Answering Stop Re…" at bounding box center [732, 593] width 927 height 70
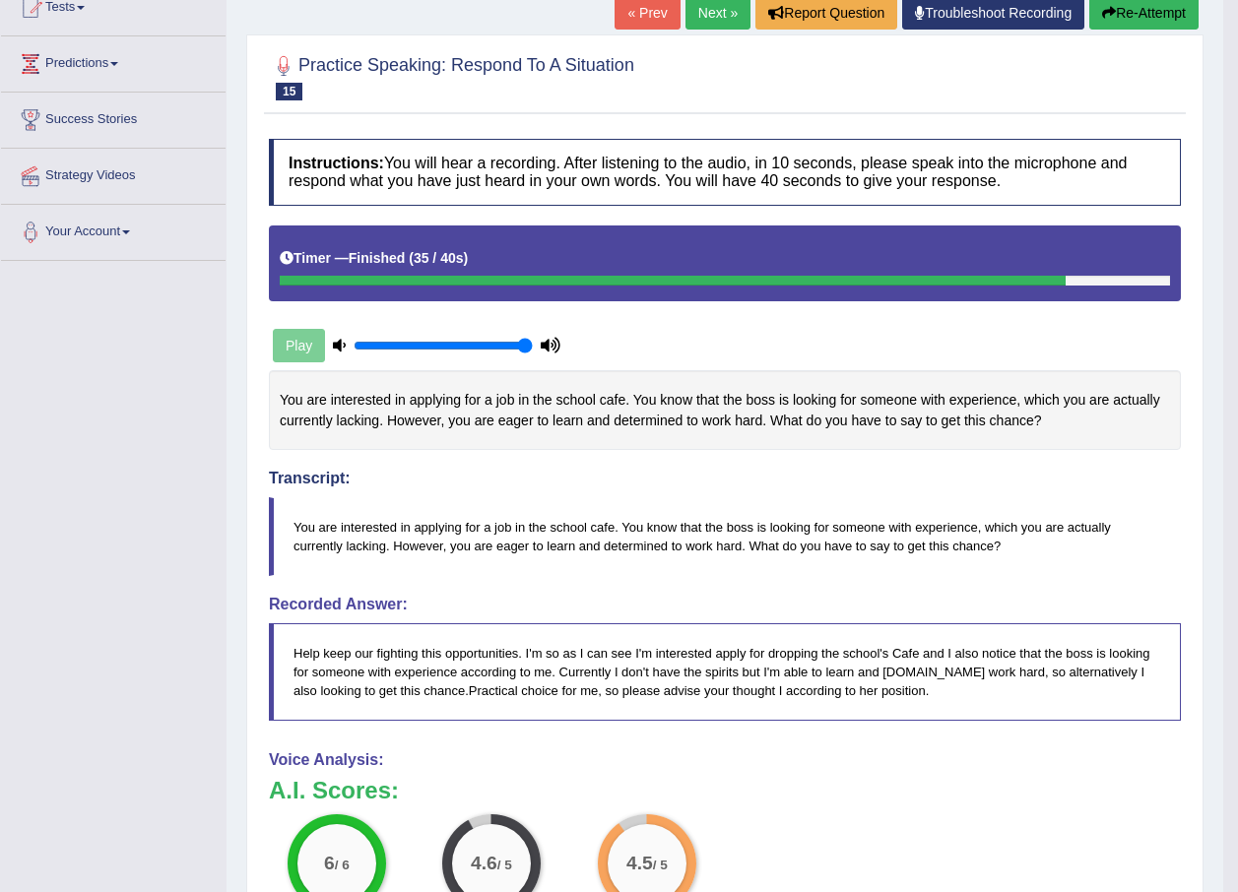
scroll to position [37, 0]
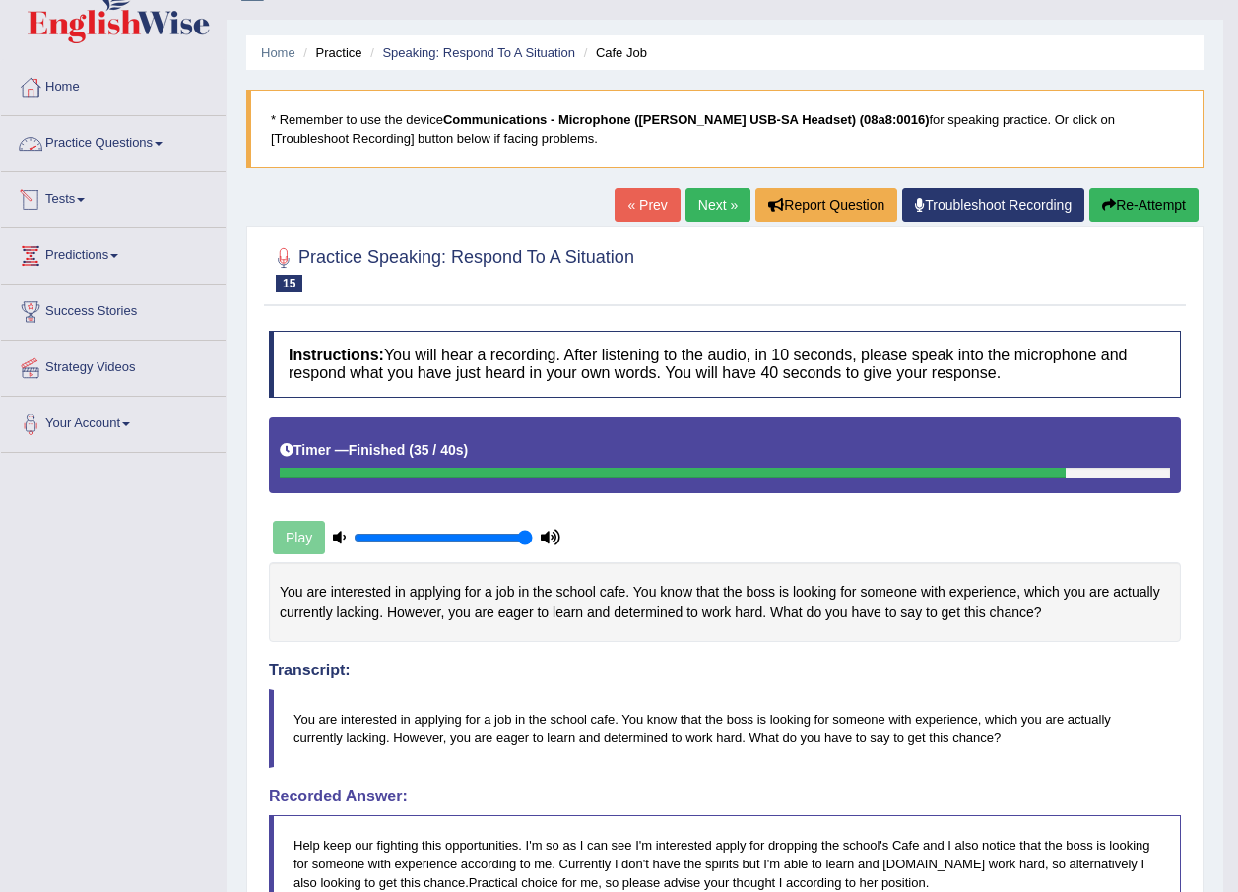
click at [104, 148] on link "Practice Questions" at bounding box center [113, 140] width 224 height 49
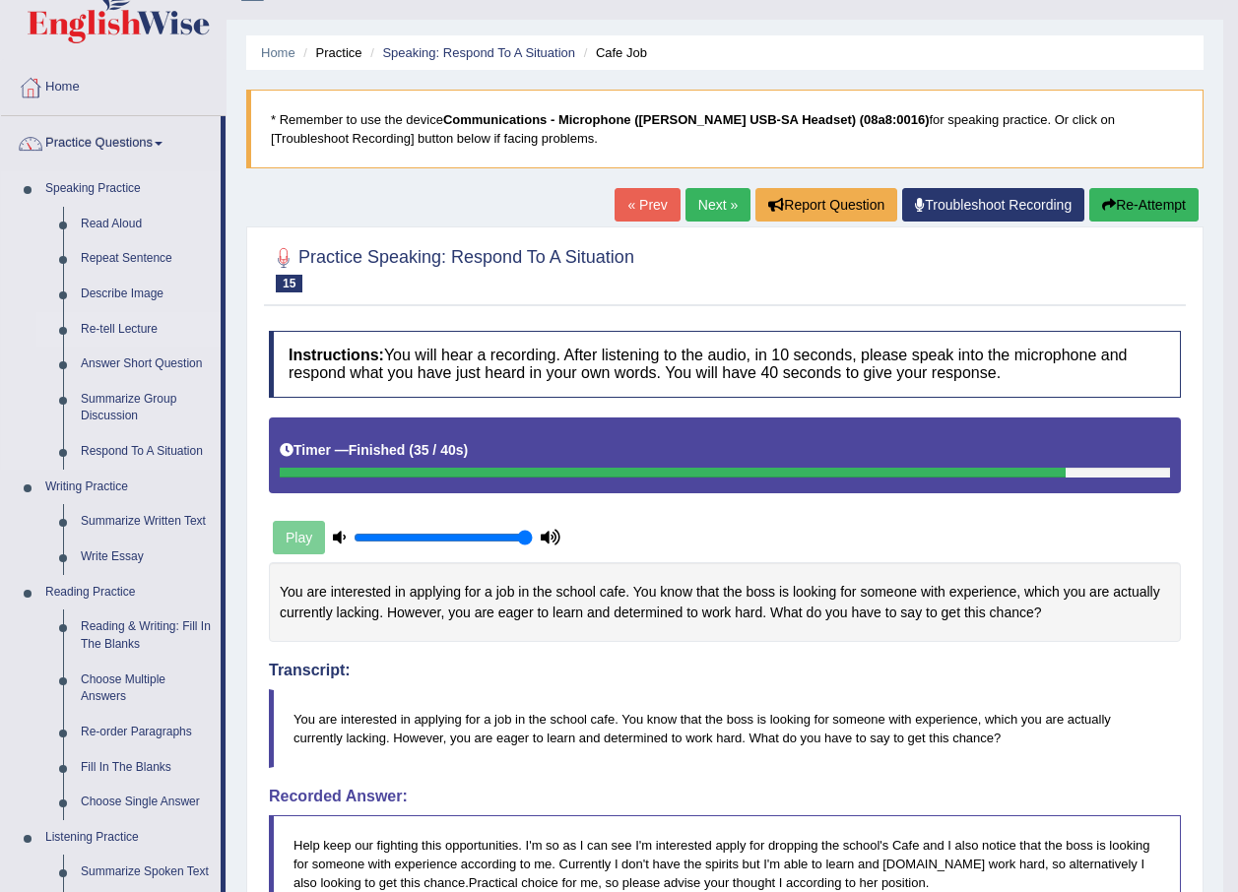
click at [135, 331] on link "Re-tell Lecture" at bounding box center [146, 329] width 149 height 35
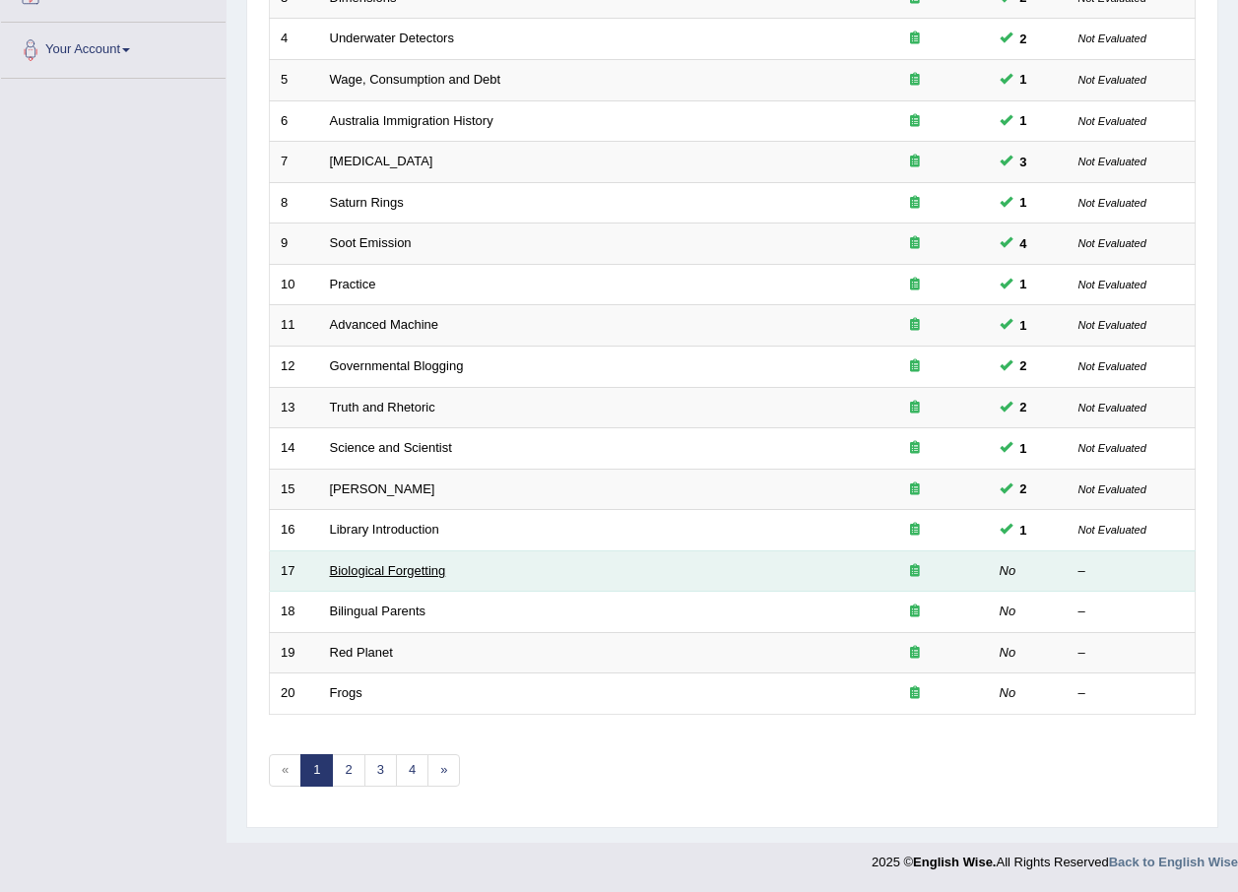
click at [410, 567] on link "Biological Forgetting" at bounding box center [388, 570] width 116 height 15
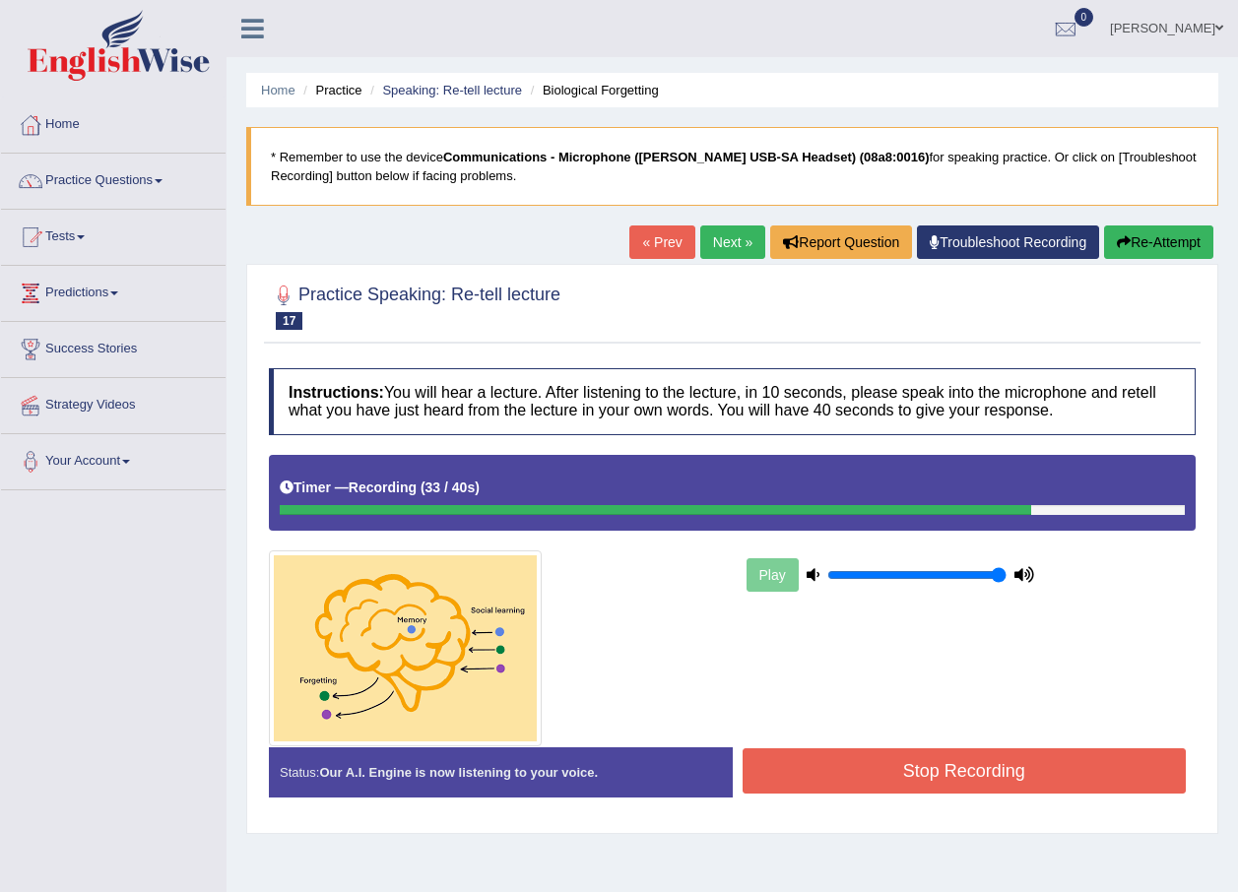
click at [814, 750] on button "Stop Recording" at bounding box center [964, 770] width 444 height 45
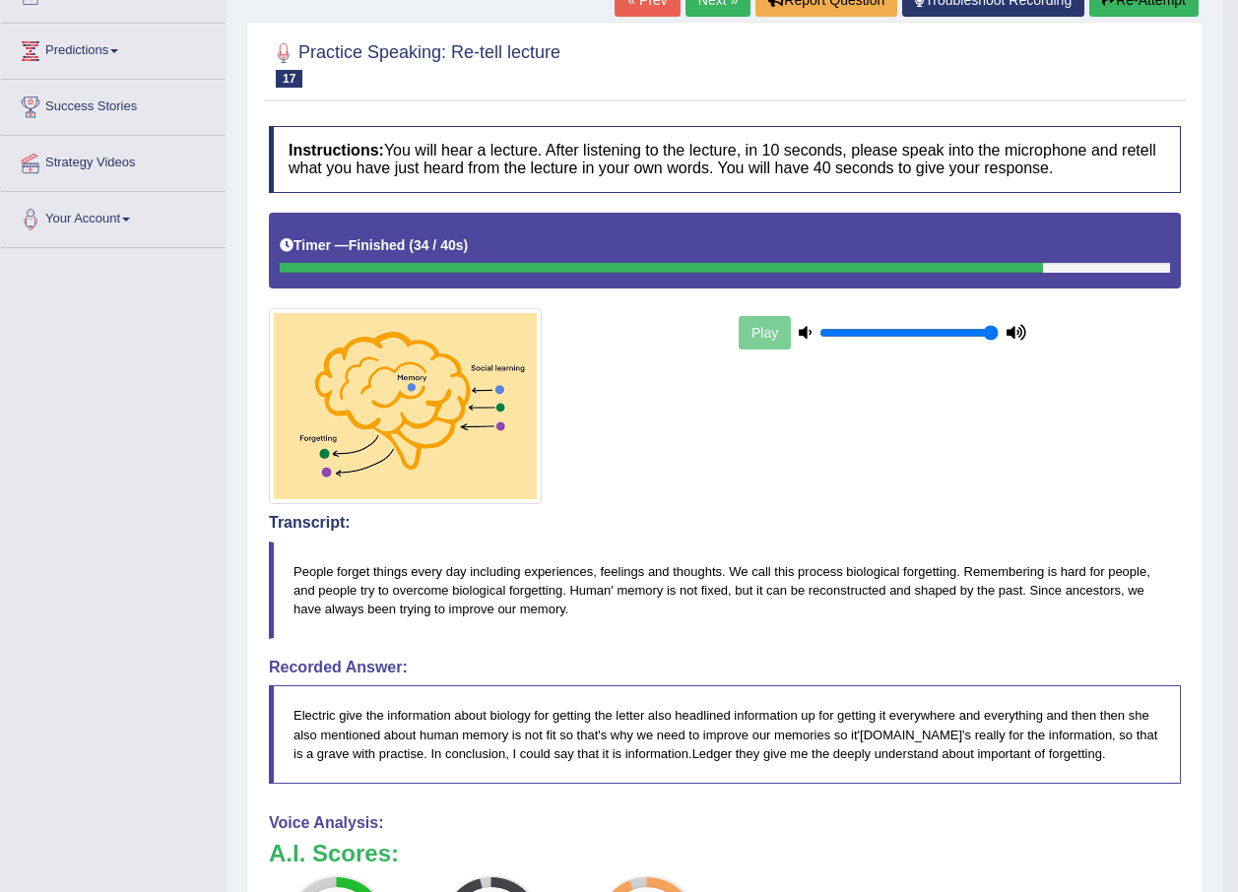
scroll to position [197, 0]
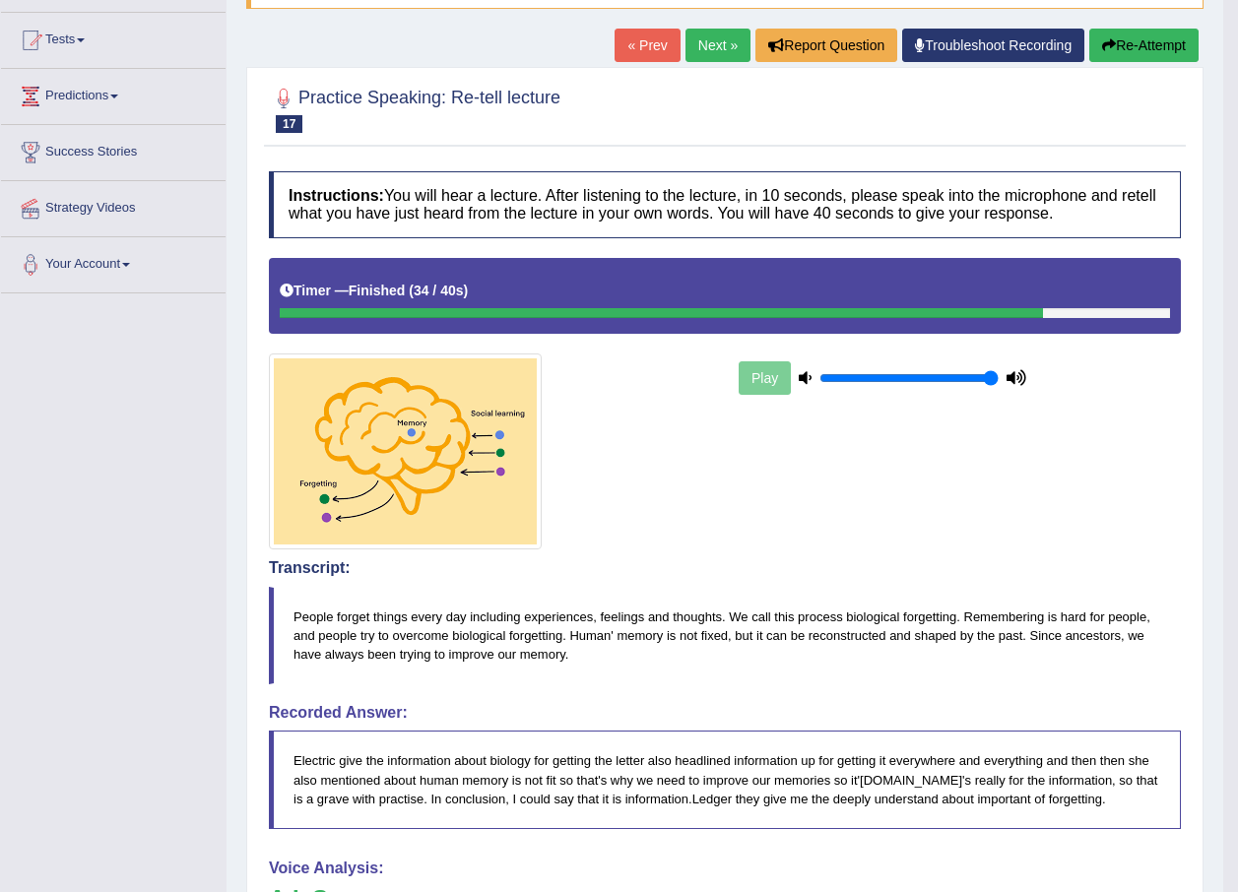
click at [1135, 53] on button "Re-Attempt" at bounding box center [1143, 45] width 109 height 33
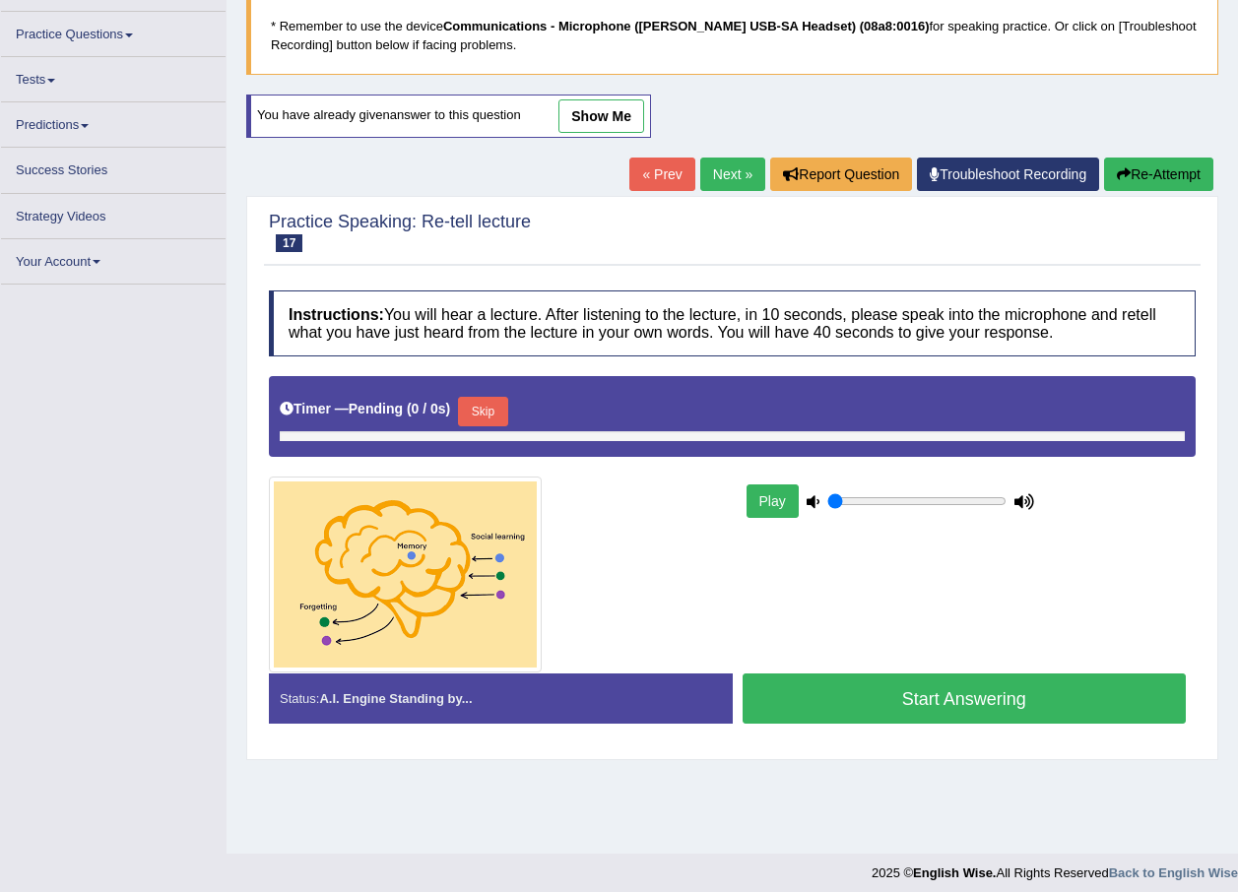
scroll to position [142, 0]
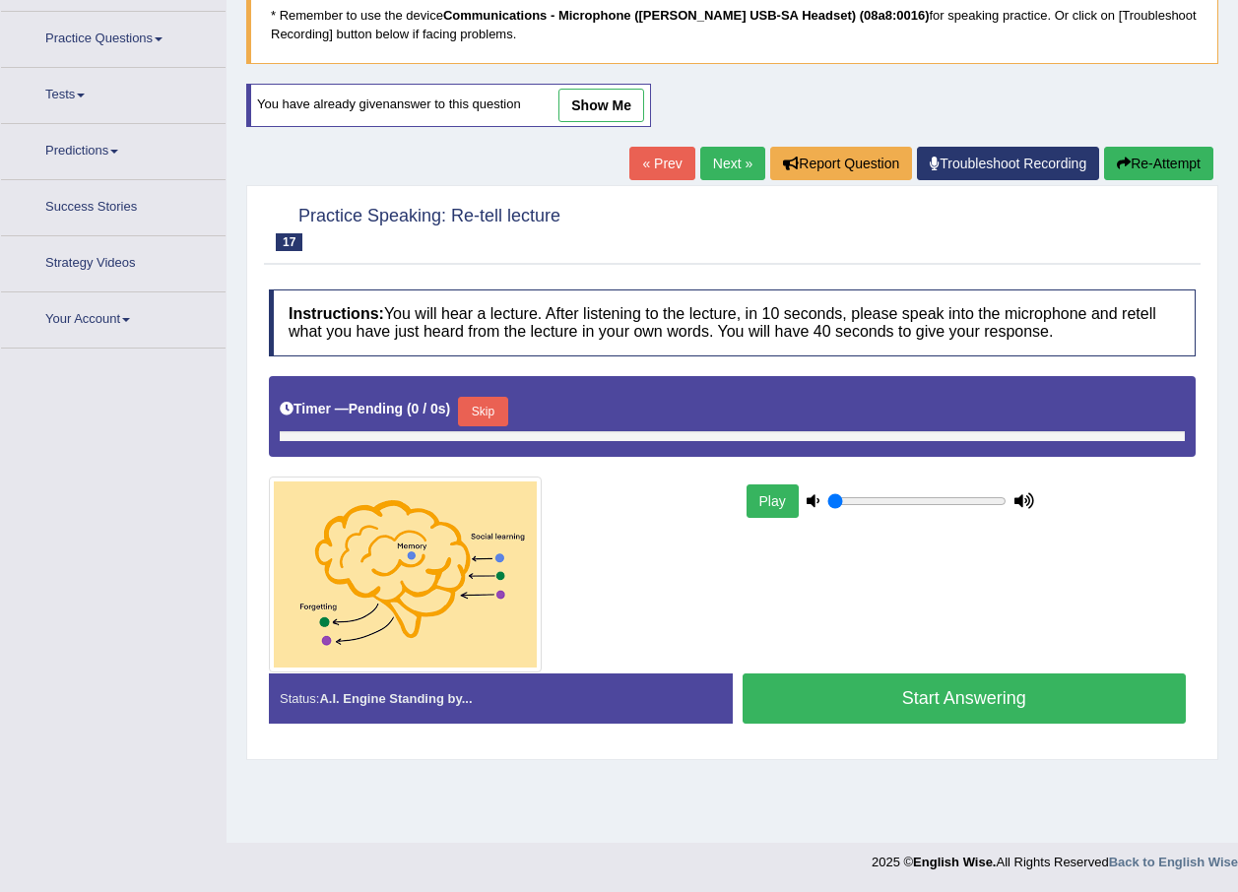
click at [876, 679] on div "Start Answering" at bounding box center [965, 700] width 464 height 55
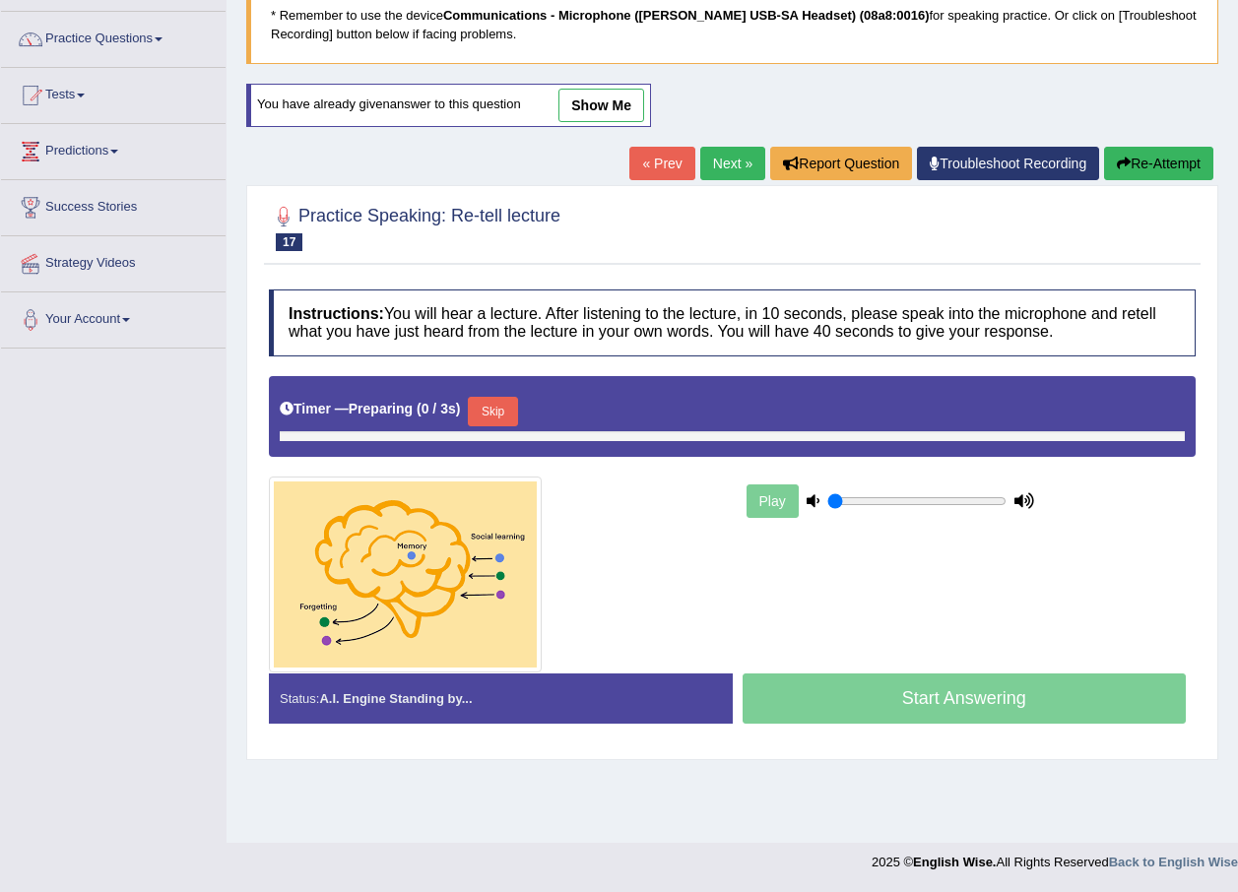
type input "1"
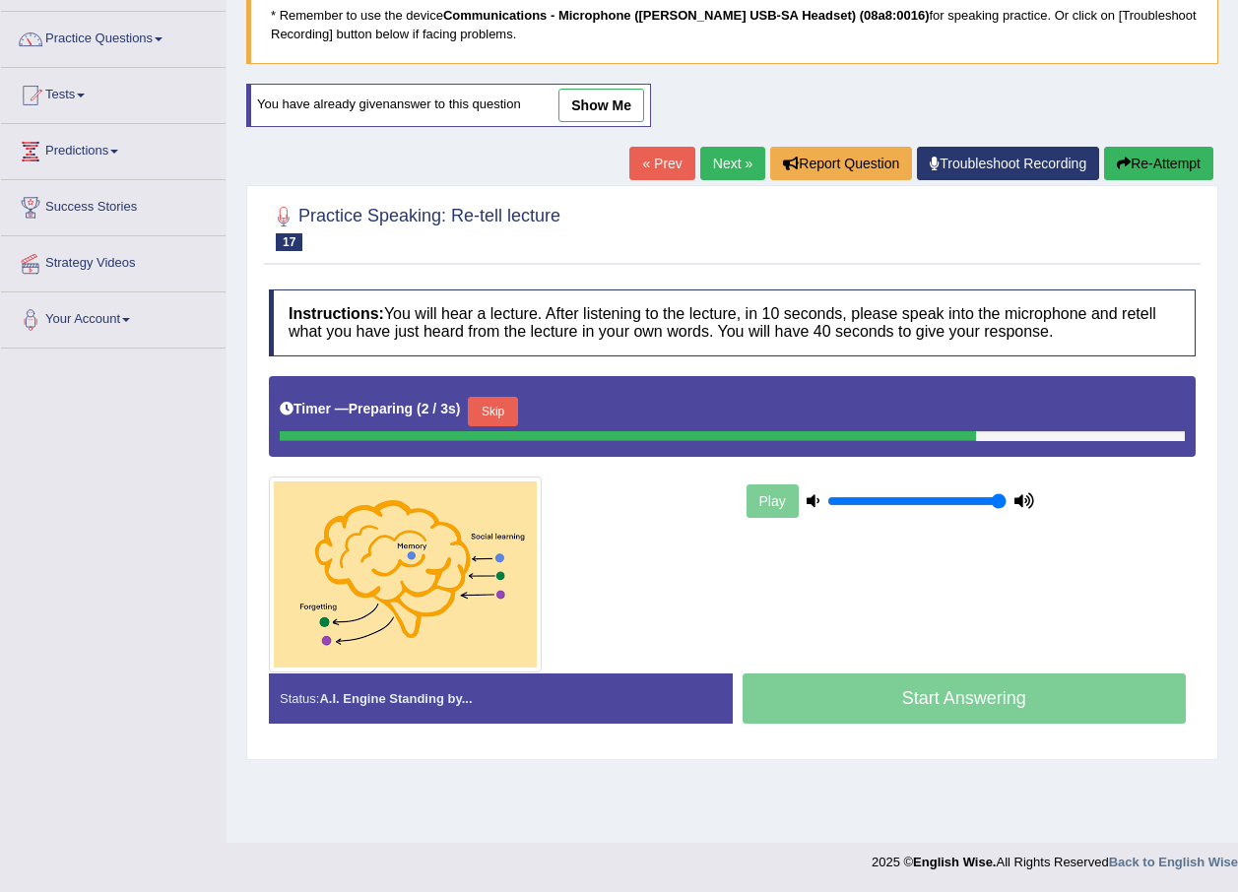
click at [501, 407] on button "Skip" at bounding box center [492, 412] width 49 height 30
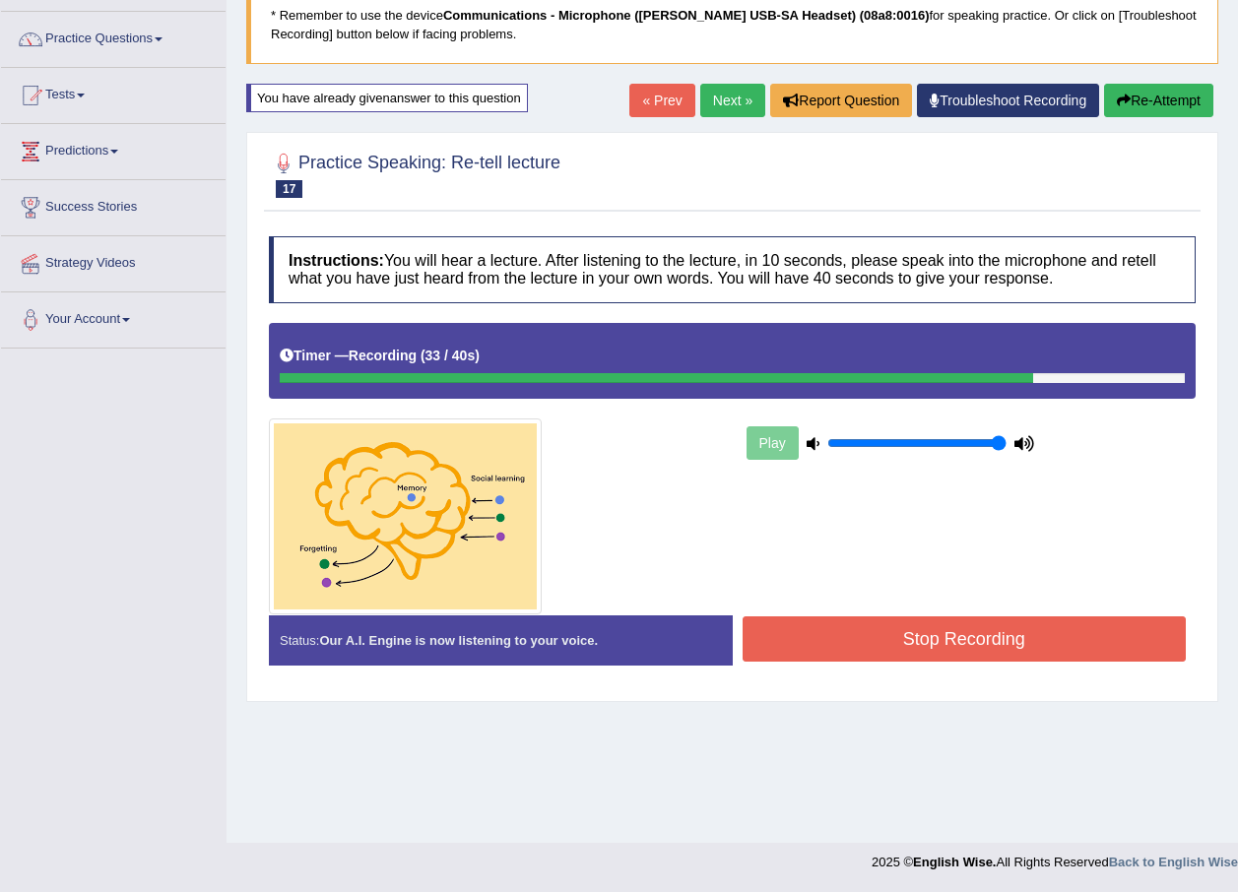
click at [859, 633] on button "Stop Recording" at bounding box center [964, 638] width 444 height 45
click at [859, 633] on div "Status: Our A.I. Engine is now listening to your voice. Start Answering Stop Re…" at bounding box center [732, 650] width 927 height 70
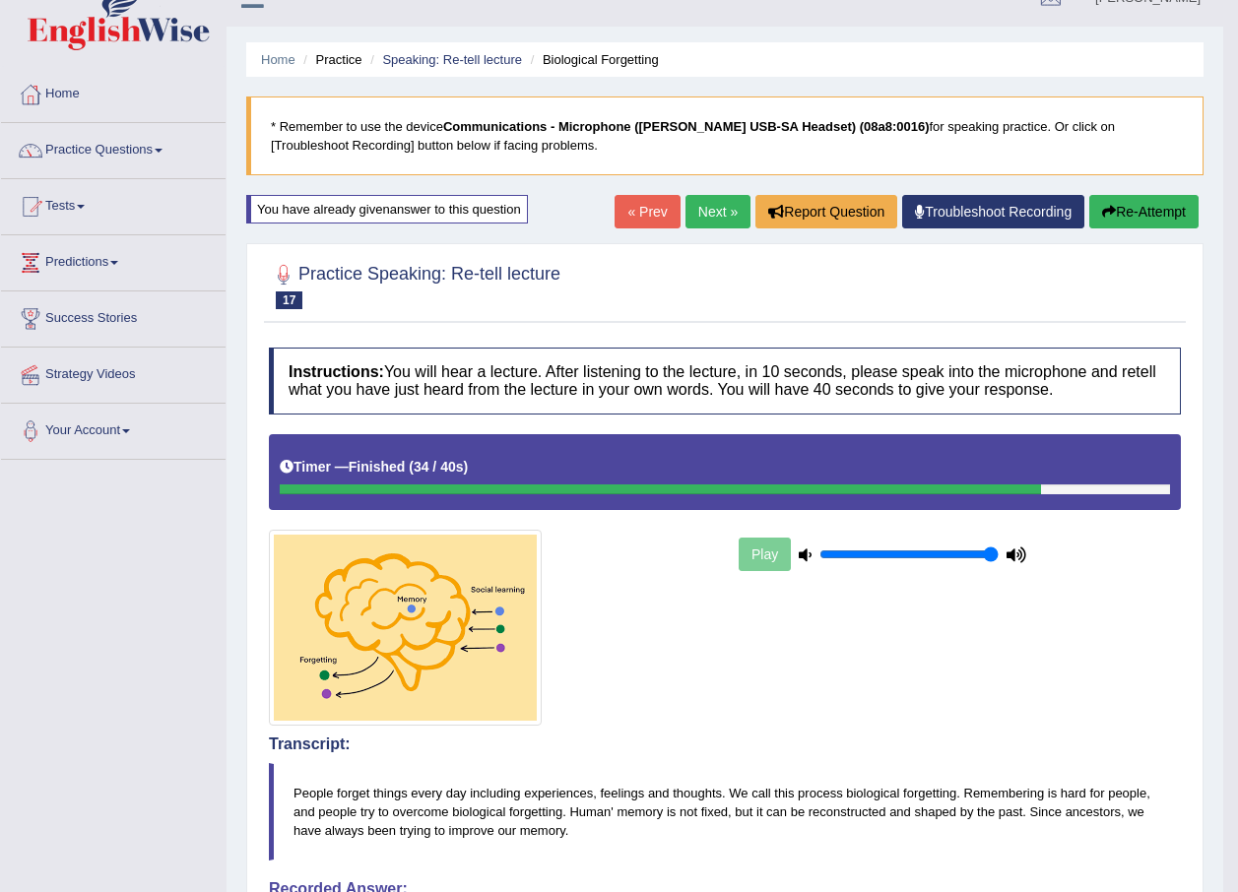
scroll to position [0, 0]
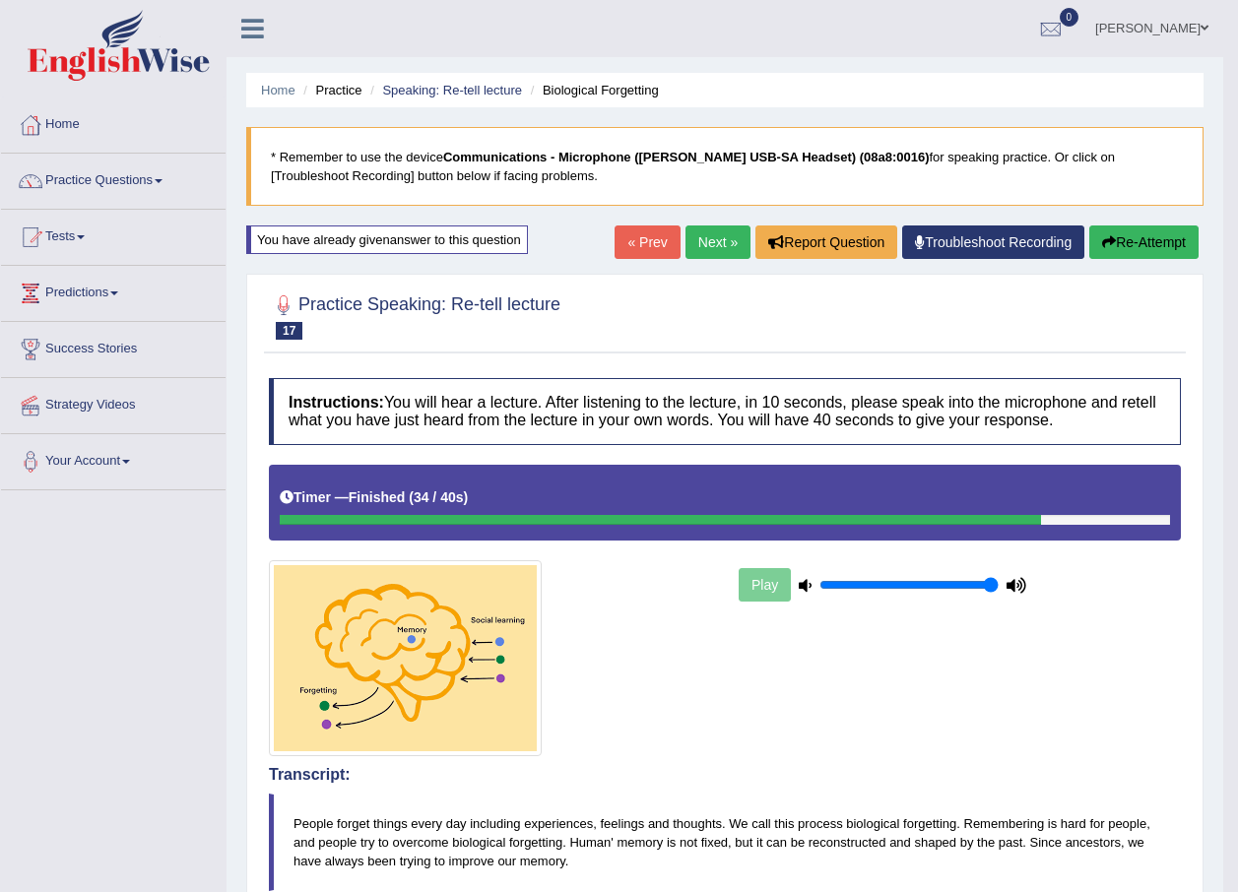
click at [717, 252] on link "Next »" at bounding box center [717, 241] width 65 height 33
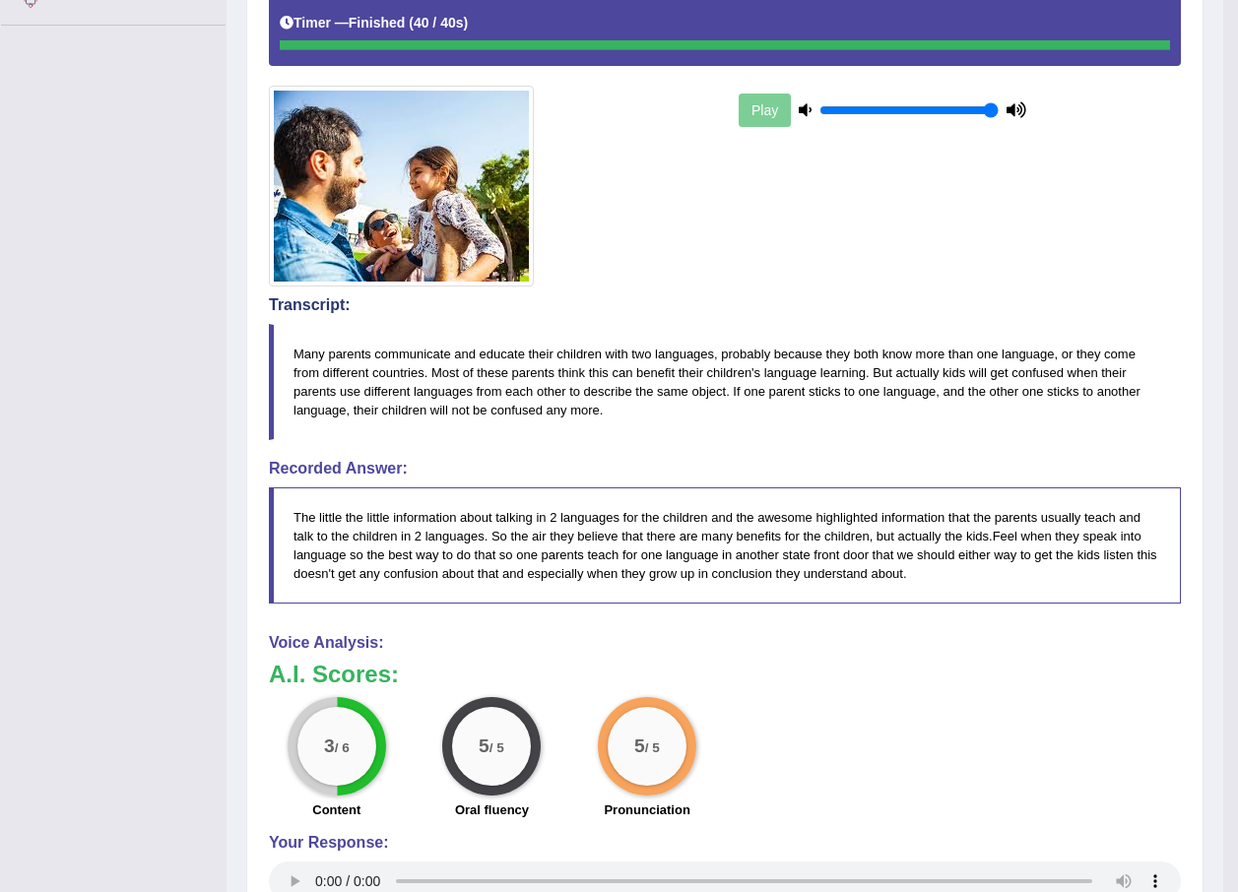
scroll to position [169, 0]
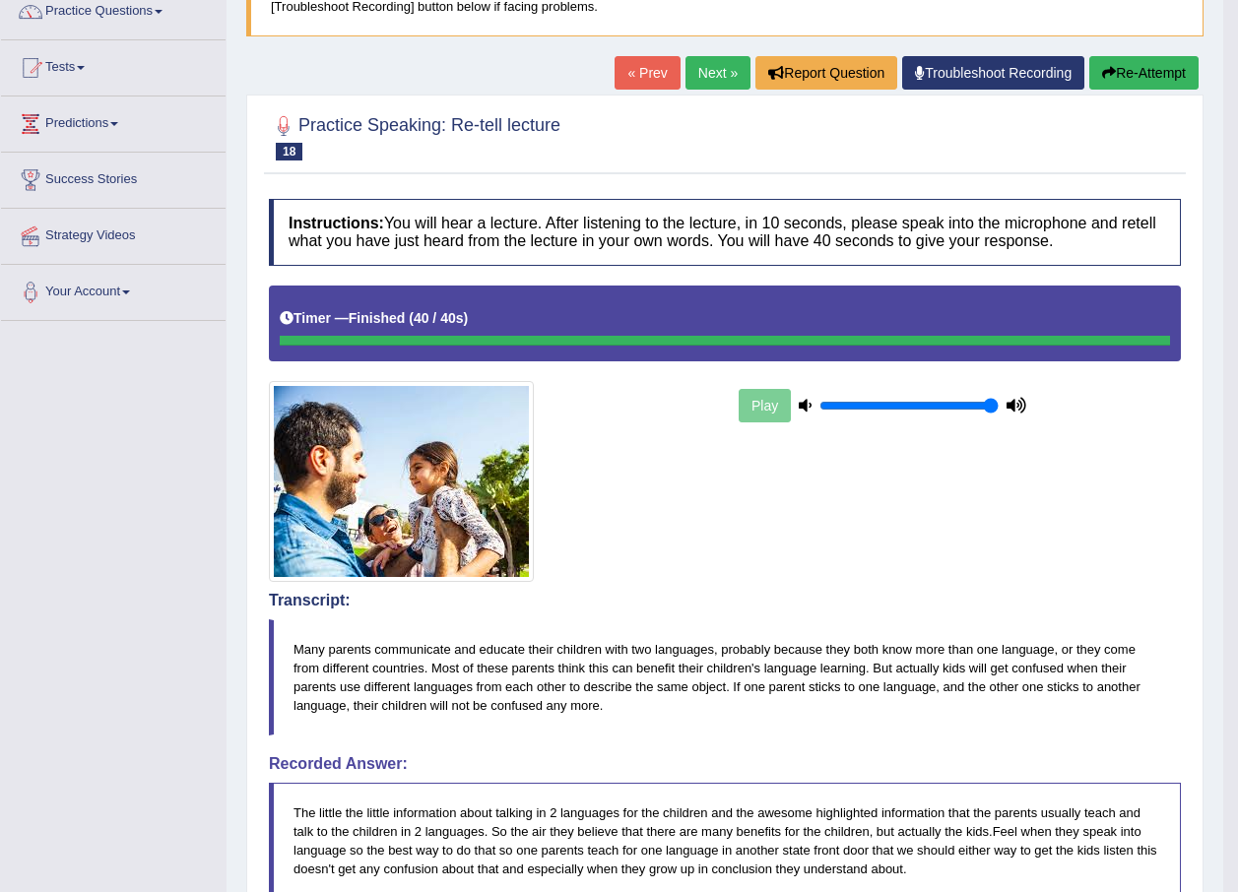
click at [1102, 78] on icon "button" at bounding box center [1109, 73] width 14 height 14
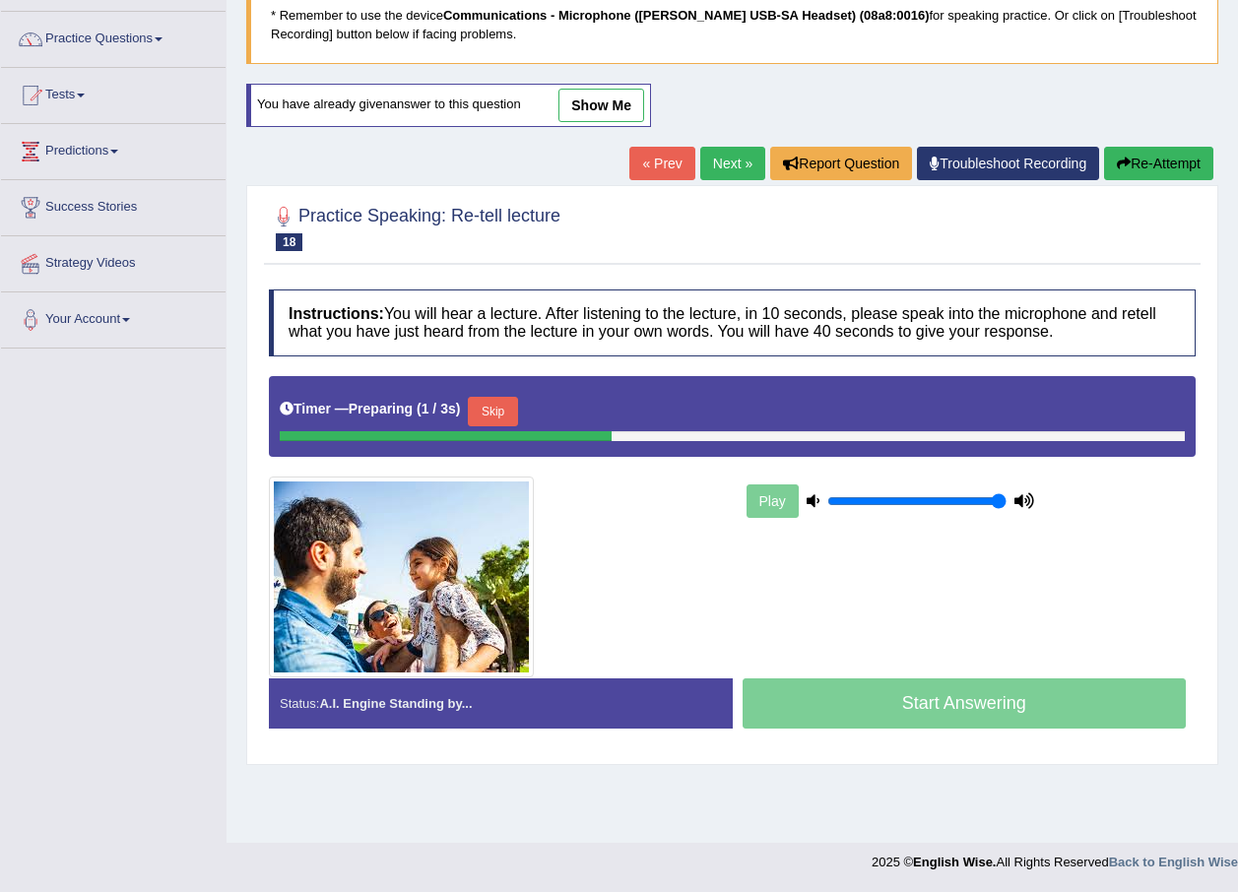
click at [483, 402] on button "Skip" at bounding box center [492, 412] width 49 height 30
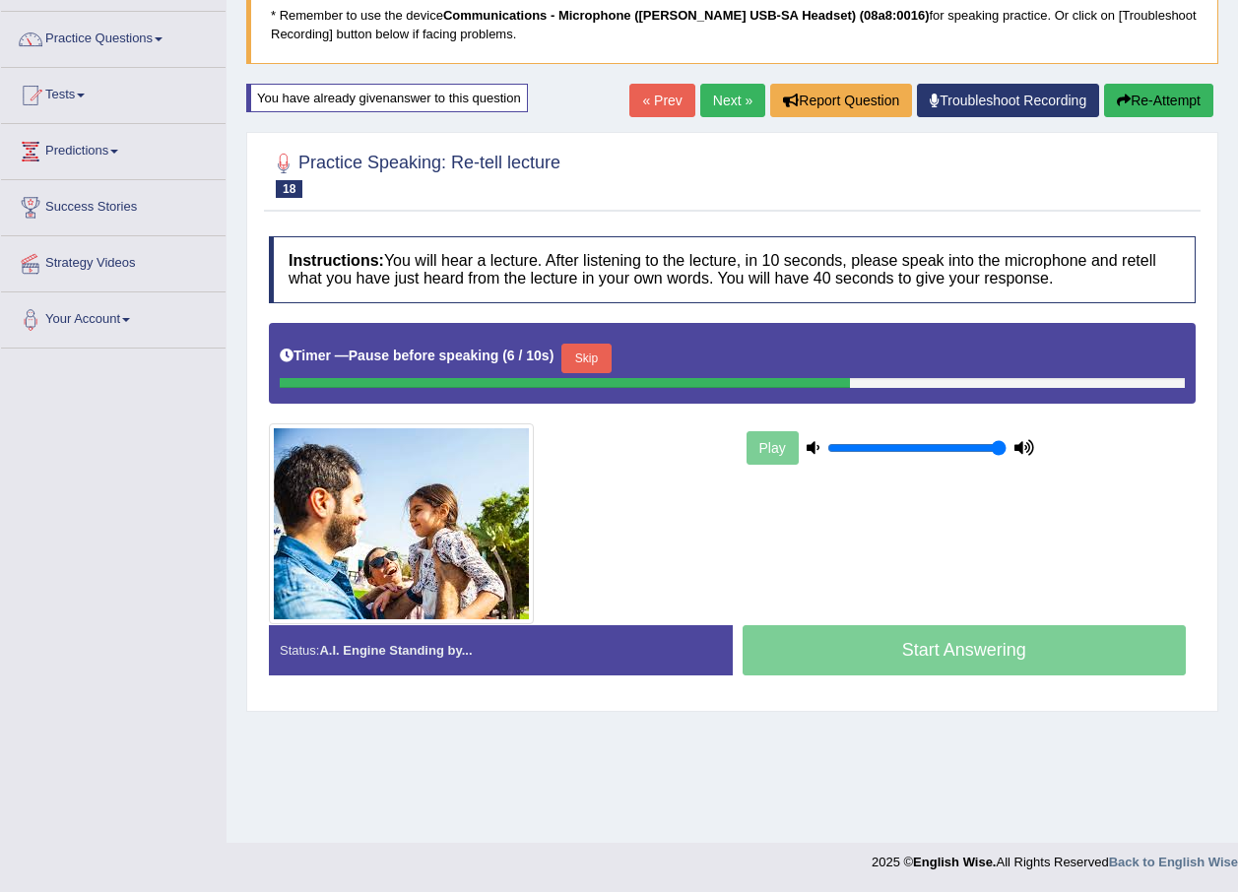
click at [589, 352] on button "Skip" at bounding box center [585, 359] width 49 height 30
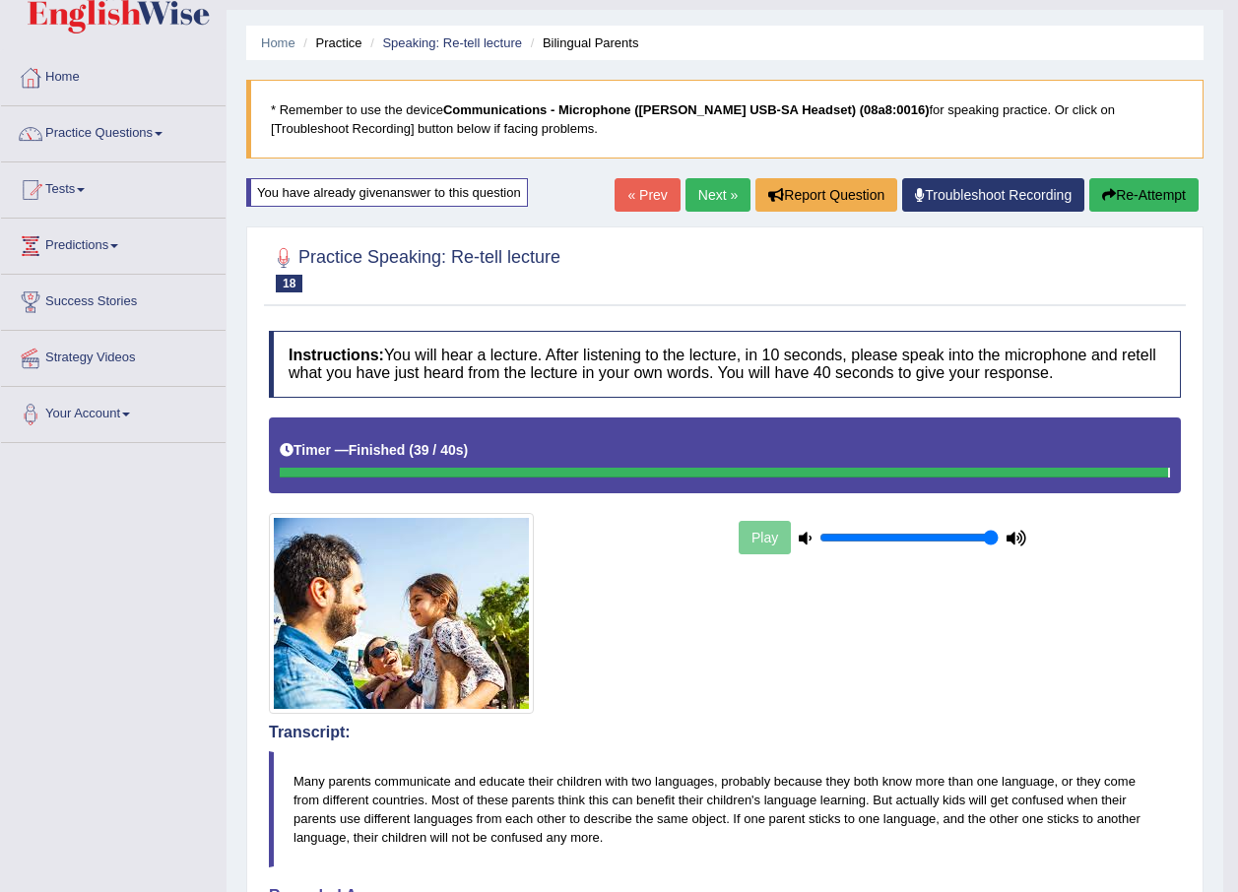
scroll to position [43, 0]
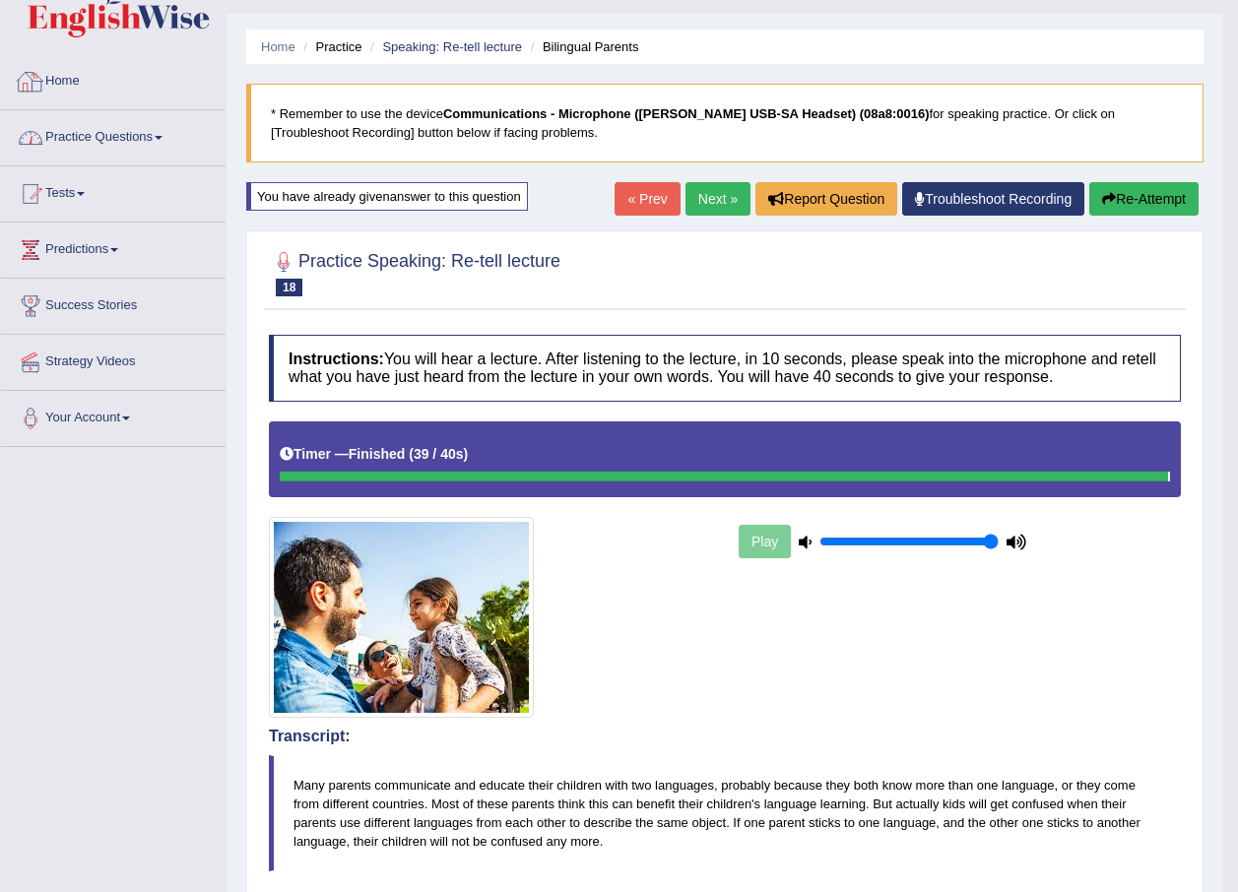
click at [125, 129] on link "Practice Questions" at bounding box center [113, 134] width 224 height 49
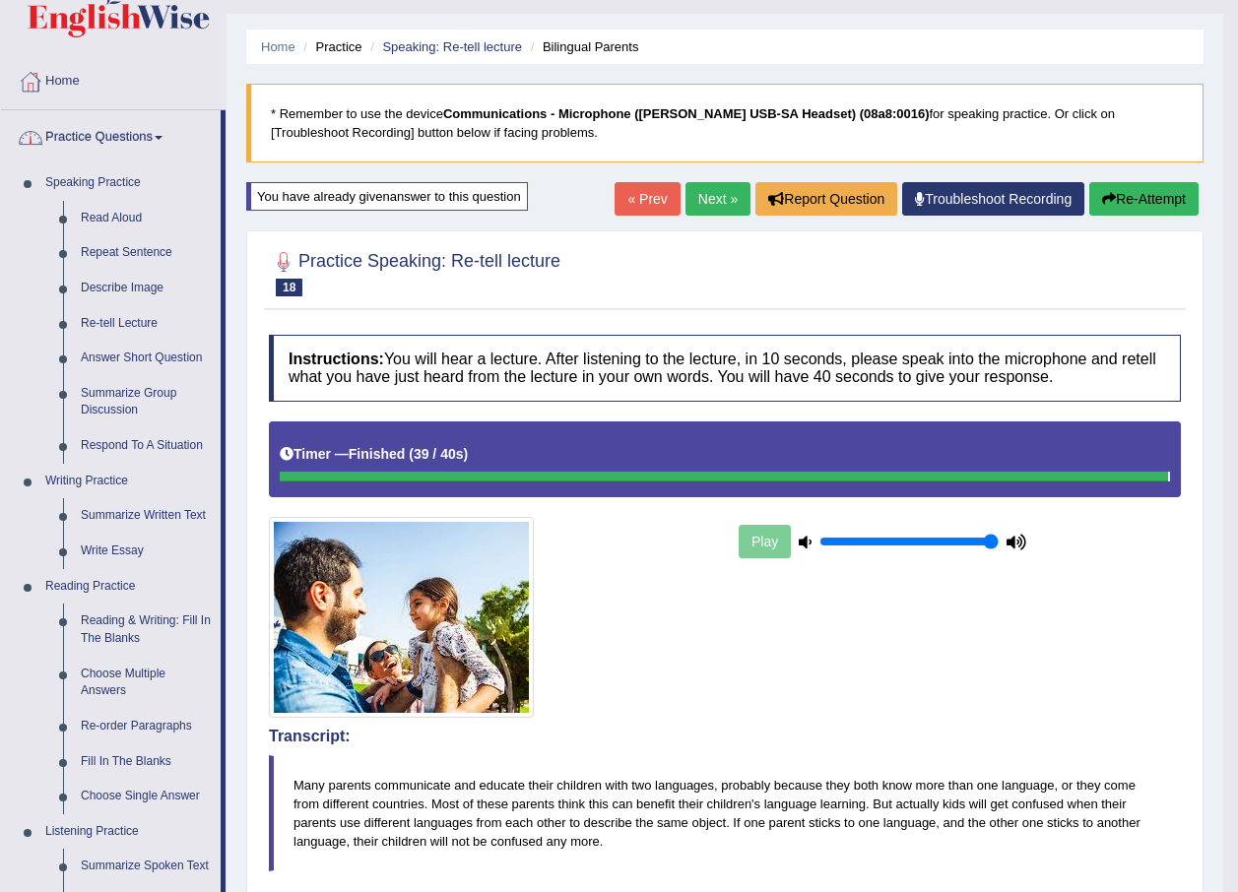
click at [125, 129] on link "Practice Questions" at bounding box center [111, 134] width 220 height 49
click at [126, 317] on link "Re-tell Lecture" at bounding box center [146, 323] width 149 height 35
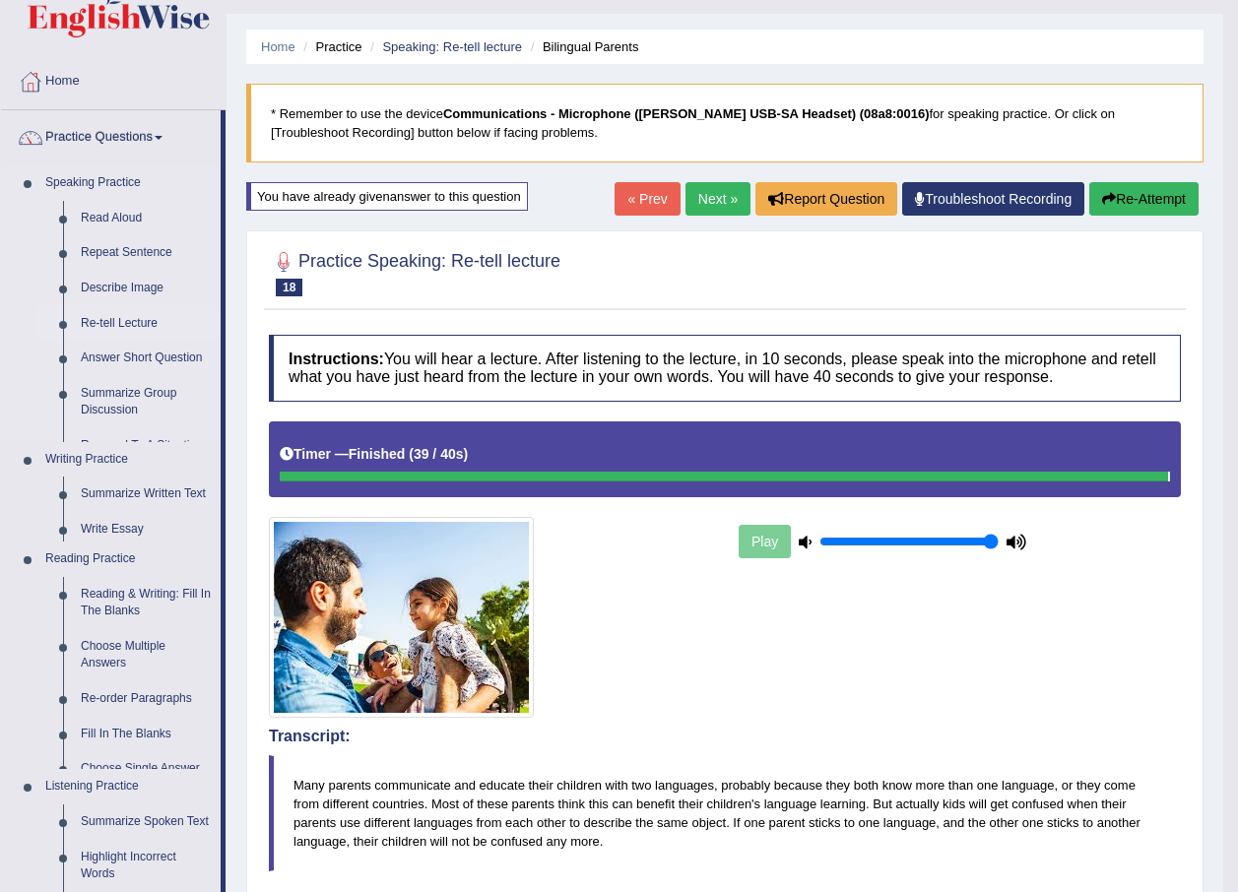
click at [126, 317] on link "Re-tell Lecture" at bounding box center [146, 323] width 149 height 35
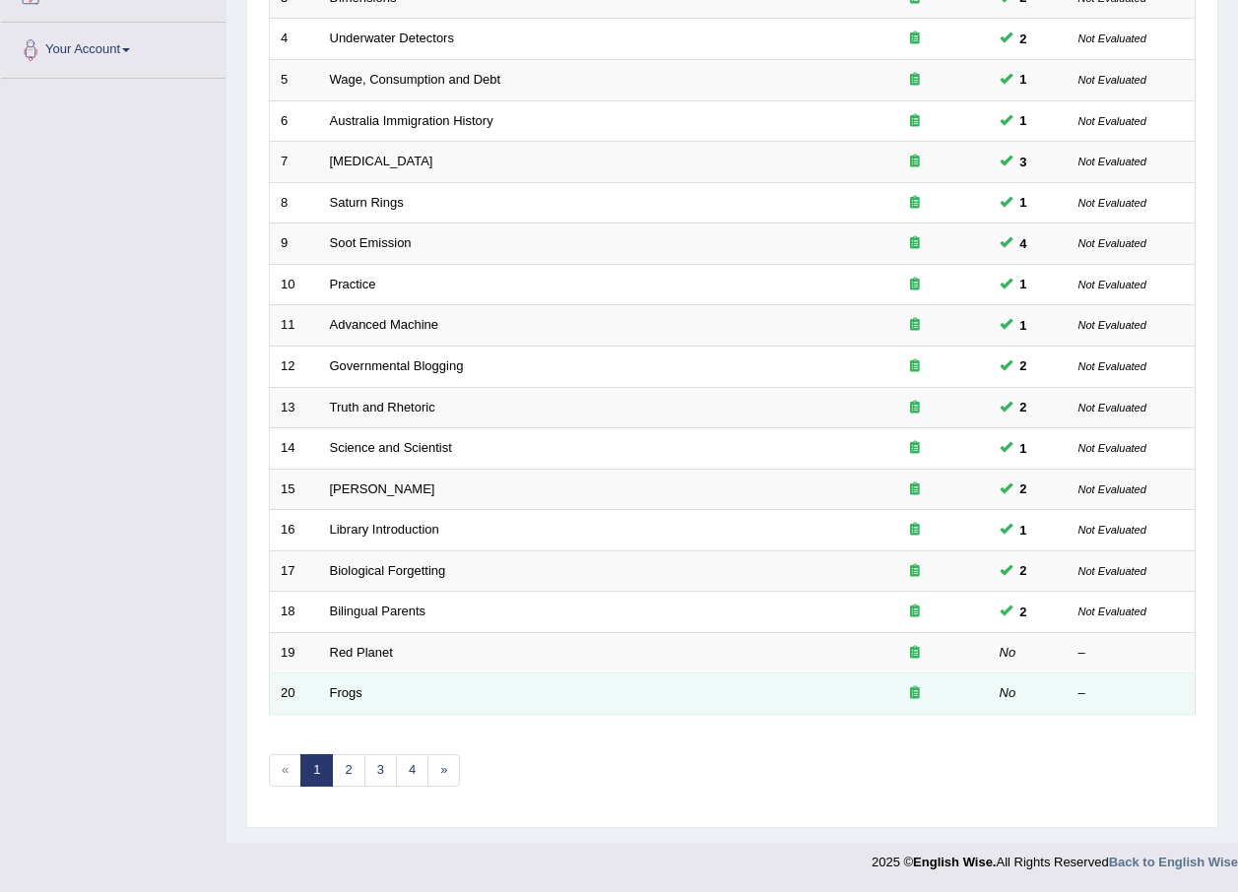
scroll to position [412, 0]
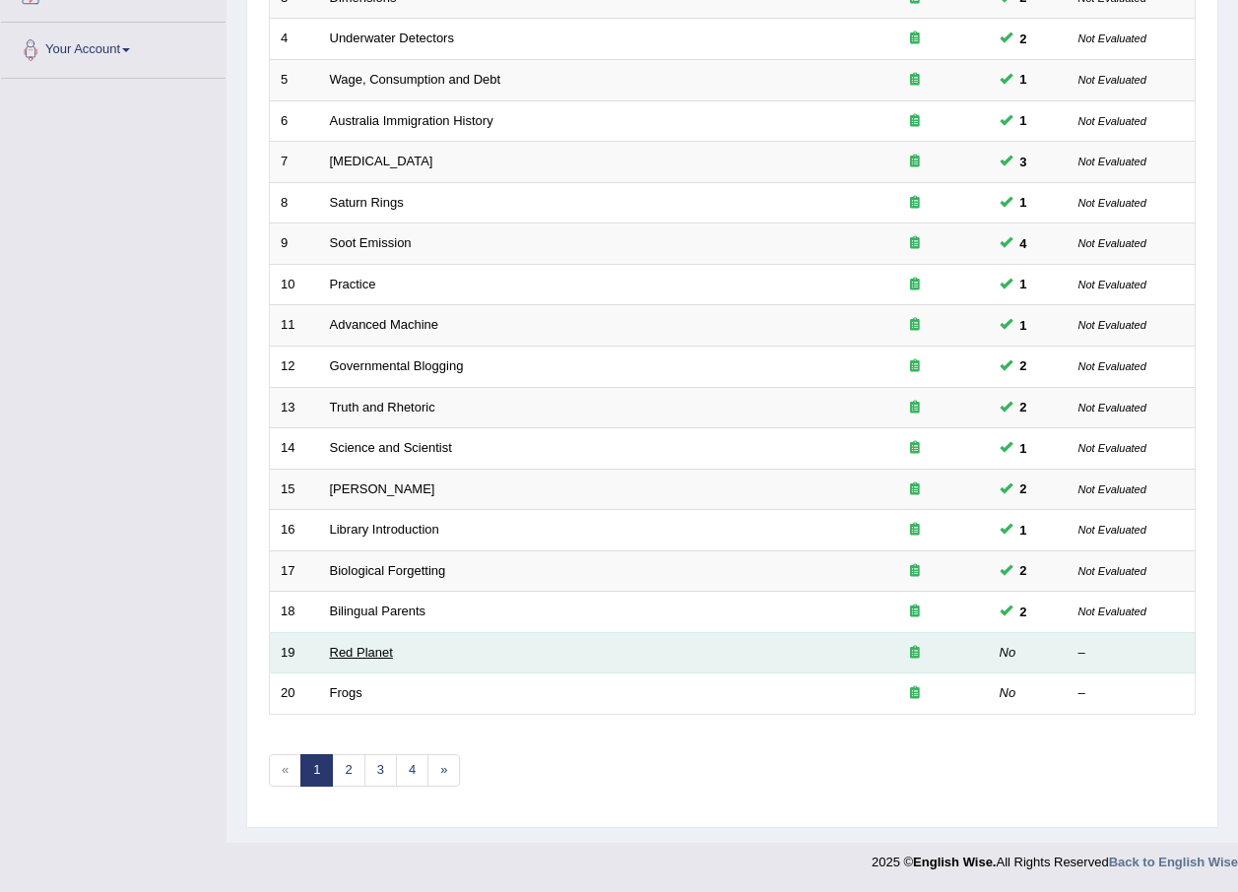
click at [353, 652] on link "Red Planet" at bounding box center [361, 652] width 63 height 15
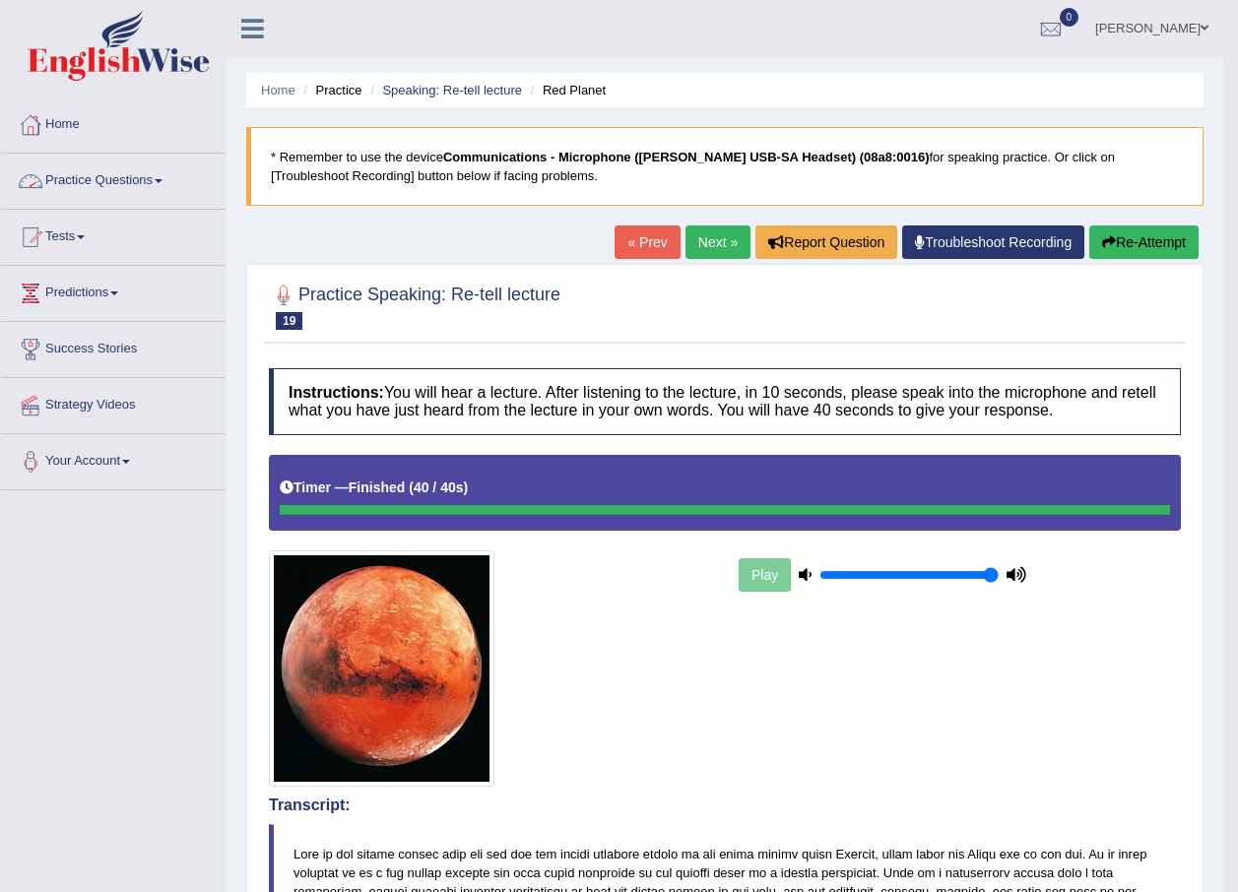
click at [121, 174] on link "Practice Questions" at bounding box center [113, 178] width 224 height 49
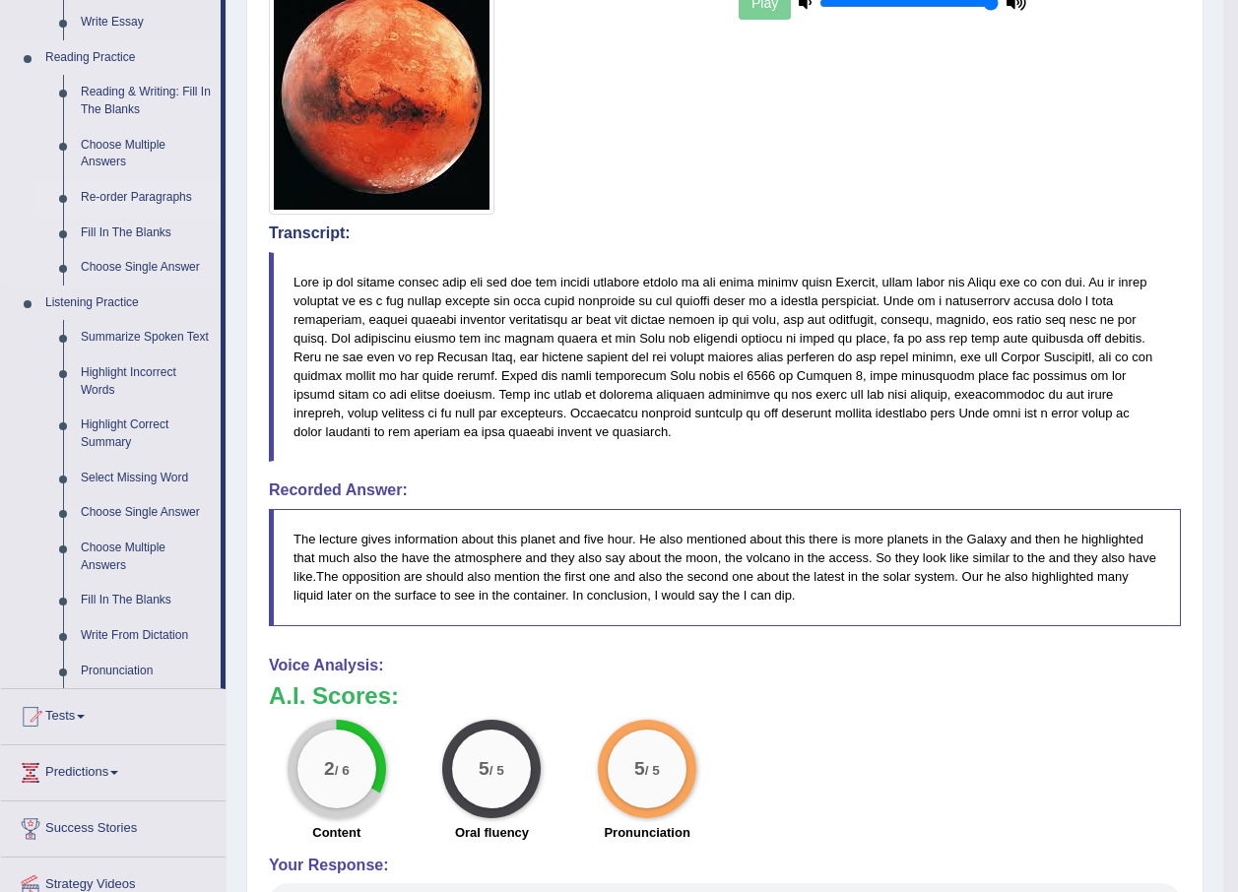
scroll to position [591, 0]
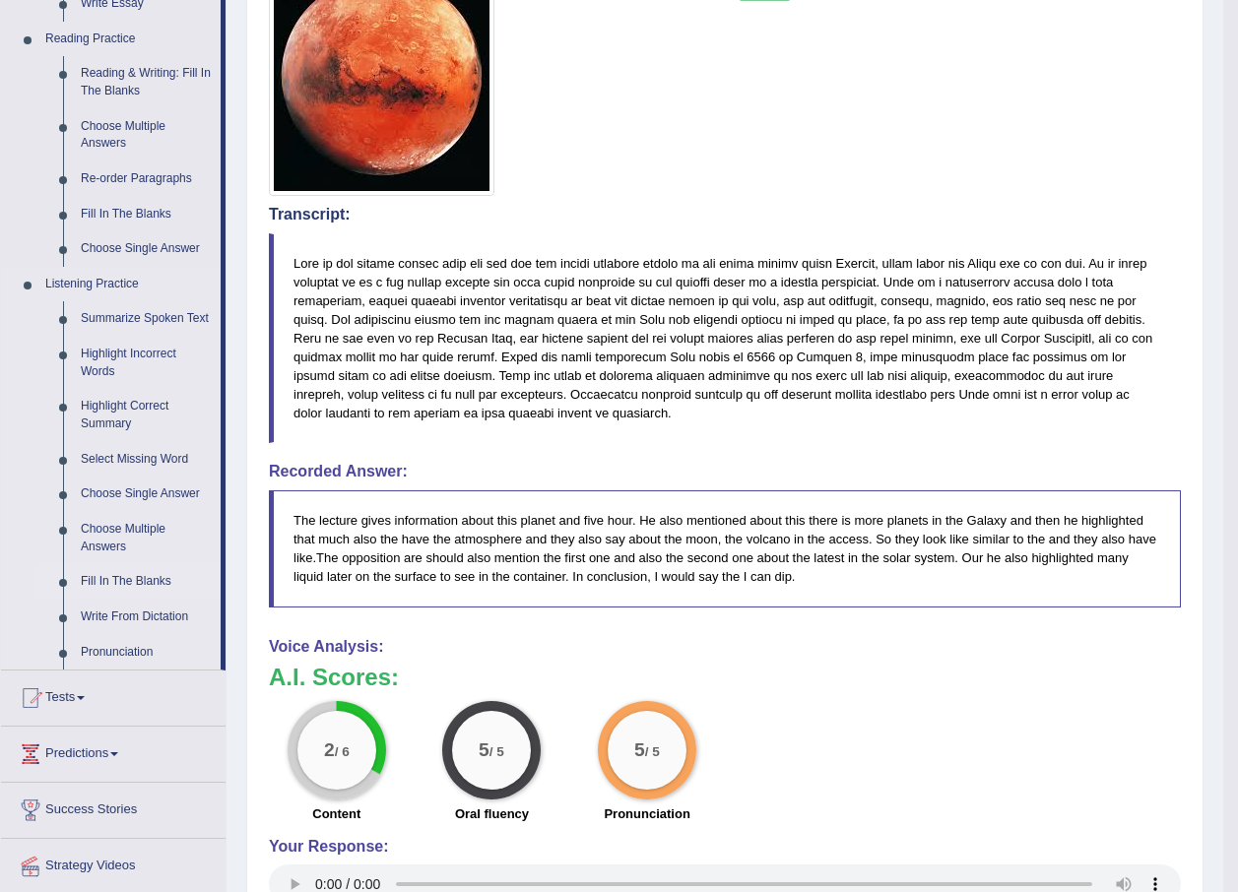
click at [113, 581] on link "Fill In The Blanks" at bounding box center [146, 581] width 149 height 35
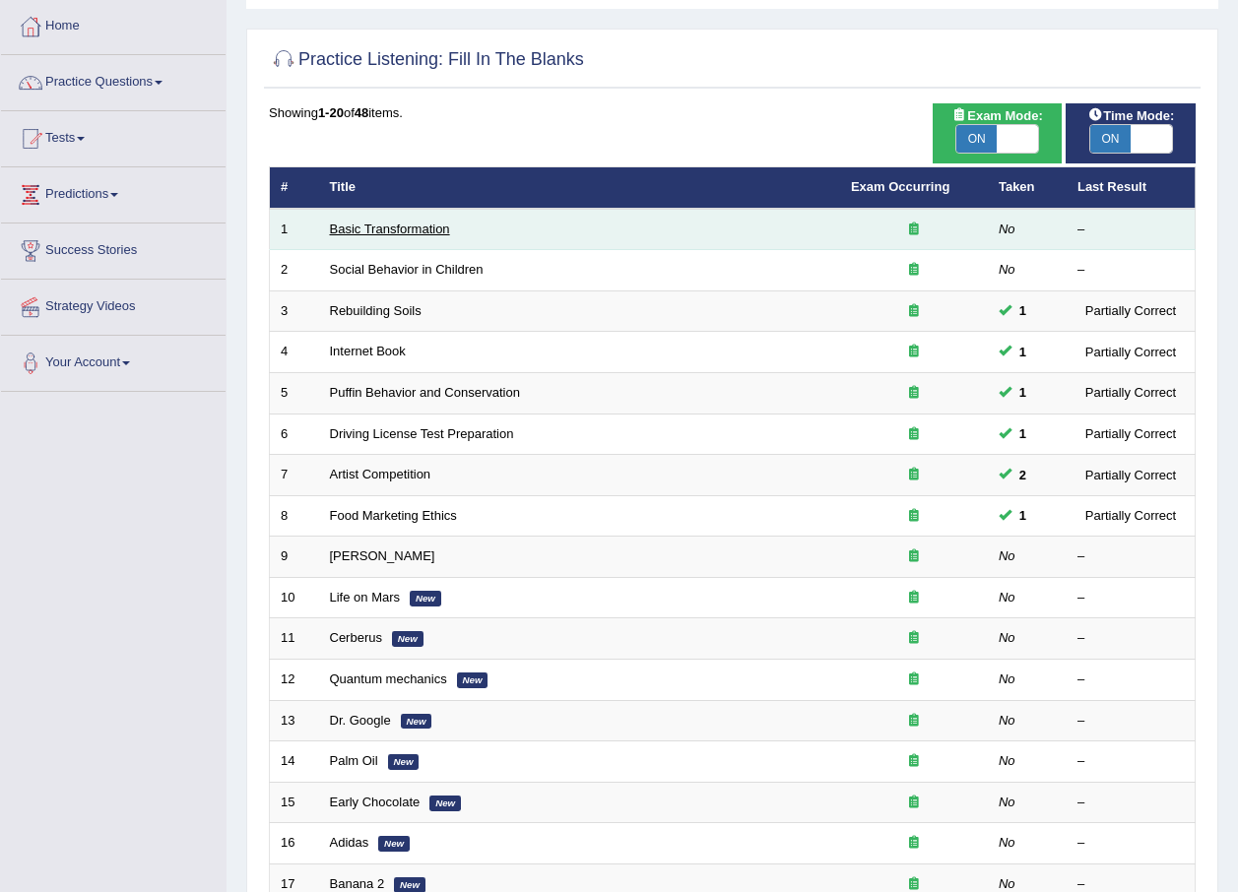
click at [392, 227] on link "Basic Transformation" at bounding box center [390, 229] width 120 height 15
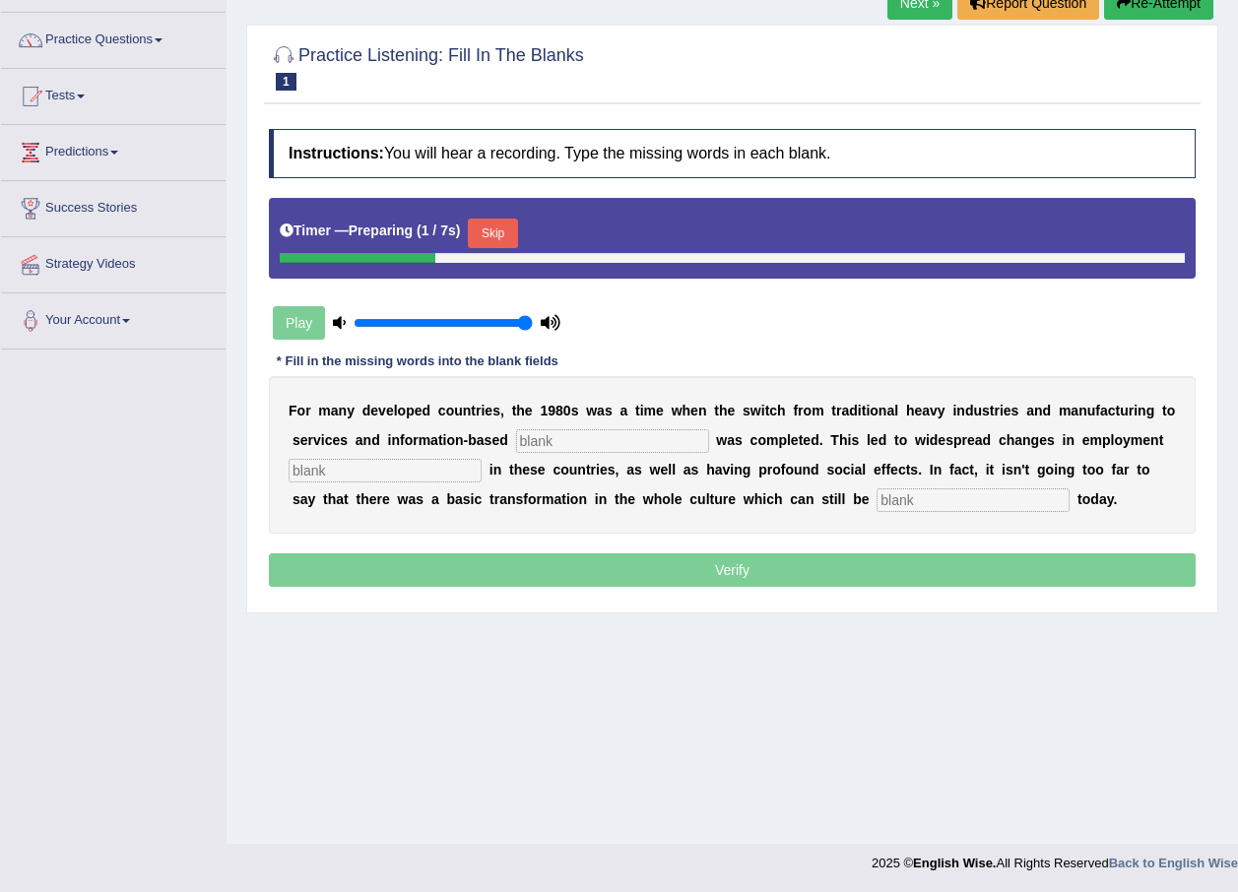
scroll to position [142, 0]
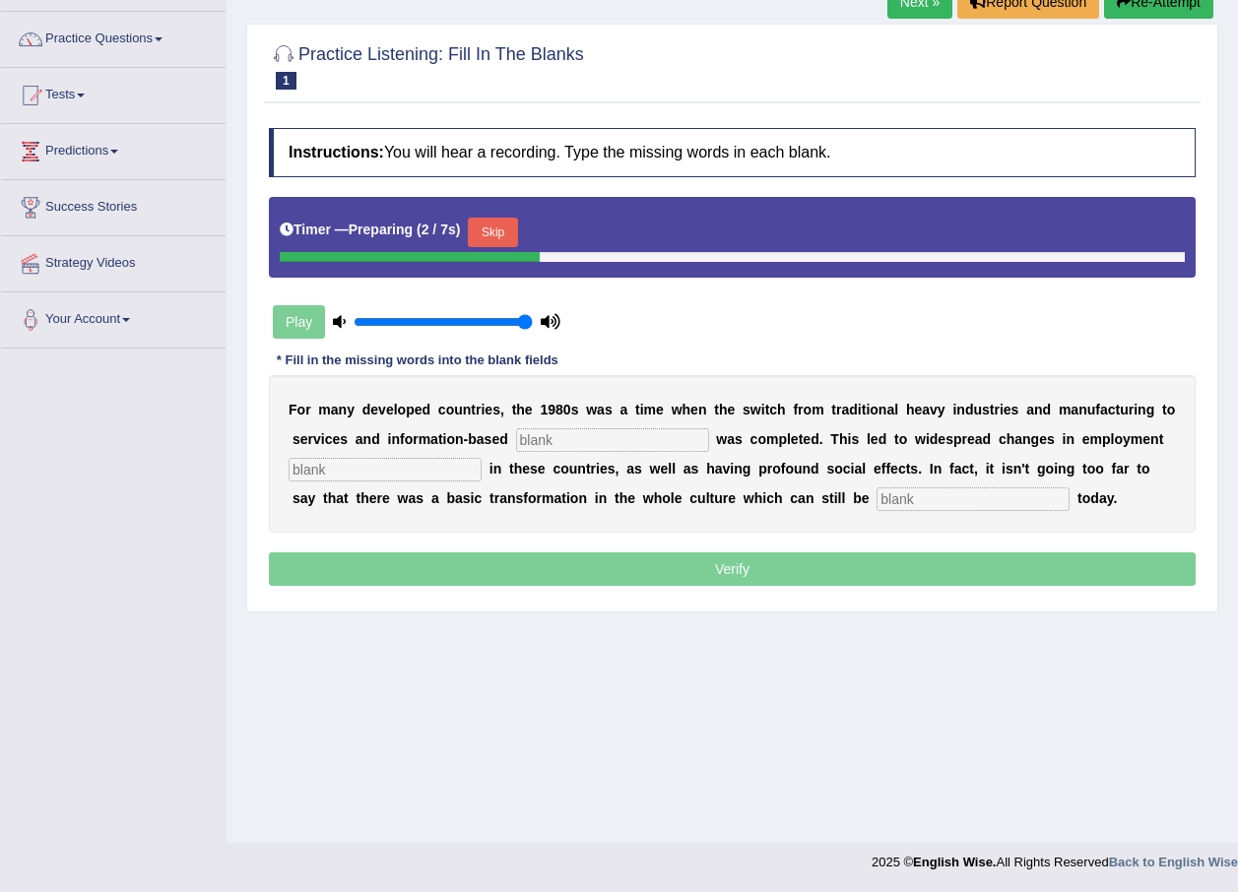
click at [537, 440] on input "text" at bounding box center [612, 440] width 193 height 24
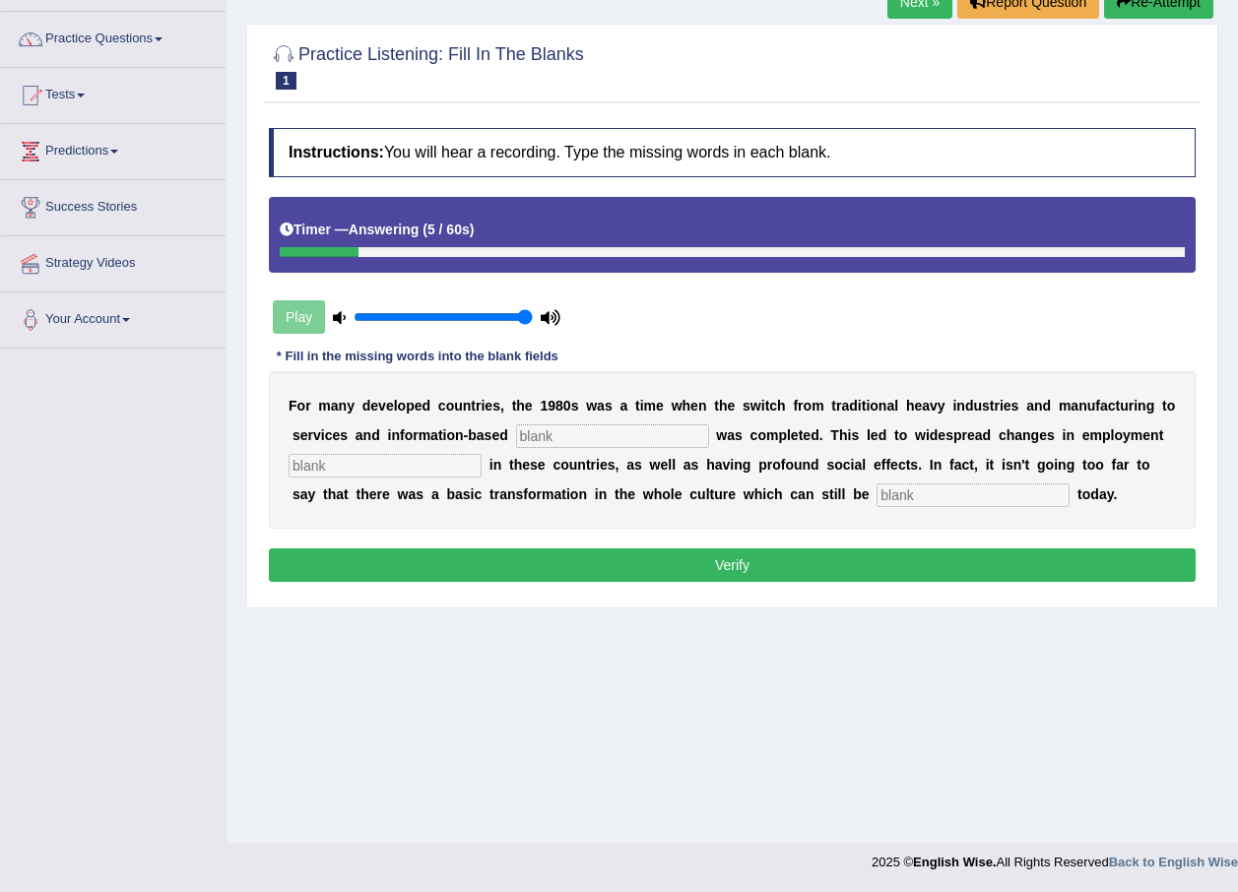
type input "c"
type input "emphasize"
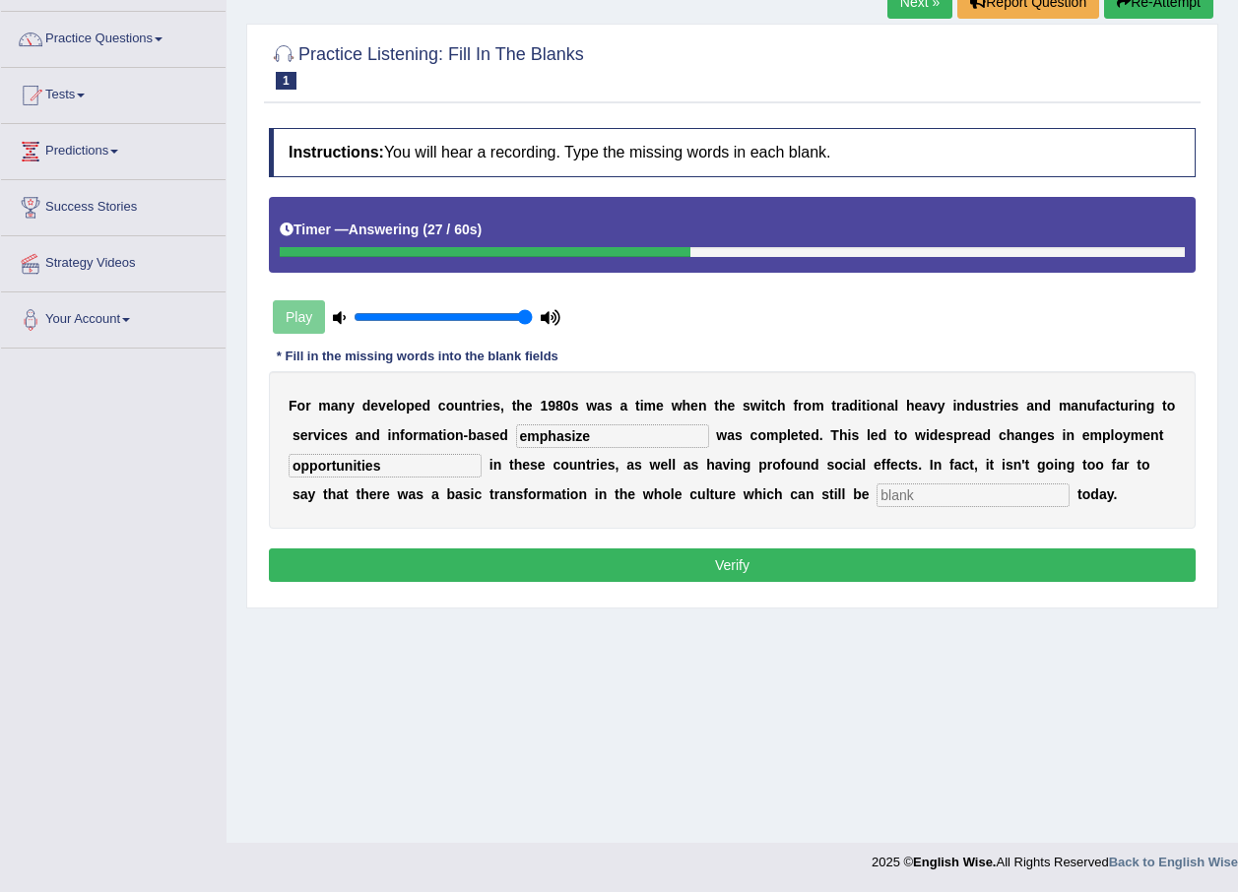
type input "opportunities"
type input "observe"
click at [755, 568] on button "Verify" at bounding box center [732, 564] width 927 height 33
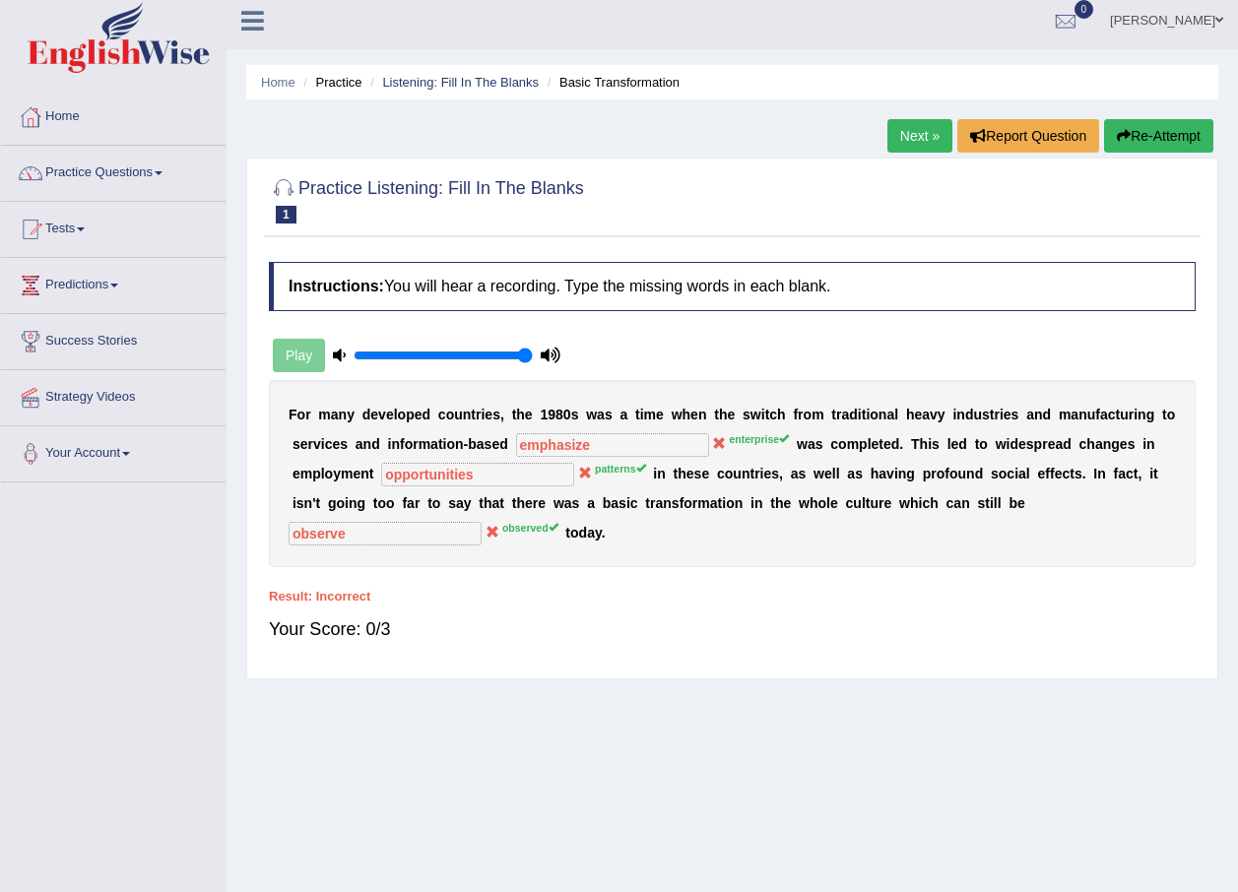
scroll to position [0, 0]
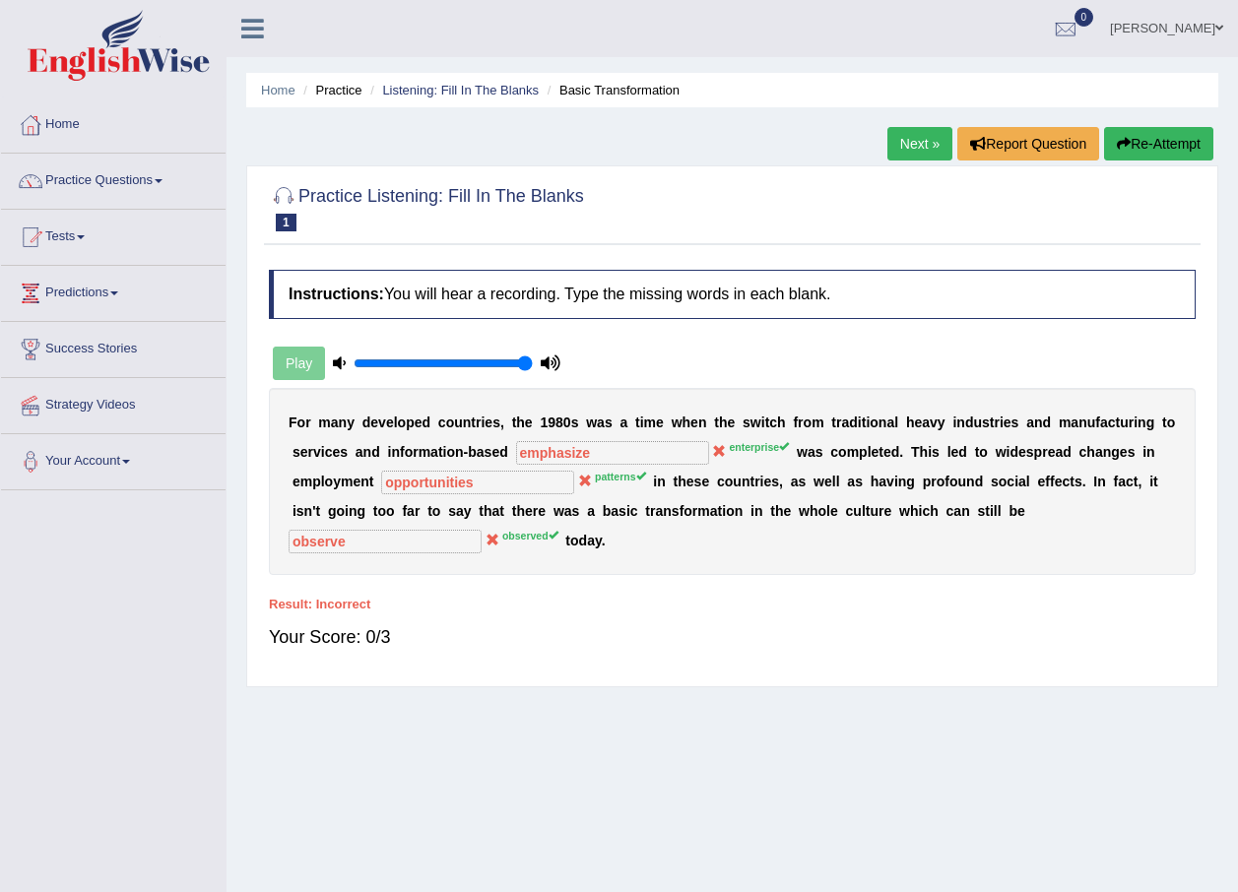
click at [1177, 158] on button "Re-Attempt" at bounding box center [1158, 143] width 109 height 33
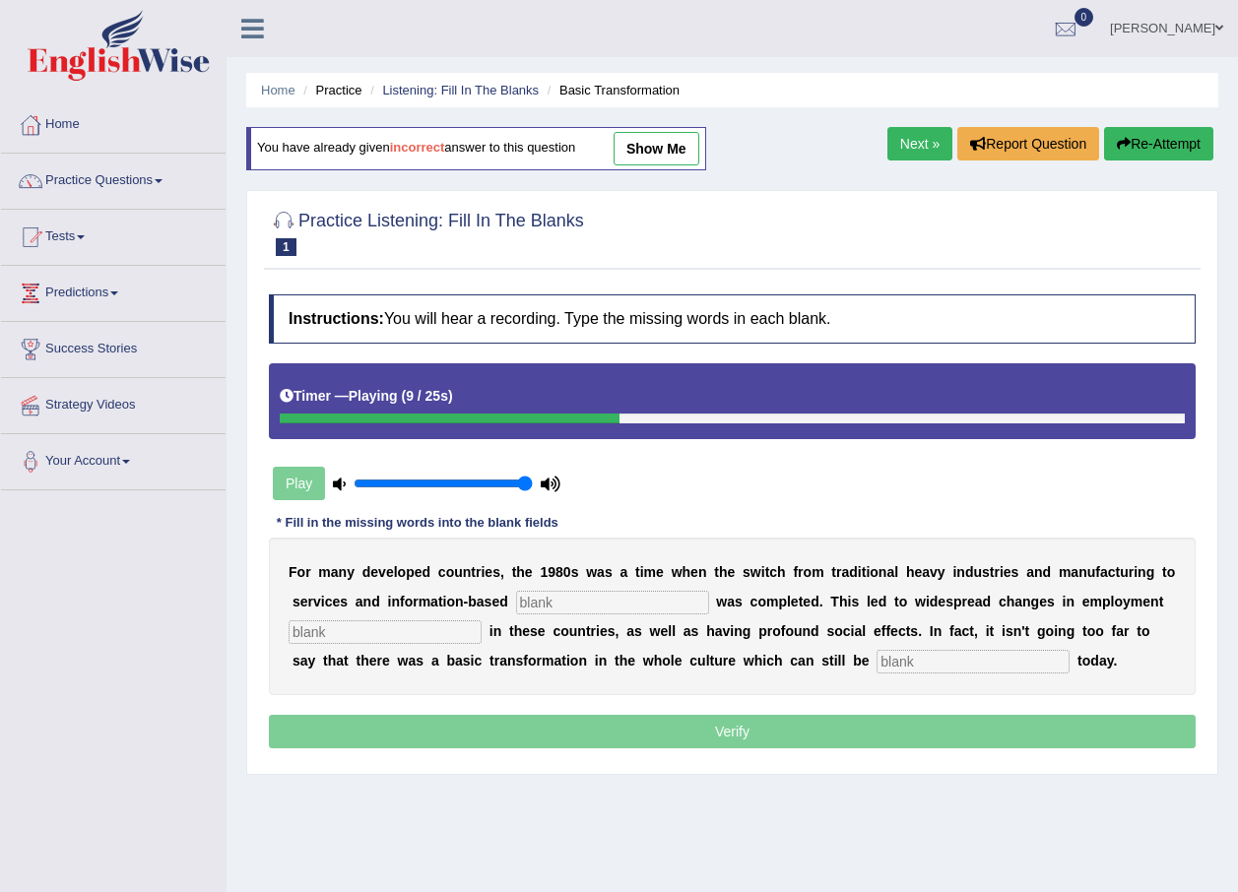
click at [599, 598] on input "text" at bounding box center [612, 603] width 193 height 24
click at [432, 633] on input "text" at bounding box center [384, 632] width 193 height 24
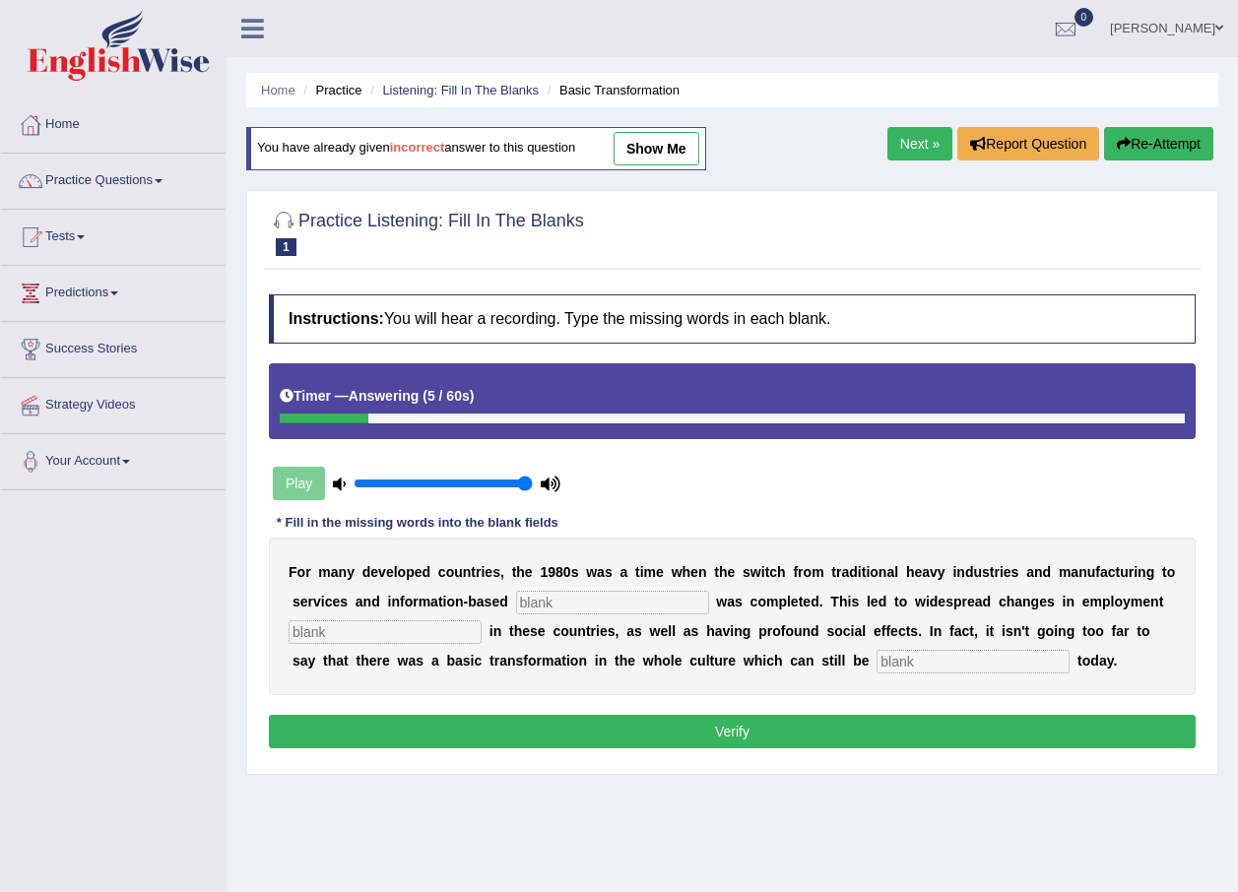
click at [629, 593] on input "text" at bounding box center [612, 603] width 193 height 24
type input "enterprise"
type input "o"
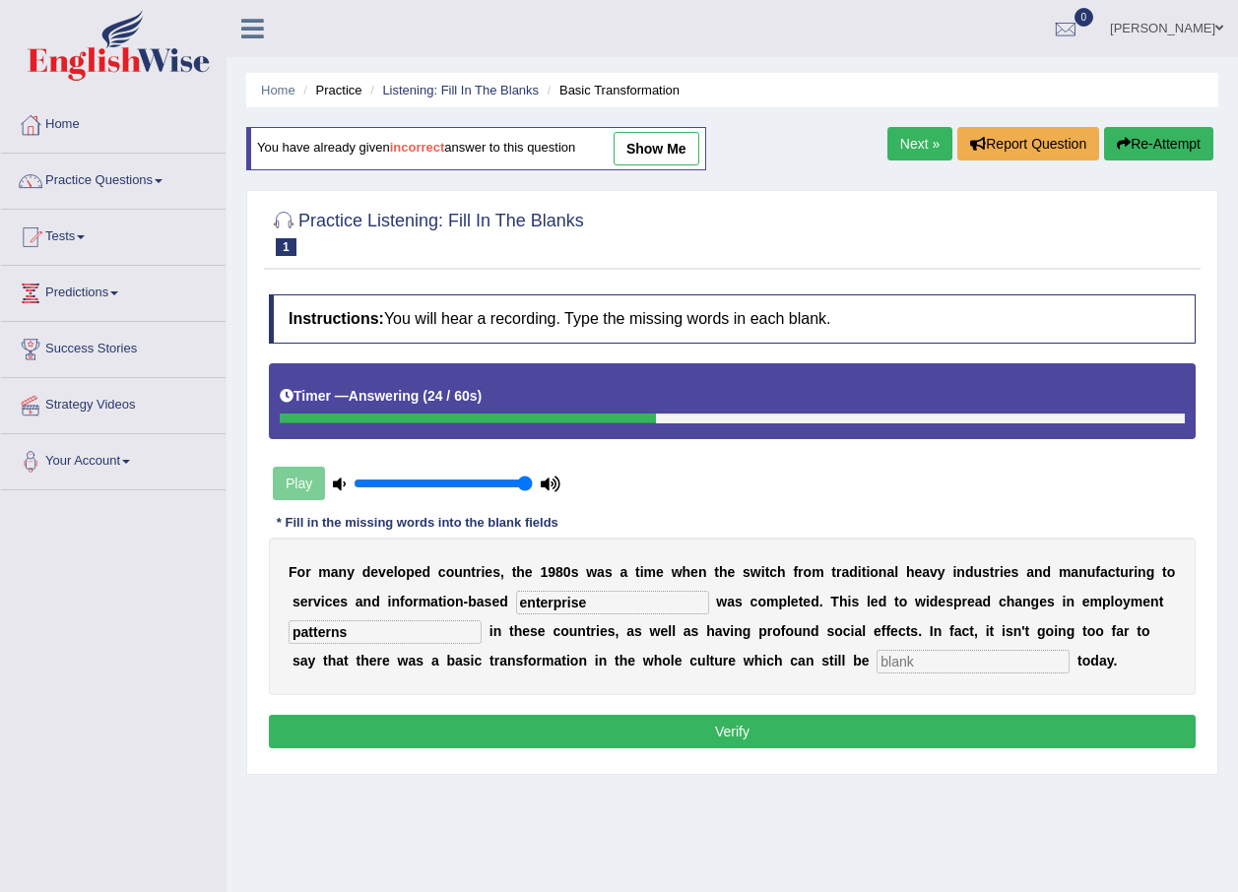
type input "patterns"
type input "obersved"
click at [882, 733] on button "Verify" at bounding box center [732, 731] width 927 height 33
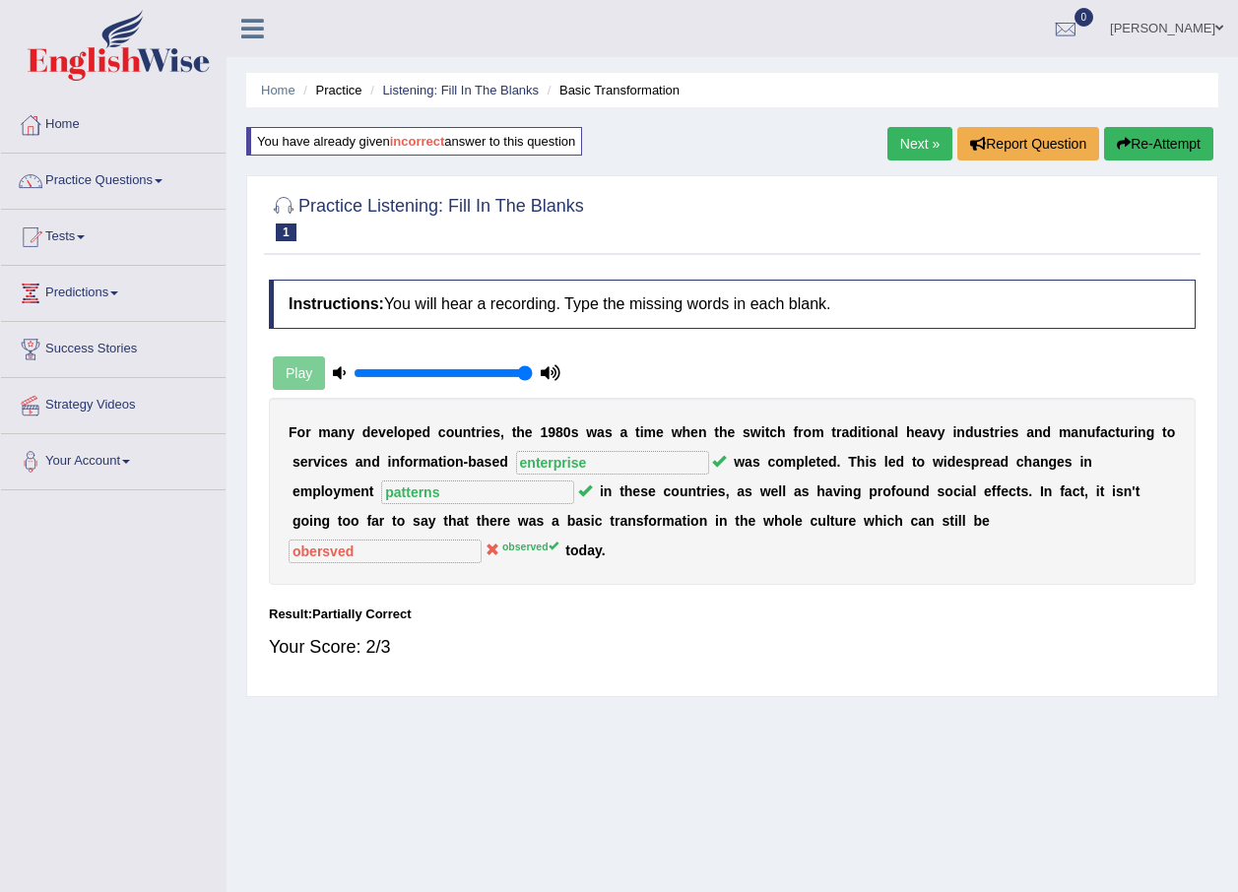
click at [926, 140] on link "Next »" at bounding box center [919, 143] width 65 height 33
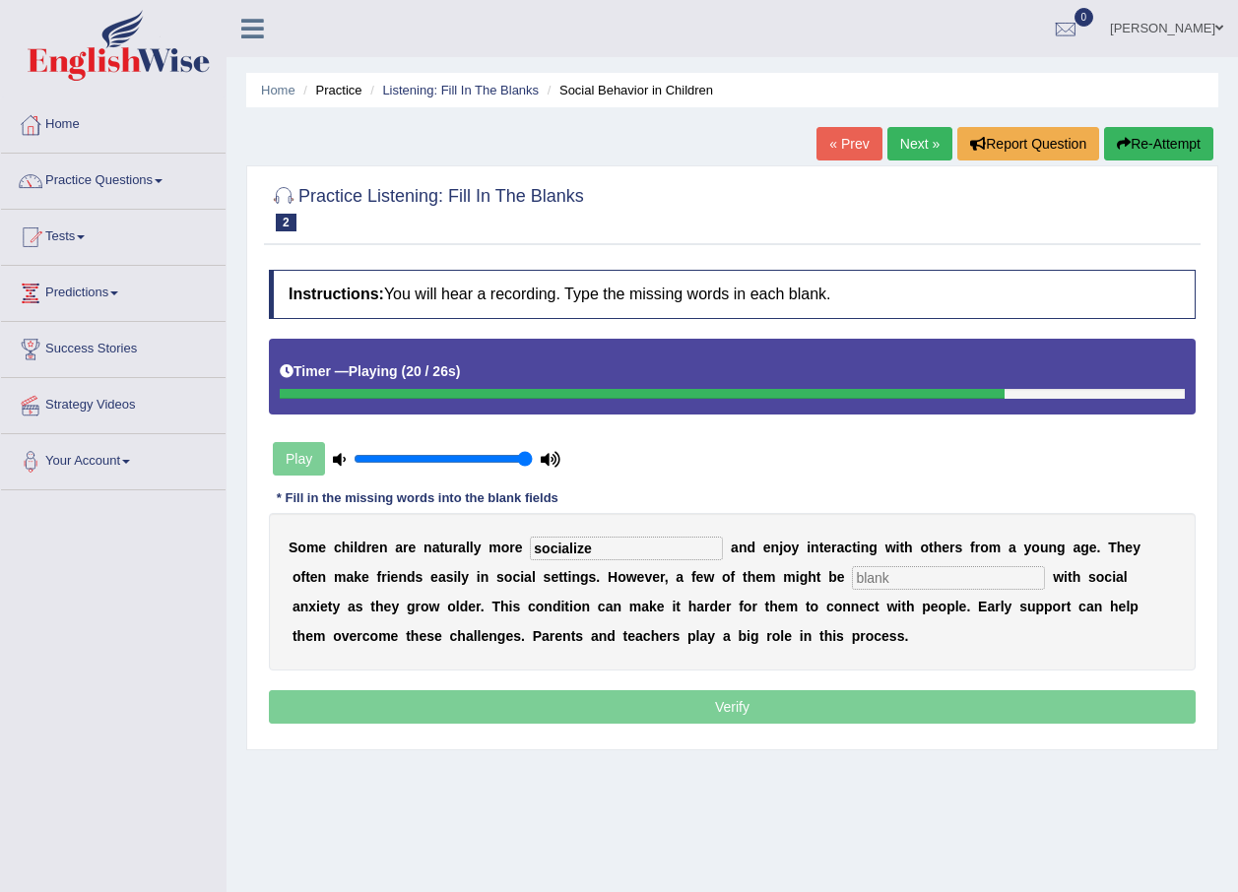
type input "socialize"
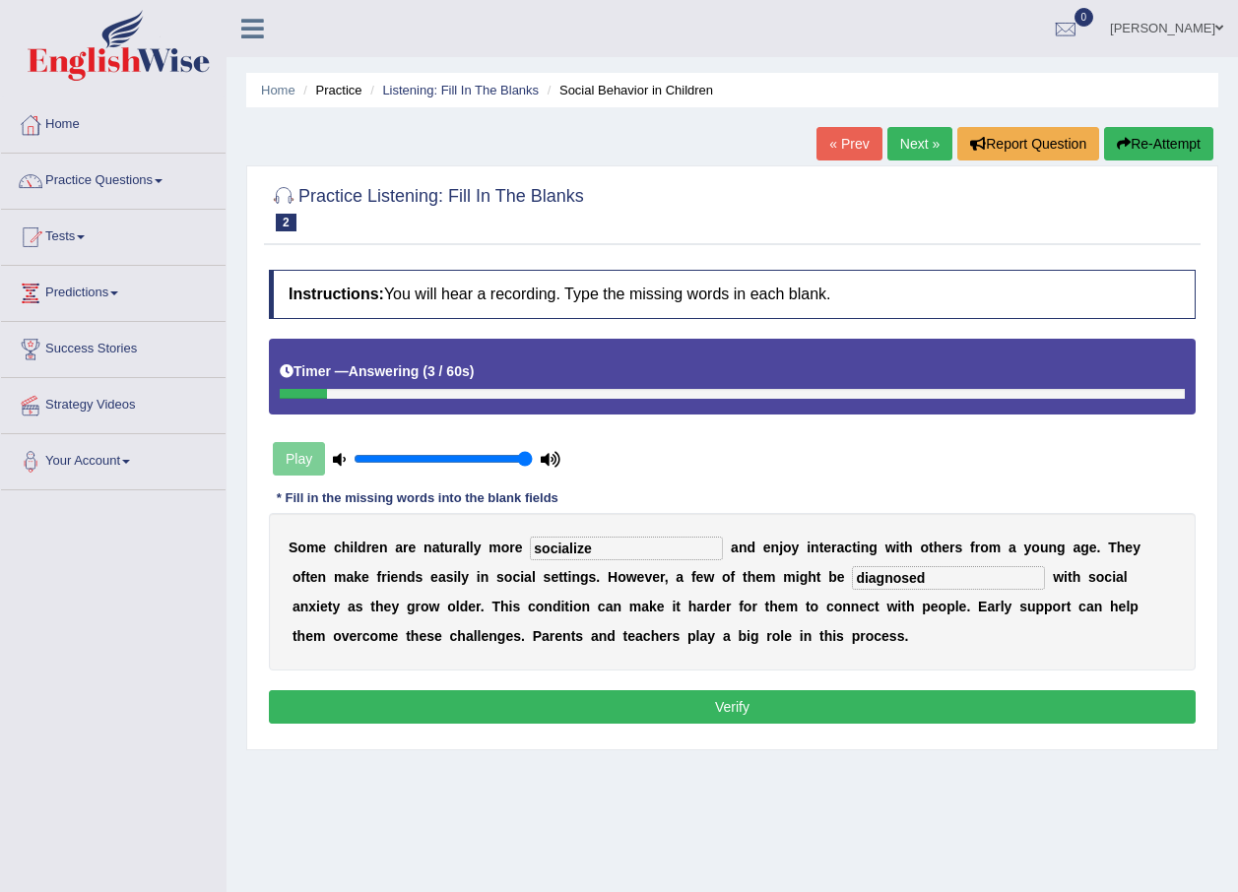
type input "diagnosed"
click at [835, 691] on button "Verify" at bounding box center [732, 706] width 927 height 33
click at [835, 691] on div "Home Practice Listening: Fill In The Blanks Social Behavior in Children « Prev …" at bounding box center [731, 492] width 1011 height 985
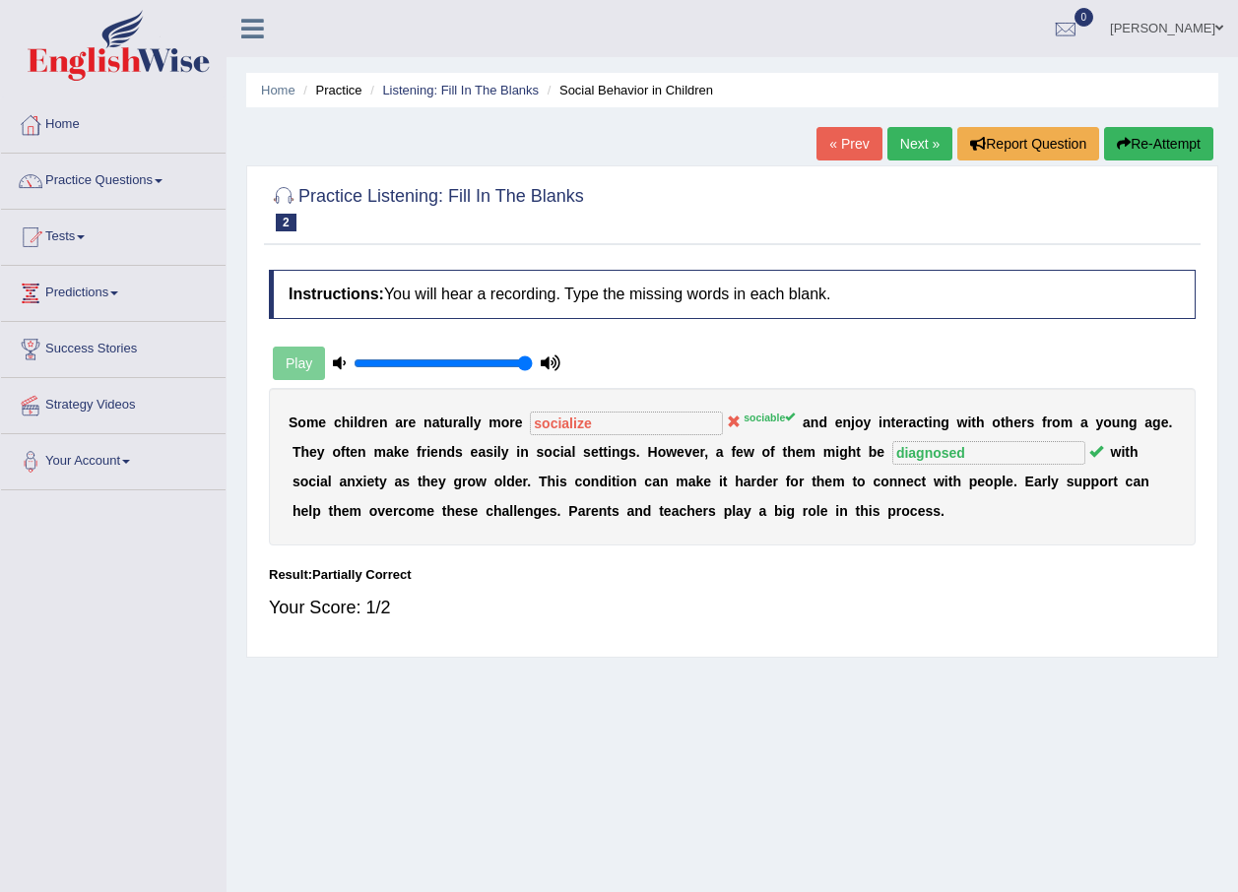
click at [918, 140] on link "Next »" at bounding box center [919, 143] width 65 height 33
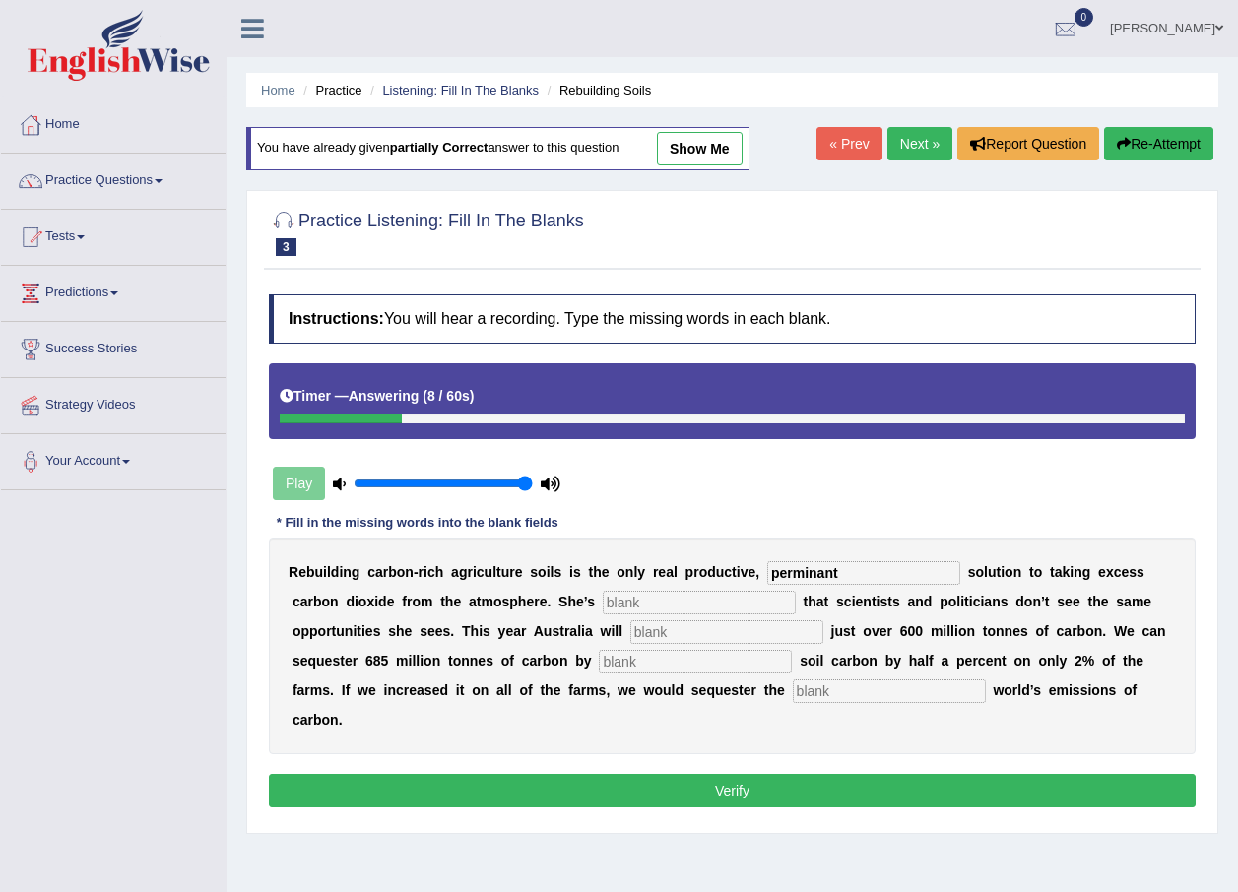
type input "perminant"
type input "frustrated"
type input "emit"
type input "increasing"
type input "whole"
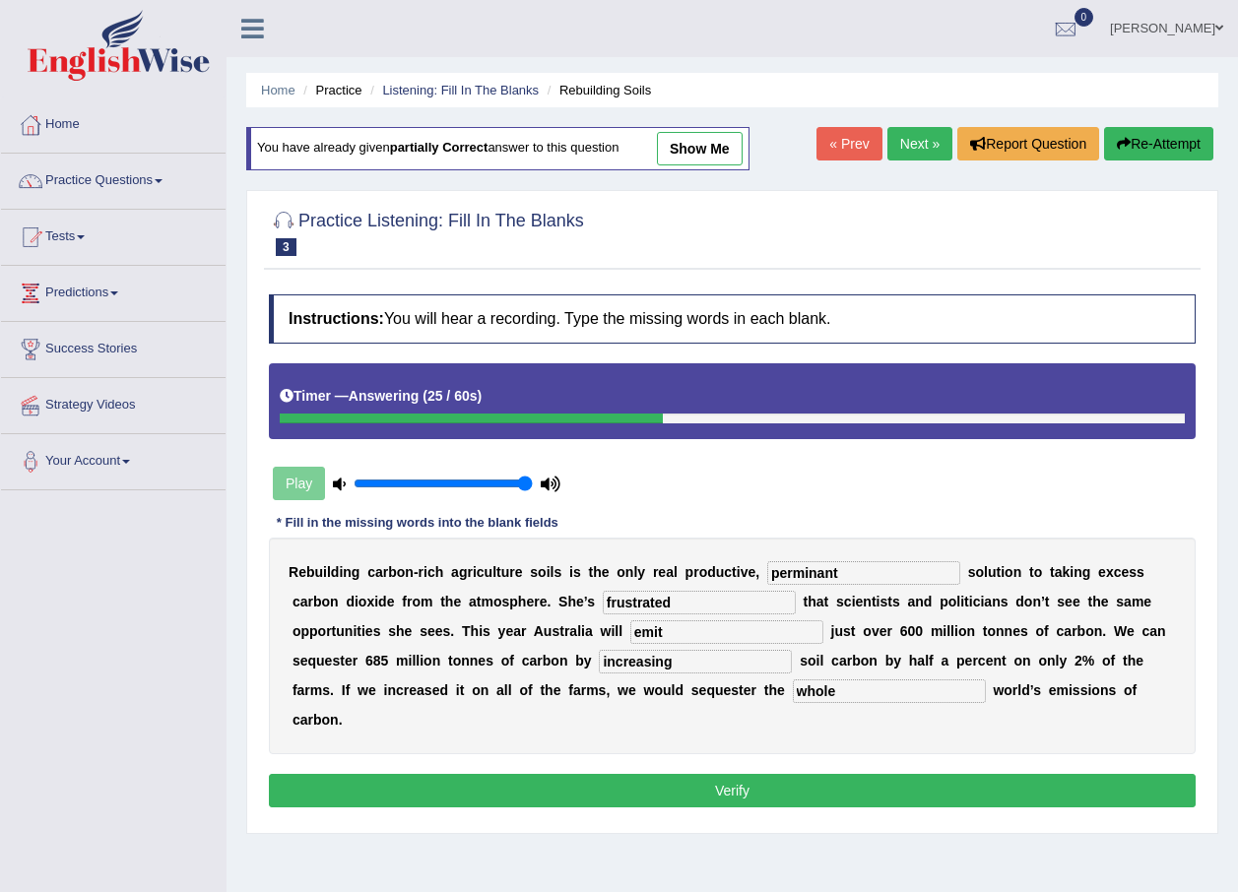
click at [658, 774] on button "Verify" at bounding box center [732, 790] width 927 height 33
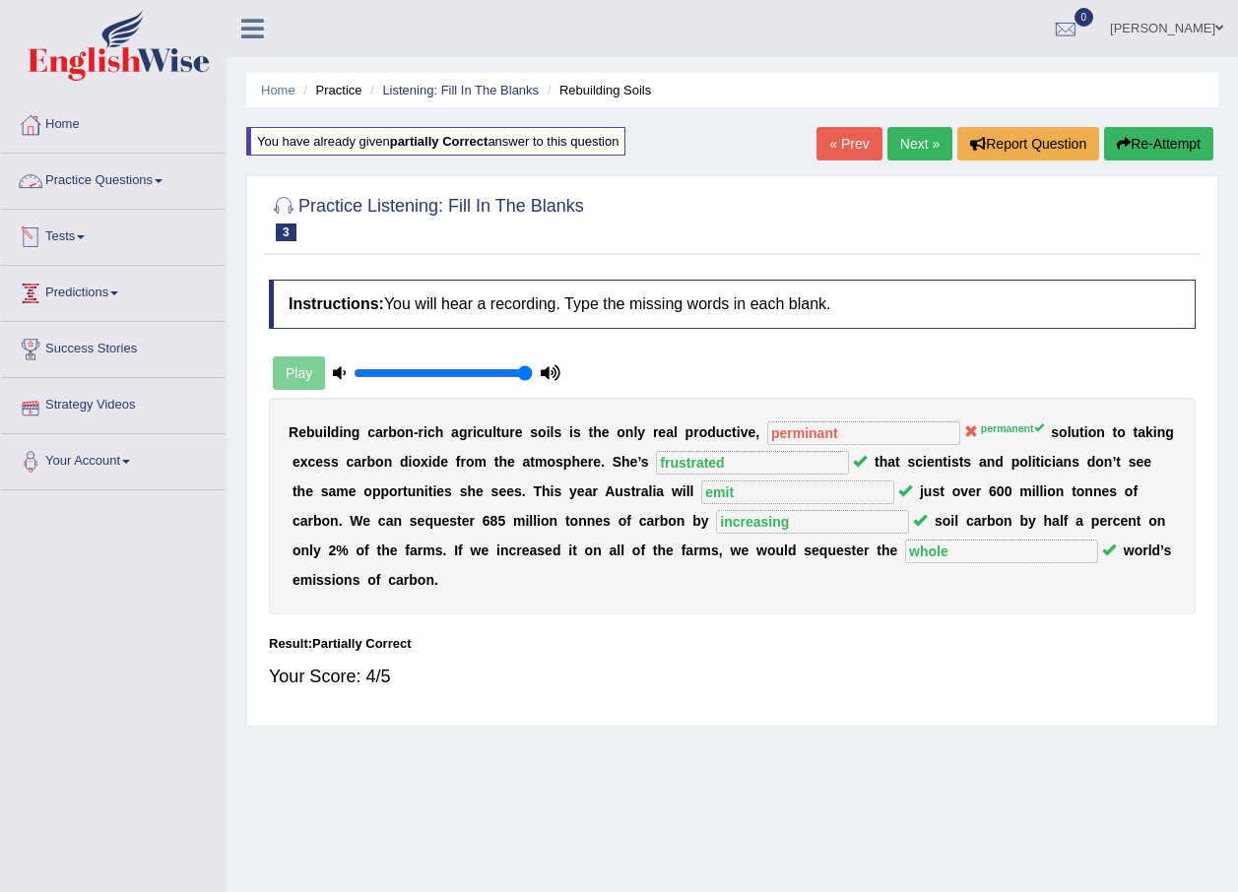
click at [909, 157] on link "Next »" at bounding box center [919, 143] width 65 height 33
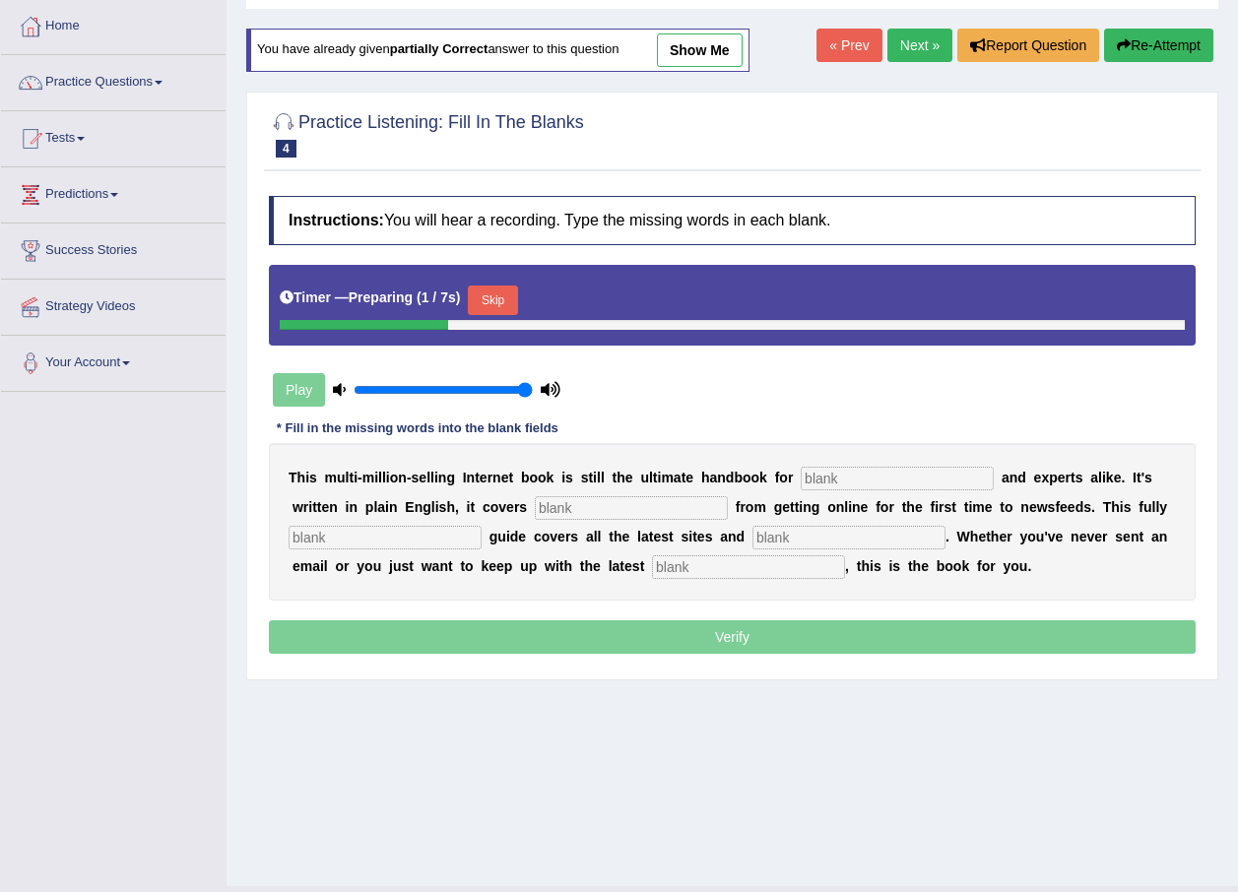
scroll to position [142, 0]
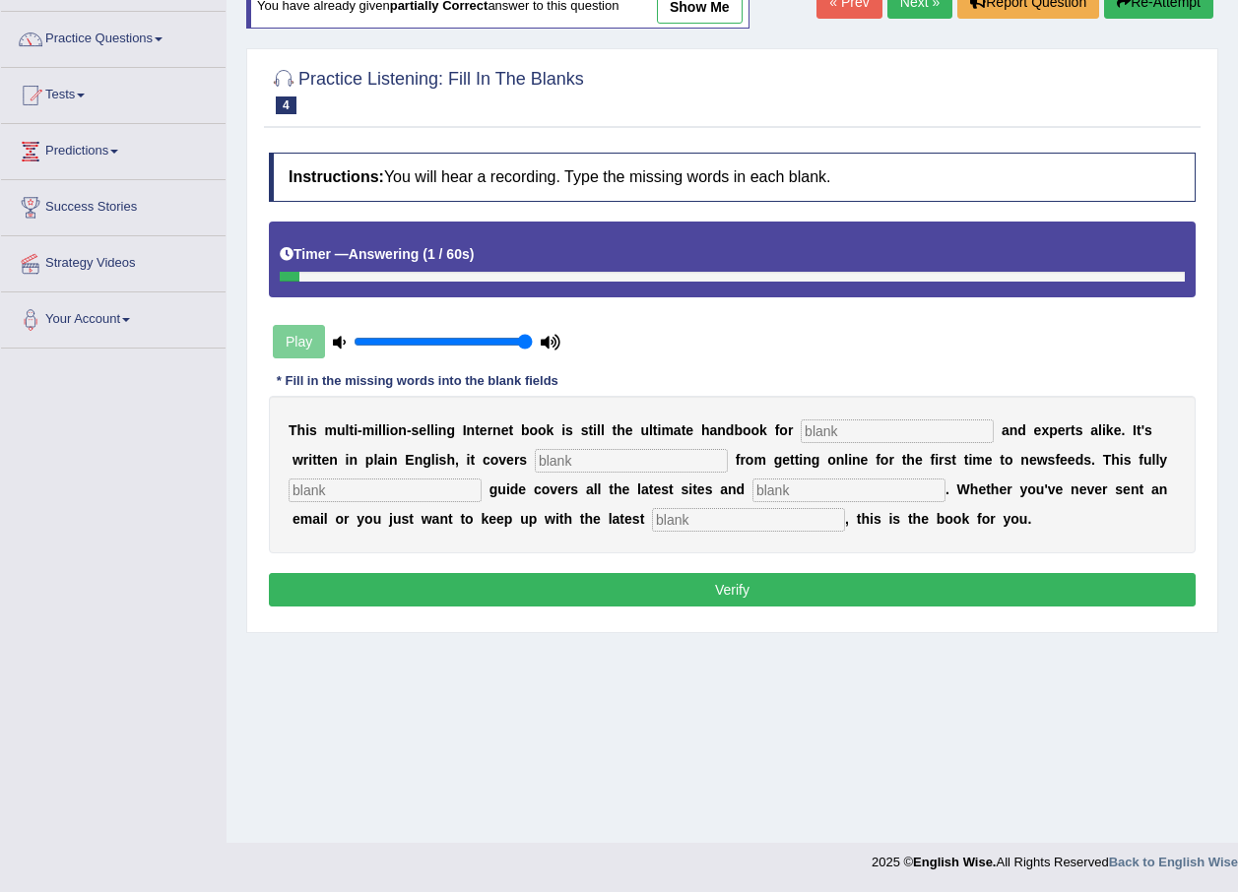
click at [863, 424] on input "text" at bounding box center [896, 431] width 193 height 24
type input "novelists"
type input "everything"
type input "revise"
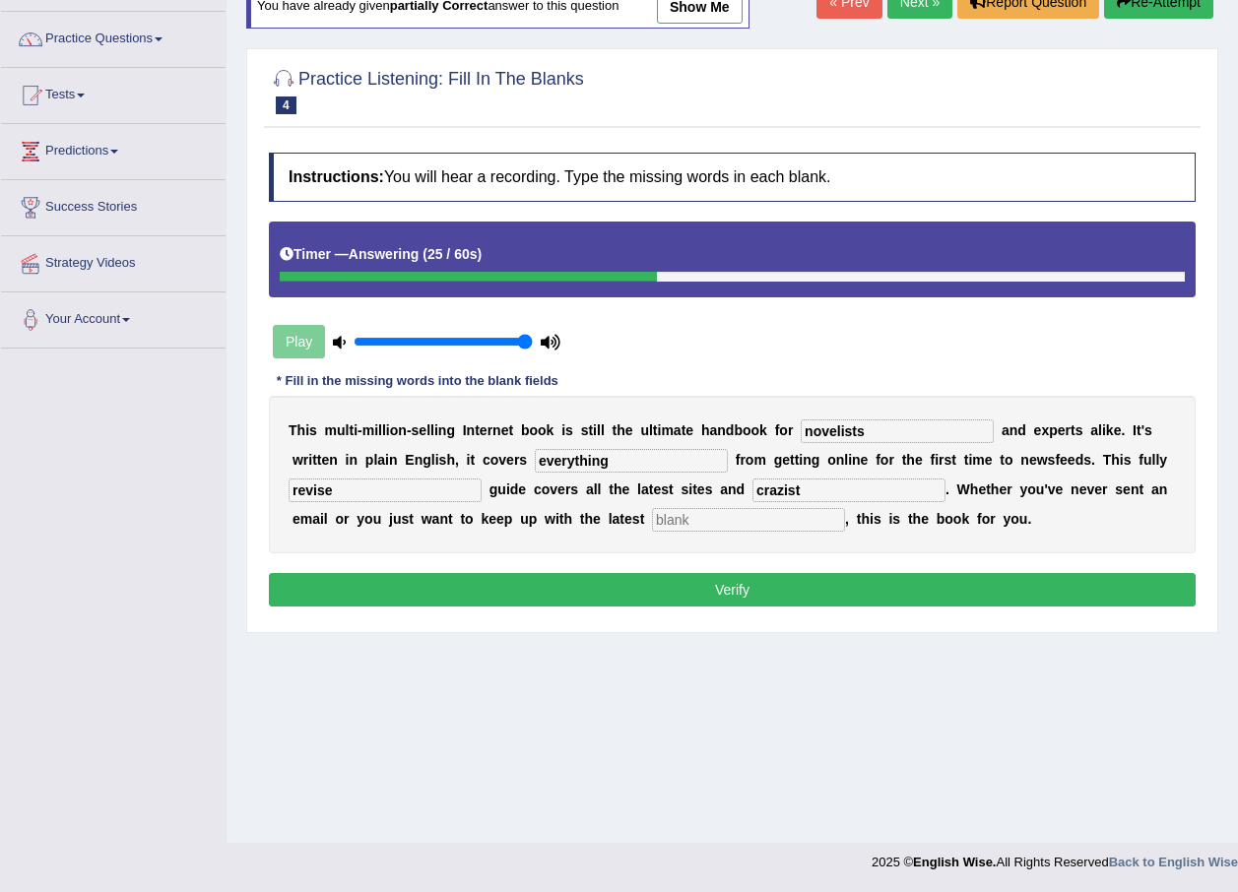
type input "crazist"
type input "development"
click at [880, 577] on button "Verify" at bounding box center [732, 589] width 927 height 33
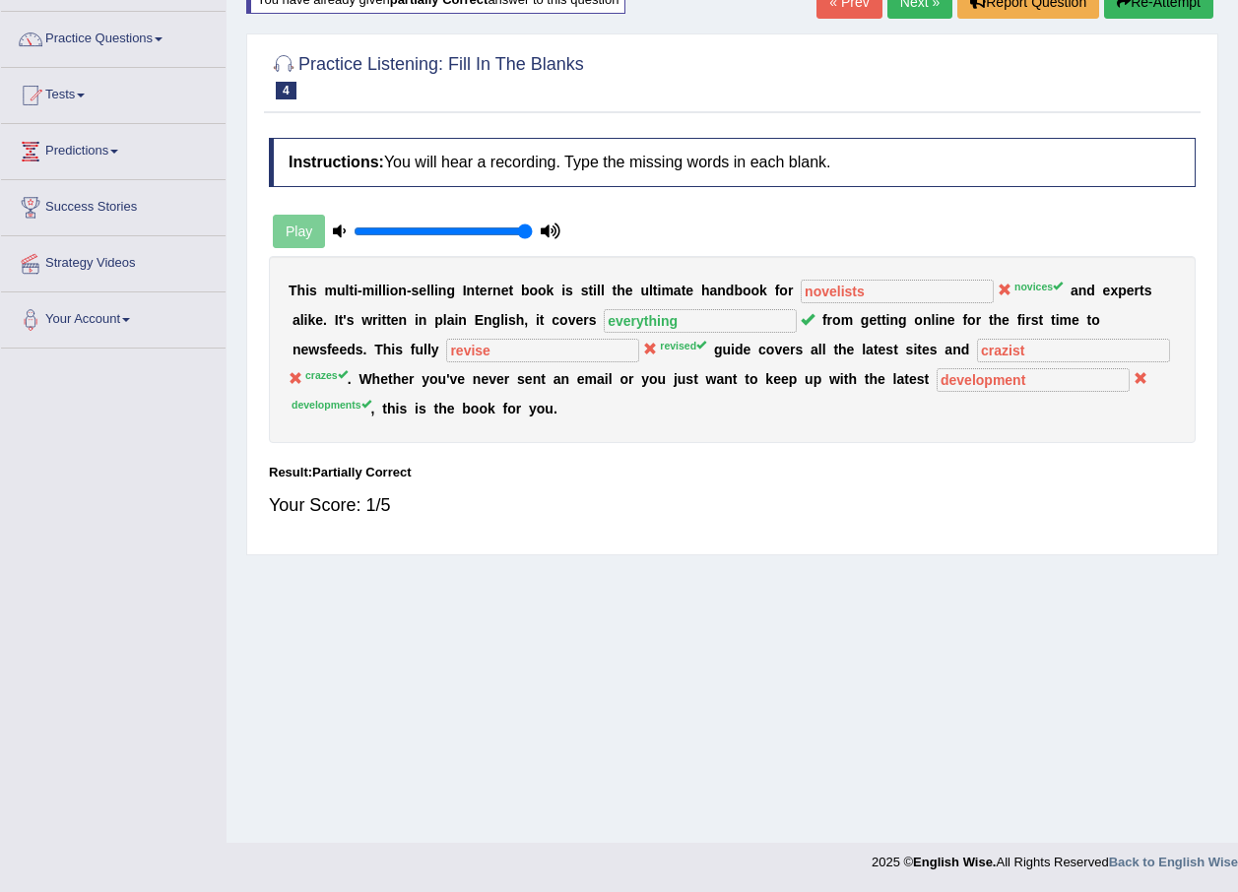
scroll to position [43, 0]
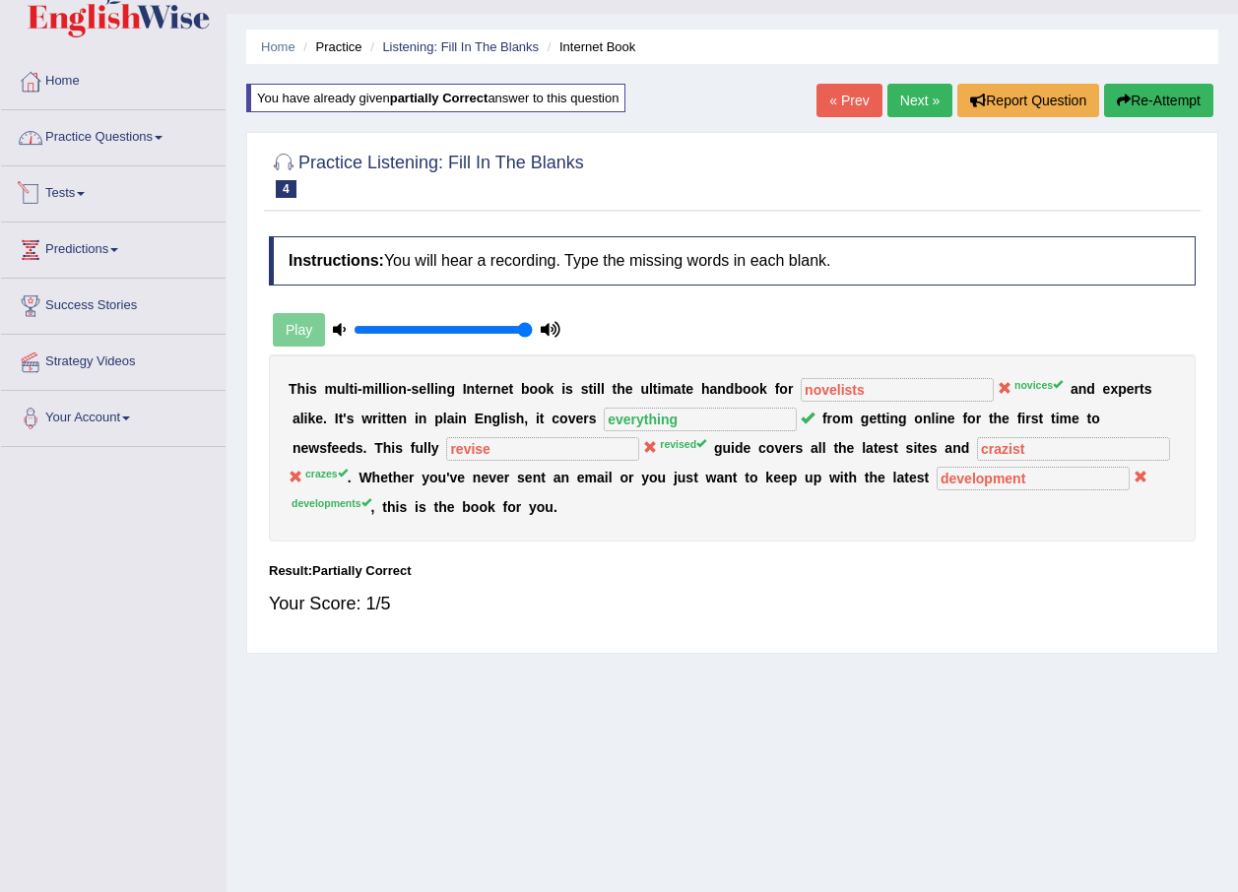
click at [129, 145] on link "Practice Questions" at bounding box center [113, 134] width 224 height 49
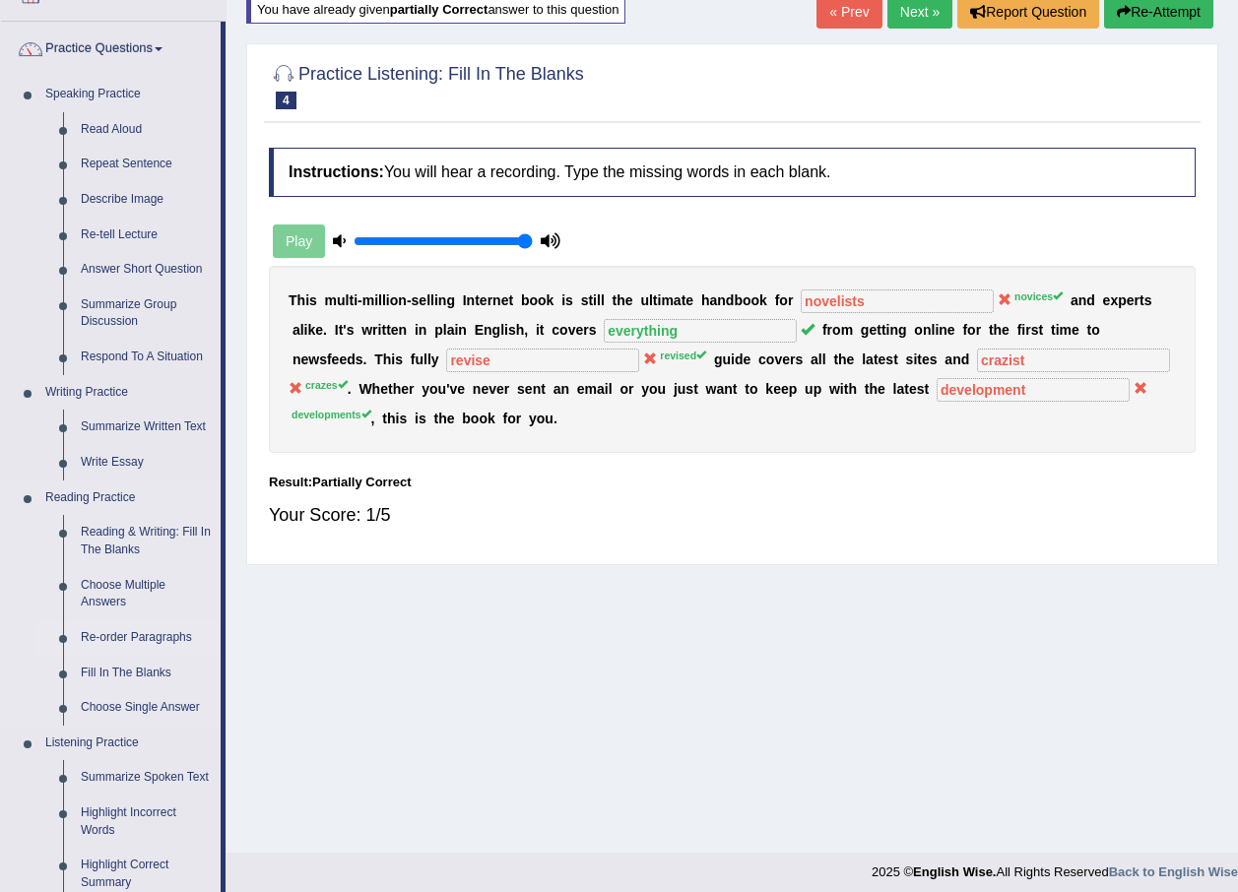
scroll to position [0, 0]
